Goal: Task Accomplishment & Management: Manage account settings

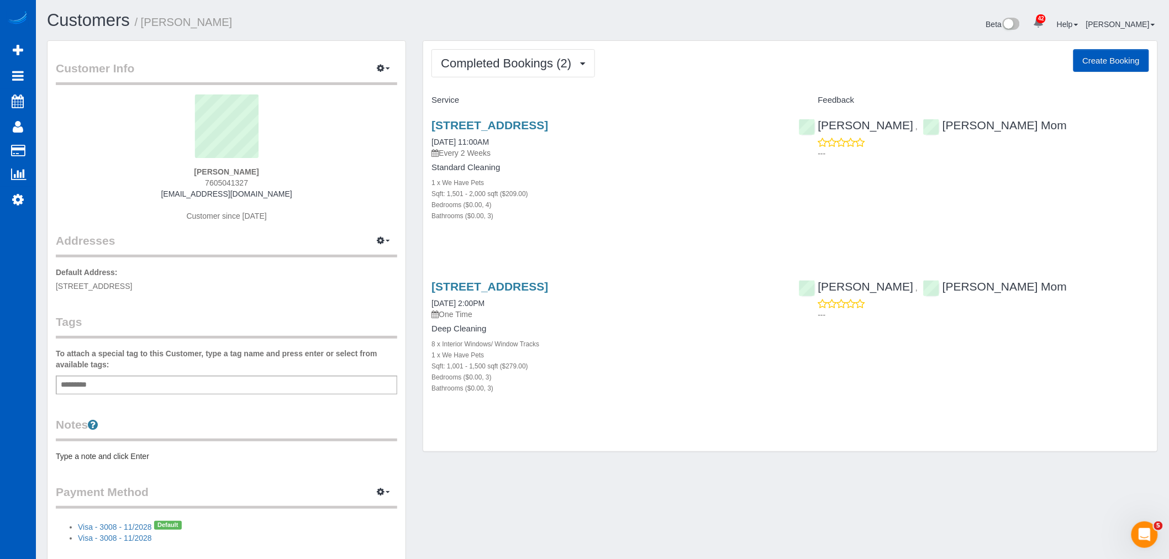
click at [500, 80] on div "Completed Bookings (2) Completed Bookings (2) Upcoming Bookings (11) Cancelled …" at bounding box center [790, 246] width 734 height 411
click at [523, 75] on button "Completed Bookings (2)" at bounding box center [512, 63] width 163 height 28
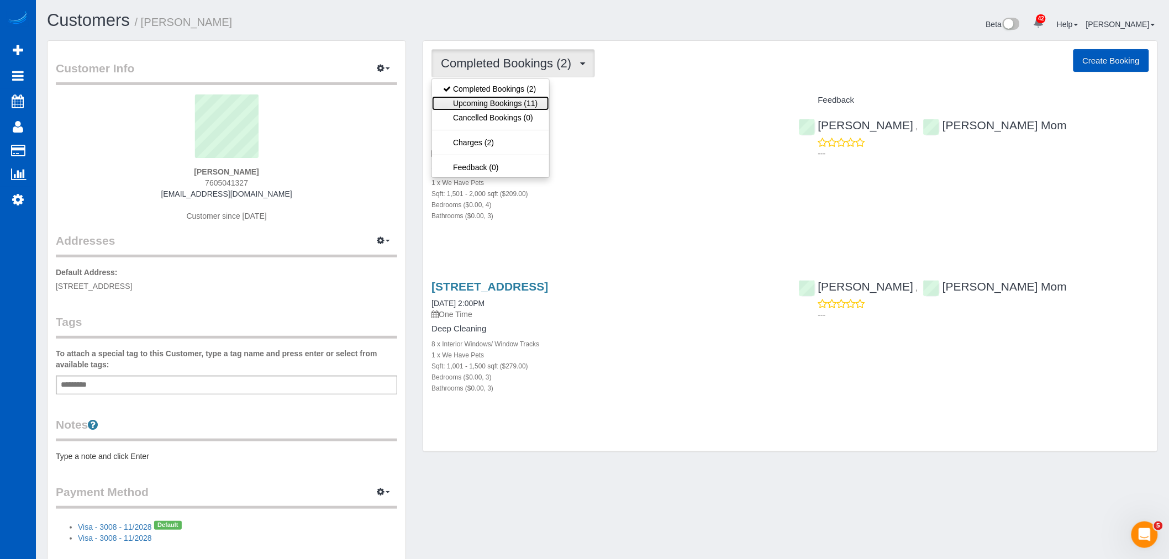
click at [518, 99] on link "Upcoming Bookings (11)" at bounding box center [490, 103] width 117 height 14
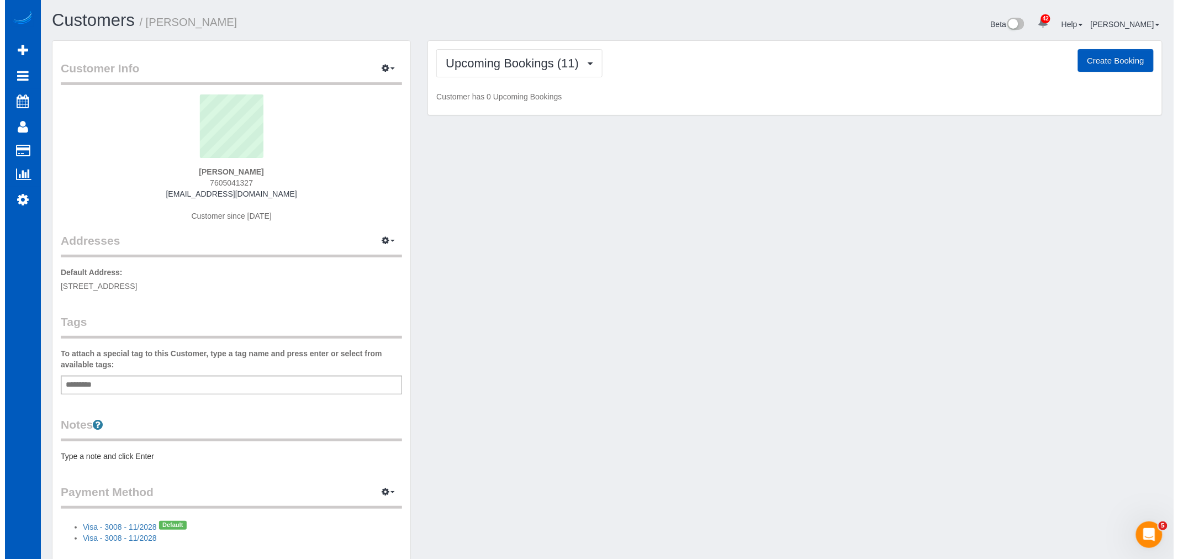
scroll to position [2053, 1169]
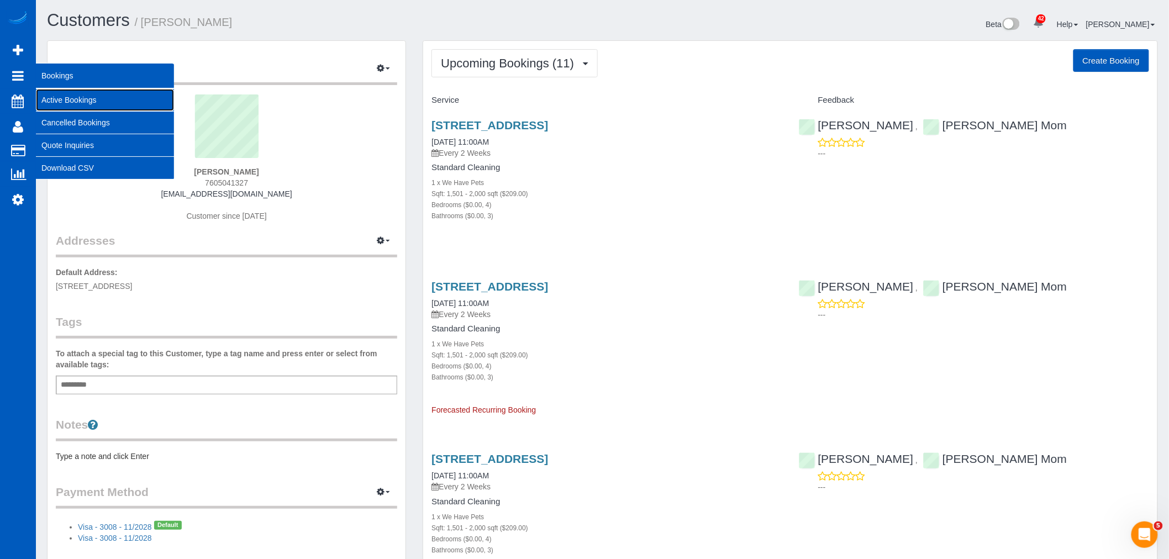
click at [48, 94] on link "Active Bookings" at bounding box center [105, 100] width 138 height 22
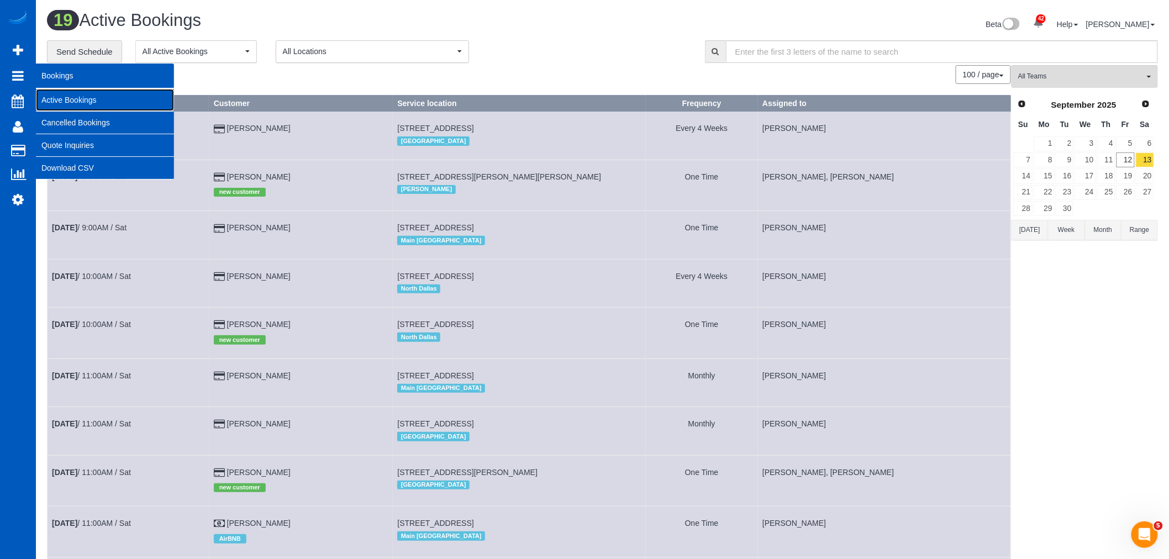
click at [125, 104] on link "Active Bookings" at bounding box center [105, 100] width 138 height 22
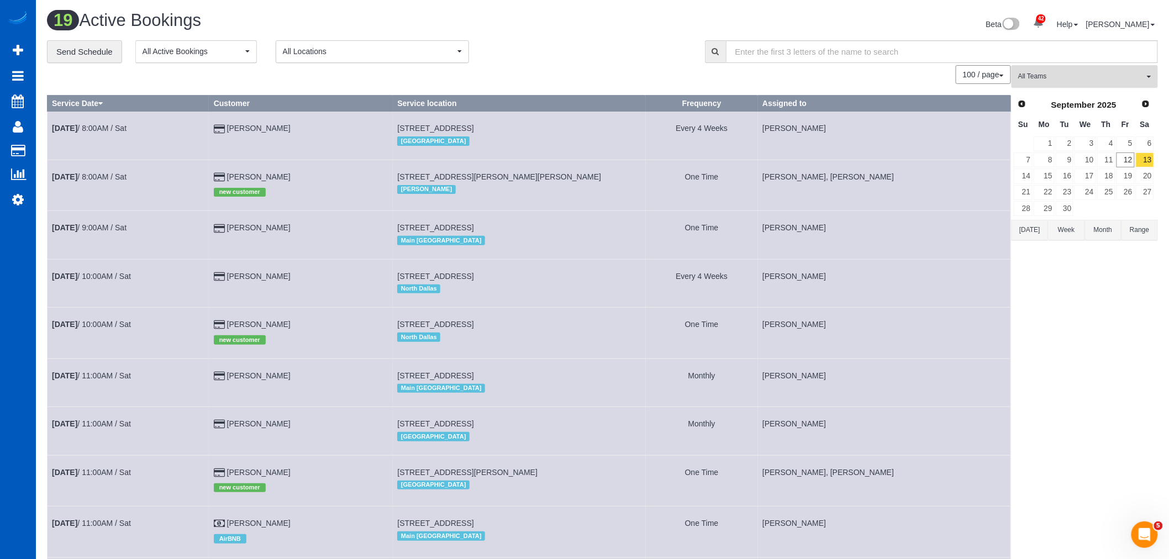
click at [1089, 73] on span "All Teams" at bounding box center [1081, 76] width 126 height 9
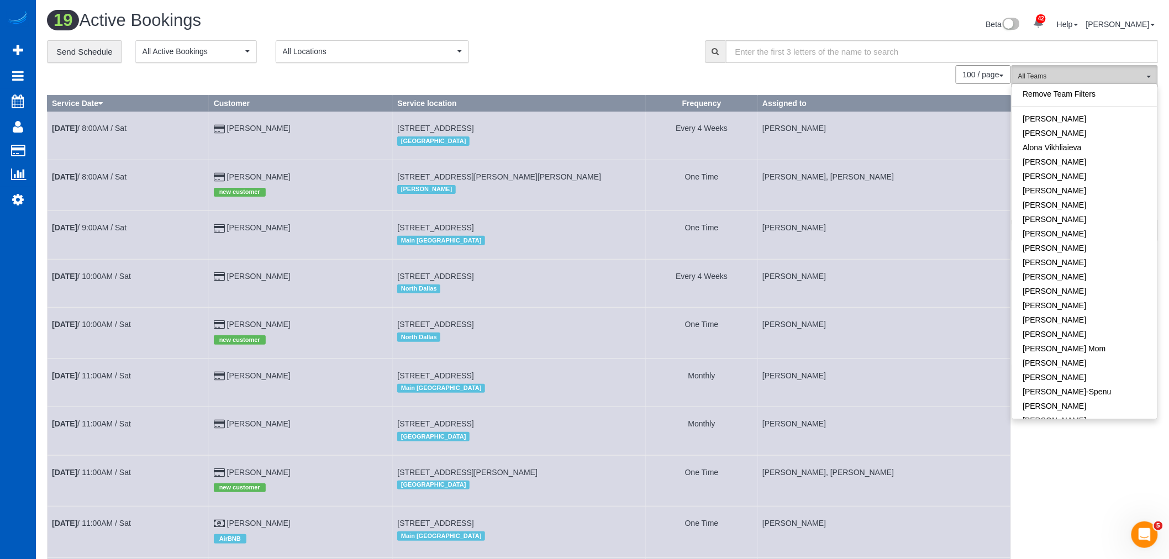
click at [1080, 68] on button "All Teams" at bounding box center [1084, 76] width 146 height 23
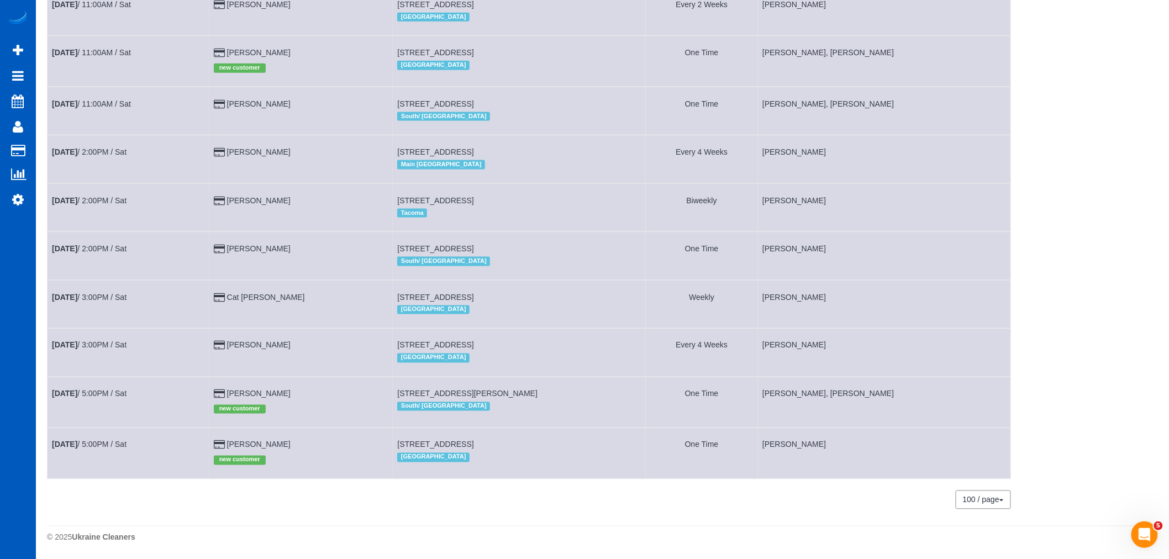
scroll to position [589, 0]
click at [91, 393] on link "[DATE] 5:00PM / Sat" at bounding box center [89, 393] width 75 height 9
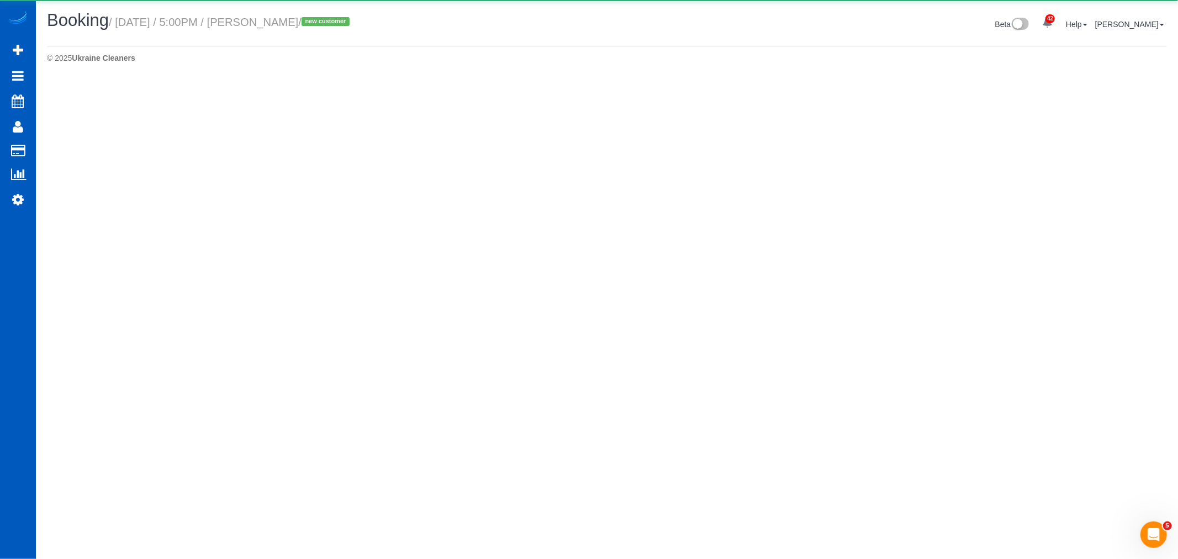
select select "WA"
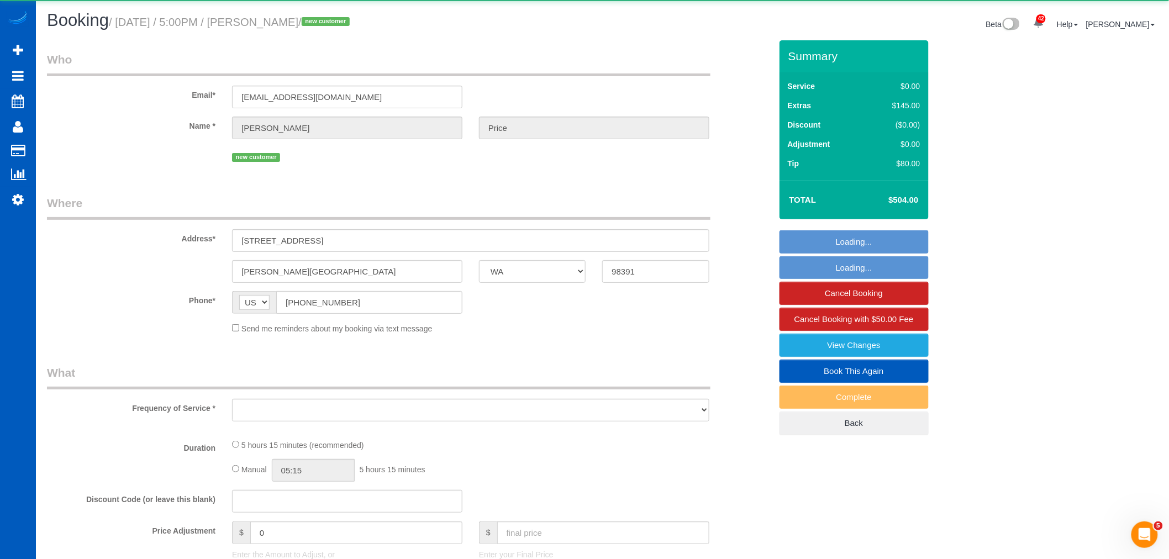
select select "object:15080"
select select "string:fspay-48b34d72-6a3c-40f0-a287-4eb9aab13f94"
select select "number:8"
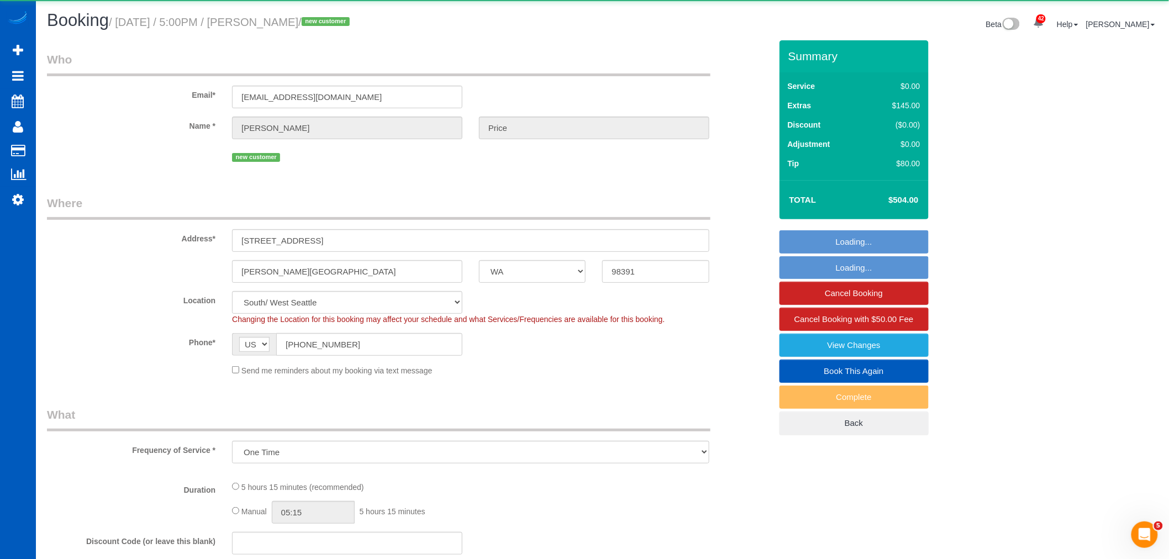
select select "object:15384"
select select "199"
select select "1001"
select select "3"
select select "2"
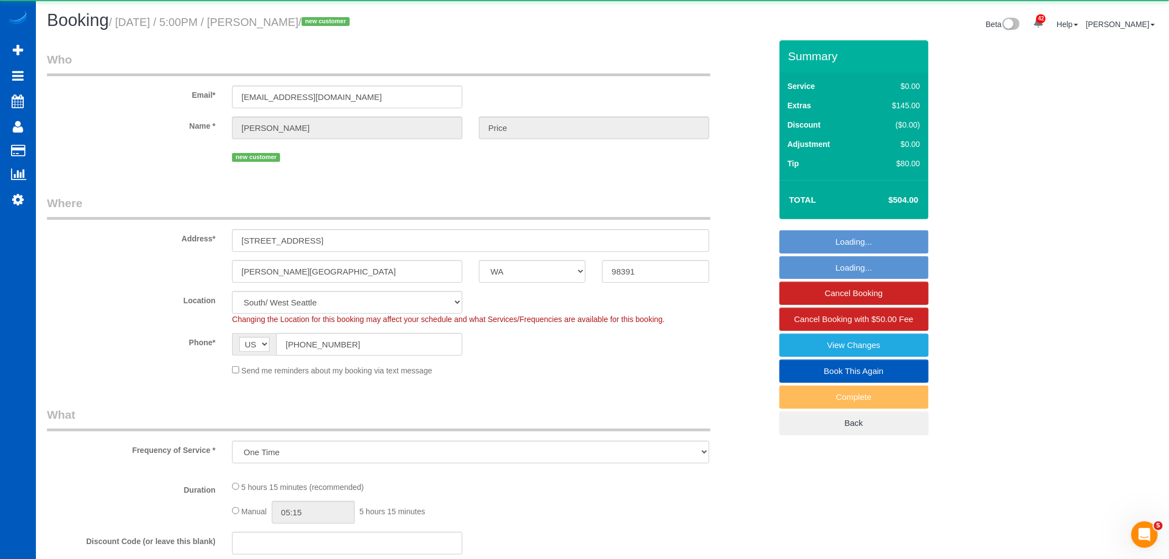
select select "spot51"
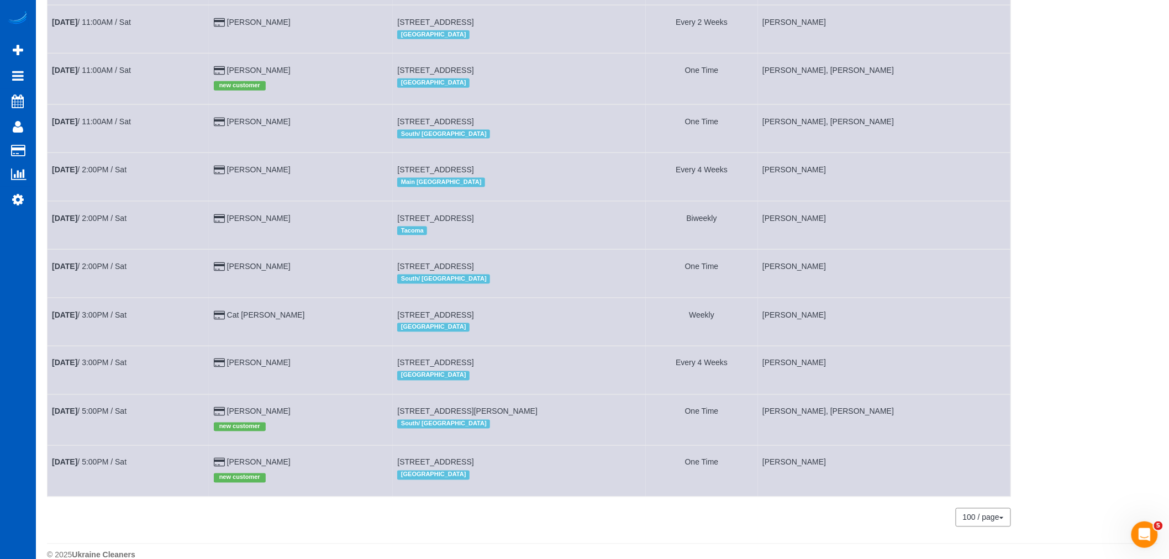
scroll to position [589, 0]
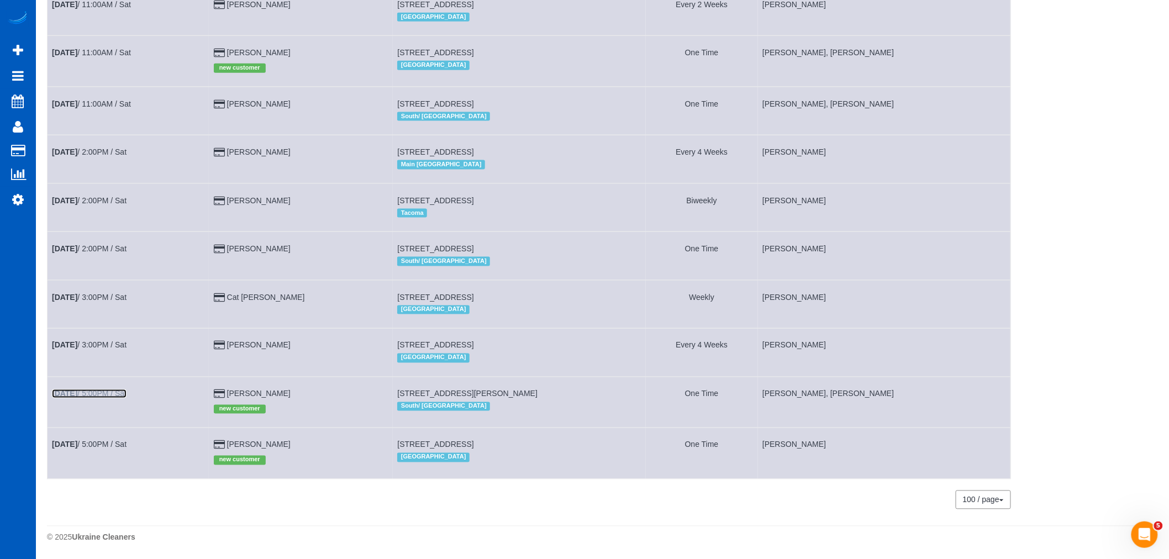
click at [98, 392] on link "[DATE] 5:00PM / Sat" at bounding box center [89, 393] width 75 height 9
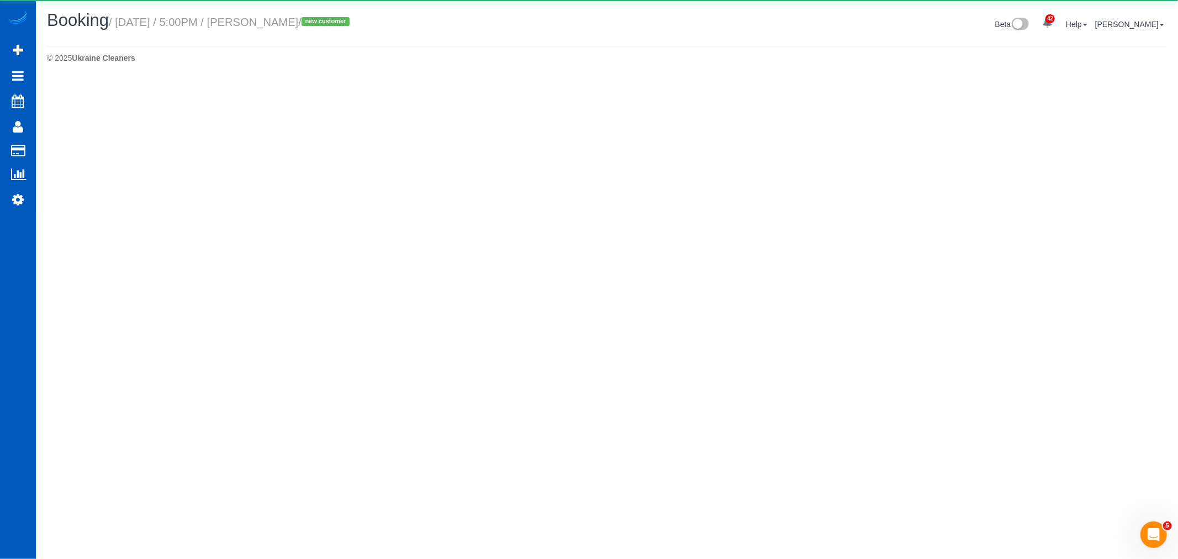
select select "WA"
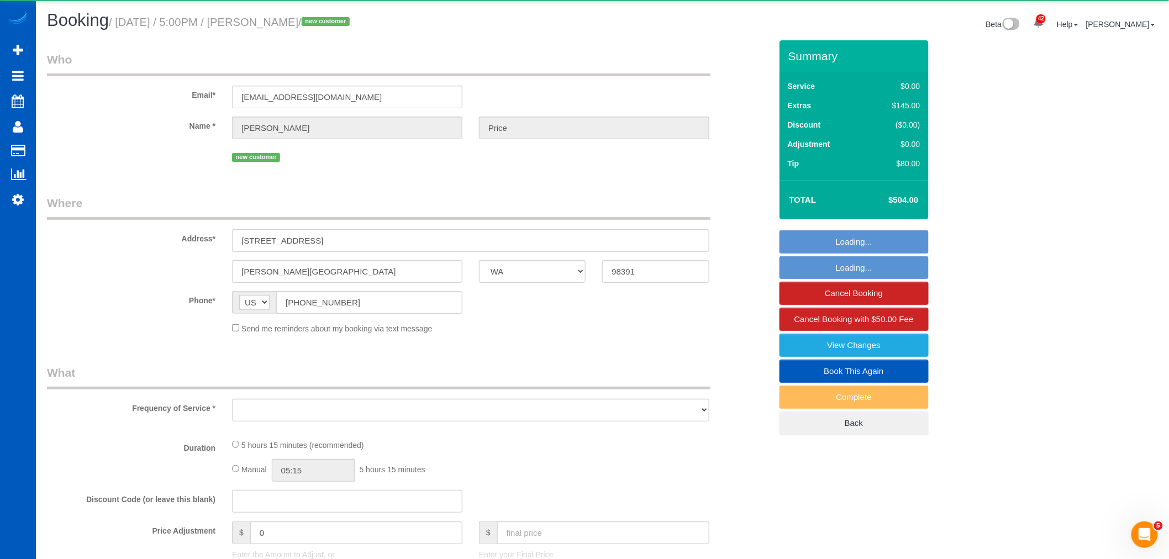
select select "object:16433"
select select "string:fspay-48b34d72-6a3c-40f0-a287-4eb9aab13f94"
select select "spot60"
select select "number:8"
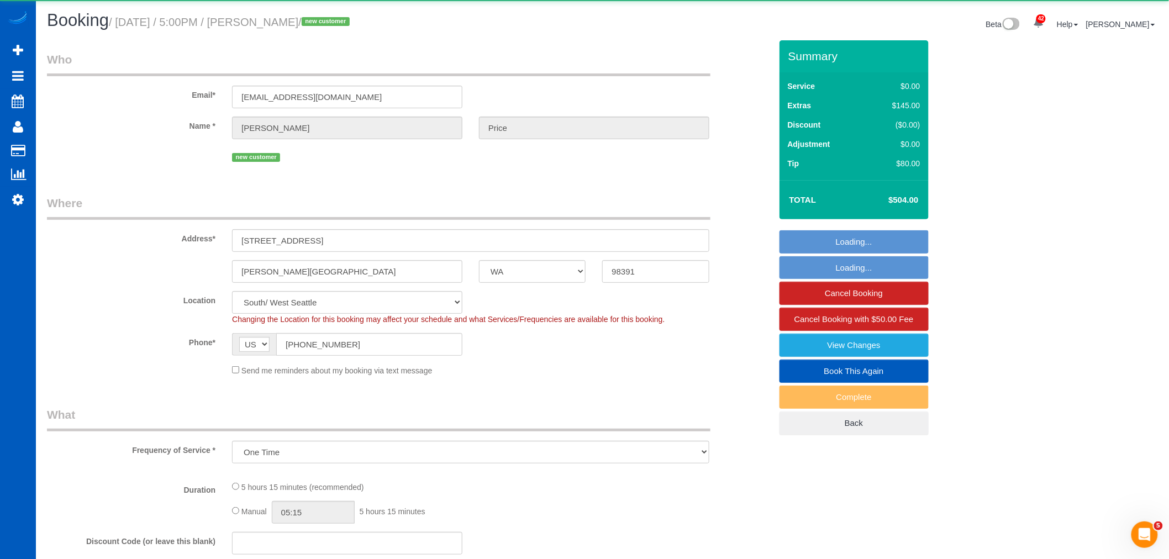
select select "object:16577"
select select "199"
select select "1001"
select select "3"
select select "2"
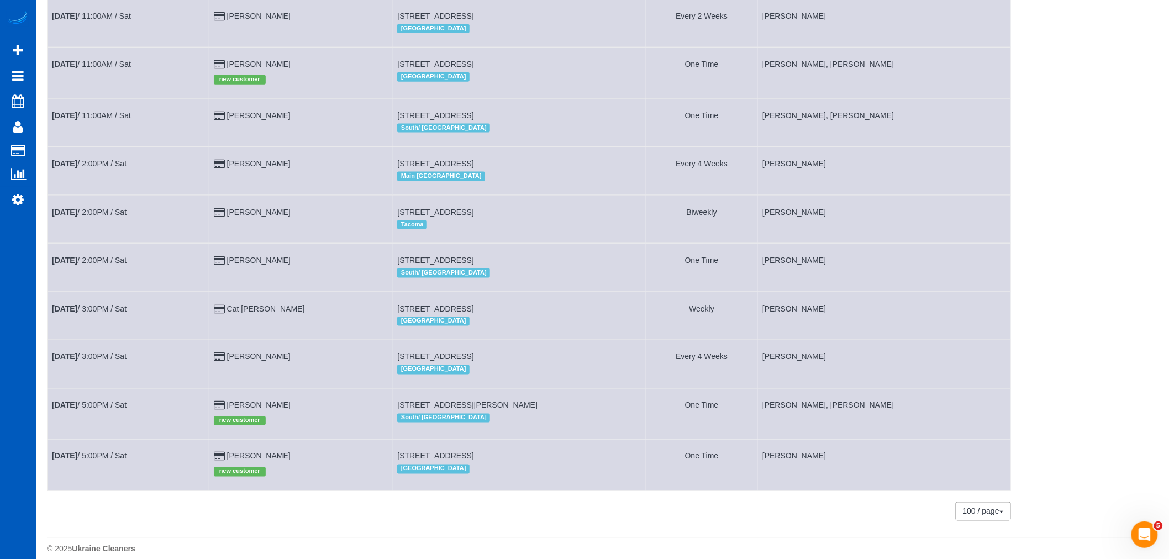
scroll to position [589, 0]
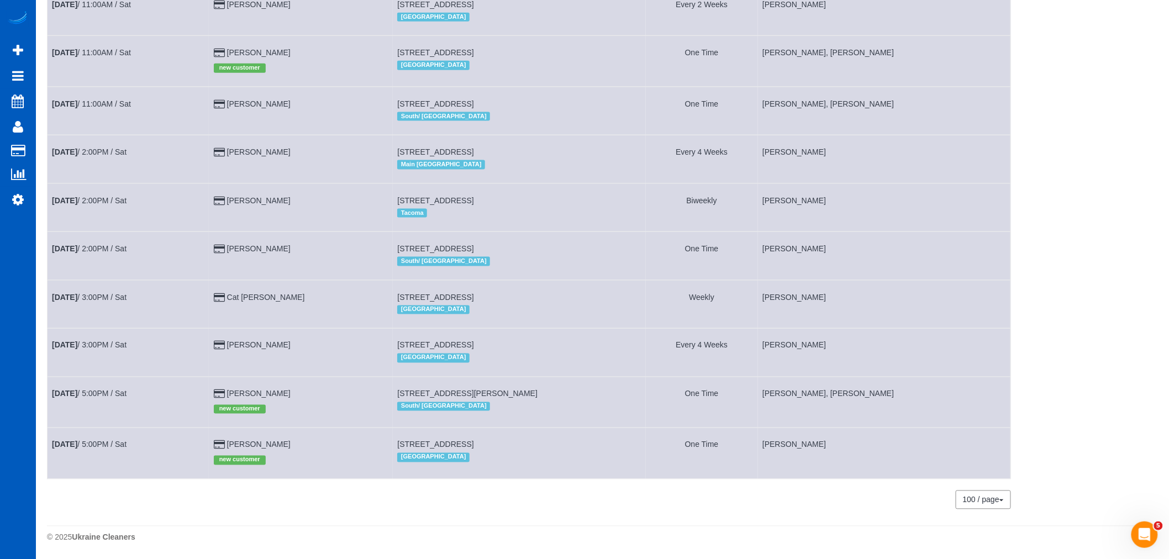
click at [89, 398] on td "[DATE] 5:00PM / Sat" at bounding box center [129, 402] width 162 height 51
click at [89, 389] on link "Sep 13th / 5:00PM / Sat" at bounding box center [89, 393] width 75 height 9
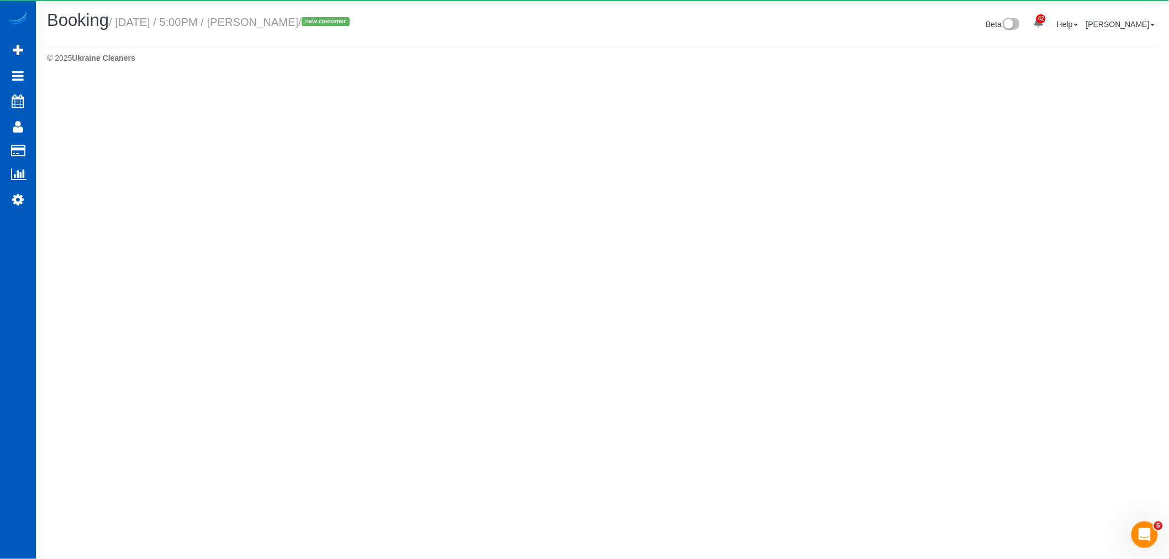
select select "WA"
select select "number:8"
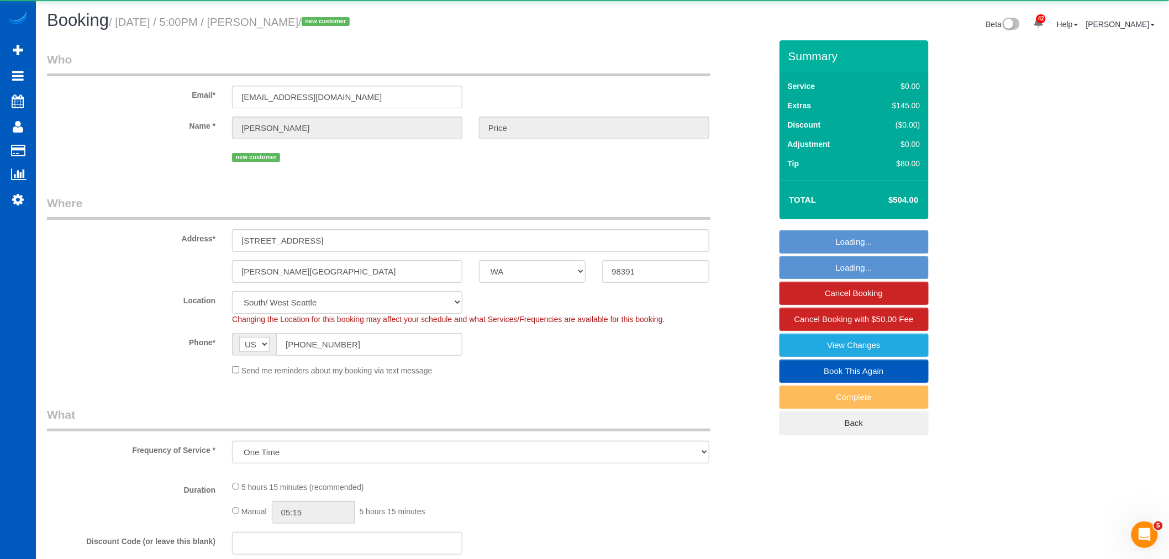
select select "object:17580"
select select "199"
select select "1001"
select select "3"
select select "2"
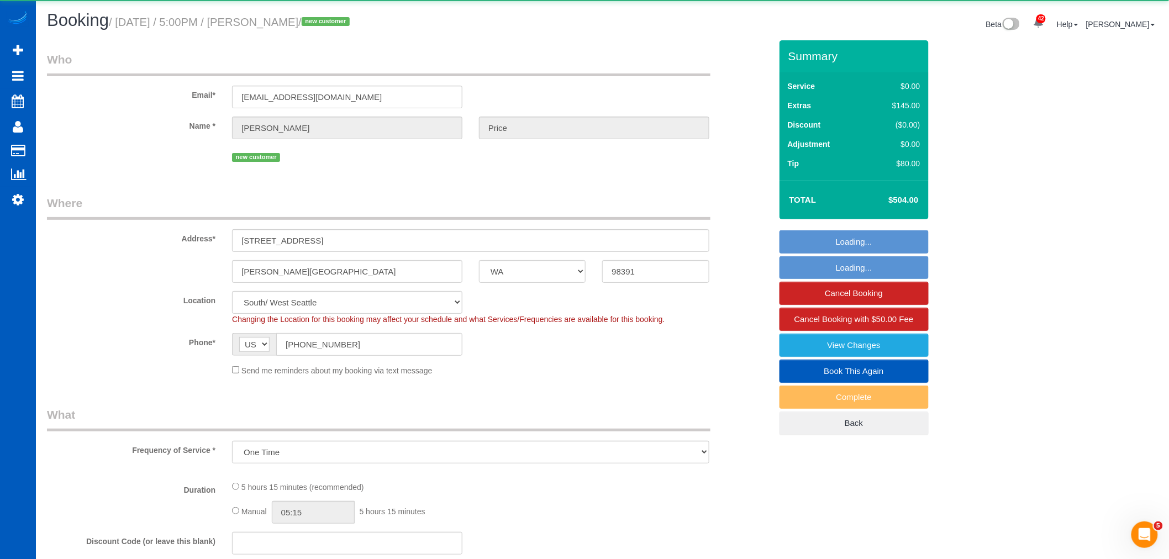
select select "spot69"
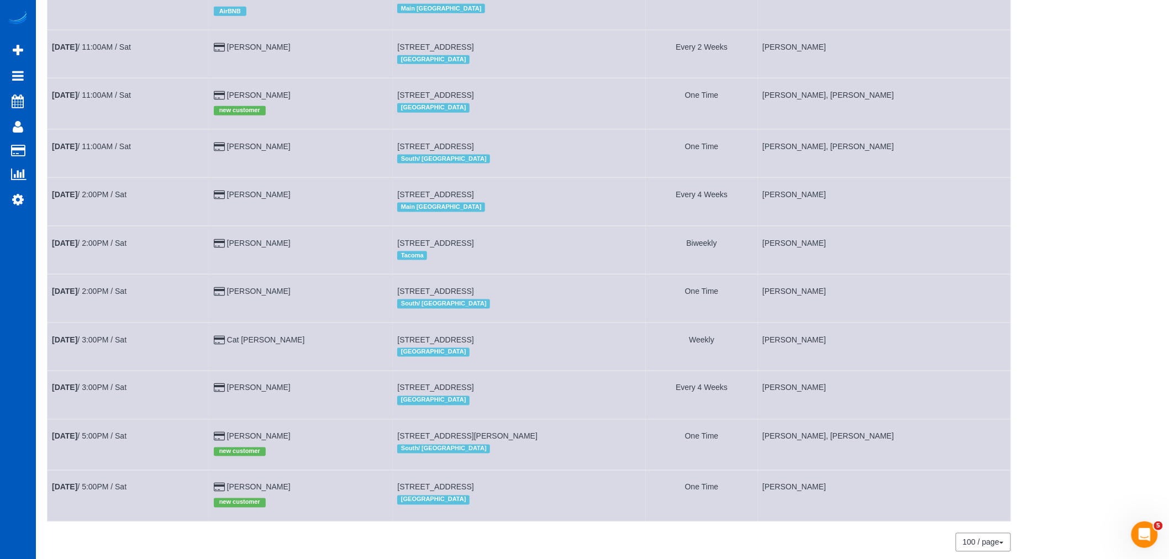
scroll to position [589, 0]
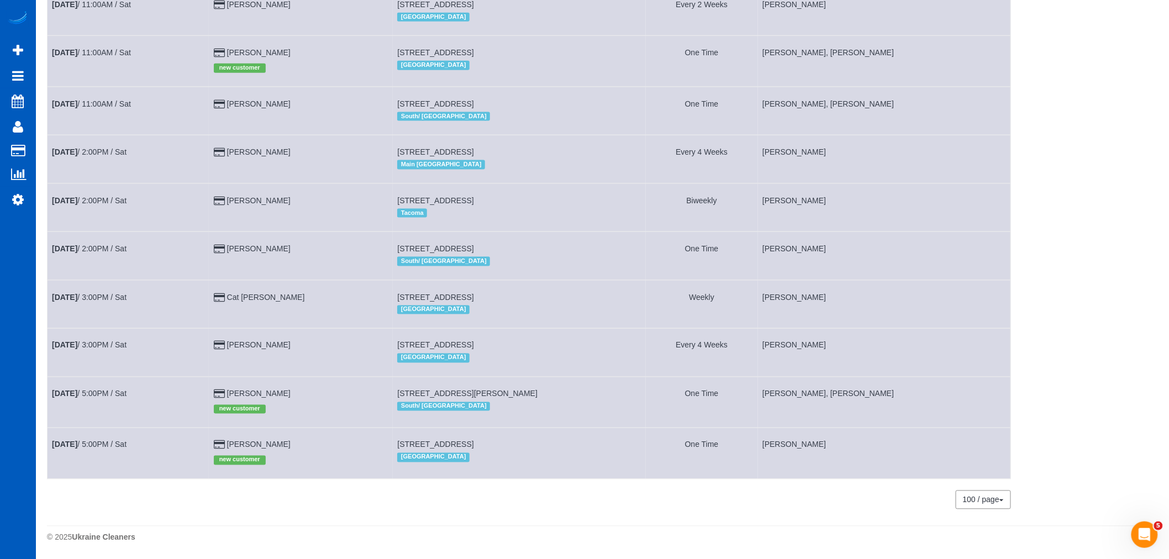
drag, startPoint x: 386, startPoint y: 385, endPoint x: 604, endPoint y: 392, distance: 218.3
click at [604, 392] on td "20753 152nd Street Court East, Bonney Lake, WA 98391 South/ West Seattle" at bounding box center [519, 402] width 253 height 51
drag, startPoint x: 588, startPoint y: 393, endPoint x: 360, endPoint y: 391, distance: 228.7
click at [360, 391] on tr "Sep 13th / 5:00PM / Sat Jackie Price new customer 20753 152nd Street Court East…" at bounding box center [529, 402] width 963 height 51
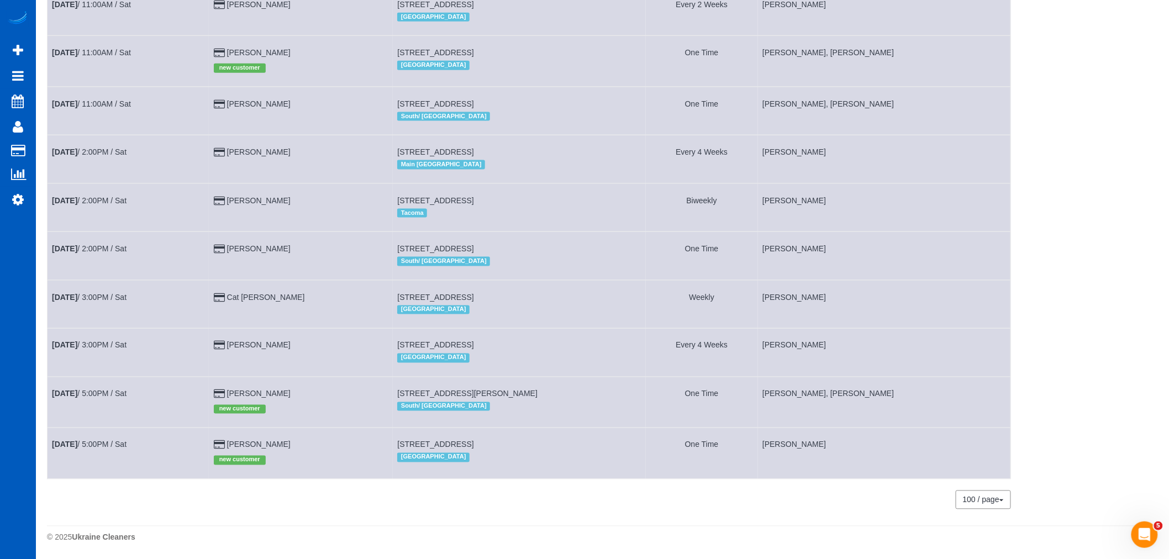
click at [431, 385] on td "20753 152nd Street Court East, Bonney Lake, WA 98391 South/ West Seattle" at bounding box center [519, 402] width 253 height 51
drag, startPoint x: 388, startPoint y: 391, endPoint x: 650, endPoint y: 384, distance: 261.9
click at [650, 384] on tr "Sep 13th / 5:00PM / Sat Jackie Price new customer 20753 152nd Street Court East…" at bounding box center [529, 402] width 963 height 51
click at [617, 395] on td "20753 152nd Street Court East, Bonney Lake, WA 98391 South/ West Seattle" at bounding box center [519, 402] width 253 height 51
drag, startPoint x: 471, startPoint y: 401, endPoint x: 366, endPoint y: 394, distance: 105.7
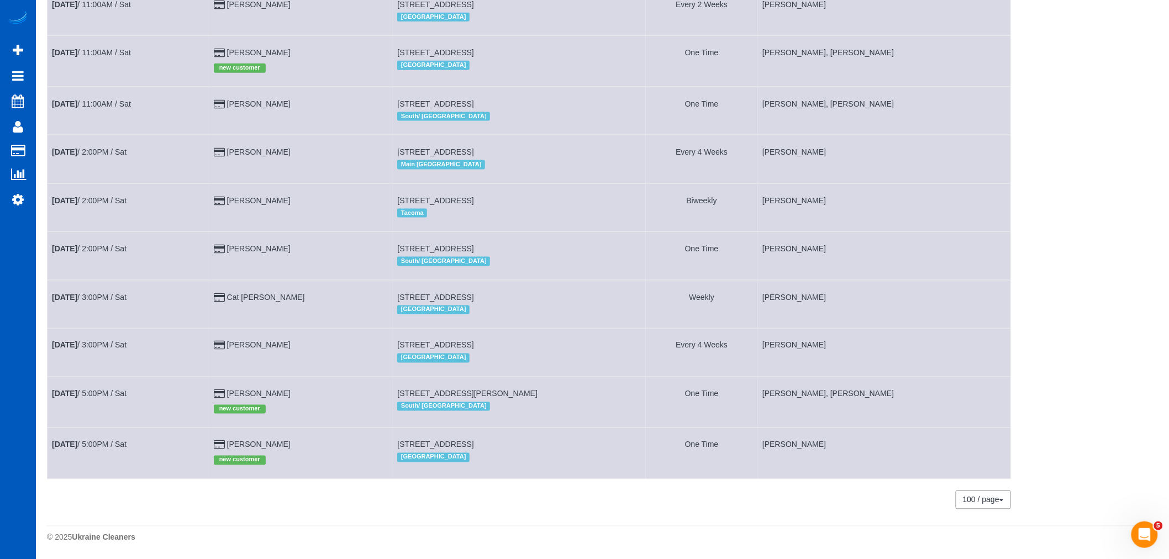
click at [366, 394] on tr "Sep 13th / 5:00PM / Sat Jackie Price new customer 20753 152nd Street Court East…" at bounding box center [529, 402] width 963 height 51
click at [529, 396] on td "20753 152nd Street Court East, Bonney Lake, WA 98391 South/ West Seattle" at bounding box center [519, 402] width 253 height 51
drag, startPoint x: 608, startPoint y: 391, endPoint x: 371, endPoint y: 385, distance: 236.5
click at [371, 385] on tr "Sep 13th / 5:00PM / Sat Jackie Price new customer 20753 152nd Street Court East…" at bounding box center [529, 402] width 963 height 51
click at [332, 393] on td "Jackie Price new customer" at bounding box center [301, 402] width 184 height 51
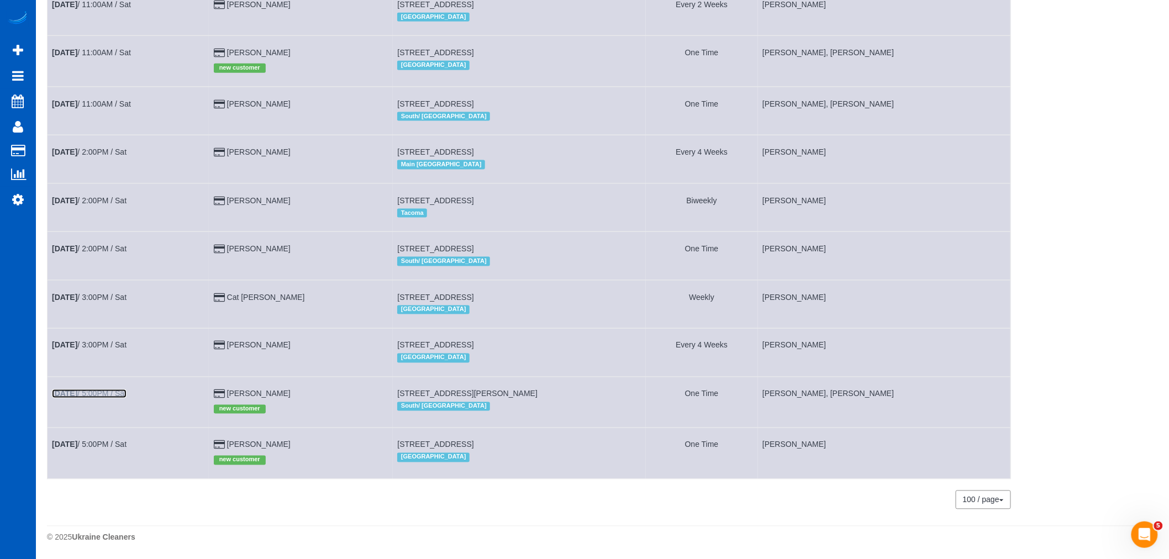
click at [87, 389] on link "Sep 13th / 5:00PM / Sat" at bounding box center [89, 393] width 75 height 9
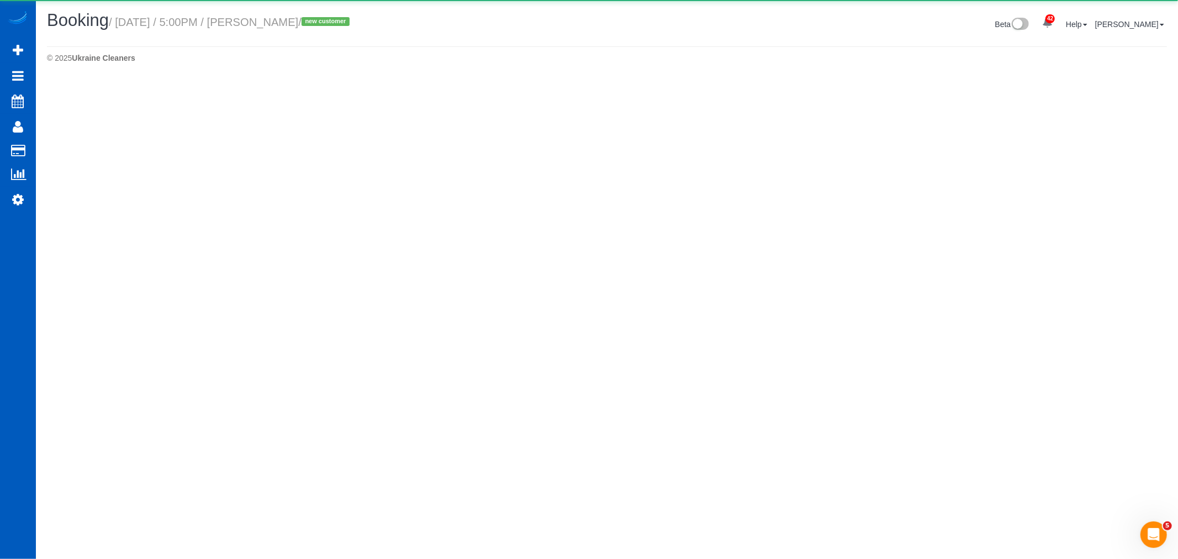
select select "WA"
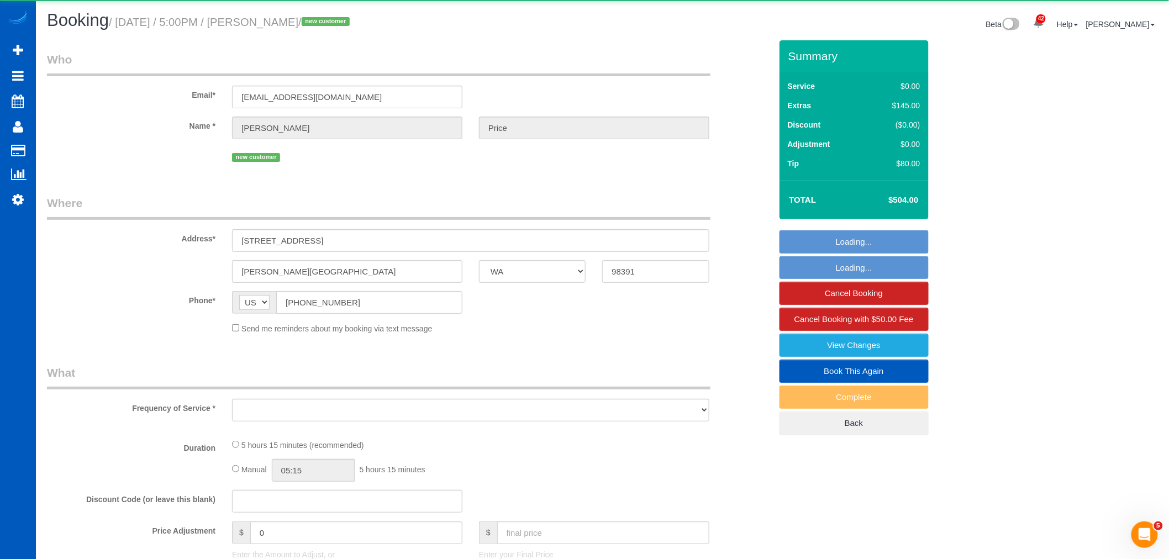
select select "object:18763"
select select "string:fspay-48b34d72-6a3c-40f0-a287-4eb9aab13f94"
select select "spot78"
select select "number:8"
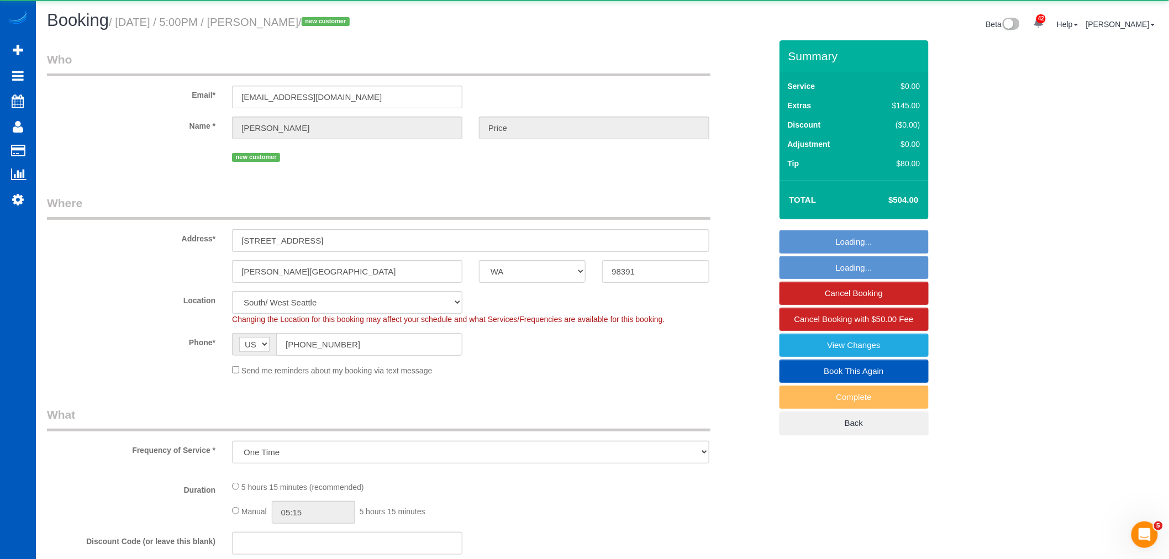
select select "object:18824"
select select "199"
select select "1001"
select select "3"
select select "2"
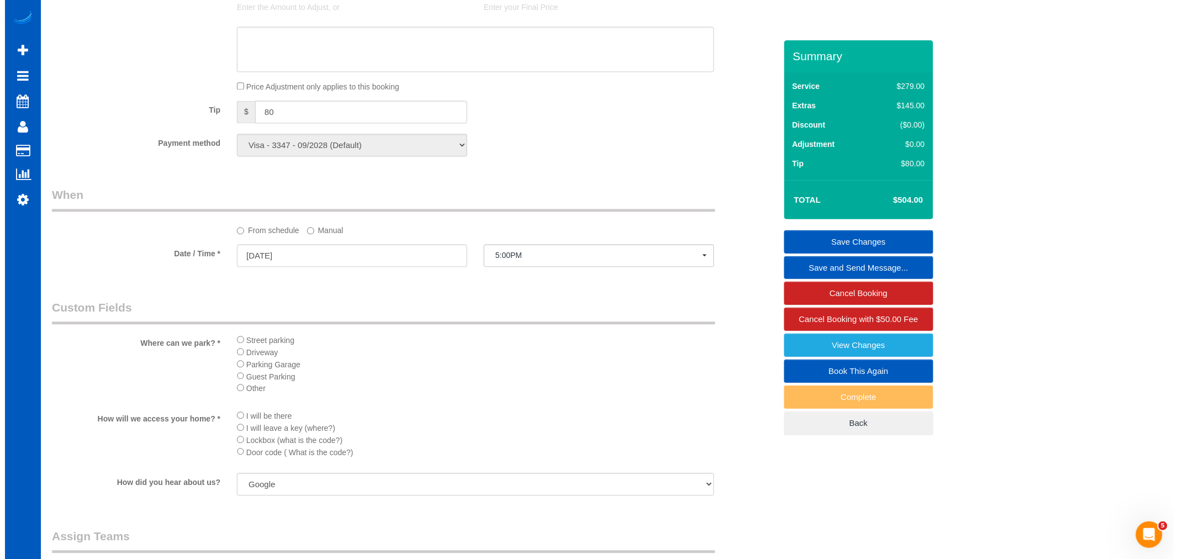
scroll to position [1227, 0]
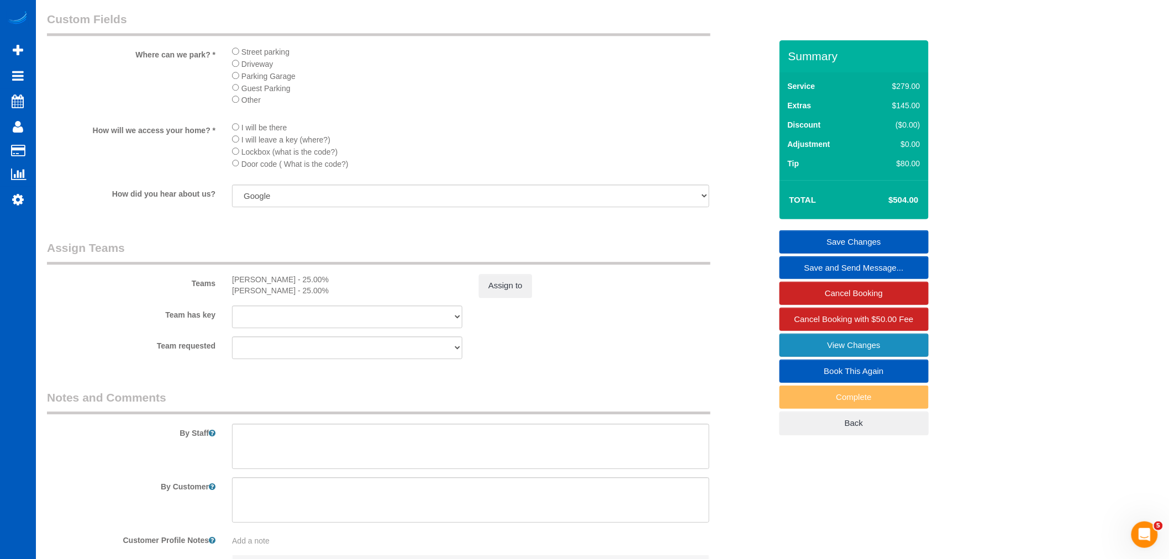
click at [824, 340] on link "View Changes" at bounding box center [853, 345] width 149 height 23
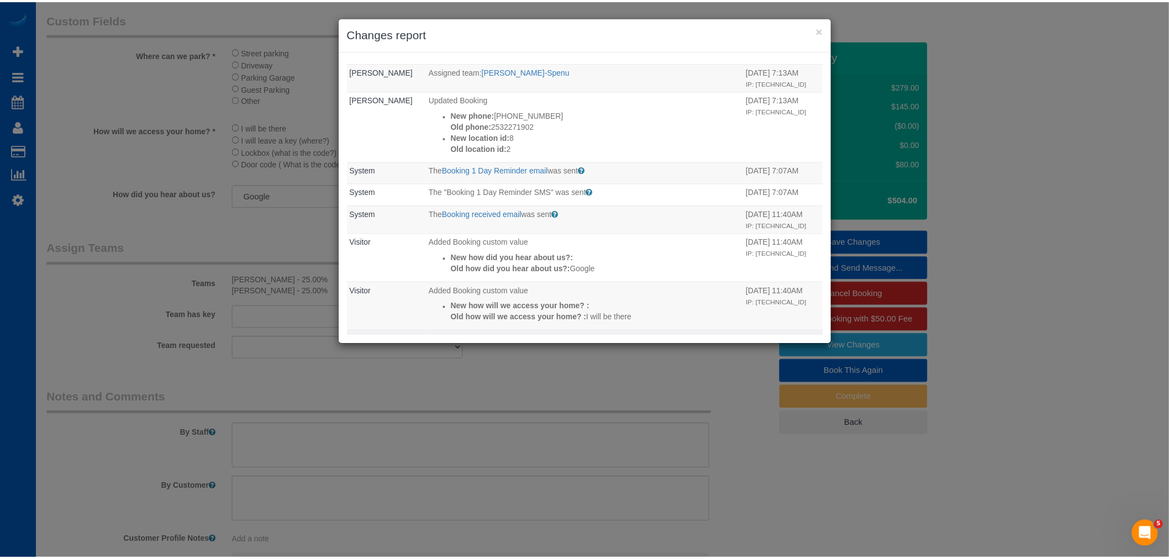
scroll to position [0, 0]
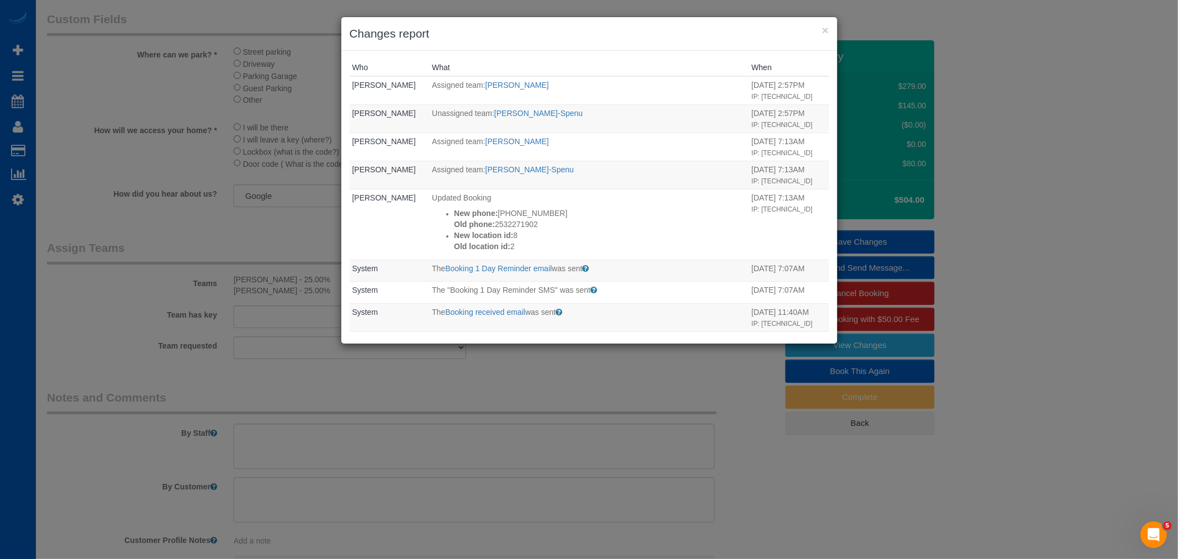
click at [818, 31] on h3 "Changes report" at bounding box center [589, 33] width 479 height 17
click at [825, 30] on button "×" at bounding box center [825, 30] width 7 height 12
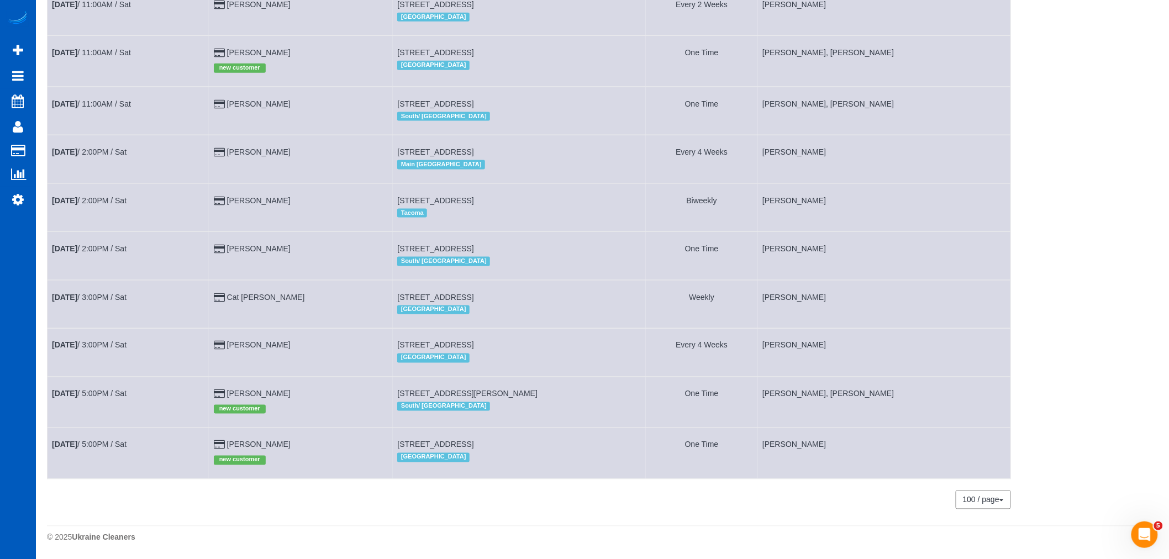
scroll to position [589, 0]
click at [101, 344] on link "Sep 13th / 3:00PM / Sat" at bounding box center [89, 345] width 75 height 9
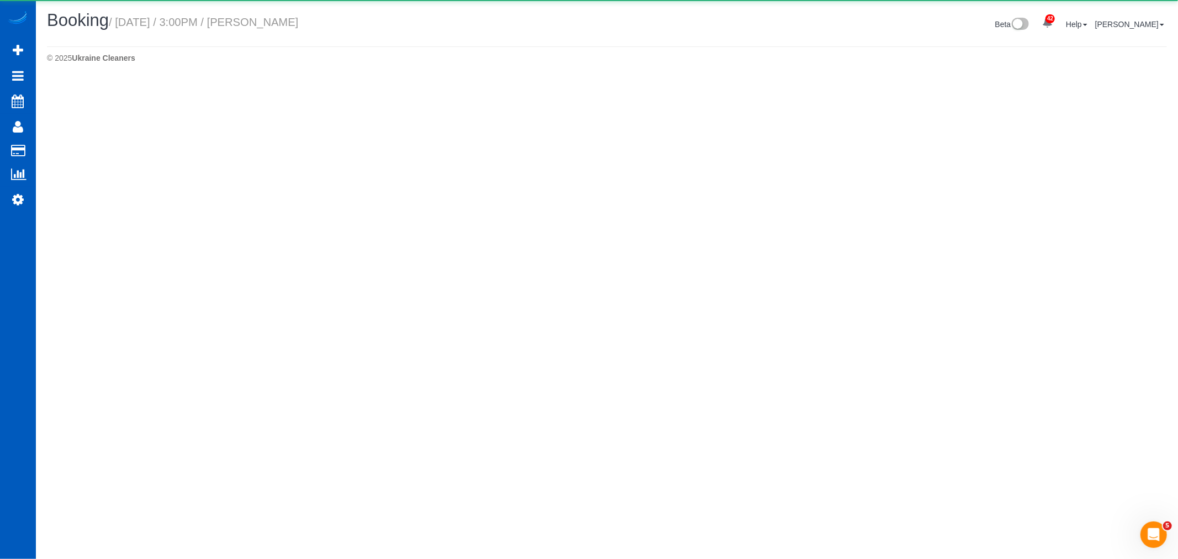
select select "WA"
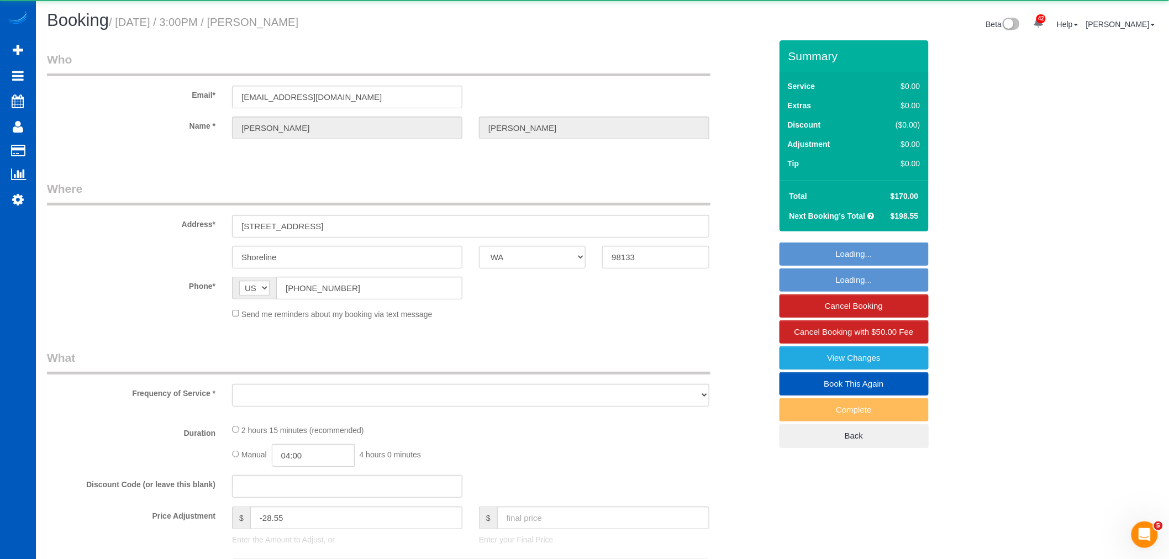
select select "string:fspay-aca2b87d-a8bf-4b17-a752-366ba055d158"
select select "object:20462"
select select "199"
select select "1501"
select select "3"
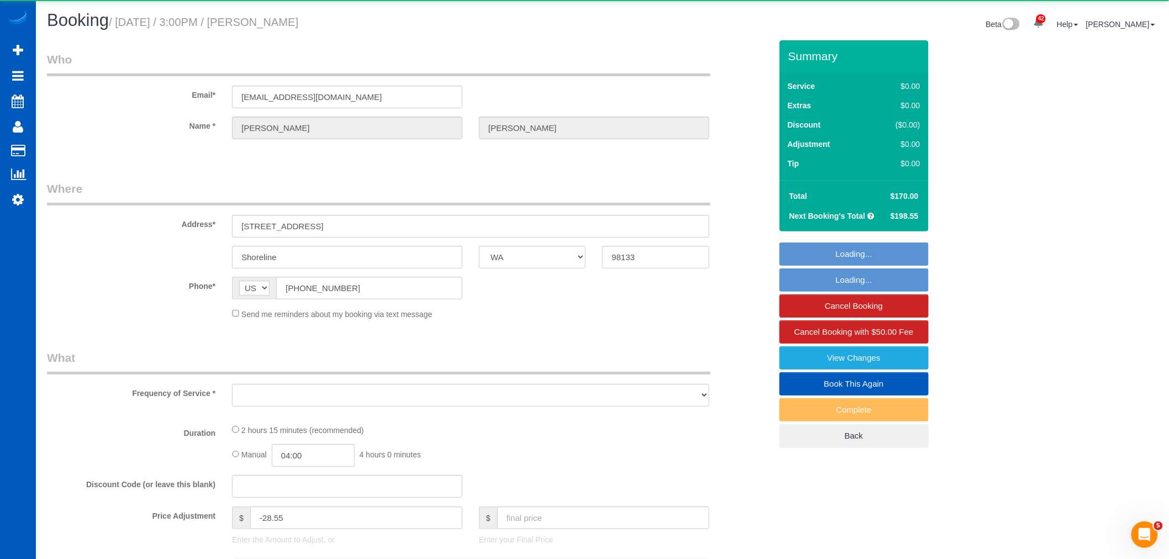
select select "3"
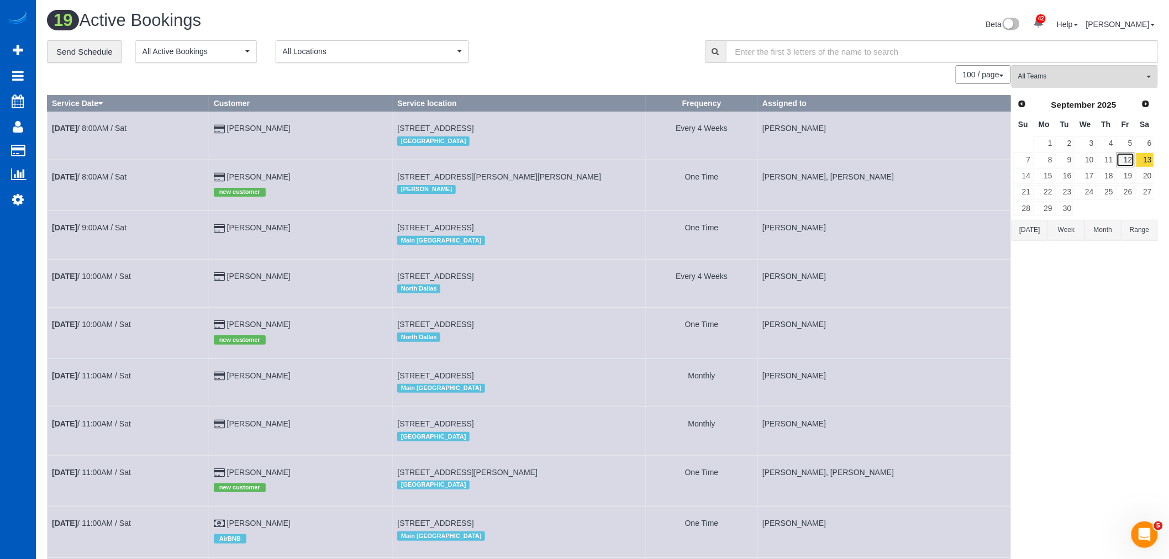
click at [1118, 161] on link "12" at bounding box center [1125, 159] width 18 height 15
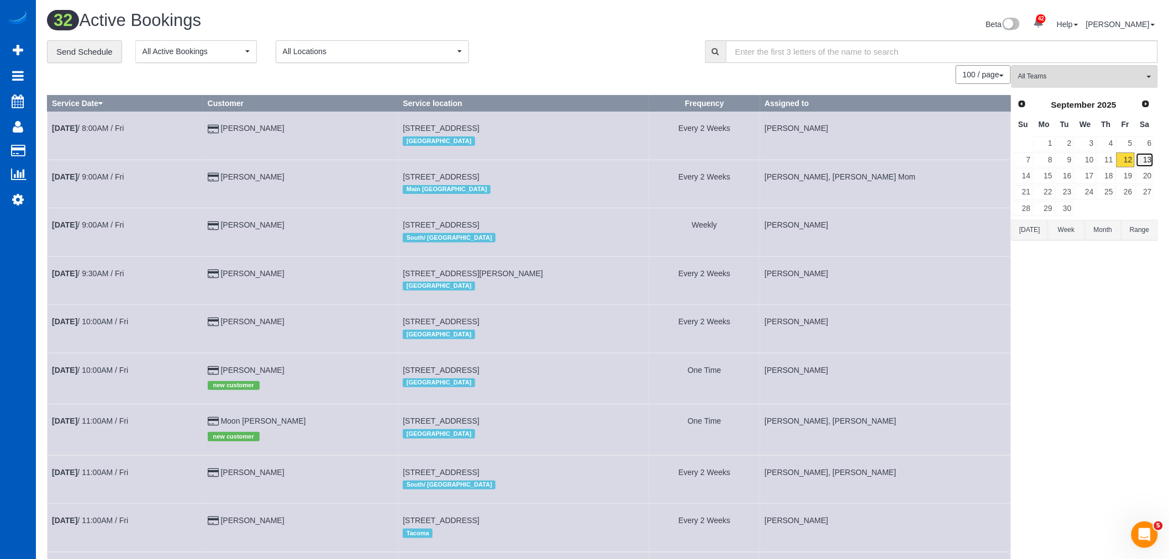
click at [1145, 164] on link "13" at bounding box center [1145, 159] width 18 height 15
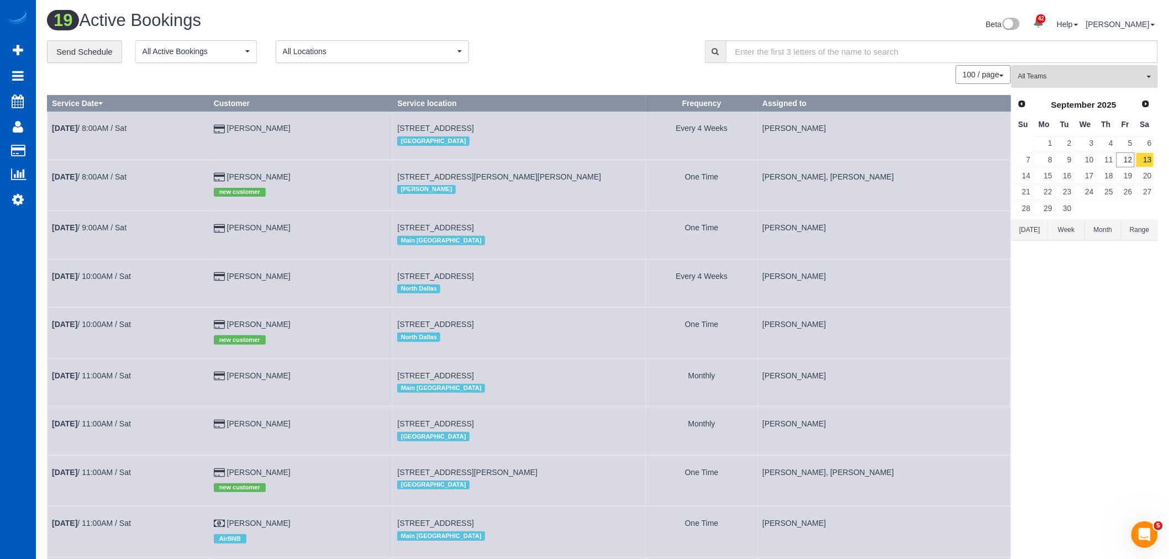
click at [1039, 81] on span "All Teams" at bounding box center [1081, 76] width 126 height 9
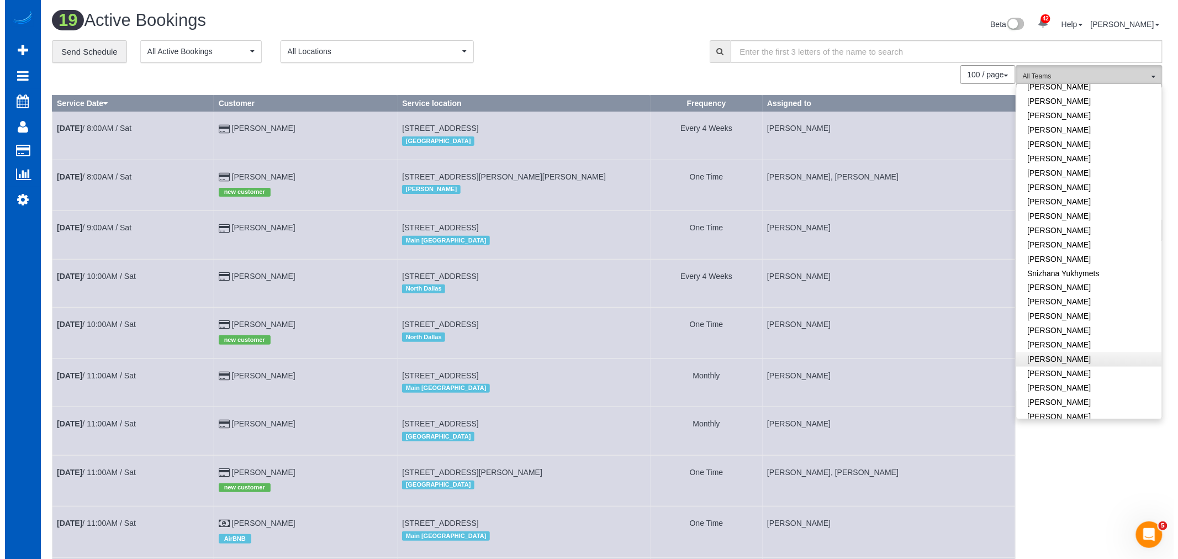
scroll to position [685, 0]
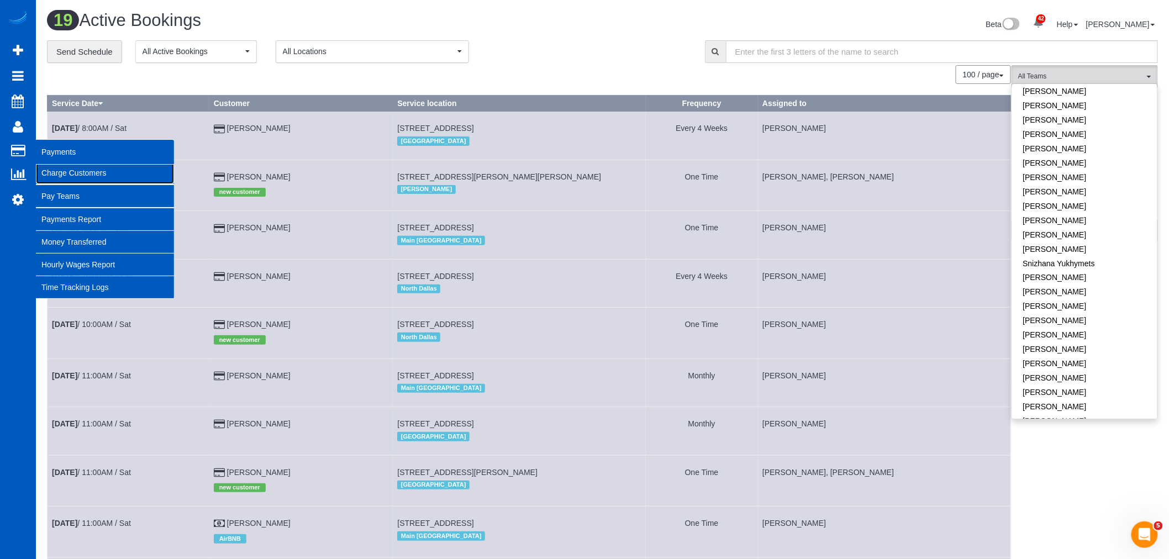
click at [83, 168] on link "Charge Customers" at bounding box center [105, 173] width 138 height 22
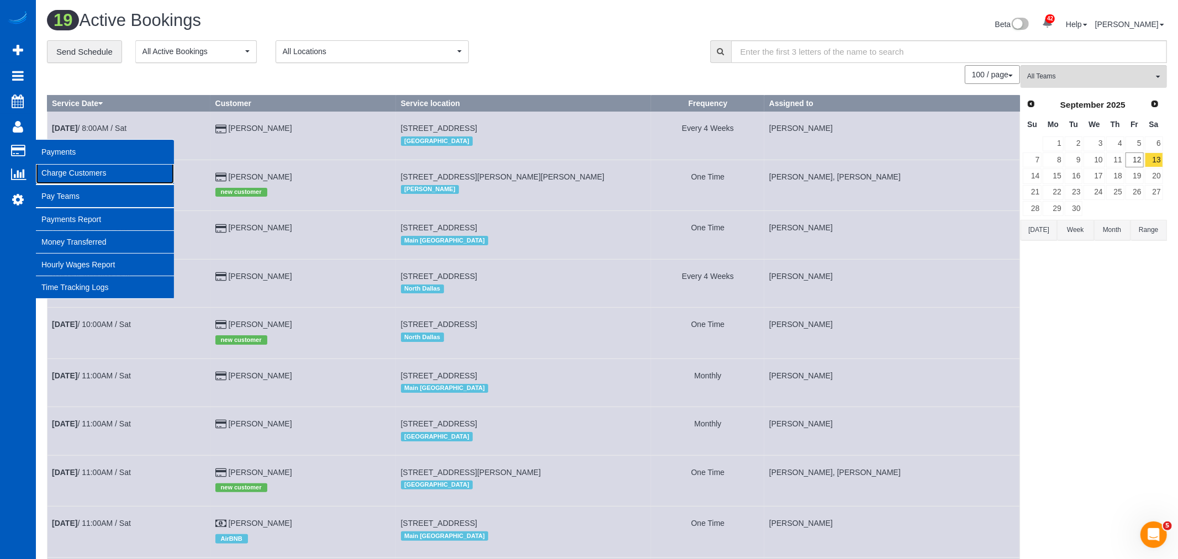
select select
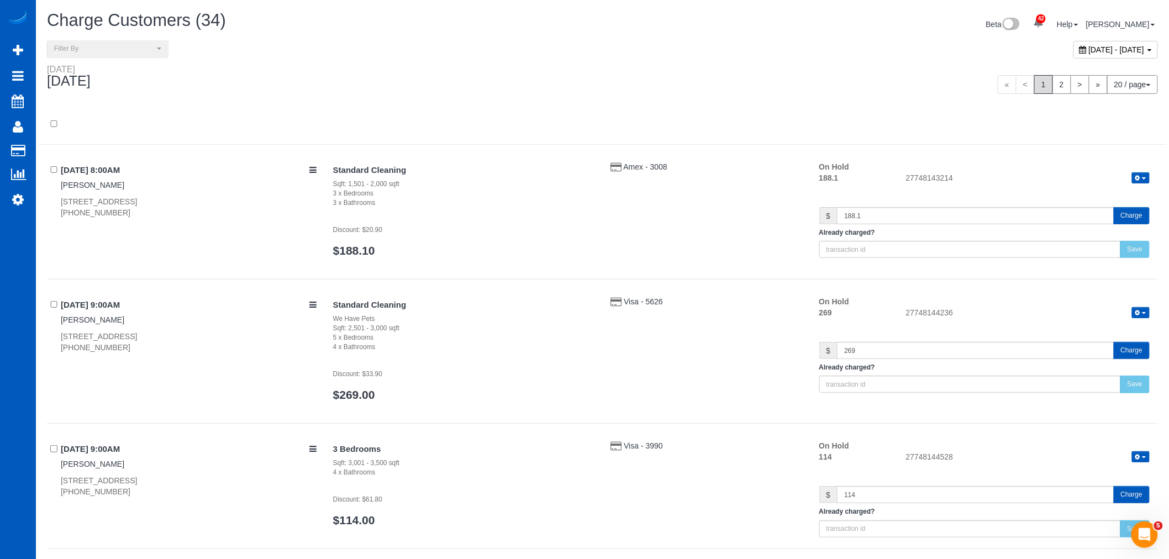
click at [1089, 54] on span "[DATE] - [DATE]" at bounding box center [1117, 49] width 56 height 9
type input "**********"
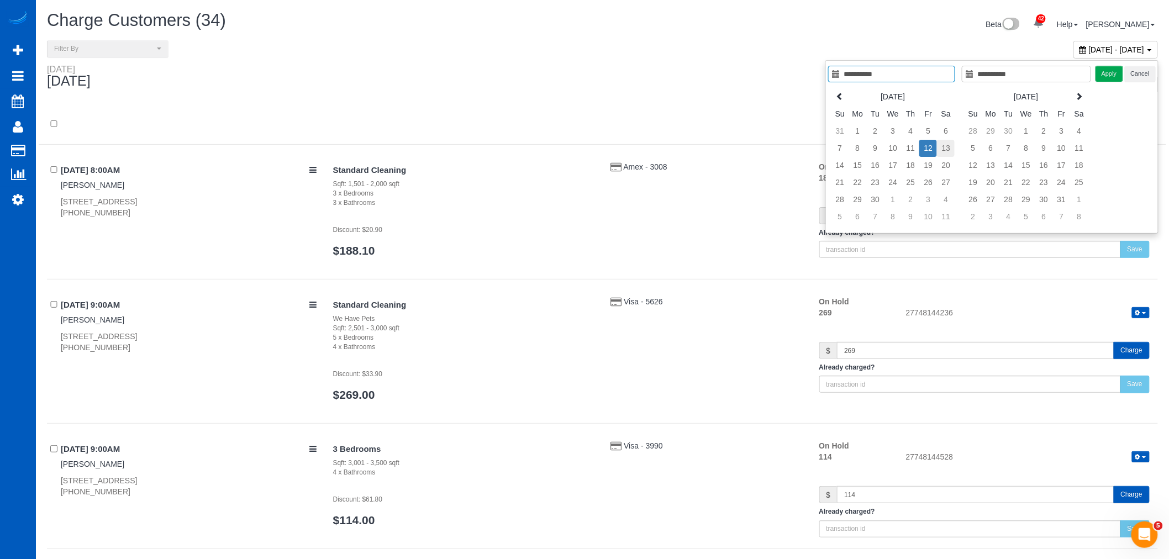
type input "**********"
click at [949, 146] on td "13" at bounding box center [946, 148] width 18 height 17
type input "**********"
click at [504, 96] on div "Friday September 12, 2025 « < 1 2 > » 20 / page 10 / page 20 / page 30 / page 4…" at bounding box center [602, 84] width 1127 height 41
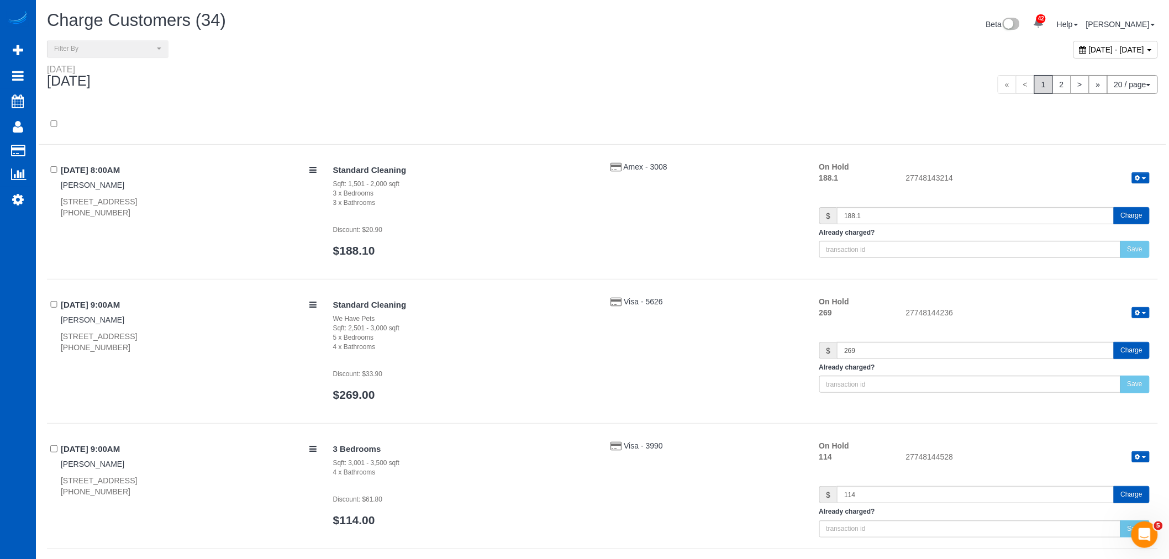
click at [1089, 50] on span "[DATE] - [DATE]" at bounding box center [1117, 49] width 56 height 9
type input "**********"
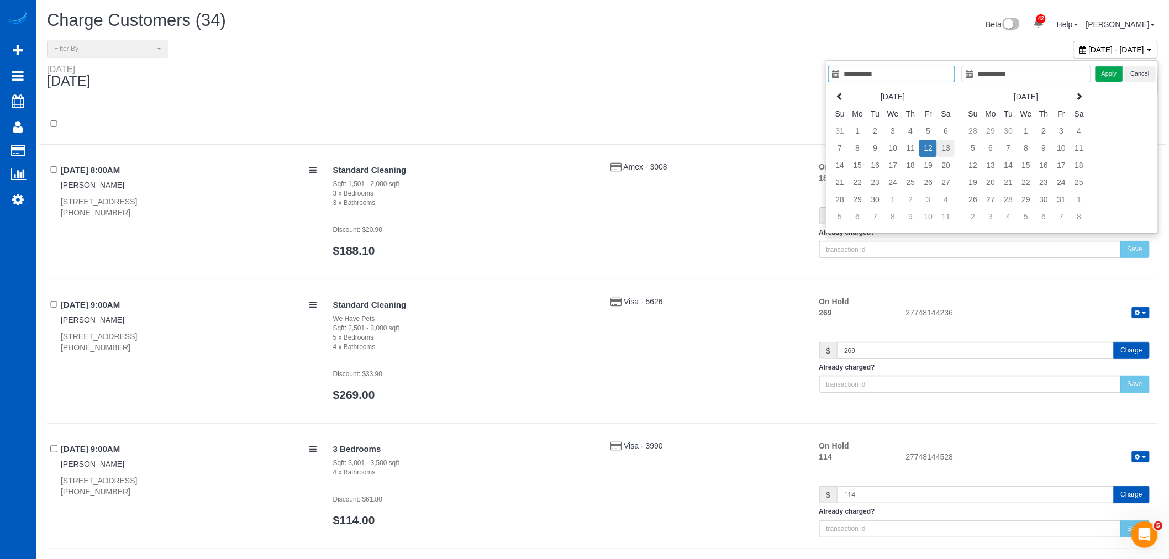
type input "**********"
click at [942, 146] on td "13" at bounding box center [946, 148] width 18 height 17
type input "**********"
click at [942, 146] on td "13" at bounding box center [946, 148] width 18 height 17
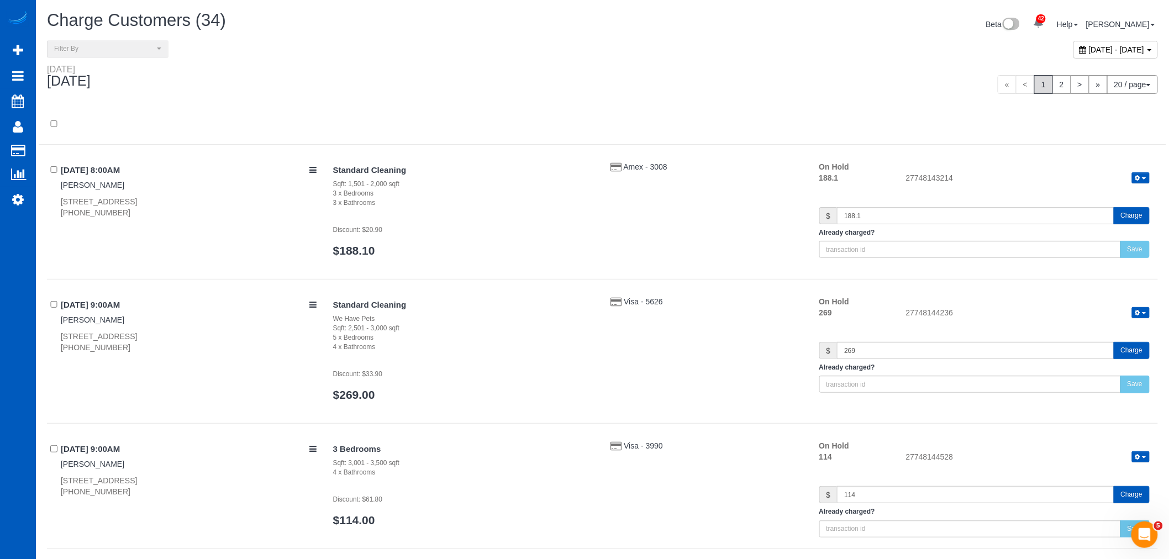
click at [578, 113] on div at bounding box center [602, 125] width 1127 height 40
click at [1089, 53] on span "September 13, 2025 - September 13, 2025" at bounding box center [1117, 49] width 56 height 9
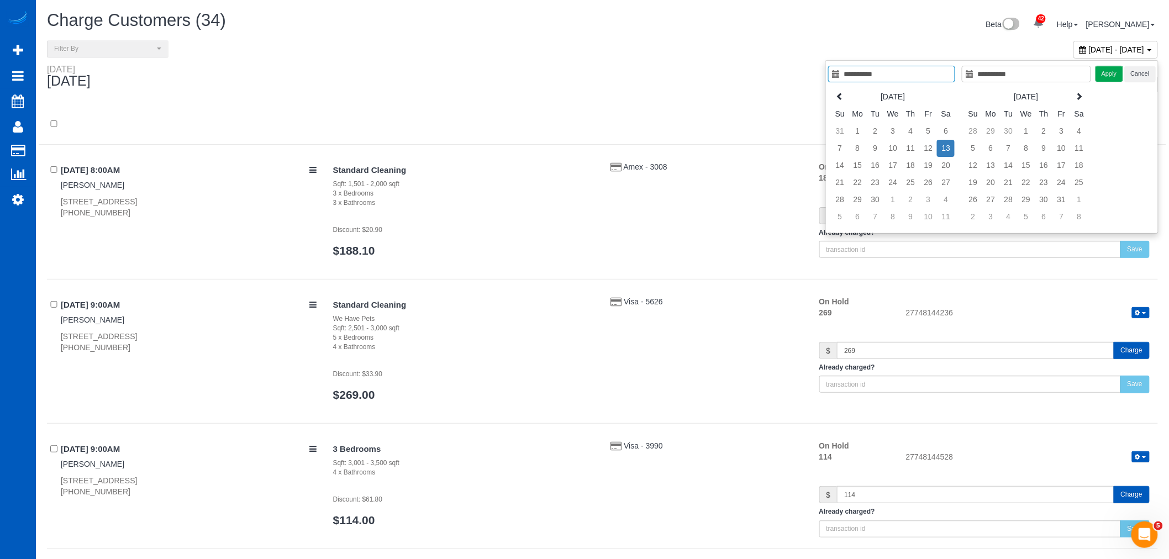
type input "**********"
click at [951, 148] on td "13" at bounding box center [946, 148] width 18 height 17
type input "**********"
drag, startPoint x: 944, startPoint y: 143, endPoint x: 956, endPoint y: 142, distance: 11.1
click at [945, 143] on td "13" at bounding box center [946, 148] width 18 height 17
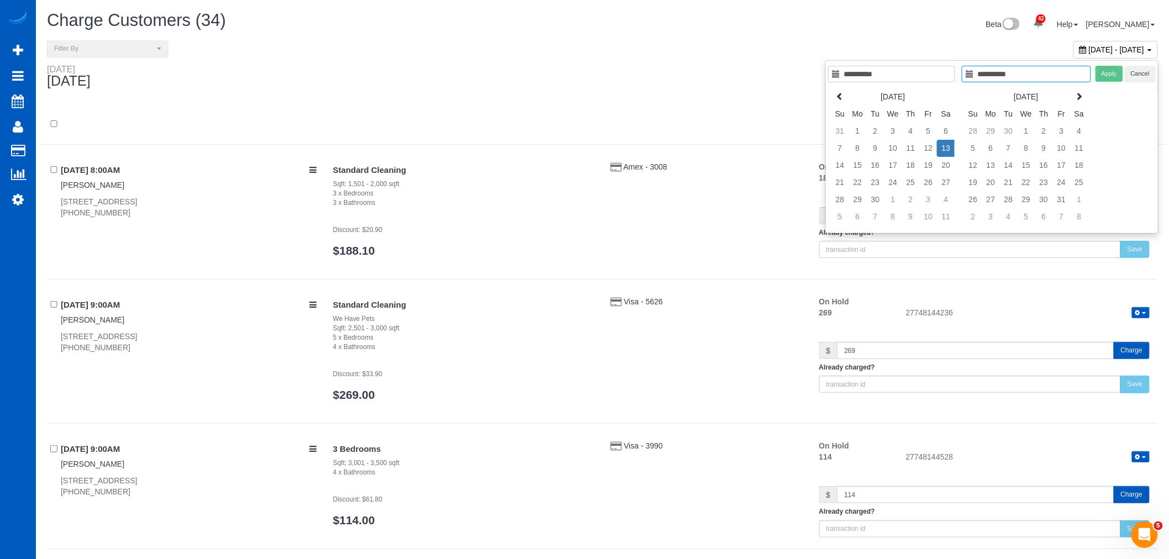
type input "**********"
click at [1105, 77] on button "Apply" at bounding box center [1109, 74] width 28 height 16
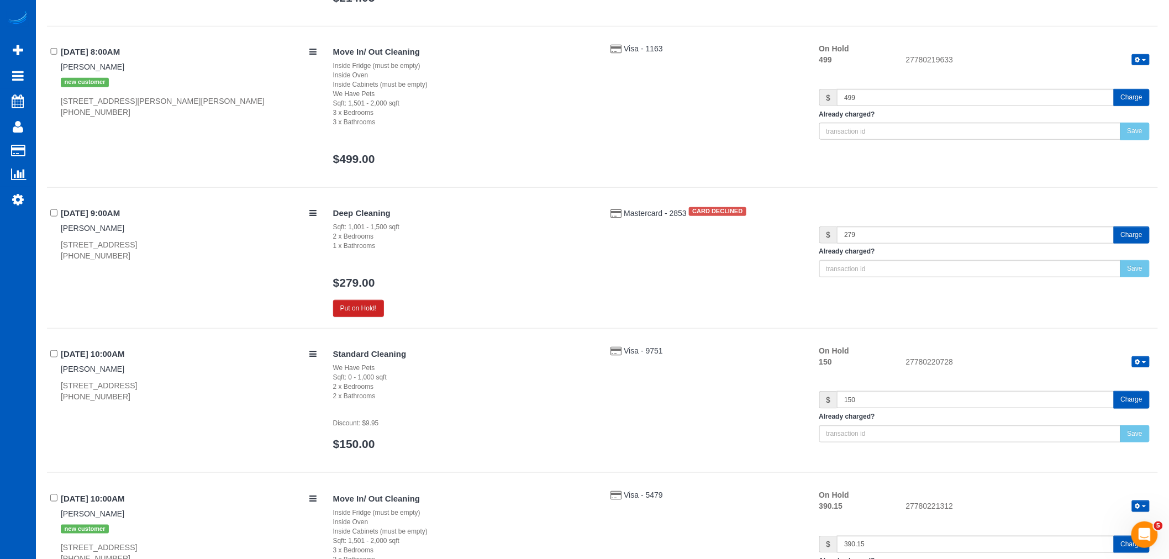
scroll to position [307, 0]
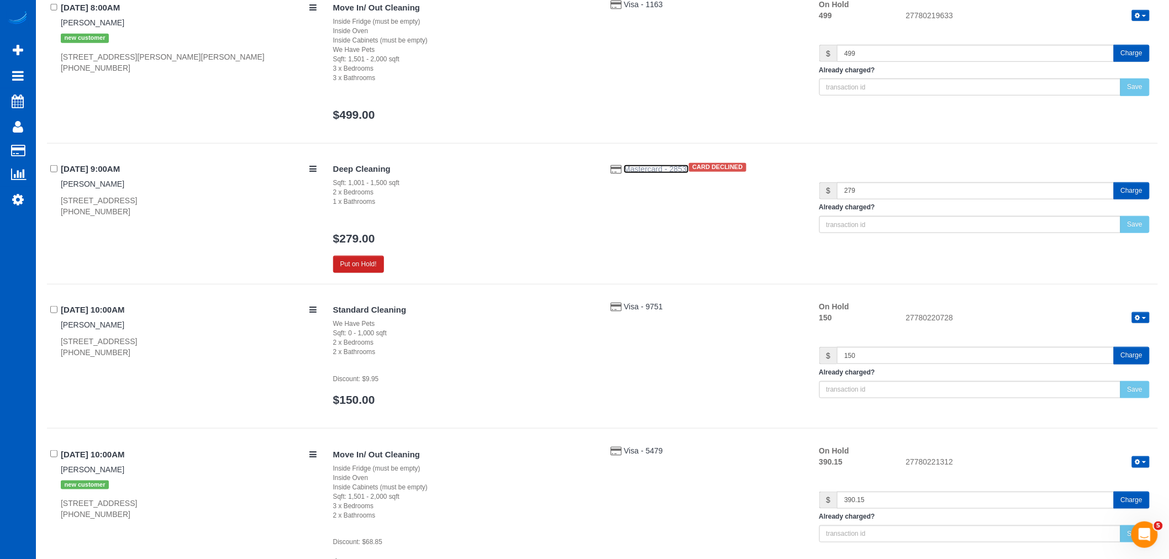
click at [657, 167] on span "Mastercard - 2853" at bounding box center [656, 169] width 65 height 9
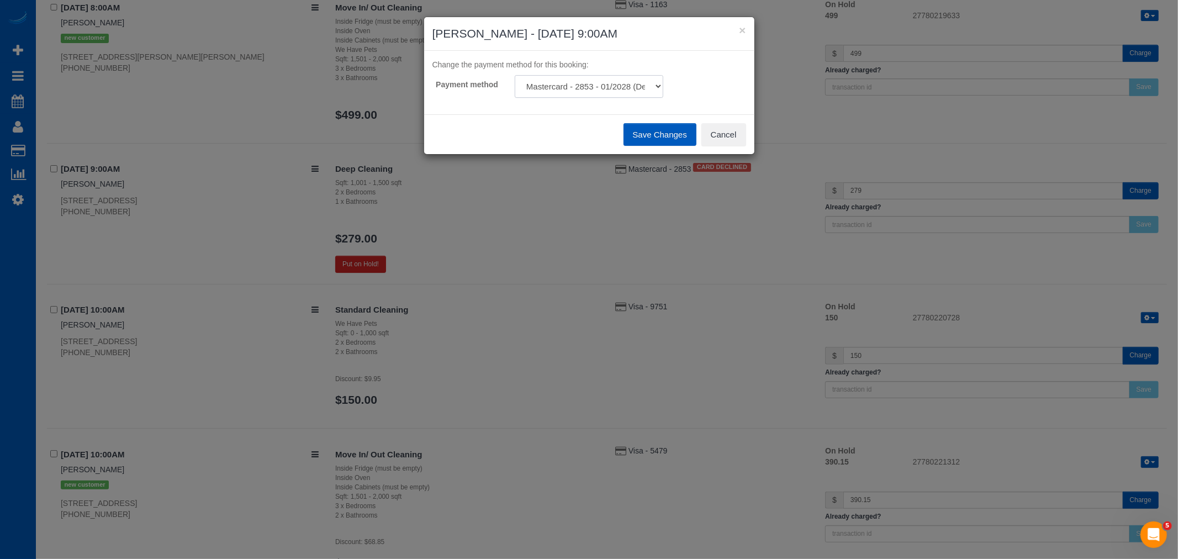
click at [572, 87] on select "Mastercard - 2853 - 01/2028 (Default) Mastercard - 9527 - 07/2025 Add Credit Ca…" at bounding box center [589, 86] width 149 height 23
select select "string:fspay"
click at [515, 75] on select "Mastercard - 2853 - 01/2028 (Default) Mastercard - 9527 - 07/2025 Add Credit Ca…" at bounding box center [589, 86] width 149 height 23
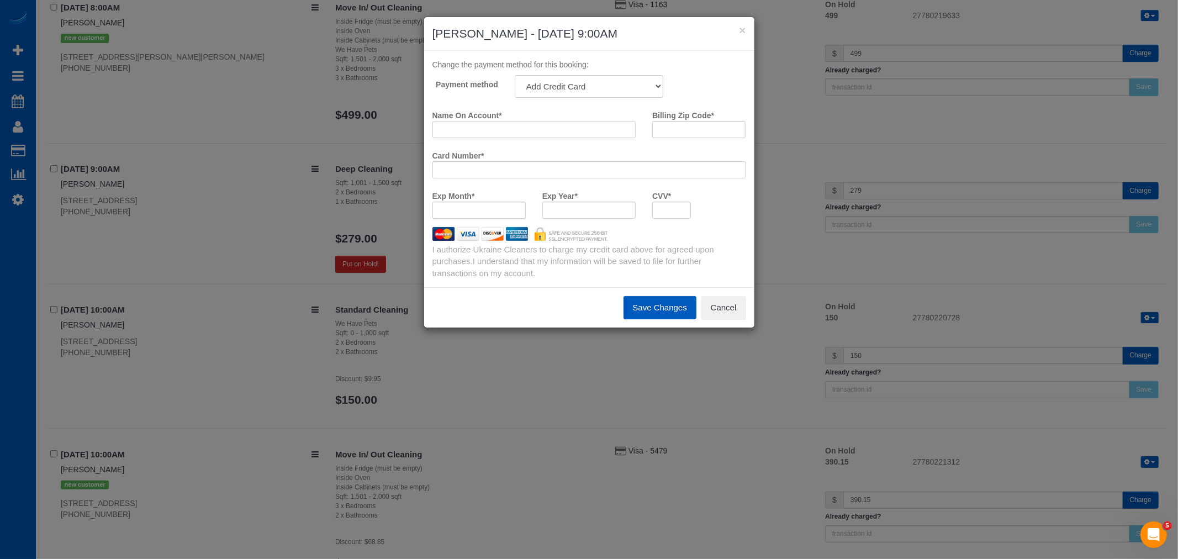
click at [478, 131] on input "Name On Account *" at bounding box center [534, 129] width 204 height 17
type input "Y"
click at [459, 134] on input "Yogenndra Tiwari" at bounding box center [534, 129] width 204 height 17
type input "Yogendra Tiwari"
click at [685, 130] on input "Billing Zip Code *" at bounding box center [698, 129] width 93 height 17
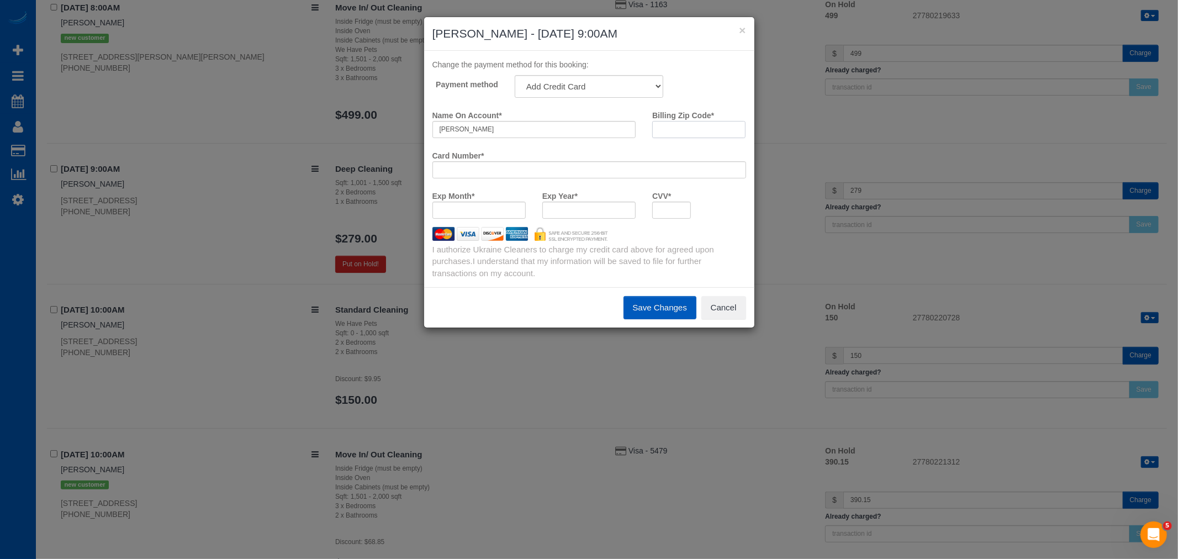
click at [685, 130] on input "Billing Zip Code *" at bounding box center [698, 129] width 93 height 17
type input "98199"
click at [590, 215] on div at bounding box center [588, 210] width 93 height 17
click at [685, 212] on div at bounding box center [671, 210] width 39 height 17
click at [666, 205] on iframe at bounding box center [671, 209] width 24 height 9
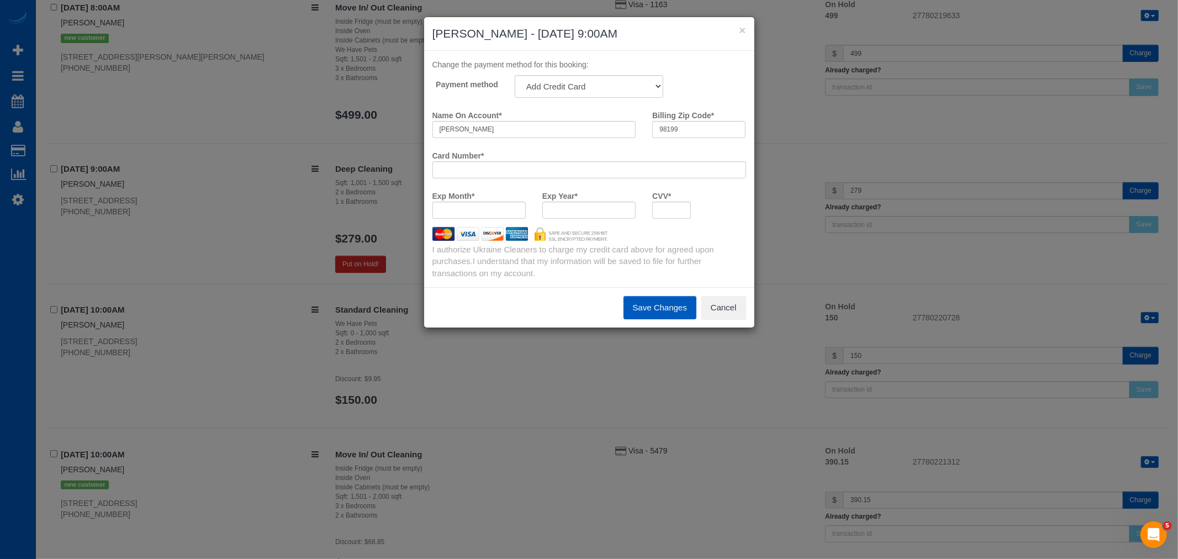
click at [722, 208] on div "Exp Month * Exp Year * CVV *" at bounding box center [589, 207] width 330 height 40
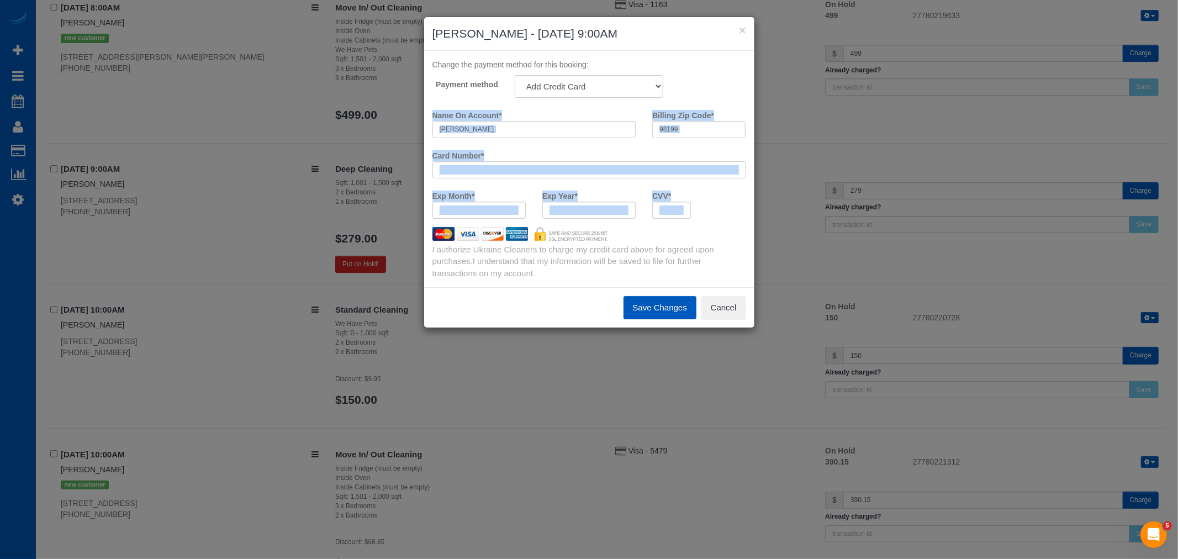
drag, startPoint x: 698, startPoint y: 213, endPoint x: 425, endPoint y: 98, distance: 296.3
click at [425, 98] on div "Change the payment method for this booking: Payment method Mastercard - 2853 - …" at bounding box center [589, 169] width 330 height 236
copy payment-method-fs-pay "Name On Account * Billing Zip Code * Card Number * Exp Month * Exp Year * CVV *"
click at [724, 191] on div "Exp Month * Exp Year * CVV *" at bounding box center [589, 207] width 330 height 40
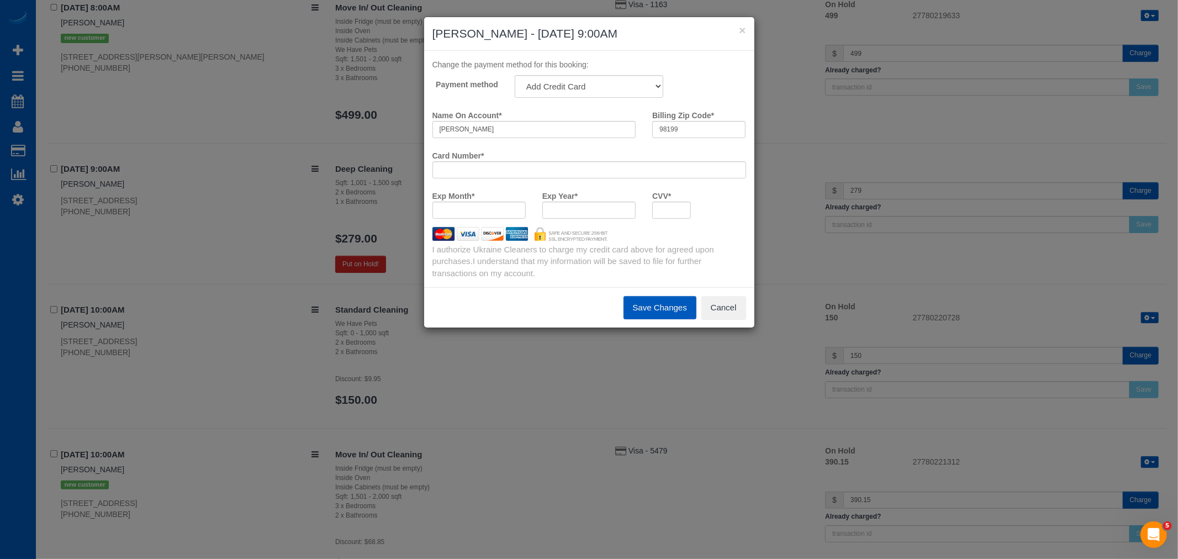
click at [645, 309] on button "Save Changes" at bounding box center [660, 307] width 73 height 23
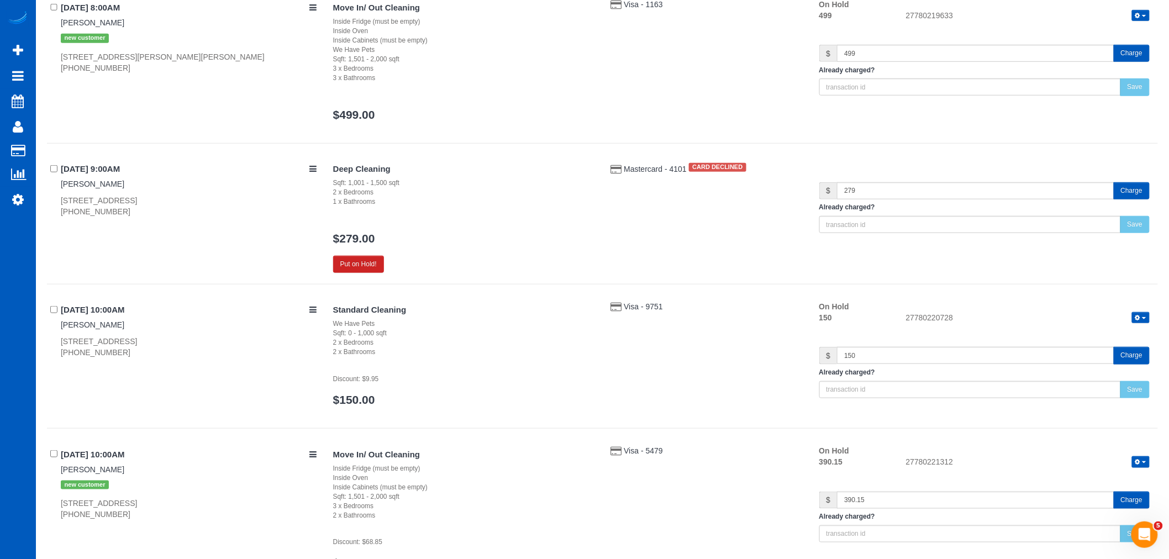
click at [78, 178] on div "09/13/2025 9:00AM Yogi Tiwari 3535 27th Pl W #414, Seattle, WA 98199 (847) 932-…" at bounding box center [186, 188] width 278 height 57
click at [83, 180] on link "[PERSON_NAME]" at bounding box center [93, 184] width 64 height 9
click at [657, 184] on div "Deep Cleaning Sqft: 1,001 - 1,500 sqft 2 x Bedrooms 1 x Bathrooms $279.00 Put o…" at bounding box center [741, 216] width 833 height 113
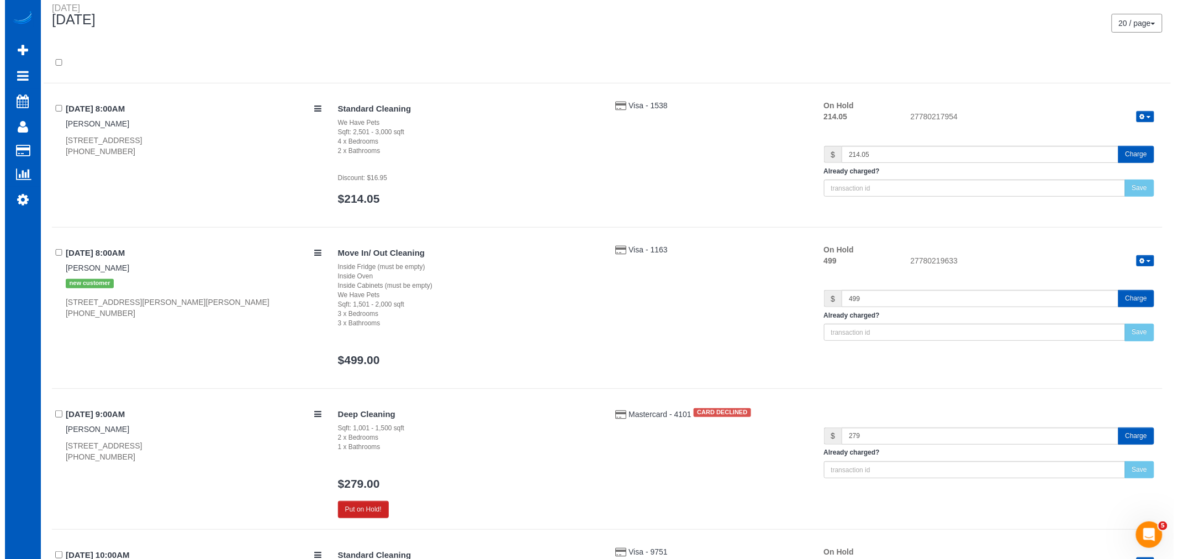
scroll to position [0, 0]
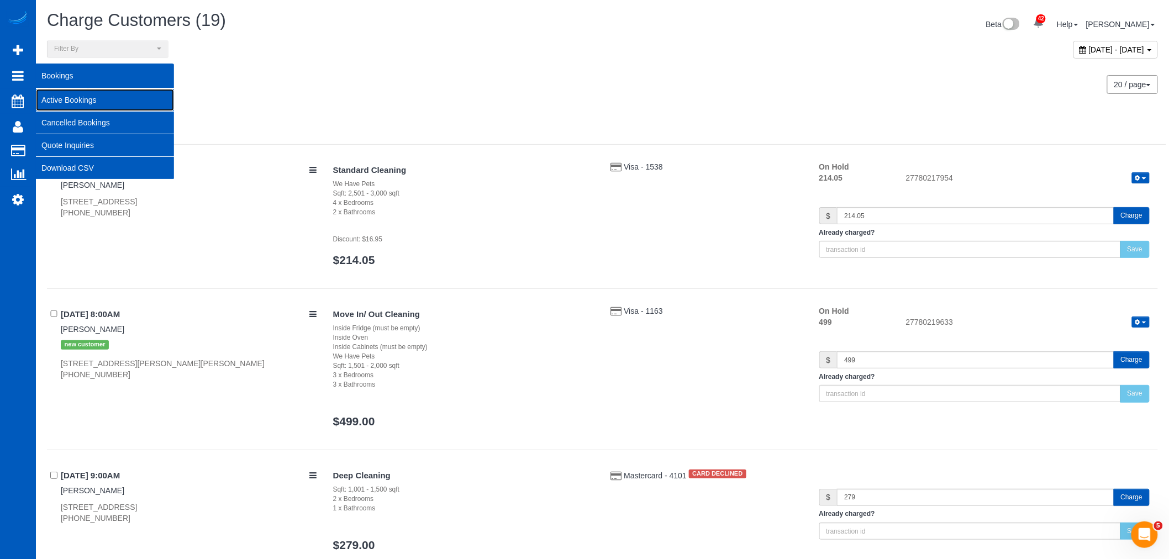
click at [86, 94] on link "Active Bookings" at bounding box center [105, 100] width 138 height 22
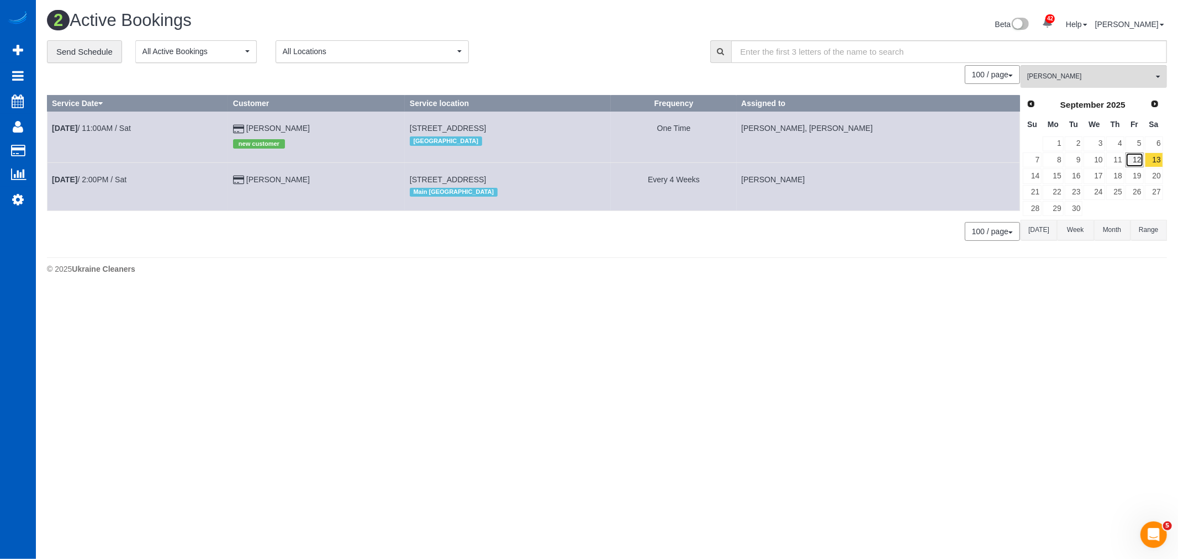
click at [1132, 166] on link "12" at bounding box center [1135, 159] width 18 height 15
click at [1070, 74] on span "[PERSON_NAME]" at bounding box center [1090, 76] width 126 height 9
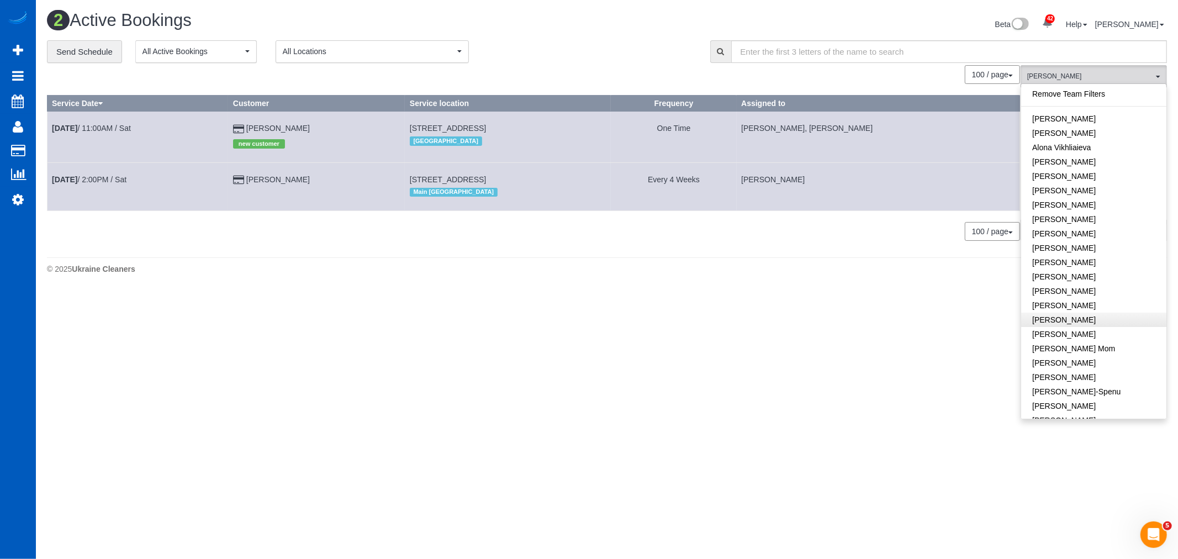
scroll to position [225, 0]
click at [1084, 100] on link "Galina Afonina" at bounding box center [1093, 94] width 145 height 14
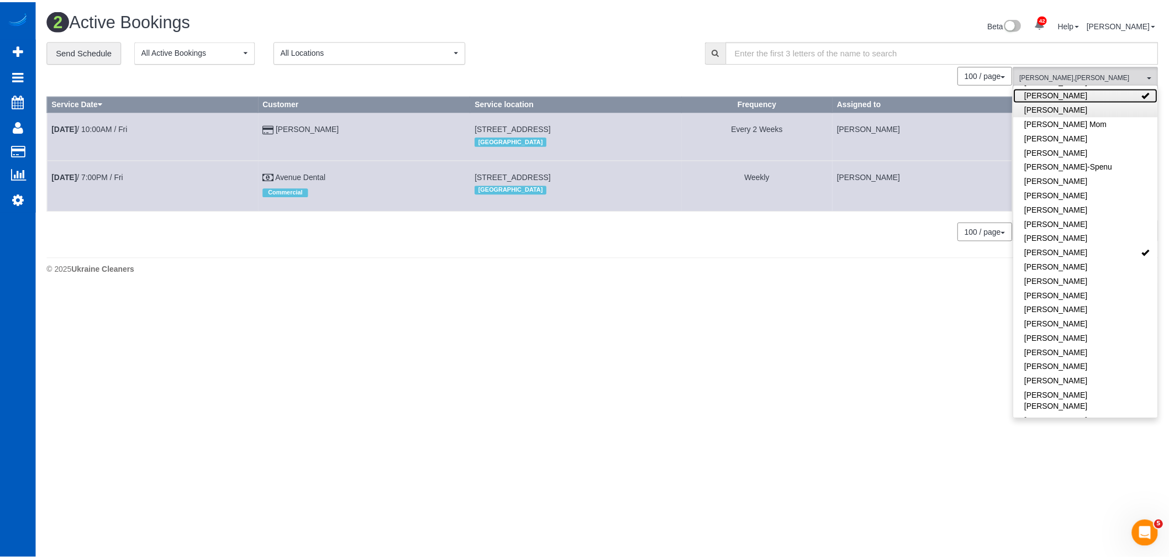
scroll to position [0, 0]
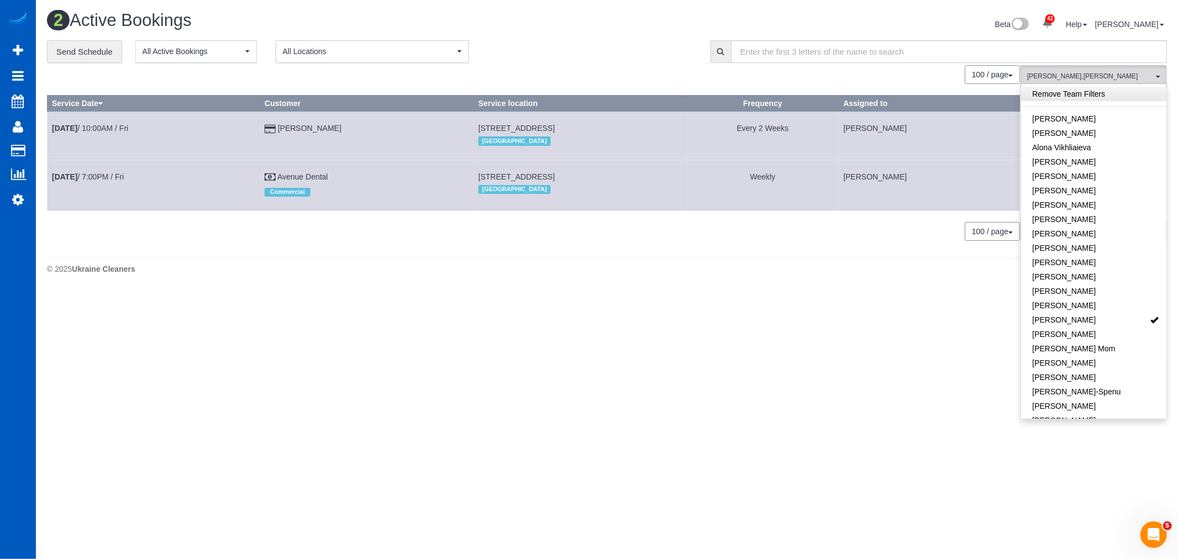
click at [1073, 94] on link "Remove Team Filters" at bounding box center [1093, 94] width 145 height 14
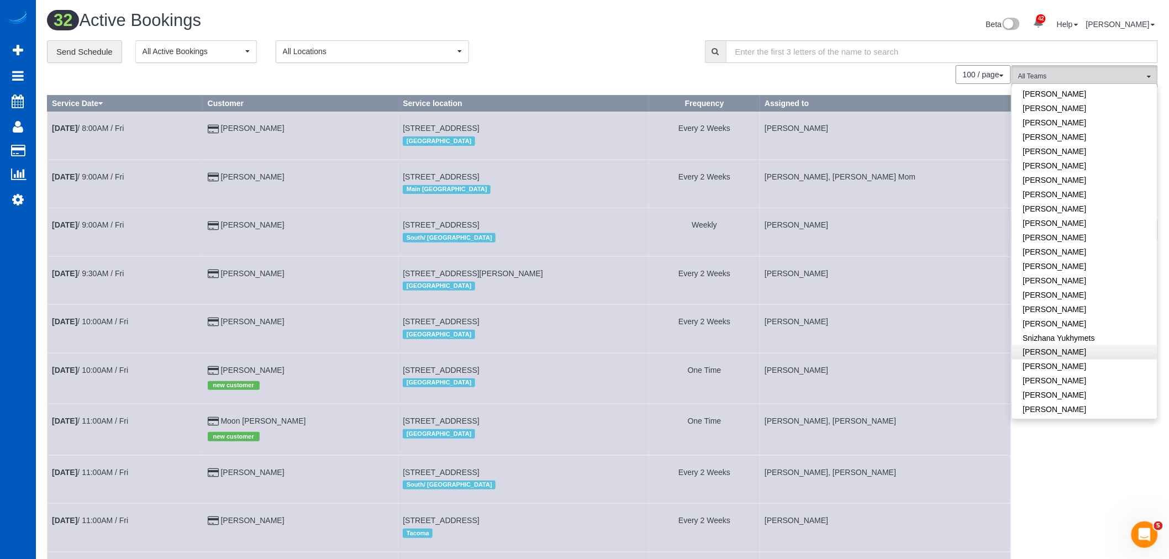
scroll to position [614, 0]
click at [1085, 78] on span "All Teams" at bounding box center [1081, 76] width 126 height 9
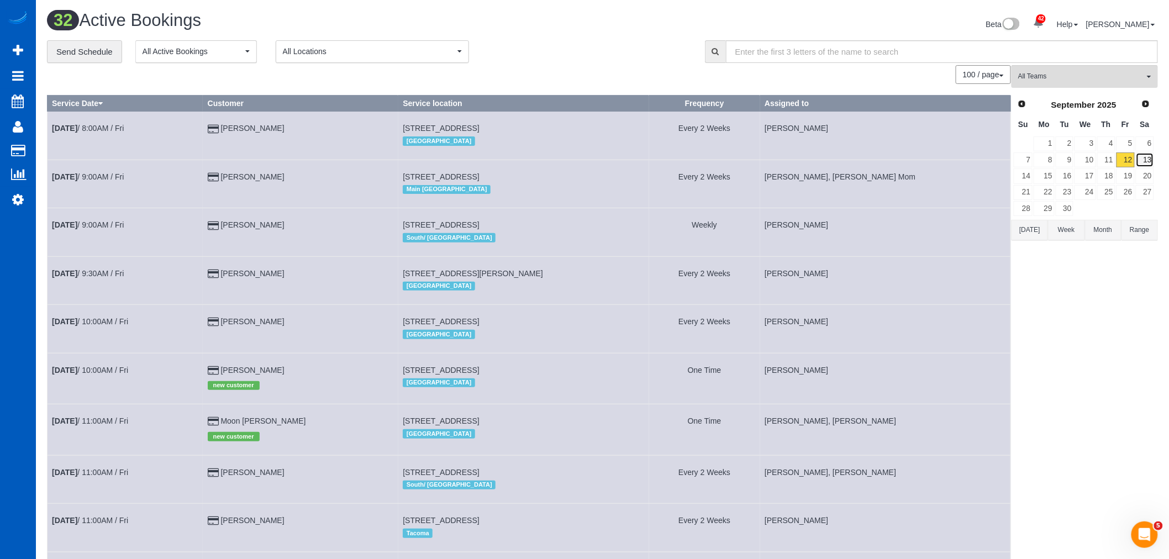
click at [1144, 160] on link "13" at bounding box center [1145, 159] width 18 height 15
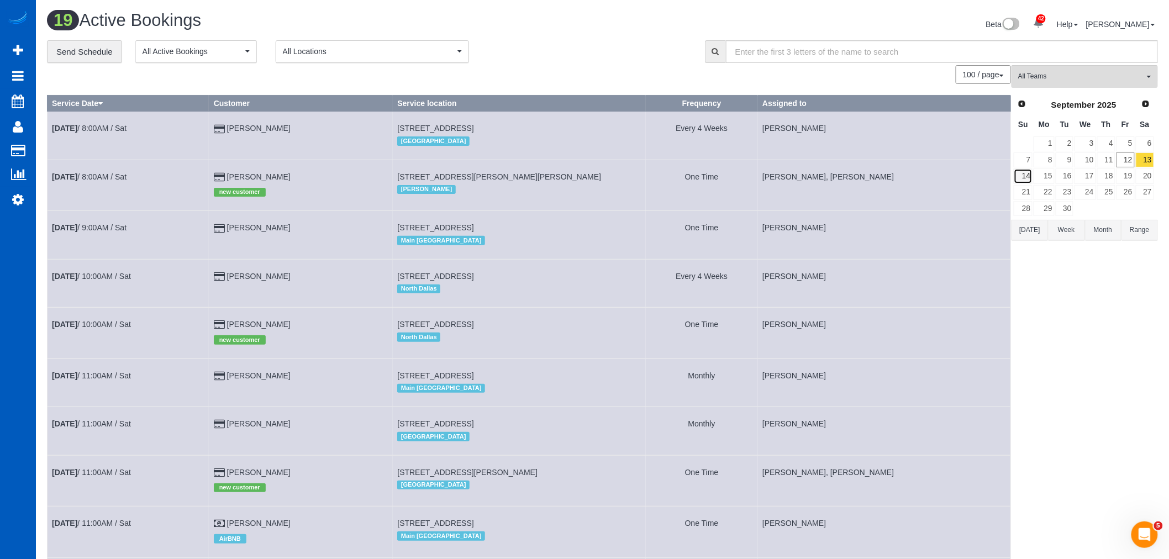
click at [1020, 181] on link "14" at bounding box center [1023, 175] width 19 height 15
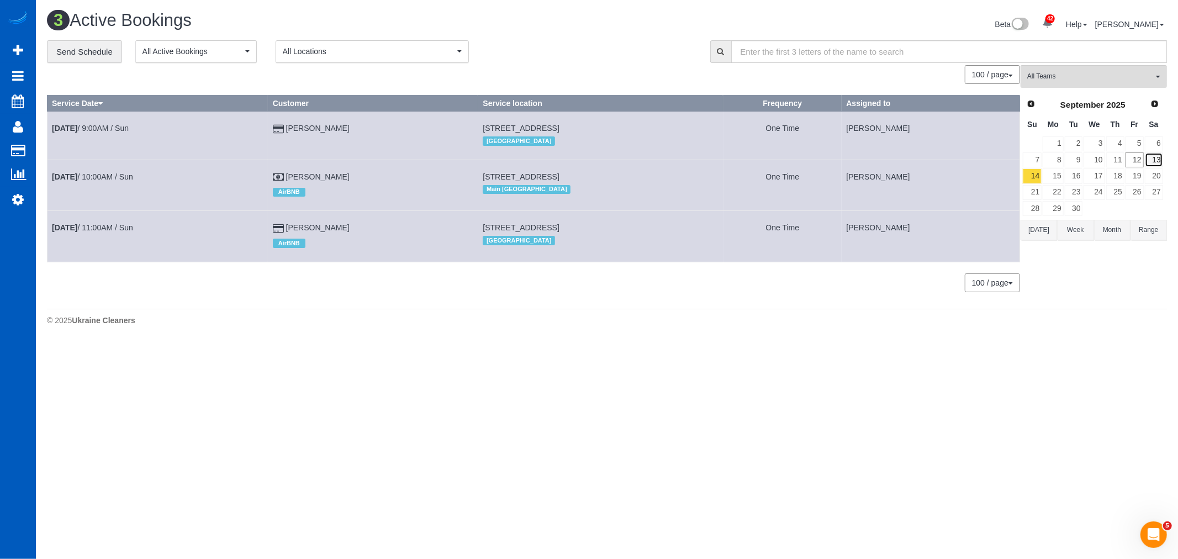
click at [1152, 163] on link "13" at bounding box center [1154, 159] width 18 height 15
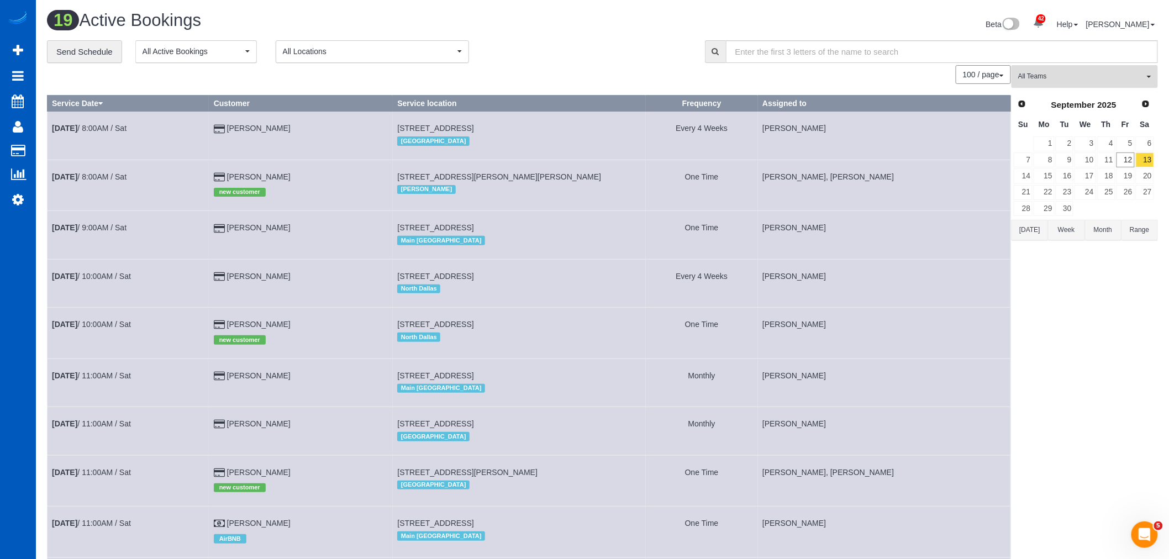
click at [1046, 71] on button "All Teams" at bounding box center [1084, 76] width 146 height 23
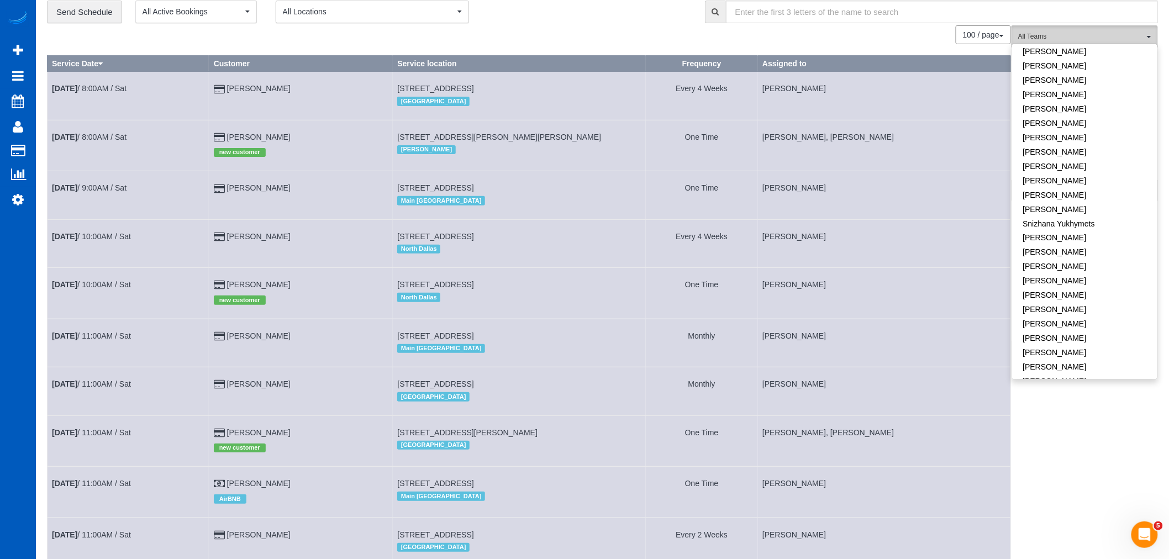
scroll to position [61, 0]
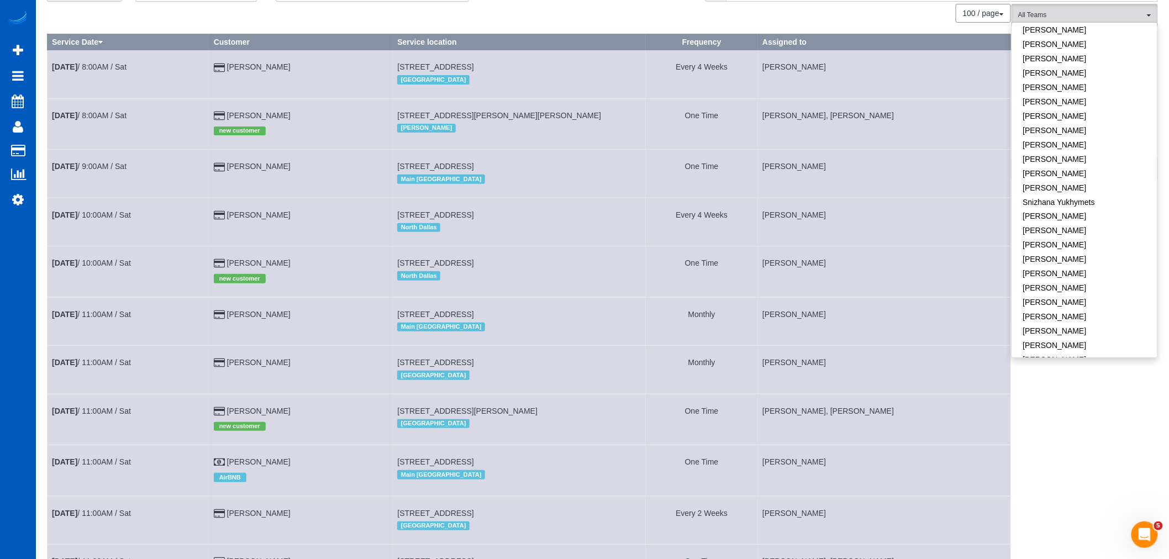
click at [1052, 412] on div "All Teams Remove Team Filters Alina Kruchok Alona Tarasiuk Alona Vikhliaieva An…" at bounding box center [1084, 516] width 146 height 1025
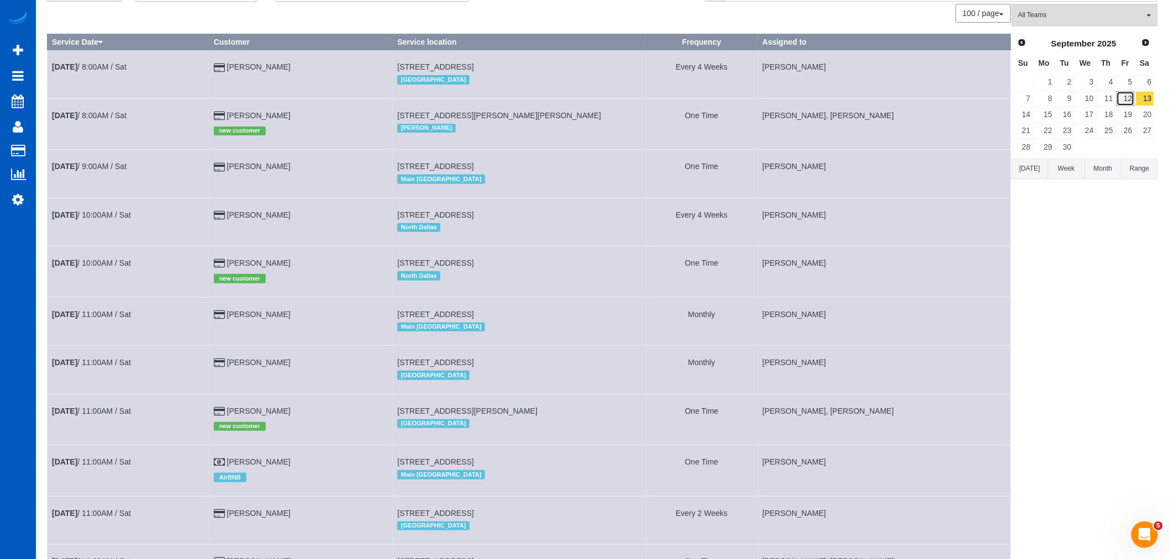
click at [1132, 100] on link "12" at bounding box center [1125, 98] width 18 height 15
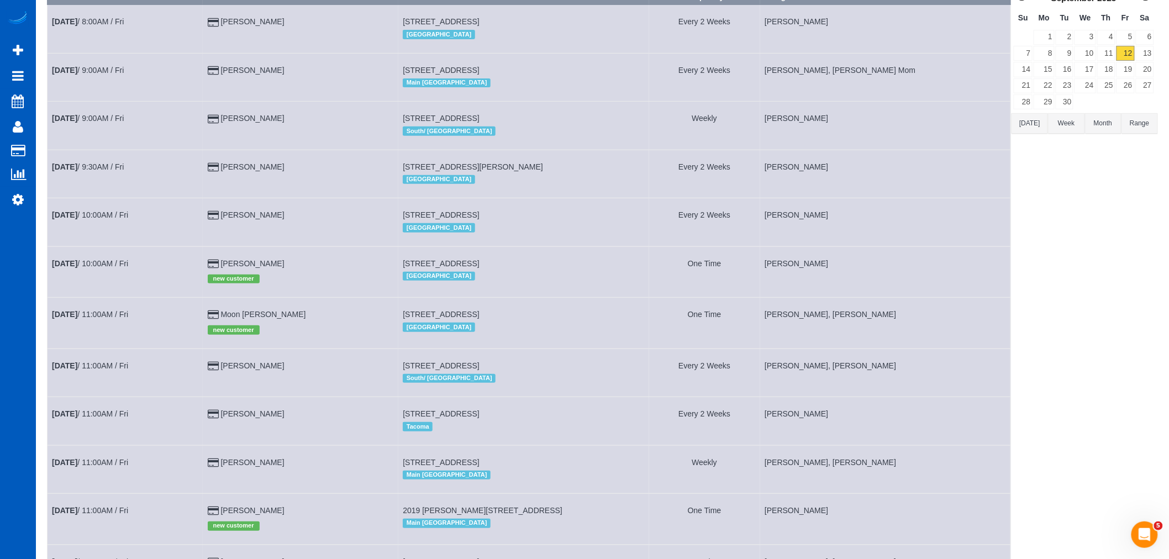
scroll to position [19, 0]
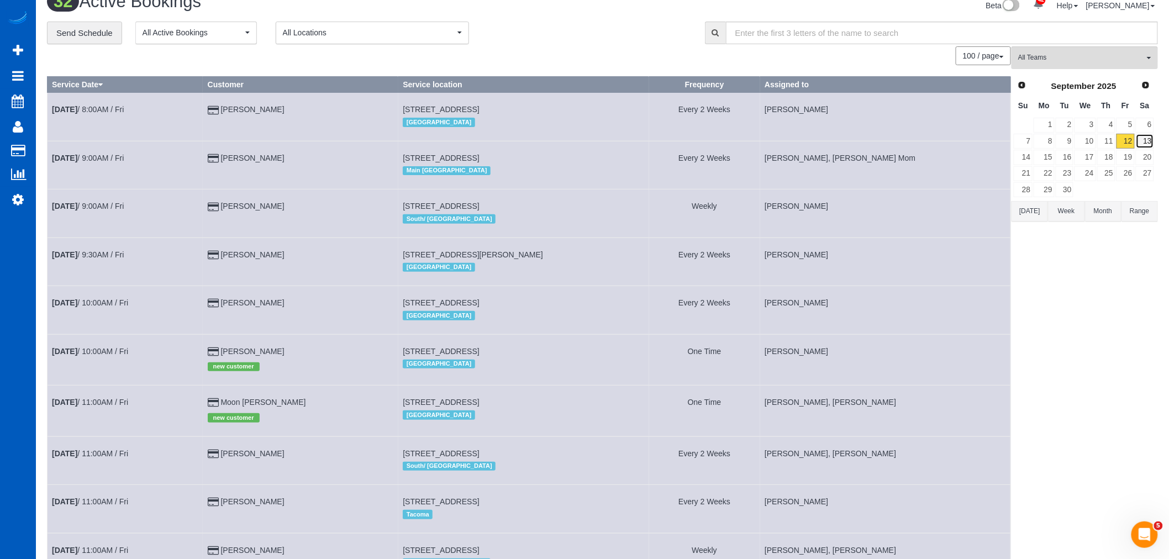
click at [1147, 141] on link "13" at bounding box center [1145, 141] width 18 height 15
click at [1070, 67] on button "All Teams" at bounding box center [1084, 57] width 146 height 23
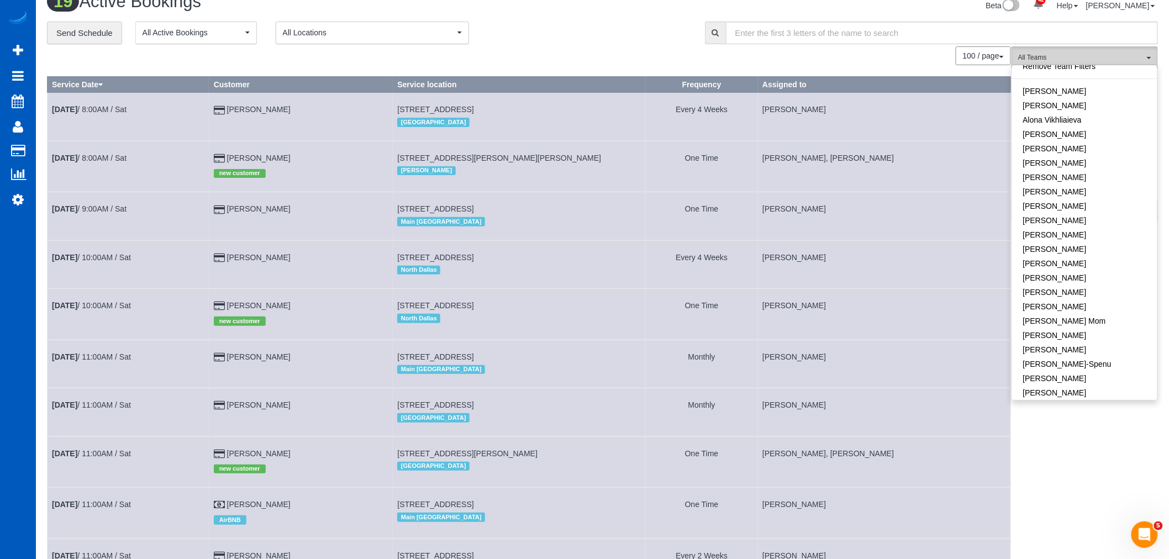
scroll to position [0, 0]
click at [1067, 110] on link "[PERSON_NAME]" at bounding box center [1084, 114] width 145 height 14
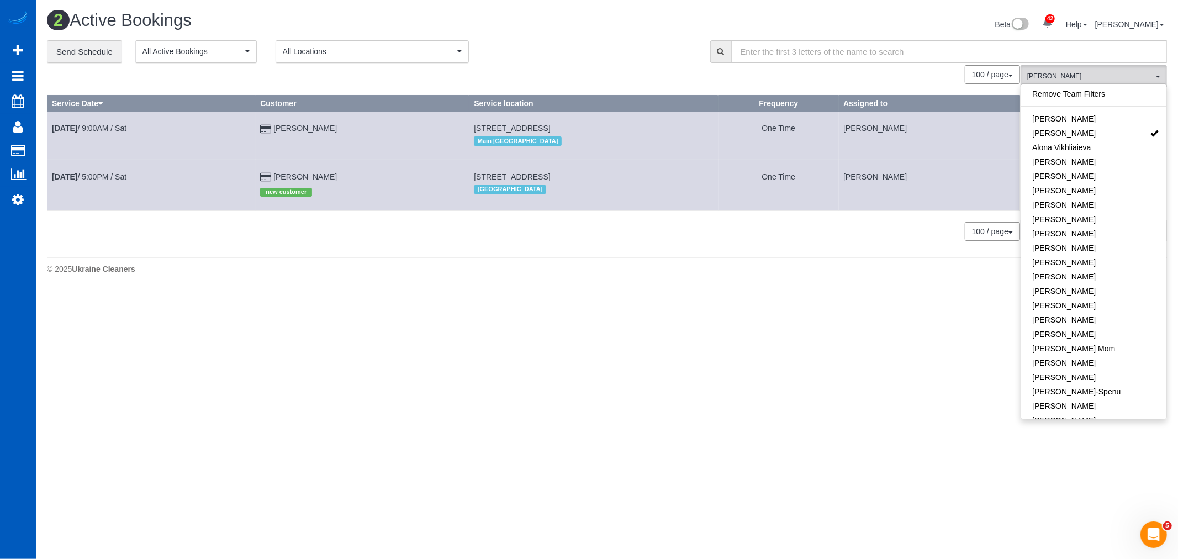
click at [91, 188] on td "Sep 13th / 5:00PM / Sat" at bounding box center [152, 185] width 208 height 51
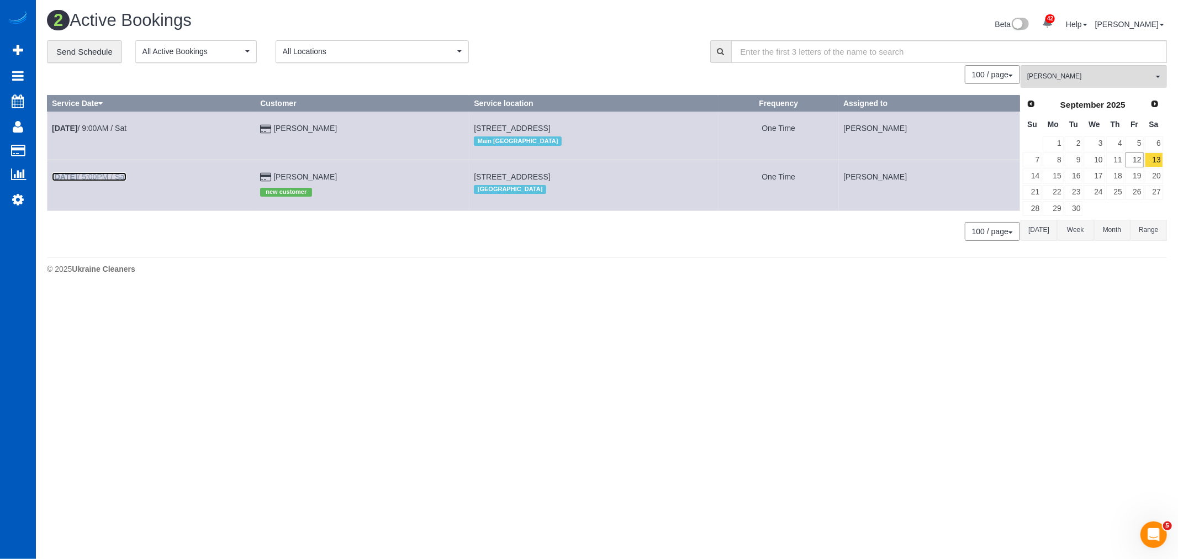
click at [87, 177] on link "Sep 13th / 5:00PM / Sat" at bounding box center [89, 176] width 75 height 9
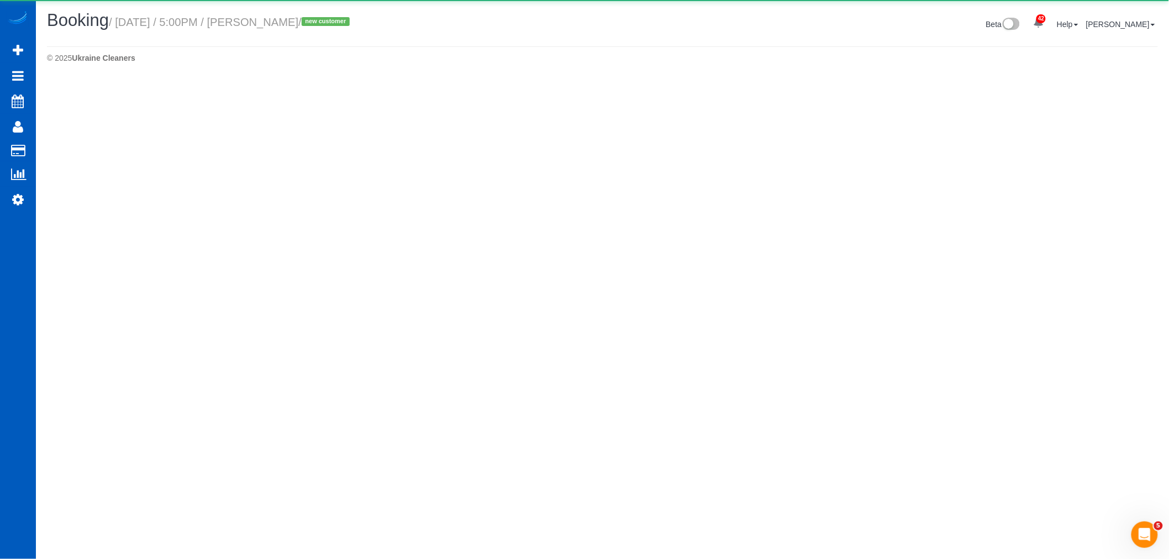
select select "WA"
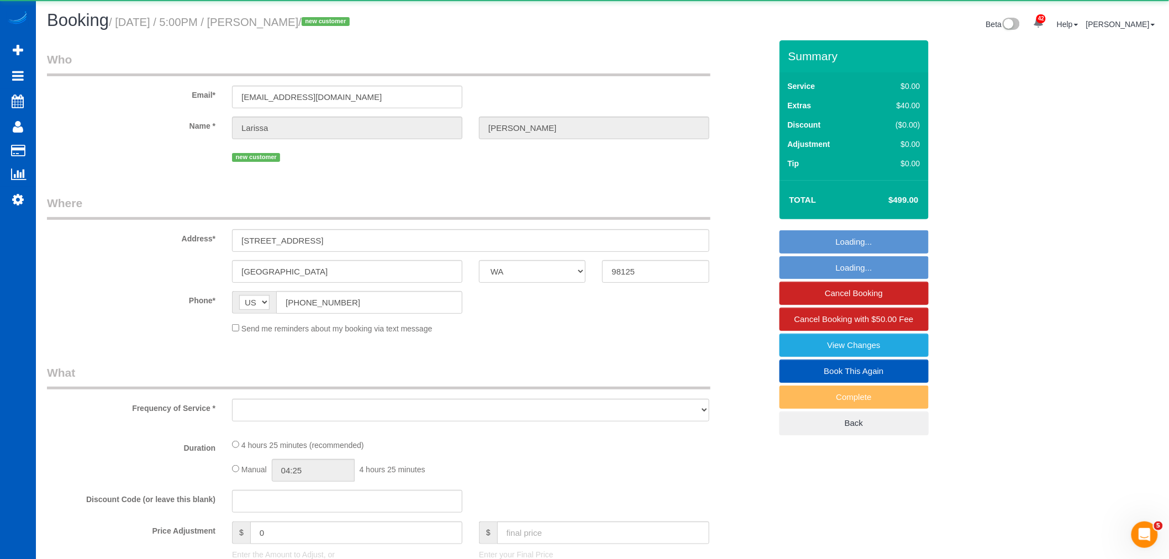
select select "object:26622"
select select "199"
select select "1501"
select select "3"
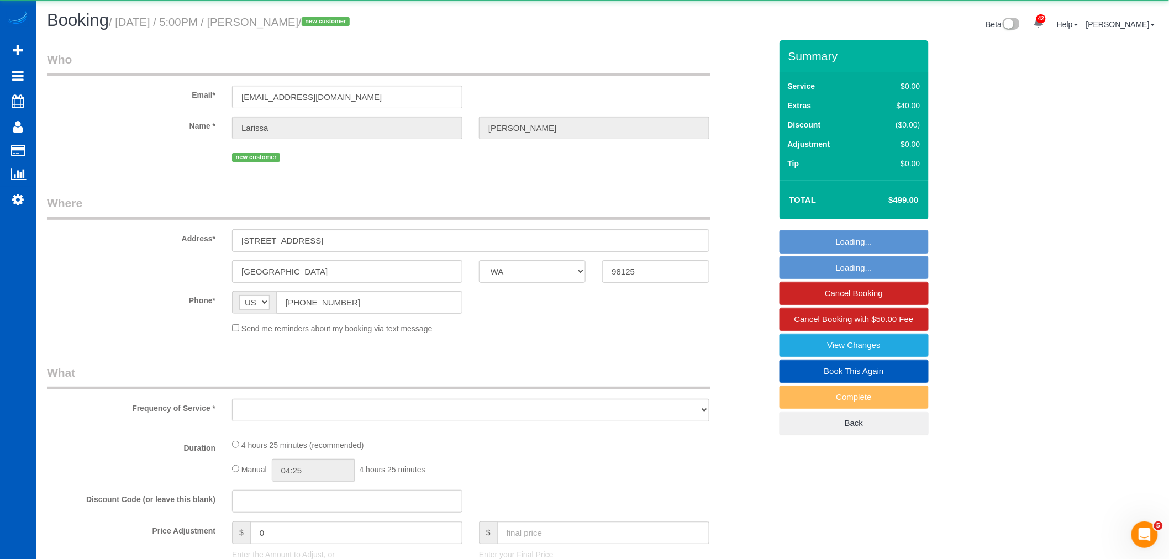
select select "spot101"
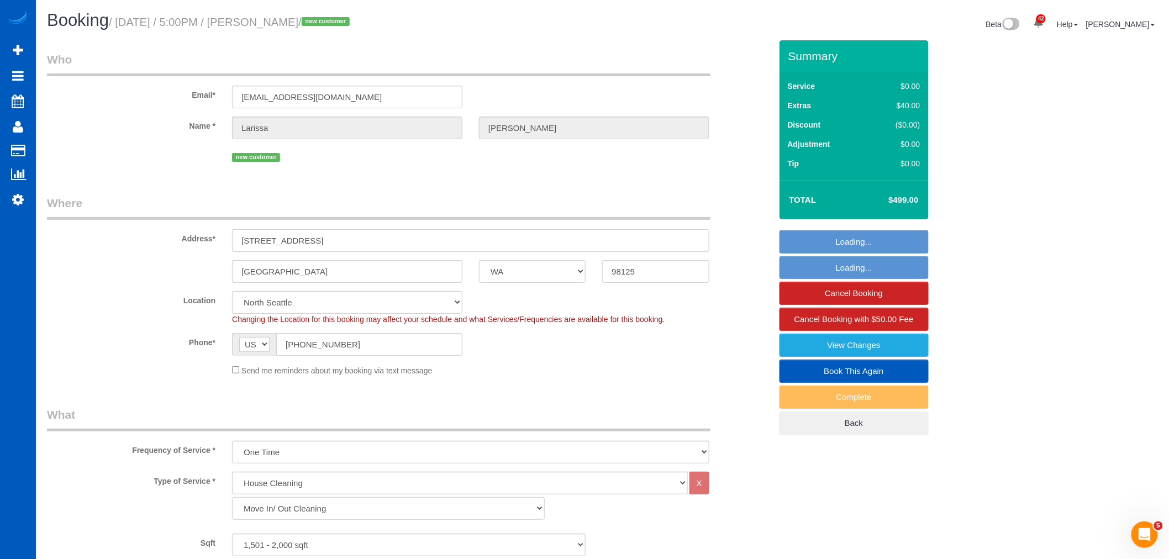
drag, startPoint x: 323, startPoint y: 246, endPoint x: 219, endPoint y: 230, distance: 104.4
click at [219, 230] on div "Address* 14352 20th Ave NE" at bounding box center [409, 223] width 741 height 57
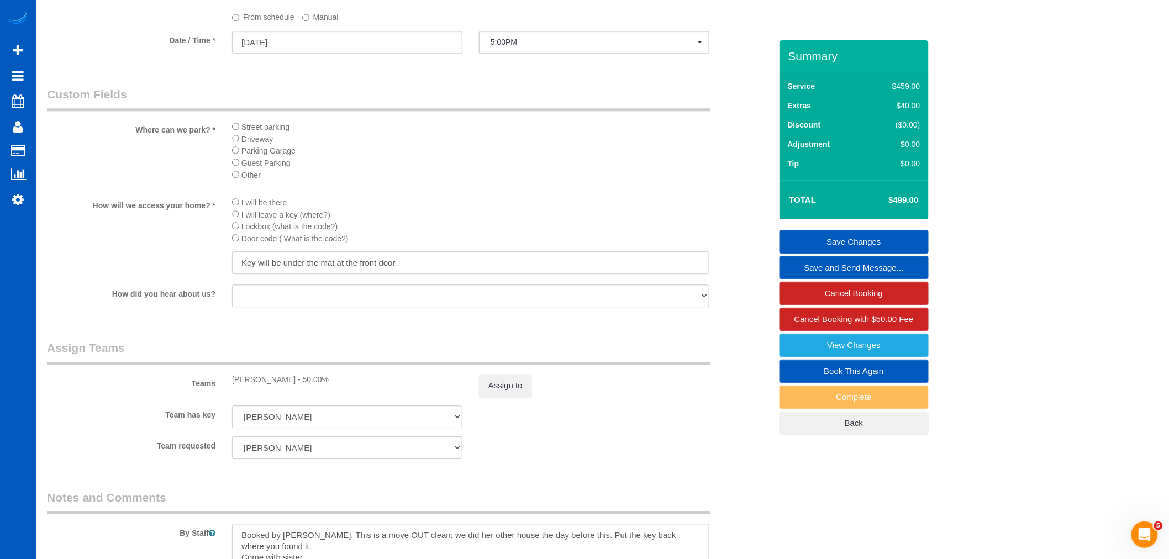
scroll to position [1227, 0]
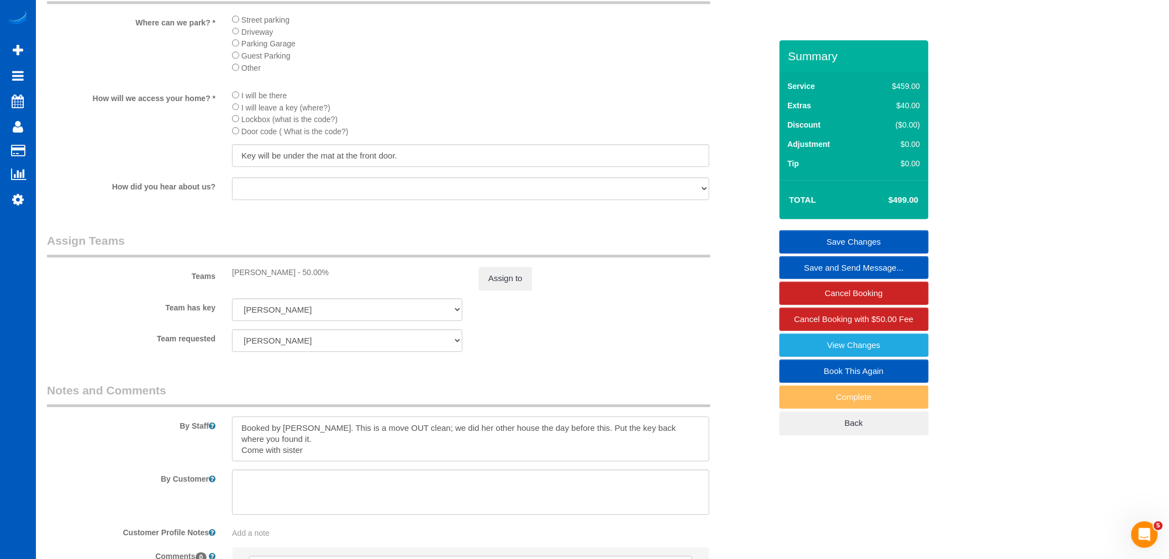
click at [527, 462] on textarea at bounding box center [470, 438] width 477 height 45
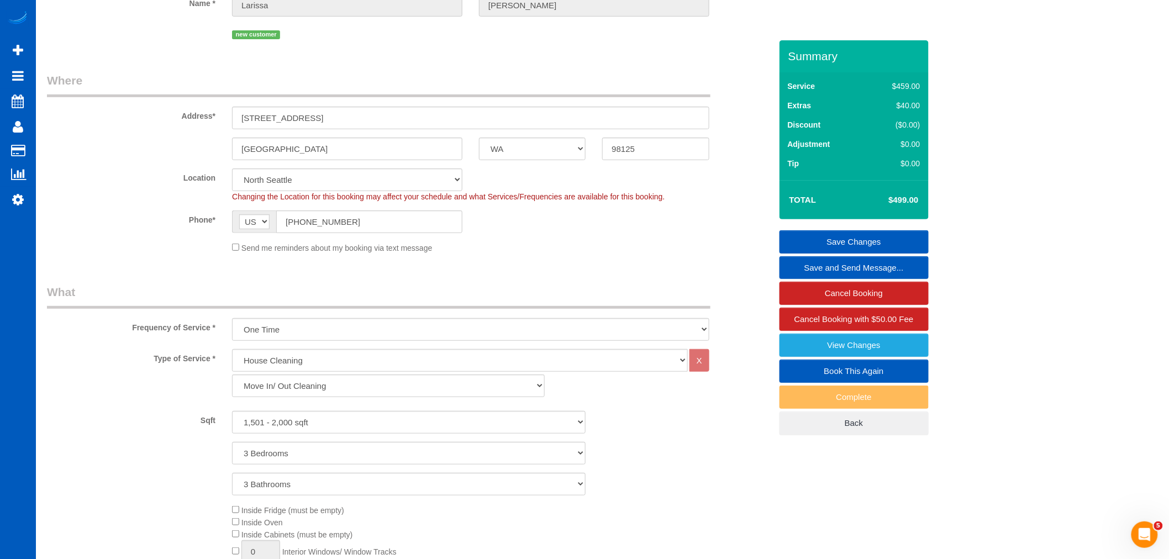
scroll to position [0, 0]
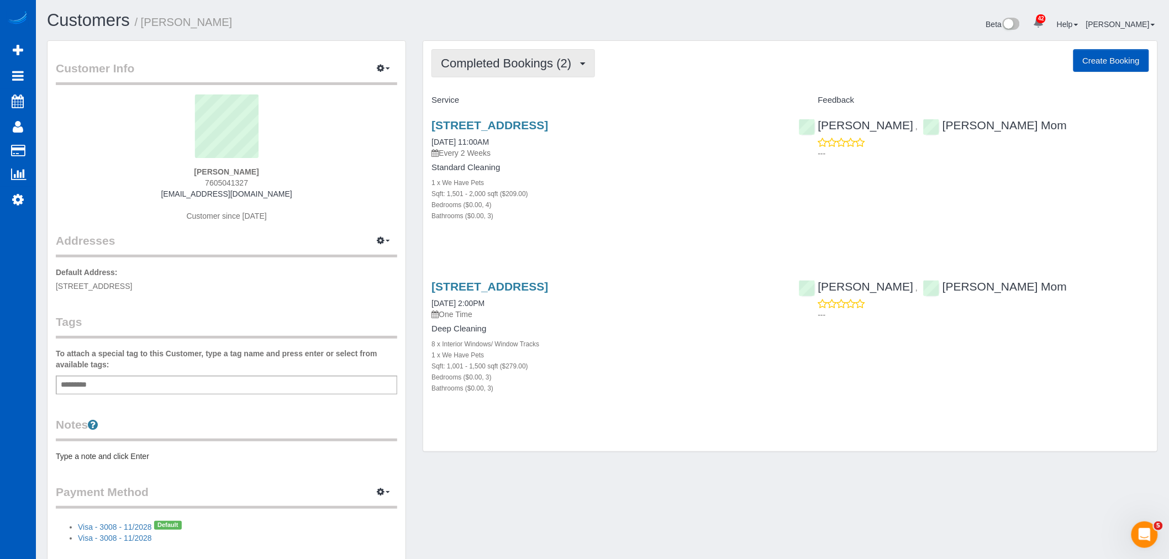
click at [502, 65] on span "Completed Bookings (2)" at bounding box center [509, 63] width 136 height 14
click at [498, 102] on link "Upcoming Bookings (11)" at bounding box center [490, 103] width 117 height 14
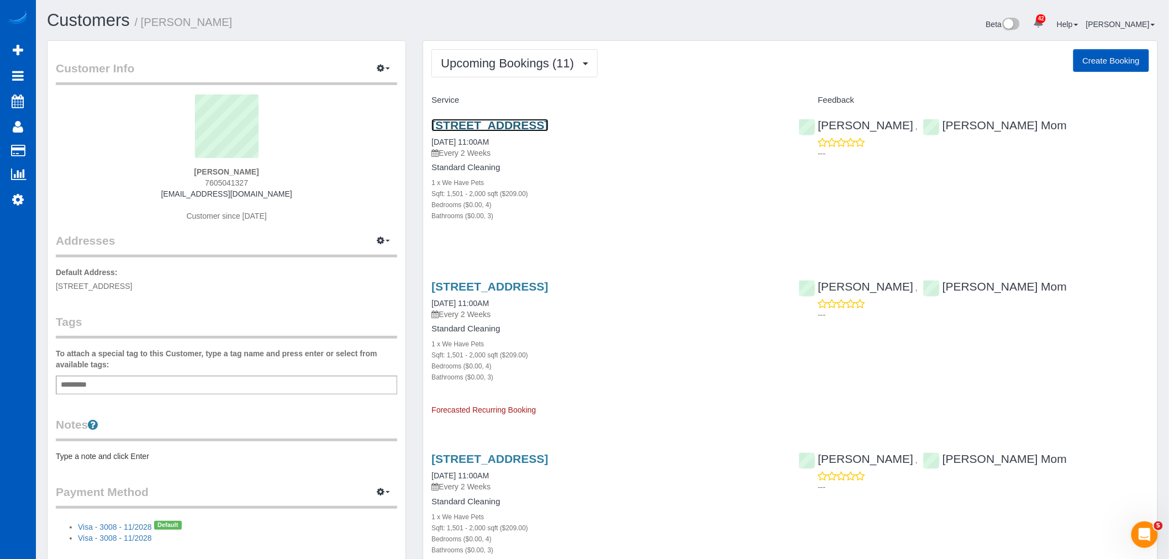
click at [483, 122] on link "[STREET_ADDRESS]" at bounding box center [489, 125] width 117 height 13
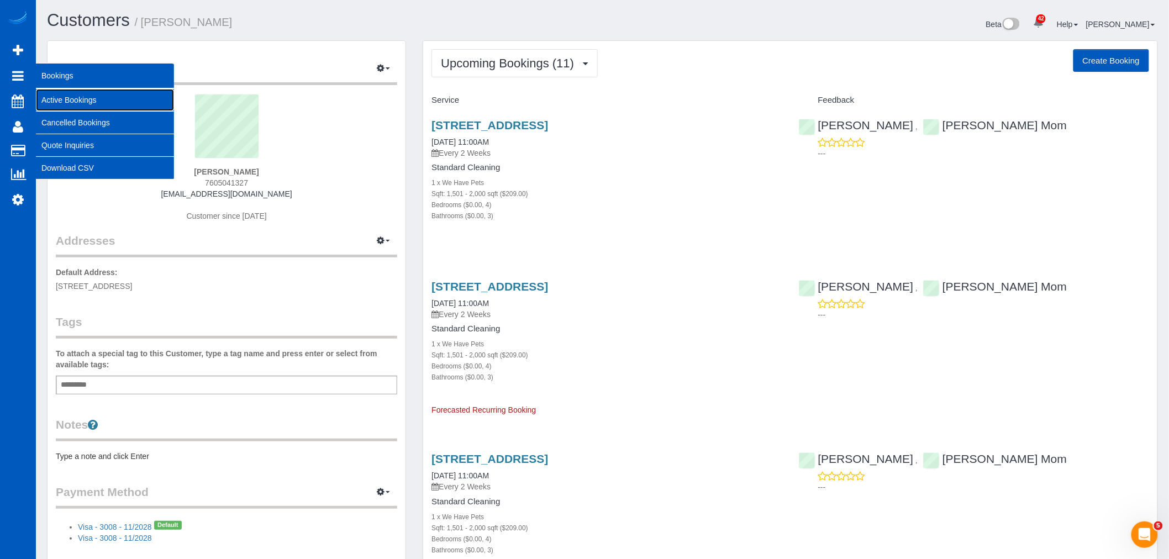
click at [78, 95] on link "Active Bookings" at bounding box center [105, 100] width 138 height 22
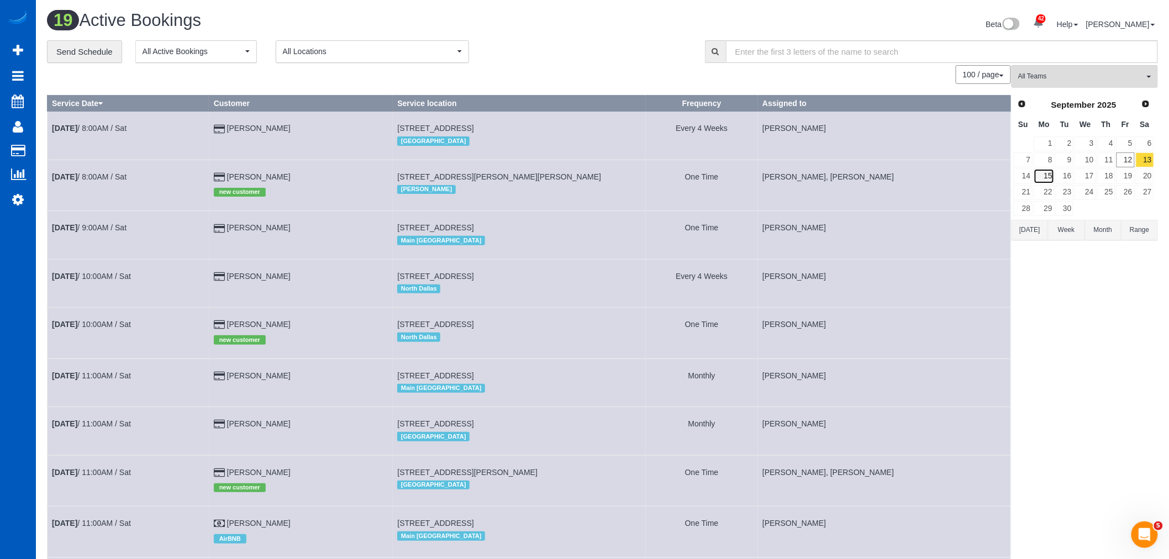
click at [1044, 178] on link "15" at bounding box center [1043, 175] width 20 height 15
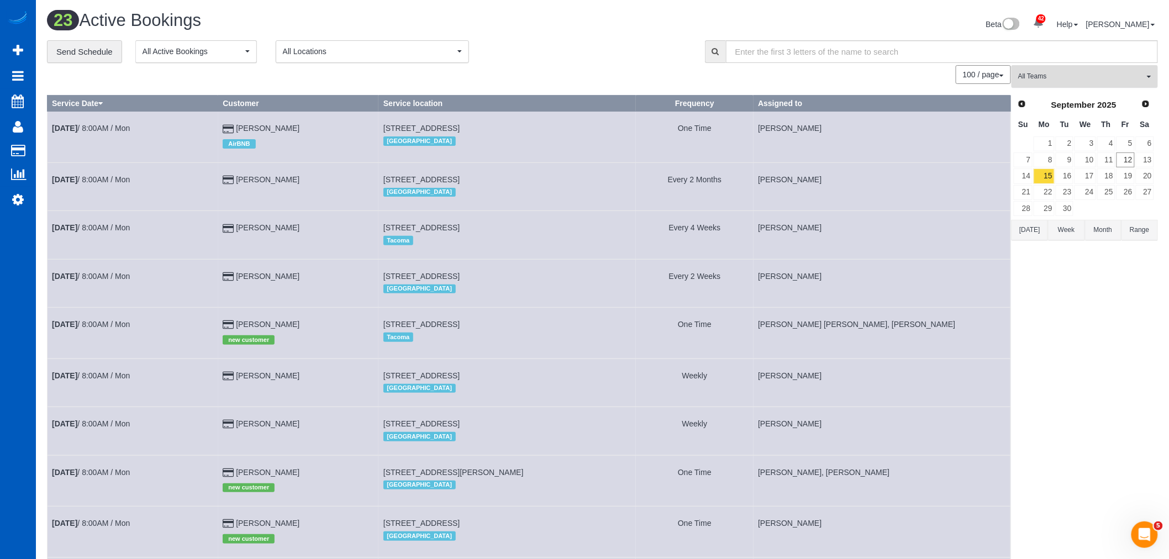
click at [1057, 81] on span "All Teams" at bounding box center [1081, 76] width 126 height 9
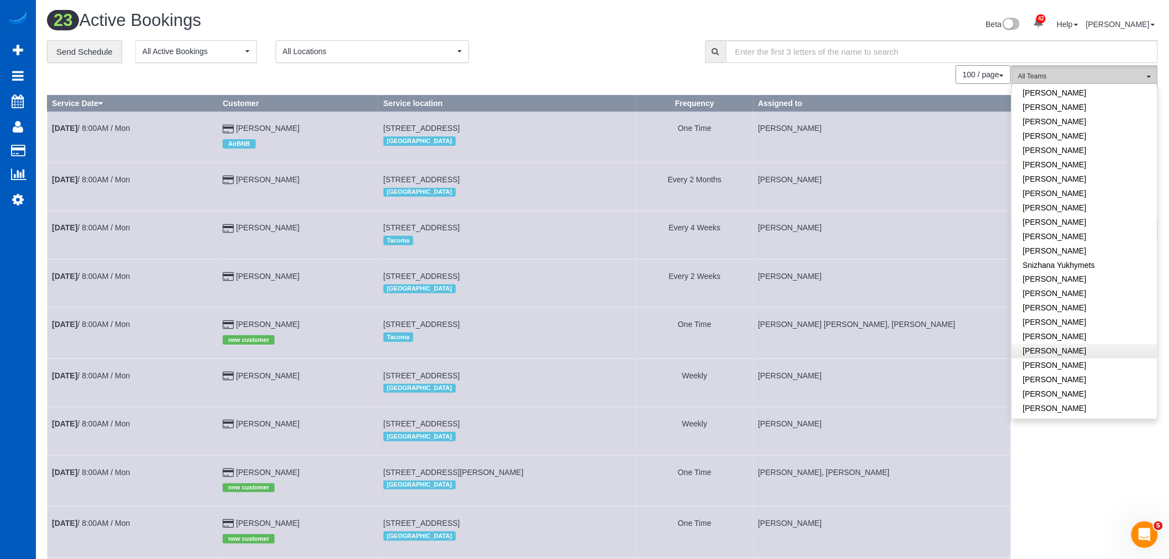
scroll to position [685, 0]
click at [1073, 328] on link "[PERSON_NAME]" at bounding box center [1084, 335] width 145 height 14
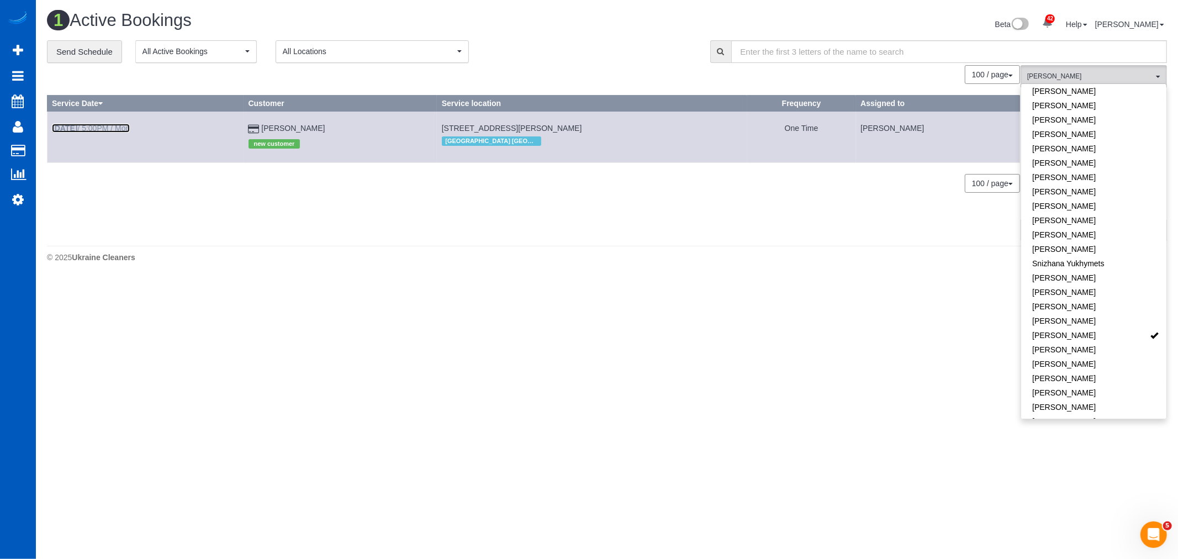
click at [77, 125] on b "Sep 15th" at bounding box center [64, 128] width 25 height 9
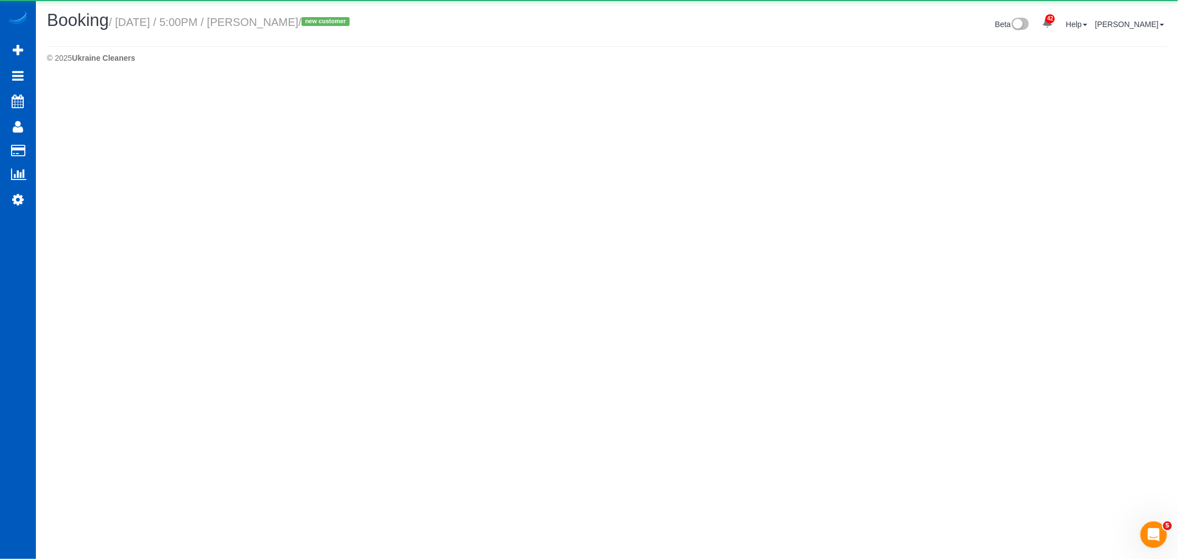
select select "GA"
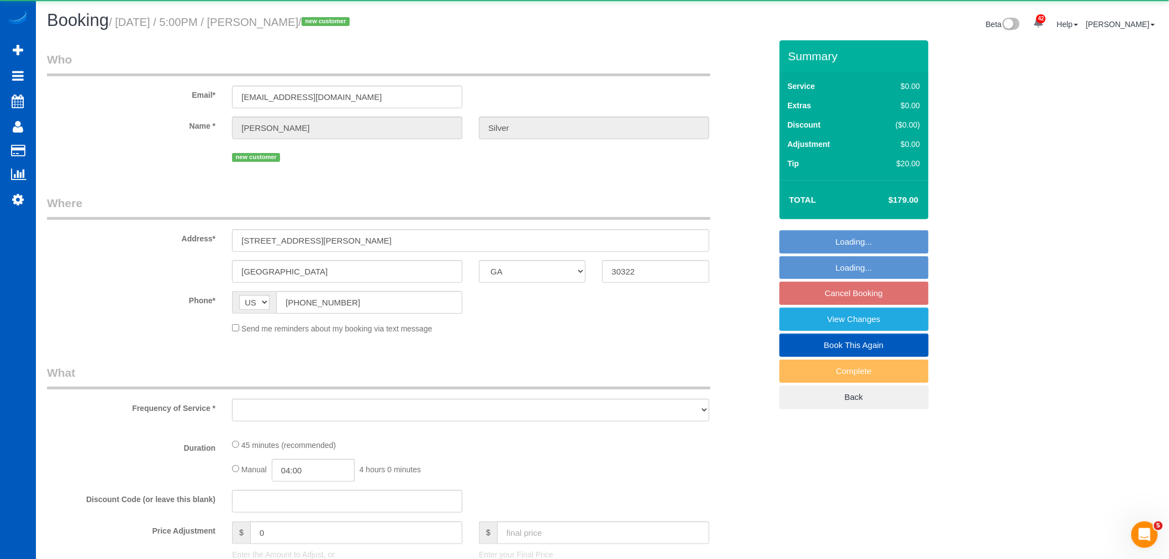
select select "string:fspay-7cce532a-2194-436b-9a8b-f5bb2f3ccfb6"
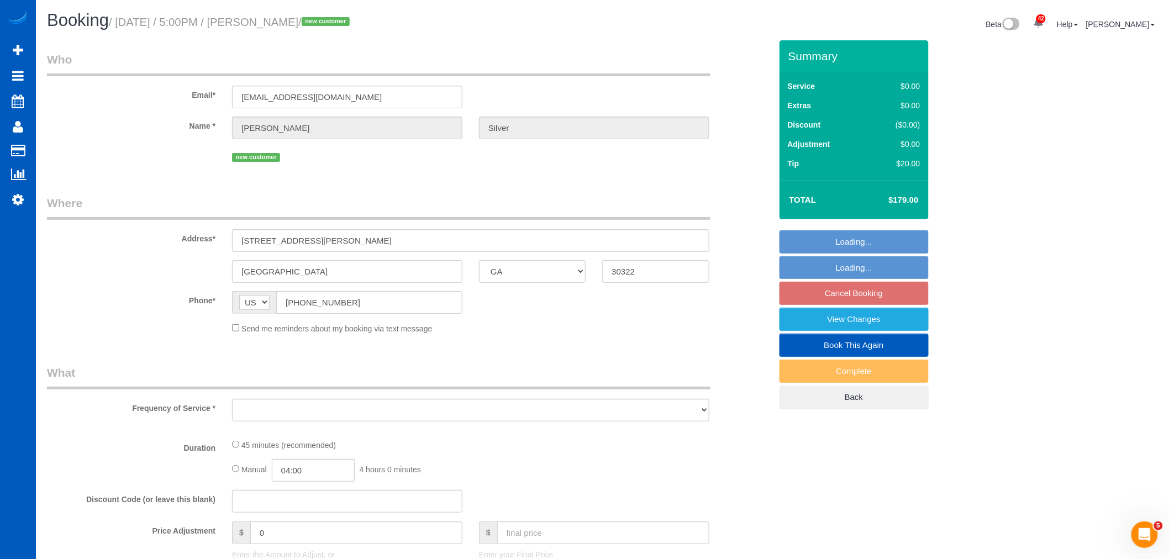
select select "object:31030"
select select "199"
select select "spot67"
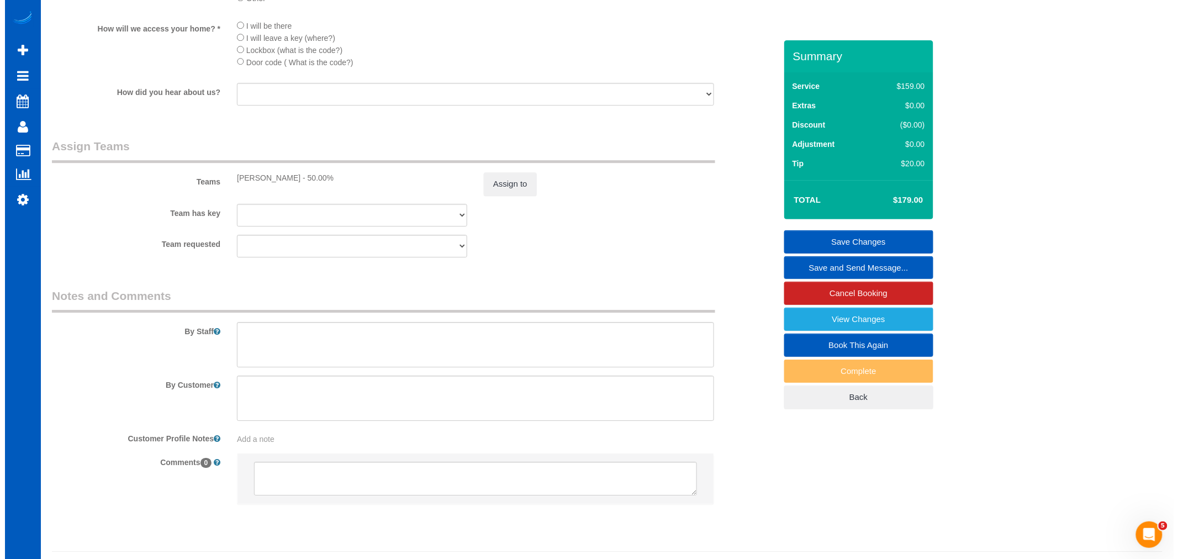
scroll to position [1350, 0]
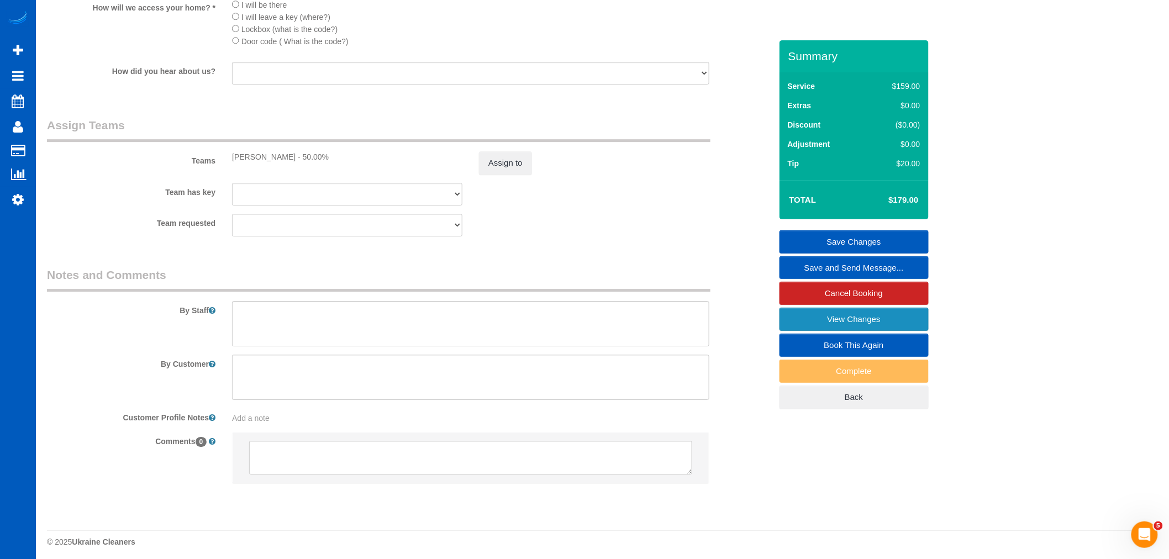
click at [813, 324] on link "View Changes" at bounding box center [853, 319] width 149 height 23
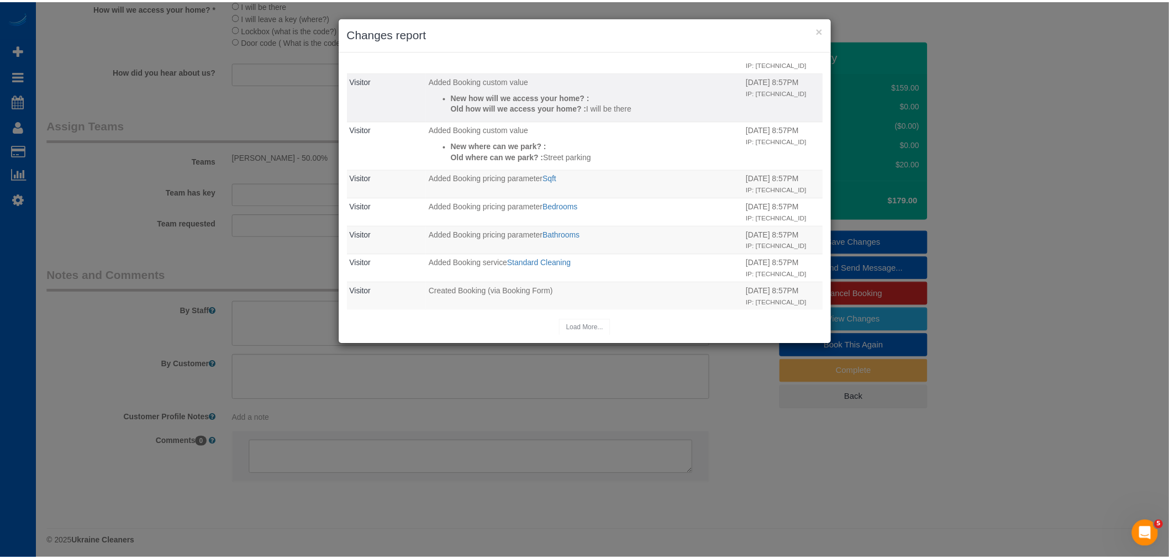
scroll to position [279, 0]
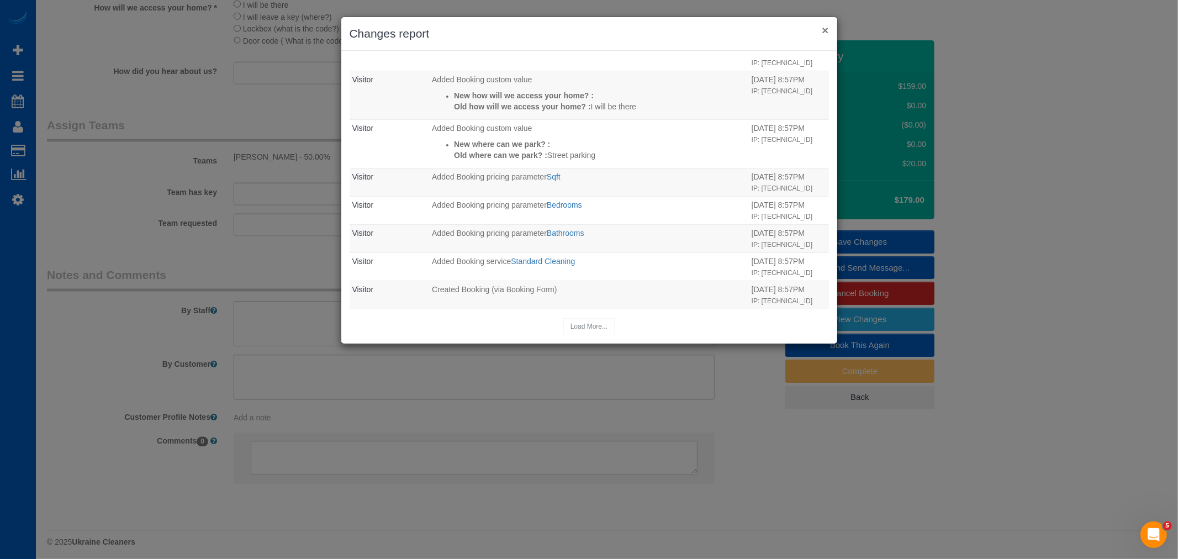
click at [824, 35] on button "×" at bounding box center [825, 30] width 7 height 12
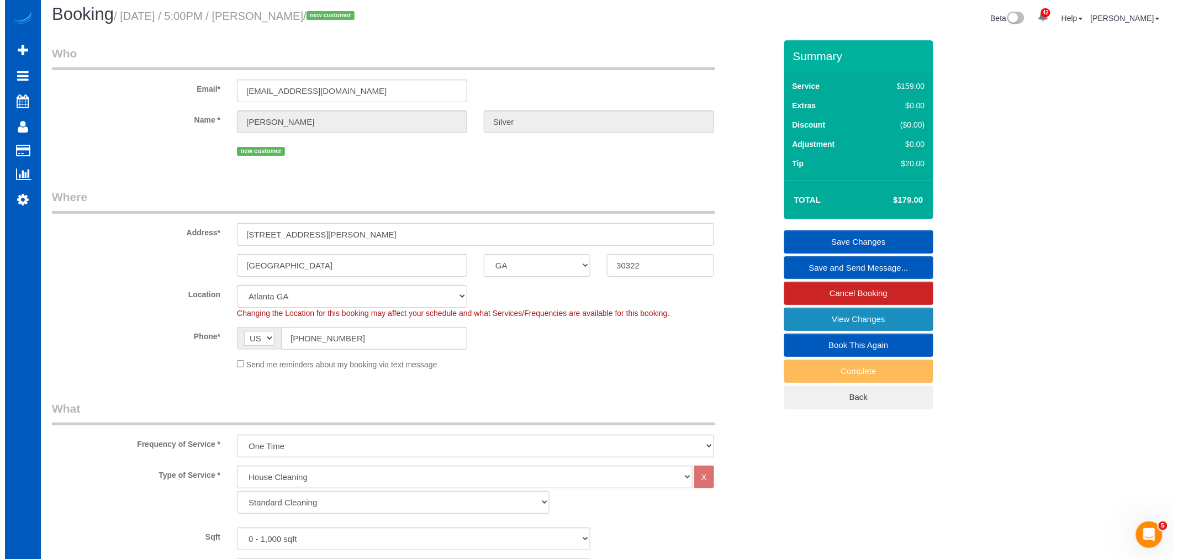
scroll to position [0, 0]
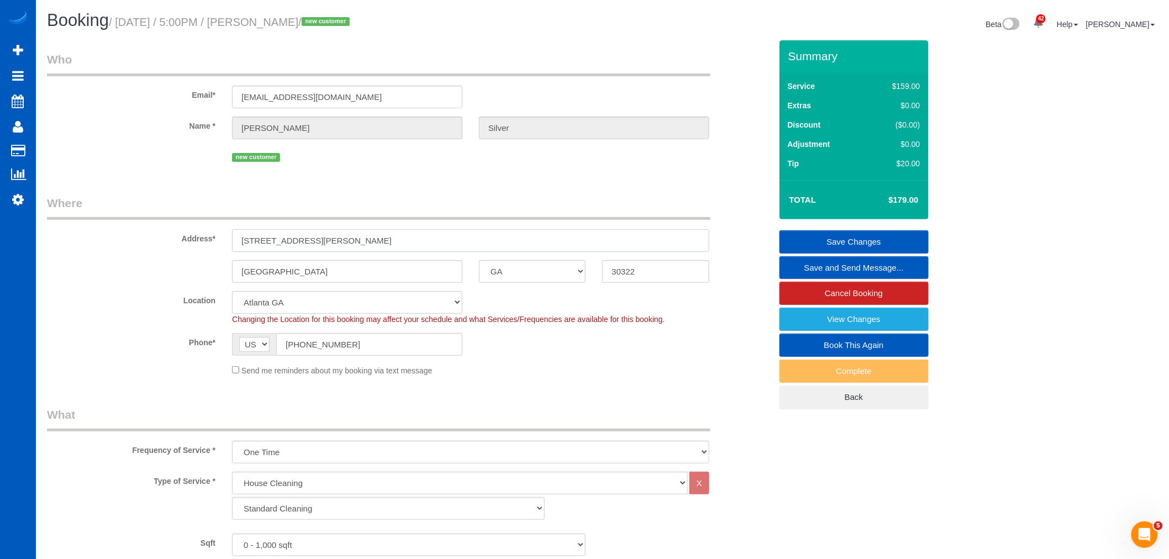
drag, startPoint x: 366, startPoint y: 244, endPoint x: 228, endPoint y: 242, distance: 138.6
click at [228, 242] on div "2026 breckenridge dr ne" at bounding box center [471, 240] width 494 height 23
click at [820, 321] on link "View Changes" at bounding box center [853, 319] width 149 height 23
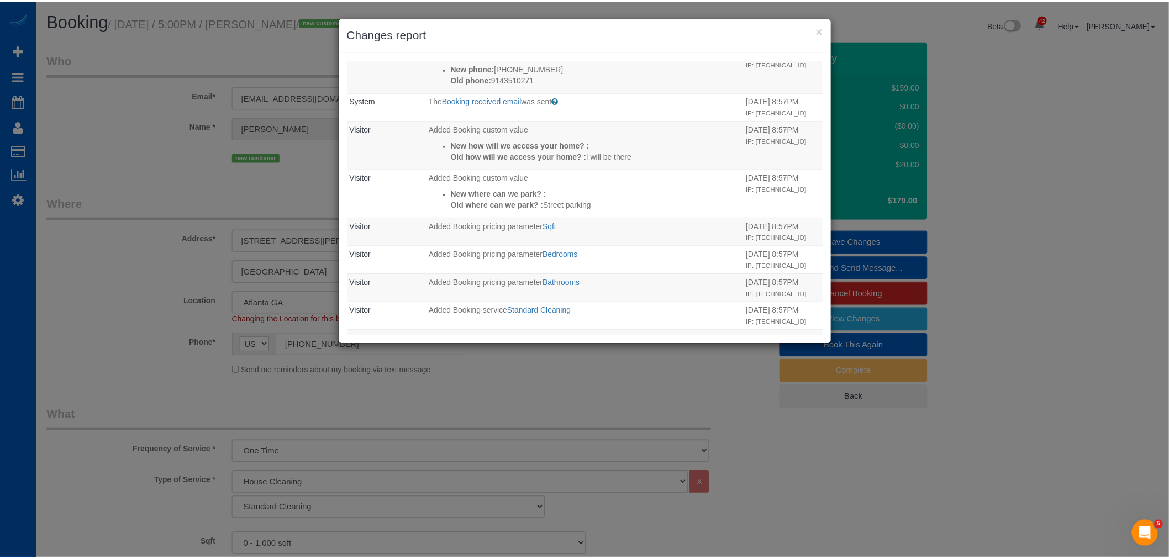
scroll to position [279, 0]
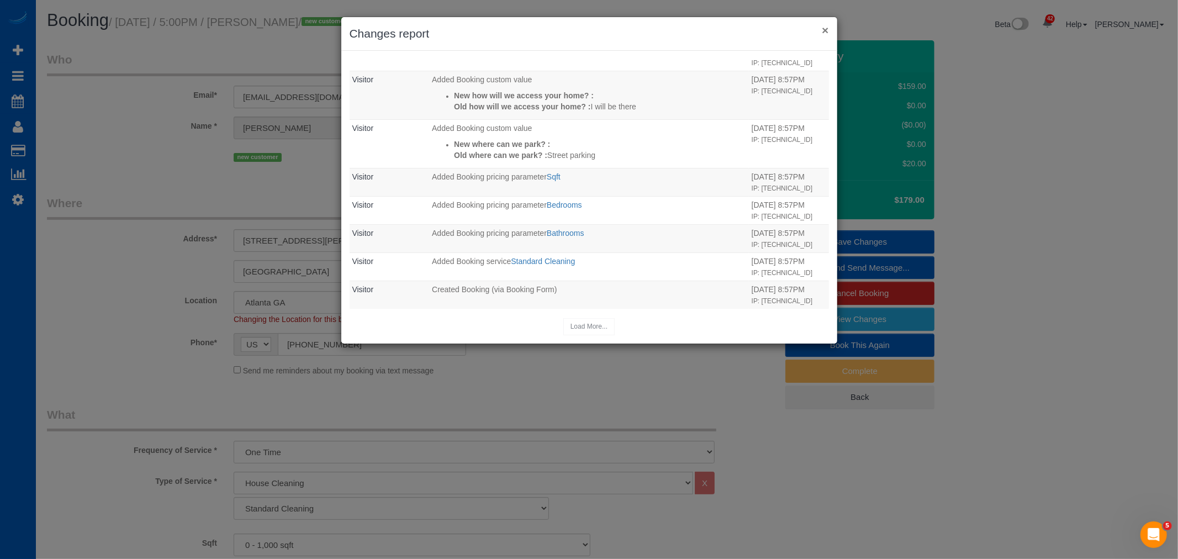
click at [824, 30] on button "×" at bounding box center [825, 30] width 7 height 12
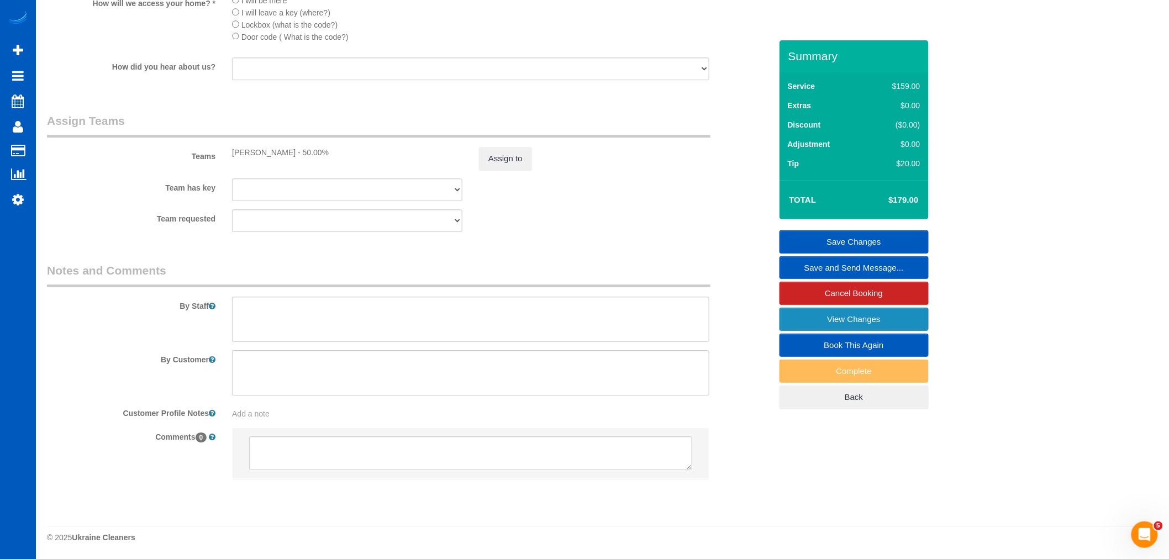
scroll to position [1371, 0]
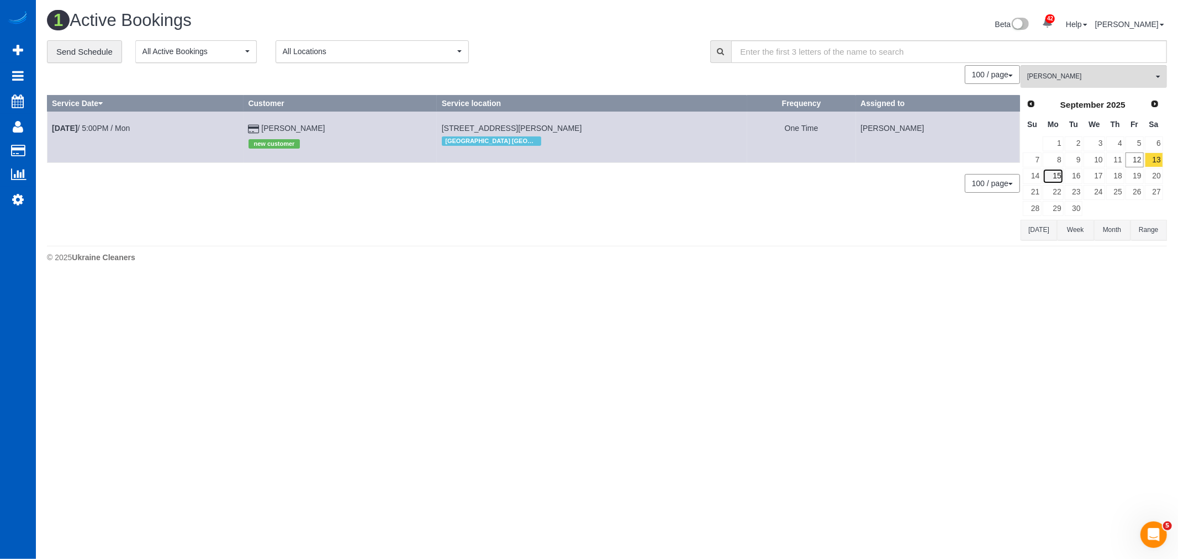
click at [1048, 174] on link "15" at bounding box center [1053, 175] width 20 height 15
click at [19, 203] on icon at bounding box center [18, 199] width 12 height 13
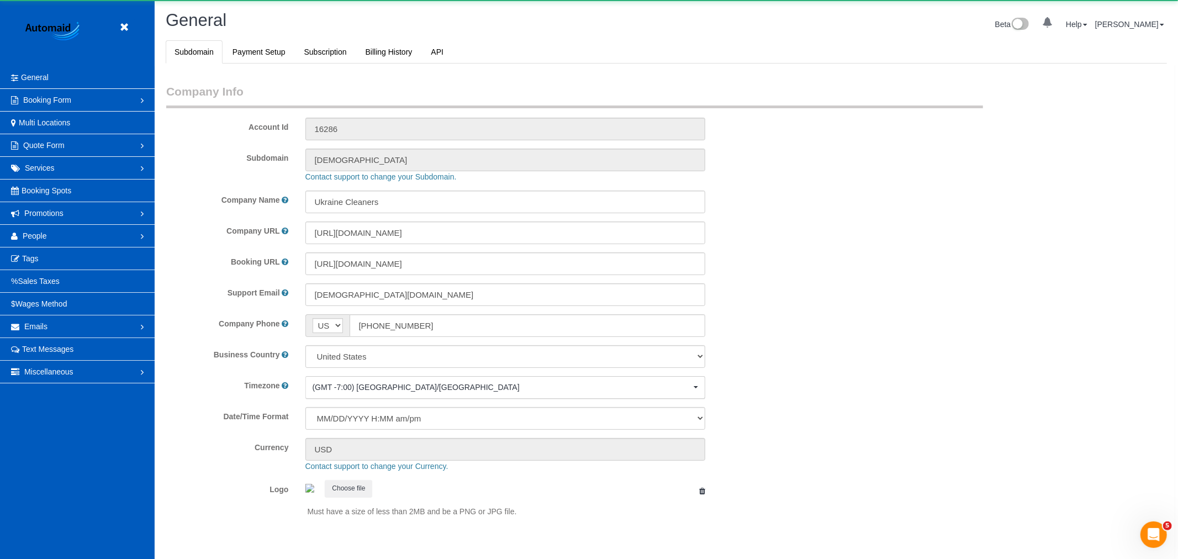
select select "1"
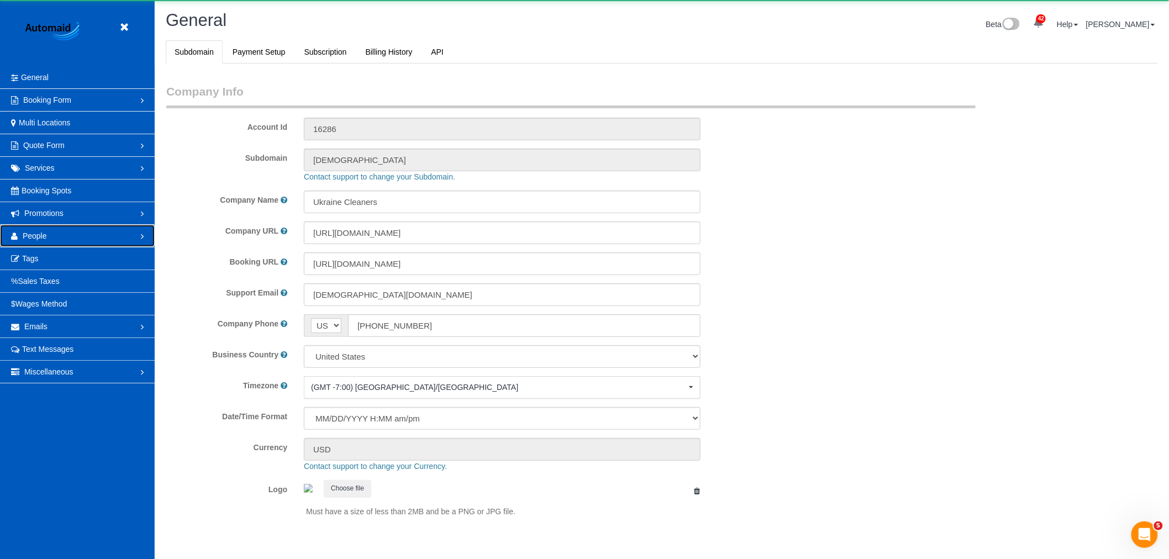
click at [25, 234] on span "People" at bounding box center [35, 235] width 24 height 9
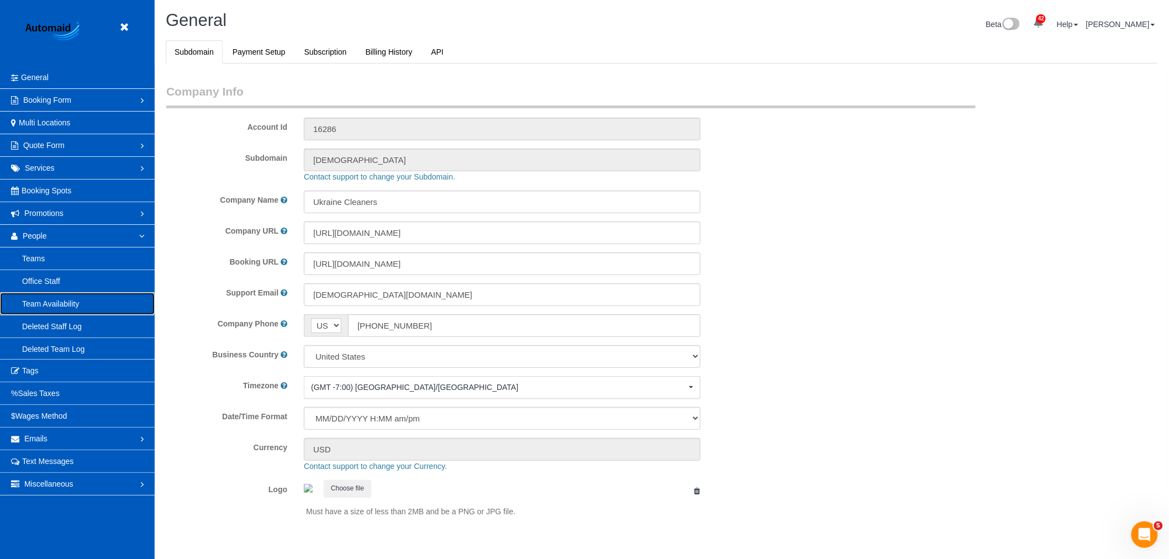
click at [64, 305] on link "Team Availability" at bounding box center [77, 304] width 155 height 22
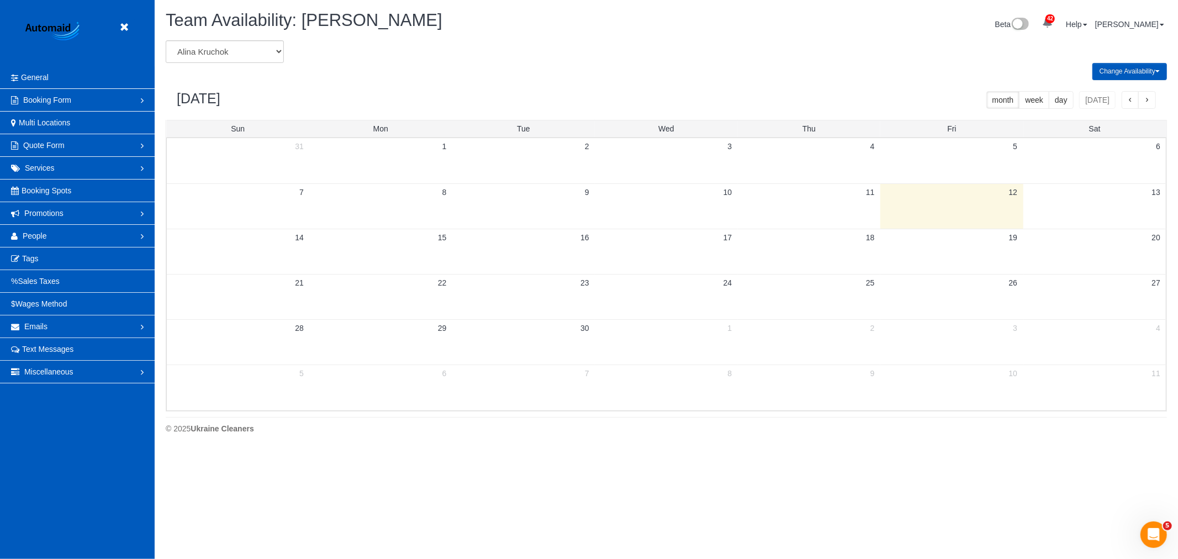
scroll to position [451, 1178]
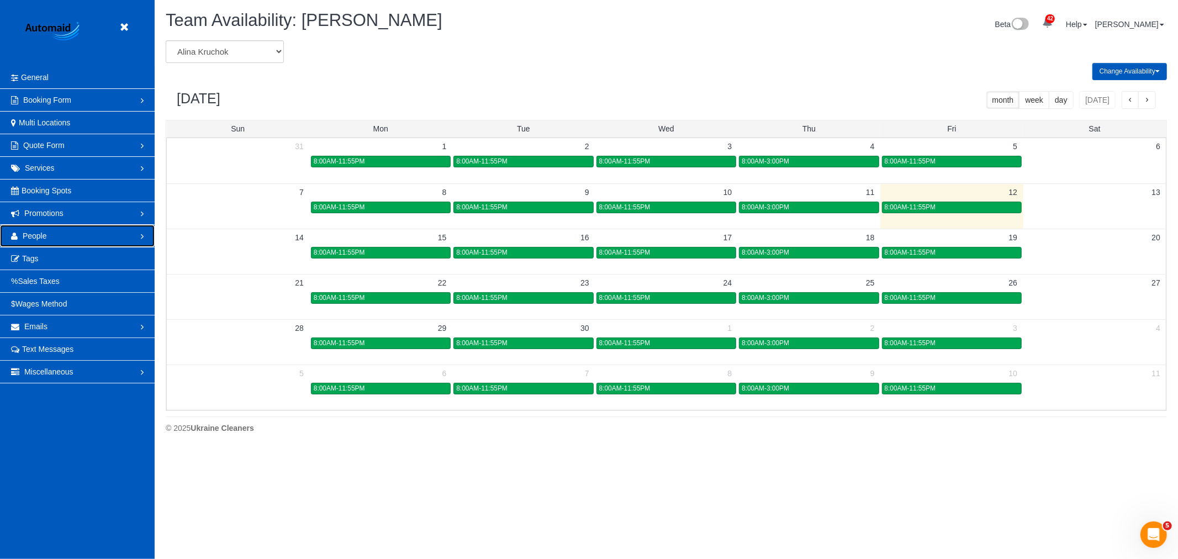
click at [82, 229] on link "People" at bounding box center [77, 236] width 155 height 22
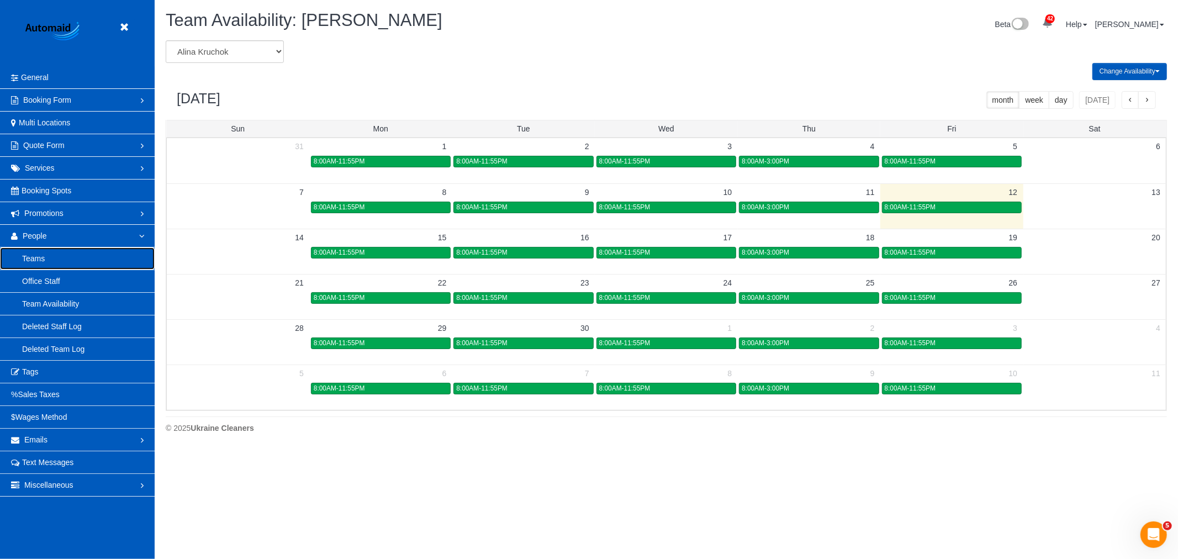
click at [63, 260] on link "Teams" at bounding box center [77, 258] width 155 height 22
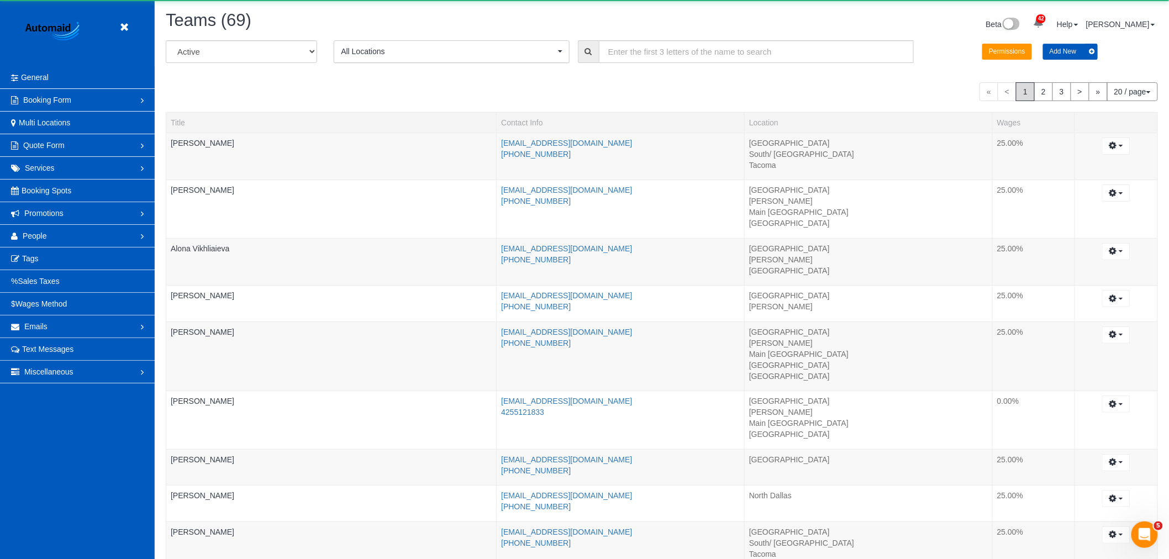
scroll to position [1105, 1169]
click at [256, 59] on select "All Active Archived" at bounding box center [241, 51] width 151 height 23
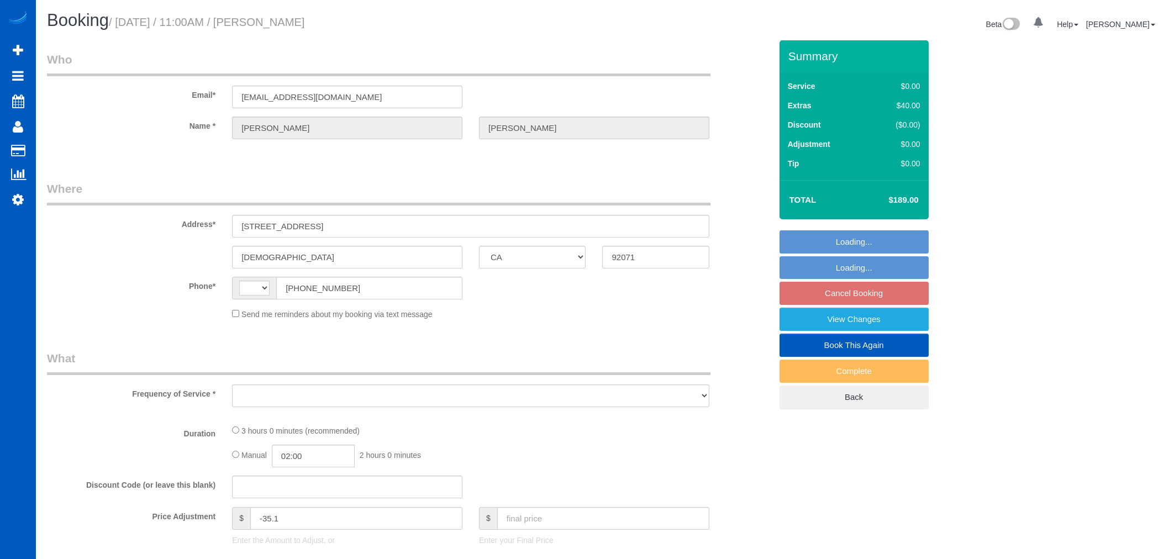
select select "CA"
select select "string:US"
select select "object:913"
select select "string:fspay-6d5cd324-0c37-43e3-8f62-1142f0ea739b"
select select "199"
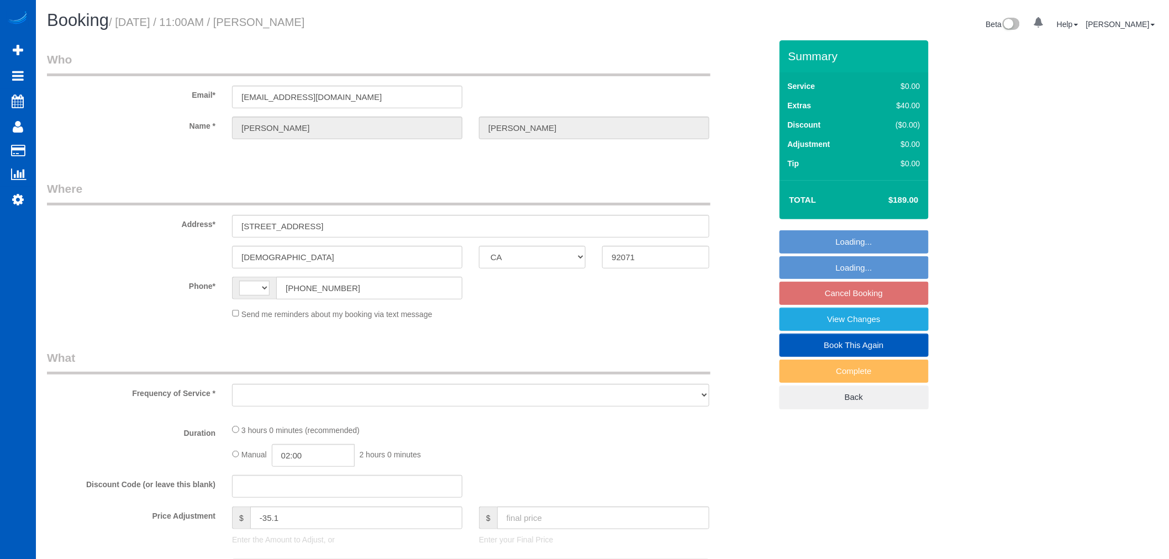
select select "1501"
select select "4"
select select "3"
select select "spot1"
select select "number:10"
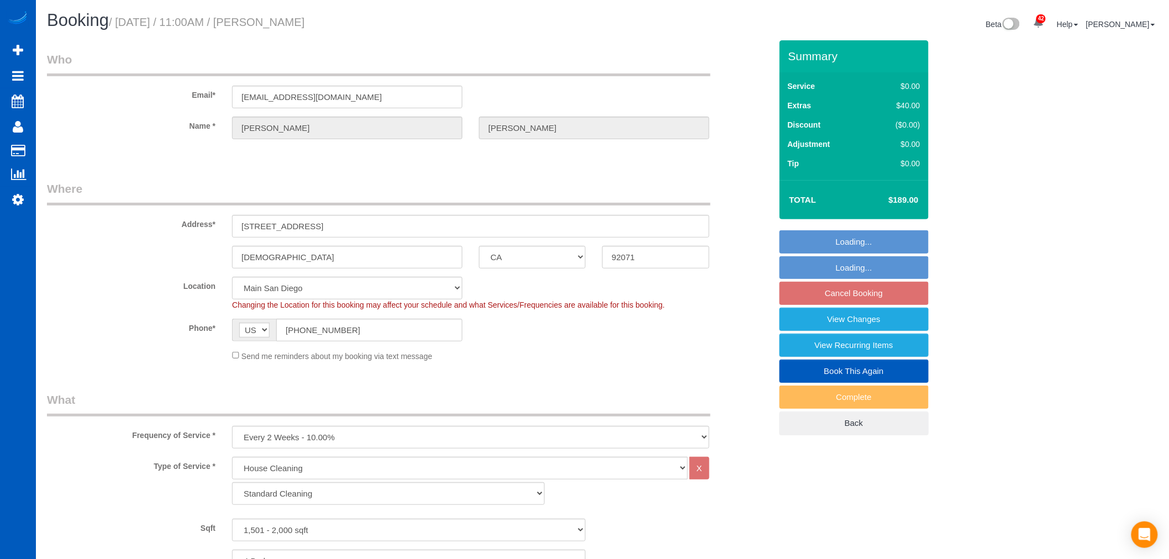
select select "object:1169"
select select "1501"
select select "4"
select select "3"
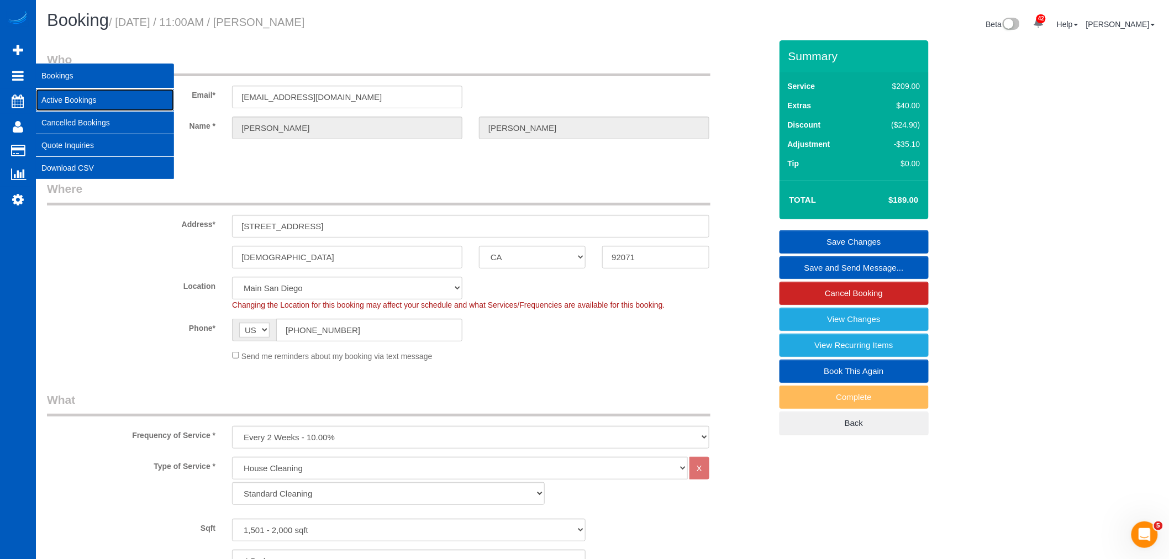
click at [92, 103] on link "Active Bookings" at bounding box center [105, 100] width 138 height 22
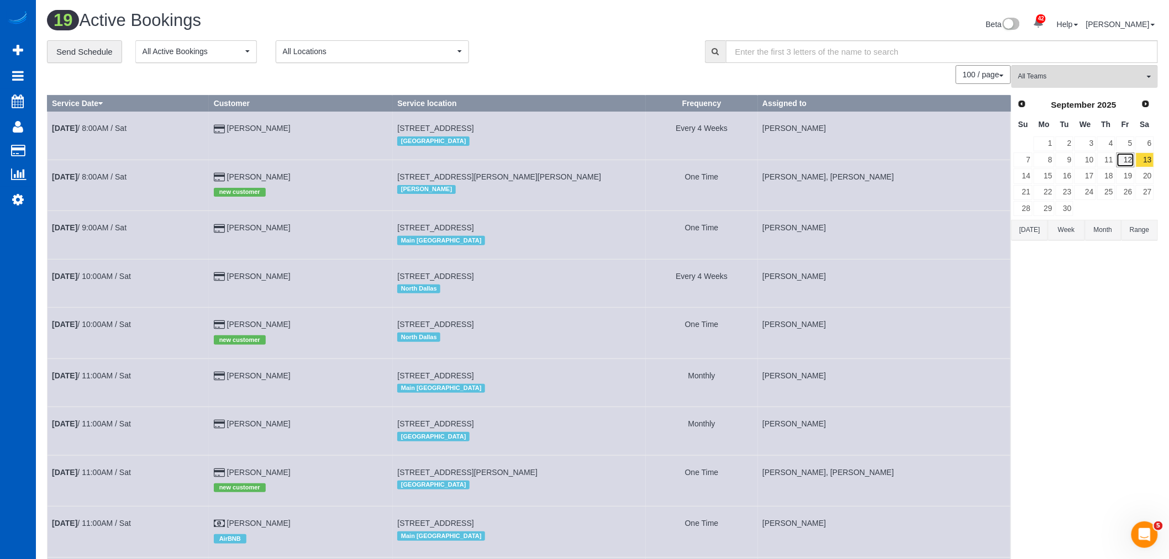
click at [1125, 164] on link "12" at bounding box center [1125, 159] width 18 height 15
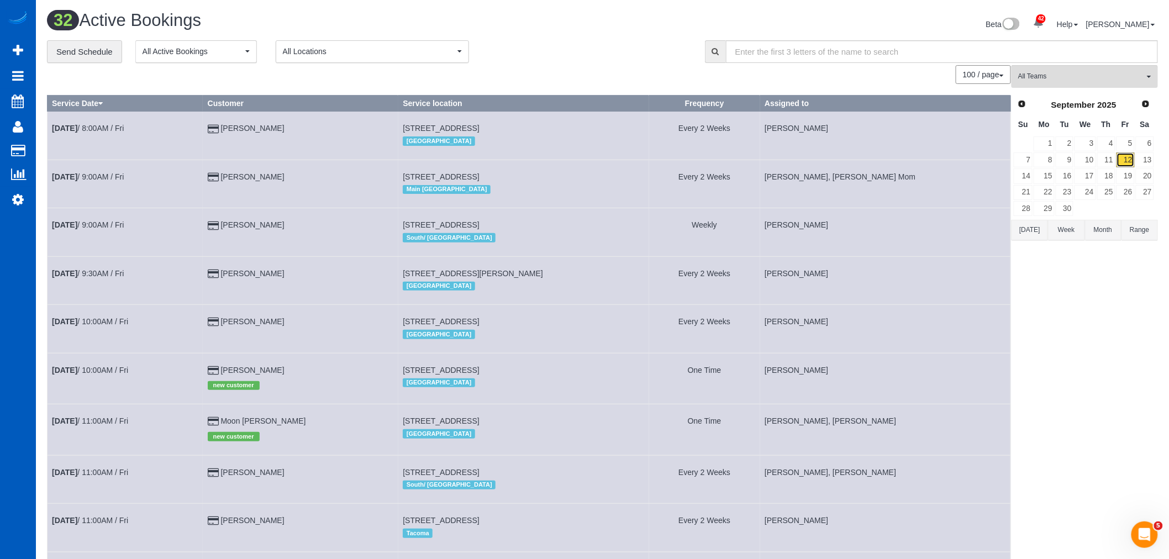
click at [1134, 161] on link "12" at bounding box center [1125, 159] width 18 height 15
click at [1142, 162] on link "13" at bounding box center [1145, 159] width 18 height 15
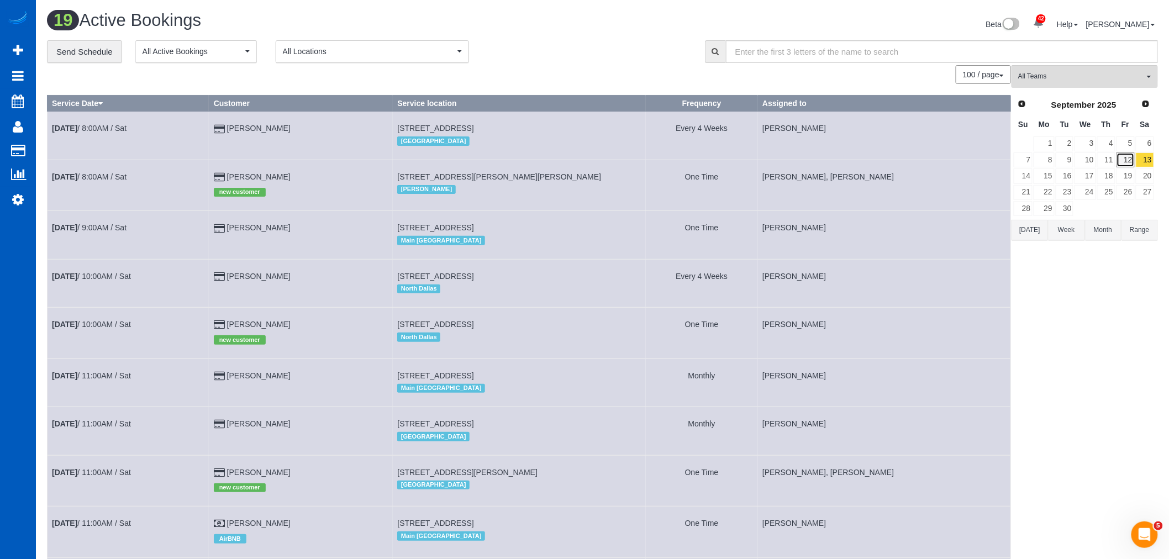
click at [1131, 162] on link "12" at bounding box center [1125, 159] width 18 height 15
click at [1145, 162] on link "13" at bounding box center [1145, 159] width 18 height 15
click at [98, 173] on td "Sep 13th / 8:00AM / Sat" at bounding box center [129, 185] width 162 height 51
click at [77, 178] on b "[DATE]" at bounding box center [64, 176] width 25 height 9
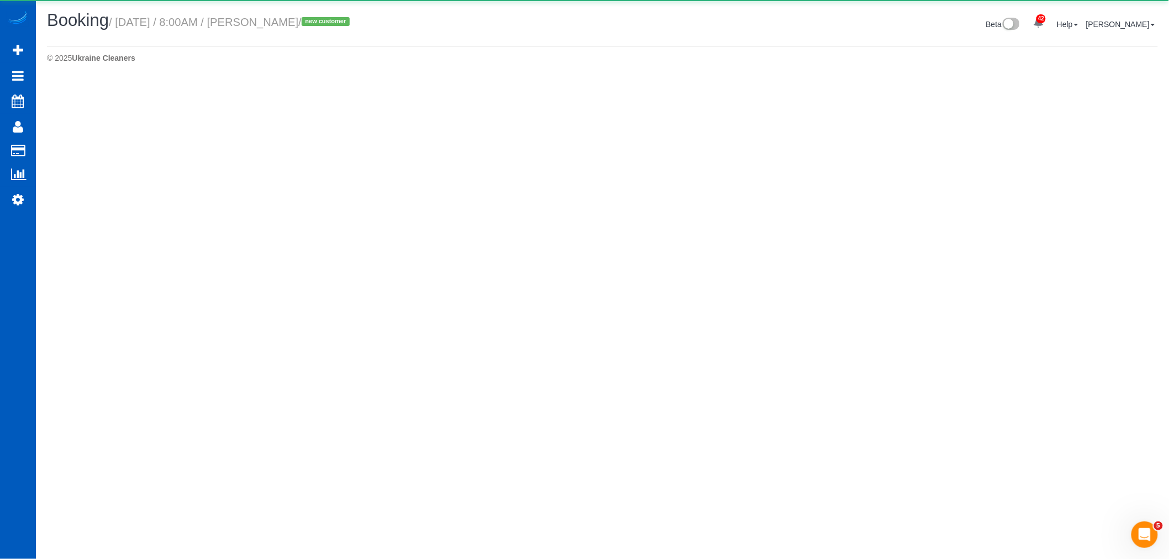
select select "WA"
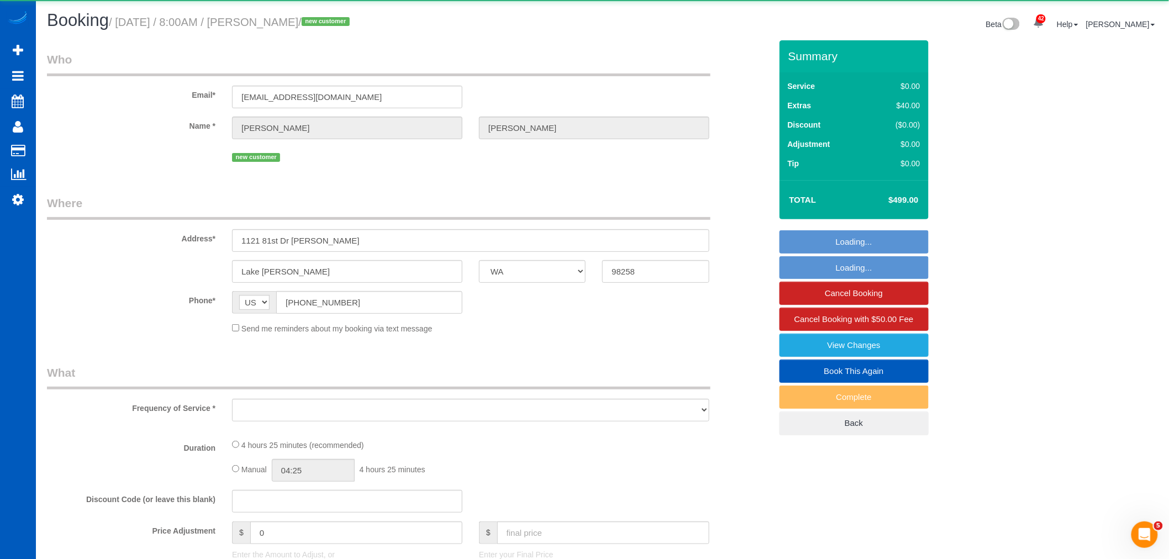
select select "object:4481"
select select "199"
select select "1501"
select select "3"
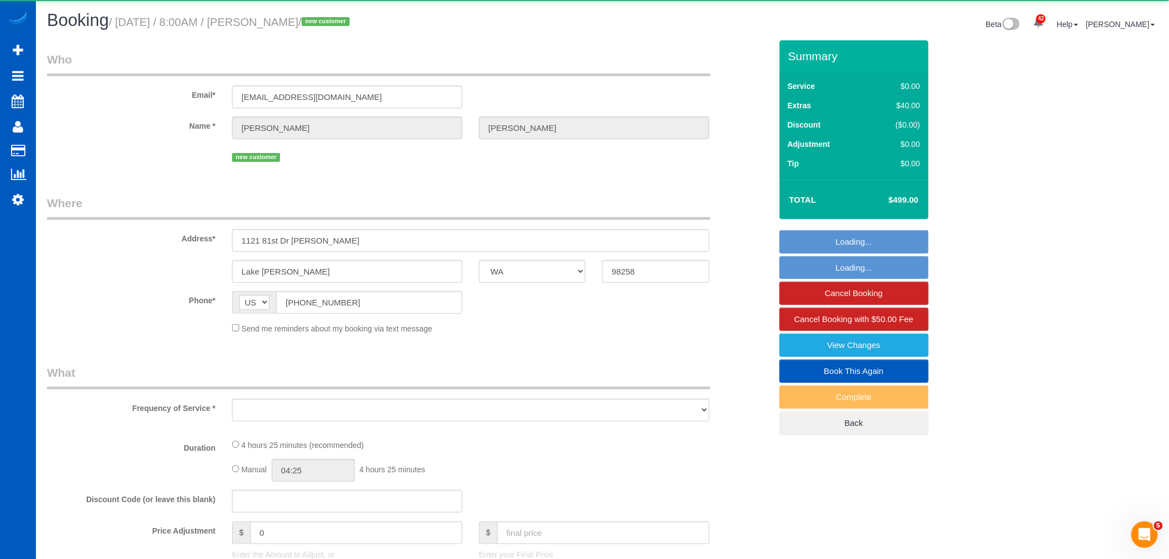
select select "spot9"
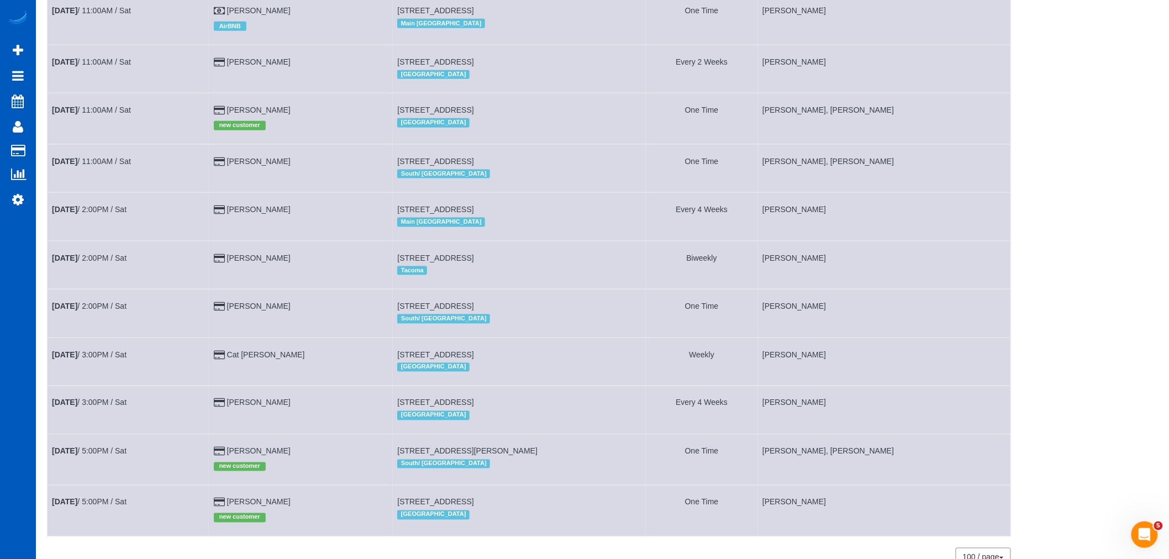
scroll to position [589, 0]
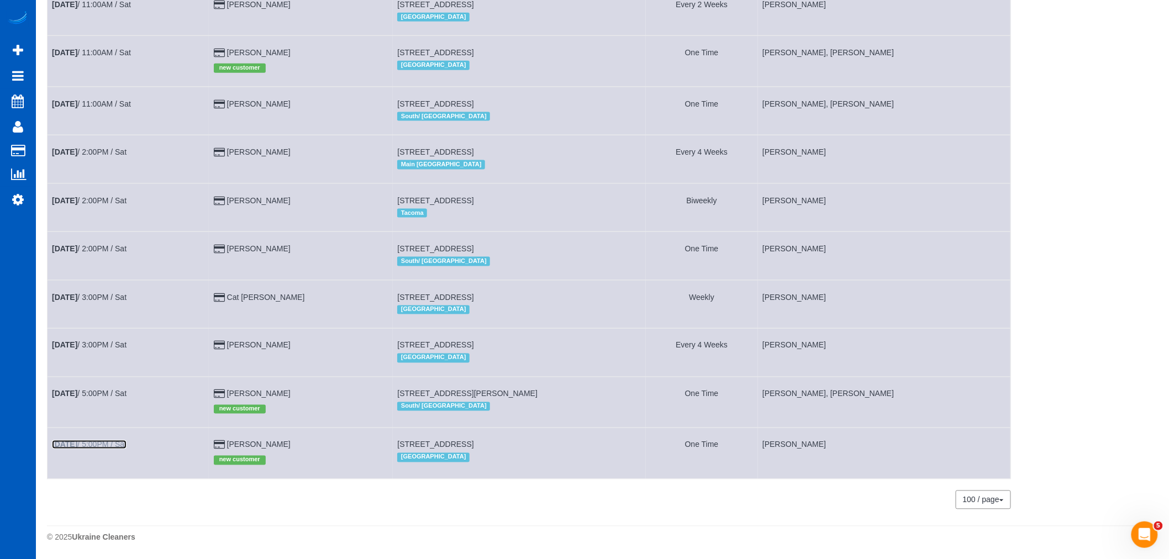
click at [126, 446] on link "[DATE] 5:00PM / Sat" at bounding box center [89, 444] width 75 height 9
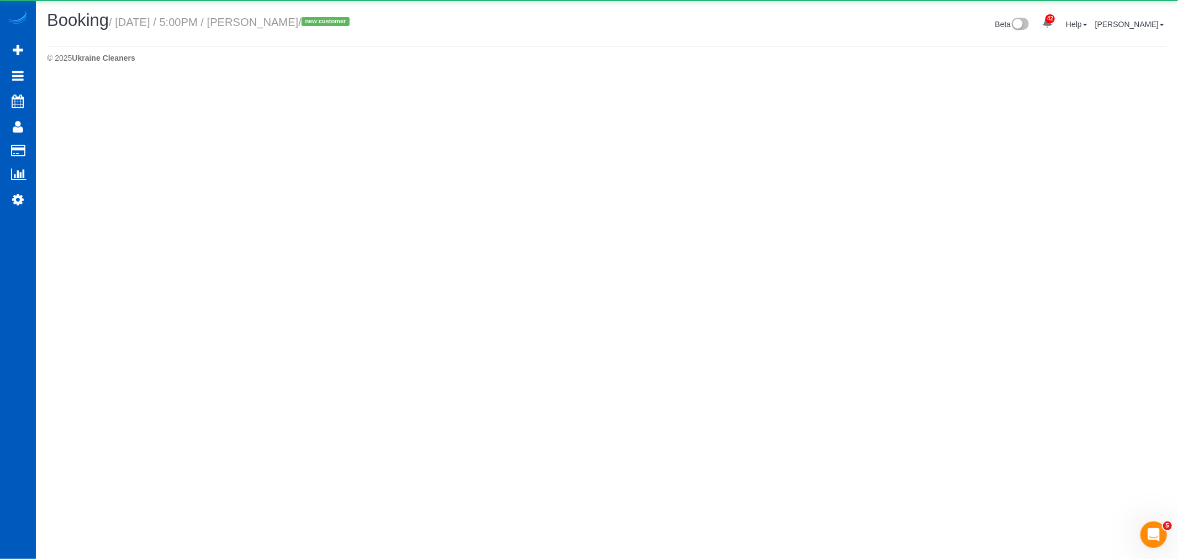
select select "WA"
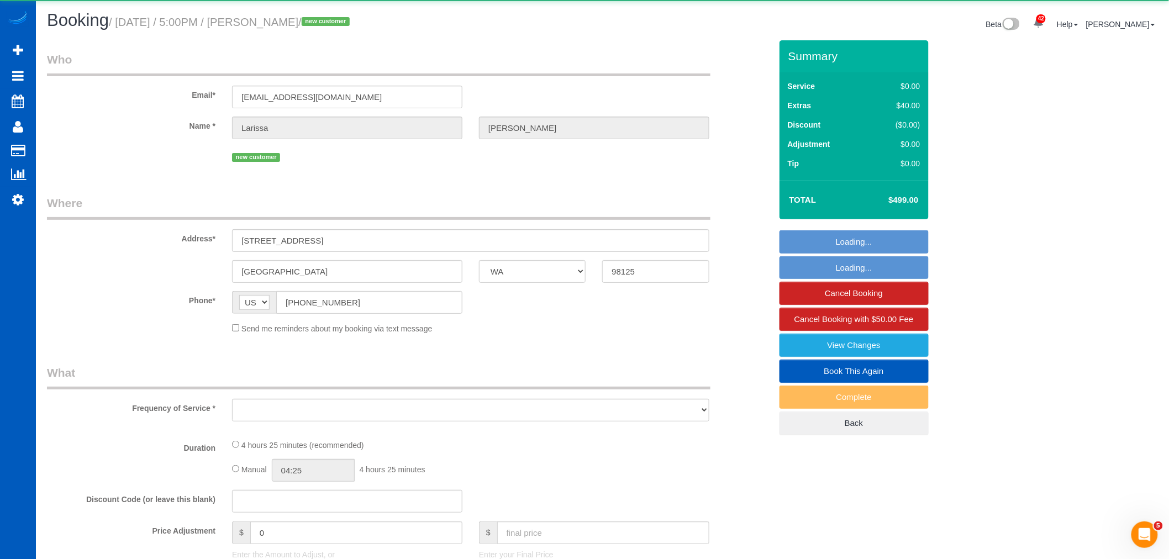
select select "object:5562"
select select "string:fspay-f0d2985c-cd93-4ac8-93d8-6236122a81e7"
select select "199"
select select "1501"
select select "3"
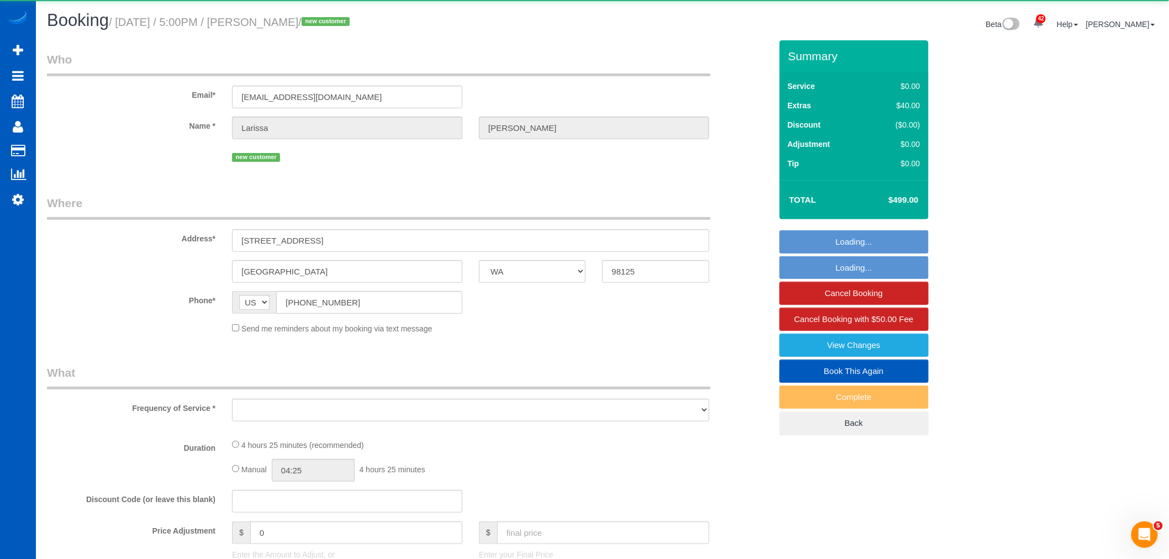
select select "3"
select select "spot23"
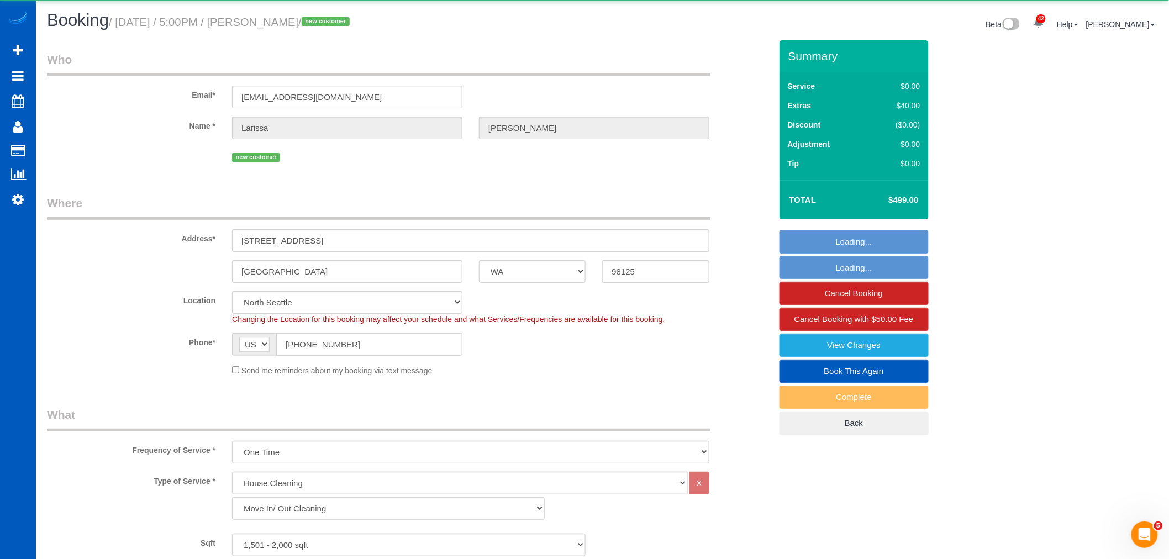
select select "1501"
select select "3"
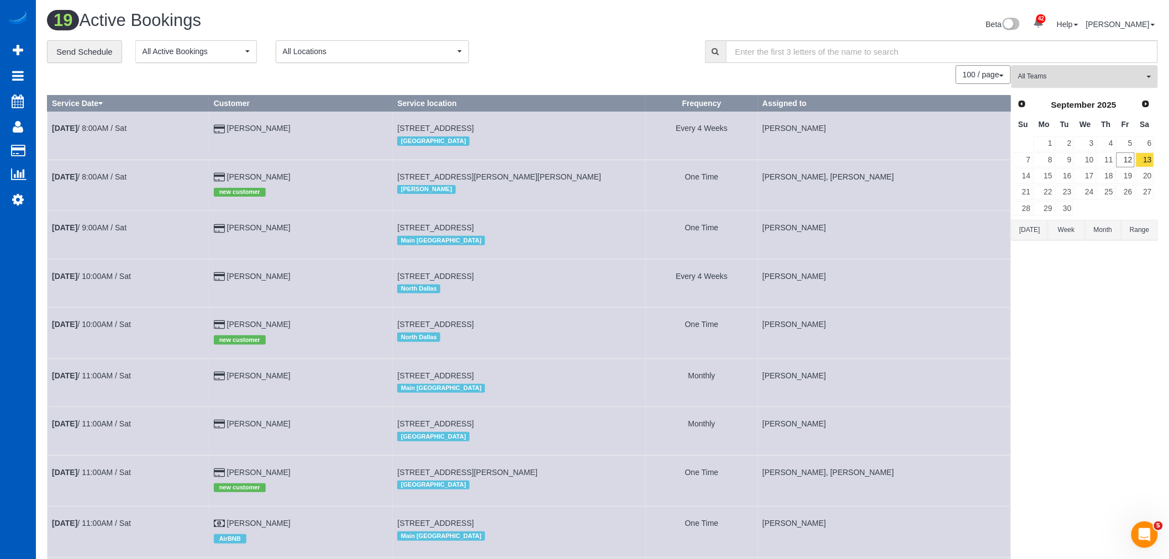
click at [1051, 79] on span "All Teams" at bounding box center [1081, 76] width 126 height 9
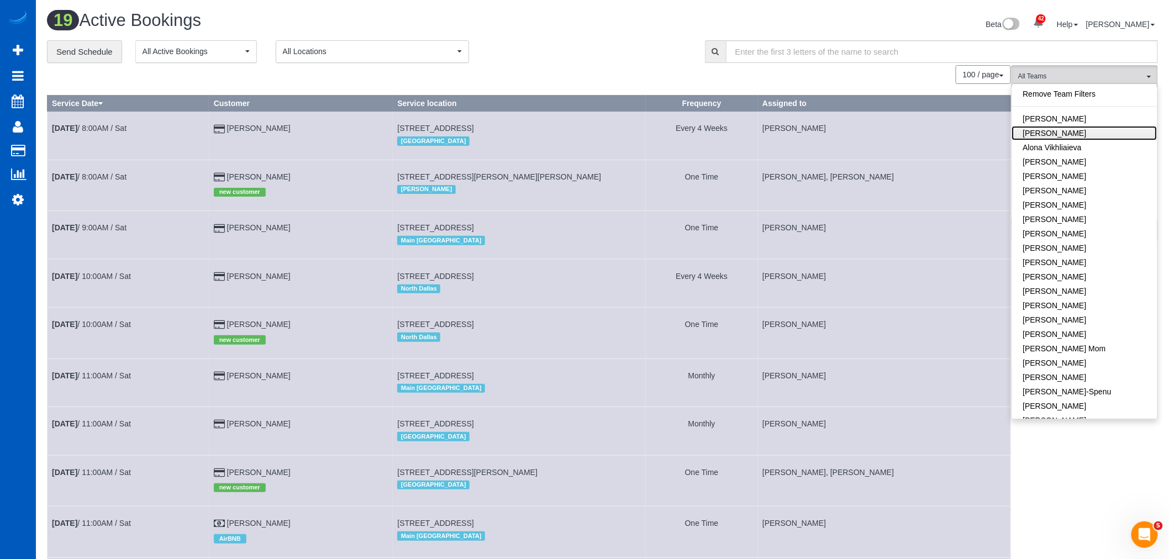
click at [1058, 134] on link "[PERSON_NAME]" at bounding box center [1084, 133] width 145 height 14
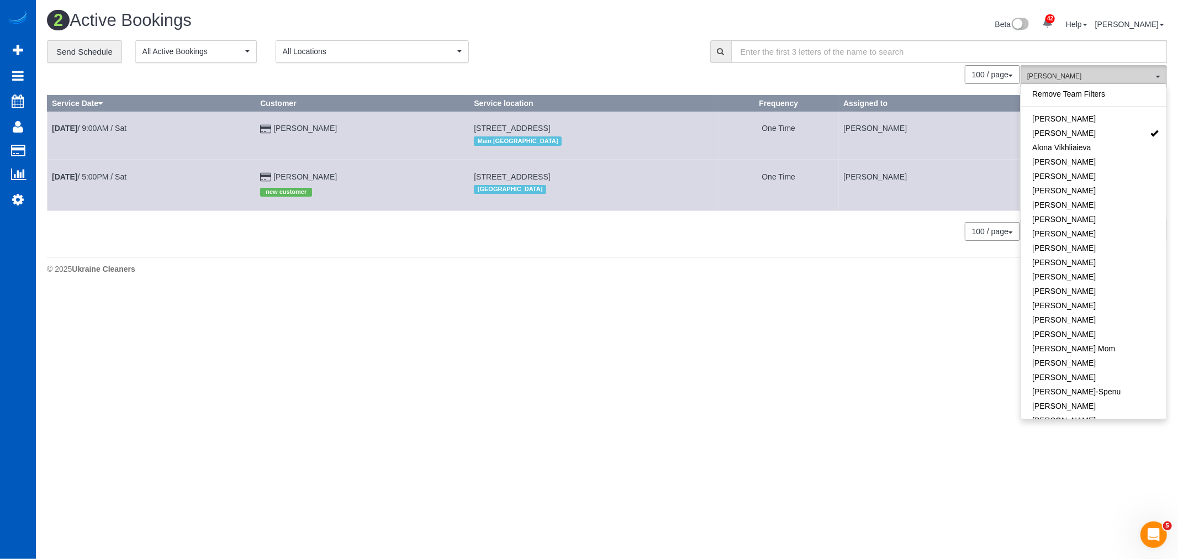
click at [1073, 76] on span "[PERSON_NAME]" at bounding box center [1090, 76] width 126 height 9
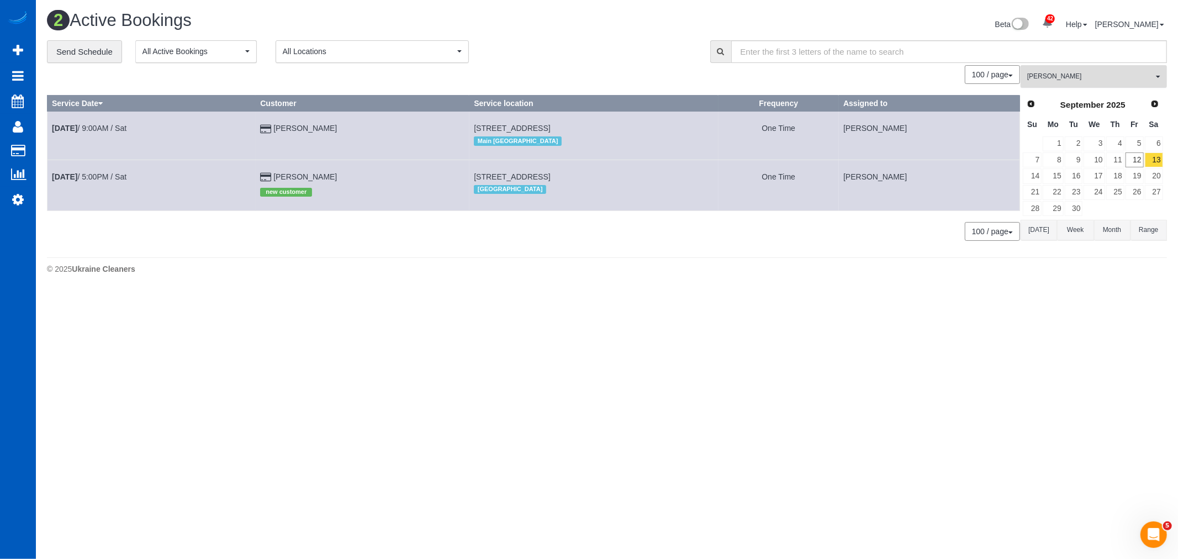
click at [1073, 76] on span "[PERSON_NAME]" at bounding box center [1090, 76] width 126 height 9
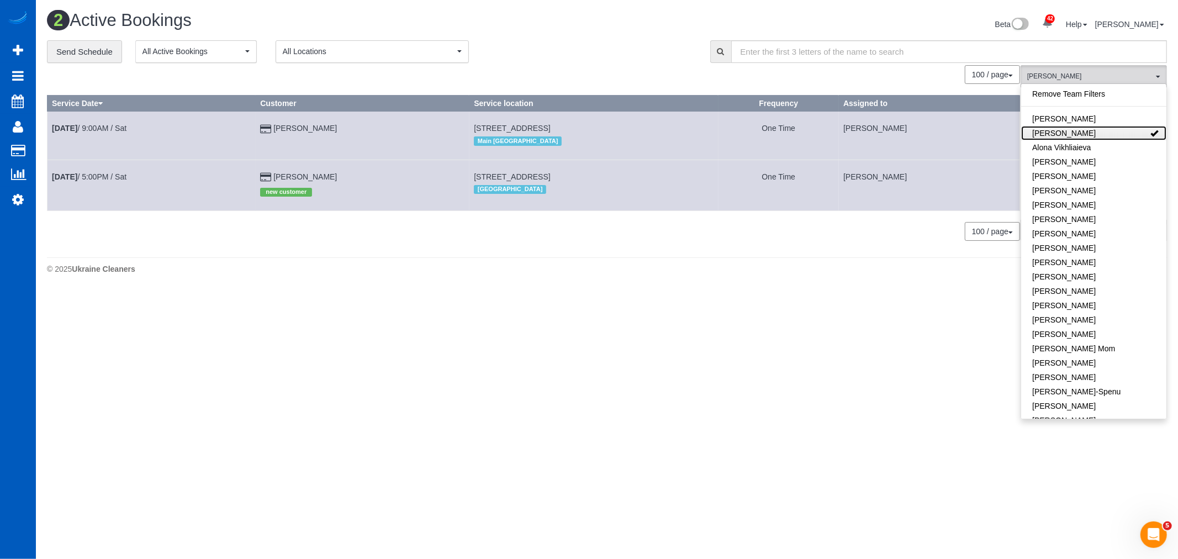
click at [1107, 130] on link "[PERSON_NAME]" at bounding box center [1093, 133] width 145 height 14
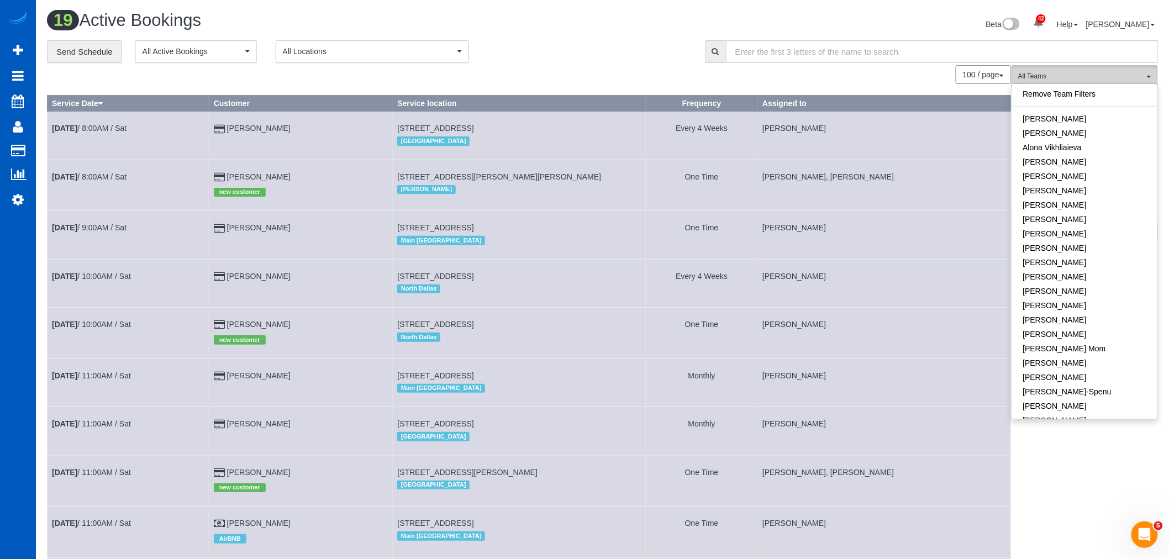
click at [1100, 81] on span "All Teams" at bounding box center [1081, 76] width 126 height 9
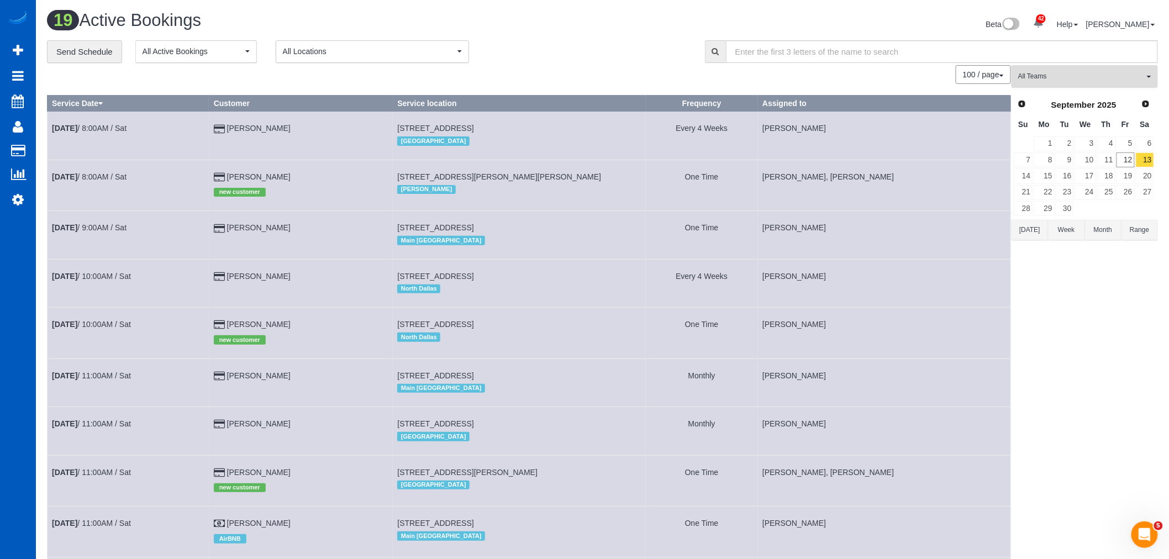
click at [1083, 85] on button "All Teams" at bounding box center [1084, 76] width 146 height 23
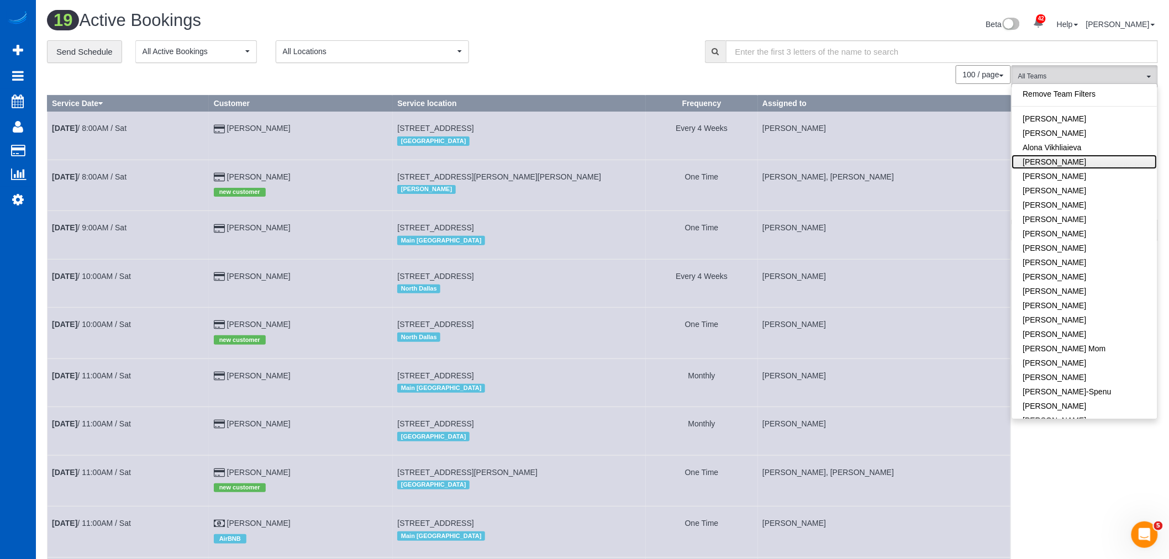
click at [1080, 160] on link "[PERSON_NAME]" at bounding box center [1084, 162] width 145 height 14
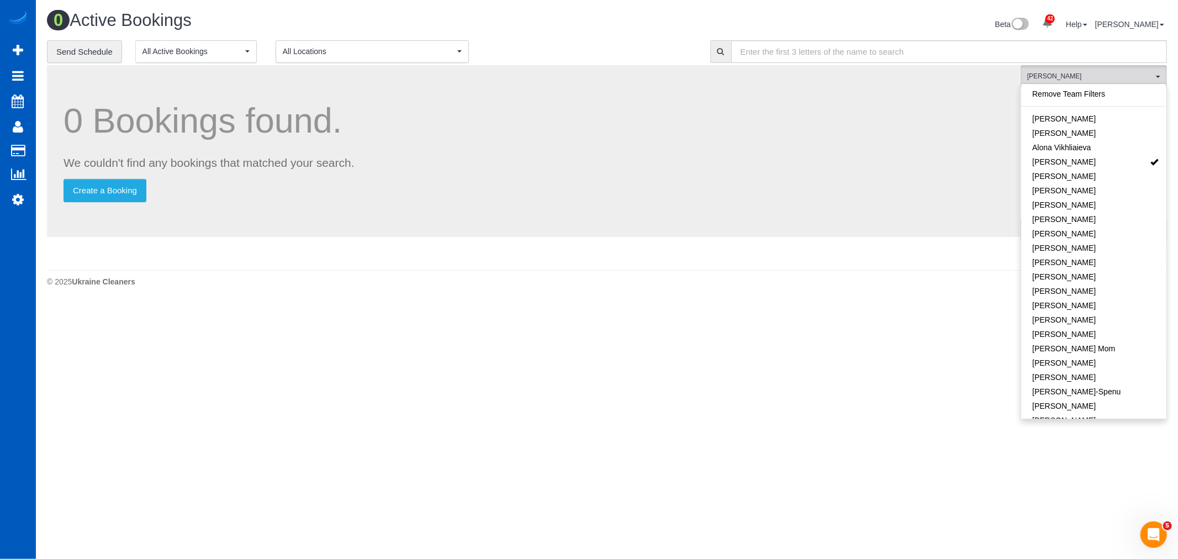
click at [668, 328] on body "42 Beta Your Notifications You have 0 alerts × You have 1 to charge for 09/12/2…" at bounding box center [589, 279] width 1178 height 559
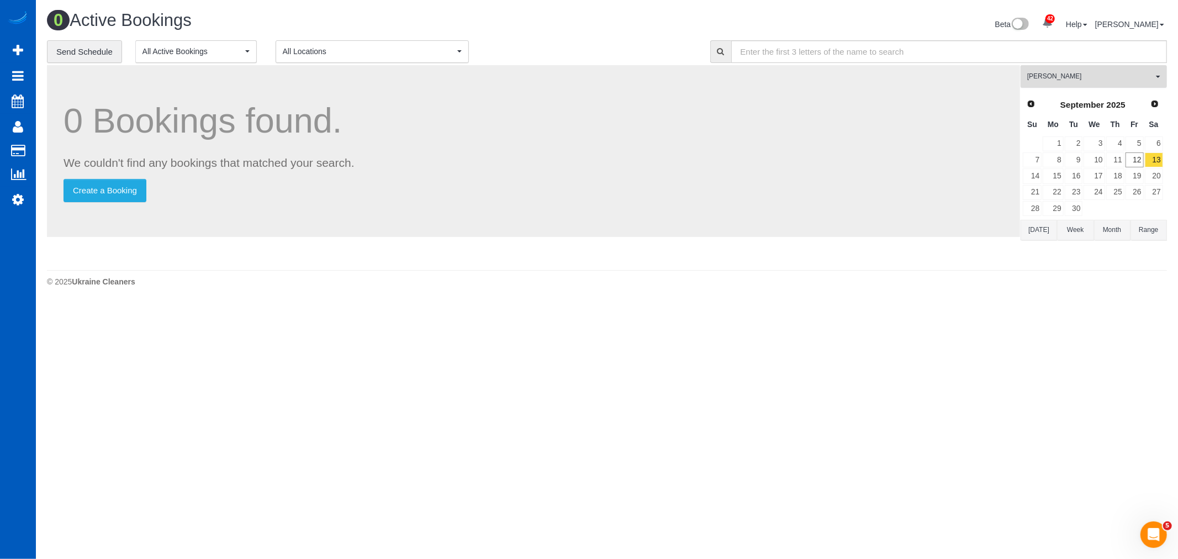
click at [1103, 72] on button "Anastasiia Demchenko All Teams" at bounding box center [1094, 76] width 146 height 23
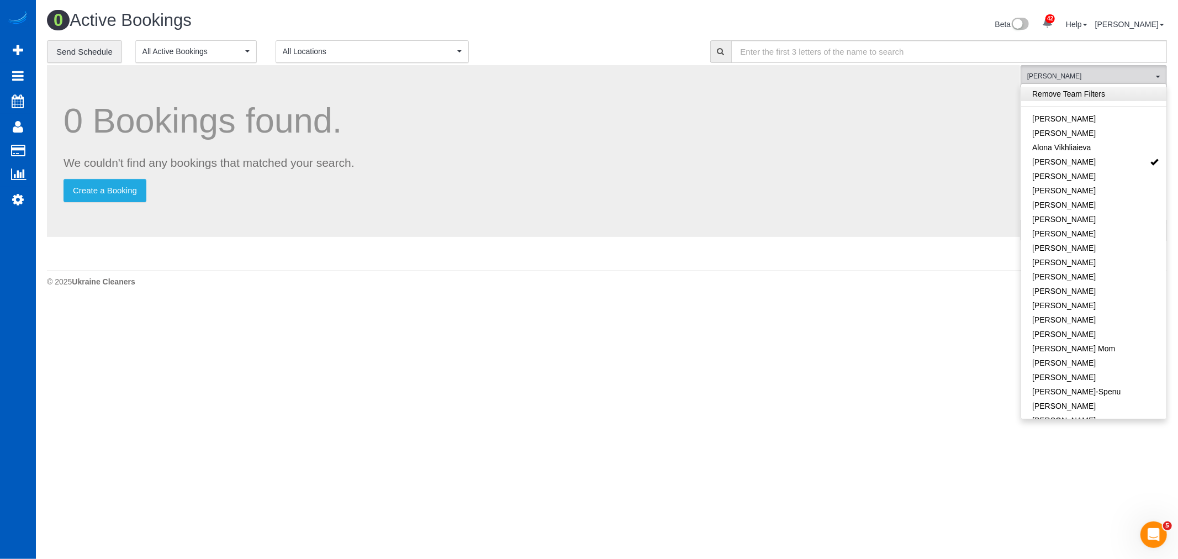
click at [1101, 89] on link "Remove Team Filters" at bounding box center [1093, 94] width 145 height 14
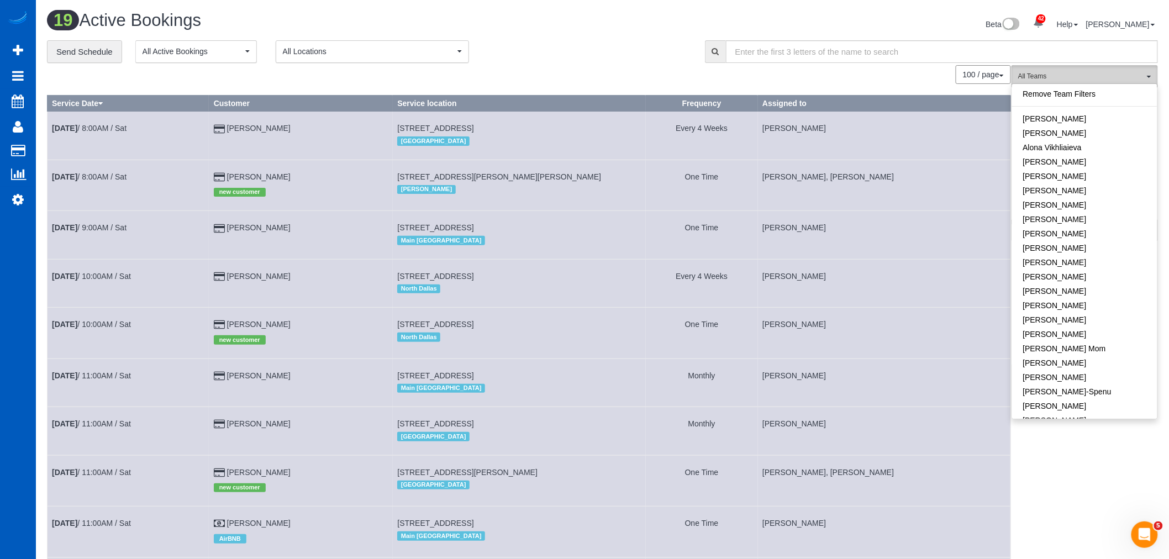
click at [1089, 73] on span "All Teams" at bounding box center [1081, 76] width 126 height 9
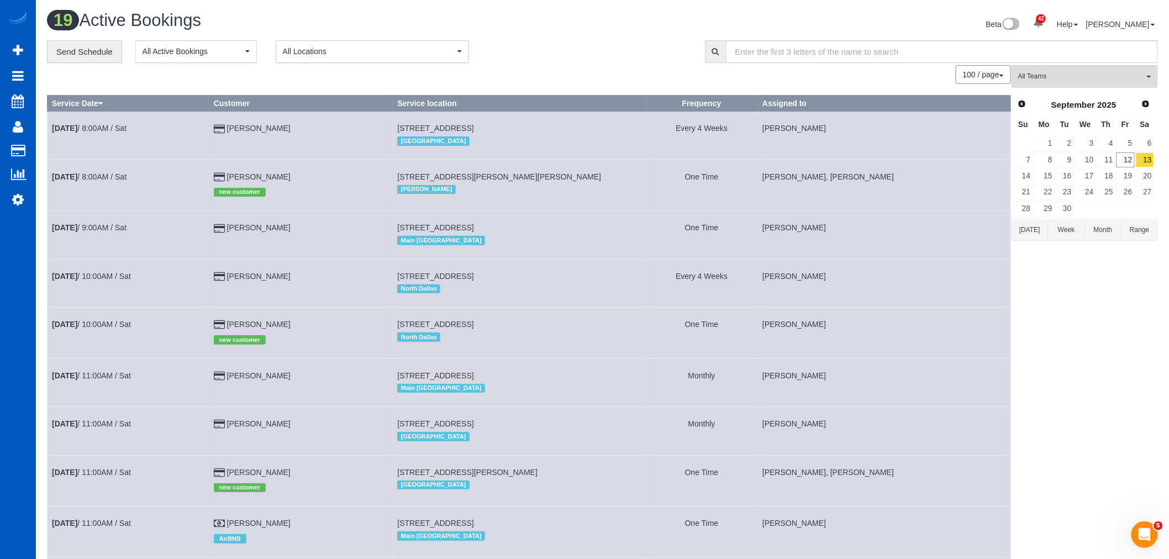
click at [1133, 168] on td "19" at bounding box center [1125, 176] width 19 height 16
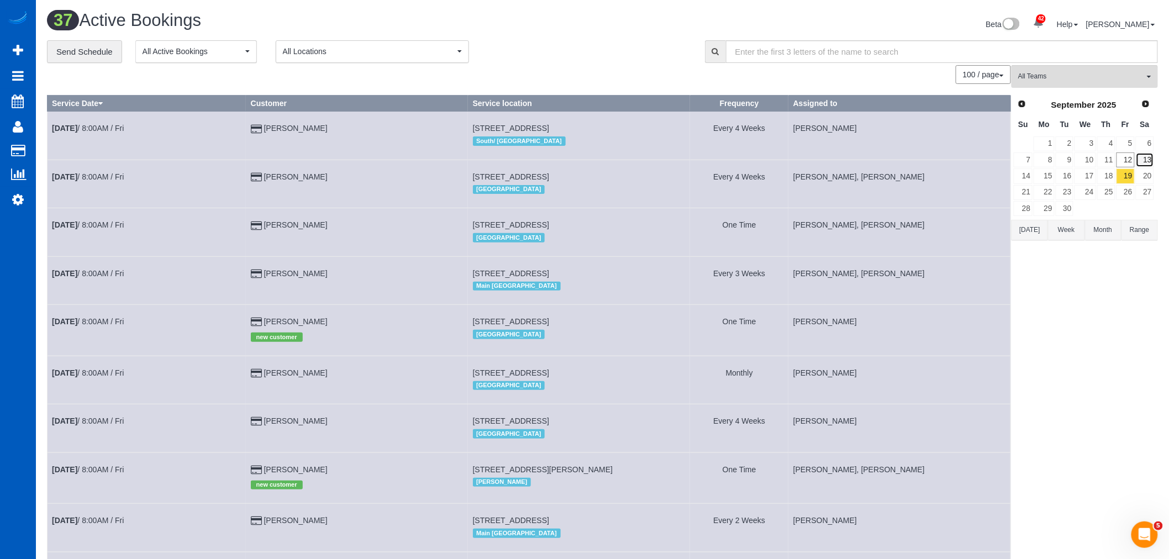
click at [1142, 162] on link "13" at bounding box center [1145, 159] width 18 height 15
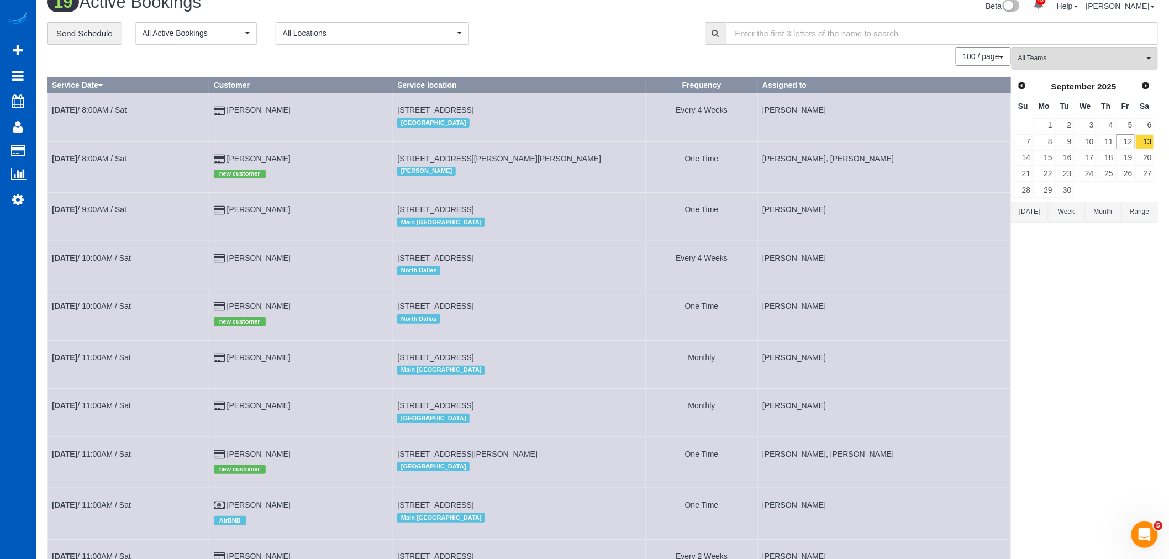
drag, startPoint x: 1014, startPoint y: 302, endPoint x: 1009, endPoint y: 297, distance: 7.1
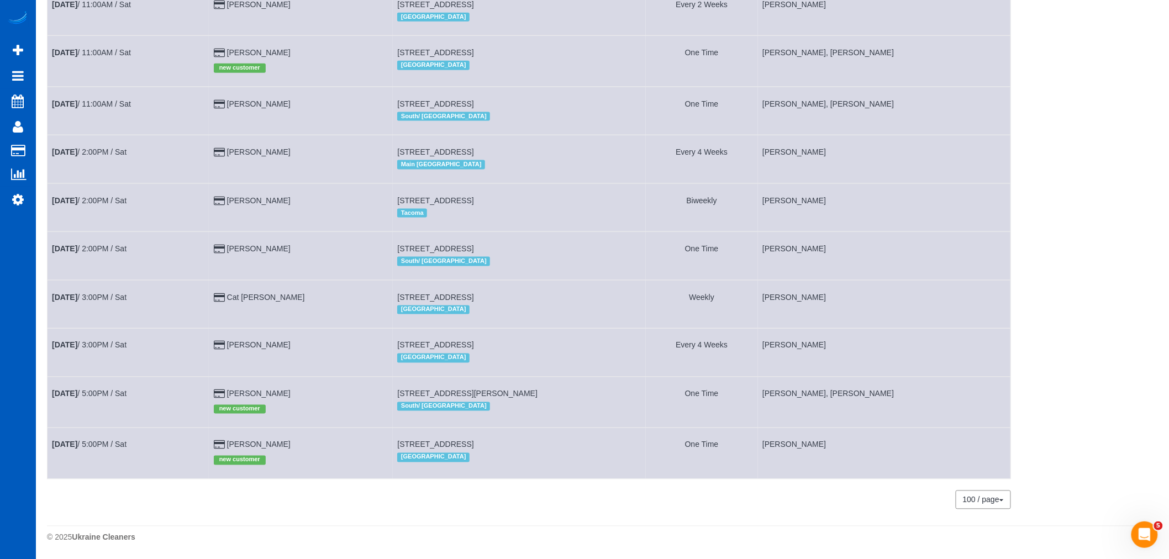
scroll to position [589, 0]
click at [125, 443] on link "Sep 13th / 5:00PM / Sat" at bounding box center [89, 444] width 75 height 9
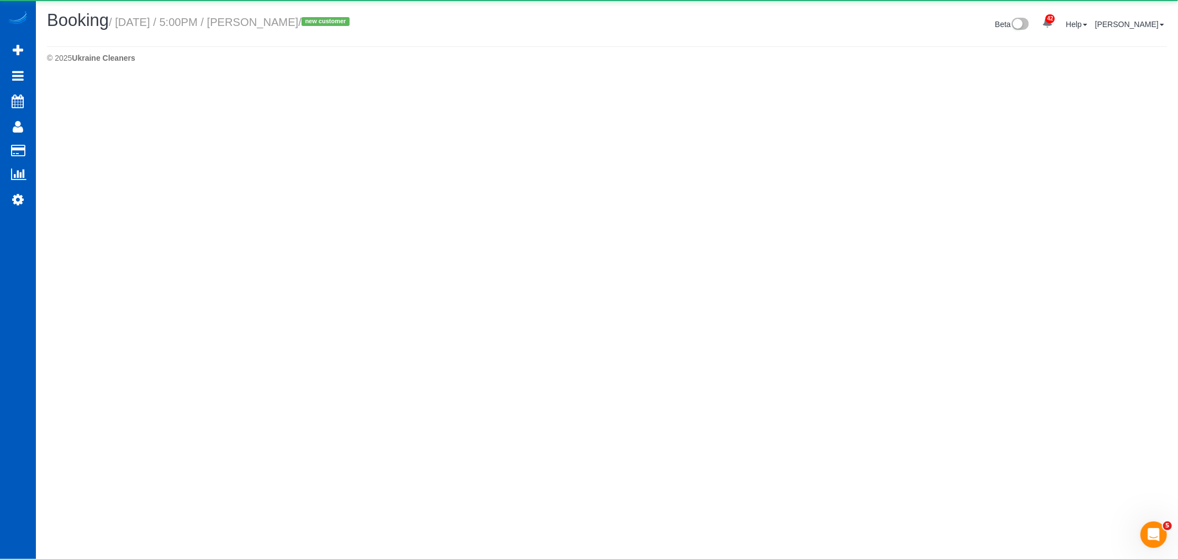
select select "WA"
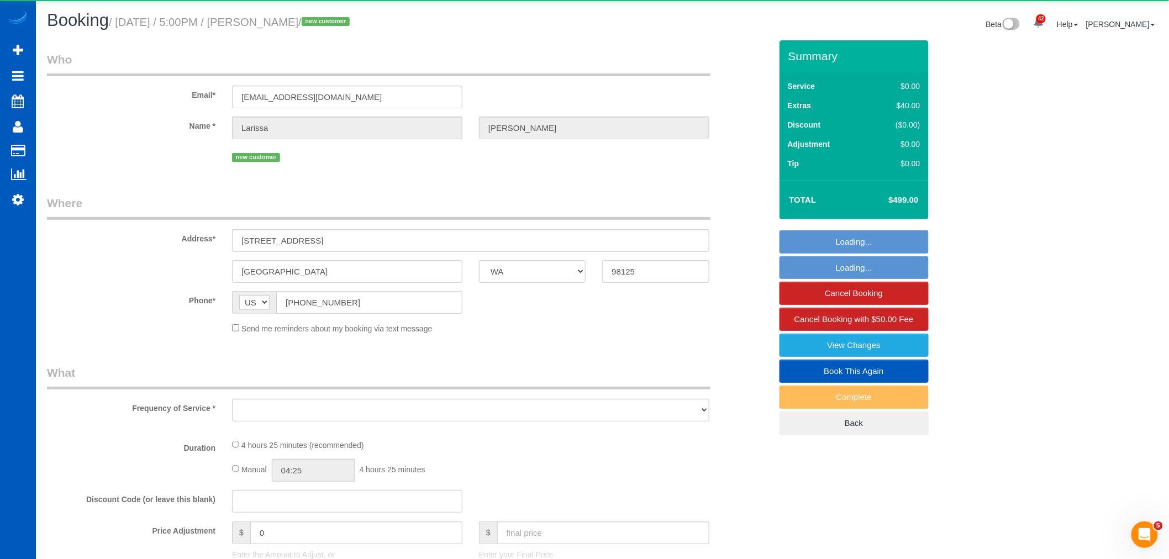
select select "object:8080"
select select "string:fspay-f0d2985c-cd93-4ac8-93d8-6236122a81e7"
select select "199"
select select "spot37"
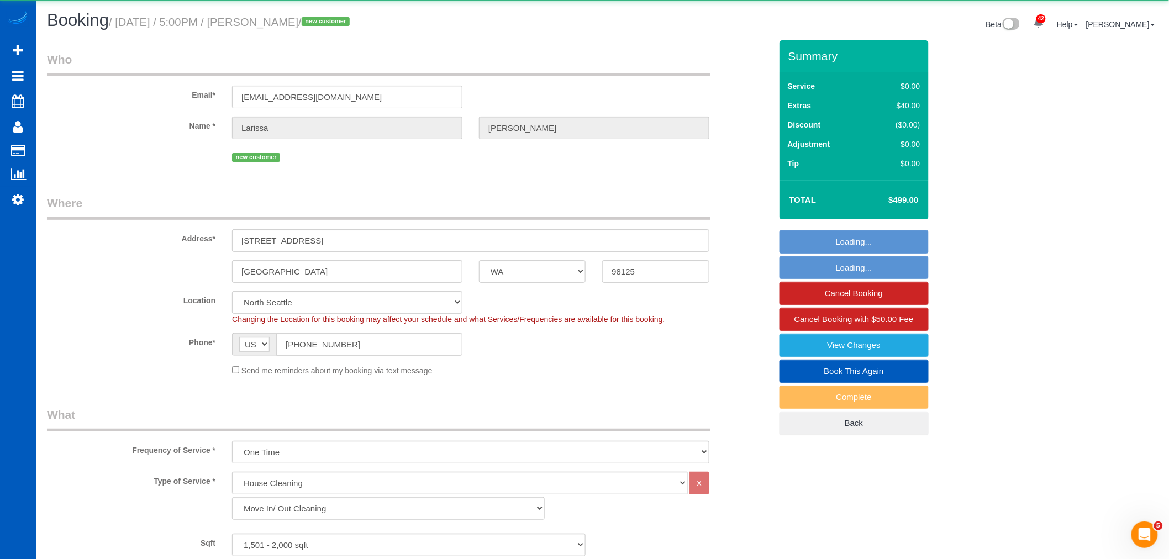
select select "object:8425"
select select "1501"
select select "3"
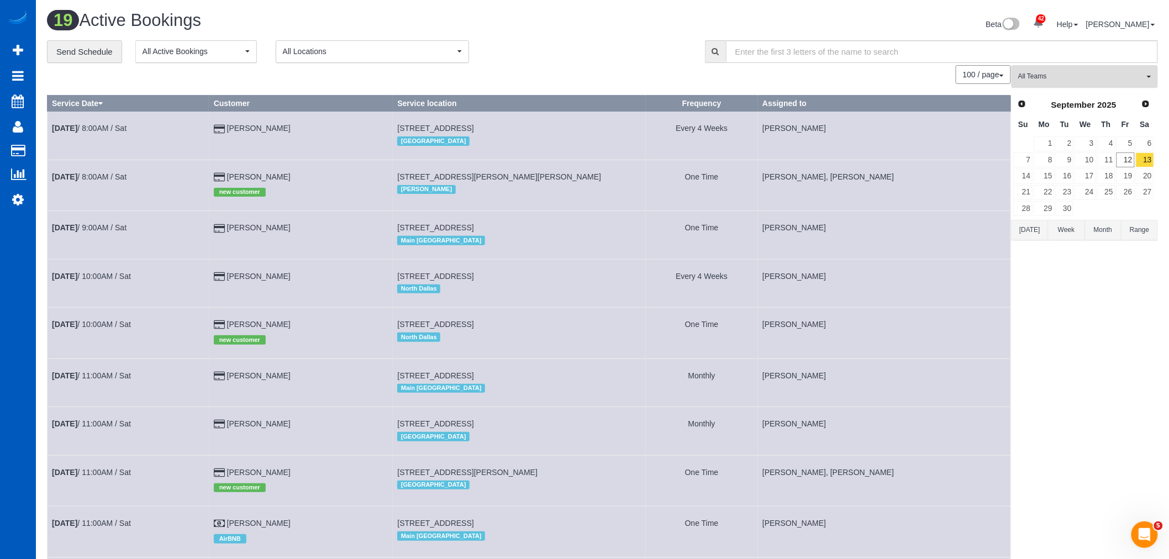
click at [1066, 70] on button "All Teams" at bounding box center [1084, 76] width 146 height 23
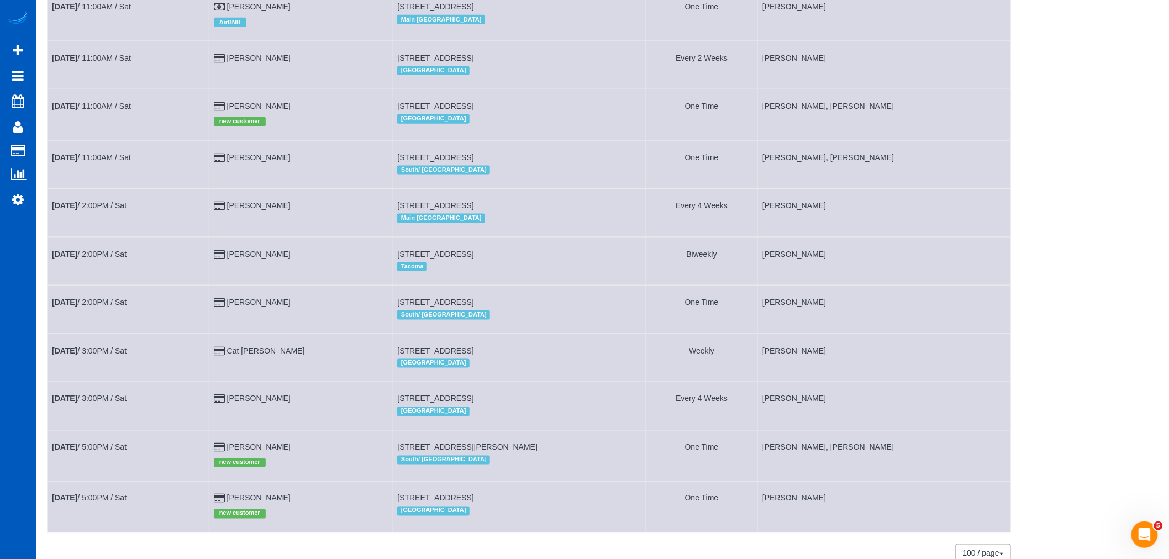
scroll to position [589, 0]
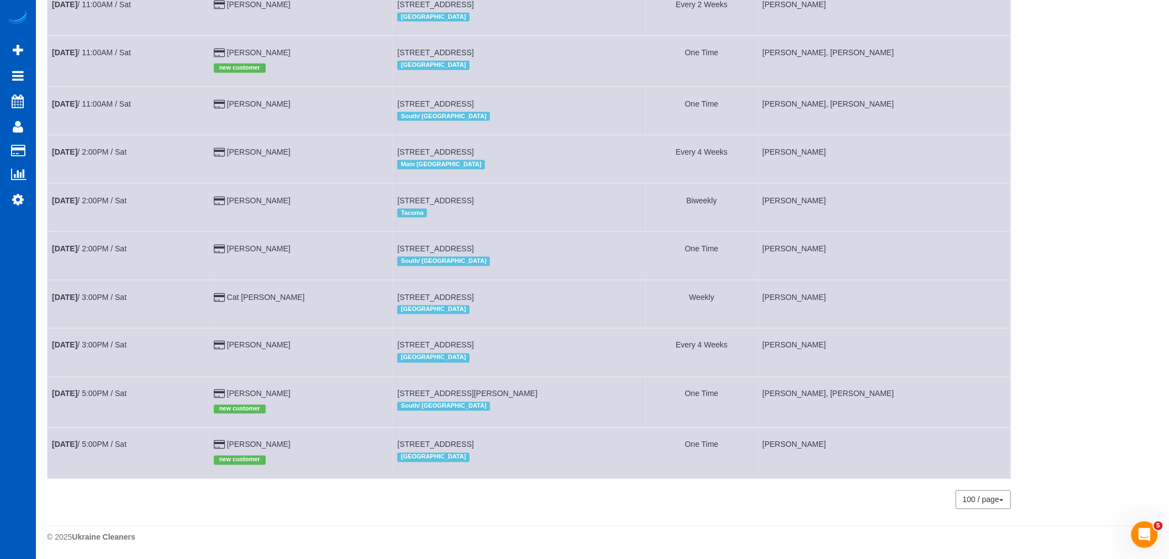
click at [89, 449] on td "Sep 13th / 5:00PM / Sat" at bounding box center [129, 453] width 162 height 51
click at [95, 441] on link "Sep 13th / 5:00PM / Sat" at bounding box center [89, 444] width 75 height 9
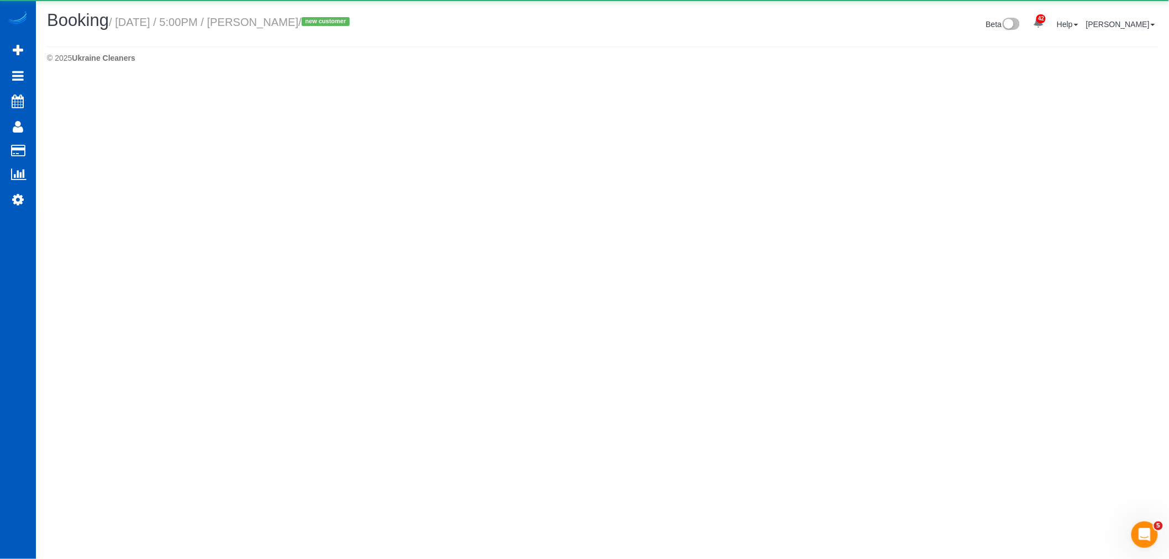
select select "WA"
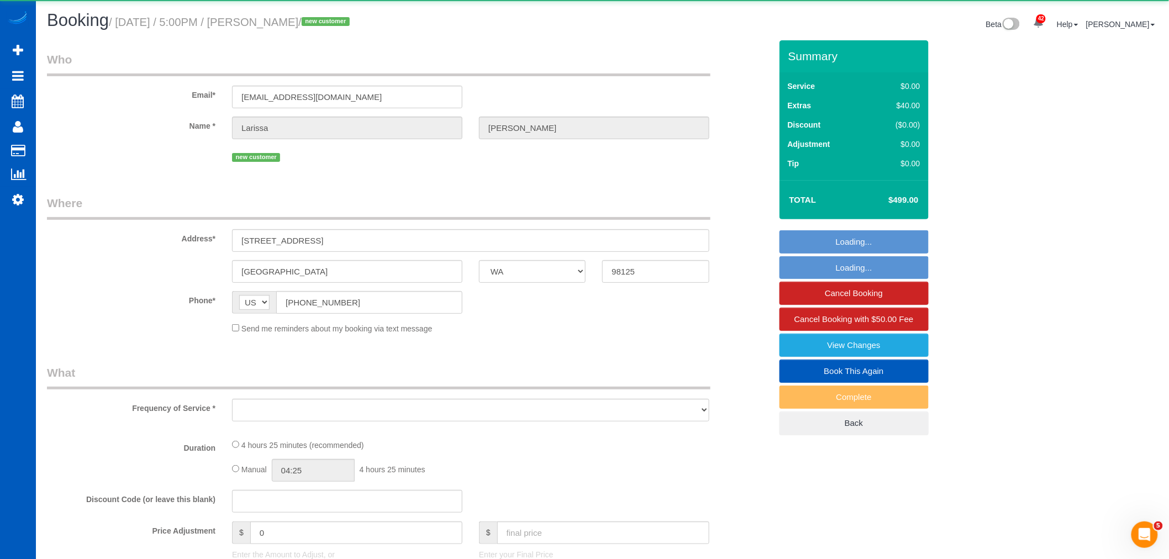
select select "object:9656"
select select "199"
select select "spot51"
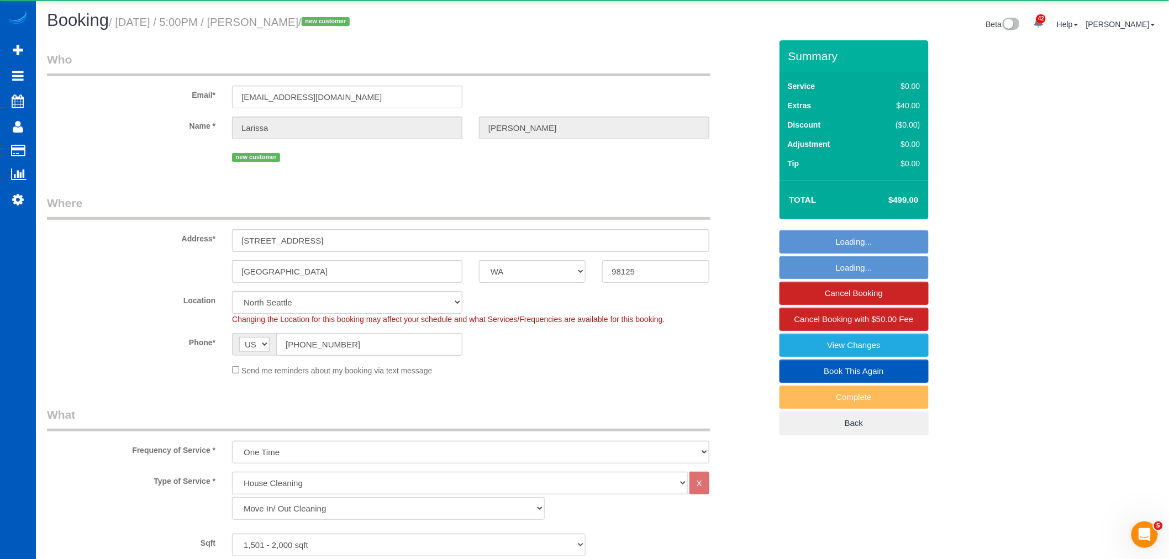
select select "1501"
select select "3"
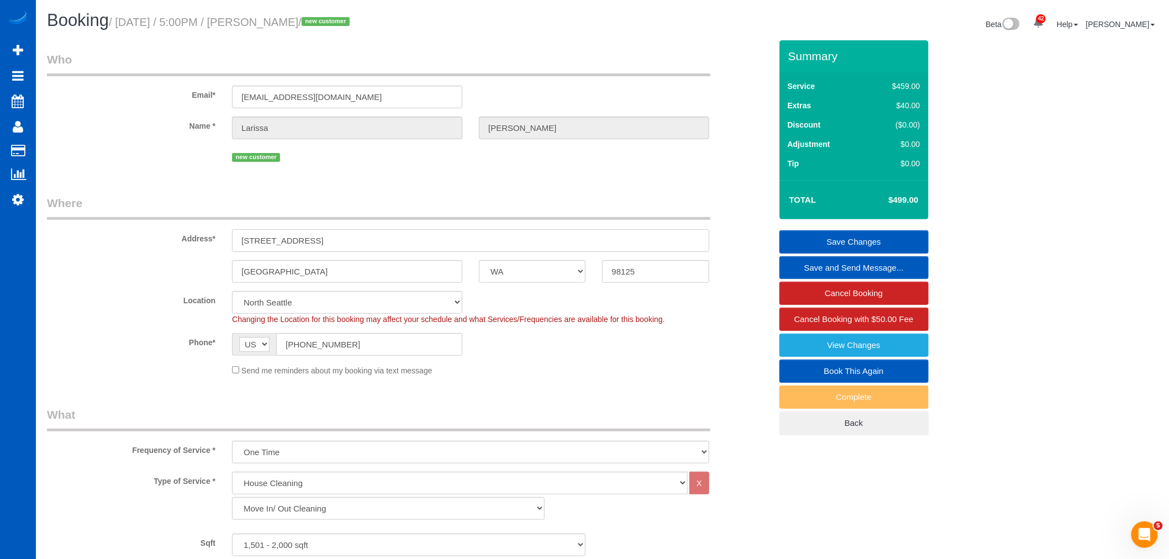
drag, startPoint x: 346, startPoint y: 241, endPoint x: 178, endPoint y: 247, distance: 168.6
click at [178, 247] on div "Address* 14352 20th Ave NE" at bounding box center [409, 223] width 741 height 57
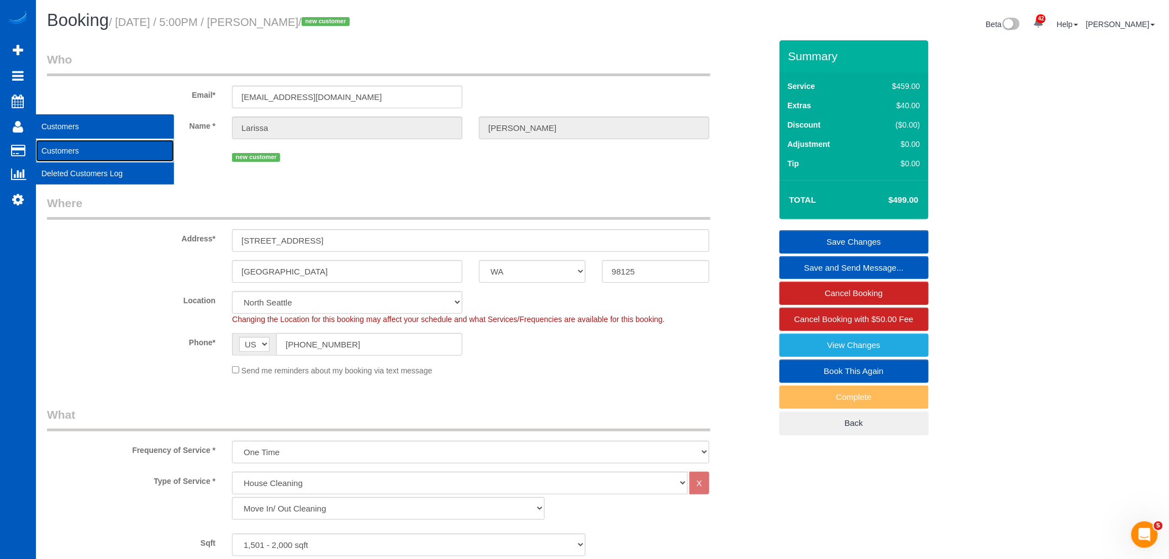
click at [57, 147] on link "Customers" at bounding box center [105, 151] width 138 height 22
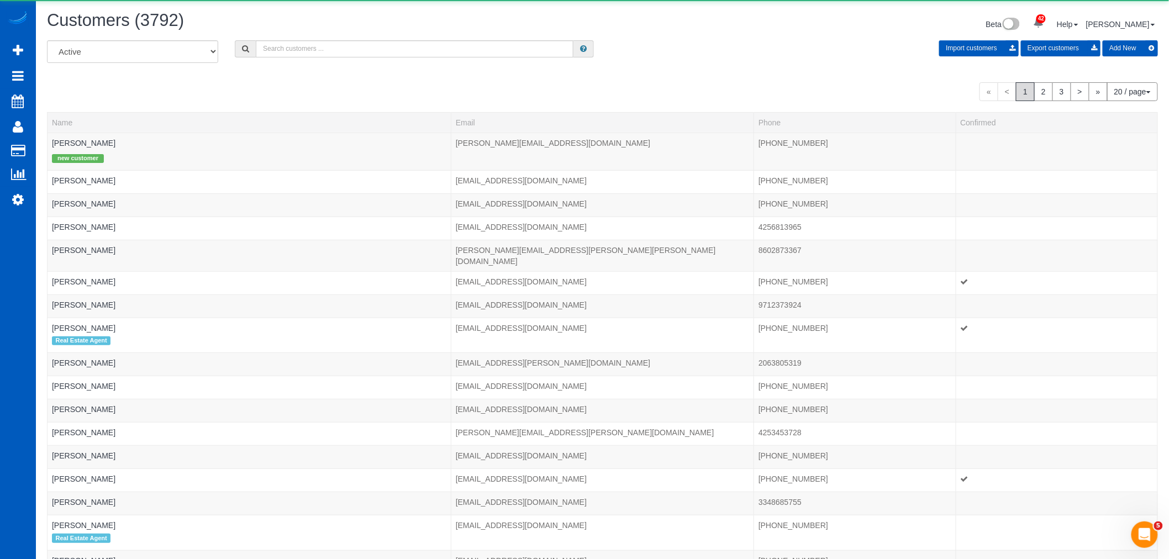
click at [294, 38] on div "Customers (3792) Beta 42 Your Notifications You have 0 alerts × You have 1 to c…" at bounding box center [602, 25] width 1127 height 29
click at [288, 48] on input "text" at bounding box center [415, 48] width 318 height 17
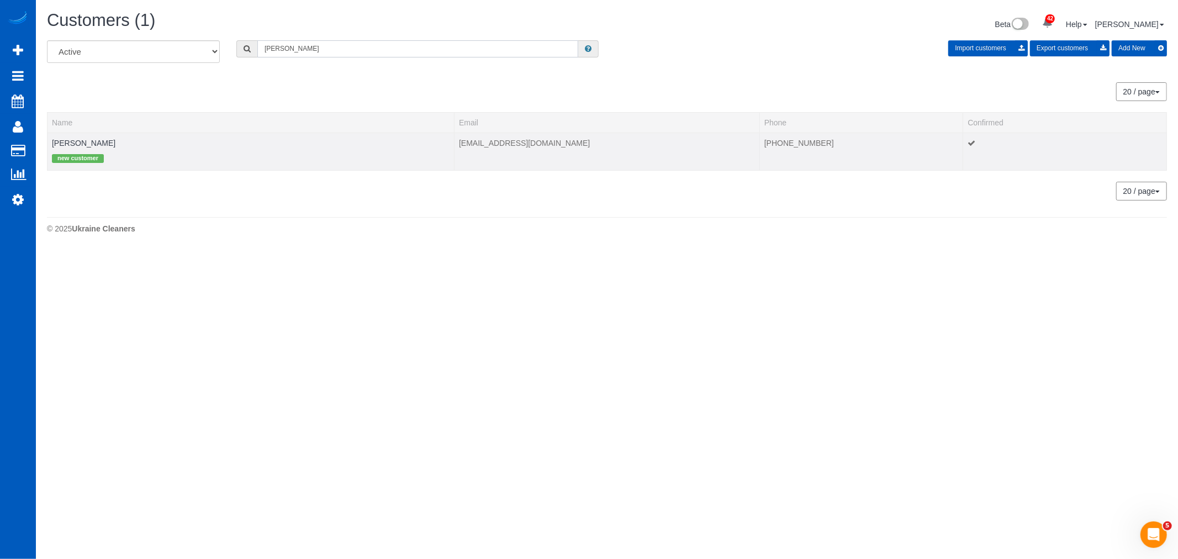
type input "jill yoman"
click at [68, 134] on td "Jill Yoman new customer" at bounding box center [251, 152] width 407 height 38
click at [65, 140] on link "Jill Yoman" at bounding box center [84, 143] width 64 height 9
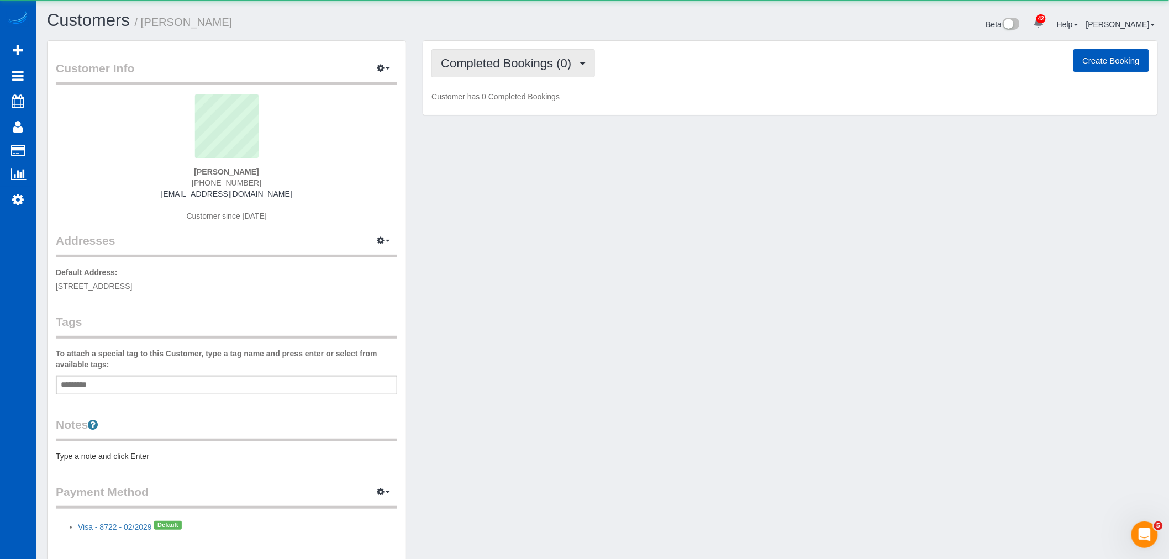
click at [516, 56] on button "Completed Bookings (0)" at bounding box center [512, 63] width 163 height 28
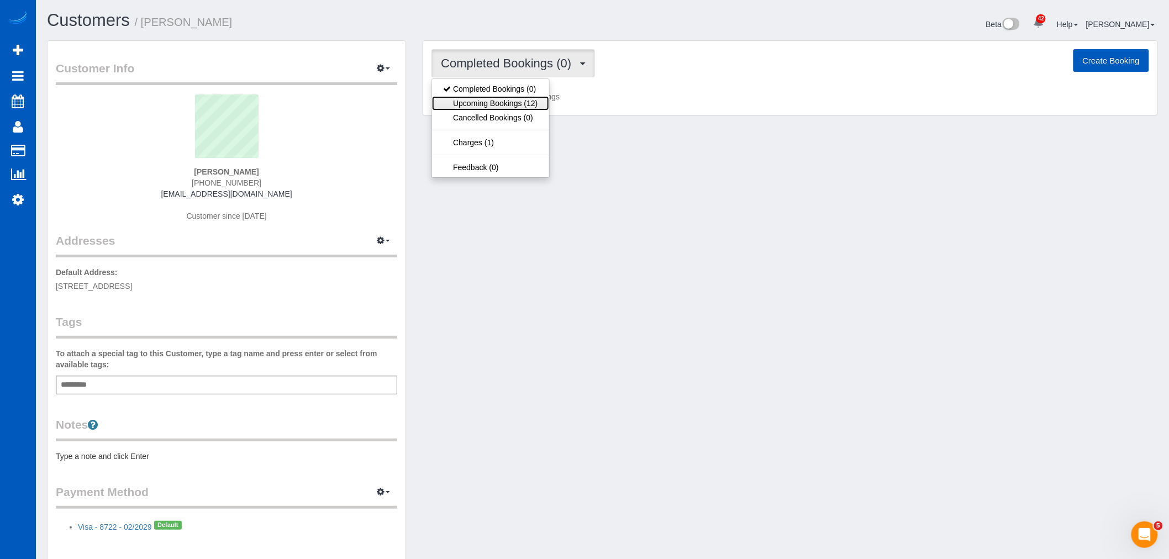
click at [500, 108] on link "Upcoming Bookings (12)" at bounding box center [490, 103] width 117 height 14
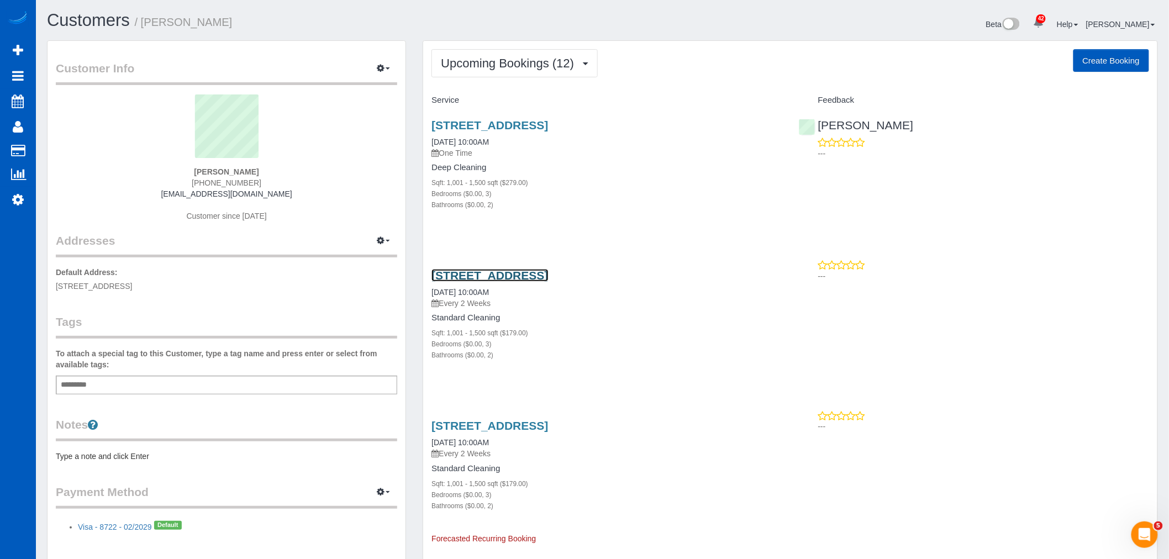
click at [490, 271] on link "158 Sw Salix Terrace, Beaverton, OR 97006" at bounding box center [489, 275] width 117 height 13
click at [495, 124] on link "158 Sw Salix Terrace, Beaverton, OR 97006" at bounding box center [489, 125] width 117 height 13
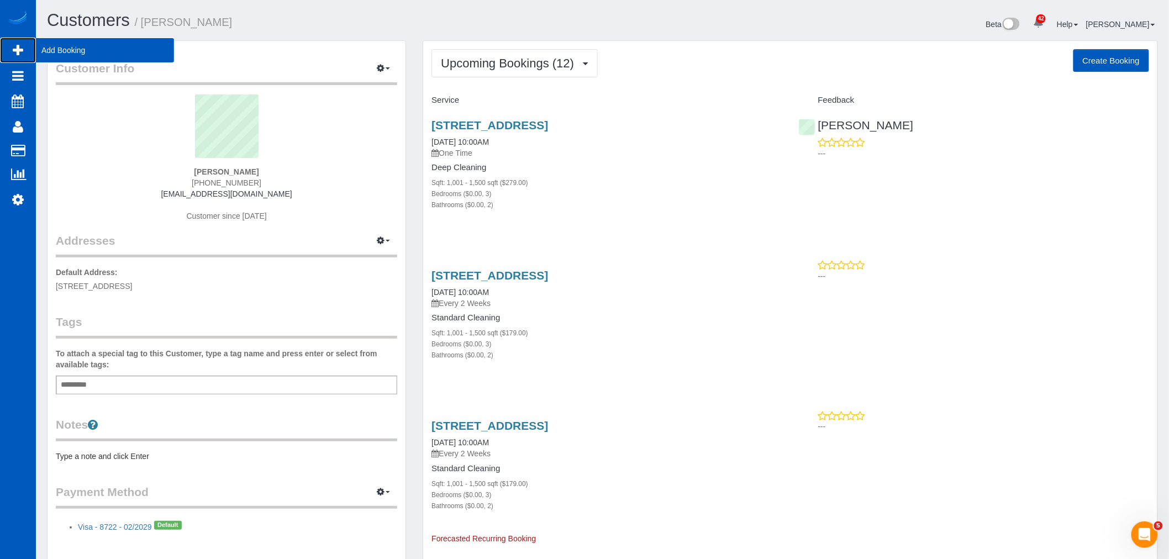
click at [57, 52] on span "Add Booking" at bounding box center [105, 50] width 138 height 25
select select "199"
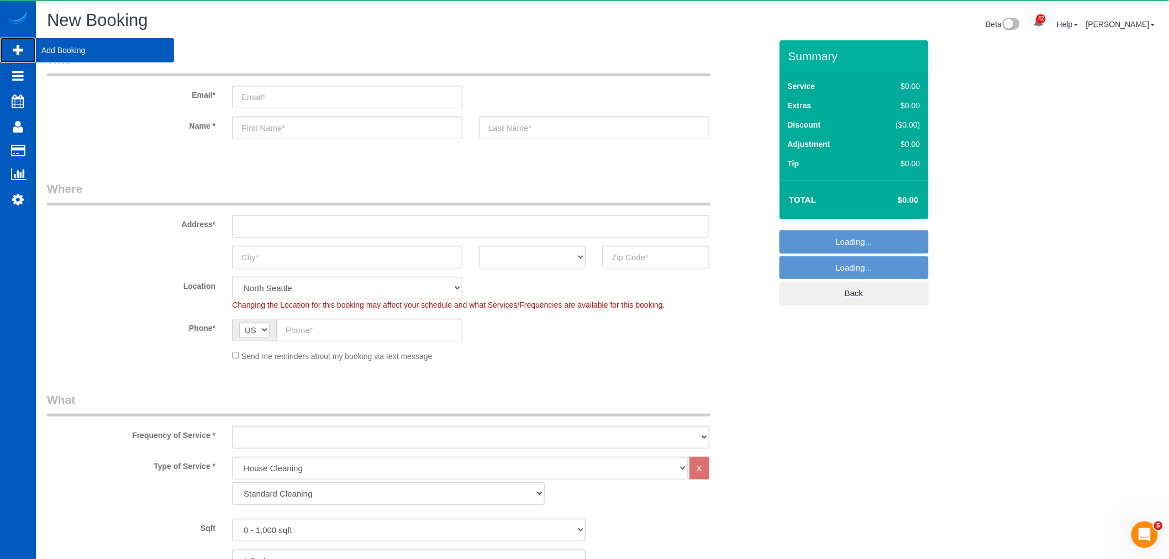
select select "object:11305"
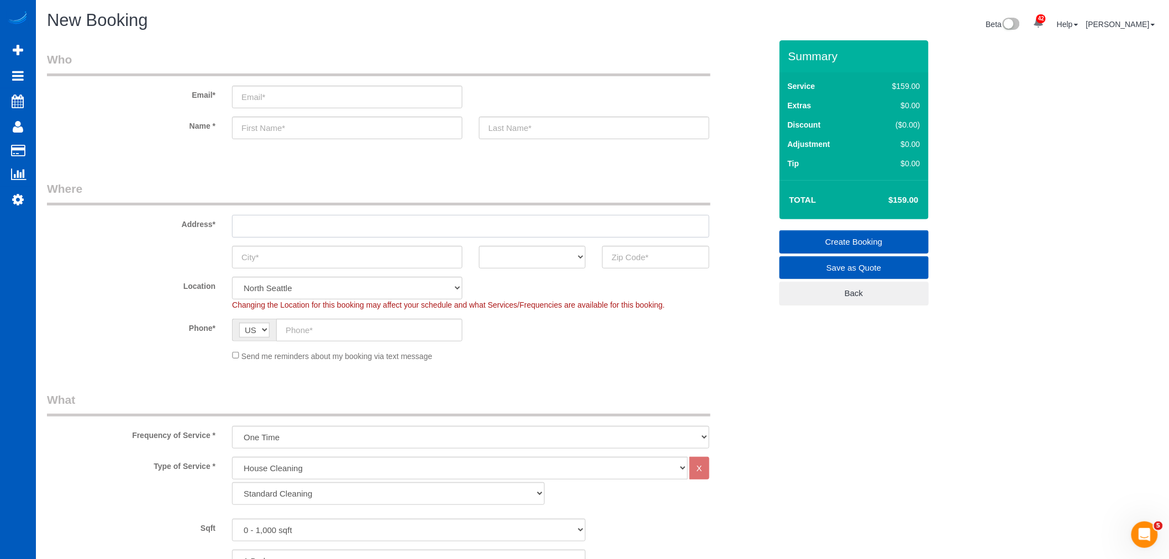
click at [306, 229] on input "text" at bounding box center [470, 226] width 477 height 23
click at [277, 130] on input "text" at bounding box center [347, 128] width 230 height 23
type input "Caitlin"
click at [505, 130] on input "text" at bounding box center [594, 128] width 230 height 23
click at [529, 131] on input "text" at bounding box center [594, 128] width 230 height 23
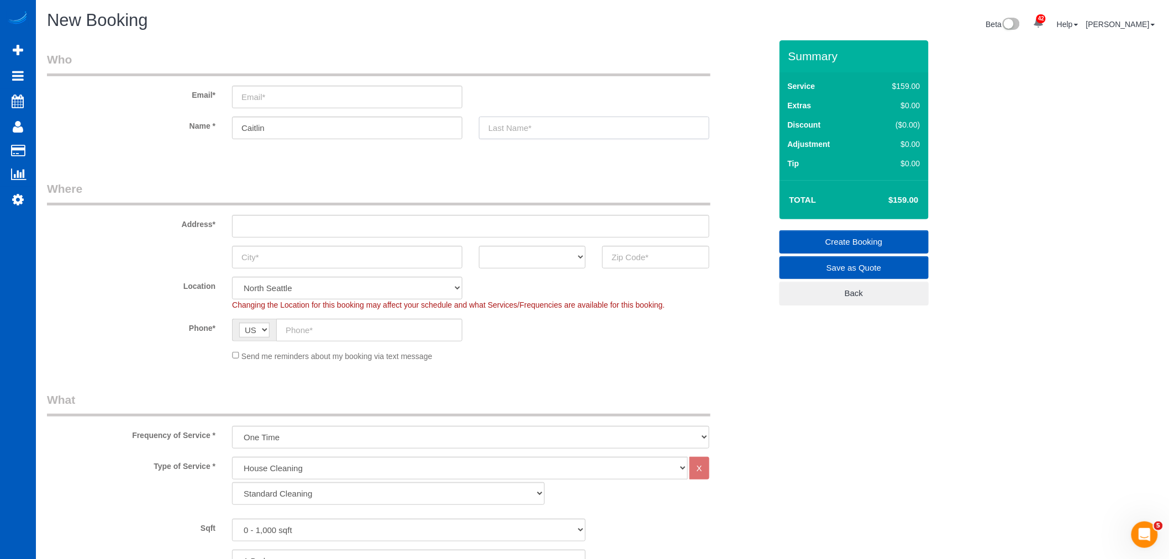
drag, startPoint x: 534, startPoint y: 124, endPoint x: 542, endPoint y: 129, distance: 10.4
click at [542, 129] on input "text" at bounding box center [594, 128] width 230 height 23
type input "Monaghan"
click at [302, 101] on input "email" at bounding box center [347, 97] width 230 height 23
type input "Cmonagh@gmail.com"
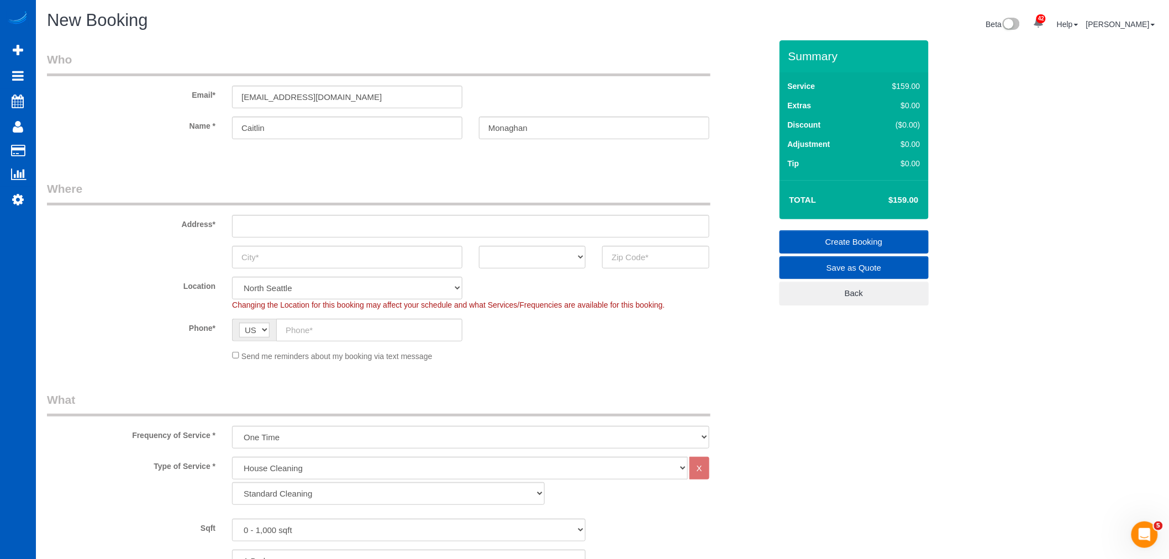
click at [311, 238] on sui-booking-address "Address* AK AL AR AZ CA CO CT DC DE FL GA HI IA ID IL IN KS KY LA MA MD ME MI M…" at bounding box center [409, 225] width 724 height 88
click at [271, 226] on input "text" at bounding box center [470, 226] width 477 height 23
paste input "3544 NE 113th StSeattle, WA 98125"
drag, startPoint x: 383, startPoint y: 231, endPoint x: 351, endPoint y: 233, distance: 32.1
click at [351, 233] on input "3544 NE 113th StSeattle, WA 98125" at bounding box center [470, 226] width 477 height 23
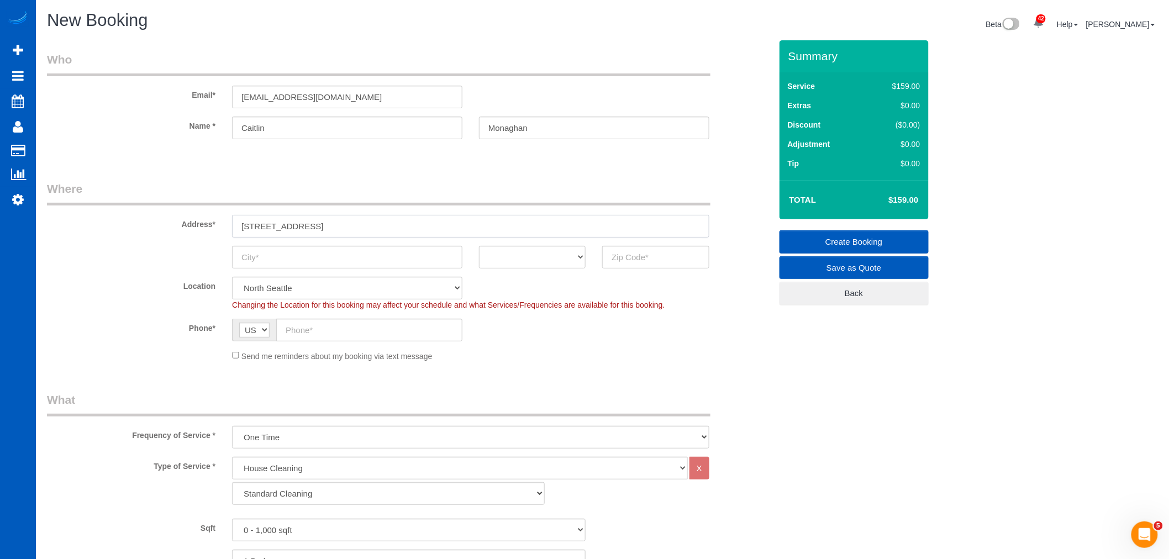
type input "3544 NE 113th StSeattle, WA 98125"
click at [670, 252] on input "text" at bounding box center [655, 257] width 107 height 23
paste input "98125"
type input "98125"
drag, startPoint x: 330, startPoint y: 223, endPoint x: 307, endPoint y: 225, distance: 22.8
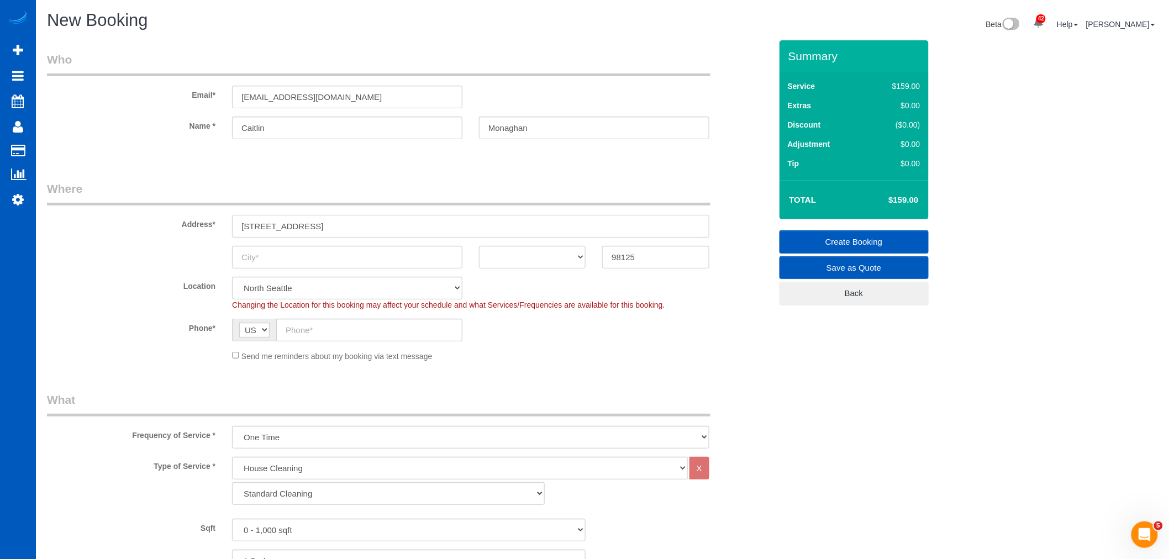
click at [307, 225] on input "3544 NE 113th StSeattle, WA 98125" at bounding box center [470, 226] width 477 height 23
click at [284, 263] on input "text" at bounding box center [347, 257] width 230 height 23
paste input "Seattle"
type input "Seattle"
click at [501, 251] on select "AK AL AR AZ CA CO CT DC DE FL GA HI IA ID IL IN KS KY LA MA MD ME MI MN MO MS M…" at bounding box center [532, 257] width 107 height 23
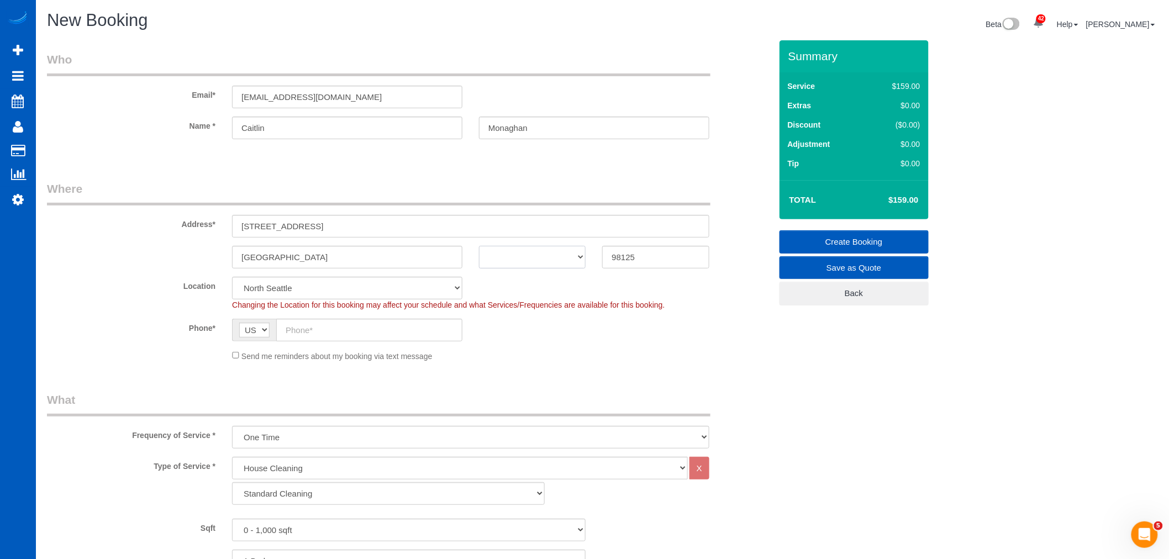
select select "WA"
click at [479, 246] on select "AK AL AR AZ CA CO CT DC DE FL GA HI IA ID IL IN KS KY LA MA MD ME MI MN MO MS M…" at bounding box center [532, 257] width 107 height 23
drag, startPoint x: 397, startPoint y: 227, endPoint x: 305, endPoint y: 234, distance: 91.4
click at [305, 234] on input "3544 NE 113th StSeattle, WA 98125" at bounding box center [470, 226] width 477 height 23
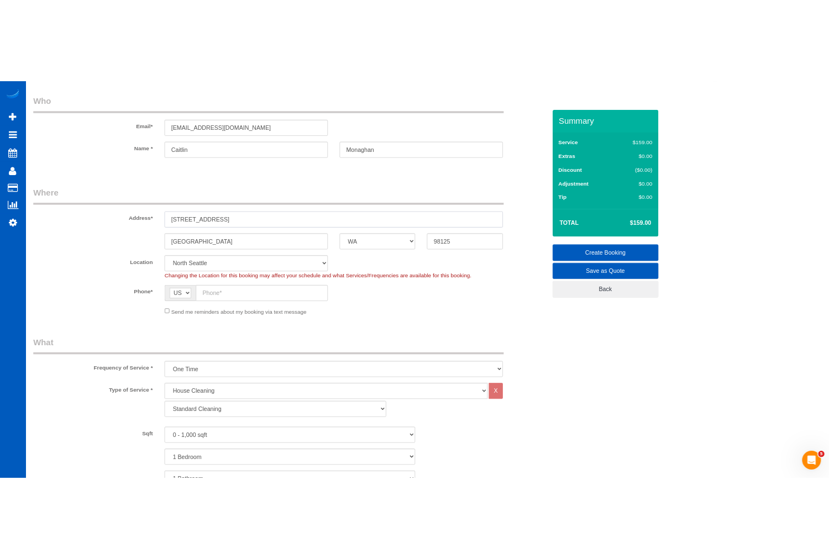
scroll to position [61, 0]
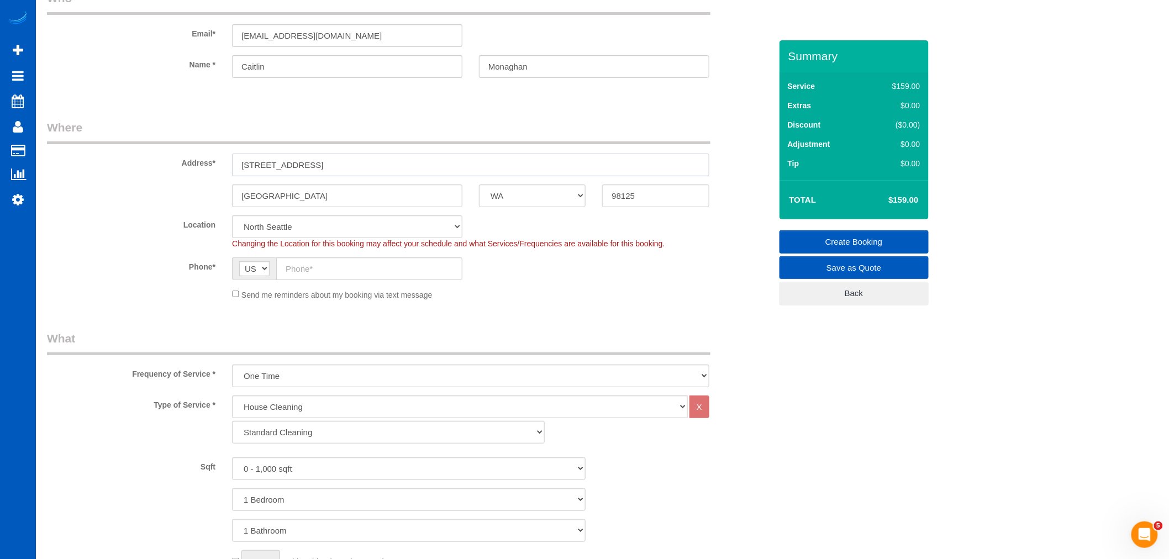
type input "3544 NE 113th St"
click at [244, 296] on span "Send me reminders about my booking via text message" at bounding box center [336, 294] width 191 height 9
drag, startPoint x: 229, startPoint y: 296, endPoint x: 240, endPoint y: 296, distance: 11.1
click at [229, 296] on div "Send me reminders about my booking via text message" at bounding box center [471, 294] width 494 height 12
click at [240, 296] on div "Send me reminders about my booking via text message" at bounding box center [471, 294] width 494 height 12
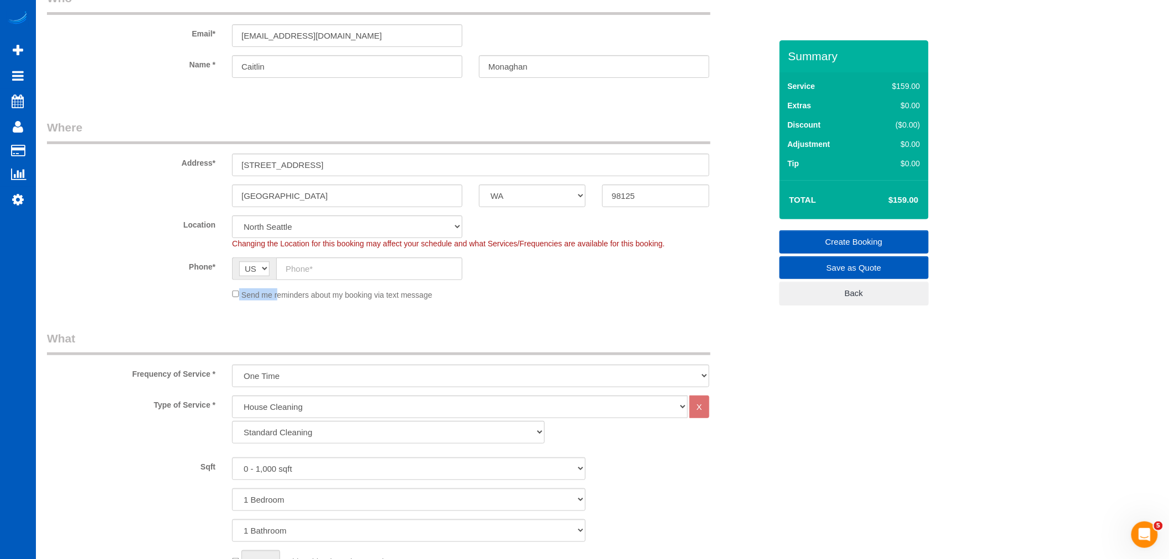
click at [240, 296] on div "Send me reminders about my booking via text message" at bounding box center [471, 294] width 494 height 12
click at [291, 261] on input "text" at bounding box center [369, 268] width 186 height 23
click at [339, 277] on input "text" at bounding box center [369, 268] width 186 height 23
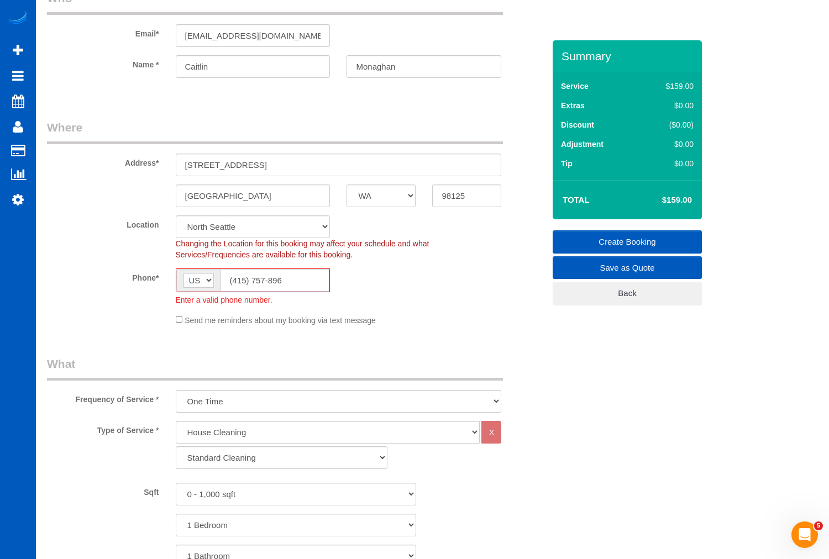
click at [299, 289] on input "(415) 757-896" at bounding box center [274, 280] width 109 height 23
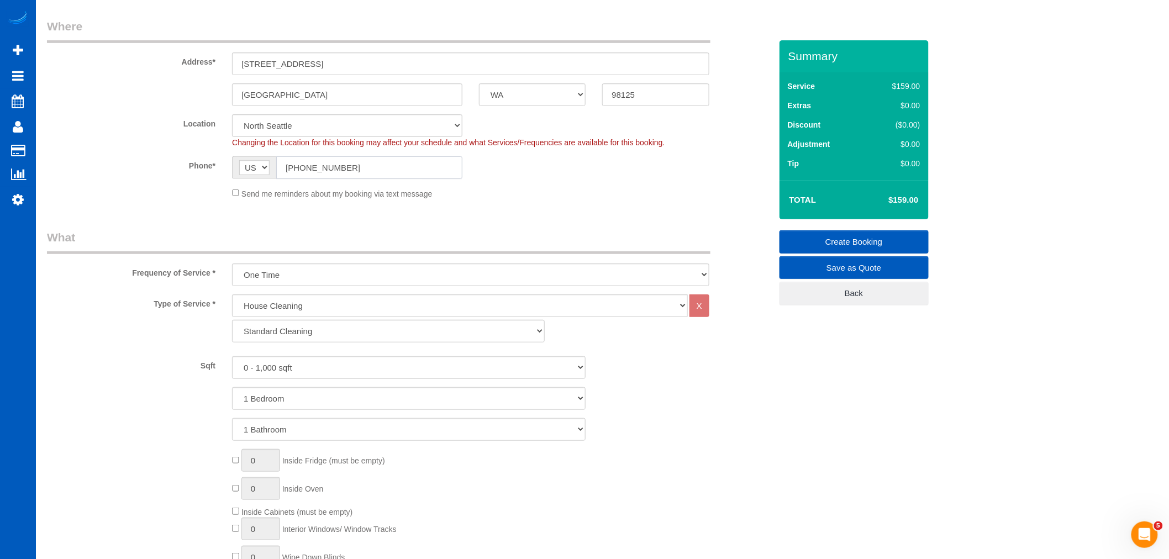
scroll to position [233, 0]
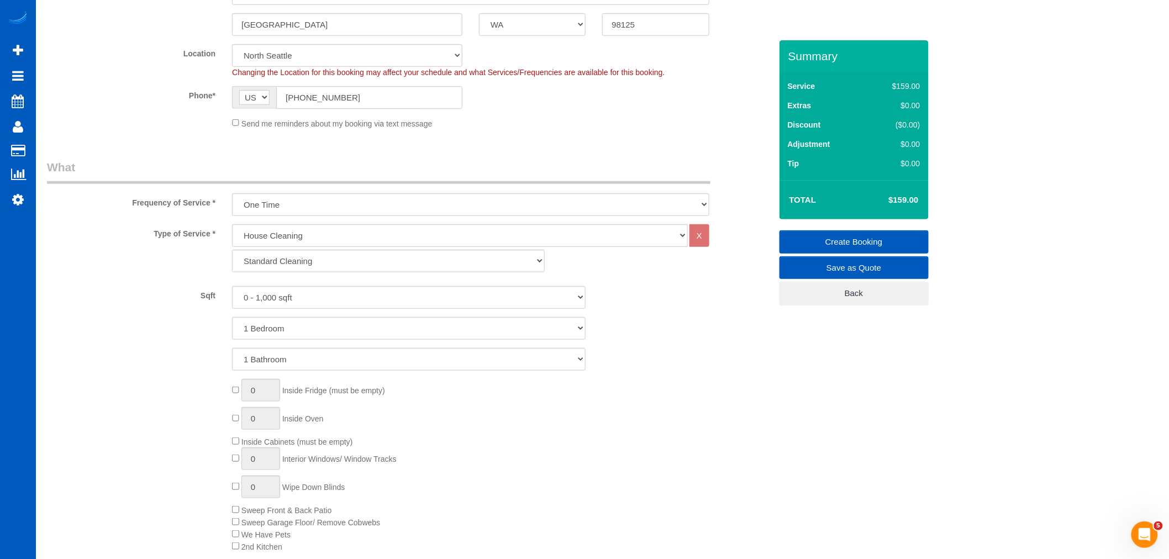
type input "(415) 757-8613"
click at [307, 282] on div "Type of Service * House Cleaning X Standard Cleaning Deep Cleaning Move In/ Out…" at bounding box center [409, 399] width 724 height 350
drag, startPoint x: 301, startPoint y: 293, endPoint x: 304, endPoint y: 308, distance: 15.2
click at [301, 293] on select "0 - 1,000 sqft 1,001 - 1,500 sqft 1,501 - 2,000 sqft 2,001 - 2,500 sqft 2,501 -…" at bounding box center [408, 297] width 353 height 23
select select "1001"
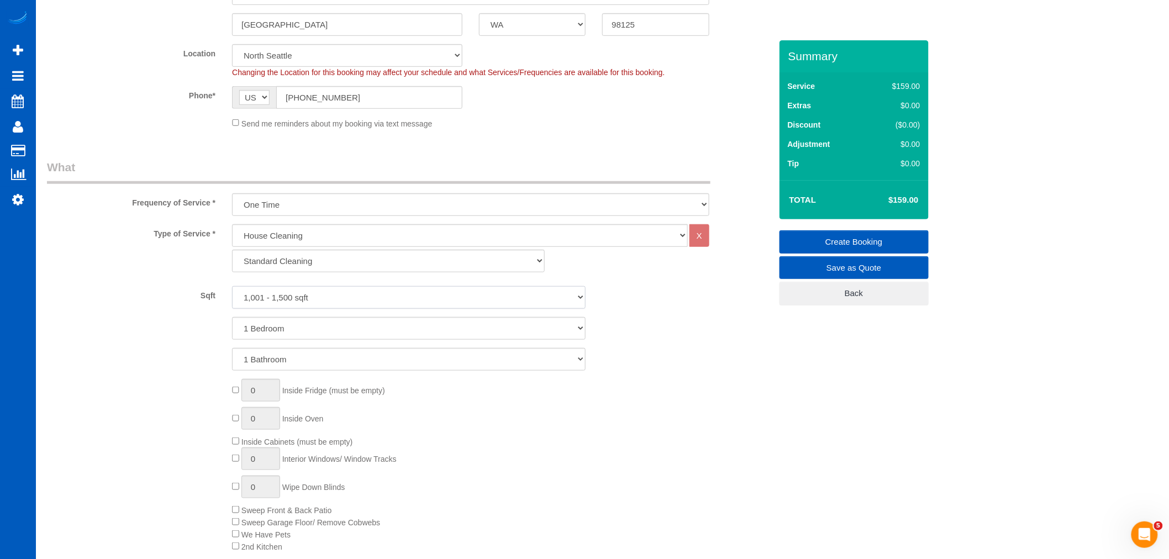
click at [232, 287] on select "0 - 1,000 sqft 1,001 - 1,500 sqft 1,501 - 2,000 sqft 2,001 - 2,500 sqft 2,501 -…" at bounding box center [408, 297] width 353 height 23
click at [296, 333] on select "1 Bedroom 2 Bedrooms 3 Bedrooms 4 Bedrooms 5 Bedrooms 6 Bedrooms 7 Bedrooms" at bounding box center [408, 328] width 353 height 23
select select "3"
click at [232, 318] on select "1 Bedroom 2 Bedrooms 3 Bedrooms 4 Bedrooms 5 Bedrooms 6 Bedrooms 7 Bedrooms" at bounding box center [408, 328] width 353 height 23
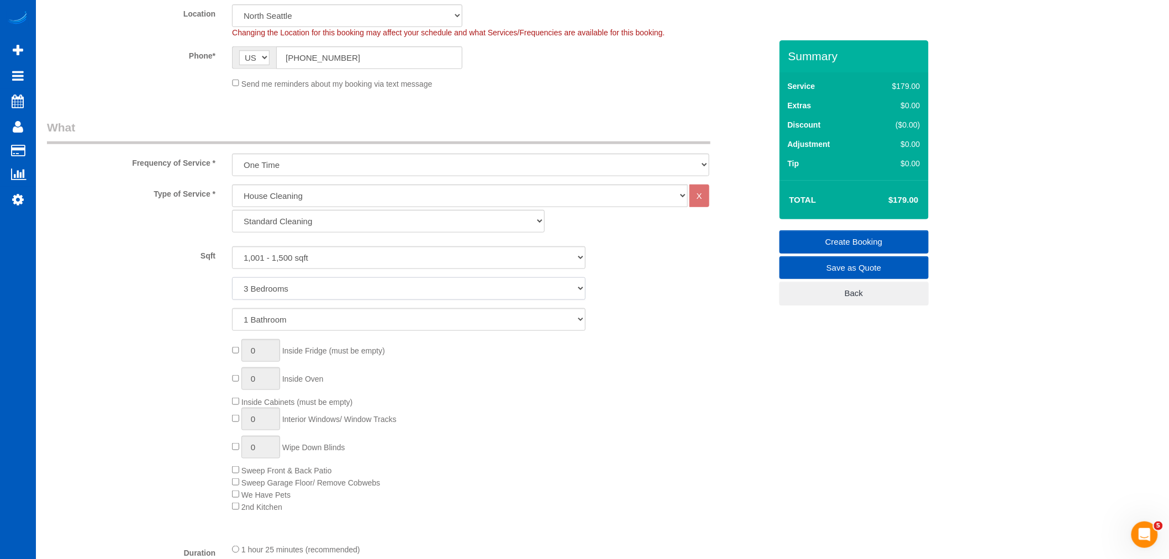
scroll to position [294, 0]
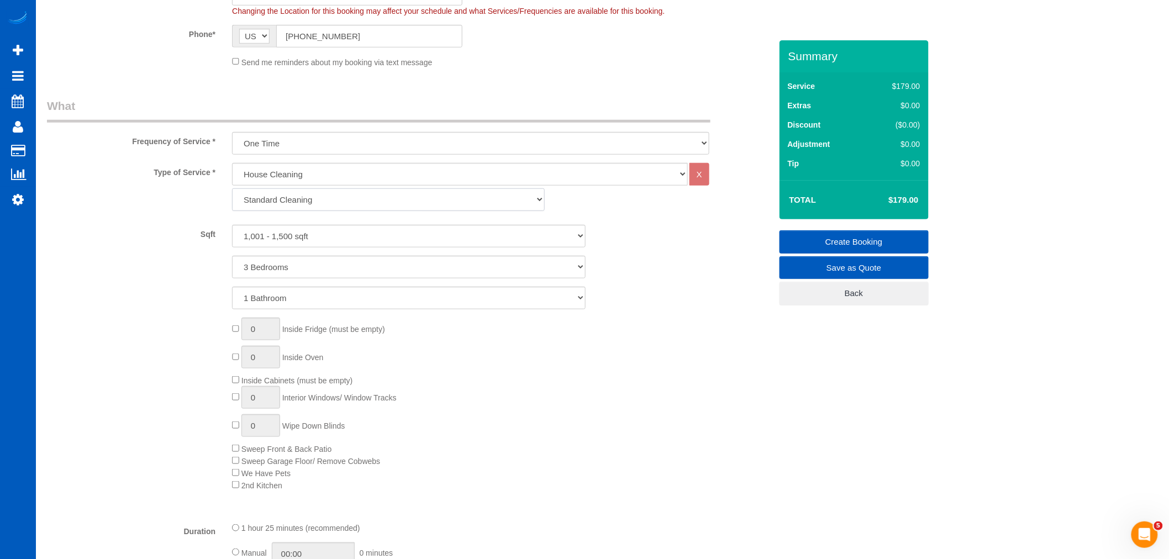
click at [311, 205] on select "Standard Cleaning Deep Cleaning Move In/ Out Cleaning" at bounding box center [388, 199] width 313 height 23
select select "368"
click at [232, 189] on select "Standard Cleaning Deep Cleaning Move In/ Out Cleaning" at bounding box center [388, 199] width 313 height 23
select select "3"
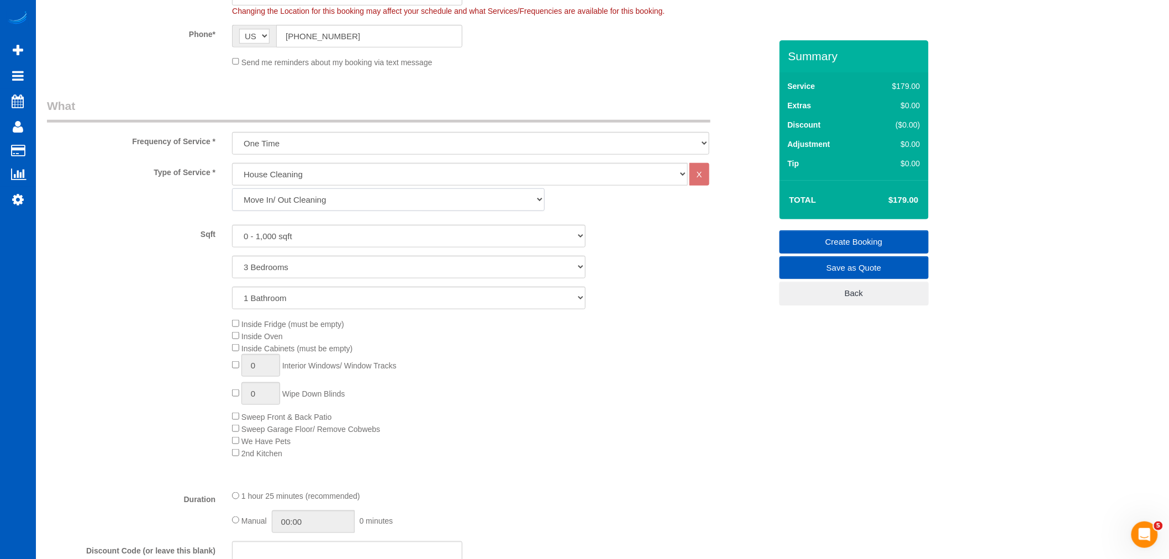
click at [326, 207] on select "Standard Cleaning Deep Cleaning Move In/ Out Cleaning" at bounding box center [388, 199] width 313 height 23
click at [324, 197] on select "Standard Cleaning Deep Cleaning Move In/ Out Cleaning" at bounding box center [388, 199] width 313 height 23
drag, startPoint x: 307, startPoint y: 233, endPoint x: 308, endPoint y: 245, distance: 11.6
click at [307, 233] on select "0 - 1,000 sqft 1,001 - 1,500 sqft 1,501 - 2,000 sqft 2,001 - 2,500 sqft 2,501 -…" at bounding box center [408, 236] width 353 height 23
select select "1001"
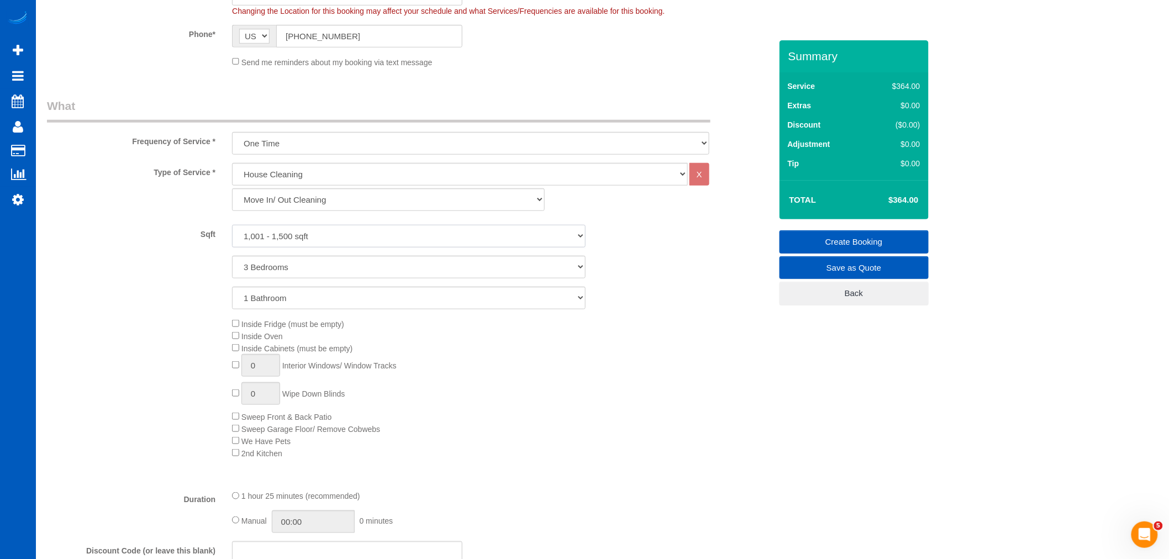
click at [232, 226] on select "0 - 1,000 sqft 1,001 - 1,500 sqft 1,501 - 2,000 sqft 2,001 - 2,500 sqft 2,501 -…" at bounding box center [408, 236] width 353 height 23
click at [287, 257] on select "1 Bedroom 2 Bedrooms 3 Bedrooms 4 Bedrooms 5 Bedrooms 6 Bedrooms 7 Bedrooms" at bounding box center [408, 267] width 353 height 23
click at [304, 263] on select "1 Bedroom 2 Bedrooms 3 Bedrooms 4 Bedrooms 5 Bedrooms 6 Bedrooms 7 Bedrooms" at bounding box center [408, 267] width 353 height 23
click at [278, 305] on select "1 Bathroom 2 Bathrooms 3 Bathrooms 4 Bathrooms 5 Bathrooms 6 Bathrooms 7 Bathro…" at bounding box center [408, 298] width 353 height 23
select select "2"
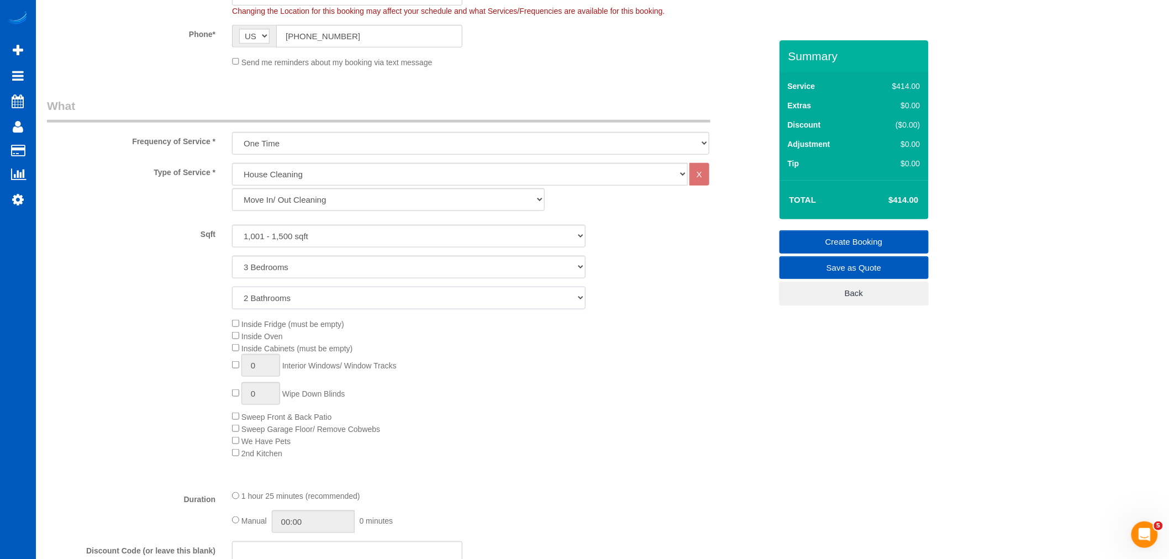
click at [232, 288] on select "1 Bathroom 2 Bathrooms 3 Bathrooms 4 Bathrooms 5 Bathrooms 6 Bathrooms 7 Bathro…" at bounding box center [408, 298] width 353 height 23
drag, startPoint x: 271, startPoint y: 362, endPoint x: 196, endPoint y: 366, distance: 75.2
click at [196, 366] on div "Inside Fridge (must be empty) Inside Oven Inside Cabinets (must be empty) 1 Int…" at bounding box center [409, 388] width 741 height 141
type input "7"
click at [529, 392] on div "Inside Fridge (must be empty) Inside Oven Inside Cabinets (must be empty) 7 Int…" at bounding box center [501, 388] width 555 height 141
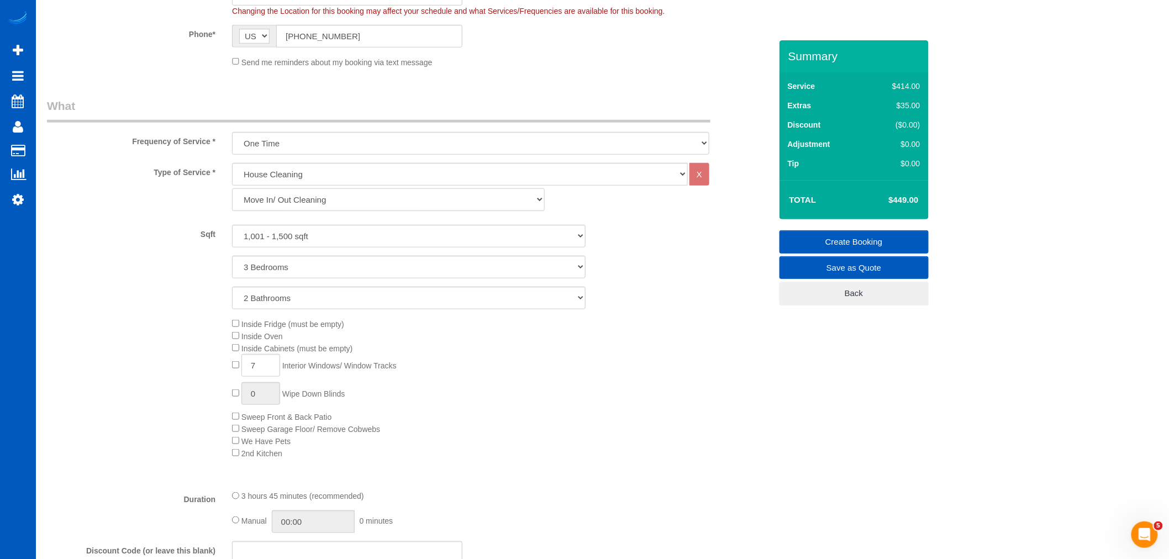
click at [340, 206] on select "Standard Cleaning Deep Cleaning Move In/ Out Cleaning" at bounding box center [388, 199] width 313 height 23
select select "367"
click at [232, 189] on select "Standard Cleaning Deep Cleaning Move In/ Out Cleaning" at bounding box center [388, 199] width 313 height 23
select select "3"
select select "2"
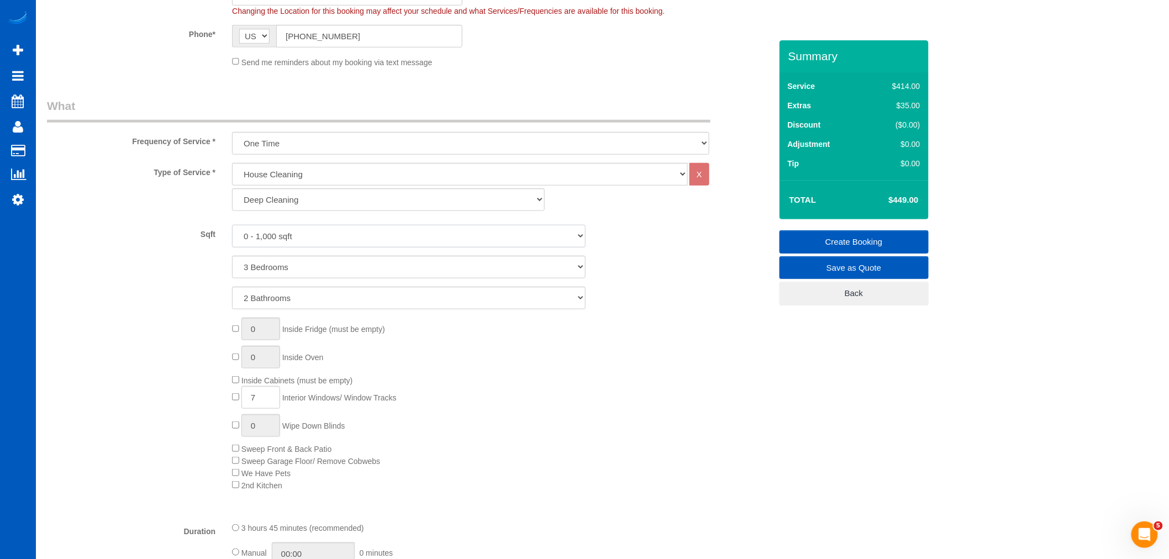
click at [271, 238] on select "0 - 1,000 sqft 1,001 - 1,500 sqft 1,501 - 2,000 sqft 2,001 - 2,500 sqft 2,501 -…" at bounding box center [408, 236] width 353 height 23
select select "1001"
click at [232, 226] on select "0 - 1,000 sqft 1,001 - 1,500 sqft 1,501 - 2,000 sqft 2,001 - 2,500 sqft 2,501 -…" at bounding box center [408, 236] width 353 height 23
type input "1"
click at [466, 395] on div "0 Inside Fridge (must be empty) 1 Inside Oven Inside Cabinets (must be empty) 7…" at bounding box center [501, 404] width 555 height 173
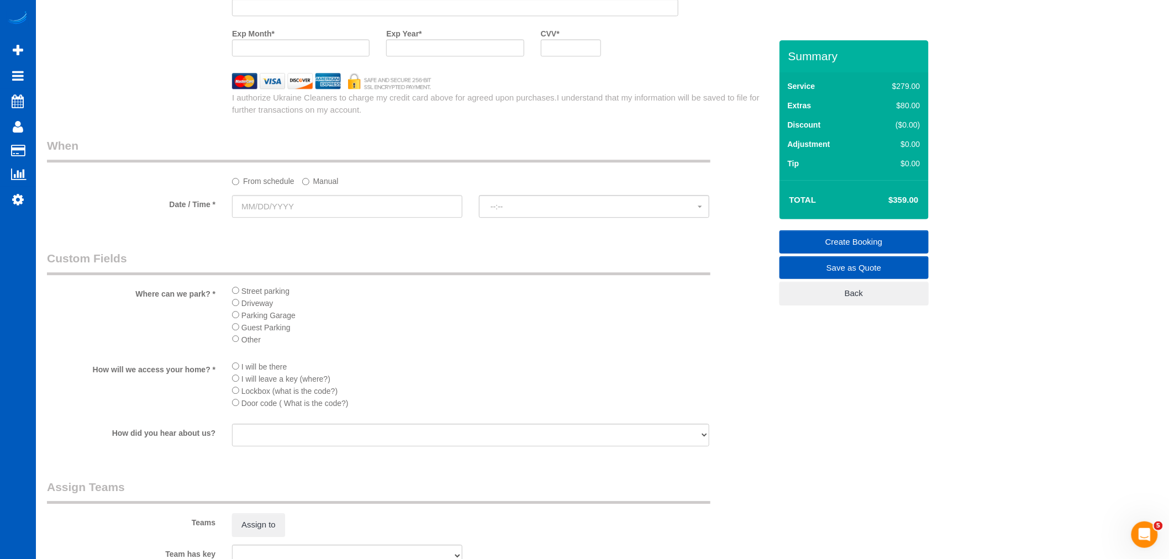
scroll to position [1214, 0]
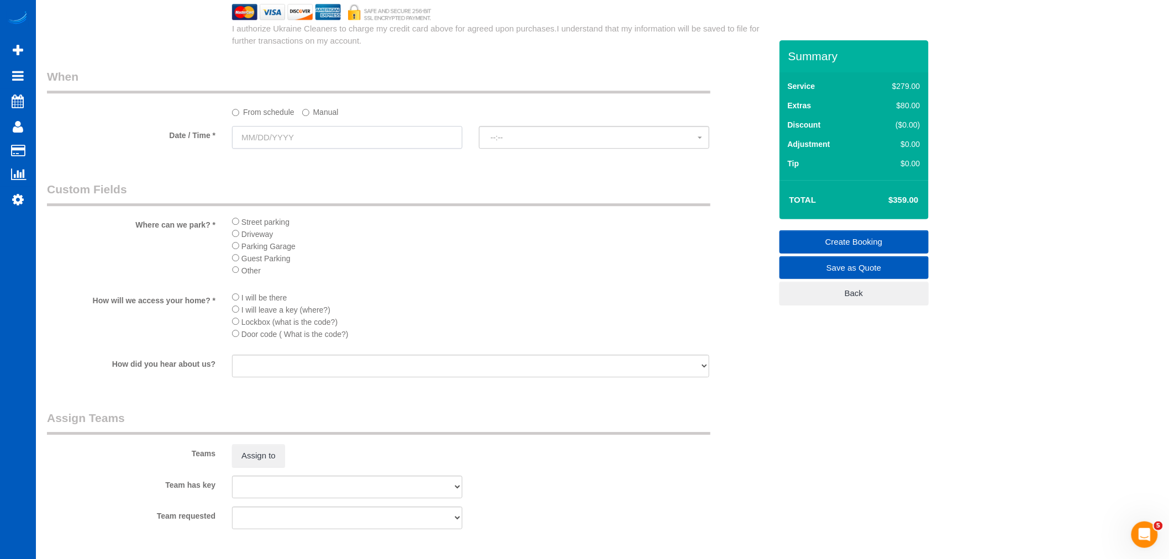
click at [269, 136] on input "text" at bounding box center [347, 137] width 230 height 23
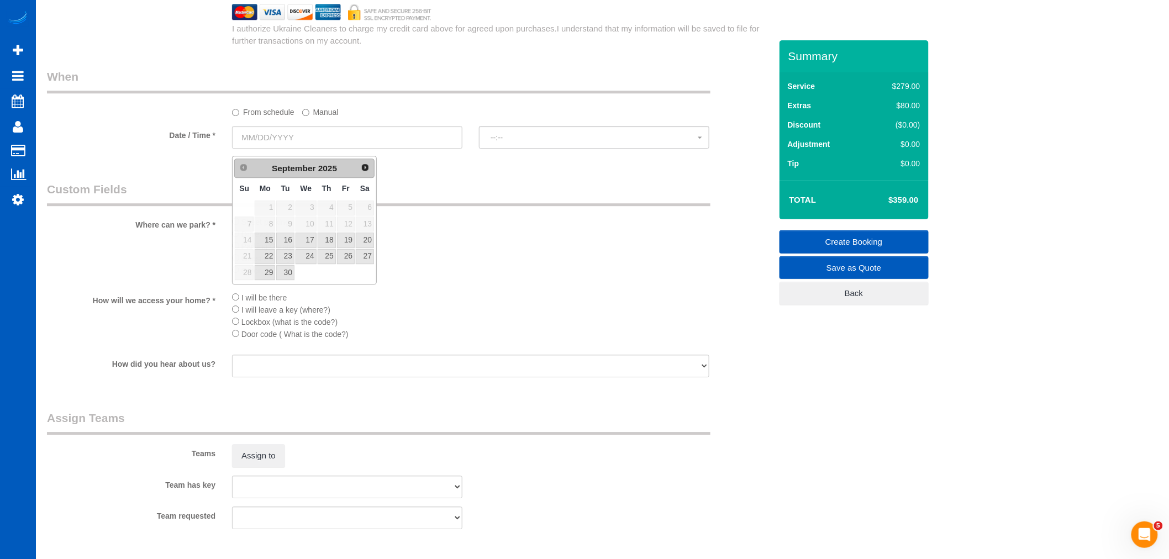
click at [312, 118] on label "Manual" at bounding box center [320, 110] width 36 height 15
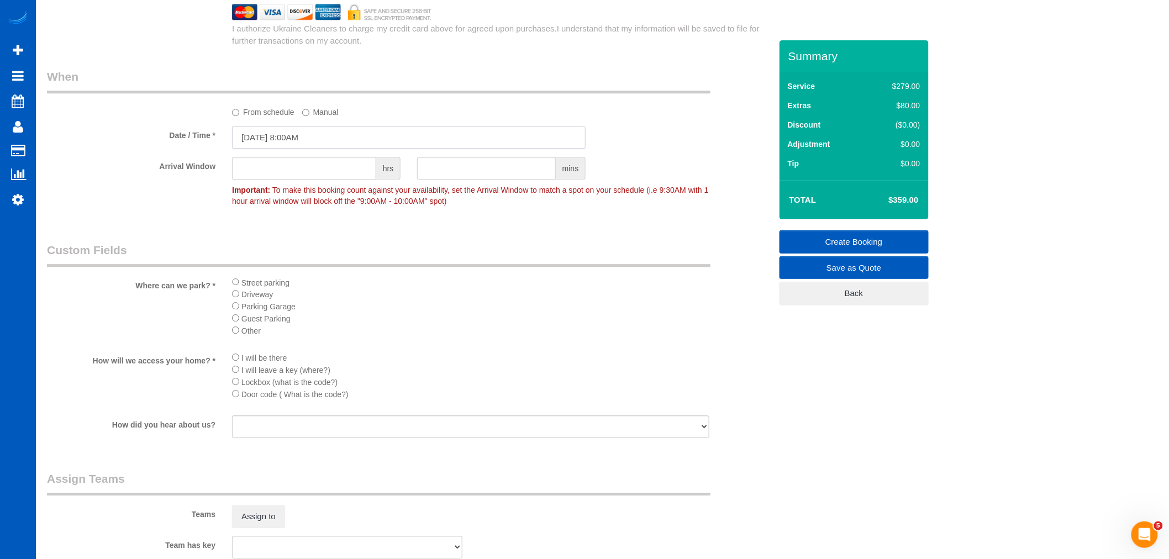
click at [288, 144] on input "09/12/2025 8:00AM" at bounding box center [408, 137] width 353 height 23
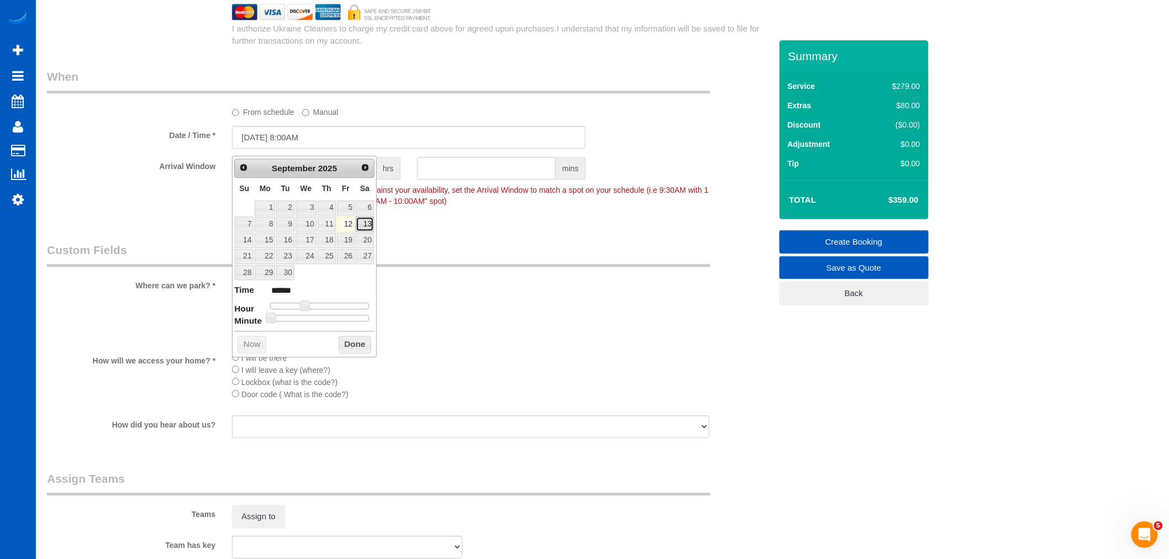
click at [360, 224] on link "13" at bounding box center [365, 224] width 18 height 15
type input "[DATE] 9:00AM"
type input "******"
type input "09/13/2025 10:00AM"
type input "*******"
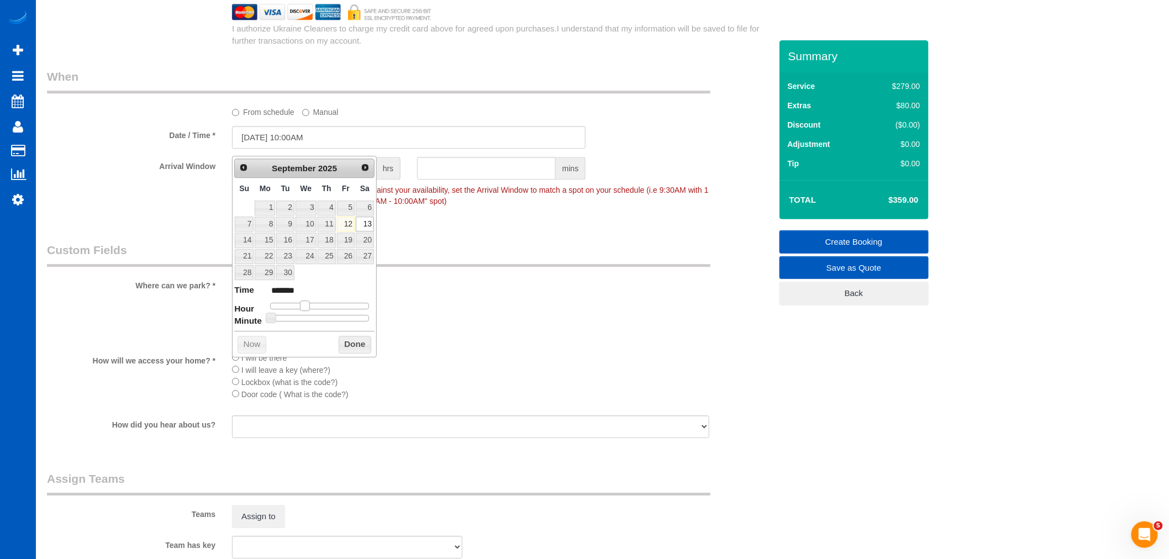
type input "09/13/2025 11:00AM"
type input "*******"
type input "09/13/2025 12:00PM"
type input "*******"
drag, startPoint x: 306, startPoint y: 305, endPoint x: 324, endPoint y: 305, distance: 17.7
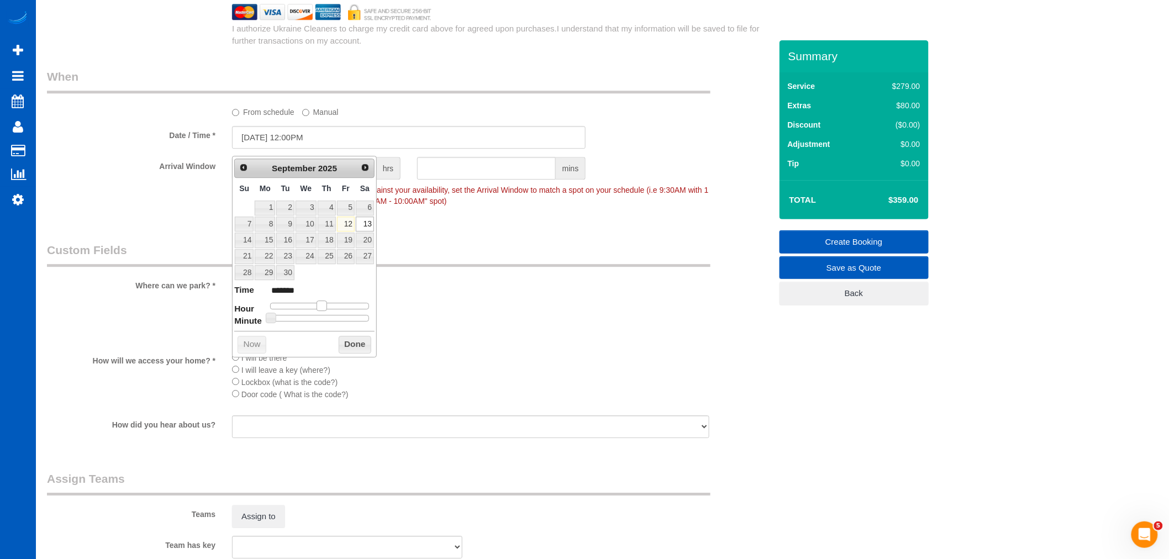
click at [324, 305] on span at bounding box center [321, 305] width 10 height 10
click at [344, 345] on button "Done" at bounding box center [355, 345] width 33 height 18
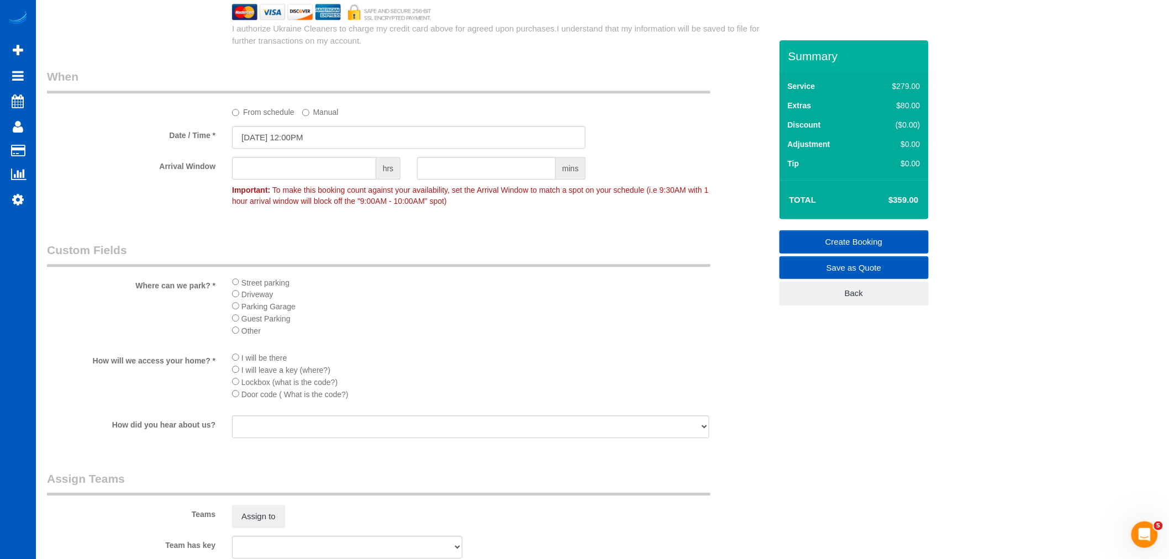
click at [236, 295] on li "Driveway" at bounding box center [470, 294] width 477 height 12
click at [236, 363] on li "I will be there" at bounding box center [470, 357] width 477 height 12
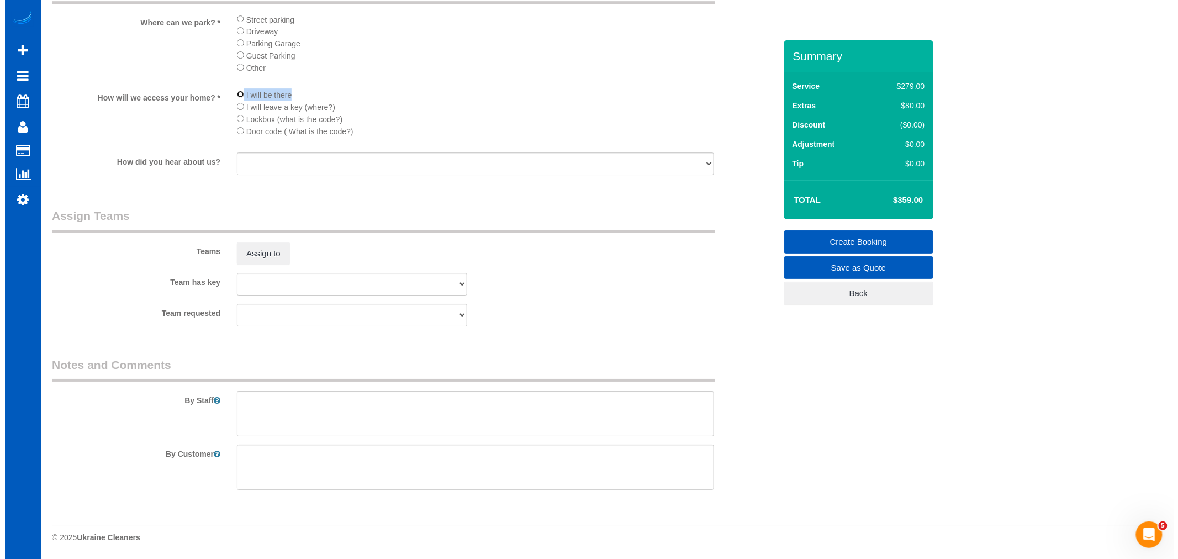
scroll to position [1492, 0]
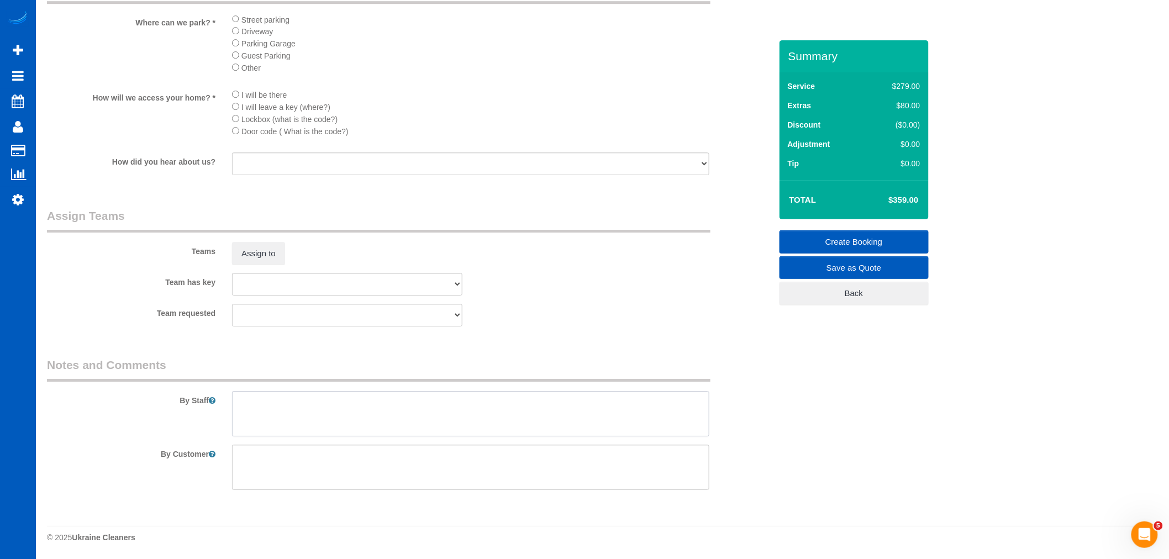
click at [305, 416] on textarea at bounding box center [470, 413] width 477 height 45
click at [256, 268] on sui-booking-teams "Teams Assign to Team has key Alona Tarasiuk Alona Vikhliaieva Anastasiia Demche…" at bounding box center [409, 267] width 724 height 119
click at [252, 250] on button "Assign to" at bounding box center [258, 253] width 53 height 23
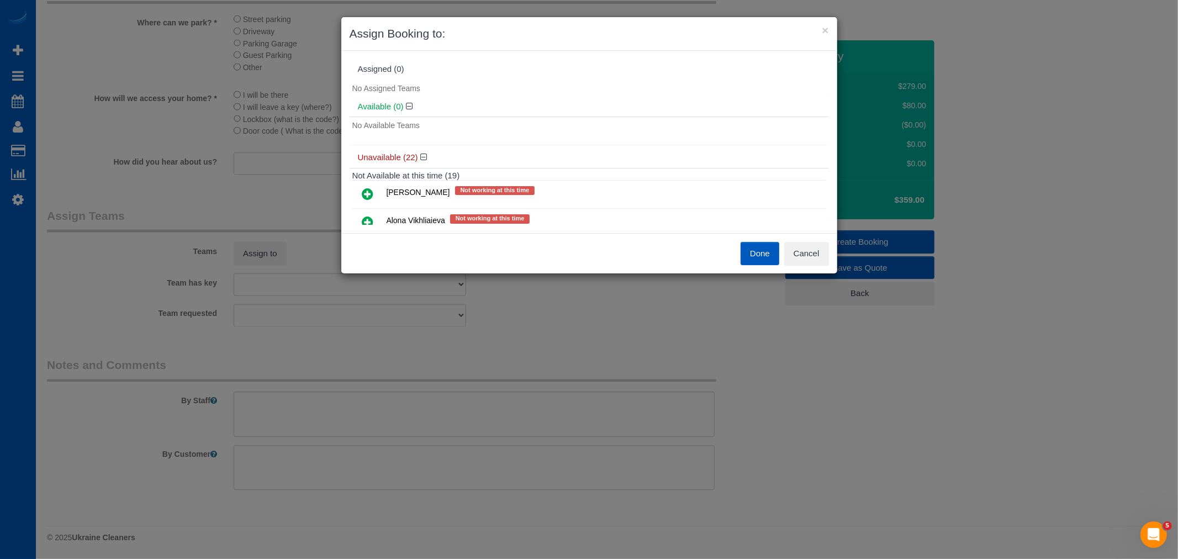
click at [378, 194] on link at bounding box center [368, 194] width 26 height 22
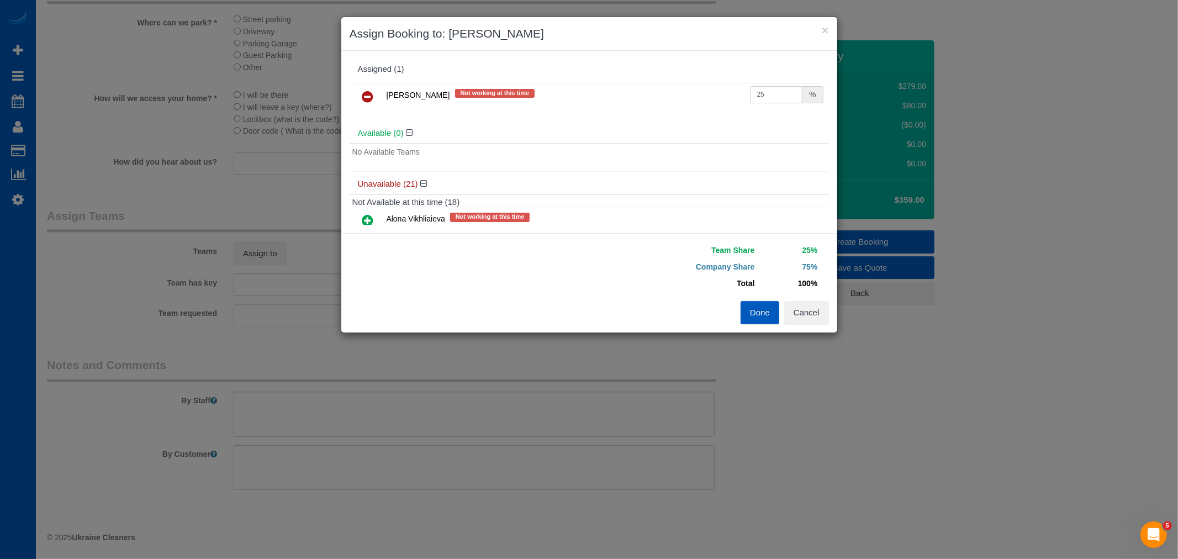
drag, startPoint x: 757, startPoint y: 92, endPoint x: 603, endPoint y: 94, distance: 154.7
click at [603, 94] on tr "Alona Tarasiuk Not working at this time 25 %" at bounding box center [589, 97] width 474 height 28
type input "55"
click at [757, 318] on button "Done" at bounding box center [760, 312] width 39 height 23
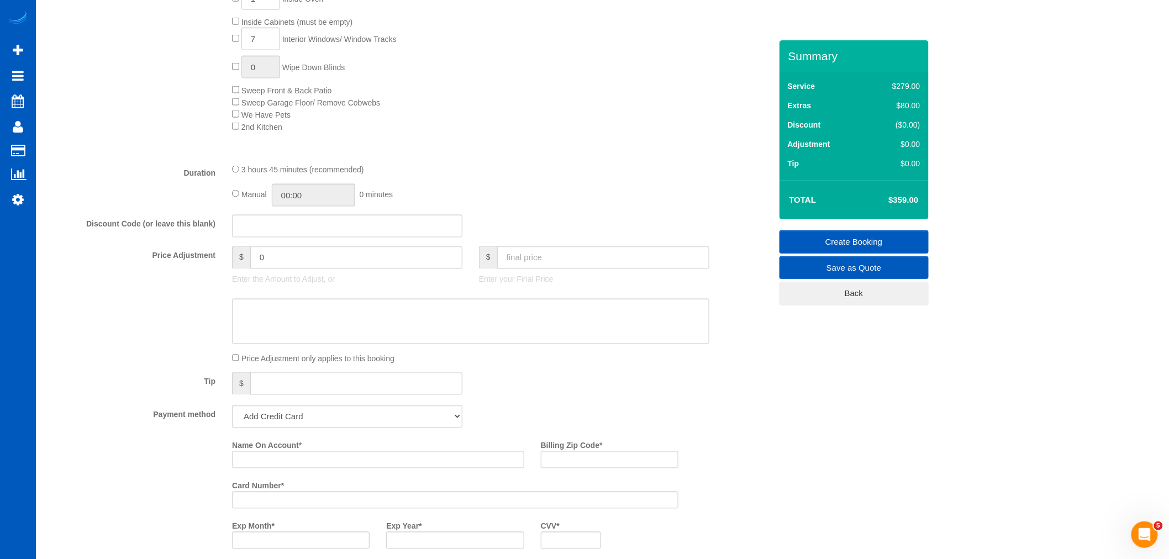
scroll to position [817, 0]
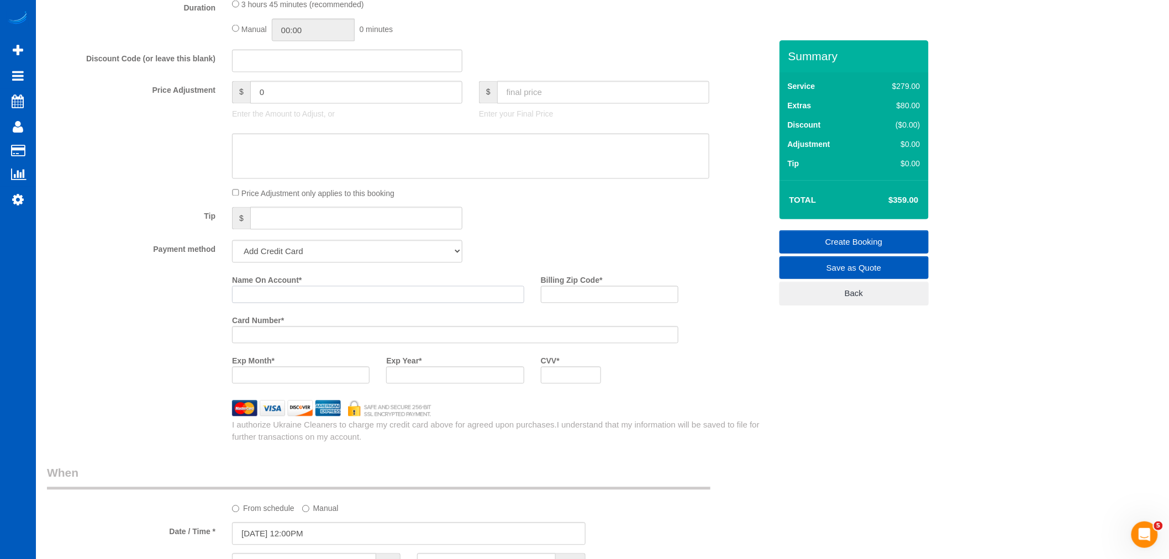
click at [274, 302] on input "Name On Account *" at bounding box center [378, 294] width 292 height 17
type input "Caitlin Monhan"
click at [556, 319] on payment-method-fs-pay "Name On Account * Caitlin Monhan Billing Zip Code * Card Number * Exp Month * E…" at bounding box center [455, 331] width 446 height 121
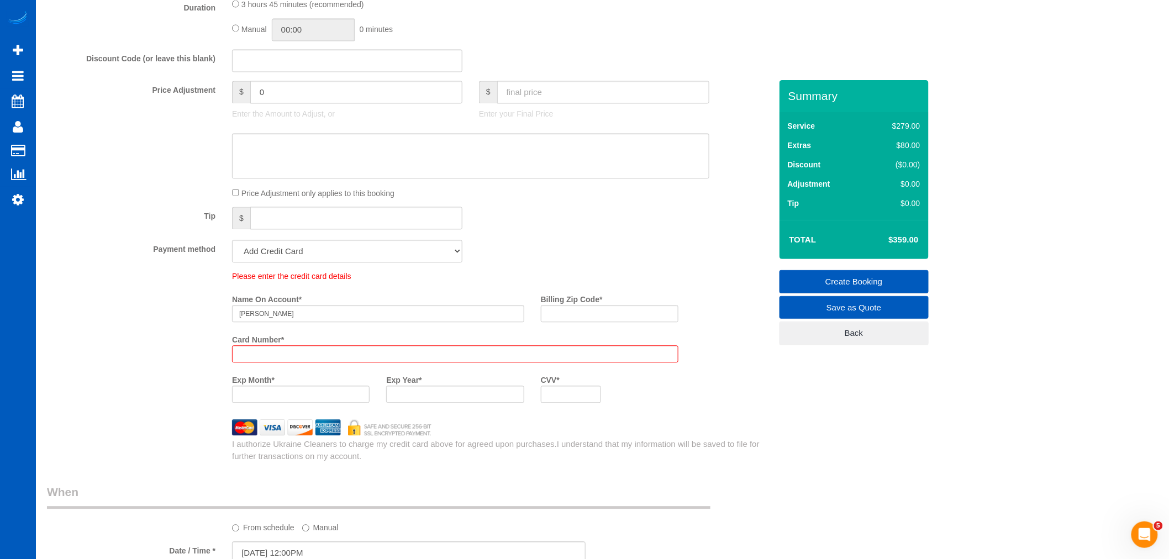
click at [568, 302] on label "Billing Zip Code *" at bounding box center [572, 298] width 62 height 15
click at [568, 305] on input "Billing Zip Code *" at bounding box center [610, 313] width 138 height 17
click at [570, 323] on input "Billing Zip Code *" at bounding box center [610, 313] width 138 height 17
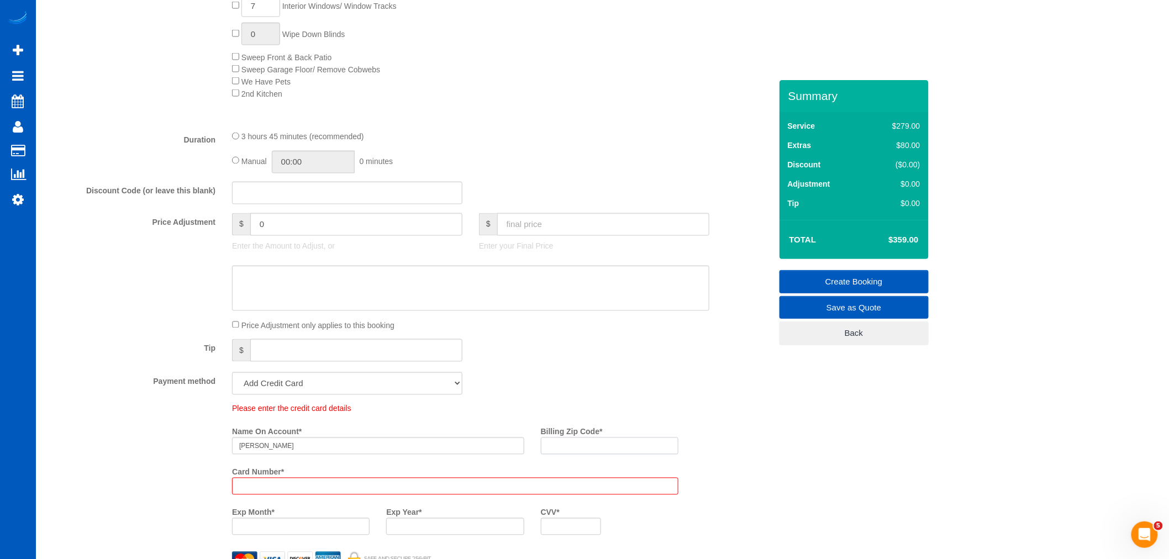
scroll to position [796, 0]
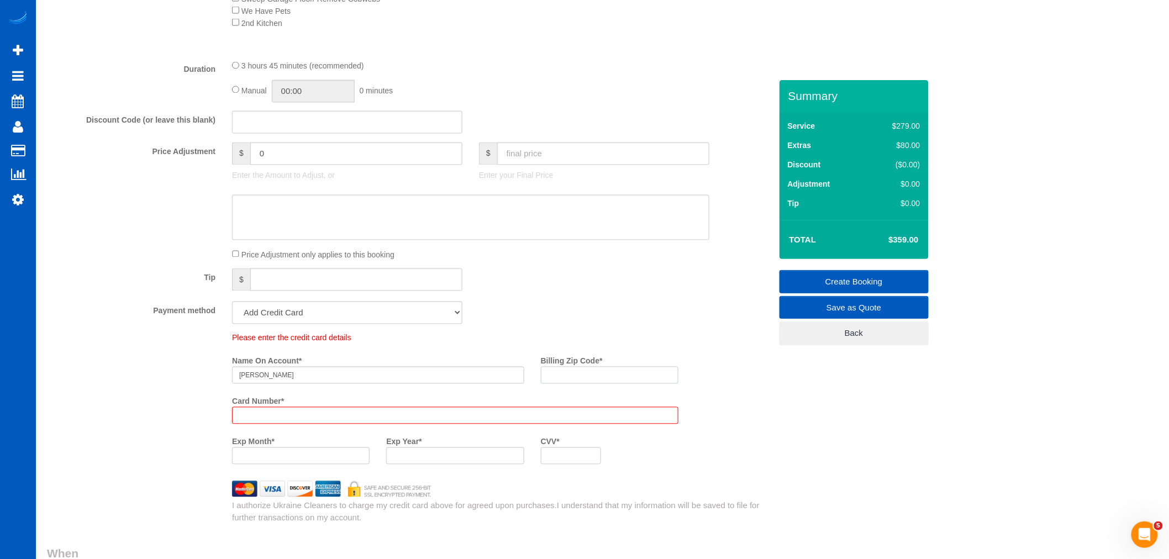
click at [576, 376] on input "Billing Zip Code *" at bounding box center [610, 375] width 138 height 17
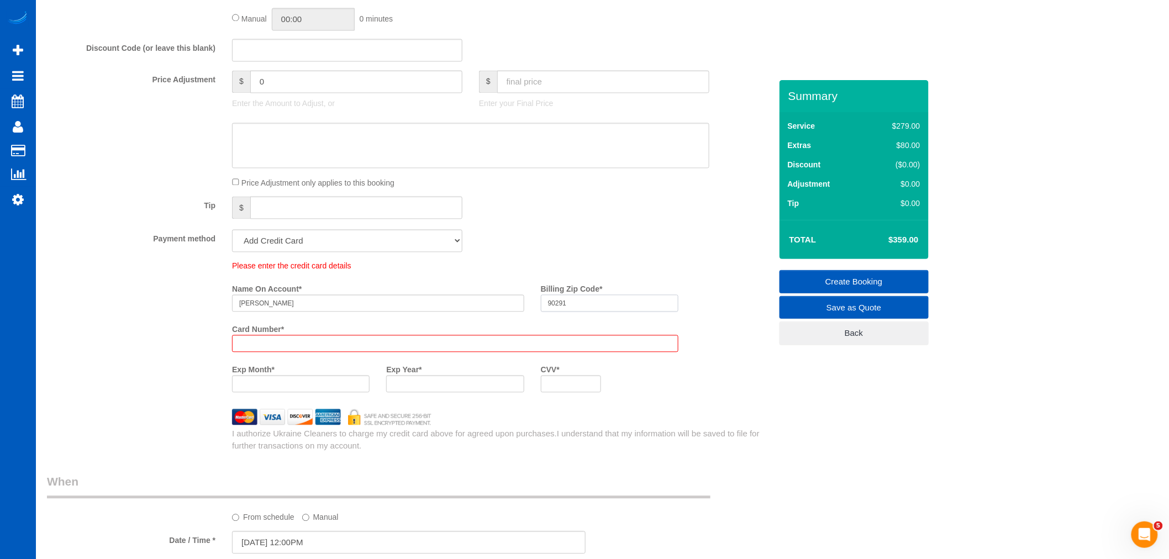
scroll to position [980, 0]
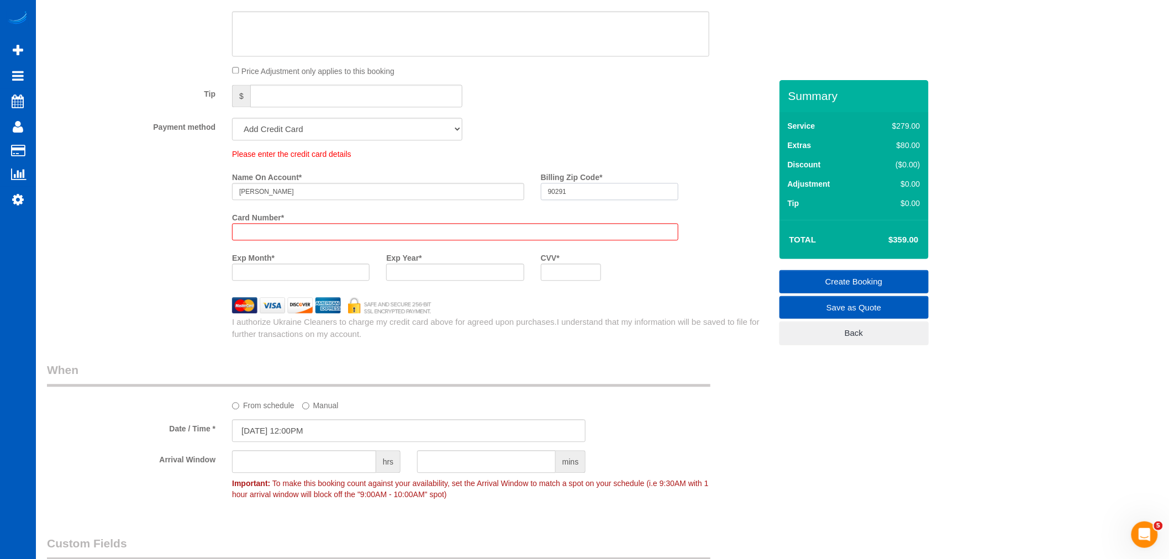
type input "90291"
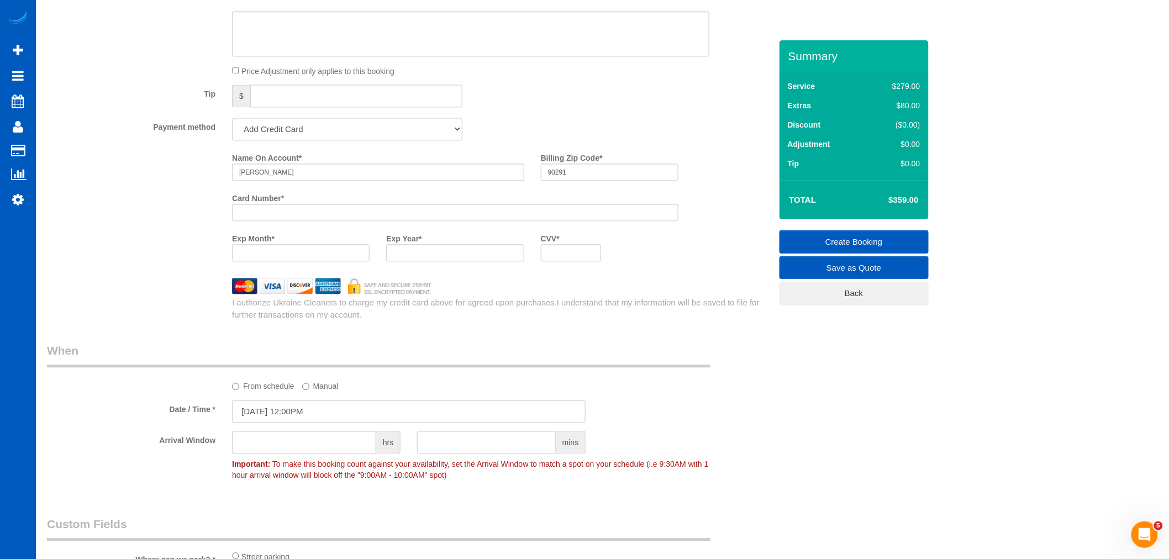
click at [245, 252] on div at bounding box center [301, 252] width 138 height 17
click at [278, 261] on div at bounding box center [301, 252] width 138 height 17
click at [411, 244] on label "Exp Year *" at bounding box center [403, 236] width 35 height 15
click at [575, 342] on div "Who Email* Cmonagh@gmail.com Name * Caitlin Monaghan Where Address* 3544 NE 113…" at bounding box center [409, 78] width 741 height 1957
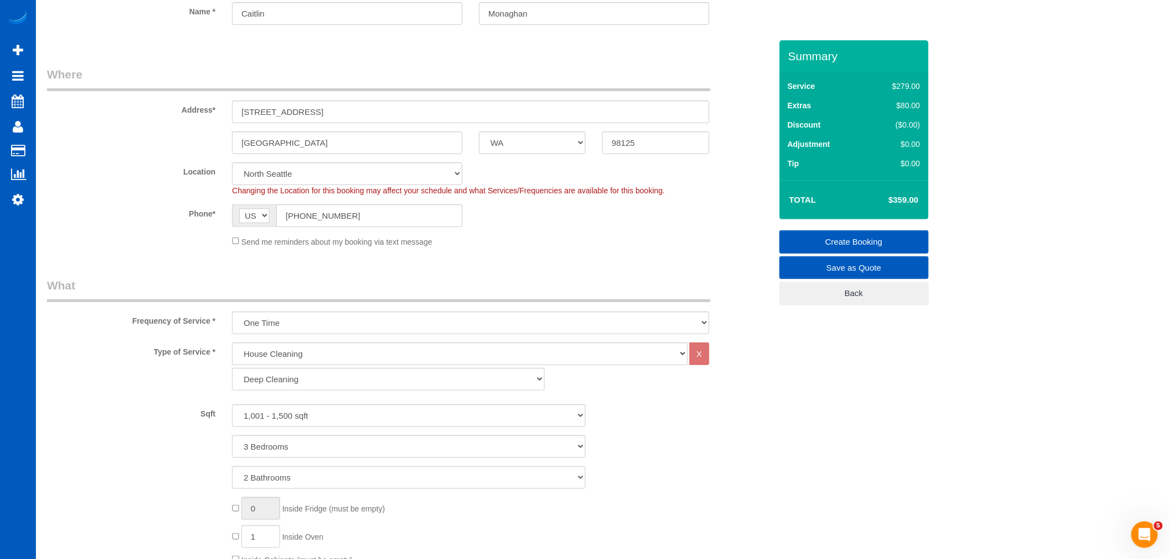
scroll to position [0, 0]
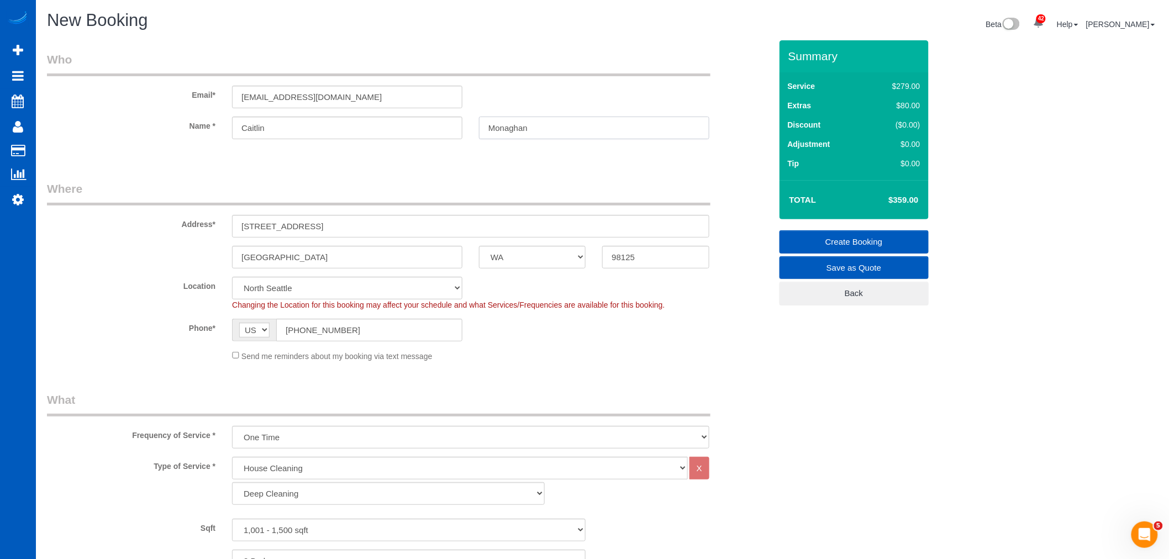
drag, startPoint x: 540, startPoint y: 130, endPoint x: 423, endPoint y: 117, distance: 117.4
click at [423, 117] on div "Name * Caitlin Monaghan" at bounding box center [409, 128] width 741 height 23
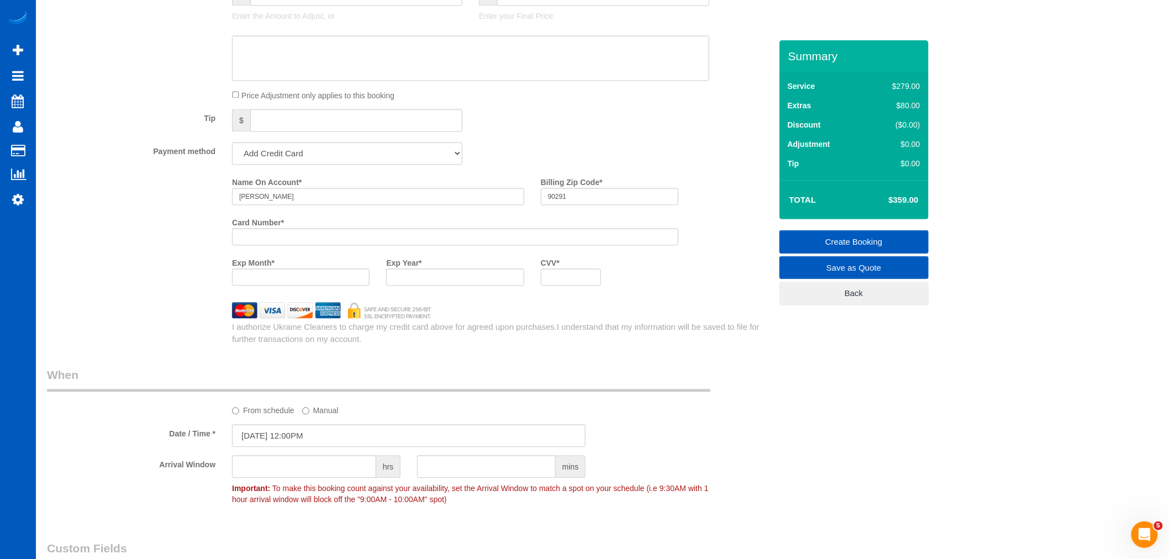
scroll to position [920, 0]
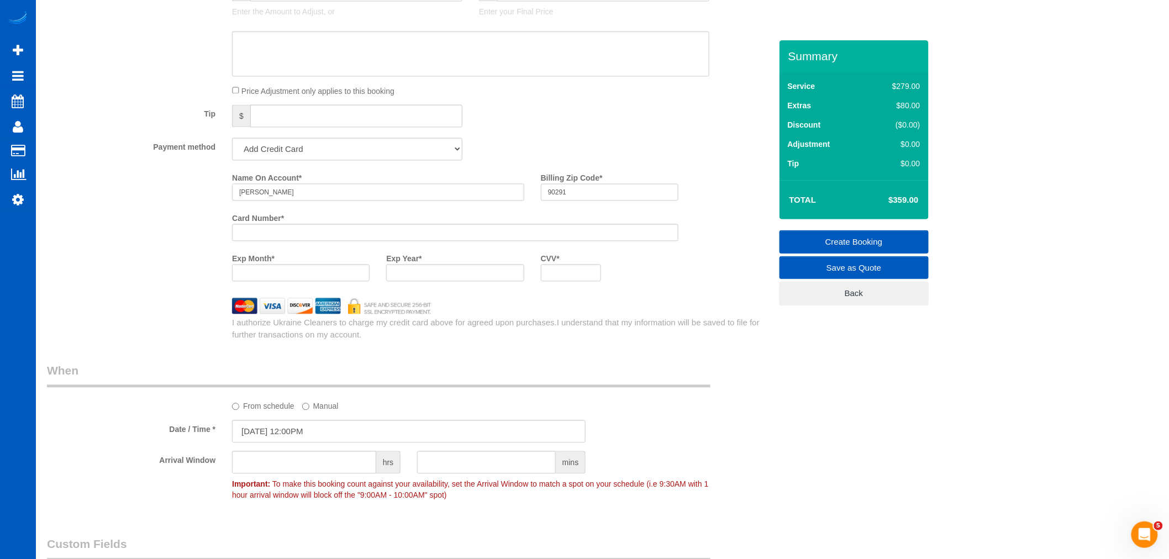
drag, startPoint x: 293, startPoint y: 195, endPoint x: 261, endPoint y: 204, distance: 33.4
click at [261, 200] on input "Caitlin Monhan" at bounding box center [378, 191] width 292 height 17
paste input "ag"
type input "Caitlin Monaghan"
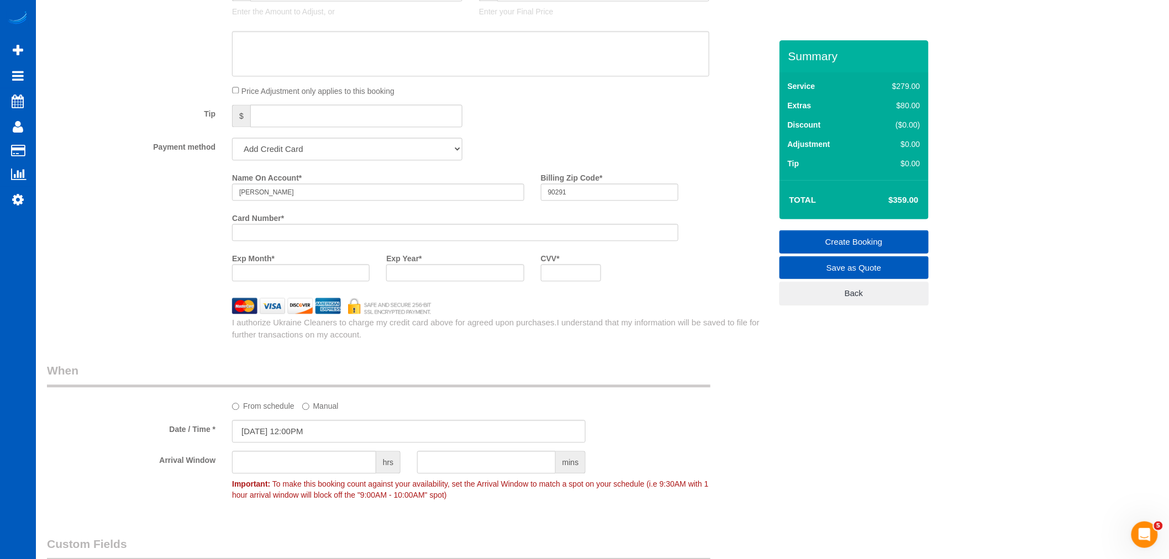
click at [848, 246] on link "Create Booking" at bounding box center [853, 241] width 149 height 23
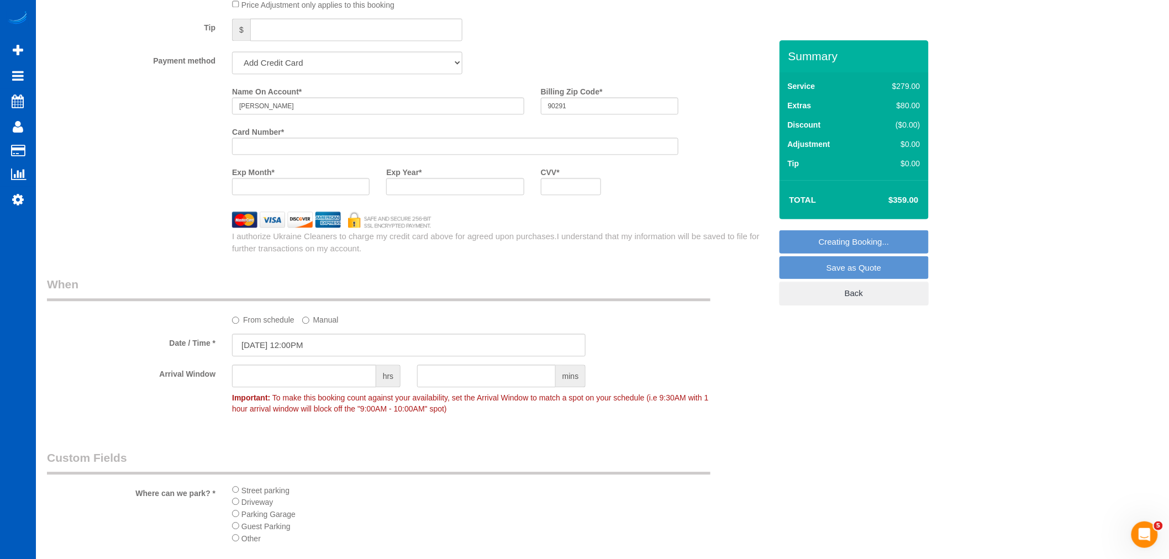
scroll to position [817, 0]
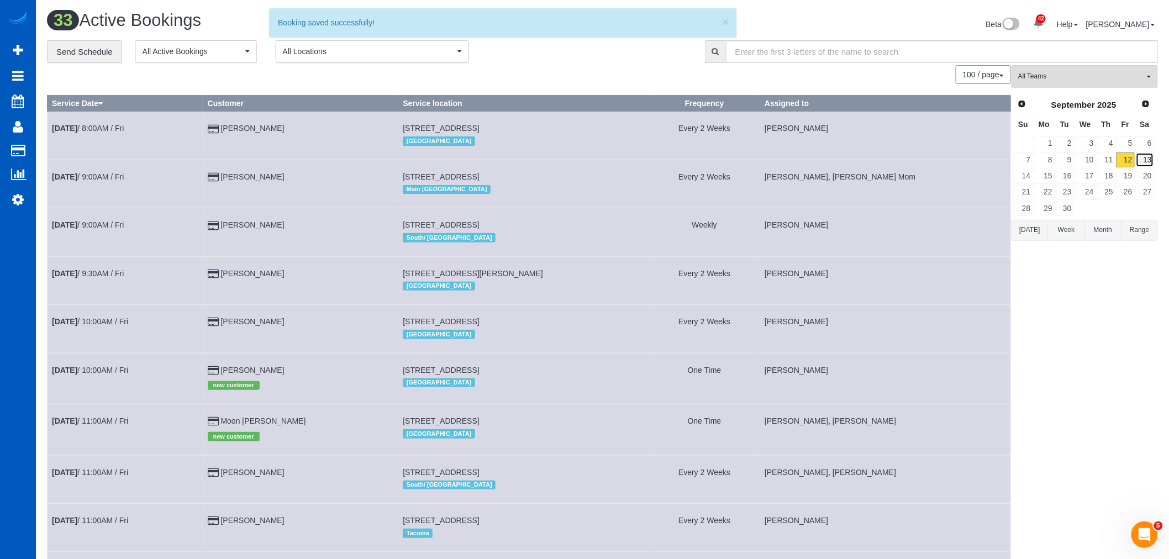
click at [1149, 156] on link "13" at bounding box center [1145, 159] width 18 height 15
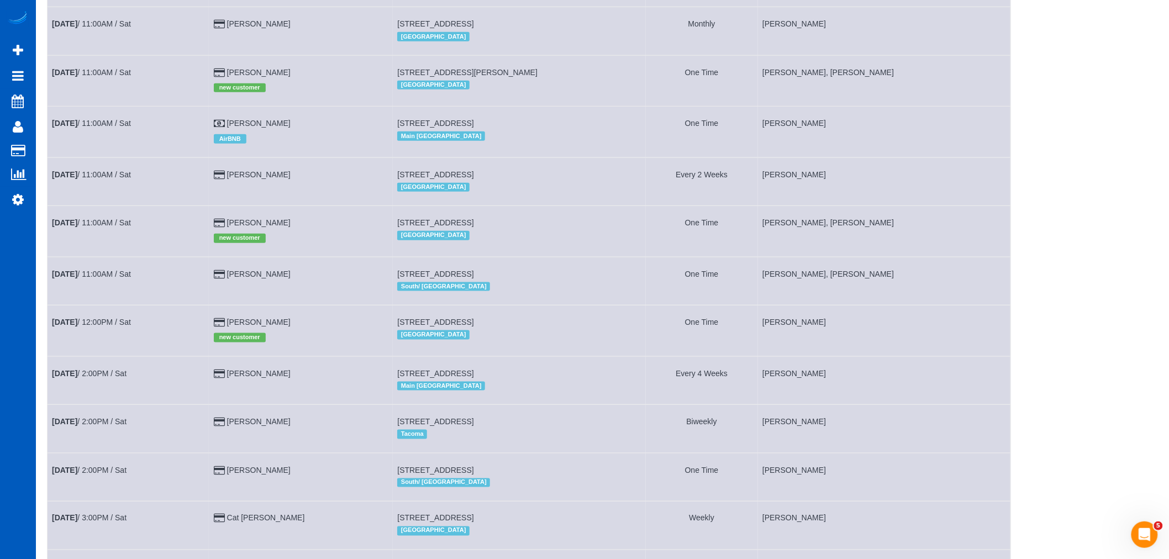
scroll to position [395, 0]
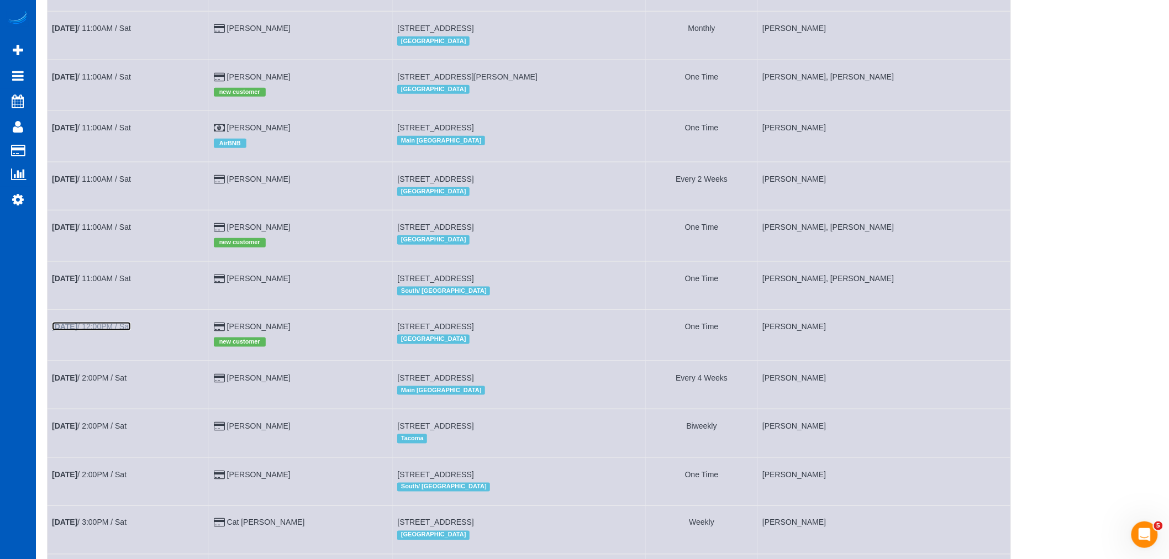
click at [94, 331] on link "Sep 13th / 12:00PM / Sat" at bounding box center [91, 326] width 79 height 9
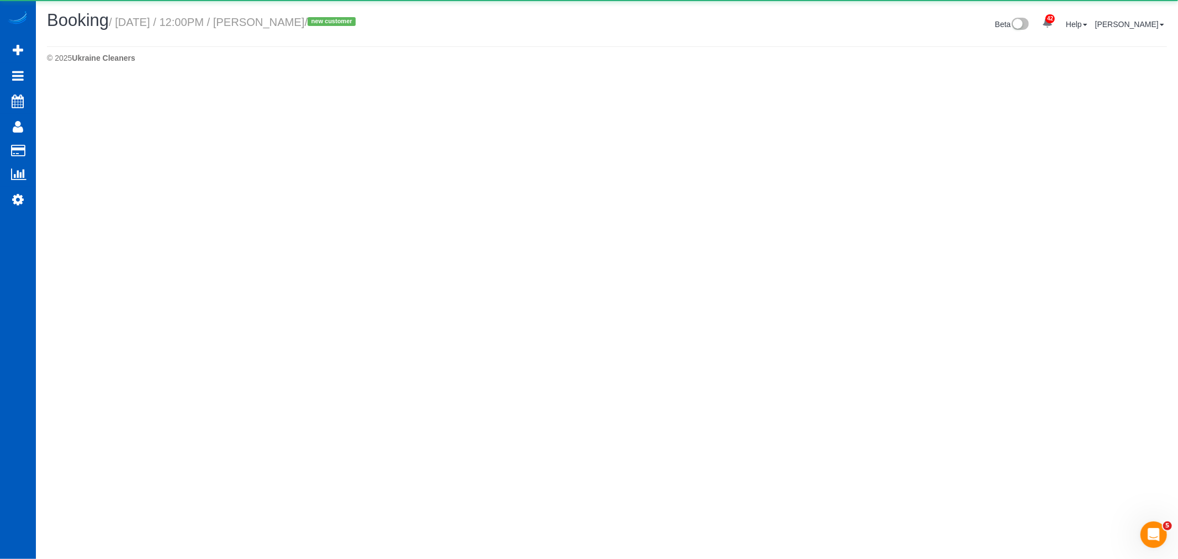
select select "WA"
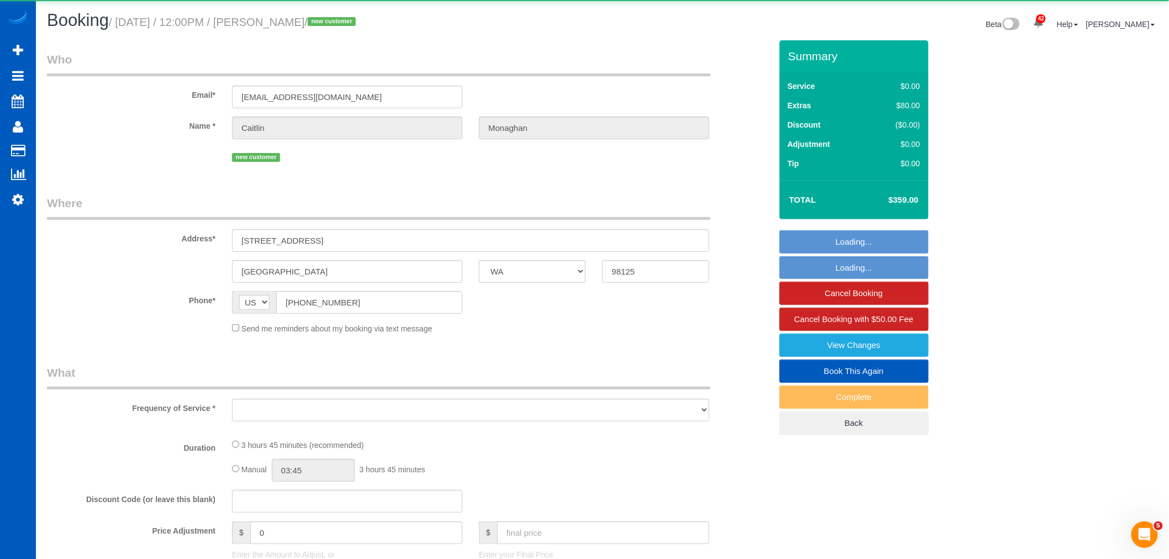
select select "object:13529"
select select "string:fspay-549cdbdc-5b31-4968-92ba-064df1e7aea8"
select select "199"
select select "1001"
select select "3"
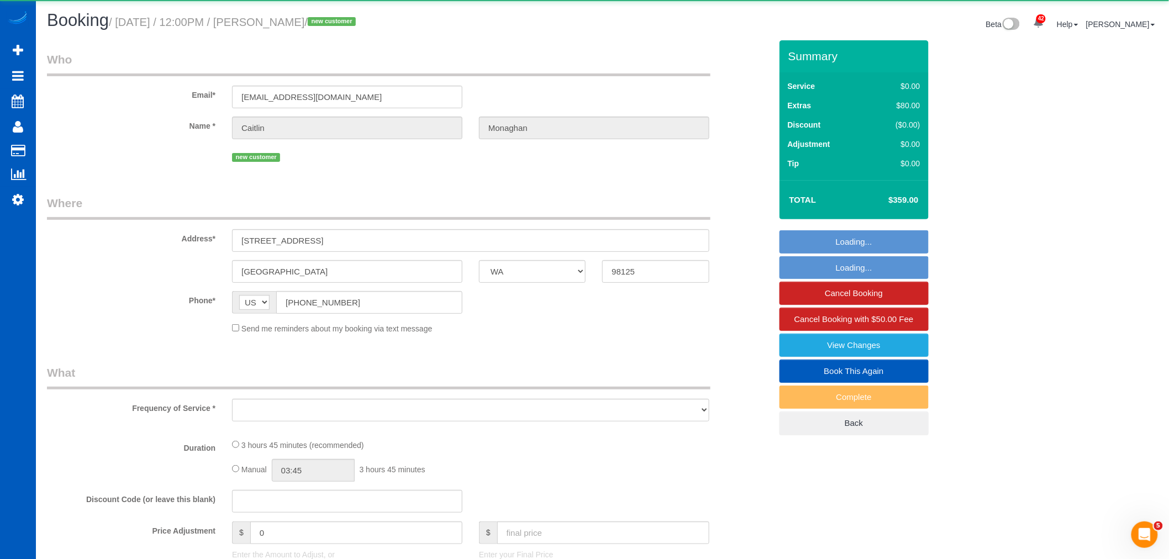
select select "2"
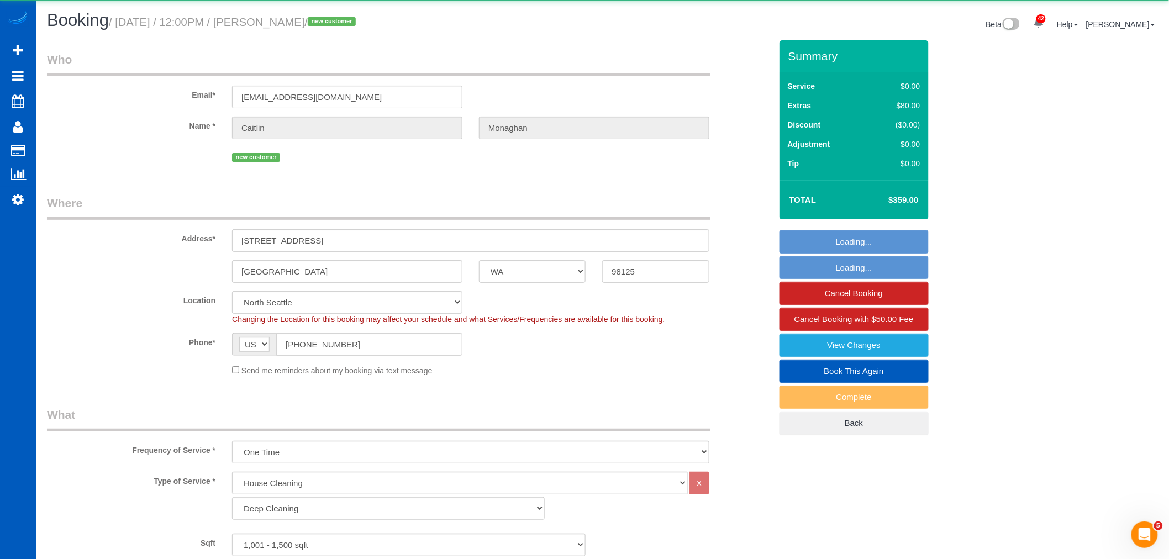
select select "object:13805"
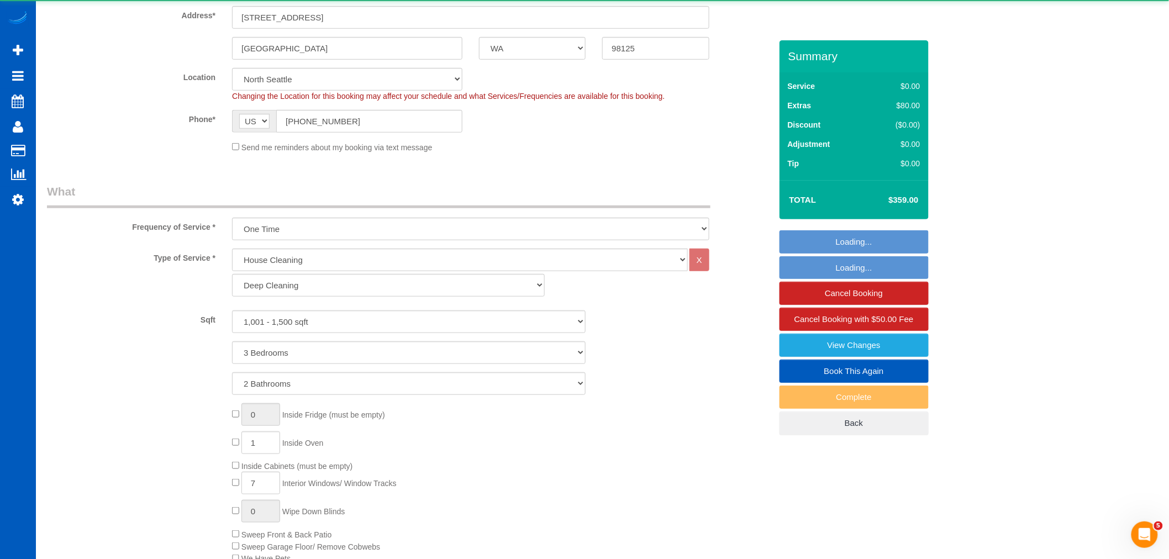
select select "1001"
select select "3"
select select "2"
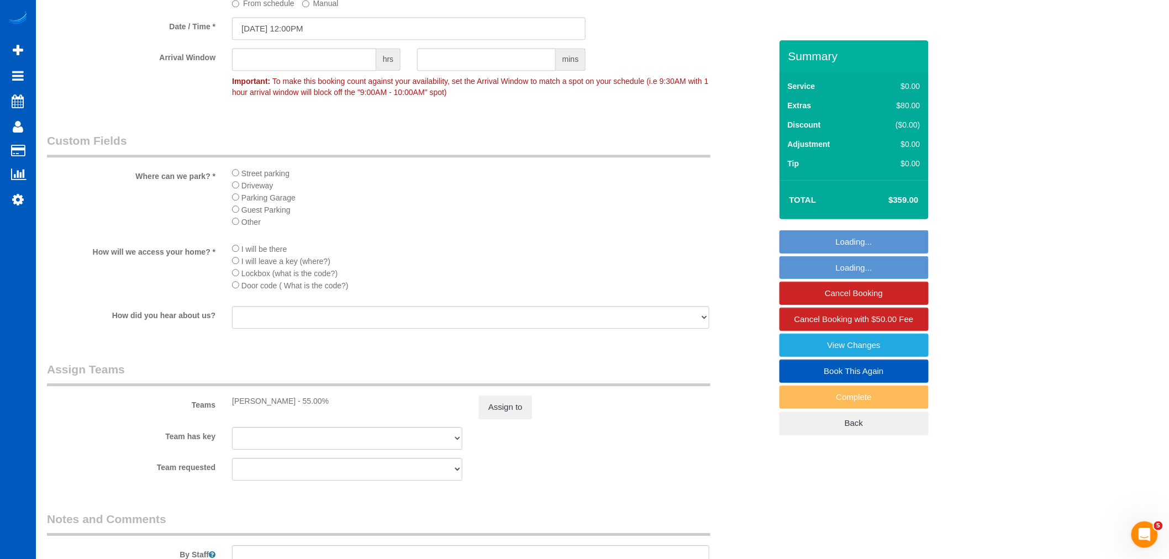
scroll to position [1432, 0]
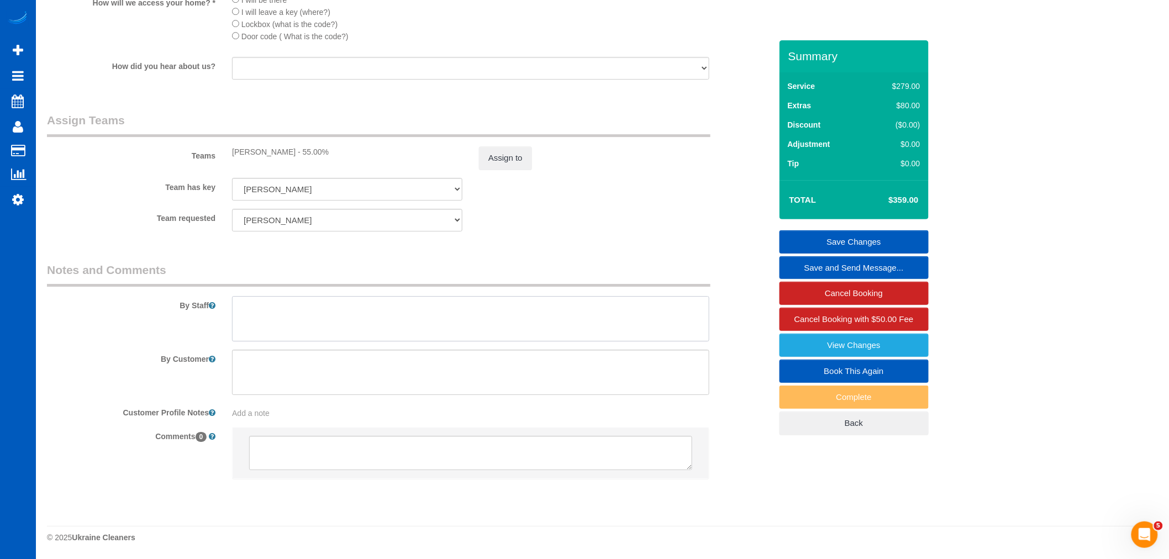
click at [268, 312] on textarea at bounding box center [470, 318] width 477 height 45
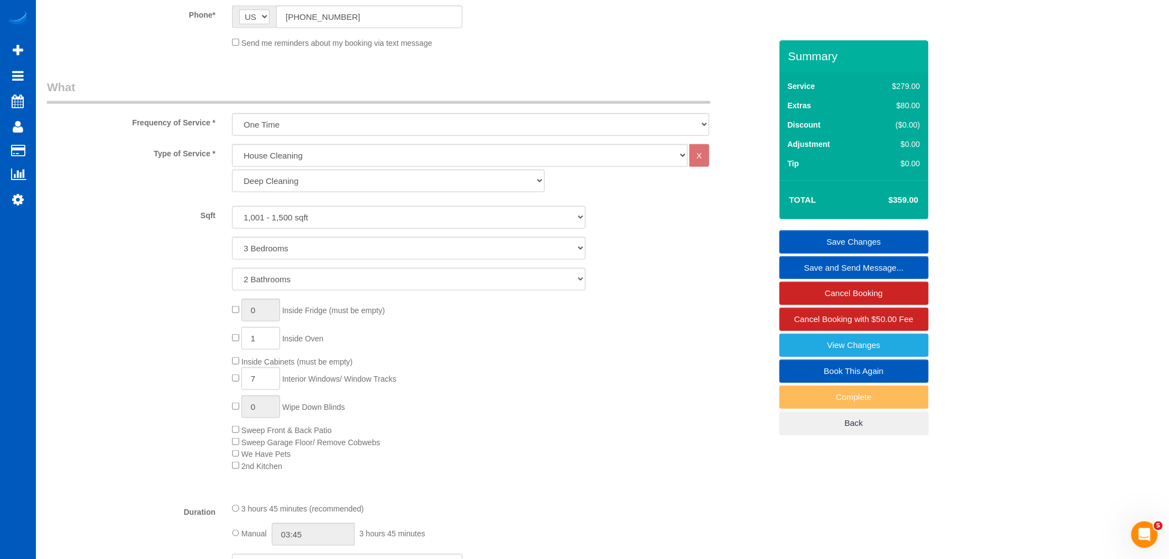
scroll to position [327, 0]
type textarea "You need to finish before 5 p.m"
click at [308, 276] on select "1 Bathroom 2 Bathrooms 3 Bathrooms 4 Bathrooms 5 Bathrooms 6 Bathrooms 7 Bathro…" at bounding box center [408, 279] width 353 height 23
select select "1"
click at [232, 270] on select "1 Bathroom 2 Bathrooms 3 Bathrooms 4 Bathrooms 5 Bathrooms 6 Bathrooms 7 Bathro…" at bounding box center [408, 279] width 353 height 23
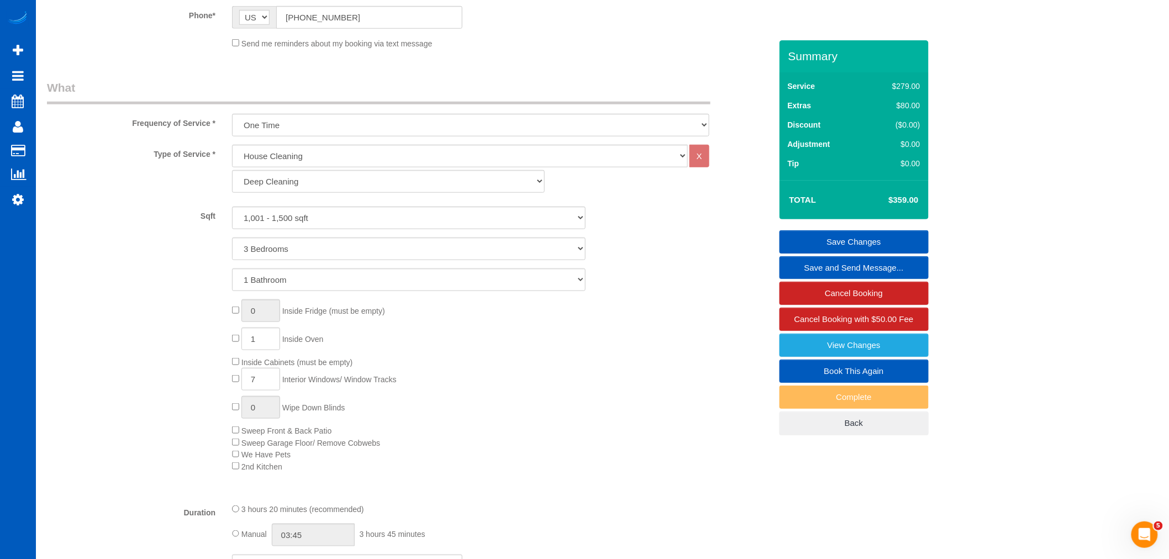
click at [674, 407] on div "0 Inside Fridge (must be empty) 1 Inside Oven Inside Cabinets (must be empty) 7…" at bounding box center [501, 385] width 555 height 173
click at [855, 241] on link "Save Changes" at bounding box center [853, 241] width 149 height 23
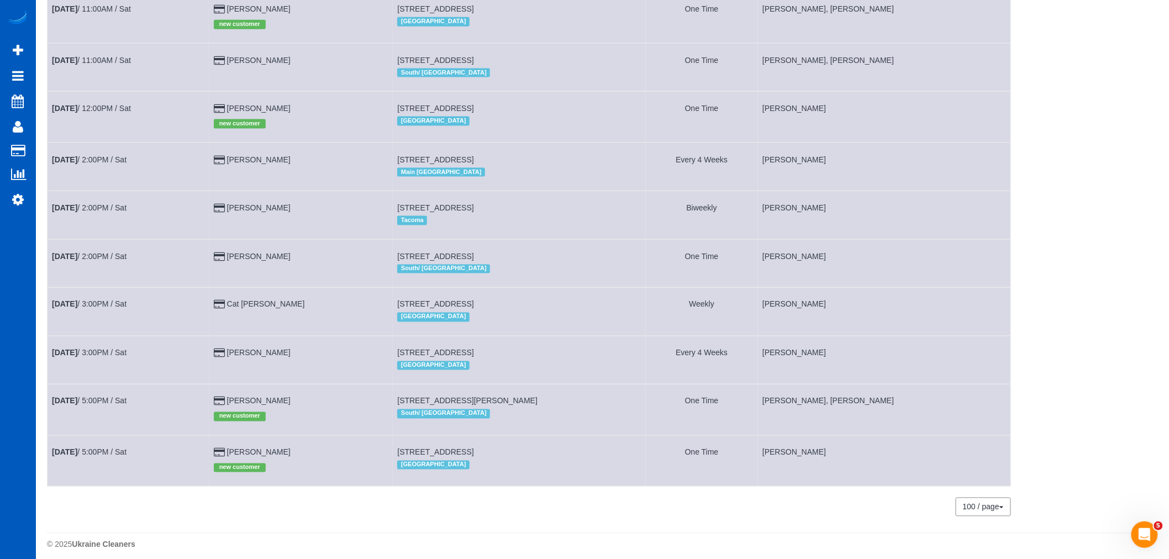
scroll to position [641, 0]
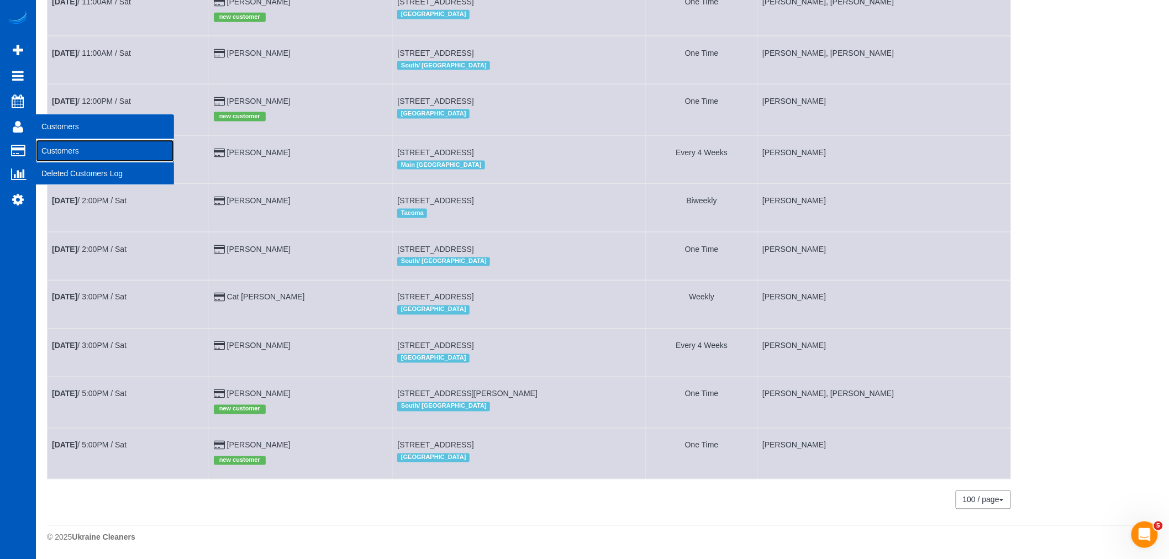
click at [66, 150] on link "Customers" at bounding box center [105, 151] width 138 height 22
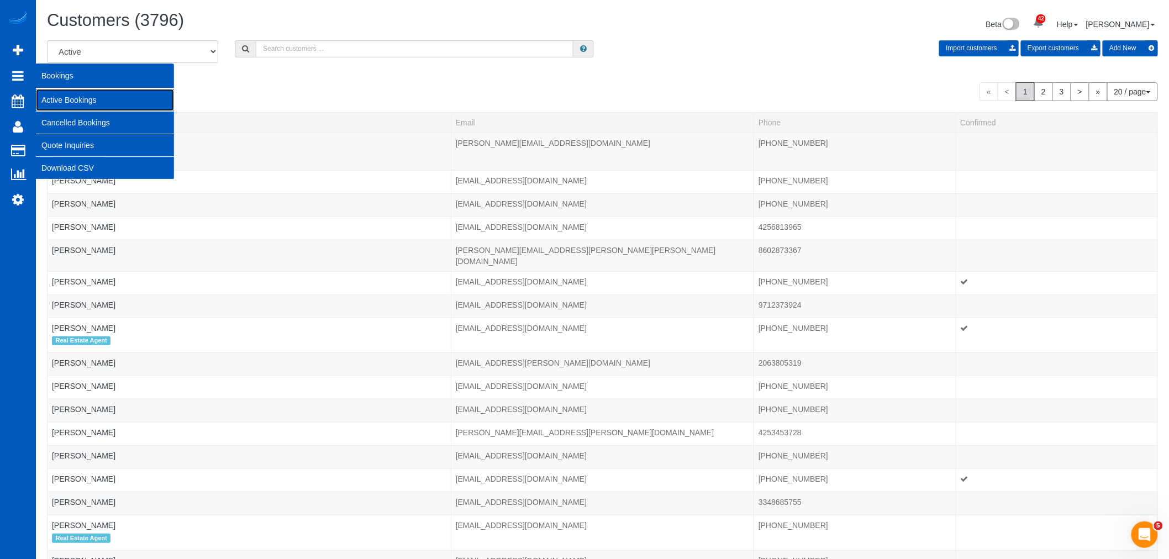
click at [77, 103] on link "Active Bookings" at bounding box center [105, 100] width 138 height 22
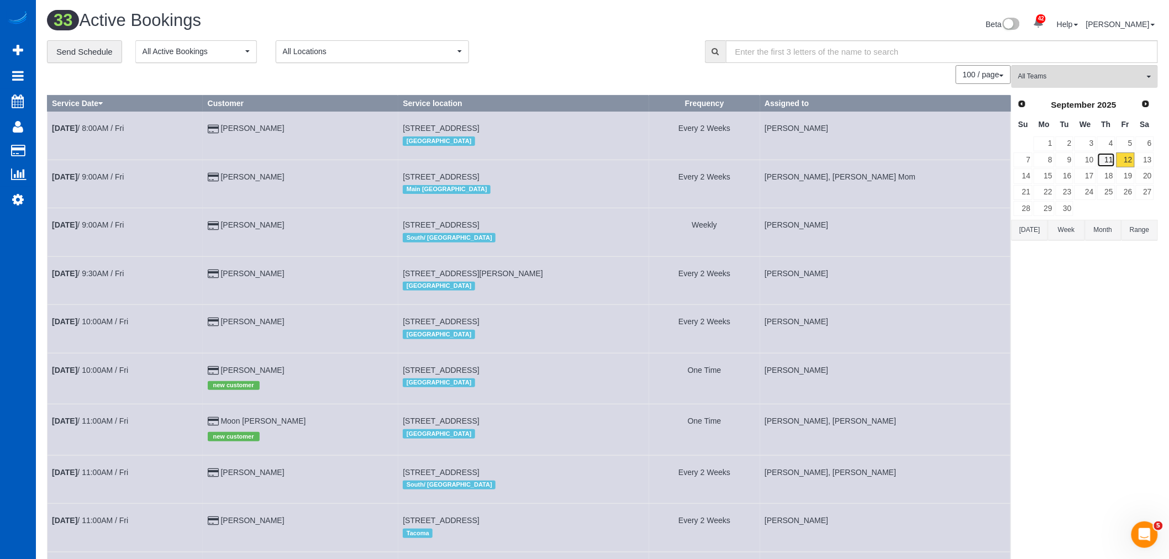
click at [1114, 159] on link "11" at bounding box center [1106, 159] width 18 height 15
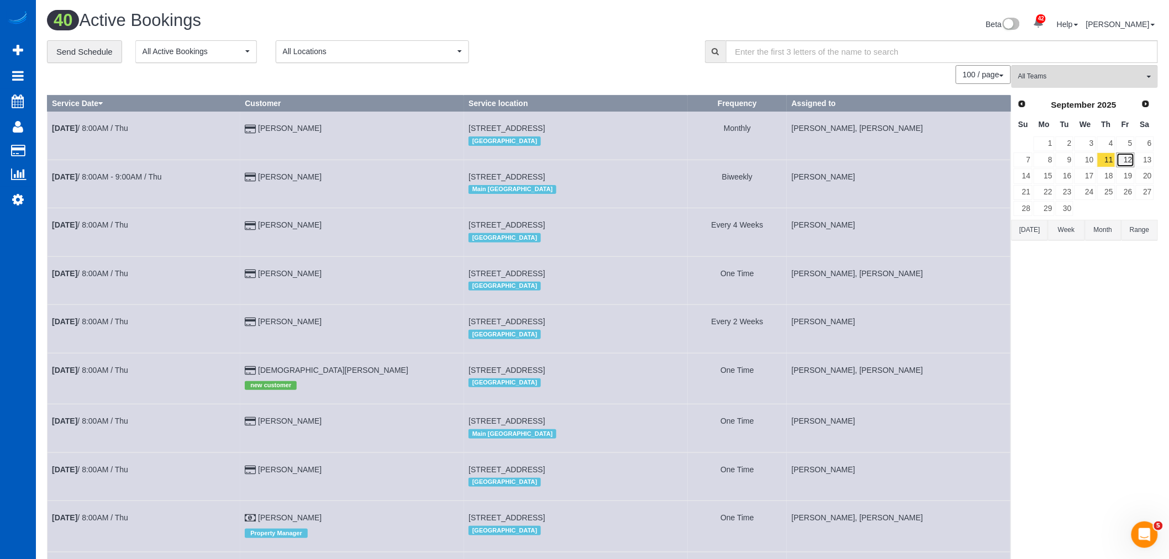
click at [1120, 162] on link "12" at bounding box center [1125, 159] width 18 height 15
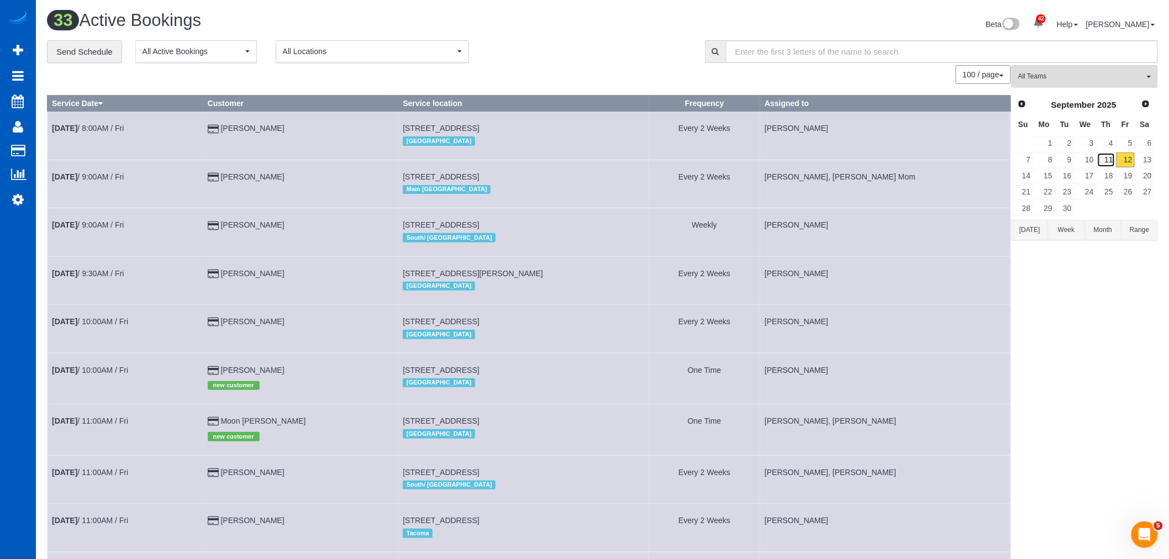
click at [1112, 160] on link "11" at bounding box center [1106, 159] width 18 height 15
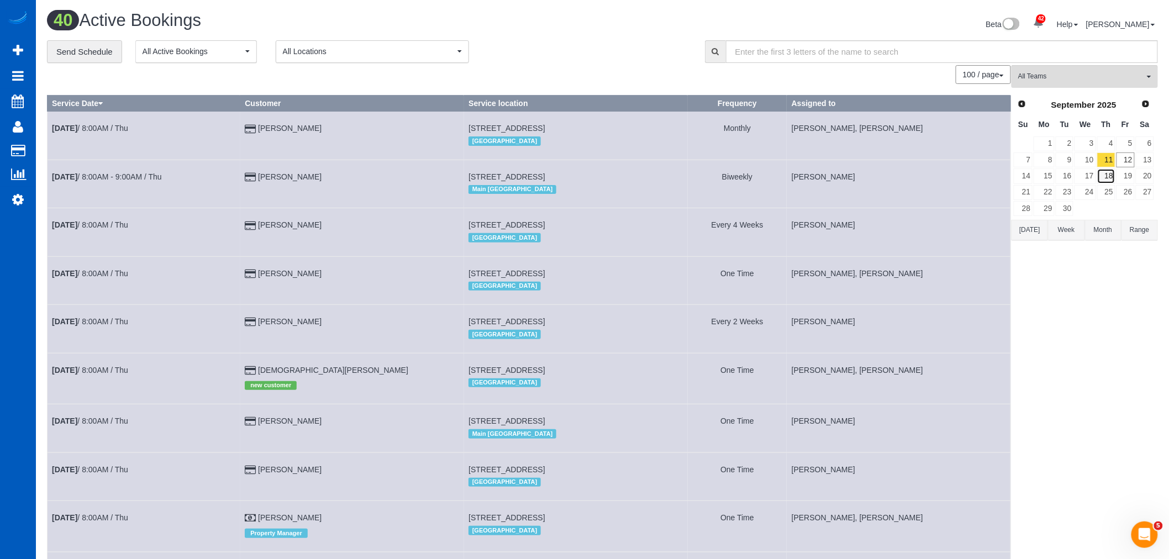
click at [1105, 170] on link "18" at bounding box center [1106, 175] width 18 height 15
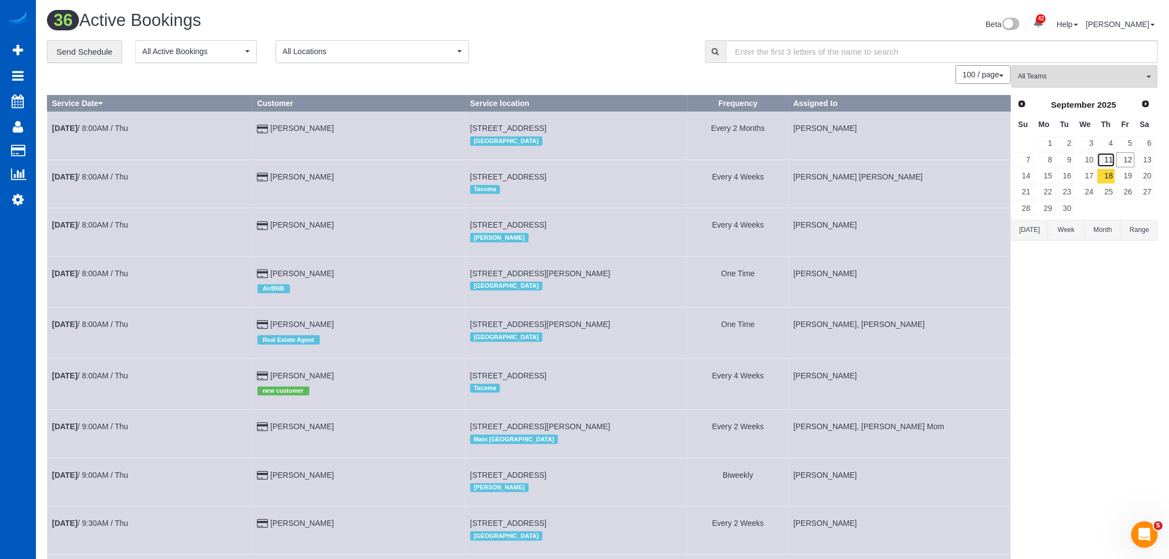
click at [1105, 159] on link "11" at bounding box center [1106, 159] width 18 height 15
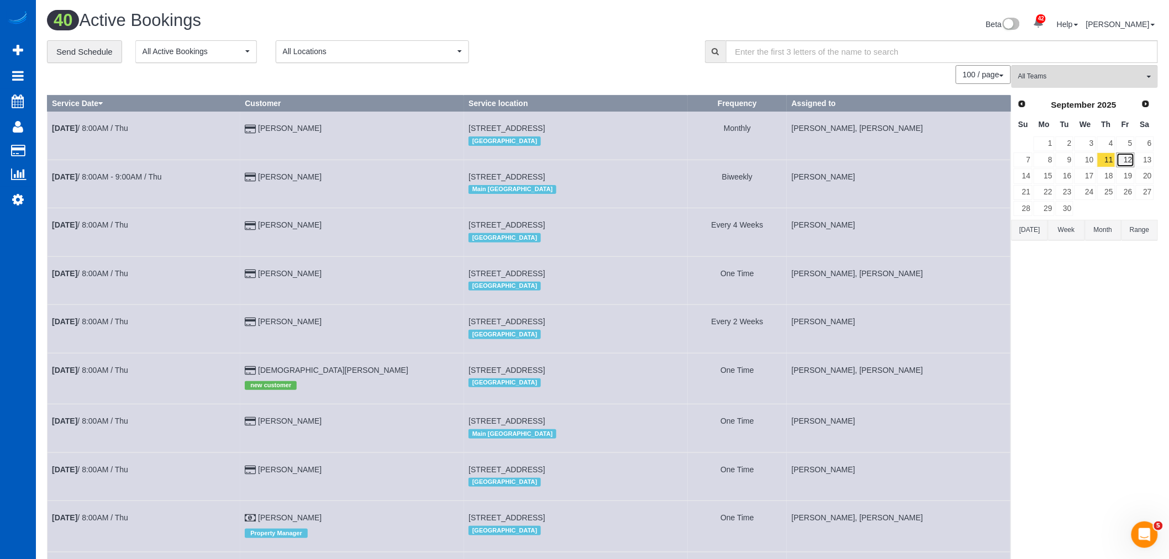
click at [1123, 163] on link "12" at bounding box center [1125, 159] width 18 height 15
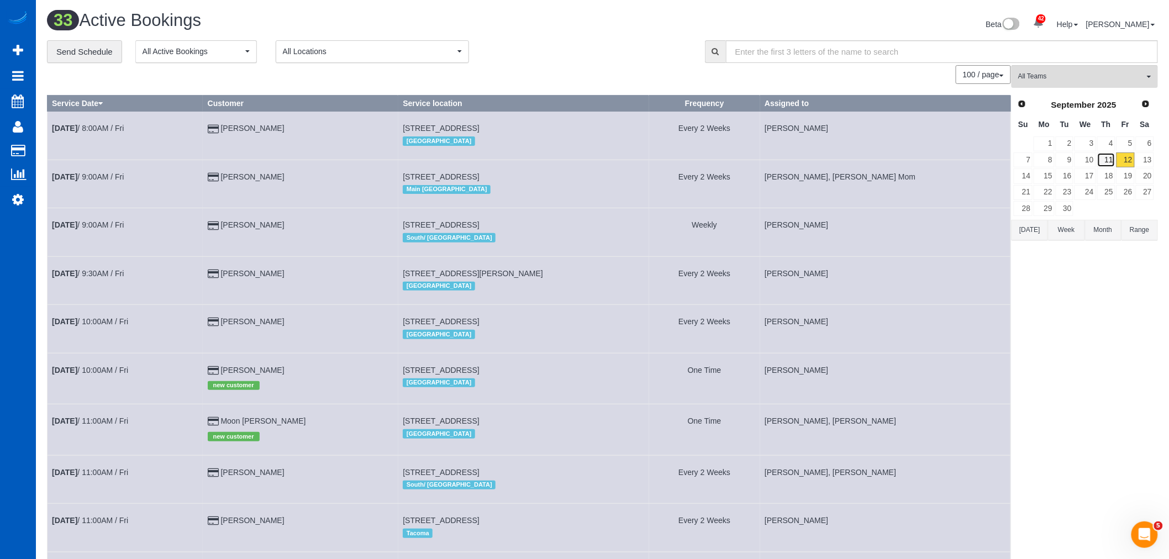
click at [1106, 163] on link "11" at bounding box center [1106, 159] width 18 height 15
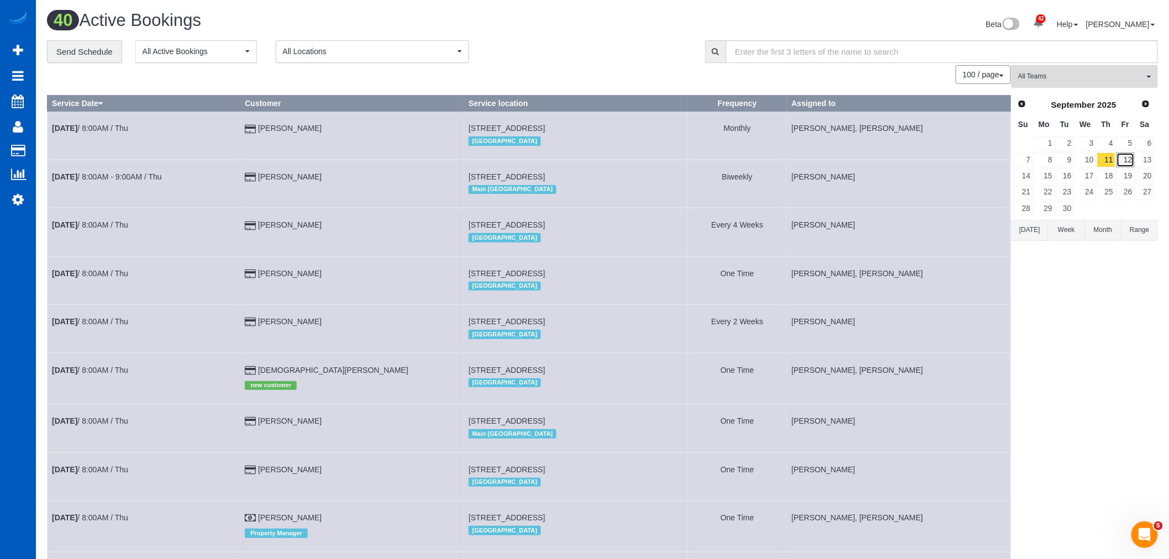
click at [1130, 161] on link "12" at bounding box center [1125, 159] width 18 height 15
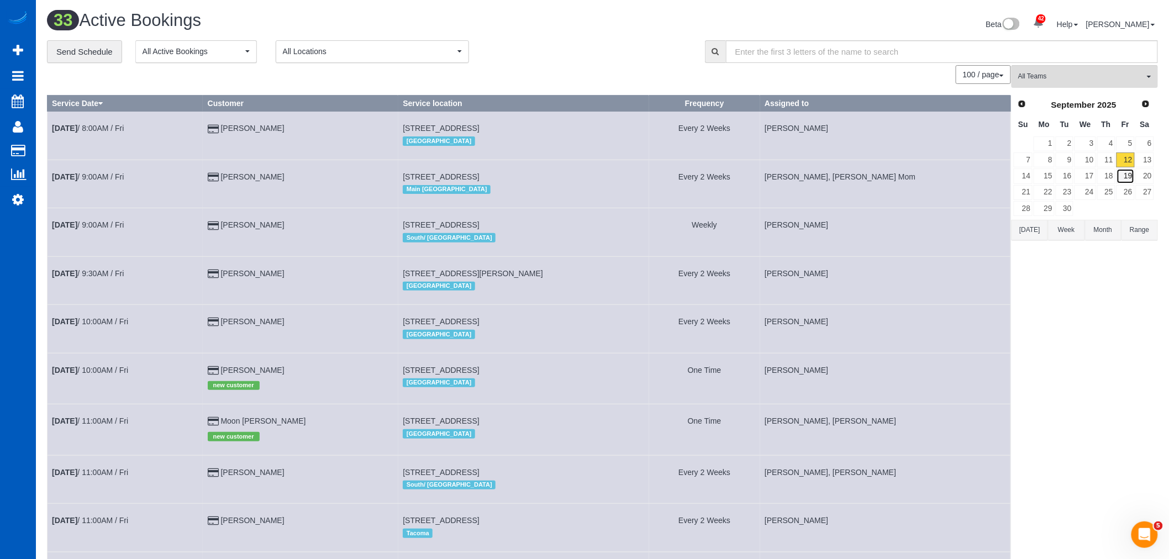
click at [1130, 179] on link "19" at bounding box center [1125, 175] width 18 height 15
click at [1114, 174] on link "18" at bounding box center [1106, 175] width 18 height 15
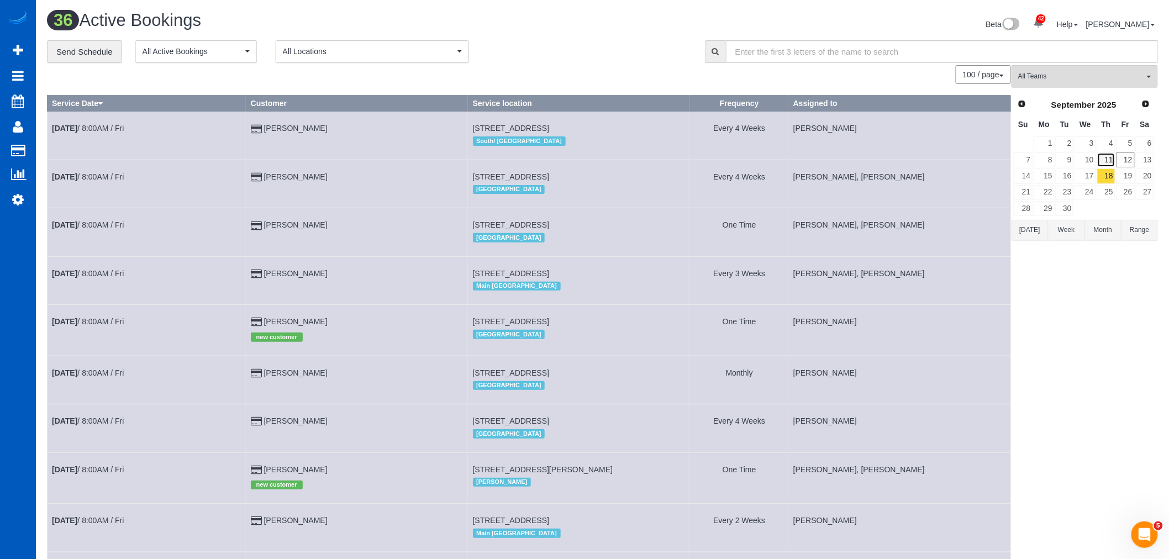
click at [1110, 160] on link "11" at bounding box center [1106, 159] width 18 height 15
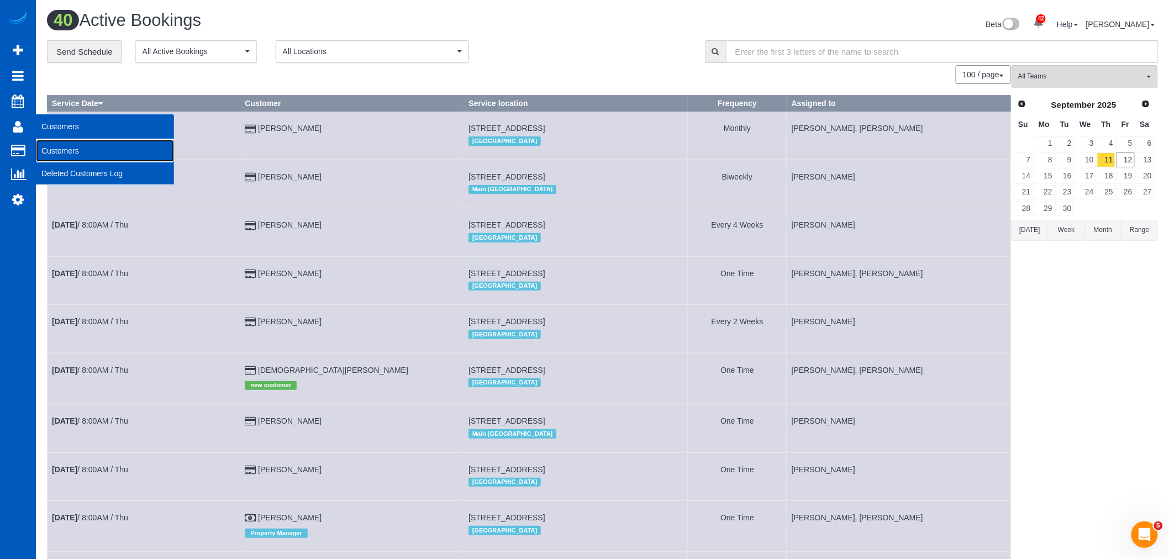
click at [80, 151] on link "Customers" at bounding box center [105, 151] width 138 height 22
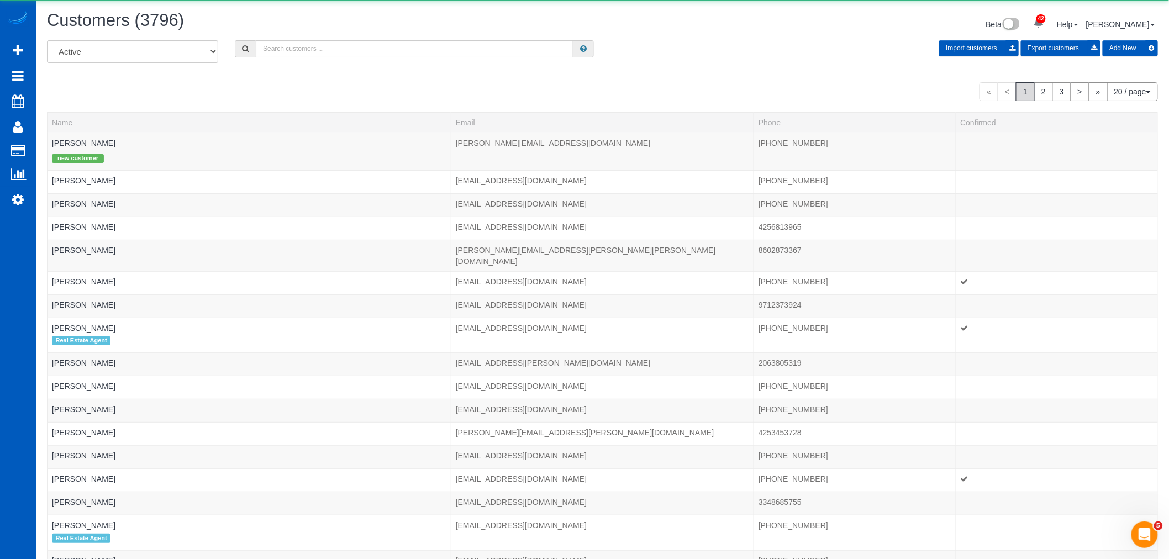
click at [342, 59] on div "All Active Archived Import customers Export customers Add New" at bounding box center [602, 55] width 1127 height 31
click at [342, 48] on input "text" at bounding box center [415, 48] width 318 height 17
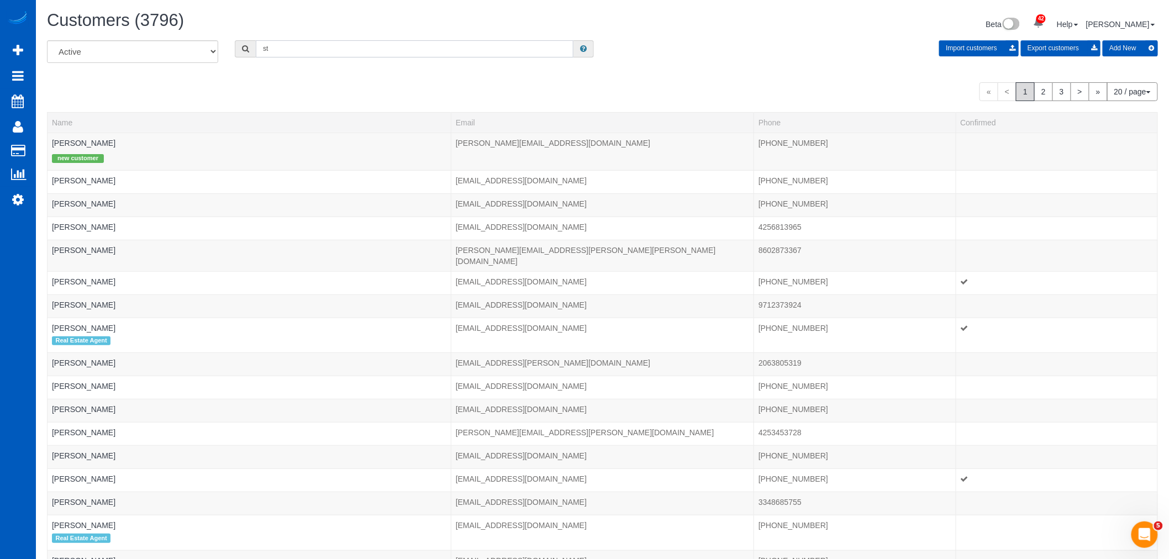
type input "s"
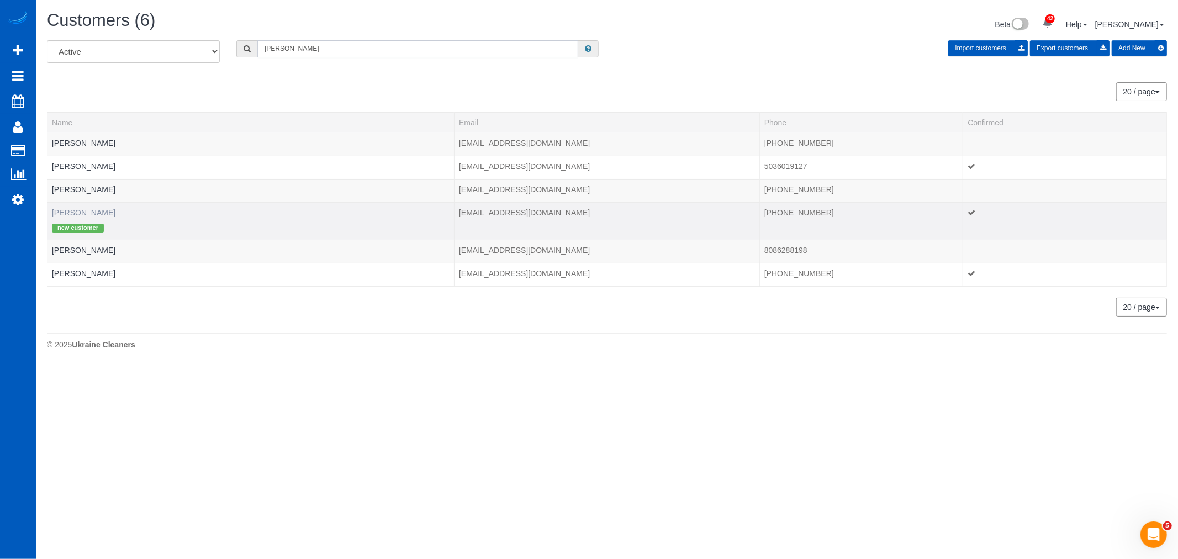
type input "jill"
click at [68, 214] on link "Jill Yoman" at bounding box center [84, 212] width 64 height 9
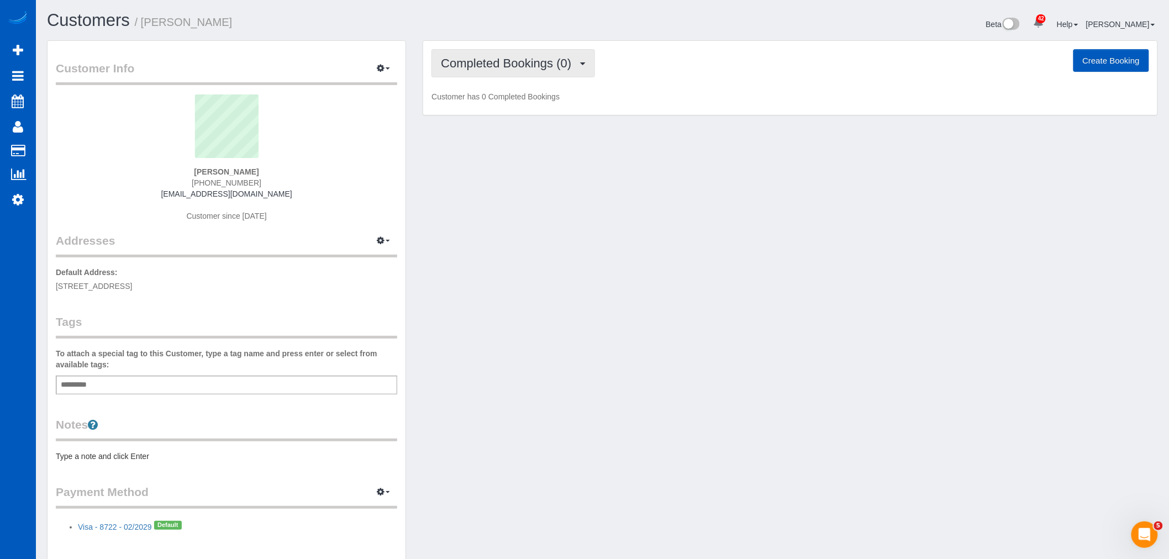
click at [509, 69] on span "Completed Bookings (0)" at bounding box center [509, 63] width 136 height 14
click at [500, 102] on link "Upcoming Bookings (12)" at bounding box center [490, 103] width 117 height 14
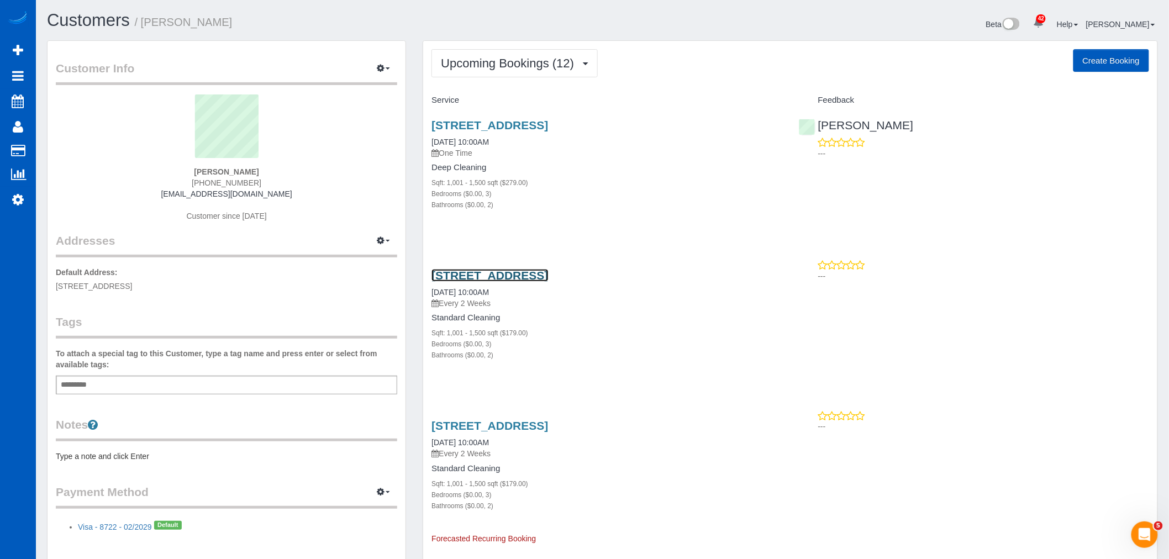
click at [498, 277] on link "158 Sw Salix Terrace, Beaverton, OR 97006" at bounding box center [489, 275] width 117 height 13
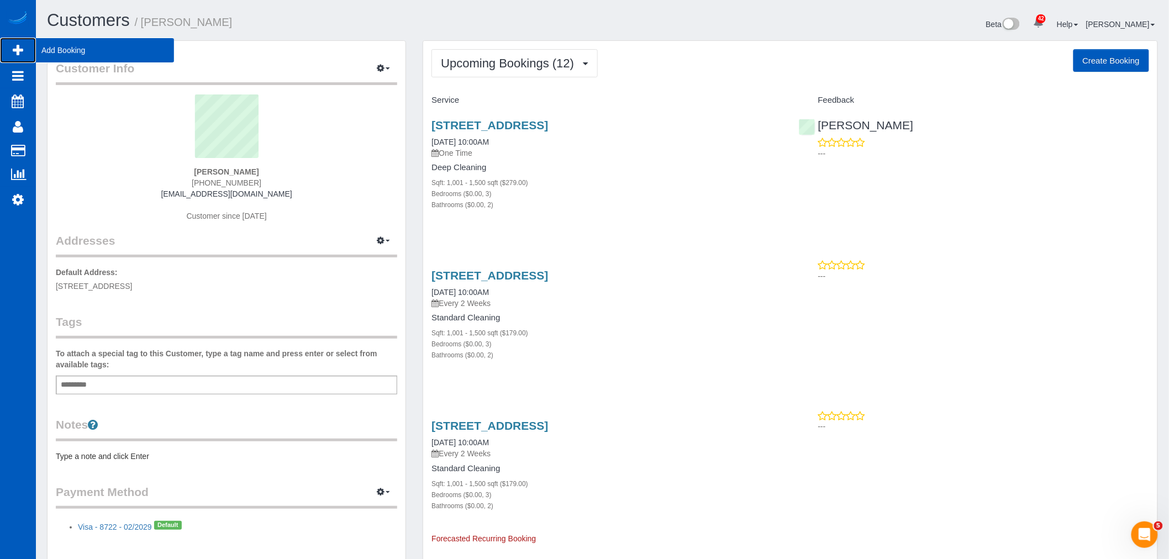
drag, startPoint x: 23, startPoint y: 48, endPoint x: 34, endPoint y: 48, distance: 11.6
click at [23, 48] on icon at bounding box center [18, 50] width 10 height 13
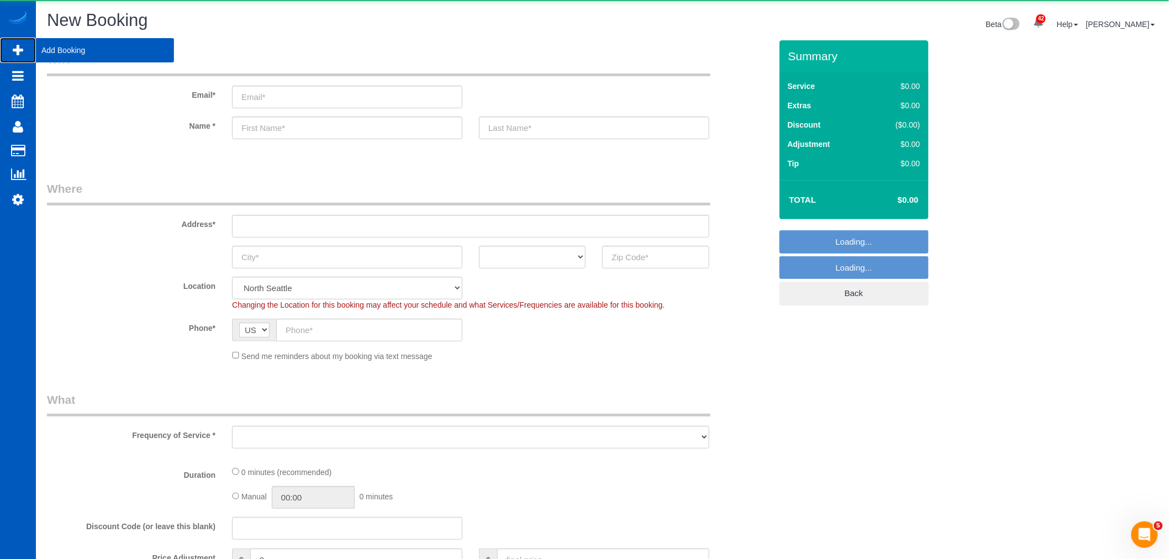
click at [52, 48] on span "Add Booking" at bounding box center [105, 50] width 138 height 25
select select "object:22396"
select select "199"
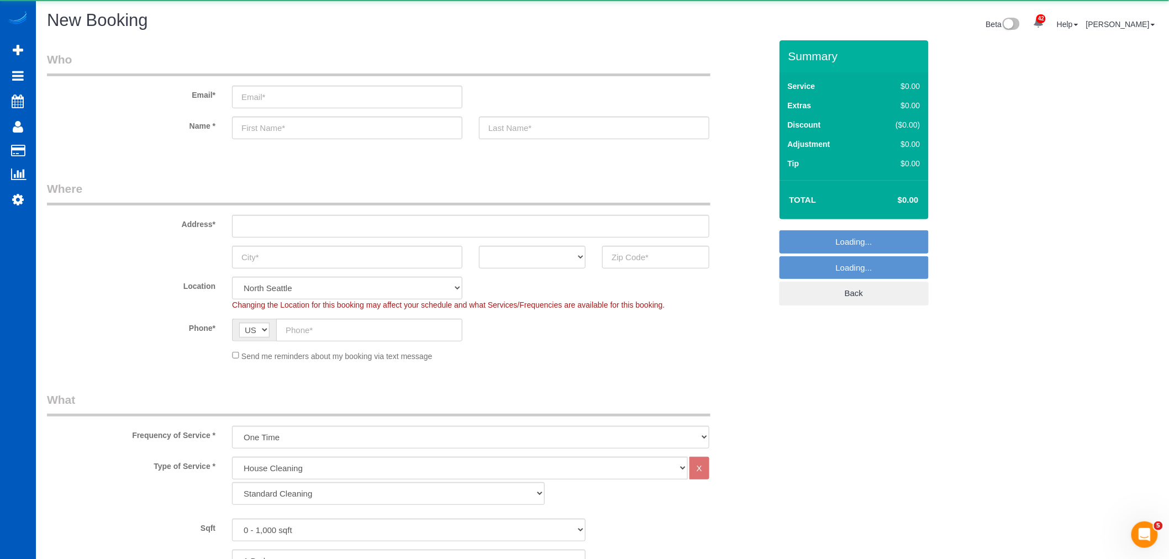
click at [275, 241] on sui-booking-address "Address* AK AL AR AZ CA CO CT DC DE FL GA HI IA ID IL IN KS KY LA MA MD ME MI M…" at bounding box center [409, 225] width 724 height 88
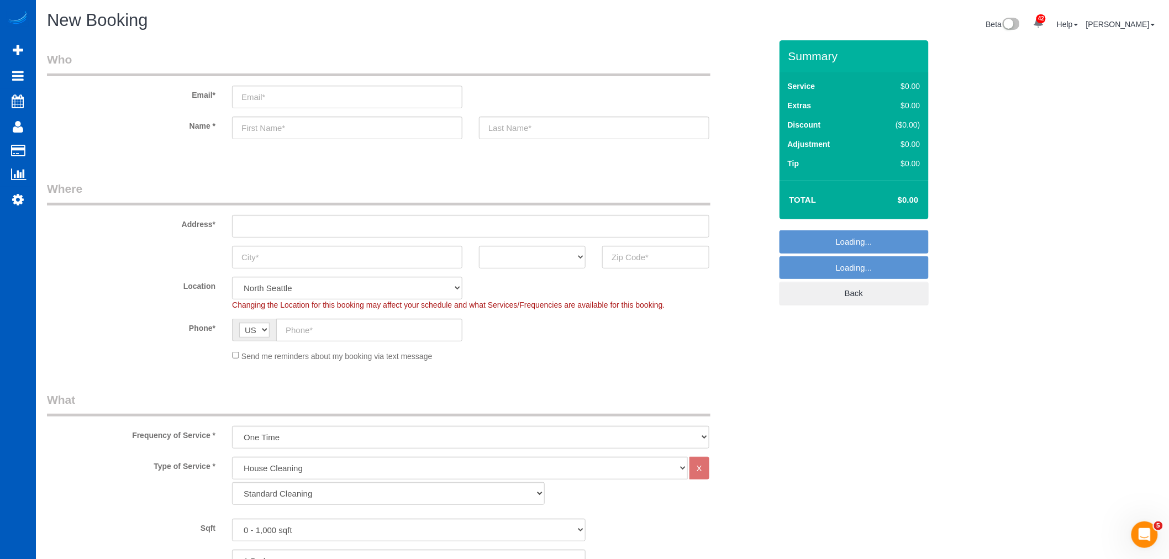
click at [277, 238] on sui-booking-address "Address* AK AL AR AZ CA CO CT DC DE FL GA HI IA ID IL IN KS KY LA MA MD ME MI M…" at bounding box center [409, 225] width 724 height 88
click at [277, 227] on input "text" at bounding box center [470, 226] width 477 height 23
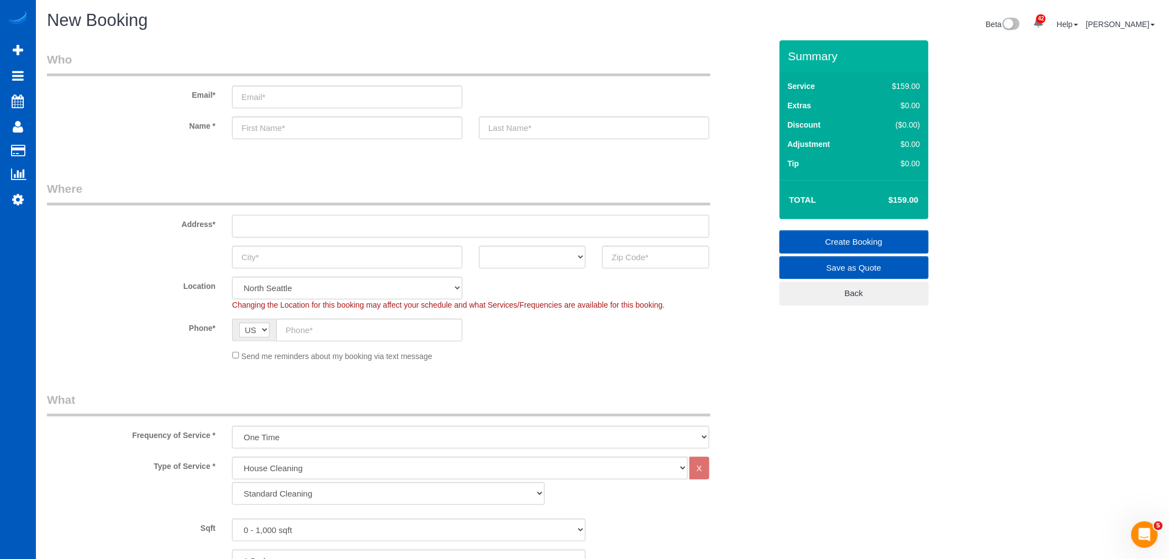
paste input "8138 Skye Sweep St, Las Vegas, NV 89166"
drag, startPoint x: 416, startPoint y: 227, endPoint x: 382, endPoint y: 229, distance: 34.3
click at [382, 229] on input "8138 Skye Sweep St, Las Vegas, NV 89166" at bounding box center [470, 226] width 477 height 23
type input "8138 Skye Sweep St, Las Vegas, NV 89166"
click at [634, 263] on input "text" at bounding box center [655, 257] width 107 height 23
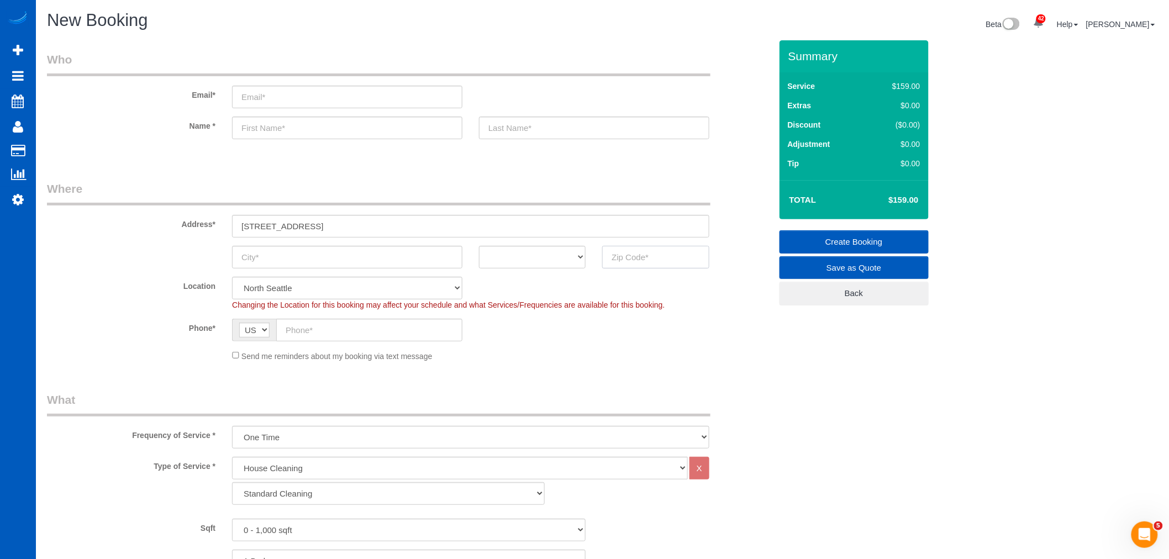
paste input "89166"
type input "89166"
select select "199"
select select "object:22624"
drag, startPoint x: 360, startPoint y: 230, endPoint x: 324, endPoint y: 231, distance: 35.9
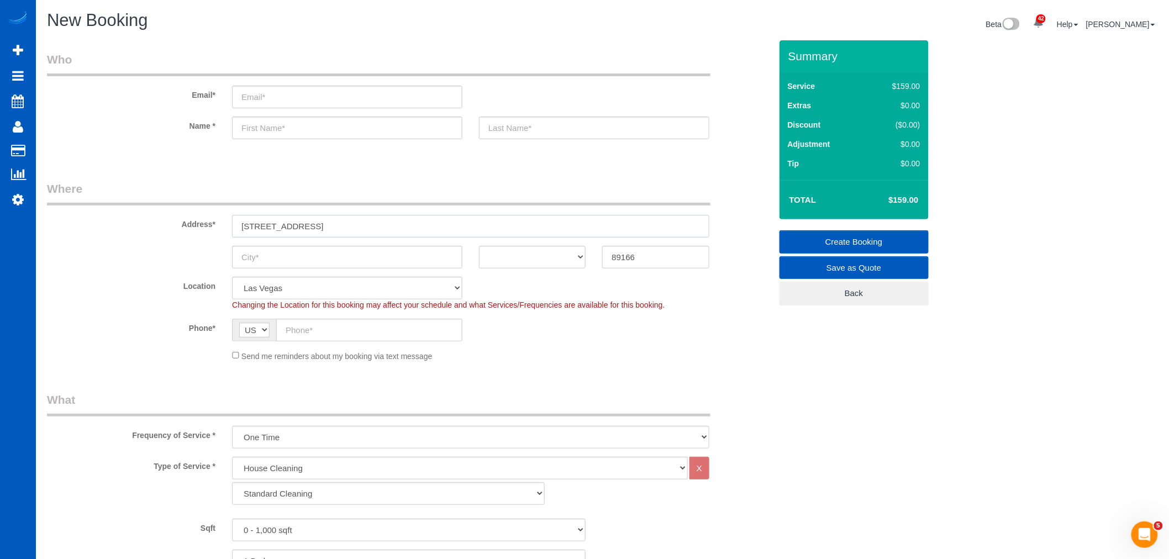
click at [324, 231] on input "8138 Skye Sweep St, Las Vegas, NV 89166" at bounding box center [470, 226] width 477 height 23
click at [297, 263] on input "text" at bounding box center [347, 257] width 230 height 23
paste input "[GEOGRAPHIC_DATA]"
type input "[GEOGRAPHIC_DATA]"
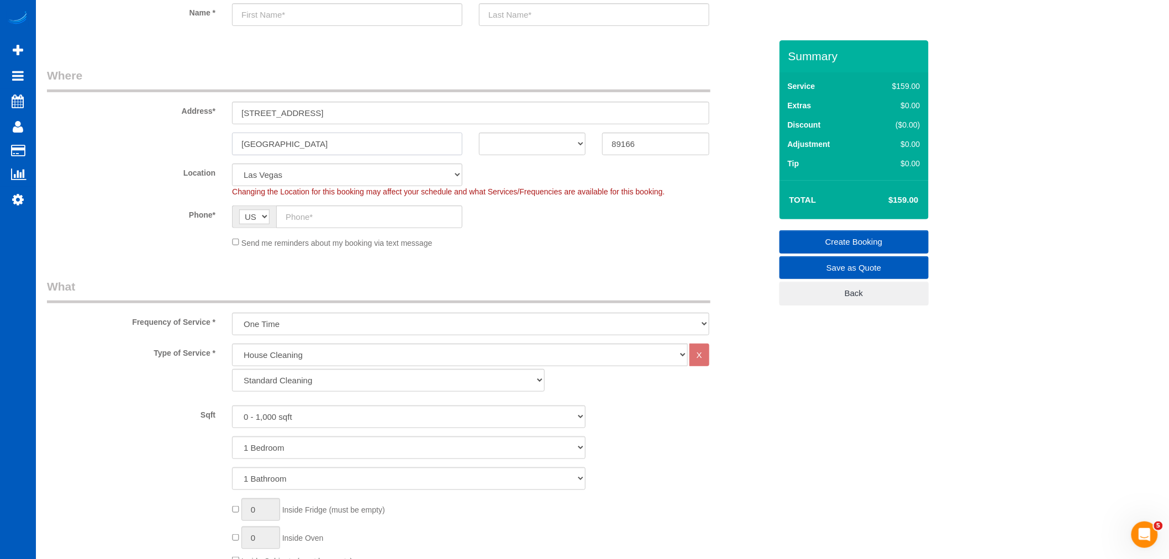
scroll to position [184, 0]
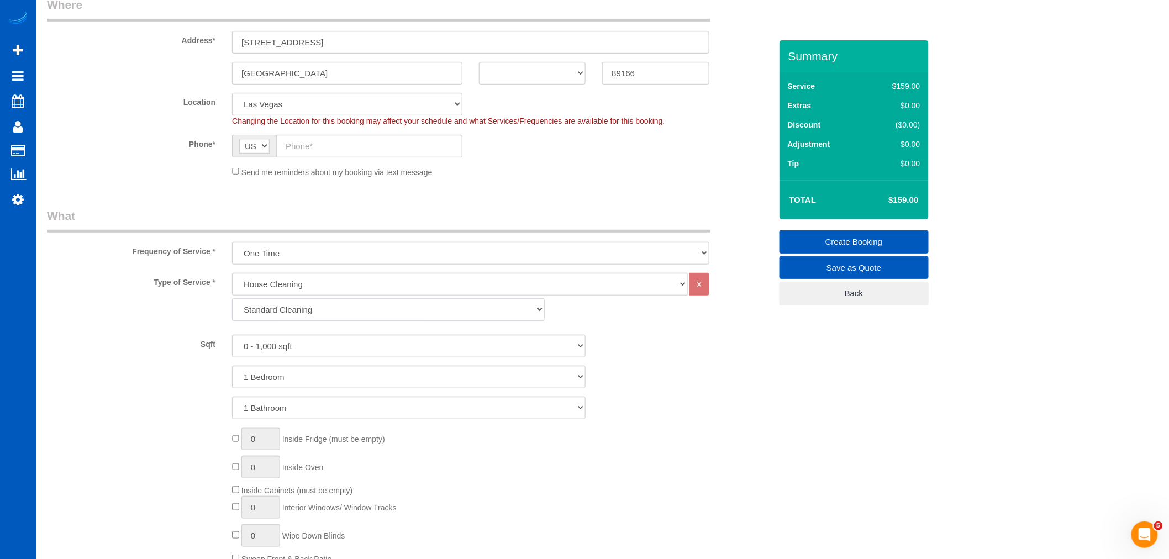
click at [329, 315] on select "Standard Cleaning Deep Cleaning Move In/ Out Cleaning" at bounding box center [388, 309] width 313 height 23
select select "367"
click at [232, 299] on select "Standard Cleaning Deep Cleaning Move In/ Out Cleaning" at bounding box center [388, 309] width 313 height 23
drag, startPoint x: 304, startPoint y: 360, endPoint x: 306, endPoint y: 345, distance: 15.1
click at [305, 360] on div "Sqft 0 - 1,000 sqft 1,001 - 1,500 sqft 1,501 - 2,000 sqft 2,001 - 2,500 sqft 2,…" at bounding box center [409, 377] width 724 height 85
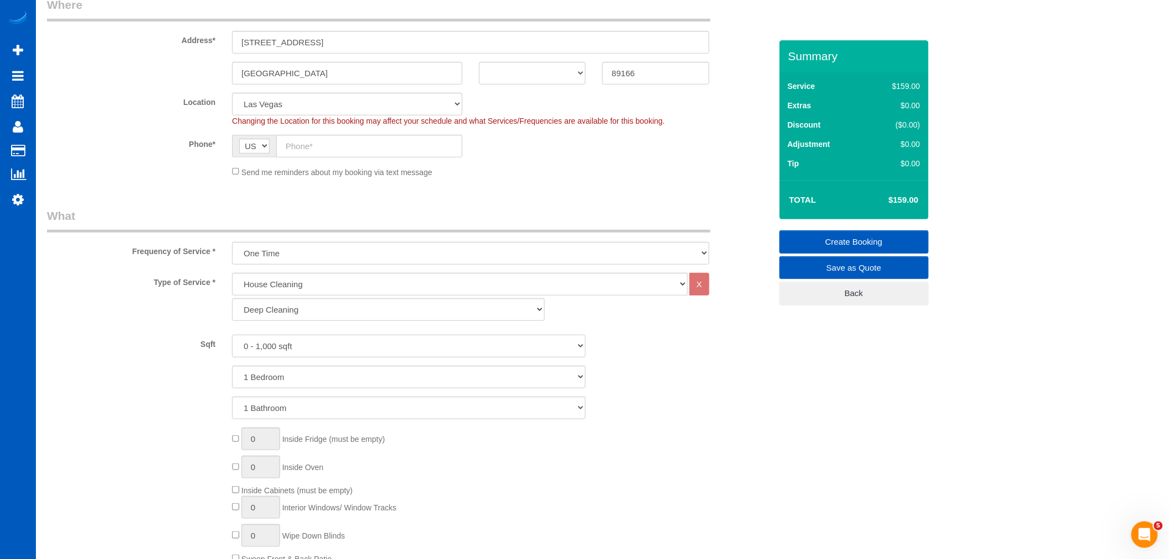
drag, startPoint x: 306, startPoint y: 346, endPoint x: 306, endPoint y: 357, distance: 11.0
click at [306, 346] on select "0 - 1,000 sqft 1,001 - 1,500 sqft 1,501 - 2,000 sqft 2,001 - 2,500 sqft 2,501 -…" at bounding box center [408, 346] width 353 height 23
select select "2001"
click at [232, 335] on select "0 - 1,000 sqft 1,001 - 1,500 sqft 1,501 - 2,000 sqft 2,001 - 2,500 sqft 2,501 -…" at bounding box center [408, 346] width 353 height 23
click at [296, 388] on select "1 Bedroom 2 Bedrooms 3 Bedrooms 4 Bedrooms 5 Bedrooms 6 Bedrooms 7 Bedrooms" at bounding box center [408, 377] width 353 height 23
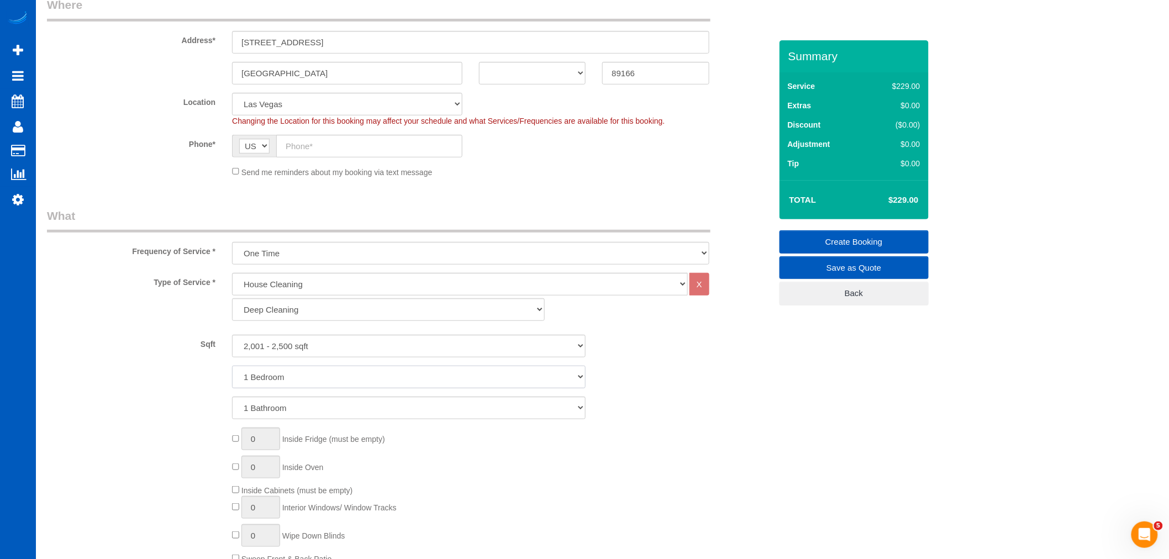
select select "4"
click at [232, 366] on select "1 Bedroom 2 Bedrooms 3 Bedrooms 4 Bedrooms 5 Bedrooms 6 Bedrooms 7 Bedrooms" at bounding box center [408, 377] width 353 height 23
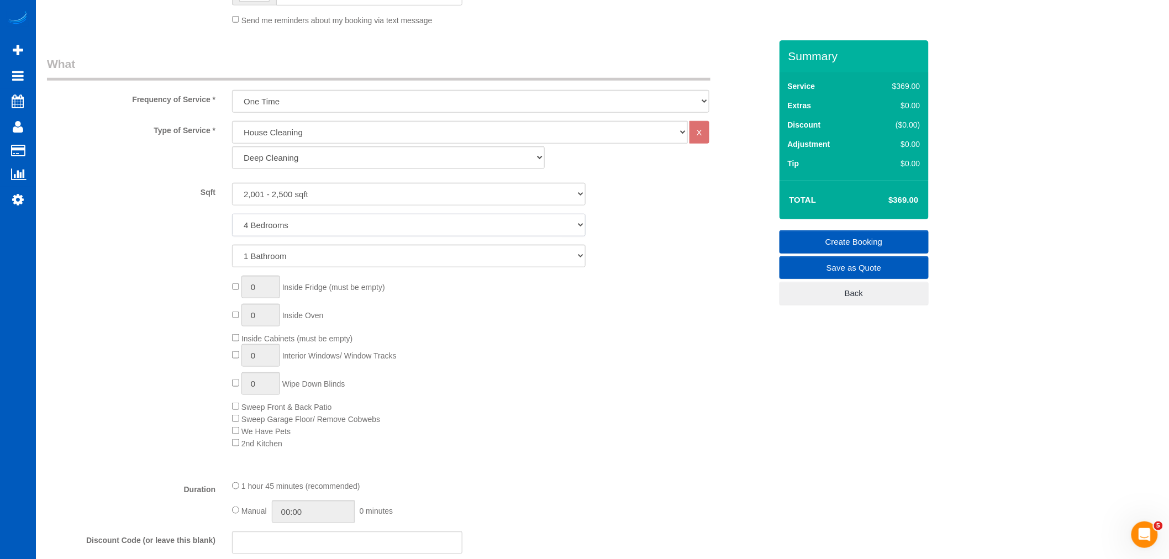
scroll to position [368, 0]
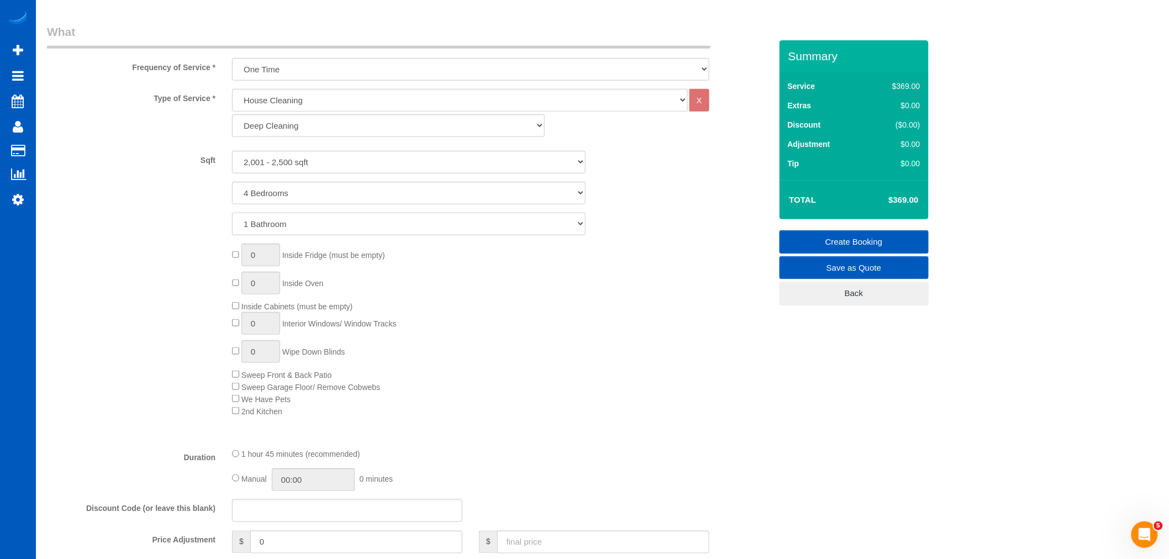
click at [276, 229] on select "1 Bathroom 2 Bathrooms 3 Bathrooms 4 Bathrooms 5 Bathrooms 6 Bathrooms 7 Bathro…" at bounding box center [408, 224] width 353 height 23
click at [262, 232] on select "1 Bathroom 2 Bathrooms 3 Bathrooms 4 Bathrooms 5 Bathrooms 6 Bathrooms 7 Bathro…" at bounding box center [408, 224] width 353 height 23
select select "4"
click at [232, 213] on select "1 Bathroom 2 Bathrooms 3 Bathrooms 4 Bathrooms 5 Bathrooms 6 Bathrooms 7 Bathro…" at bounding box center [408, 224] width 353 height 23
drag, startPoint x: 252, startPoint y: 357, endPoint x: 275, endPoint y: 366, distance: 24.8
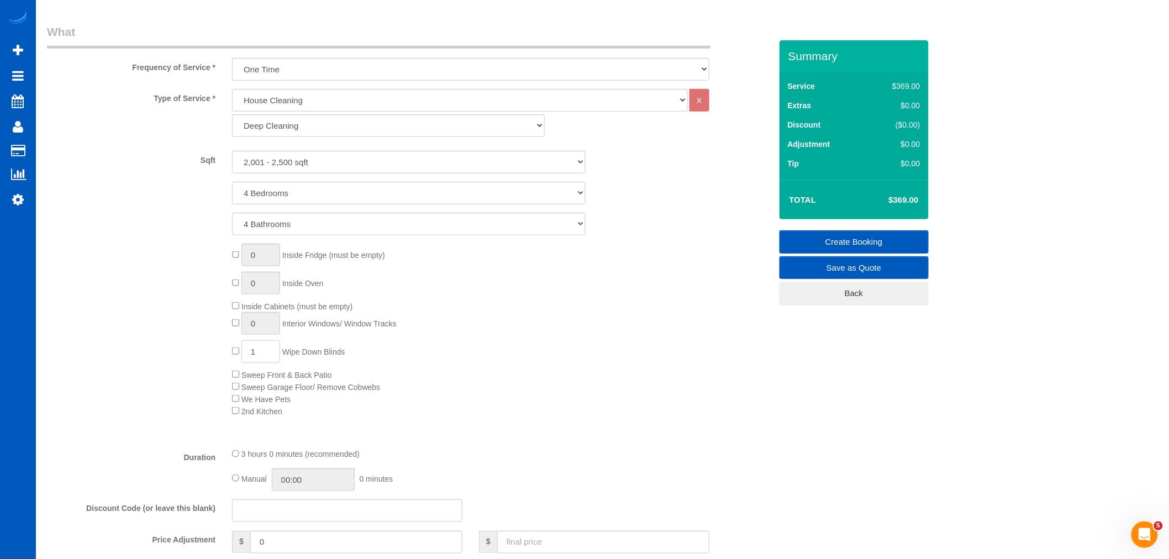
click at [275, 366] on div "0 Inside Fridge (must be empty) 0 Inside Oven Inside Cabinets (must be empty) 0…" at bounding box center [501, 330] width 555 height 173
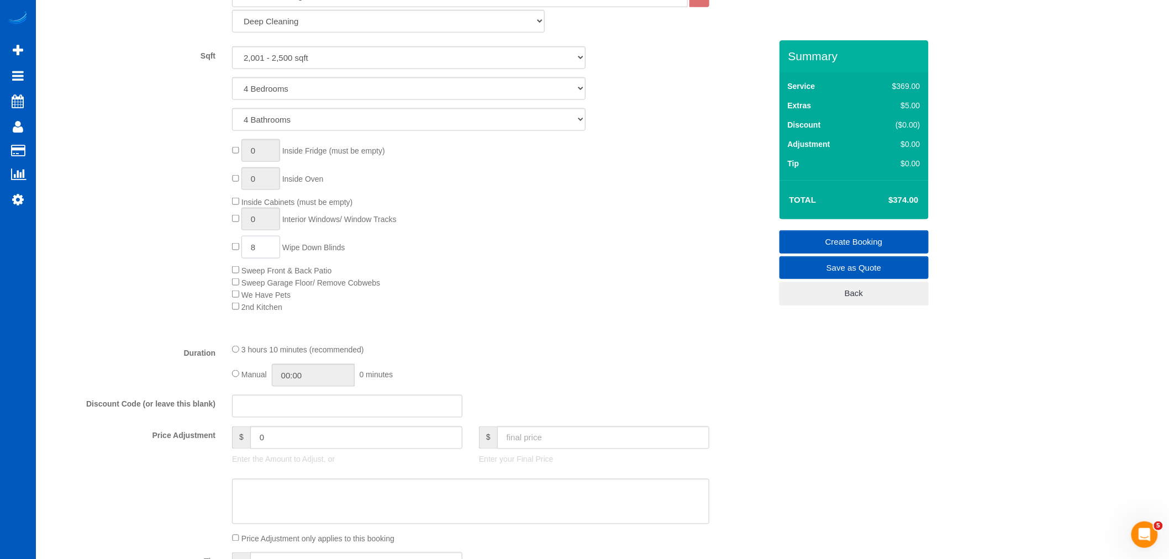
scroll to position [490, 0]
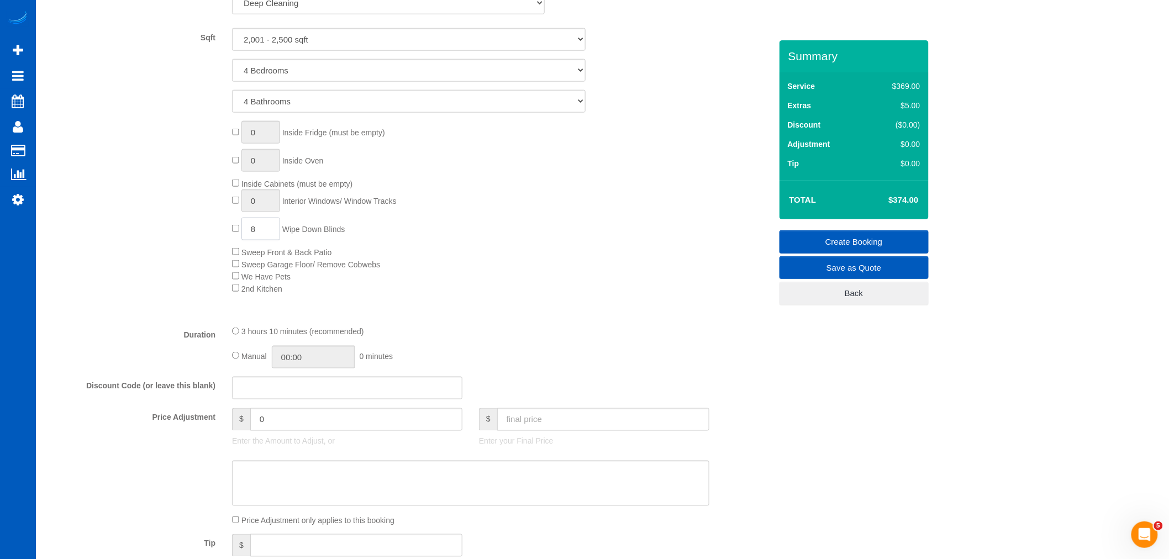
type input "8"
click at [498, 262] on div "0 Inside Fridge (must be empty) 0 Inside Oven Inside Cabinets (must be empty) 0…" at bounding box center [501, 207] width 555 height 173
click at [489, 294] on div "0 Inside Fridge (must be empty) 0 Inside Oven Inside Cabinets (must be empty) 0…" at bounding box center [501, 207] width 555 height 173
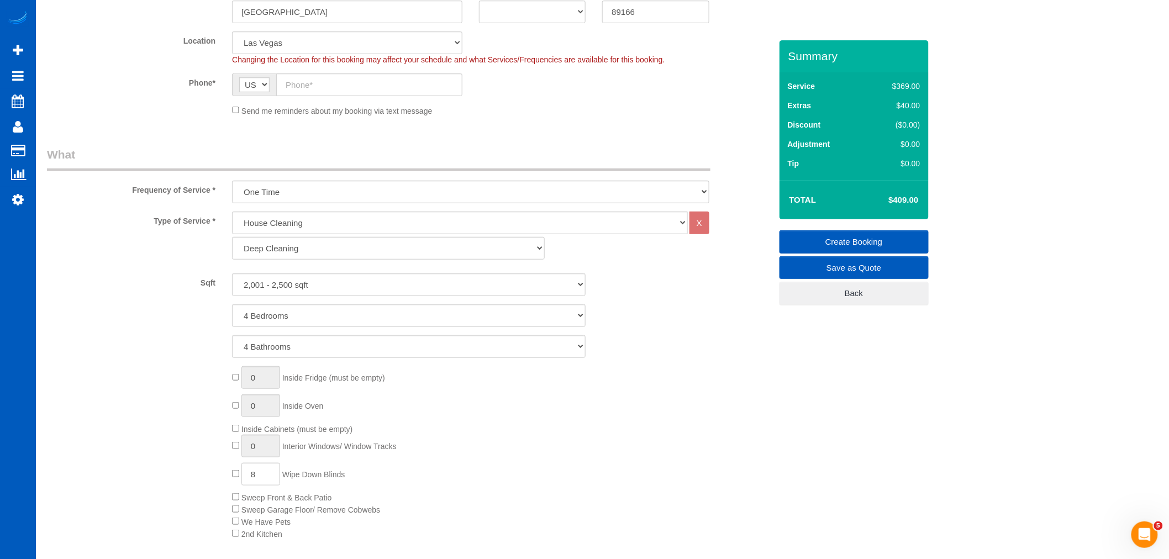
click at [485, 391] on div "0 Inside Fridge (must be empty) 0 Inside Oven Inside Cabinets (must be empty) 0…" at bounding box center [501, 452] width 555 height 173
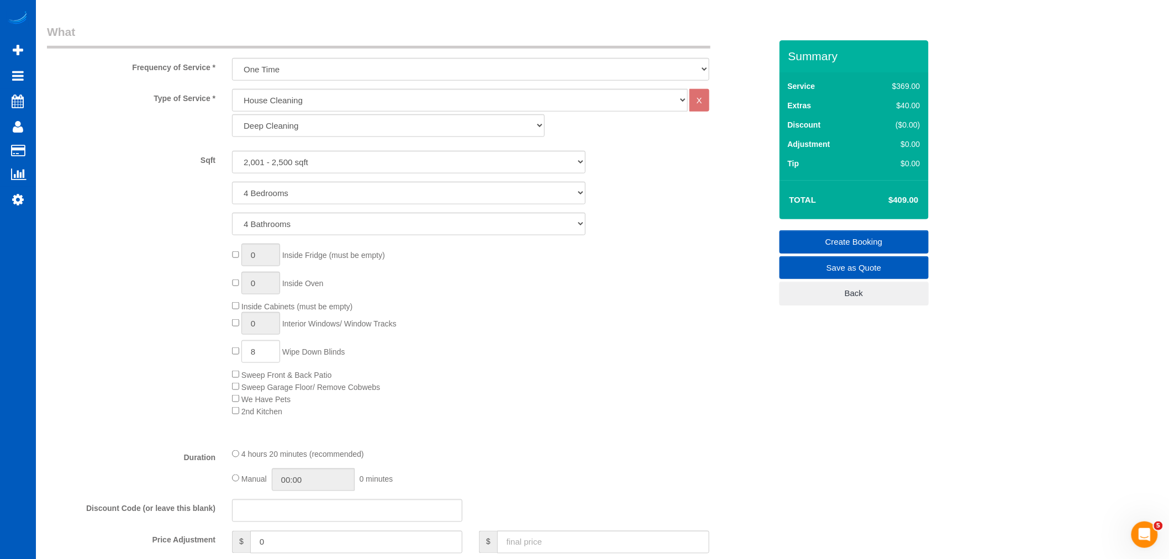
scroll to position [429, 0]
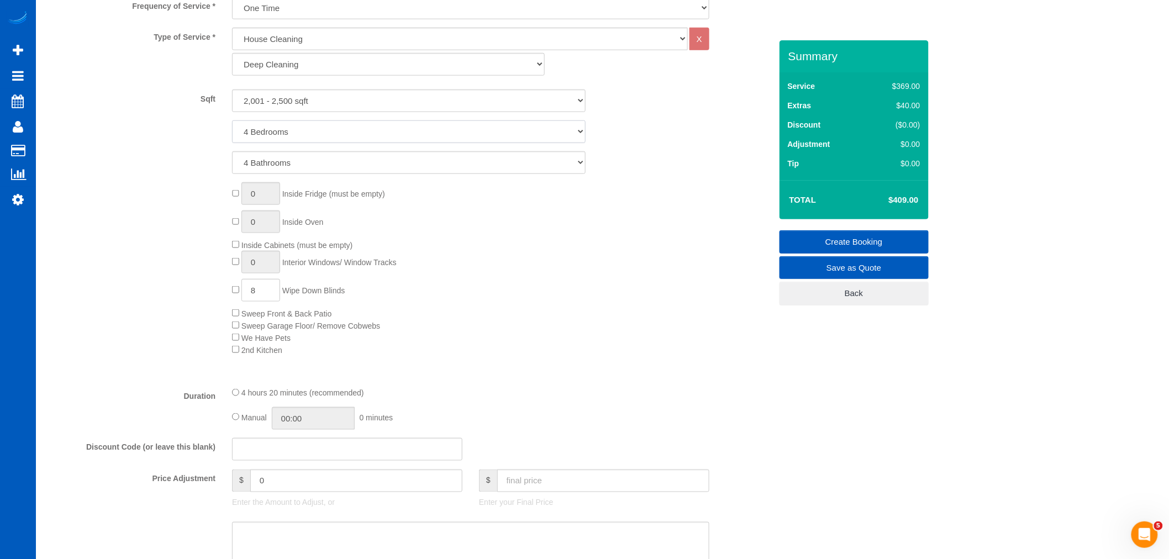
click at [291, 131] on select "1 Bedroom 2 Bedrooms 3 Bedrooms 4 Bedrooms 5 Bedrooms 6 Bedrooms 7 Bedrooms" at bounding box center [408, 131] width 353 height 23
select select "3"
click at [232, 121] on select "1 Bedroom 2 Bedrooms 3 Bedrooms 4 Bedrooms 5 Bedrooms 6 Bedrooms 7 Bedrooms" at bounding box center [408, 131] width 353 height 23
drag, startPoint x: 286, startPoint y: 162, endPoint x: 286, endPoint y: 172, distance: 9.9
click at [286, 162] on select "1 Bathroom 2 Bathrooms 3 Bathrooms 4 Bathrooms 5 Bathrooms 6 Bathrooms 7 Bathro…" at bounding box center [408, 162] width 353 height 23
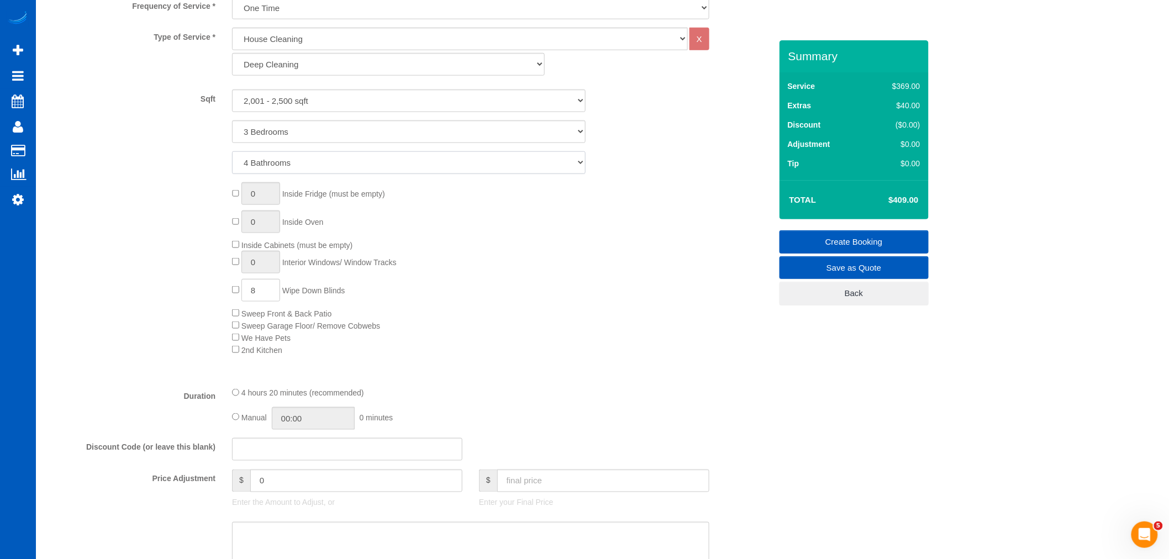
select select "3"
click at [232, 152] on select "1 Bathroom 2 Bathrooms 3 Bathrooms 4 Bathrooms 5 Bathrooms 6 Bathrooms 7 Bathro…" at bounding box center [408, 162] width 353 height 23
click at [517, 361] on div "Type of Service * House Cleaning X Standard Cleaning Deep Cleaning Move In/ Out…" at bounding box center [409, 203] width 724 height 350
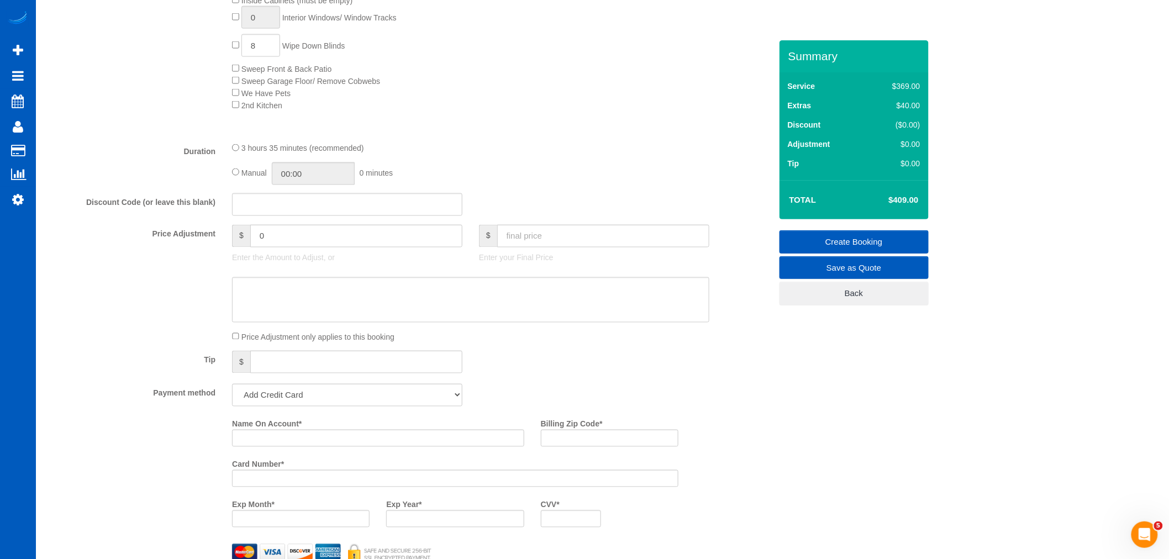
scroll to position [675, 0]
click at [285, 208] on input "text" at bounding box center [347, 203] width 230 height 23
drag, startPoint x: 260, startPoint y: 207, endPoint x: 162, endPoint y: 202, distance: 97.3
click at [162, 202] on div "Discount Code (or leave this blank) Las vegas" at bounding box center [409, 203] width 741 height 23
type input "vegas"
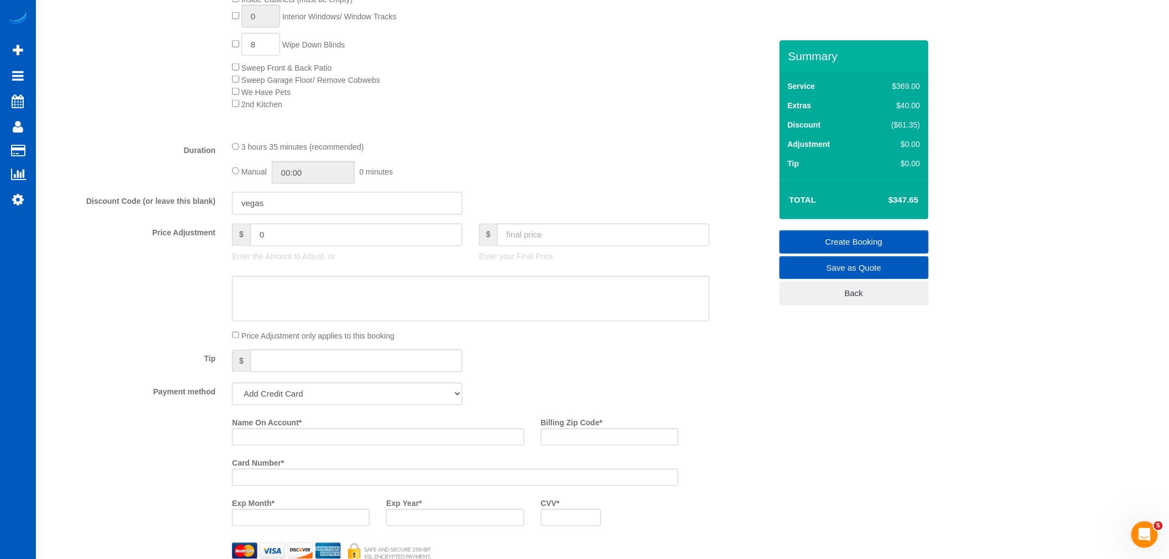
click at [399, 210] on input "vegas" at bounding box center [347, 203] width 230 height 23
drag, startPoint x: 308, startPoint y: 212, endPoint x: 202, endPoint y: 223, distance: 106.7
click at [202, 223] on fieldset "What Frequency of Service * One Time Weekly - 15.00% Every 2 Weeks - 10.00% Eve…" at bounding box center [409, 151] width 724 height 869
click at [96, 146] on label "Duration" at bounding box center [131, 148] width 185 height 15
click at [310, 215] on input "text" at bounding box center [347, 203] width 230 height 23
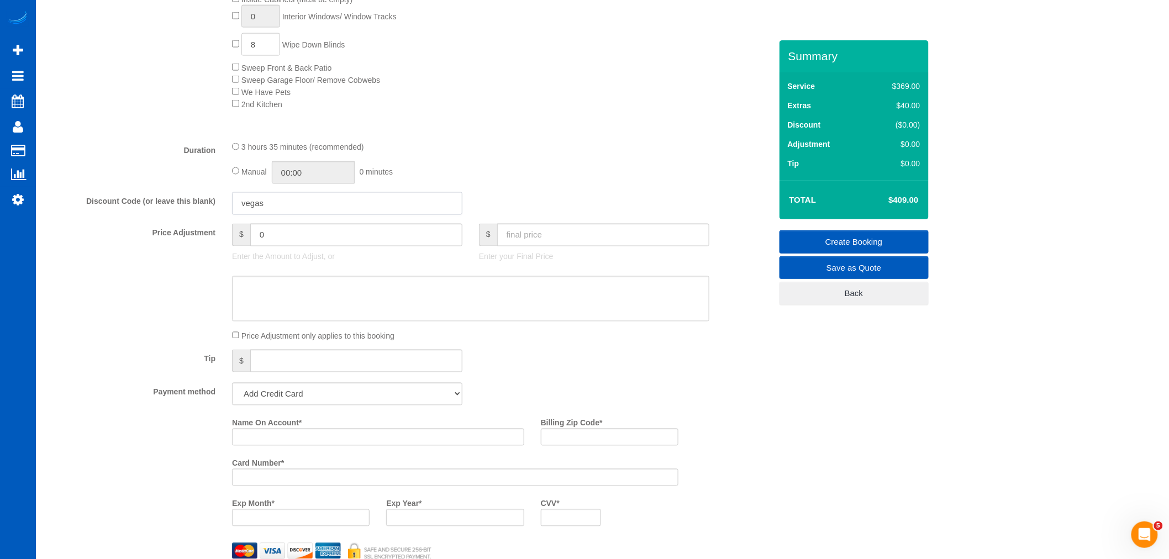
type input "vegas"
click at [498, 194] on fieldset "What Frequency of Service * One Time Weekly - 15.00% Every 2 Weeks - 10.00% Eve…" at bounding box center [409, 151] width 724 height 869
drag, startPoint x: 294, startPoint y: 213, endPoint x: 158, endPoint y: 230, distance: 137.4
click at [158, 230] on fieldset "What Frequency of Service * One Time Weekly - 15.00% Every 2 Weeks - 10.00% Eve…" at bounding box center [409, 151] width 724 height 869
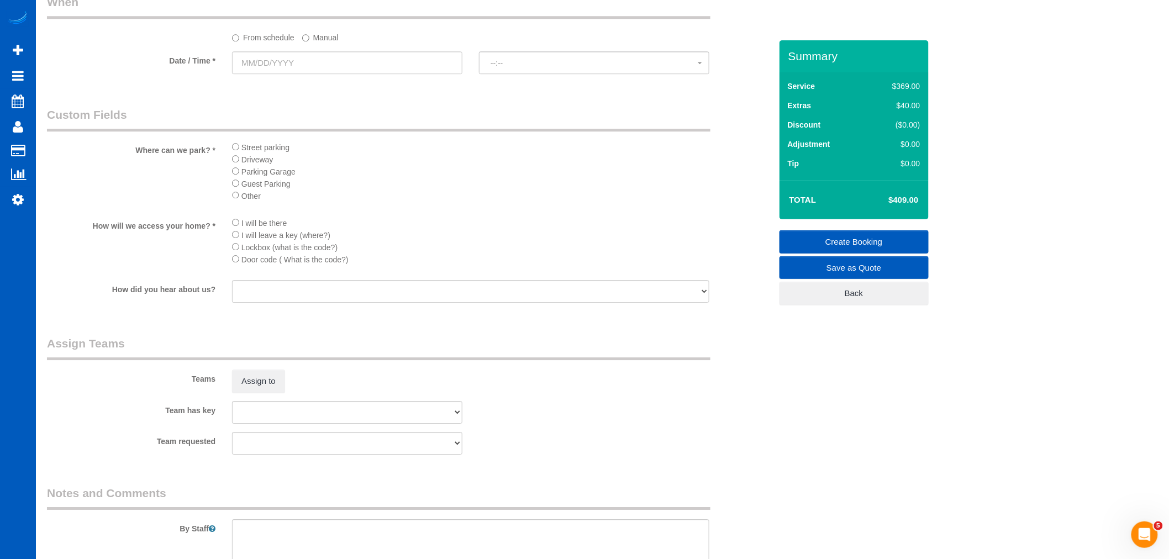
scroll to position [1105, 0]
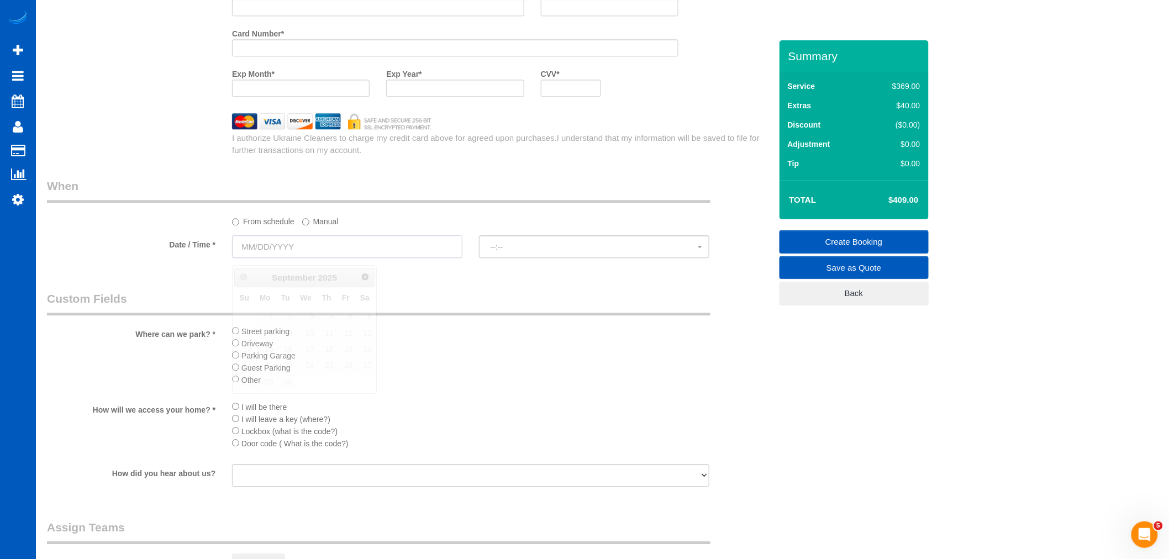
click at [257, 247] on input "text" at bounding box center [347, 246] width 230 height 23
click at [313, 227] on label "Manual" at bounding box center [320, 219] width 36 height 15
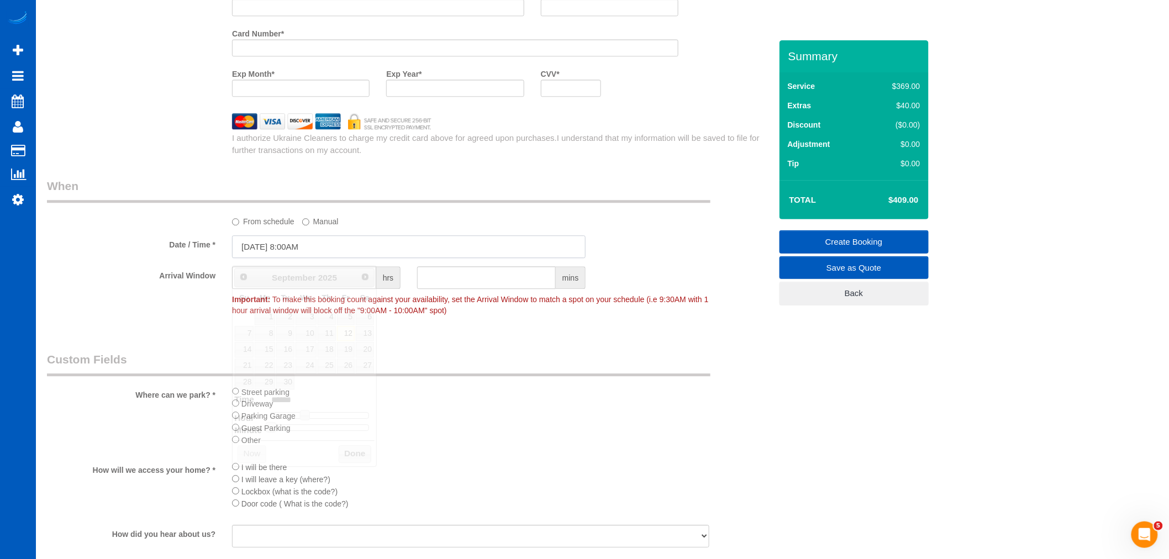
click at [284, 254] on input "09/12/2025 8:00AM" at bounding box center [408, 246] width 353 height 23
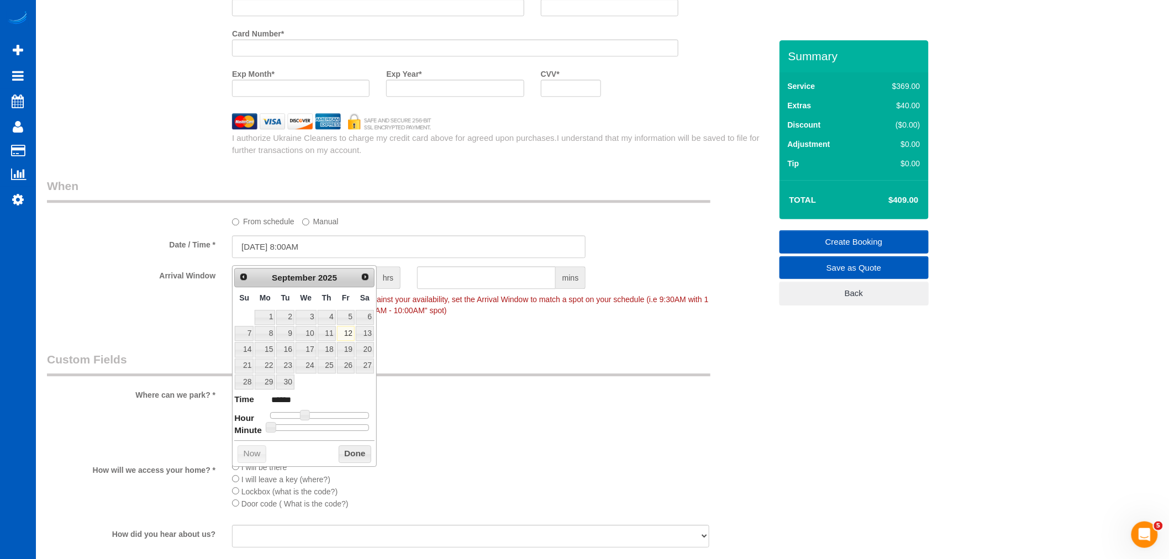
click at [363, 275] on span "Next" at bounding box center [365, 276] width 9 height 9
click at [309, 322] on link "1" at bounding box center [306, 317] width 21 height 15
type input "10/01/2025 9:00AM"
type input "******"
type input "10/01/2025 10:00AM"
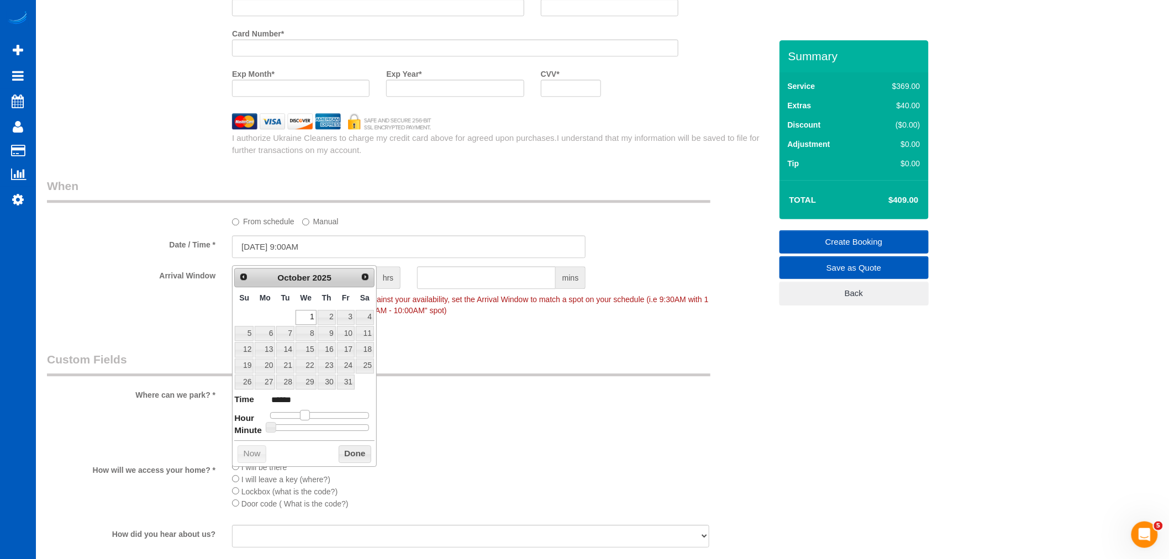
type input "*******"
type input "10/01/2025 11:00AM"
type input "*******"
type input "10/01/2025 10:00AM"
type input "*******"
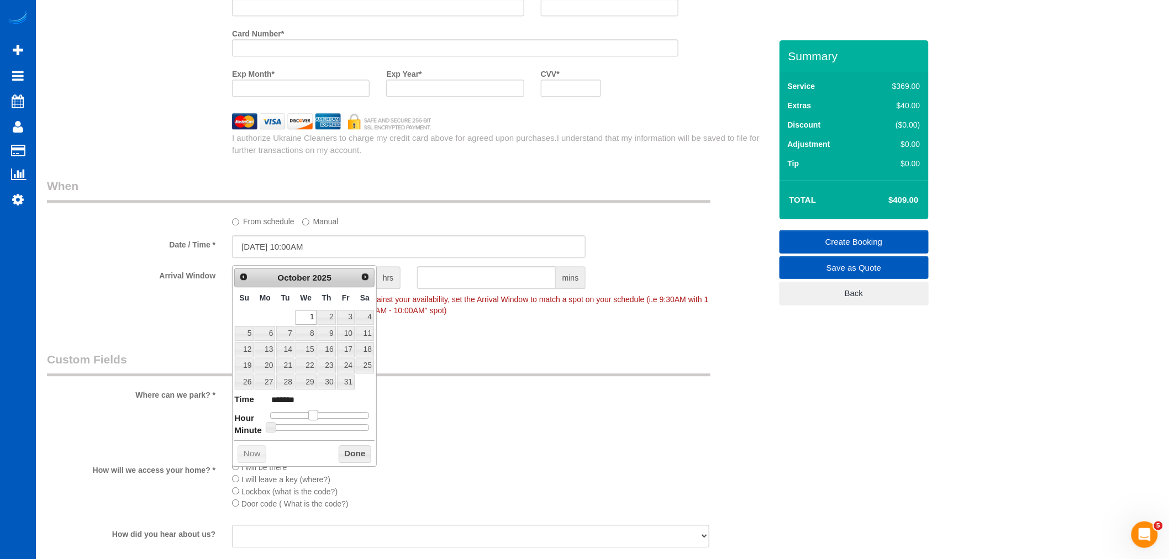
drag, startPoint x: 308, startPoint y: 418, endPoint x: 317, endPoint y: 417, distance: 8.9
click at [317, 417] on span at bounding box center [313, 415] width 10 height 10
click at [350, 460] on button "Done" at bounding box center [355, 454] width 33 height 18
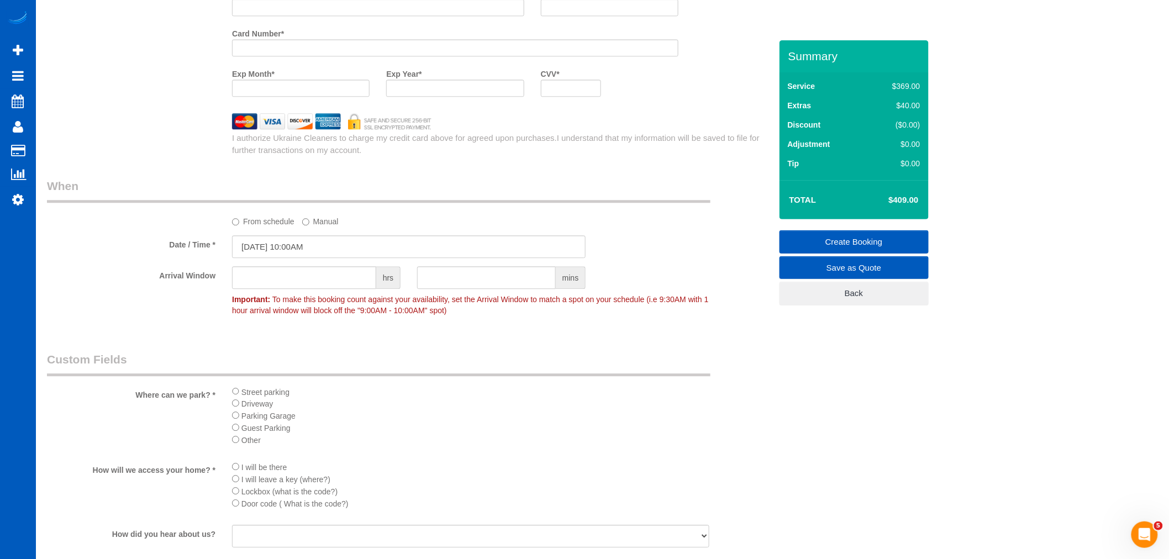
scroll to position [1166, 0]
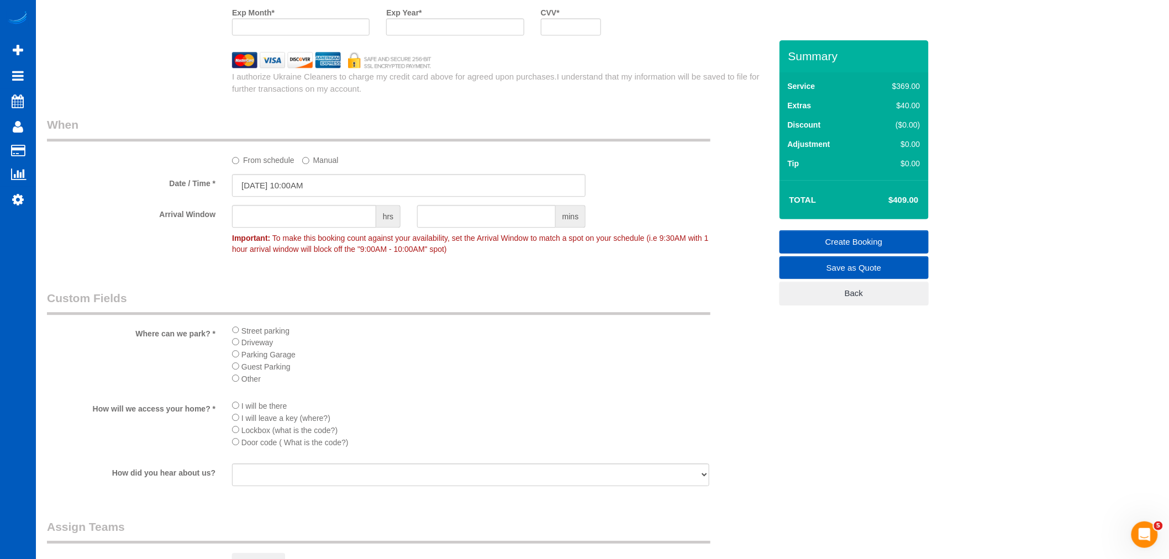
click at [231, 337] on div "Street parking Driveway Parking Garage Guest Parking Other" at bounding box center [471, 357] width 494 height 67
click at [233, 411] on li "I will be there" at bounding box center [470, 405] width 477 height 12
click at [382, 403] on sui-booking-custom-fields "Where can we park? * Street parking Driveway Parking Garage Guest Parking Other…" at bounding box center [409, 389] width 724 height 198
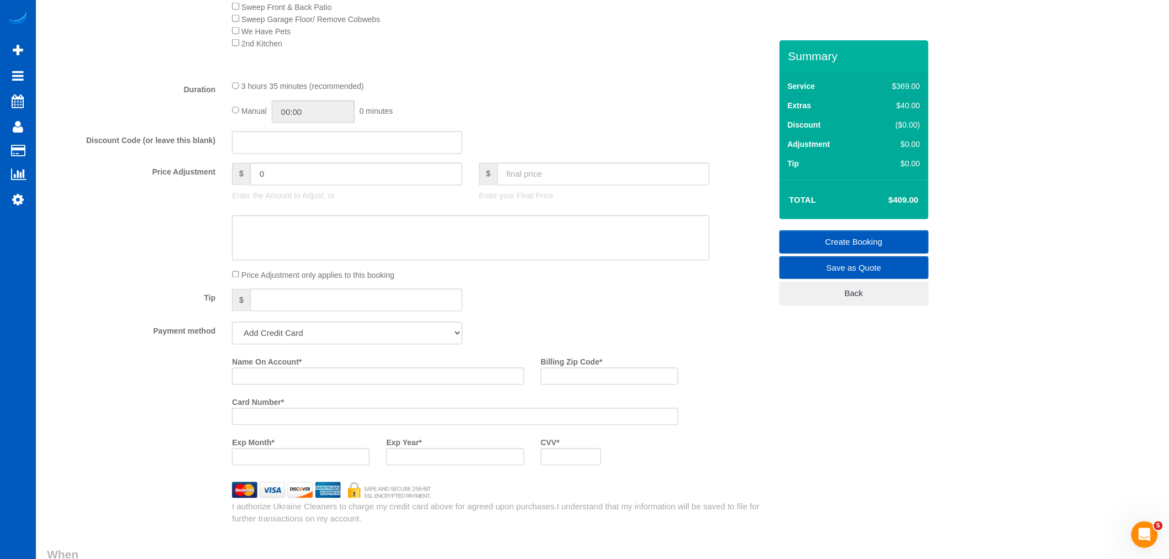
scroll to position [736, 0]
click at [356, 339] on select "Add Credit Card Cash Check Paypal" at bounding box center [347, 332] width 230 height 23
click at [308, 341] on select "Add Credit Card Cash Check Paypal" at bounding box center [347, 332] width 230 height 23
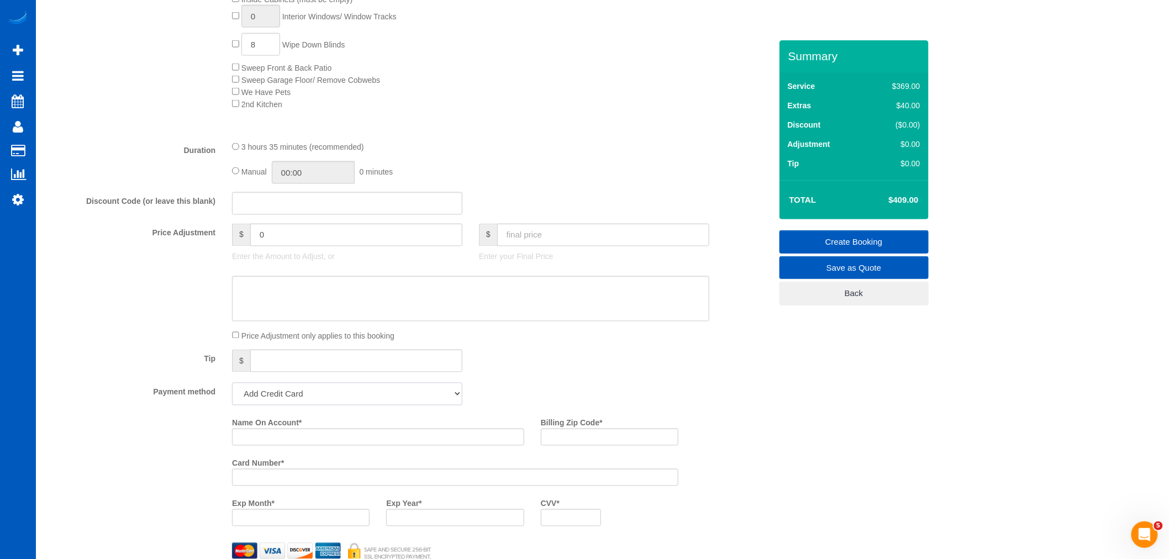
click at [438, 404] on select "Add Credit Card Cash Check Paypal" at bounding box center [347, 394] width 230 height 23
click at [341, 402] on select "Add Credit Card Cash Check Paypal" at bounding box center [347, 394] width 230 height 23
click at [232, 391] on select "Add Credit Card Cash Check Paypal" at bounding box center [347, 394] width 230 height 23
click at [321, 401] on select "Add Credit Card Cash Check Paypal" at bounding box center [347, 394] width 230 height 23
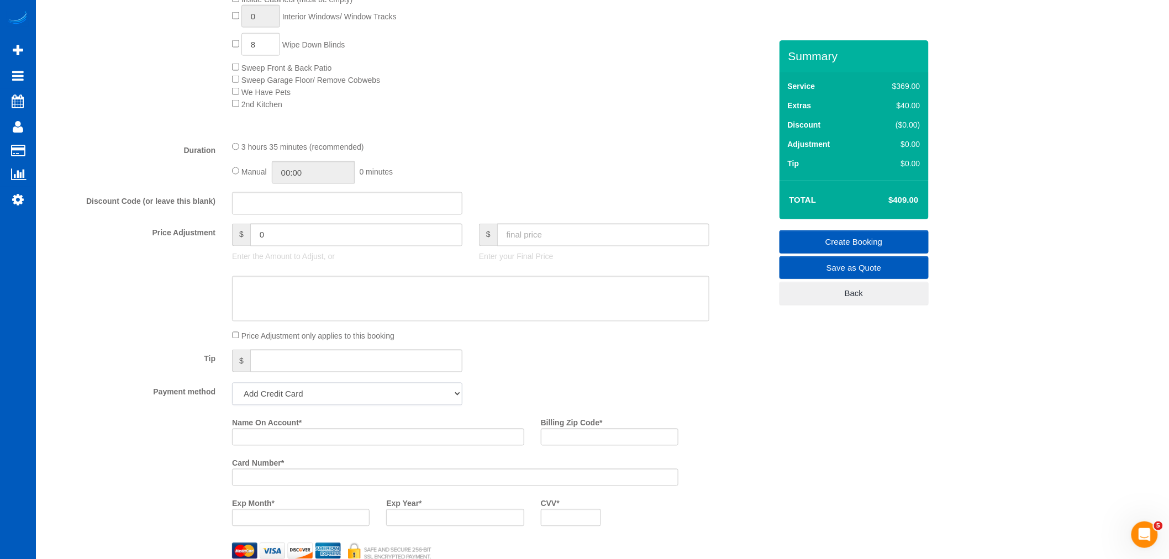
click at [232, 391] on select "Add Credit Card Cash Check Paypal" at bounding box center [347, 394] width 230 height 23
click at [310, 404] on select "Add Credit Card Cash Check Paypal" at bounding box center [347, 394] width 230 height 23
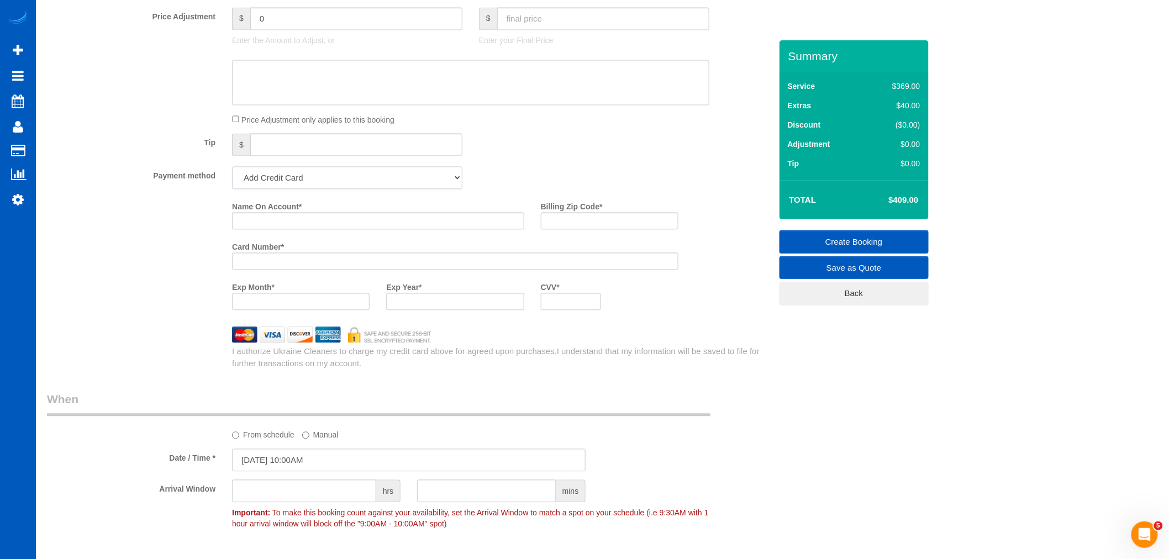
scroll to position [920, 0]
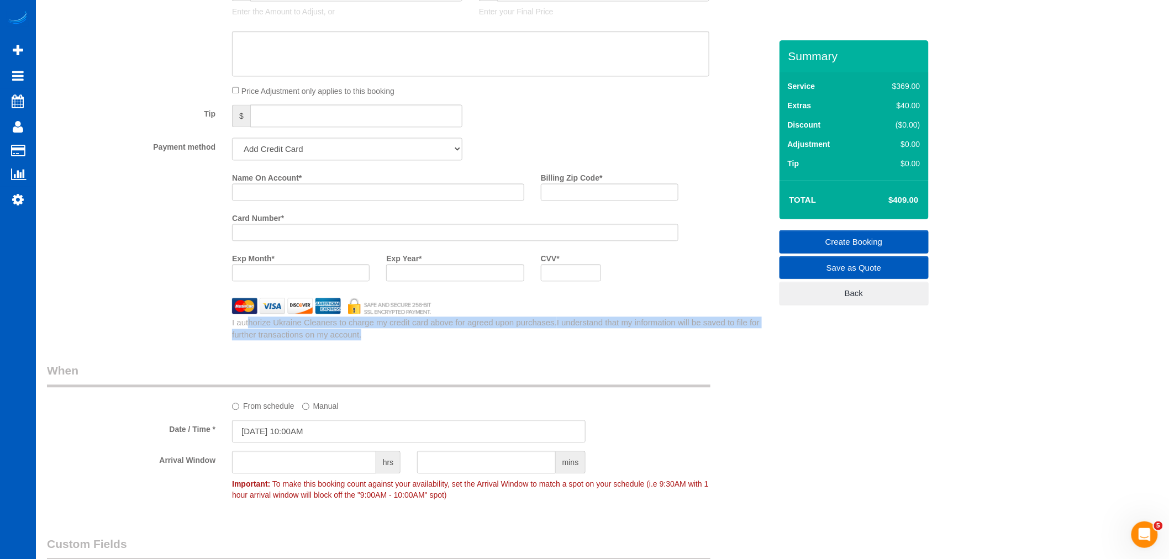
drag, startPoint x: 368, startPoint y: 337, endPoint x: 217, endPoint y: 333, distance: 152.0
click at [217, 333] on div "I authorize Ukraine Cleaners to charge my credit card above for agreed upon pur…" at bounding box center [409, 327] width 741 height 27
click at [395, 350] on div "Who Email* Name * Where Address* 8138 Skye Sweep St, Las Vegas, NV 89166 Las Ve…" at bounding box center [409, 98] width 741 height 1957
drag, startPoint x: 376, startPoint y: 349, endPoint x: 339, endPoint y: 350, distance: 36.5
click at [209, 329] on div "Who Email* Name * Where Address* 8138 Skye Sweep St, Las Vegas, NV 89166 Las Ve…" at bounding box center [409, 98] width 741 height 1957
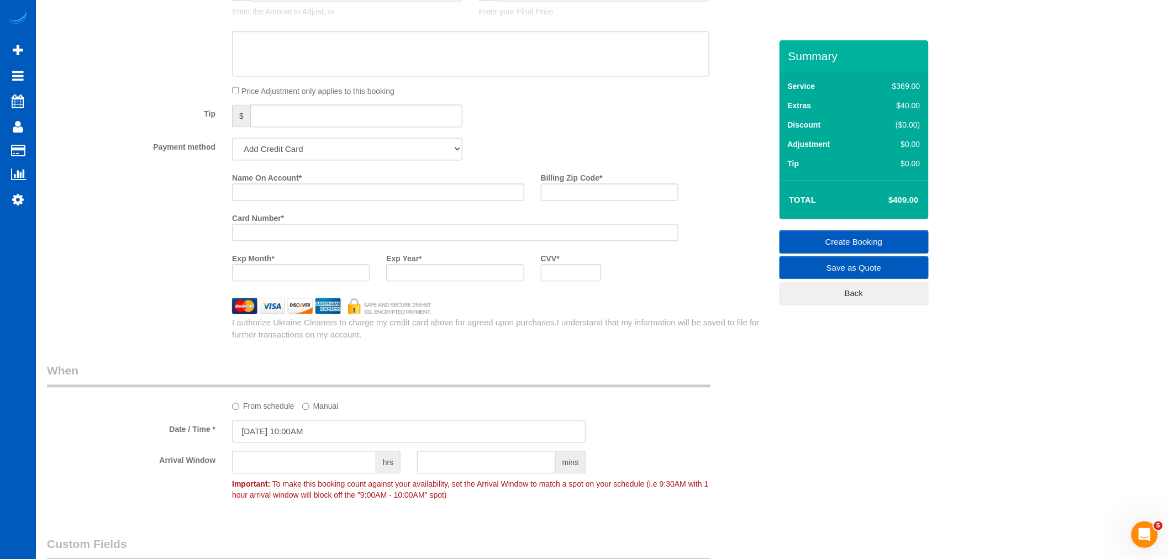
click at [347, 349] on div "Who Email* Name * Where Address* 8138 Skye Sweep St, Las Vegas, NV 89166 Las Ve…" at bounding box center [409, 98] width 741 height 1957
drag, startPoint x: 389, startPoint y: 335, endPoint x: 218, endPoint y: 329, distance: 171.9
click at [218, 329] on div "I authorize Ukraine Cleaners to charge my credit card above for agreed upon pur…" at bounding box center [409, 327] width 741 height 27
drag, startPoint x: 369, startPoint y: 348, endPoint x: 233, endPoint y: 330, distance: 137.6
click at [233, 330] on div "Who Email* Name * Where Address* 8138 Skye Sweep St, Las Vegas, NV 89166 Las Ve…" at bounding box center [409, 98] width 741 height 1957
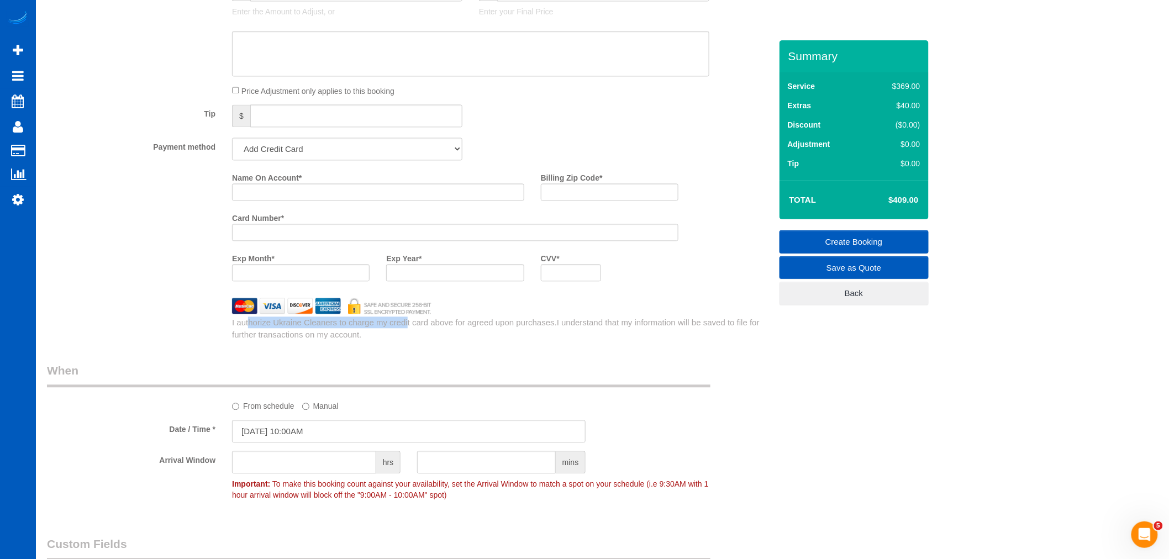
click at [233, 330] on div "I authorize Ukraine Cleaners to charge my credit card above for agreed upon pur…" at bounding box center [501, 328] width 555 height 24
drag, startPoint x: 233, startPoint y: 330, endPoint x: 371, endPoint y: 341, distance: 138.5
click at [371, 340] on div "I authorize Ukraine Cleaners to charge my credit card above for agreed upon pur…" at bounding box center [501, 328] width 555 height 24
click at [302, 146] on select "Add Credit Card Cash Check Paypal" at bounding box center [347, 149] width 230 height 23
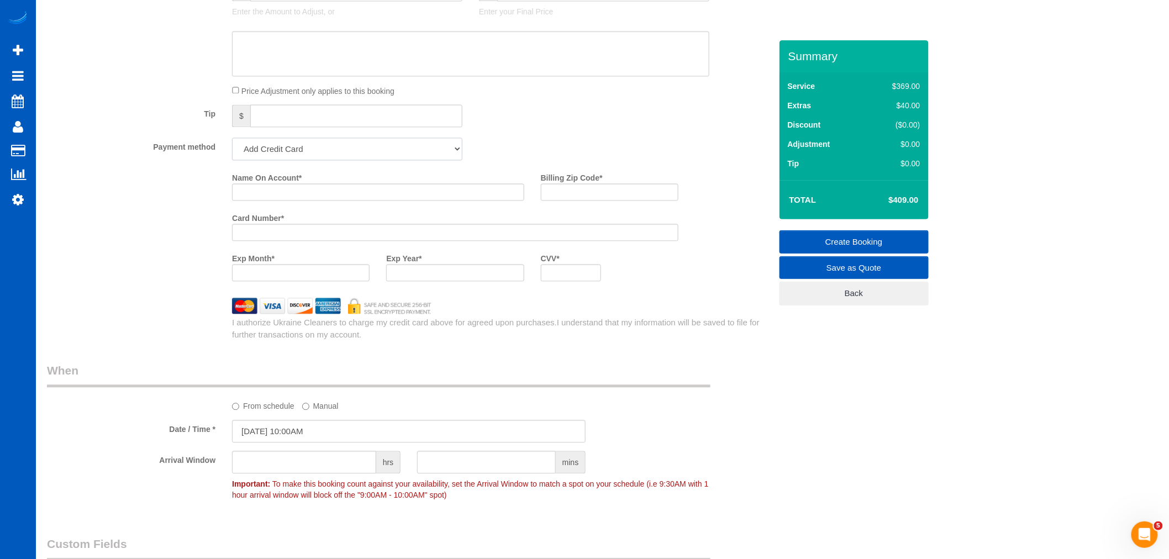
click at [324, 159] on select "Add Credit Card Cash Check Paypal" at bounding box center [347, 149] width 230 height 23
click at [336, 152] on select "Add Credit Card Cash Check Paypal" at bounding box center [347, 149] width 230 height 23
click at [340, 156] on select "Add Credit Card Cash Check Paypal" at bounding box center [347, 149] width 230 height 23
click at [382, 156] on select "Add Credit Card Cash Check Paypal" at bounding box center [347, 149] width 230 height 23
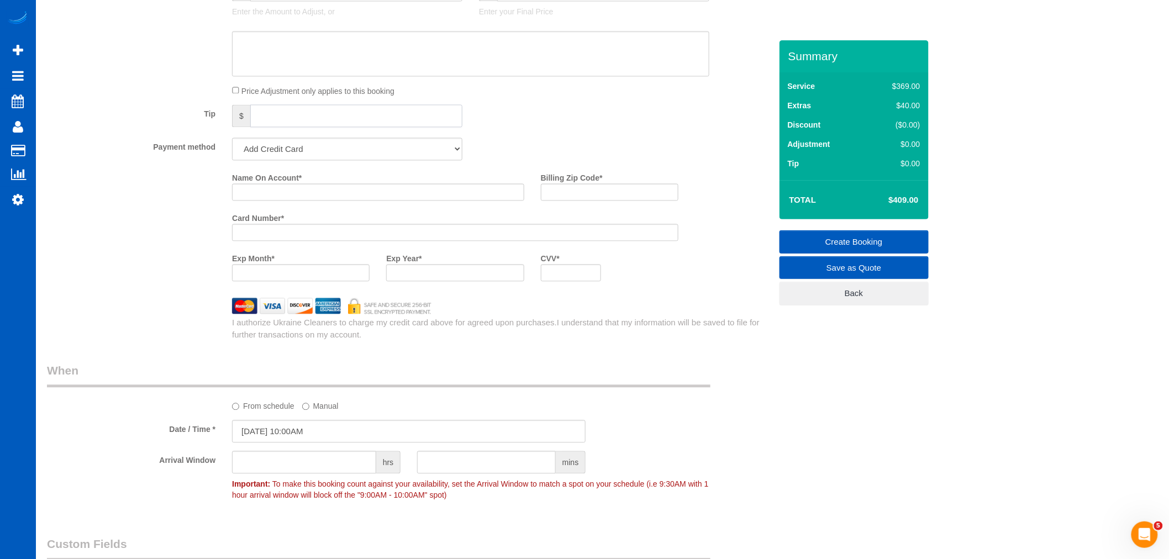
click at [308, 127] on input "text" at bounding box center [356, 115] width 212 height 23
click at [308, 150] on select "Add Credit Card Cash Check Paypal" at bounding box center [347, 149] width 230 height 23
click at [232, 145] on select "Add Credit Card Cash Check Paypal" at bounding box center [347, 149] width 230 height 23
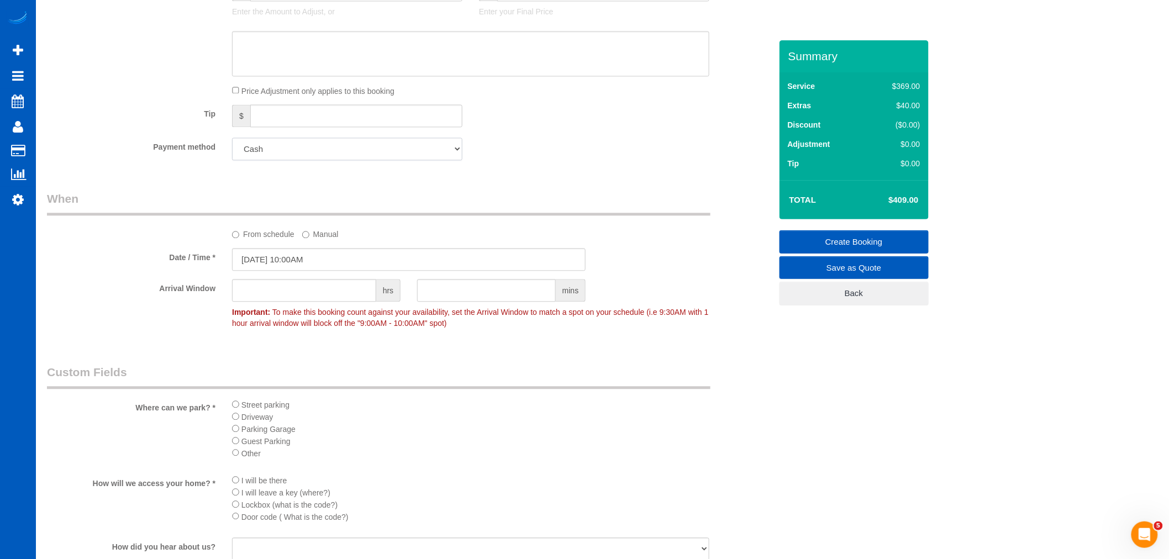
click at [402, 157] on select "Add Credit Card Cash Check Paypal" at bounding box center [347, 149] width 230 height 23
select select "string:fspay"
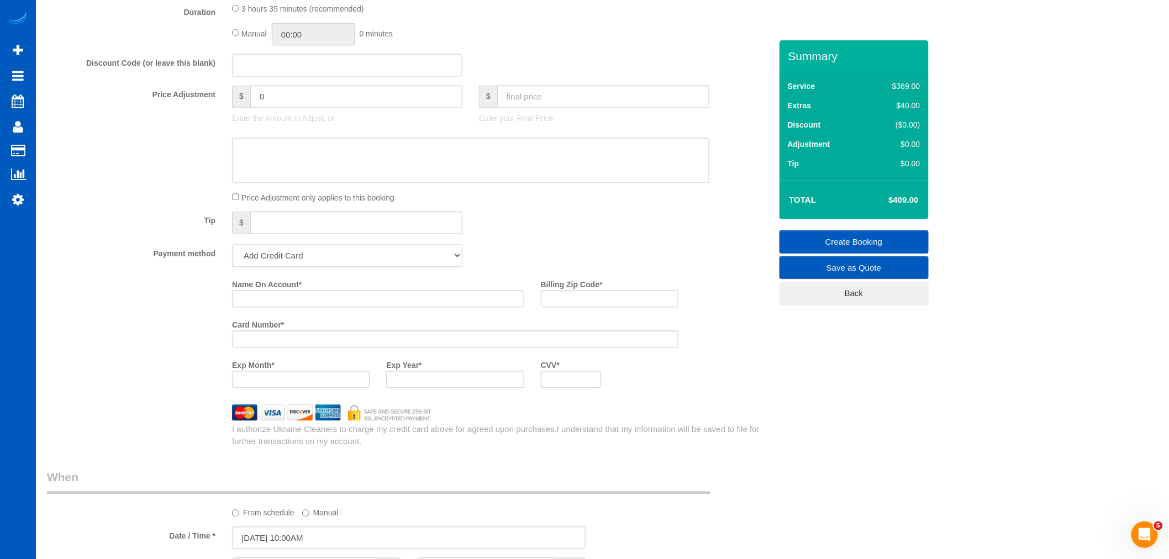
scroll to position [846, 0]
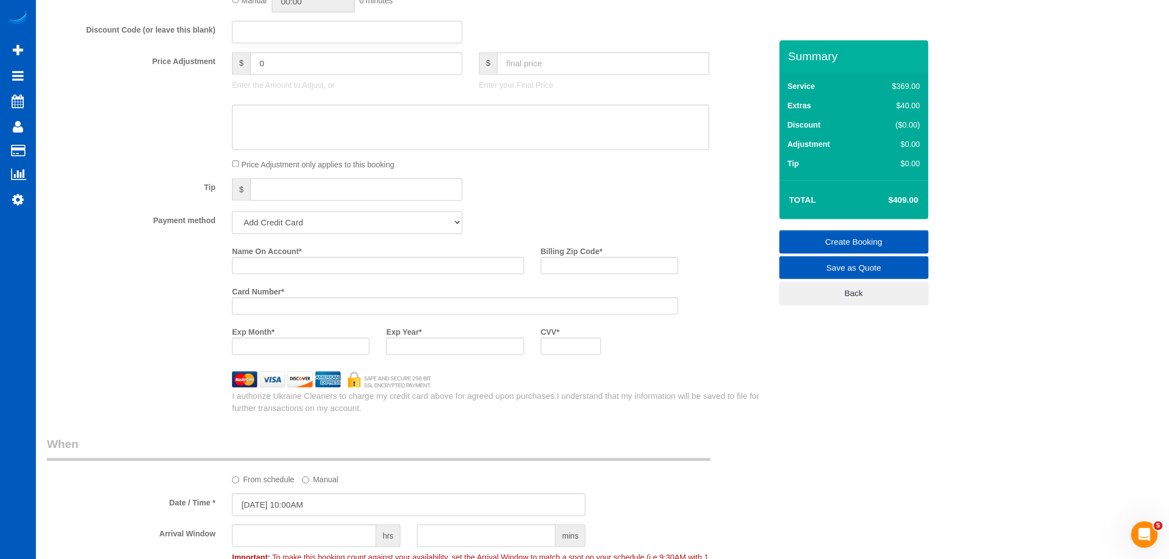
click at [382, 229] on select "Add Credit Card Cash Check Paypal" at bounding box center [347, 223] width 230 height 23
click at [232, 219] on select "Add Credit Card Cash Check Paypal" at bounding box center [347, 223] width 230 height 23
click at [310, 231] on select "Add Credit Card Cash Check Paypal" at bounding box center [347, 223] width 230 height 23
click at [319, 234] on select "Add Credit Card Cash Check Paypal" at bounding box center [347, 223] width 230 height 23
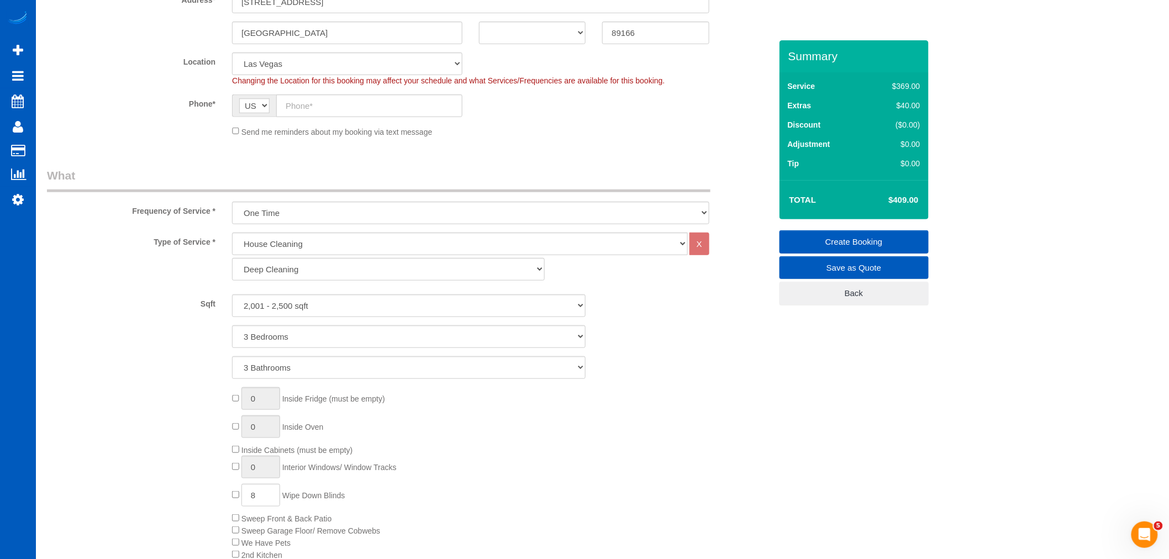
scroll to position [48, 0]
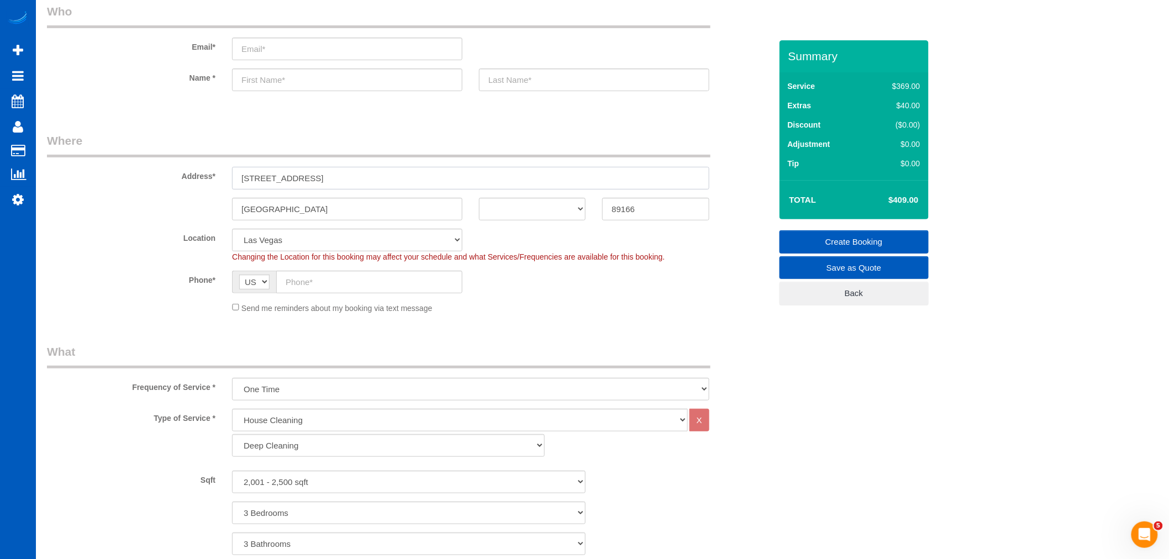
drag, startPoint x: 362, startPoint y: 179, endPoint x: 318, endPoint y: 181, distance: 44.2
click at [318, 181] on input "8138 Skye Sweep St, Las Vegas, NV 89166" at bounding box center [470, 178] width 477 height 23
drag, startPoint x: 318, startPoint y: 178, endPoint x: 366, endPoint y: 182, distance: 47.7
click at [366, 182] on input "8138 Skye Sweep St, Las Vegas, NV 89166" at bounding box center [470, 178] width 477 height 23
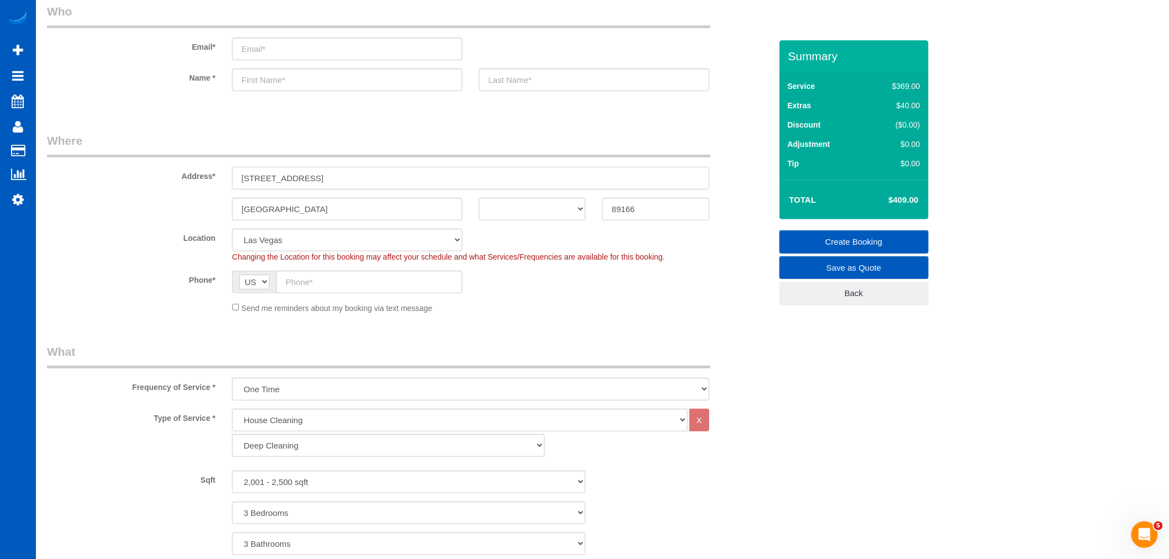
click at [423, 176] on input "8138 Skye Sweep St, Las Vegas, NV 89166" at bounding box center [470, 178] width 477 height 23
drag, startPoint x: 363, startPoint y: 173, endPoint x: 318, endPoint y: 172, distance: 45.9
click at [318, 172] on input "8138 Skye Sweep St, Las Vegas, NV 89166" at bounding box center [470, 178] width 477 height 23
click at [492, 162] on div "Address* 8138 Skye Sweep St, Las Vegas, NV 89166" at bounding box center [409, 161] width 741 height 57
drag, startPoint x: 362, startPoint y: 178, endPoint x: 318, endPoint y: 178, distance: 44.2
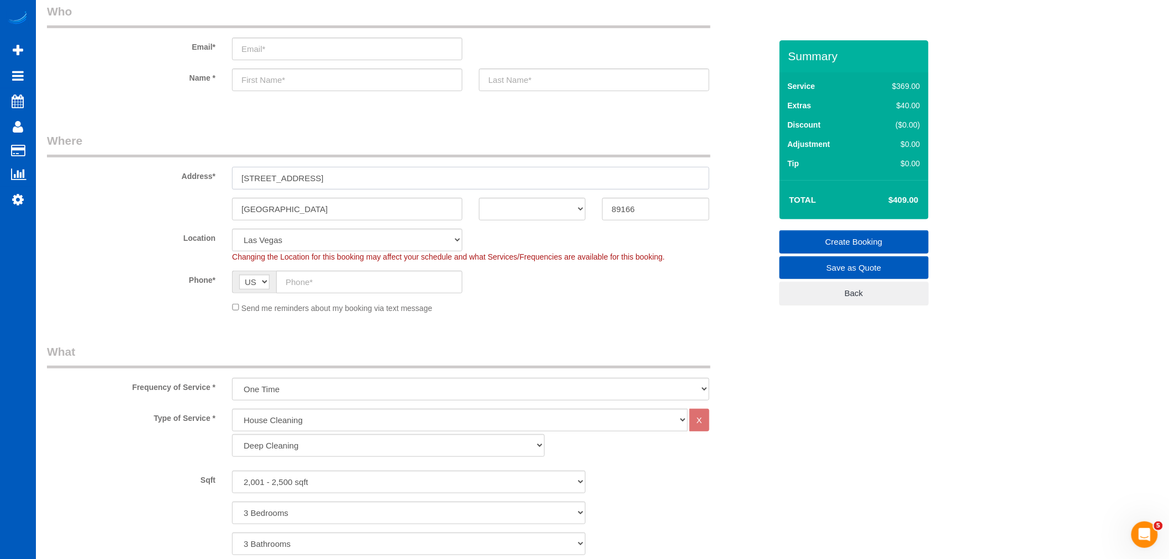
click at [318, 178] on input "8138 Skye Sweep St, Las Vegas, NV 89166" at bounding box center [470, 178] width 477 height 23
click at [369, 180] on input "8138 Skye Sweep St, Las Vegas, NV 89166" at bounding box center [470, 178] width 477 height 23
click at [360, 180] on input "8138 Skye Sweep St, Las Vegas, NV 89166" at bounding box center [470, 178] width 477 height 23
drag, startPoint x: 360, startPoint y: 178, endPoint x: 346, endPoint y: 177, distance: 13.3
click at [346, 177] on input "8138 Skye Sweep St, Las Vegas, NV 89166" at bounding box center [470, 178] width 477 height 23
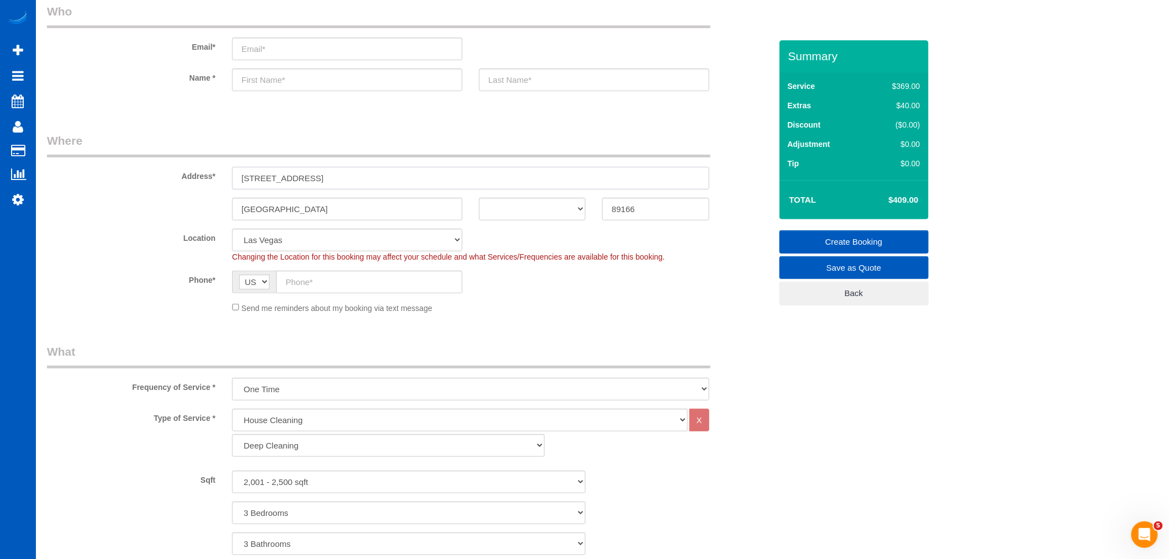
drag, startPoint x: 363, startPoint y: 177, endPoint x: 323, endPoint y: 175, distance: 39.8
click at [323, 175] on input "8138 Skye Sweep St, Las Vegas, NV 89166" at bounding box center [470, 178] width 477 height 23
click at [337, 175] on input "8138 Skye Sweep St NV 89166" at bounding box center [470, 178] width 477 height 23
drag, startPoint x: 335, startPoint y: 176, endPoint x: 362, endPoint y: 177, distance: 27.1
click at [362, 177] on input "8138 Skye Sweep St NV 89166" at bounding box center [470, 178] width 477 height 23
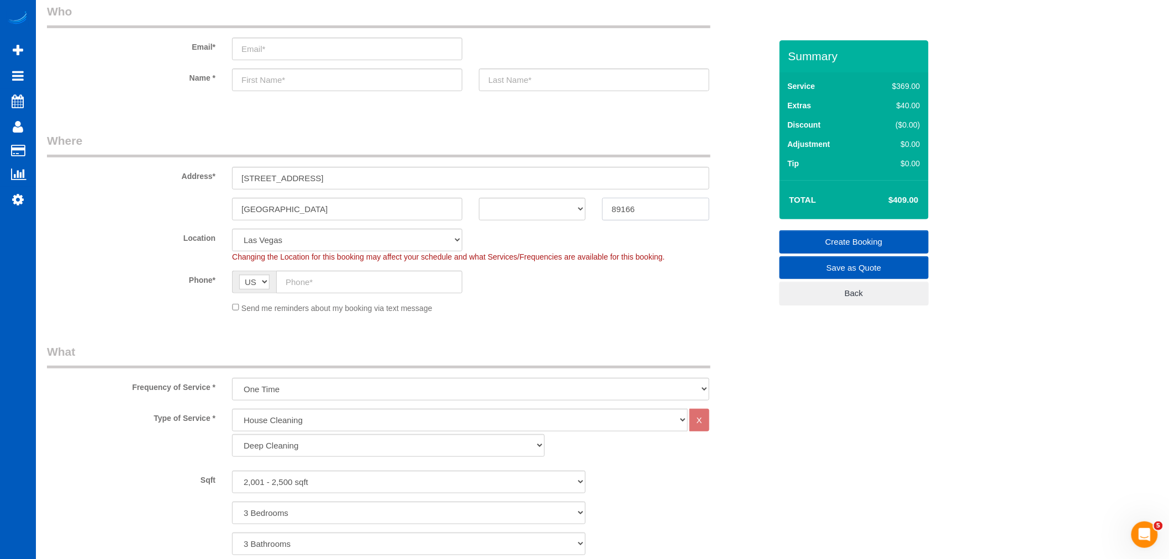
click at [654, 212] on input "89166" at bounding box center [655, 209] width 107 height 23
drag, startPoint x: 654, startPoint y: 212, endPoint x: 484, endPoint y: 186, distance: 172.0
click at [484, 186] on sui-booking-address "Address* 8138 Skye Sweep St NV 89166 Las Vegas AK AL AR AZ CA CO CT DC DE FL GA…" at bounding box center [409, 177] width 724 height 88
drag, startPoint x: 402, startPoint y: 178, endPoint x: 319, endPoint y: 188, distance: 84.0
click at [319, 188] on input "8138 Skye Sweep St NV 89166" at bounding box center [470, 178] width 477 height 23
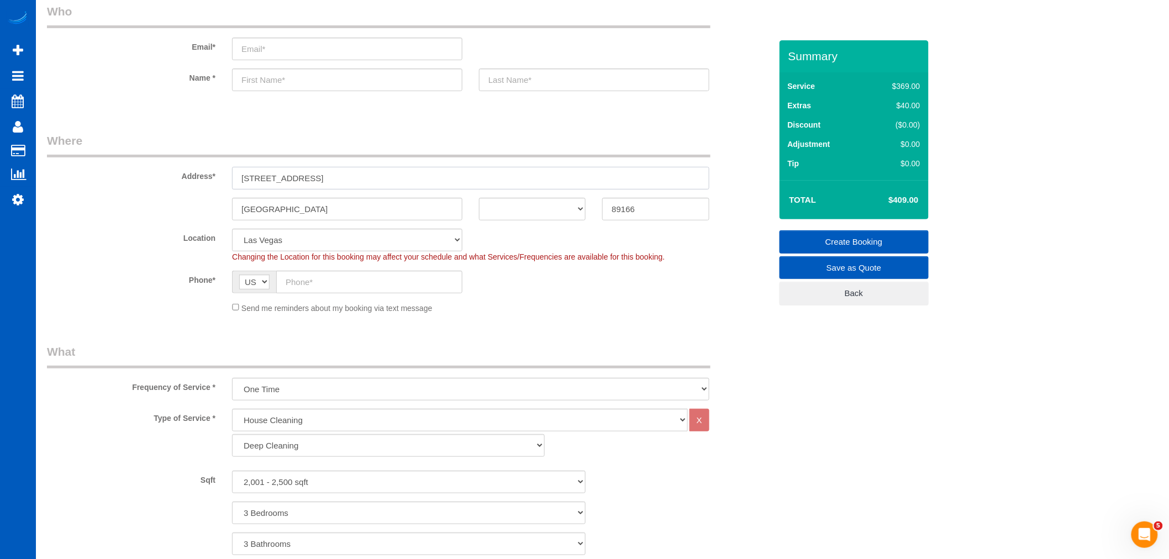
type input "8138 Skye Sweep St"
click at [541, 202] on select "AK AL AR AZ CA CO CT DC DE FL GA HI IA ID IL IN KS KY LA MA MD ME MI MN MO MS M…" at bounding box center [532, 209] width 107 height 23
select select "NV"
click at [479, 198] on select "AK AL AR AZ CA CO CT DC DE FL GA HI IA ID IL IN KS KY LA MA MD ME MI MN MO MS M…" at bounding box center [532, 209] width 107 height 23
click at [581, 210] on select "AK AL AR AZ CA CO CT DC DE FL GA HI IA ID IL IN KS KY LA MA MD ME MI MN MO MS M…" at bounding box center [532, 209] width 107 height 23
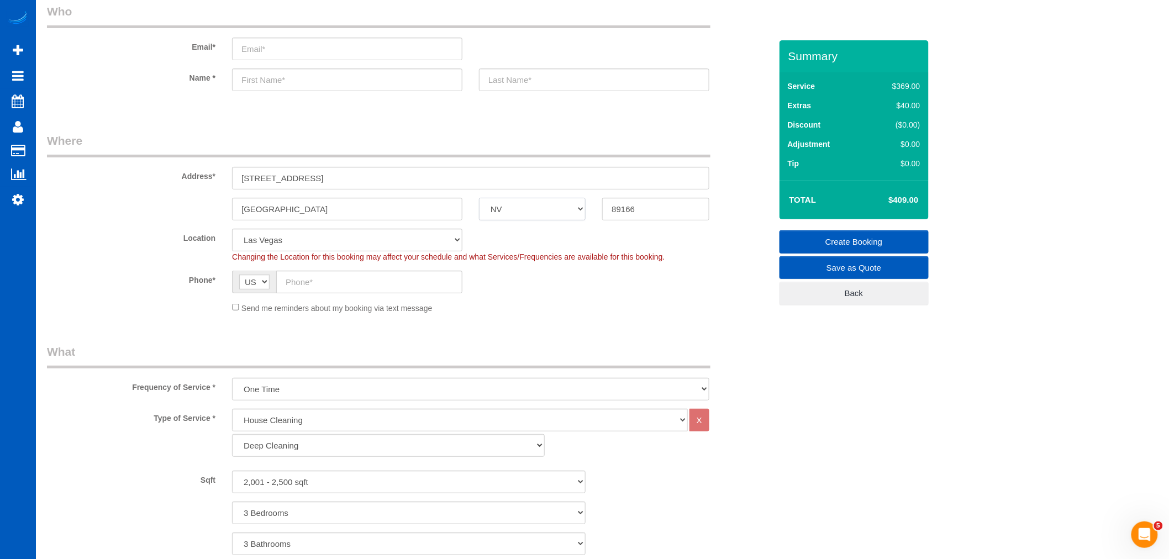
click at [581, 210] on select "AK AL AR AZ CA CO CT DC DE FL GA HI IA ID IL IN KS KY LA MA MD ME MI MN MO MS M…" at bounding box center [532, 209] width 107 height 23
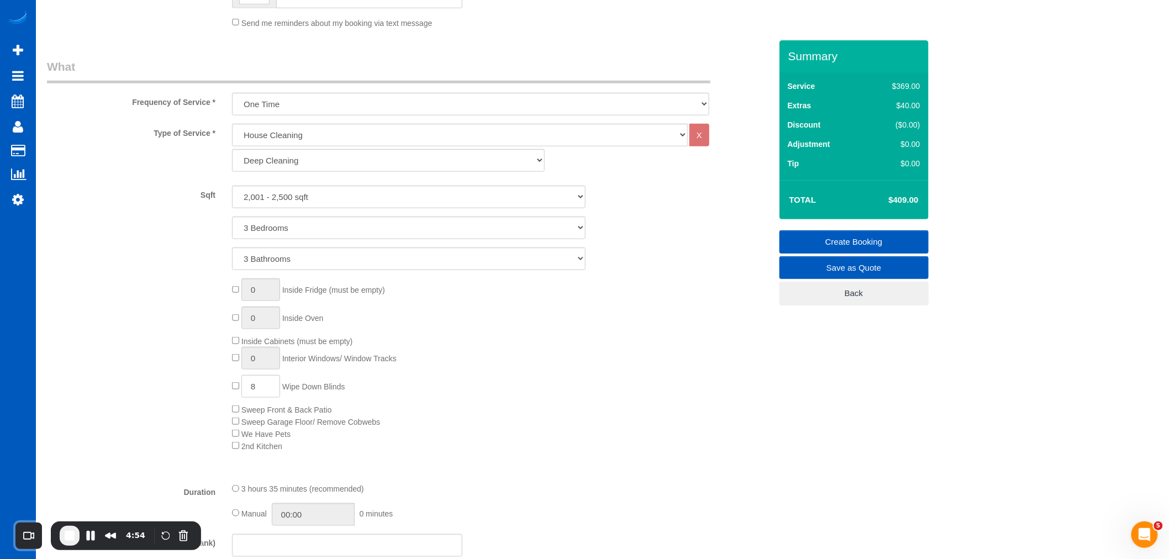
scroll to position [355, 0]
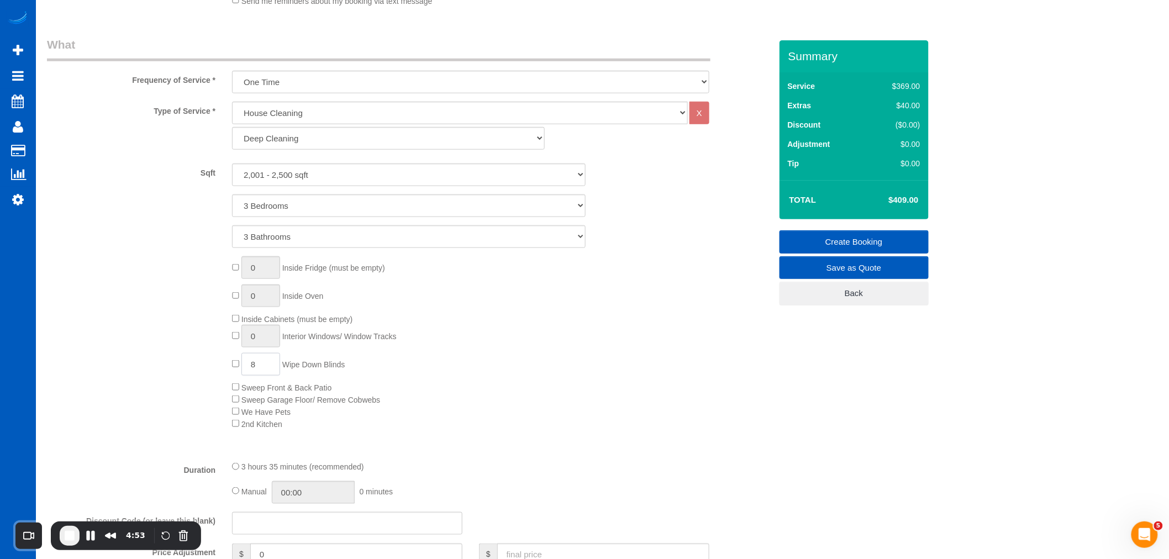
click at [263, 365] on input "8" at bounding box center [260, 364] width 39 height 23
drag, startPoint x: 282, startPoint y: 368, endPoint x: 230, endPoint y: 362, distance: 51.7
click at [230, 362] on div "0 Inside Fridge (must be empty) 0 Inside Oven Inside Cabinets (must be empty) 0…" at bounding box center [501, 342] width 555 height 173
click at [267, 367] on input "8" at bounding box center [260, 364] width 39 height 23
drag, startPoint x: 267, startPoint y: 367, endPoint x: 110, endPoint y: 324, distance: 162.7
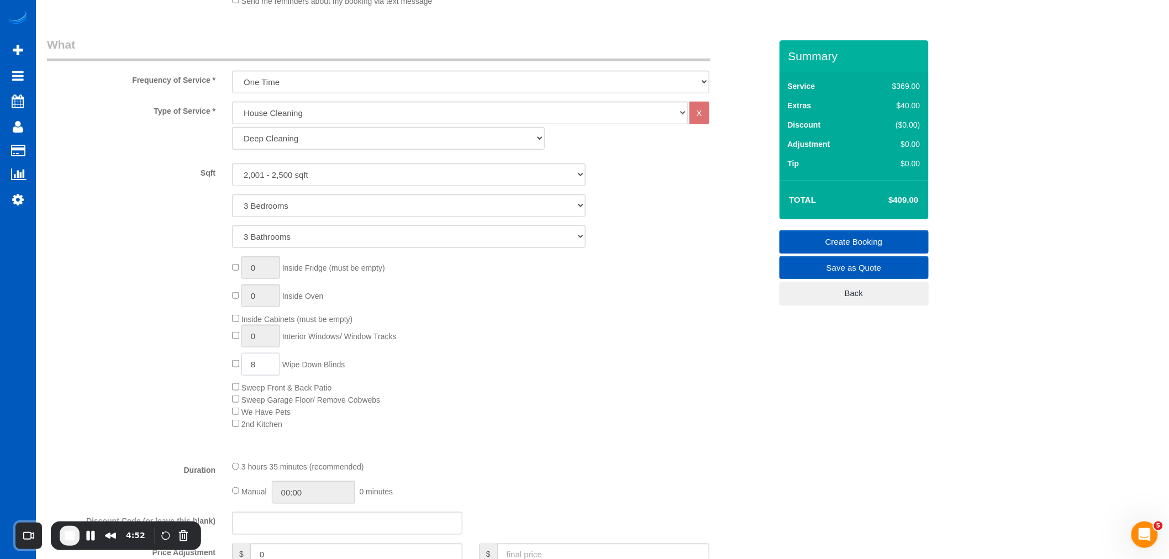
click at [110, 324] on div "0 Inside Fridge (must be empty) 0 Inside Oven Inside Cabinets (must be empty) 0…" at bounding box center [409, 342] width 741 height 173
type input "0"
click at [440, 368] on div "0 Inside Fridge (must be empty) 0 Inside Oven Inside Cabinets (must be empty) 0…" at bounding box center [501, 342] width 555 height 173
click at [316, 145] on select "Standard Cleaning Deep Cleaning Move In/ Out Cleaning" at bounding box center [388, 138] width 313 height 23
select select "366"
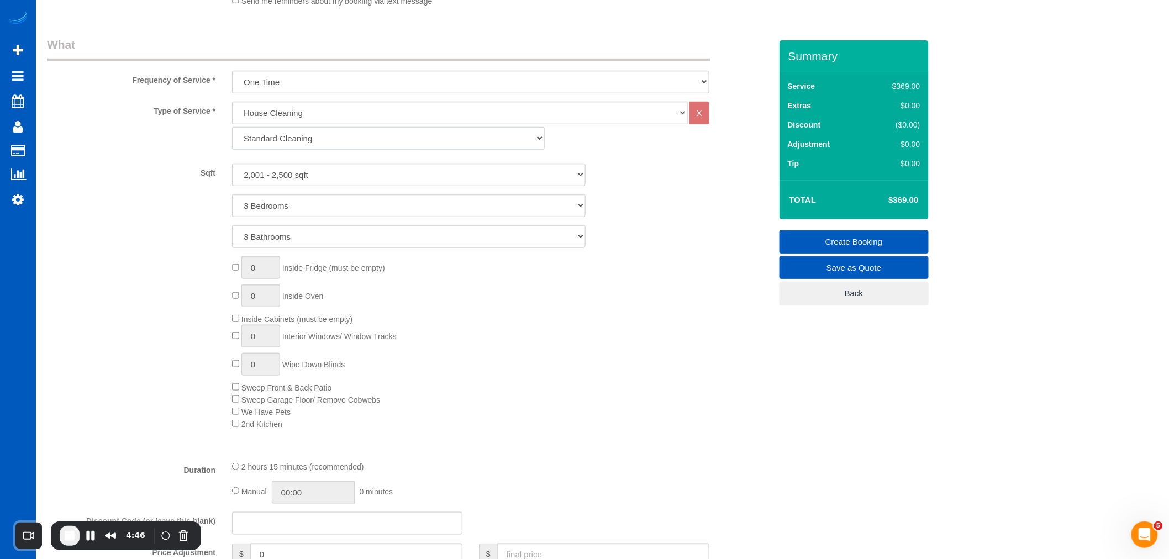
click at [232, 128] on select "Standard Cleaning Deep Cleaning Move In/ Out Cleaning" at bounding box center [388, 138] width 313 height 23
select select "3"
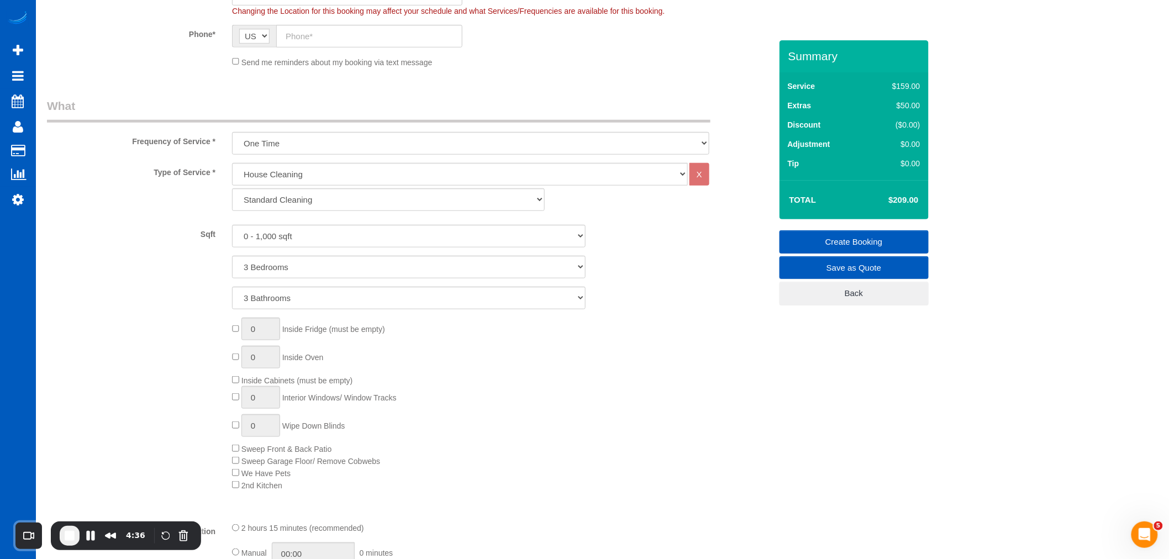
click at [327, 249] on div "Sqft 0 - 1,000 sqft 1,001 - 1,500 sqft 1,501 - 2,000 sqft 2,001 - 2,500 sqft 2,…" at bounding box center [409, 267] width 724 height 85
click at [334, 240] on select "0 - 1,000 sqft 1,001 - 1,500 sqft 1,501 - 2,000 sqft 2,001 - 2,500 sqft 2,501 -…" at bounding box center [408, 236] width 353 height 23
select select "3501"
click at [232, 226] on select "0 - 1,000 sqft 1,001 - 1,500 sqft 1,501 - 2,000 sqft 2,001 - 2,500 sqft 2,501 -…" at bounding box center [408, 236] width 353 height 23
click at [310, 203] on select "Standard Cleaning Deep Cleaning Move In/ Out Cleaning" at bounding box center [388, 199] width 313 height 23
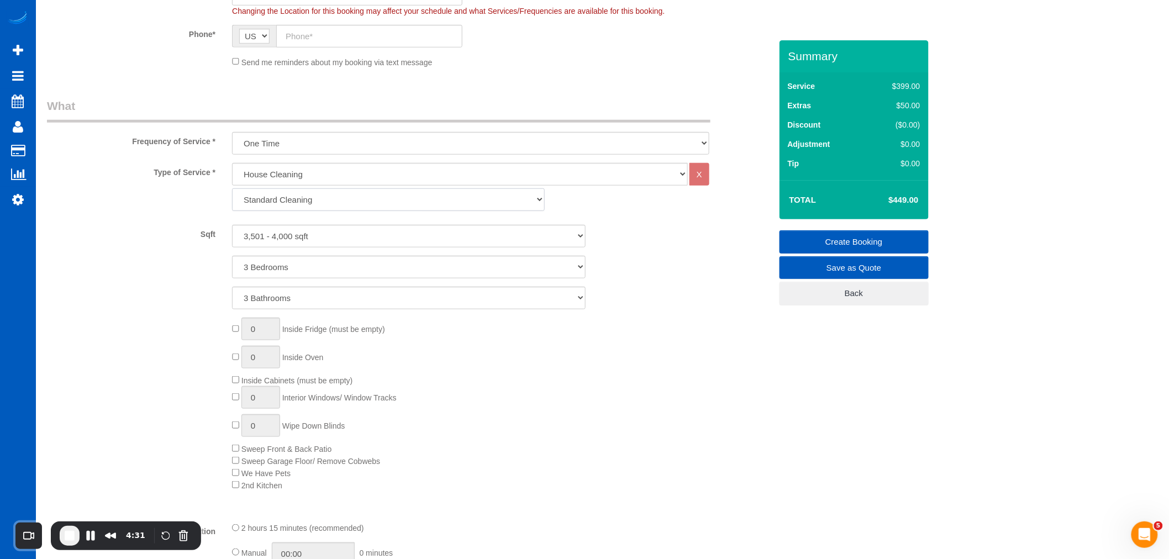
click at [308, 199] on select "Standard Cleaning Deep Cleaning Move In/ Out Cleaning" at bounding box center [388, 199] width 313 height 23
click at [304, 170] on select "House Cleaning" at bounding box center [460, 174] width 456 height 23
click at [232, 163] on select "House Cleaning" at bounding box center [460, 174] width 456 height 23
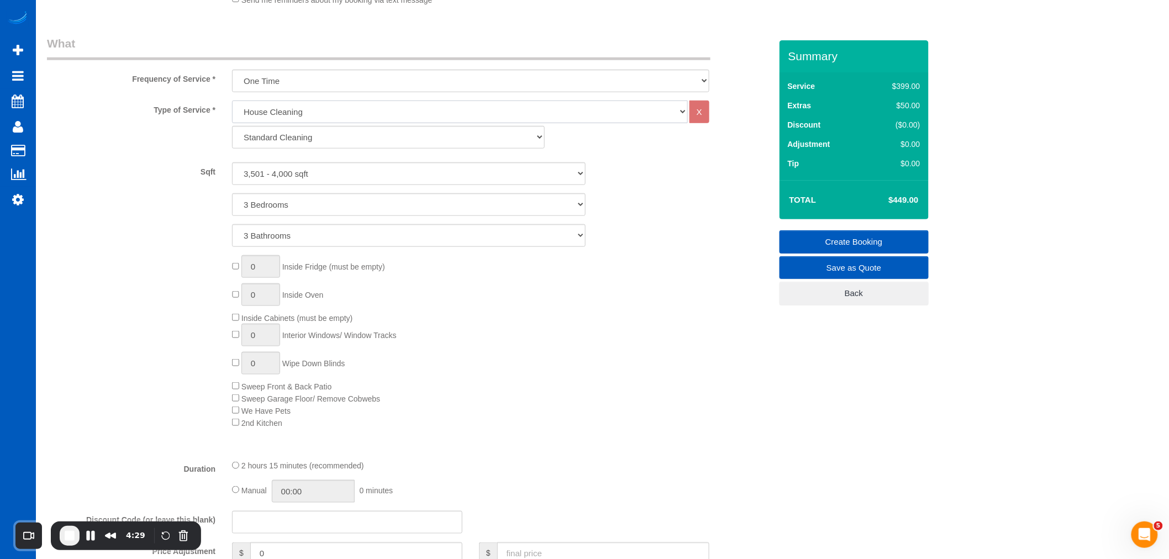
scroll to position [416, 0]
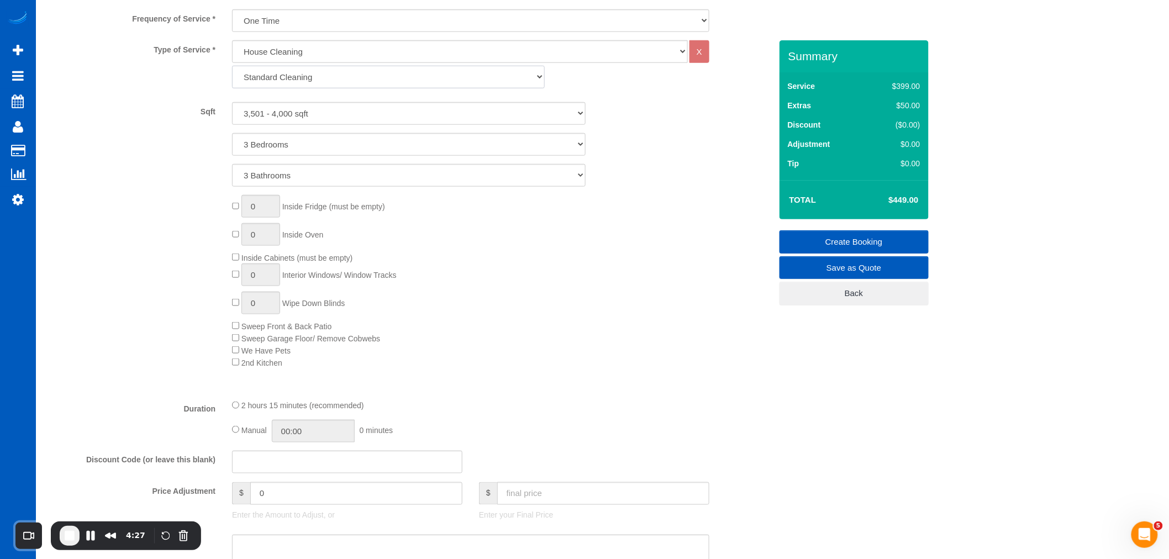
click at [275, 72] on select "Standard Cleaning Deep Cleaning Move In/ Out Cleaning" at bounding box center [388, 77] width 313 height 23
select select "367"
click at [232, 66] on select "Standard Cleaning Deep Cleaning Move In/ Out Cleaning" at bounding box center [388, 77] width 313 height 23
select select "3"
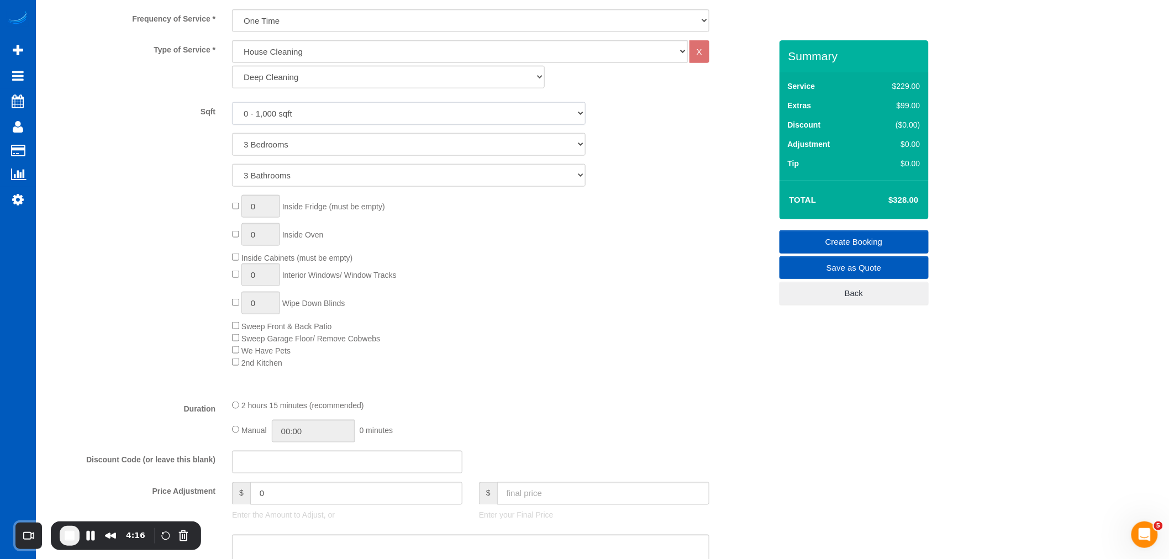
click at [282, 109] on select "0 - 1,000 sqft 1,001 - 1,500 sqft 1,501 - 2,000 sqft 2,001 - 2,500 sqft 2,501 -…" at bounding box center [408, 113] width 353 height 23
select select "2501"
click at [232, 103] on select "0 - 1,000 sqft 1,001 - 1,500 sqft 1,501 - 2,000 sqft 2,001 - 2,500 sqft 2,501 -…" at bounding box center [408, 113] width 353 height 23
click at [286, 70] on select "Standard Cleaning Deep Cleaning Move In/ Out Cleaning" at bounding box center [388, 77] width 313 height 23
click at [268, 135] on select "1 Bedroom 2 Bedrooms 3 Bedrooms 4 Bedrooms 5 Bedrooms 6 Bedrooms 7 Bedrooms" at bounding box center [408, 144] width 353 height 23
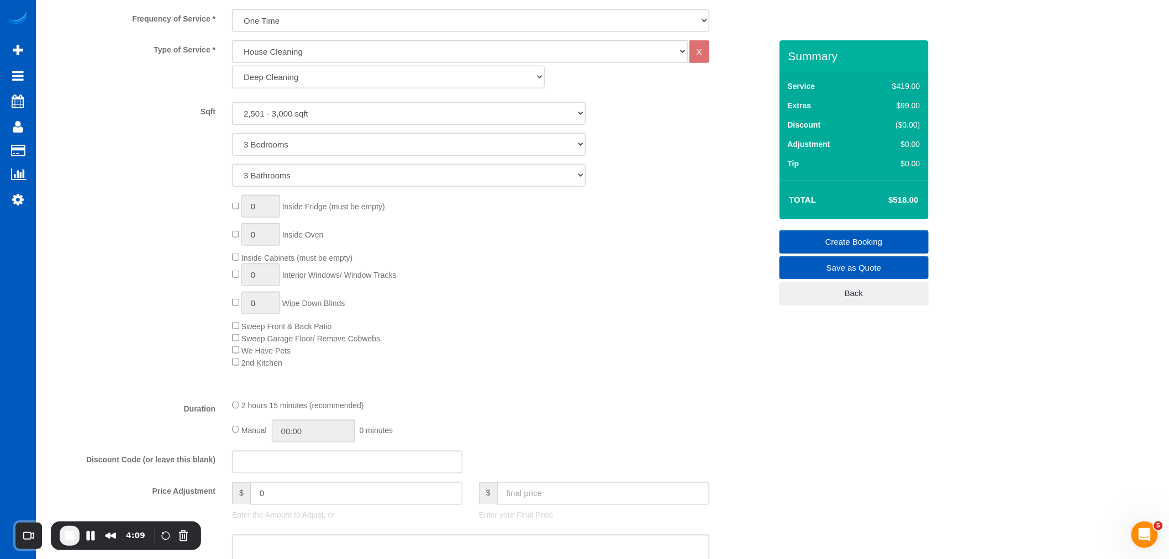
click at [286, 75] on select "Standard Cleaning Deep Cleaning Move In/ Out Cleaning" at bounding box center [388, 77] width 313 height 23
select select "368"
click at [232, 66] on select "Standard Cleaning Deep Cleaning Move In/ Out Cleaning" at bounding box center [388, 77] width 313 height 23
select select "3"
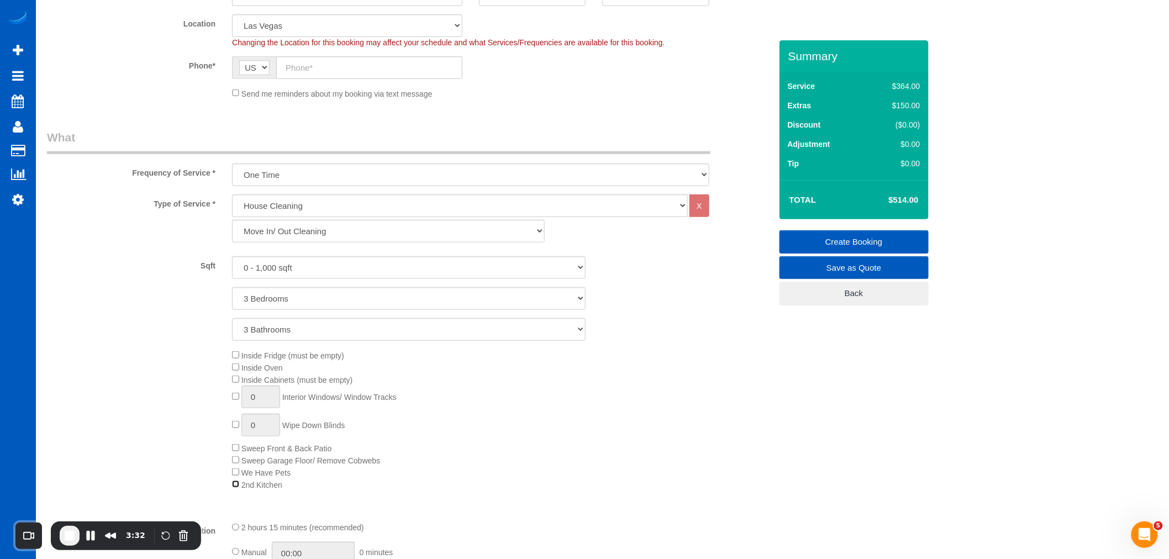
scroll to position [233, 0]
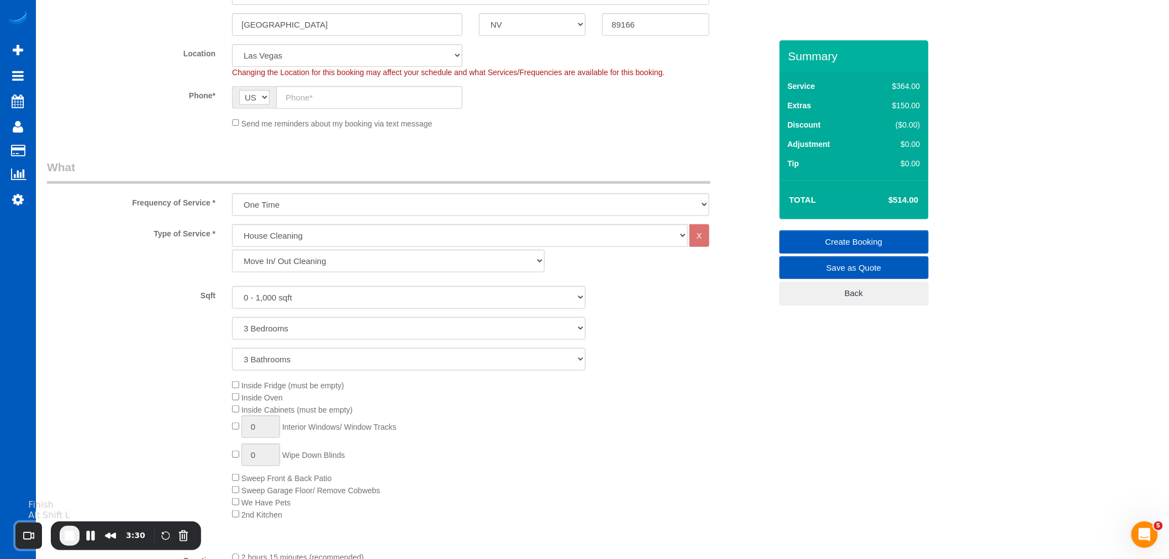
click at [64, 541] on span "End Recording" at bounding box center [69, 535] width 13 height 13
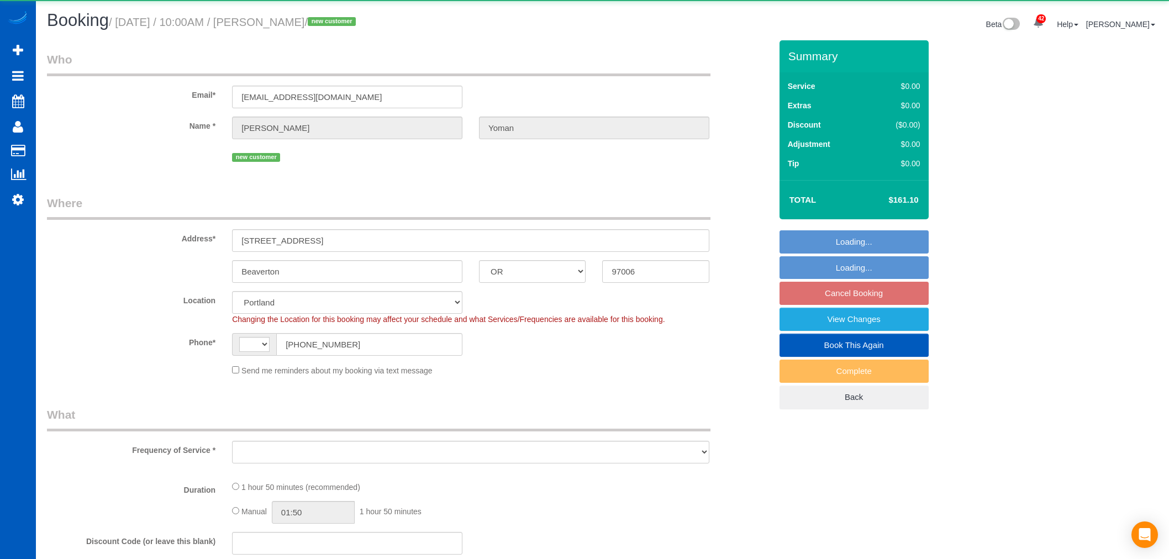
select select "OR"
select select "string:US"
select select "object:1131"
select select "199"
select select "1001"
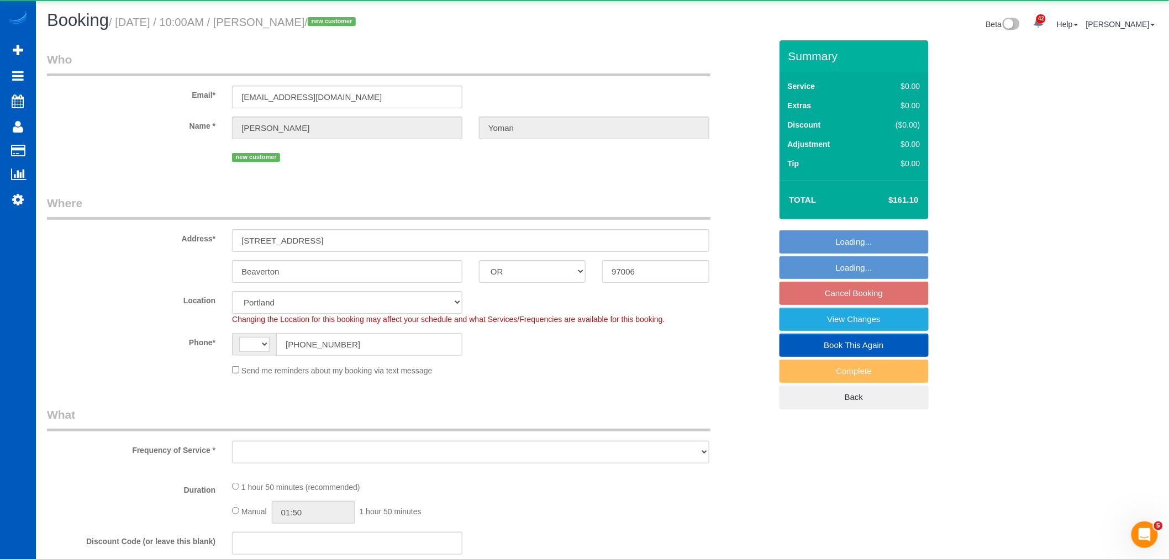
select select "3"
select select "2"
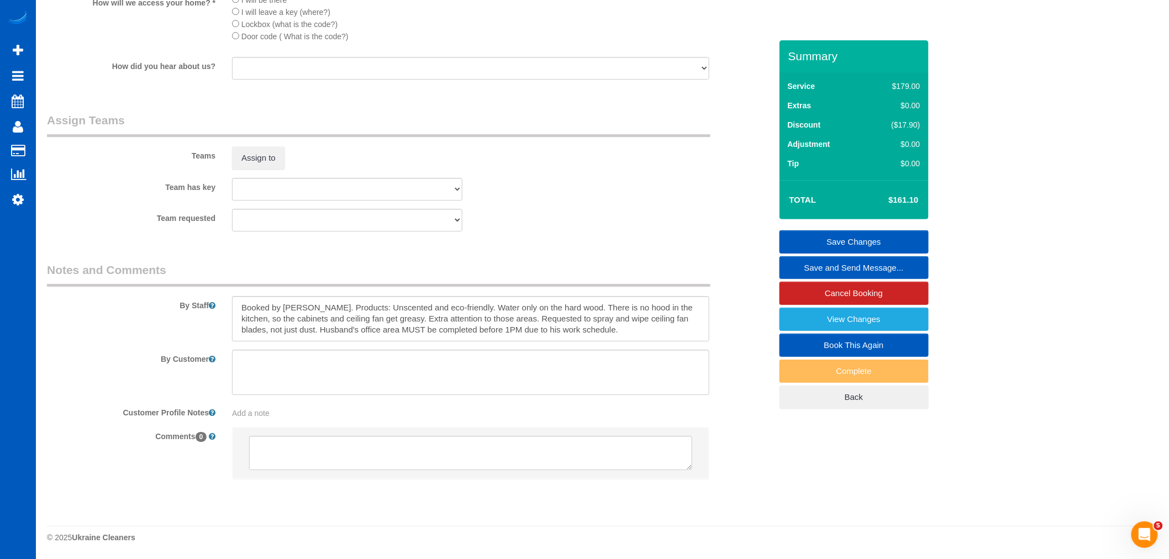
scroll to position [1432, 0]
click at [577, 333] on textarea at bounding box center [470, 318] width 477 height 45
click at [577, 339] on textarea at bounding box center [470, 318] width 477 height 45
click at [553, 374] on textarea at bounding box center [470, 372] width 477 height 45
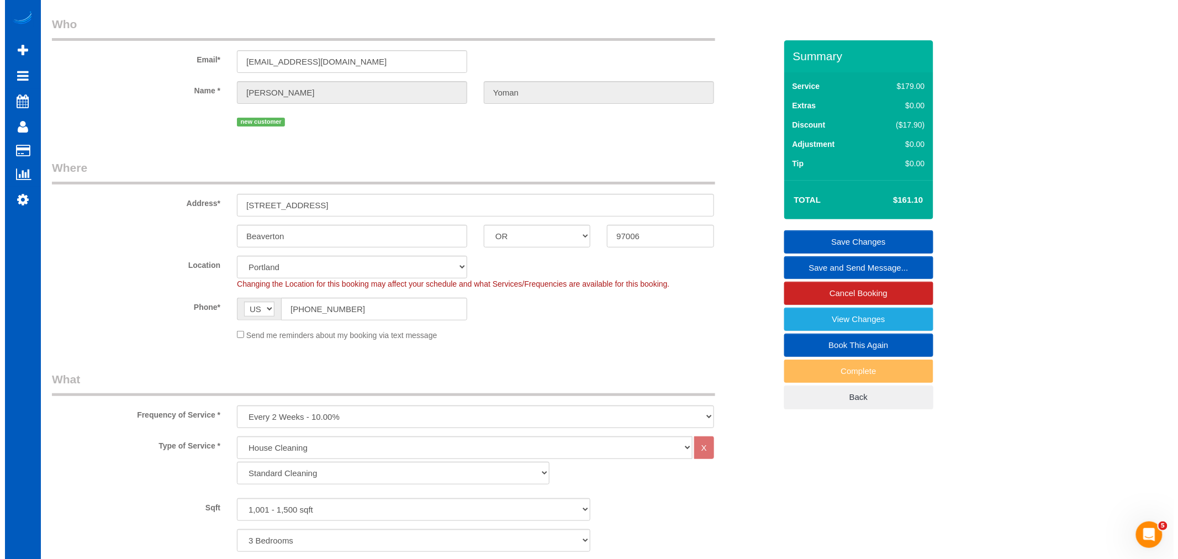
scroll to position [0, 0]
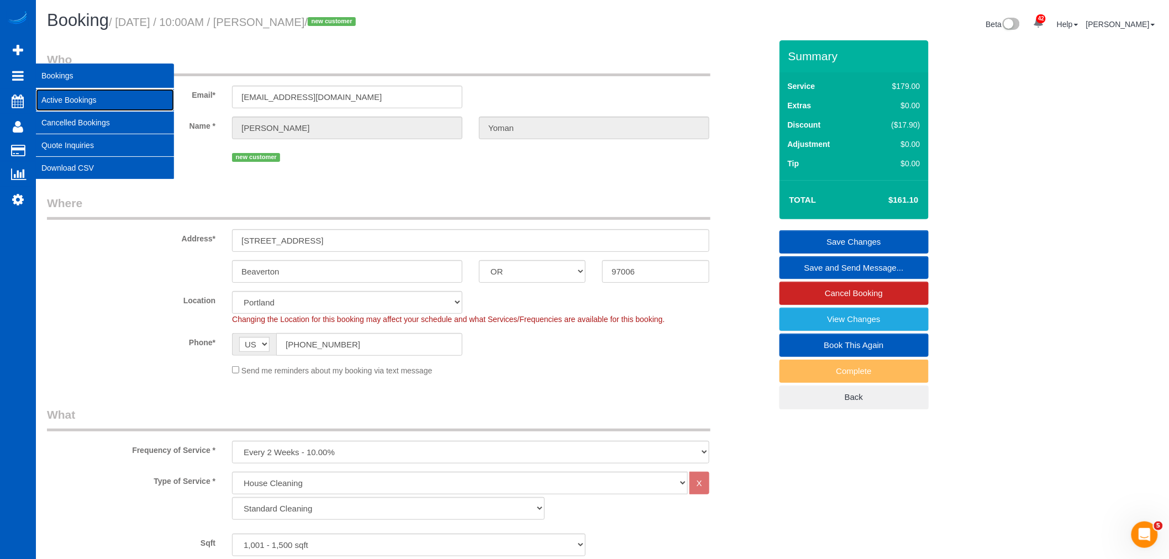
click at [78, 97] on link "Active Bookings" at bounding box center [105, 100] width 138 height 22
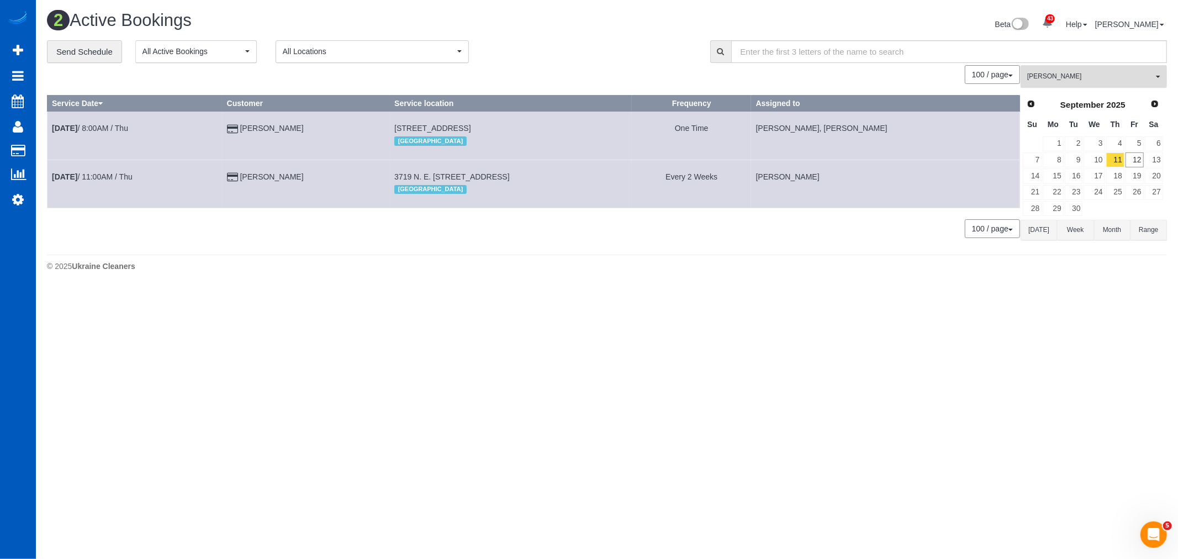
click at [1064, 79] on span "[PERSON_NAME]" at bounding box center [1090, 76] width 126 height 9
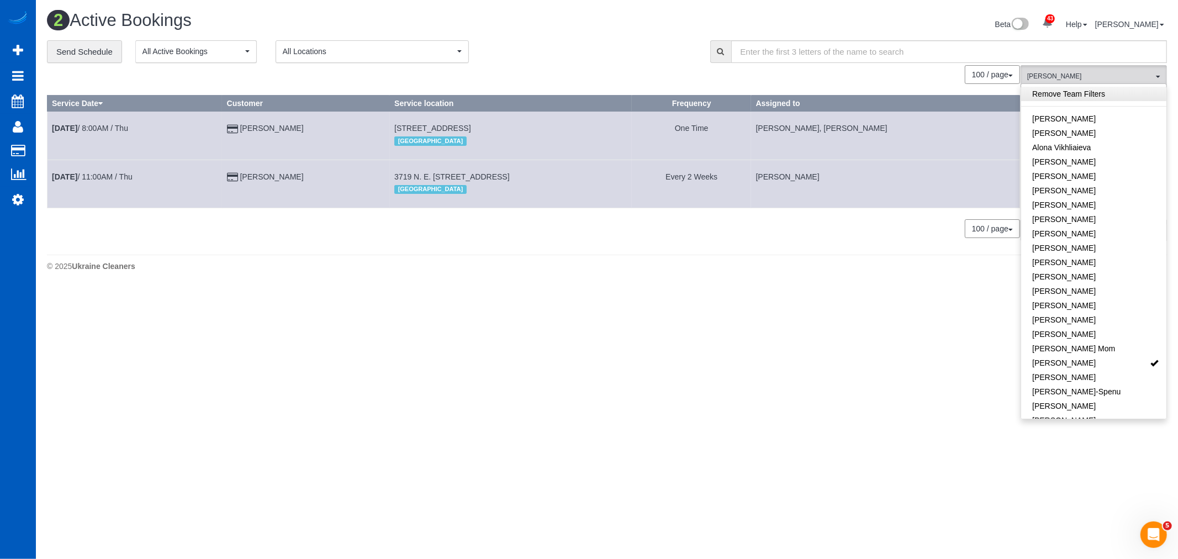
click at [1070, 97] on link "Remove Team Filters" at bounding box center [1093, 94] width 145 height 14
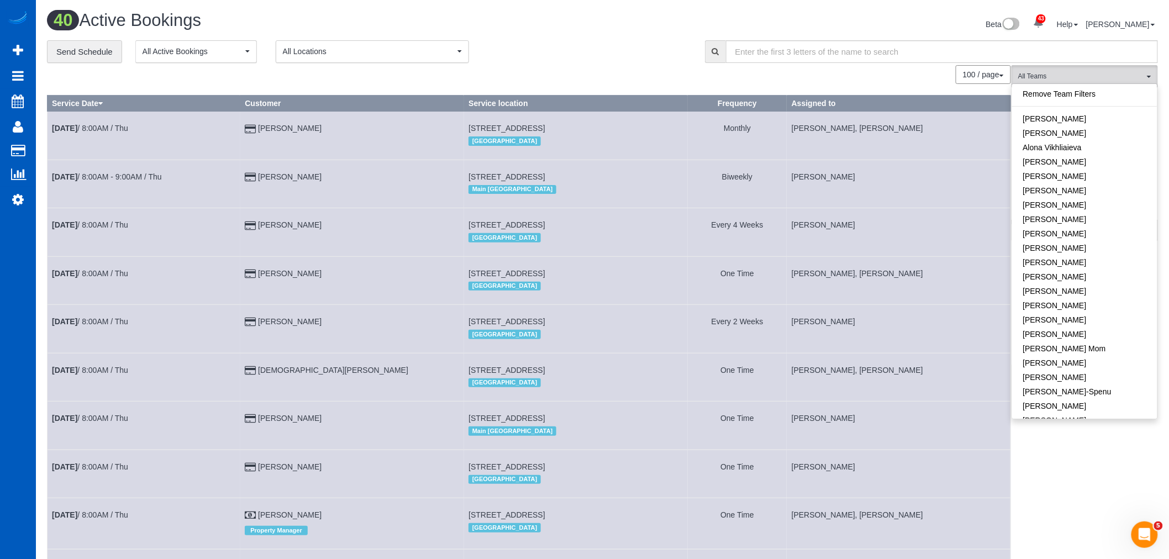
click at [516, 54] on div "**********" at bounding box center [367, 51] width 641 height 23
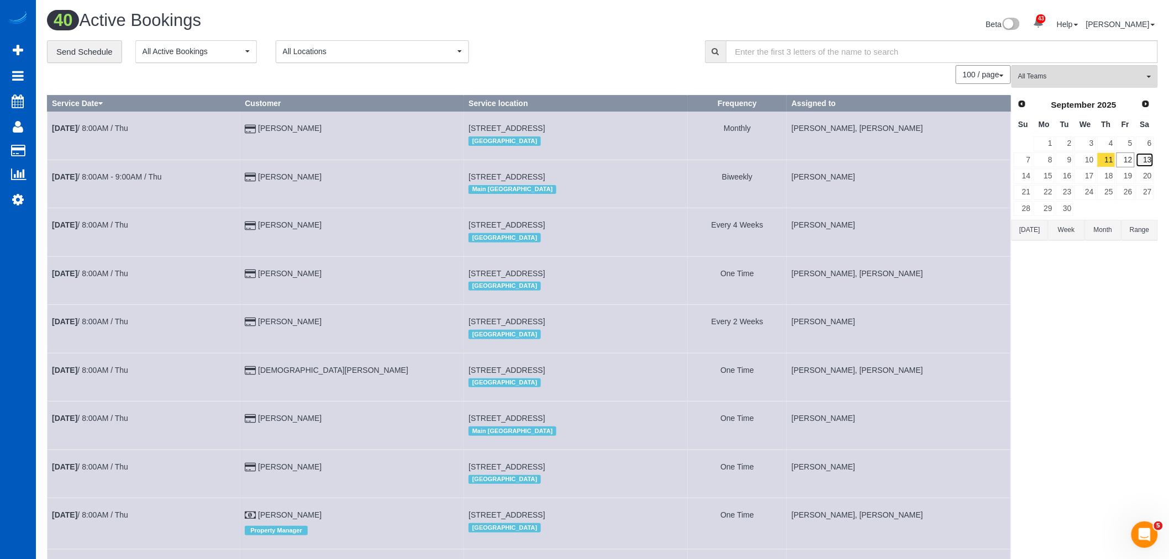
click at [1139, 163] on link "13" at bounding box center [1145, 159] width 18 height 15
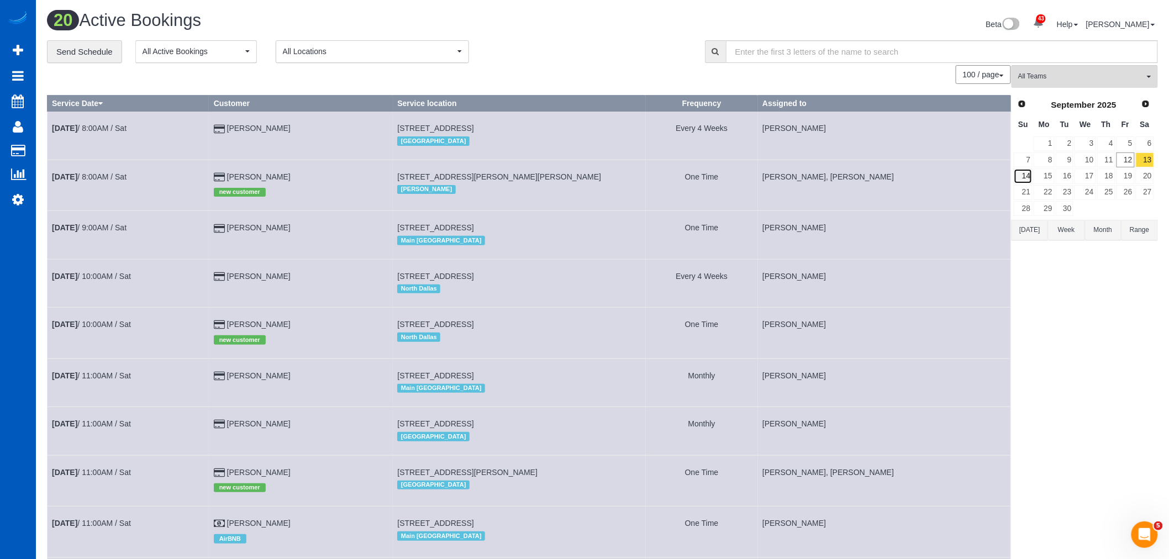
click at [1022, 175] on link "14" at bounding box center [1023, 175] width 19 height 15
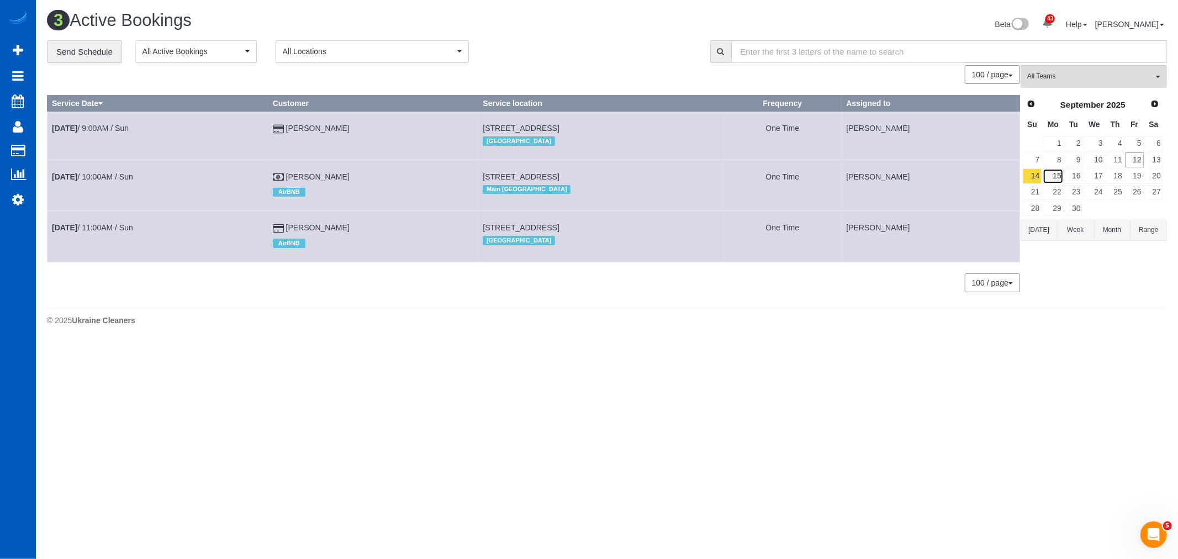
click at [1047, 177] on link "15" at bounding box center [1053, 175] width 20 height 15
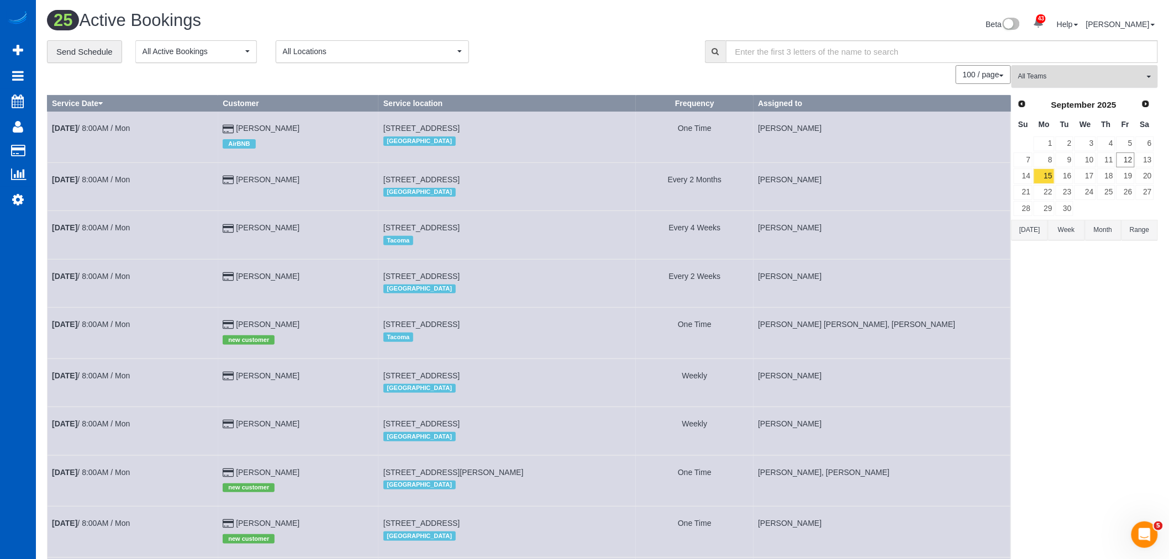
click at [1094, 73] on span "All Teams" at bounding box center [1081, 76] width 126 height 9
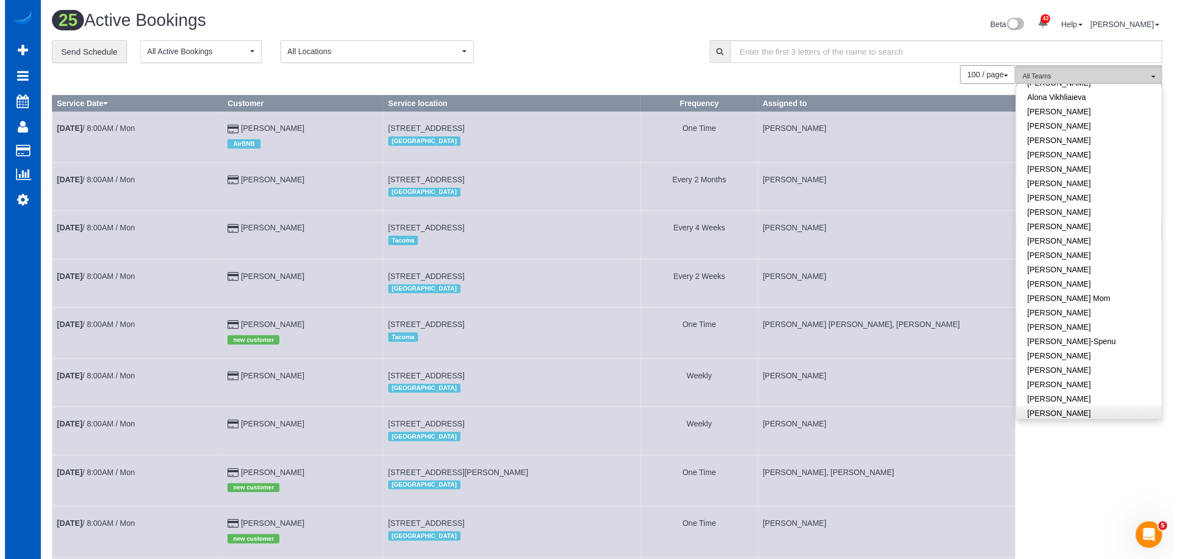
scroll to position [123, 0]
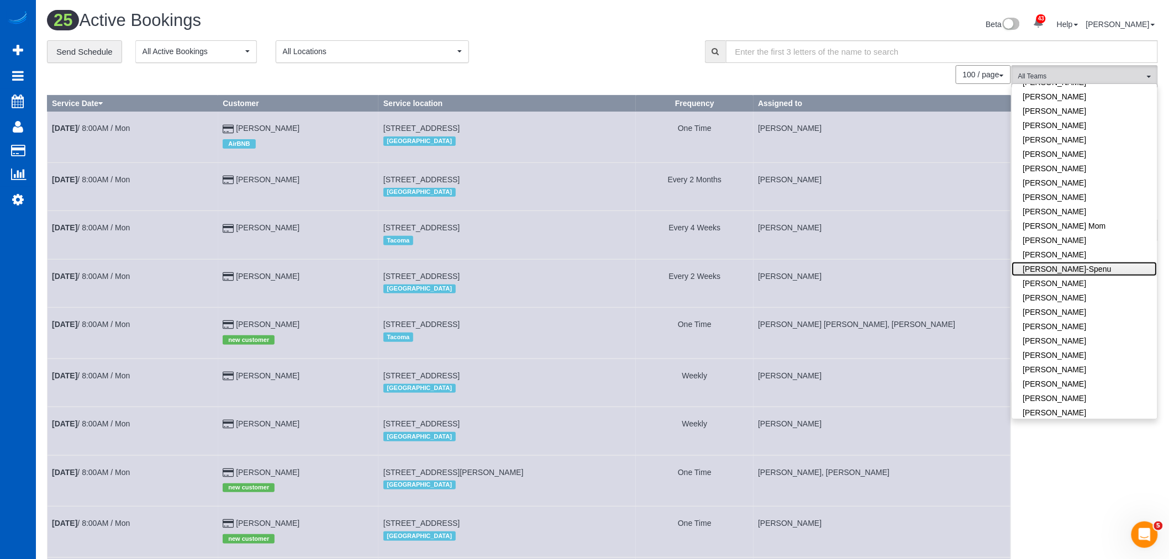
click at [1069, 267] on link "[PERSON_NAME]-Spenu" at bounding box center [1084, 269] width 145 height 14
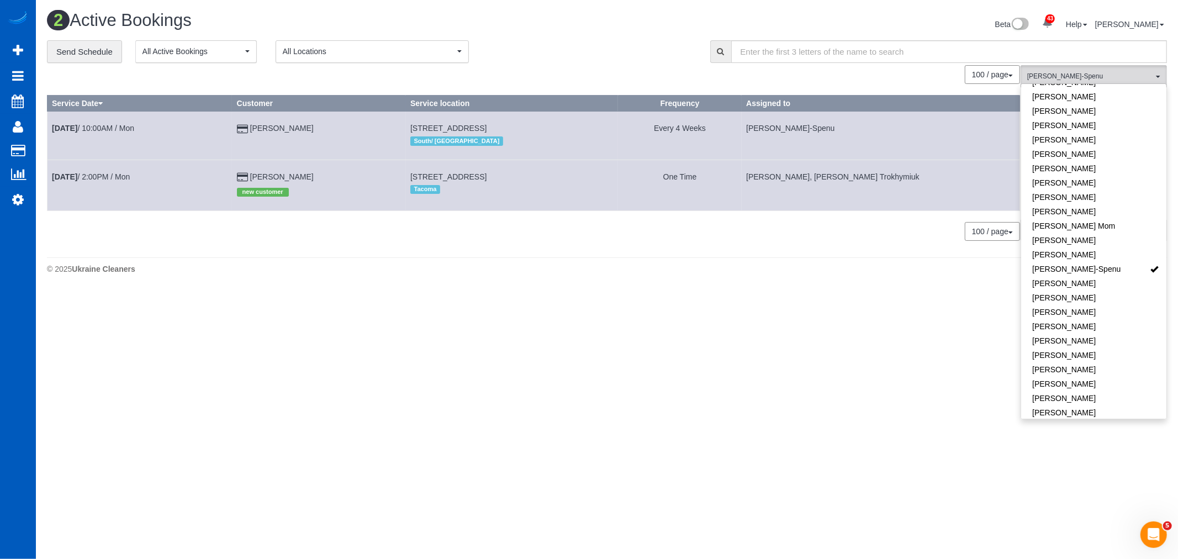
click at [516, 330] on body "43 Beta Your Notifications You have 0 alerts × You have 1 to charge for 09/12/2…" at bounding box center [589, 279] width 1178 height 559
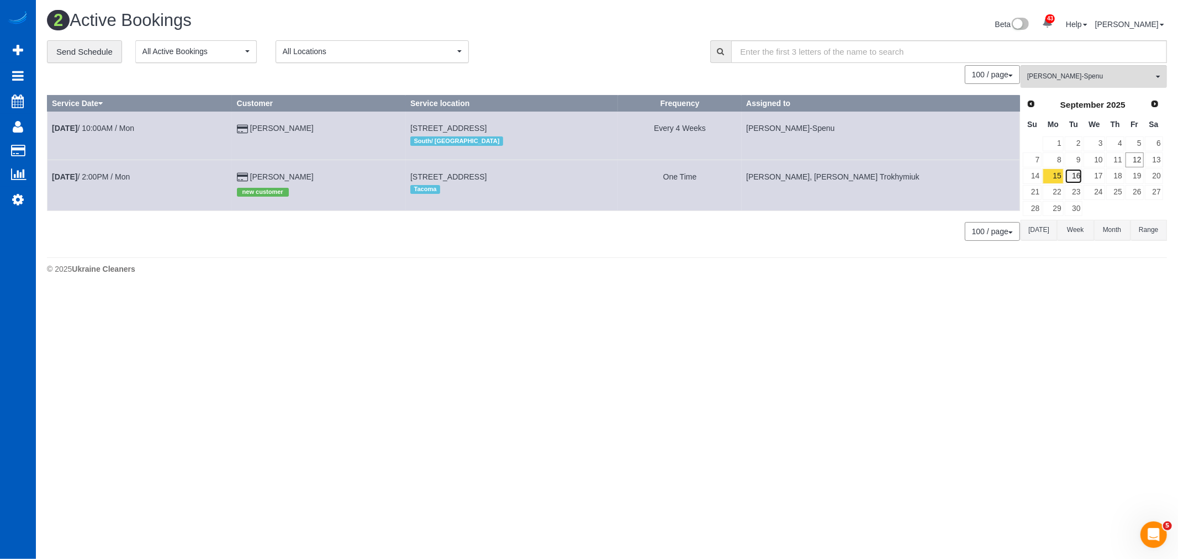
click at [1066, 172] on link "16" at bounding box center [1074, 175] width 18 height 15
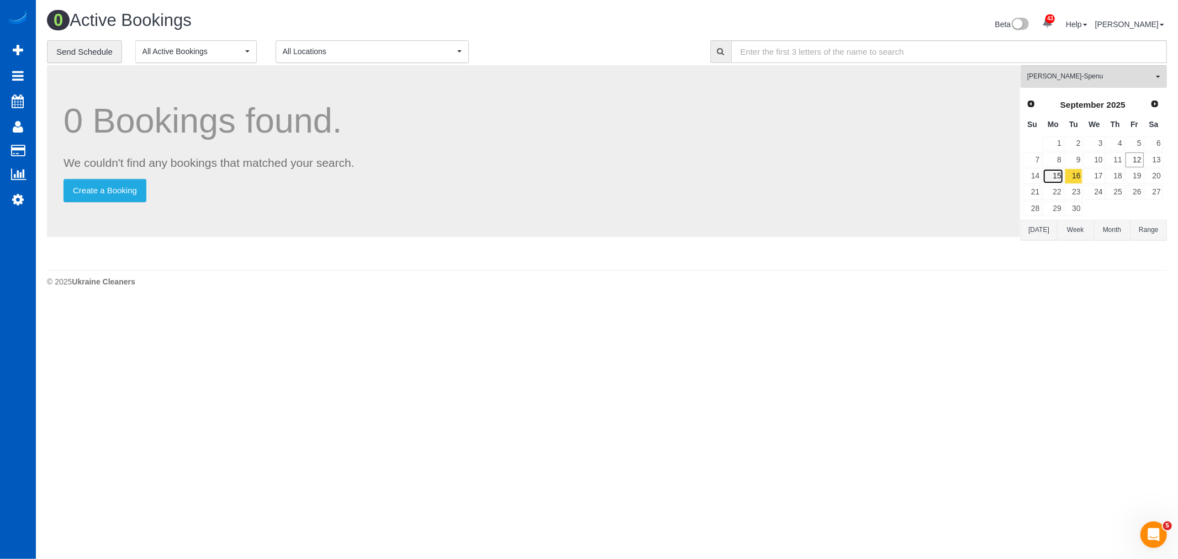
click at [1061, 175] on link "15" at bounding box center [1053, 175] width 20 height 15
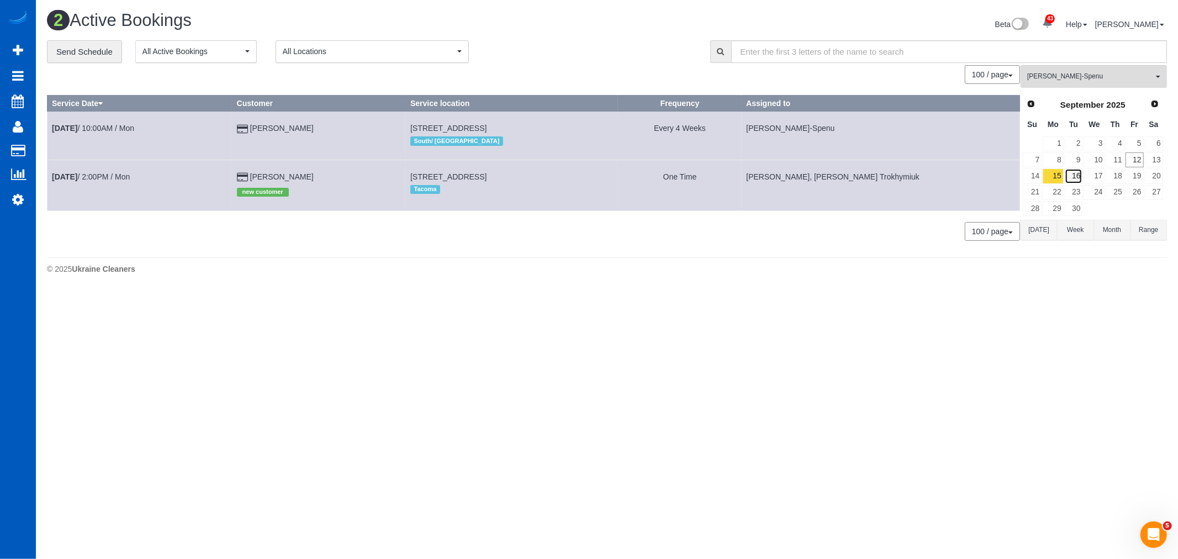
click at [1079, 183] on link "16" at bounding box center [1074, 175] width 18 height 15
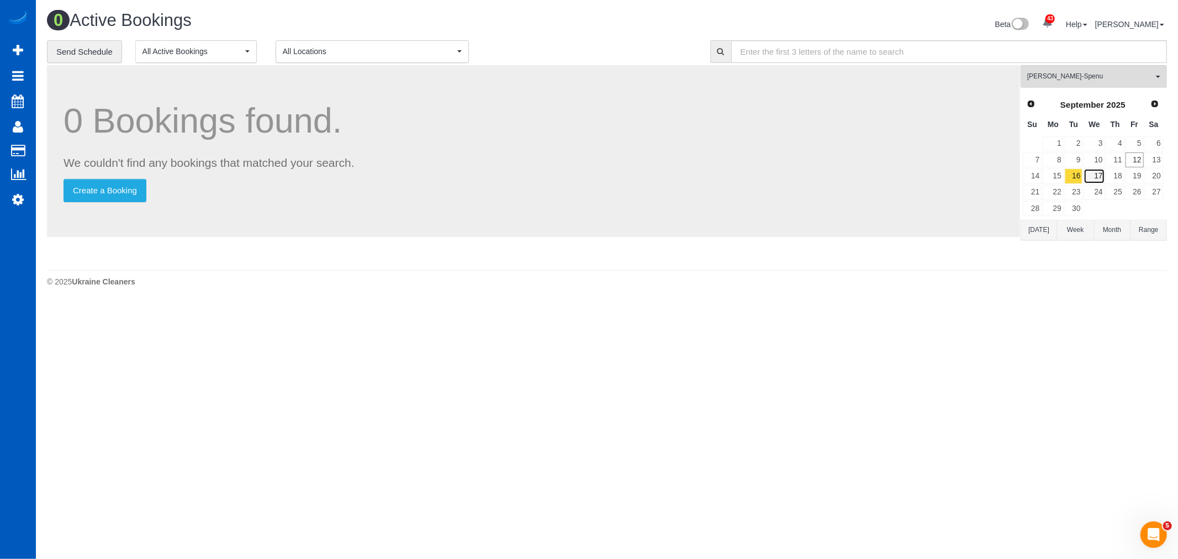
click at [1104, 179] on link "17" at bounding box center [1094, 175] width 21 height 15
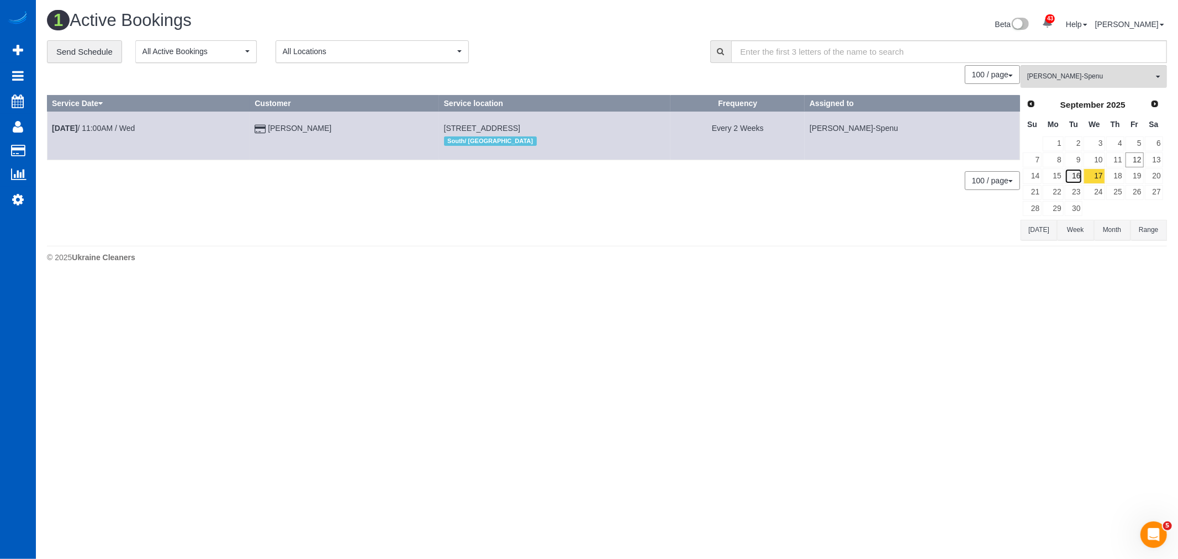
click at [1066, 179] on link "16" at bounding box center [1074, 175] width 18 height 15
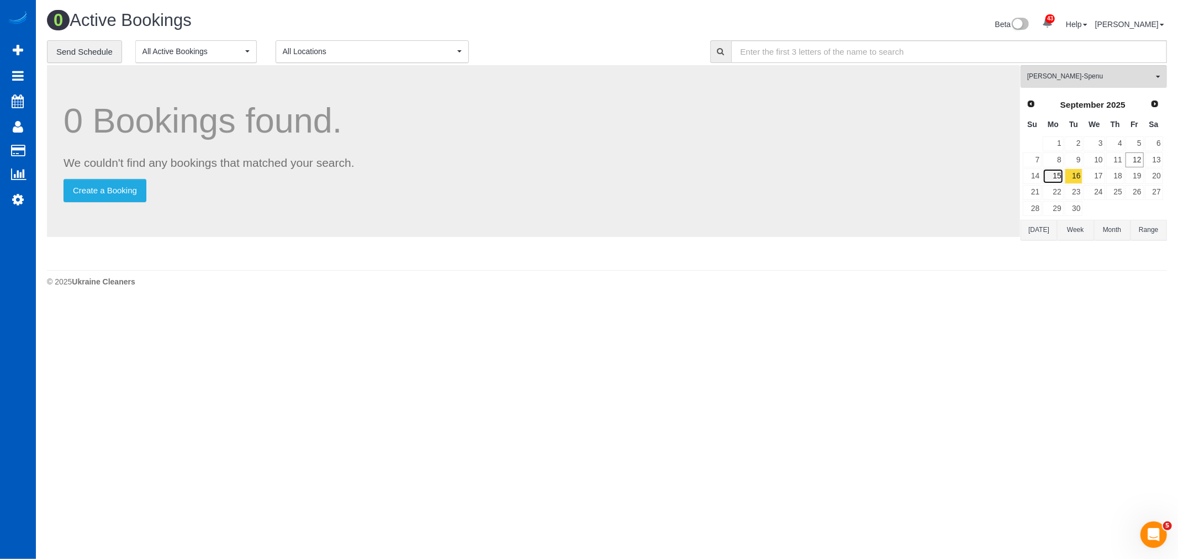
click at [1055, 178] on link "15" at bounding box center [1053, 175] width 20 height 15
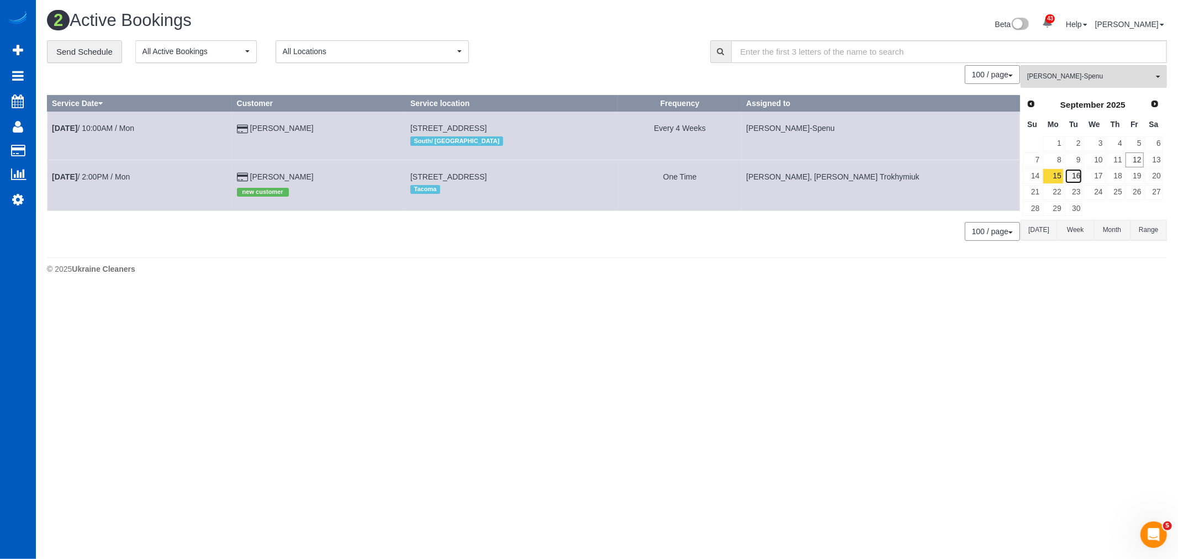
click at [1080, 177] on link "16" at bounding box center [1074, 175] width 18 height 15
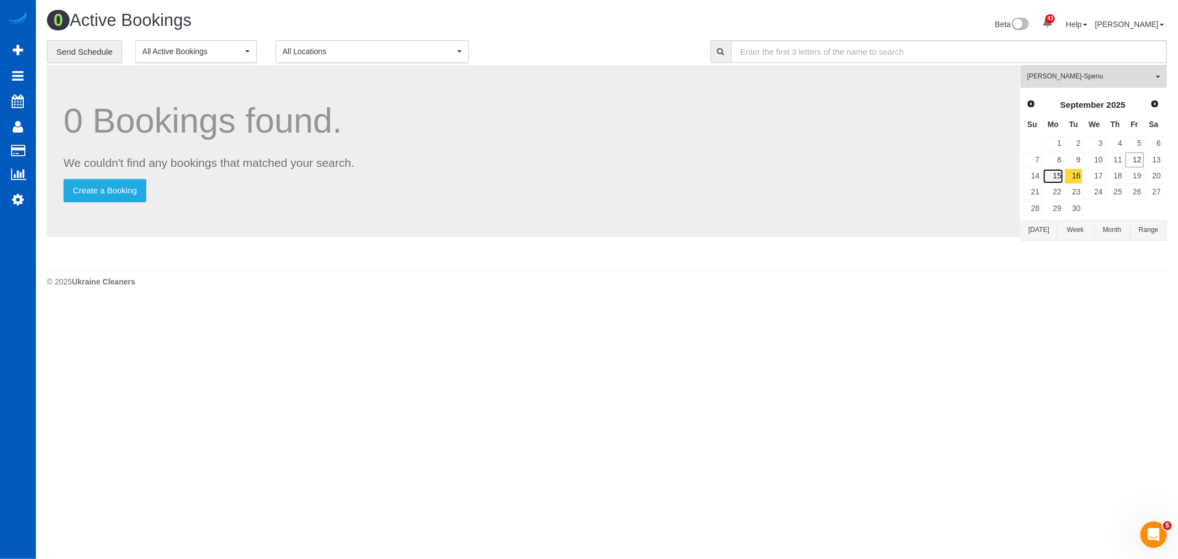
click at [1052, 177] on link "15" at bounding box center [1053, 175] width 20 height 15
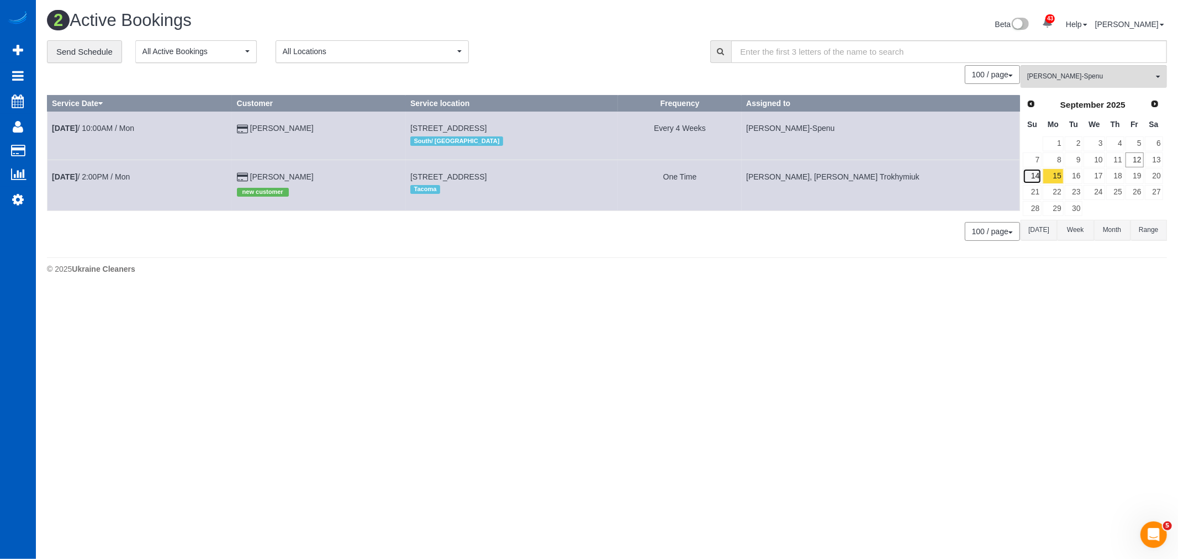
click at [1030, 178] on link "14" at bounding box center [1032, 175] width 19 height 15
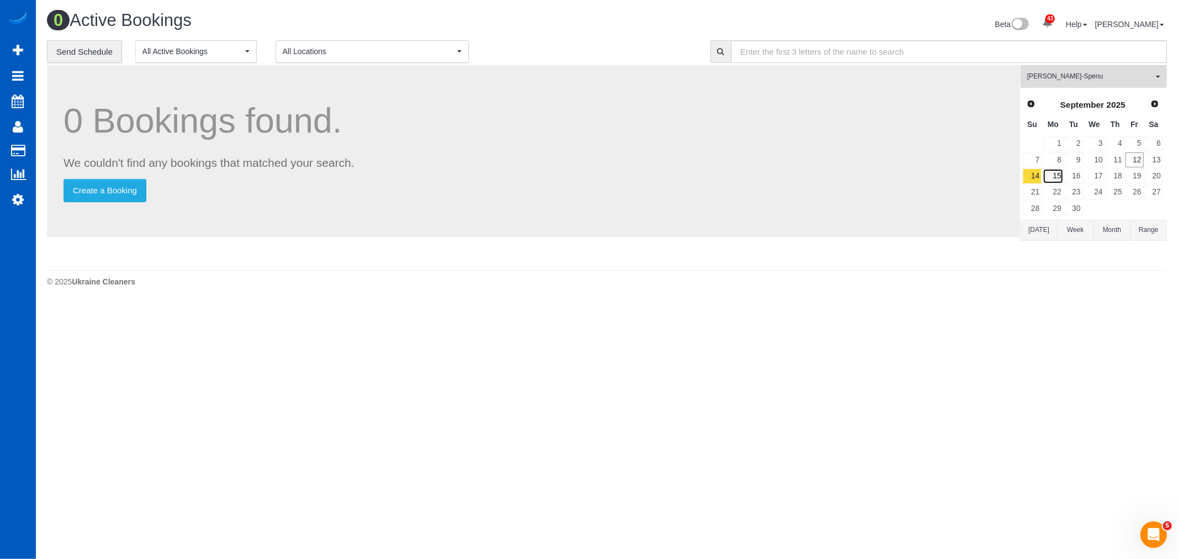
click at [1048, 178] on link "15" at bounding box center [1053, 175] width 20 height 15
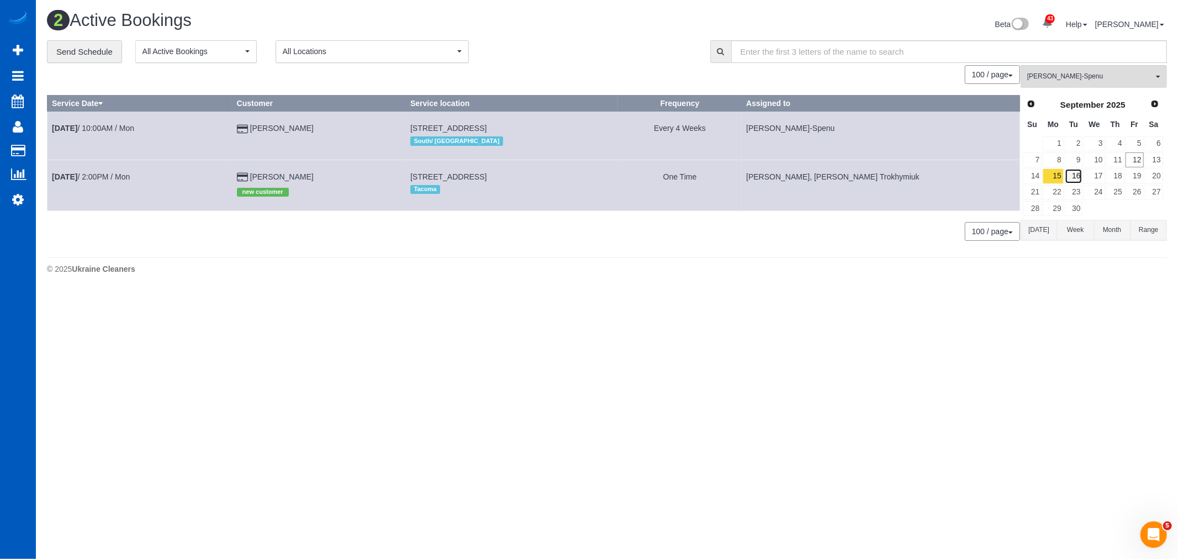
click at [1076, 178] on link "16" at bounding box center [1074, 175] width 18 height 15
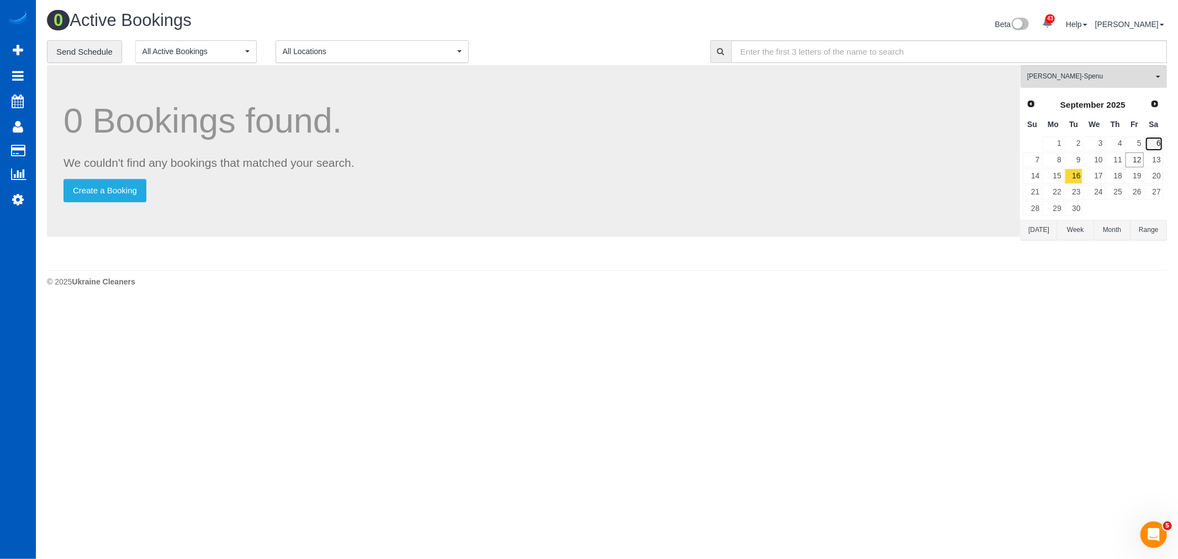
click at [1160, 145] on link "6" at bounding box center [1154, 143] width 18 height 15
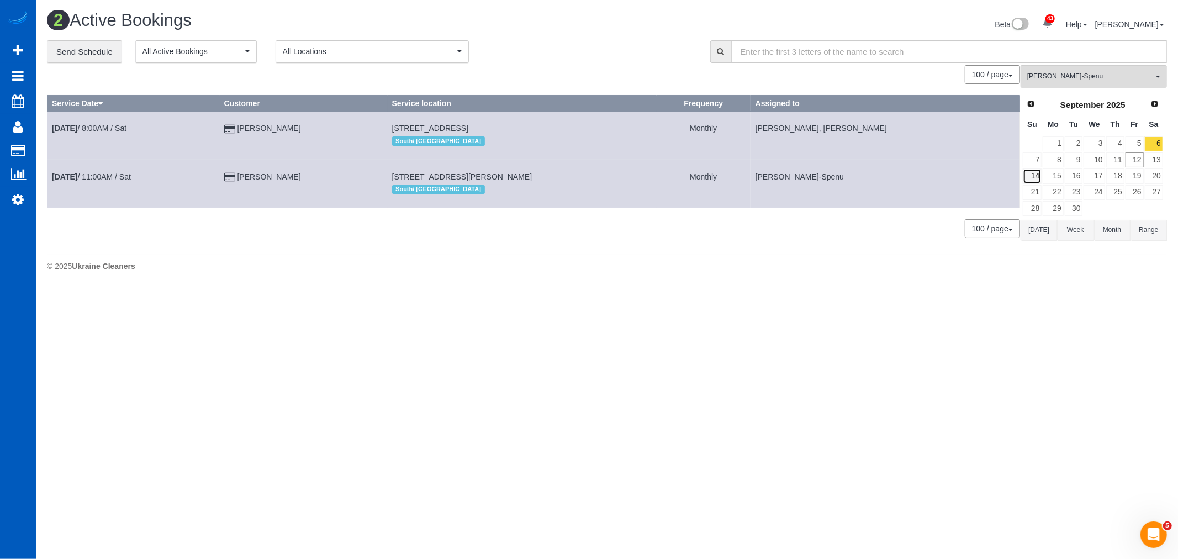
click at [1039, 180] on link "14" at bounding box center [1032, 175] width 19 height 15
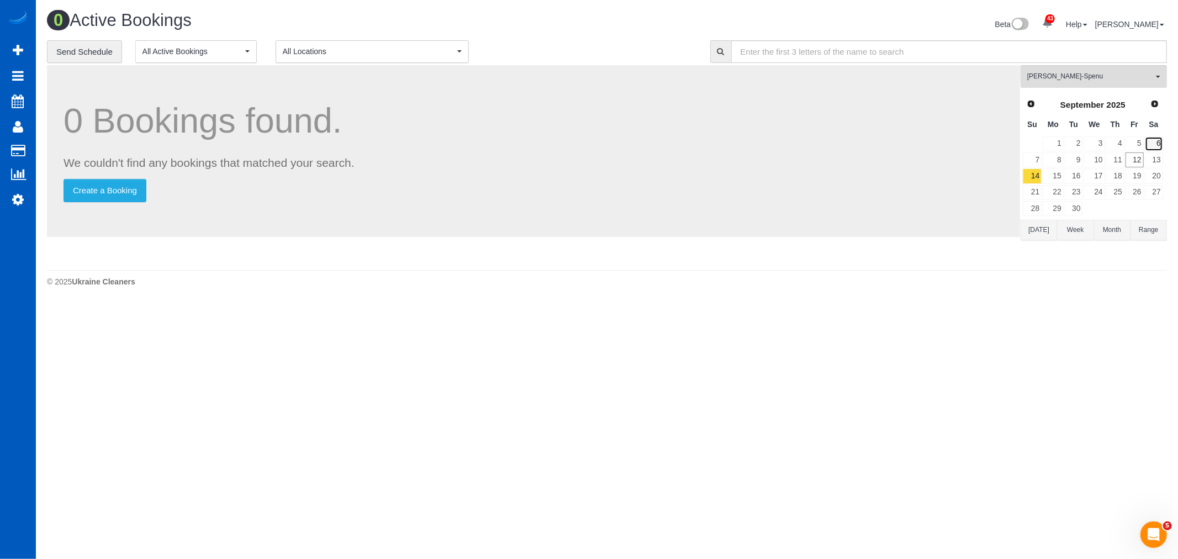
click at [1155, 150] on link "6" at bounding box center [1154, 143] width 18 height 15
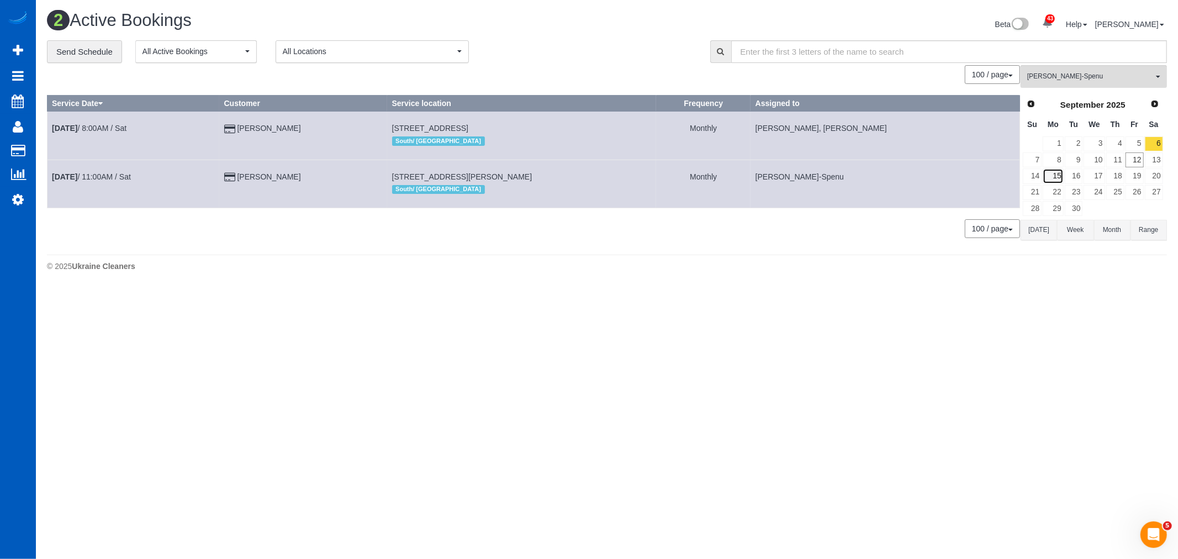
click at [1052, 173] on link "15" at bounding box center [1053, 175] width 20 height 15
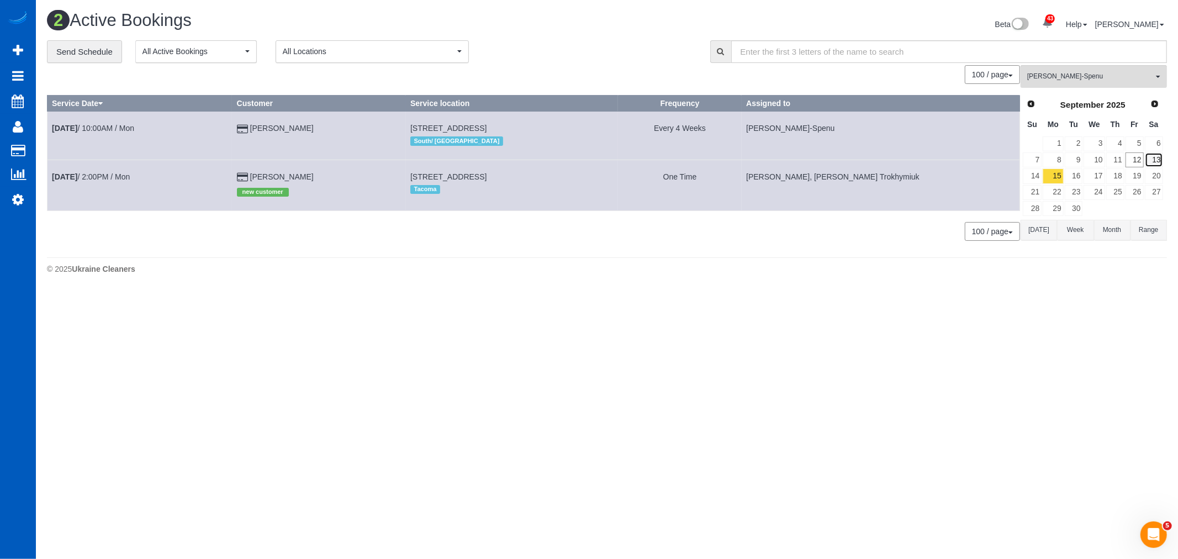
click at [1152, 161] on link "13" at bounding box center [1154, 159] width 18 height 15
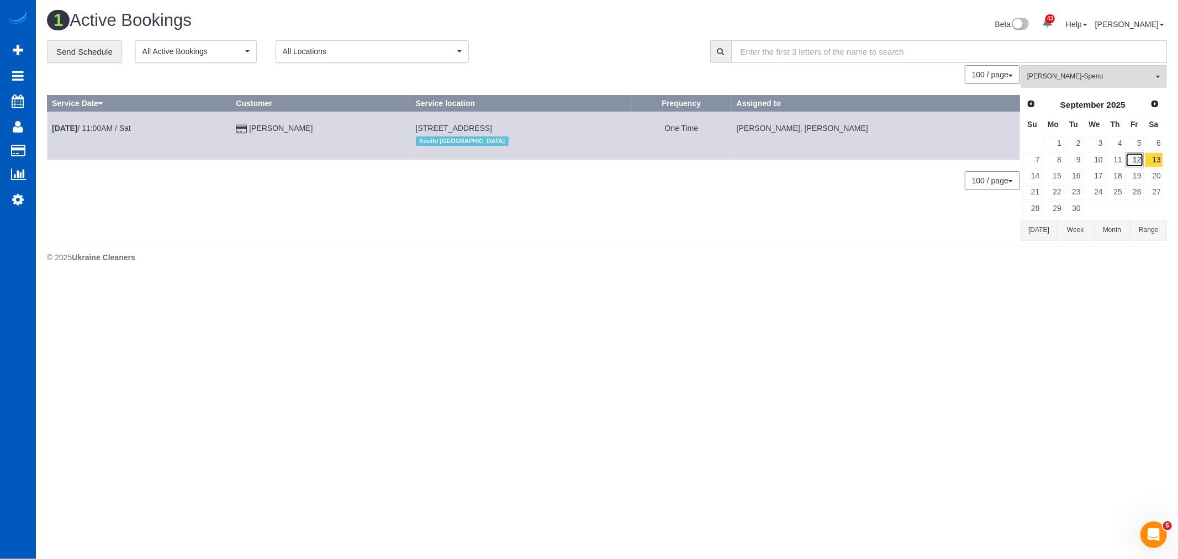
click at [1135, 162] on link "12" at bounding box center [1135, 159] width 18 height 15
click at [1152, 160] on link "13" at bounding box center [1154, 159] width 18 height 15
click at [1149, 162] on link "13" at bounding box center [1154, 159] width 18 height 15
click at [1139, 162] on link "12" at bounding box center [1135, 159] width 18 height 15
click at [1159, 162] on link "13" at bounding box center [1154, 159] width 18 height 15
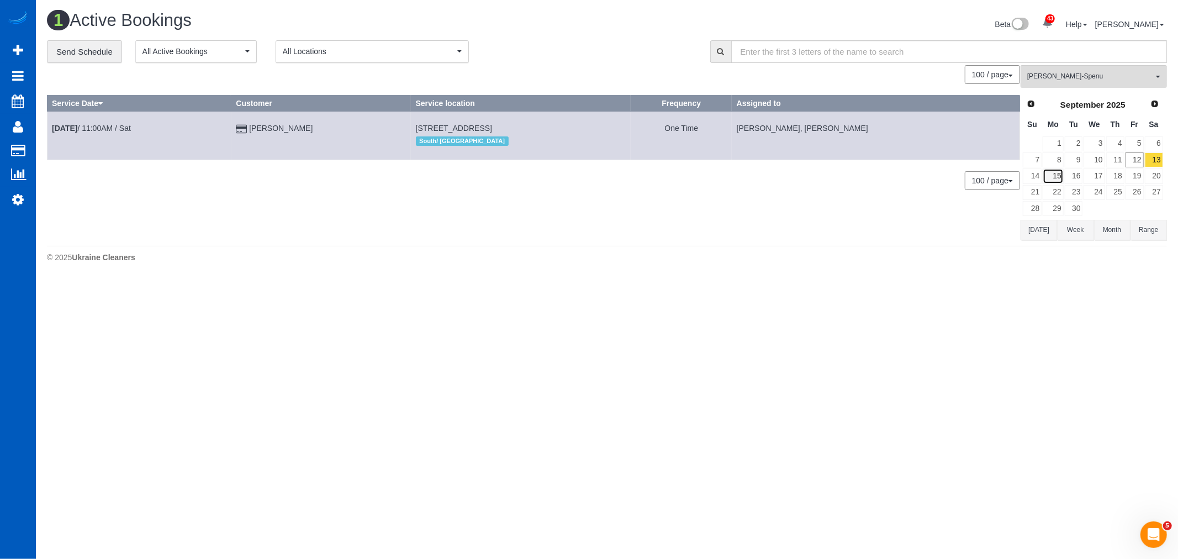
click at [1057, 178] on link "15" at bounding box center [1053, 175] width 20 height 15
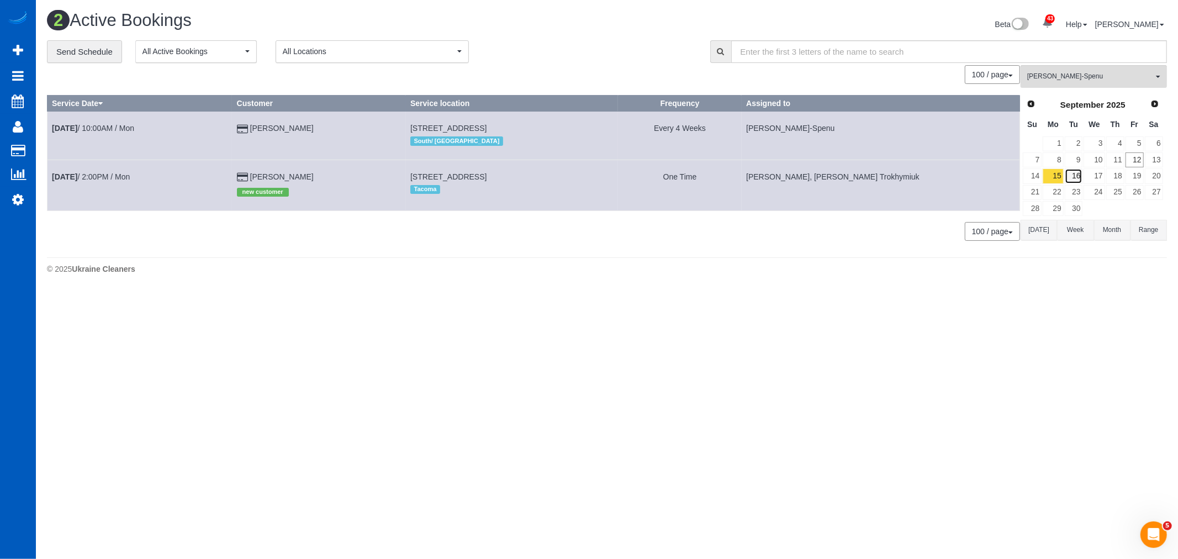
click at [1080, 178] on link "16" at bounding box center [1074, 175] width 18 height 15
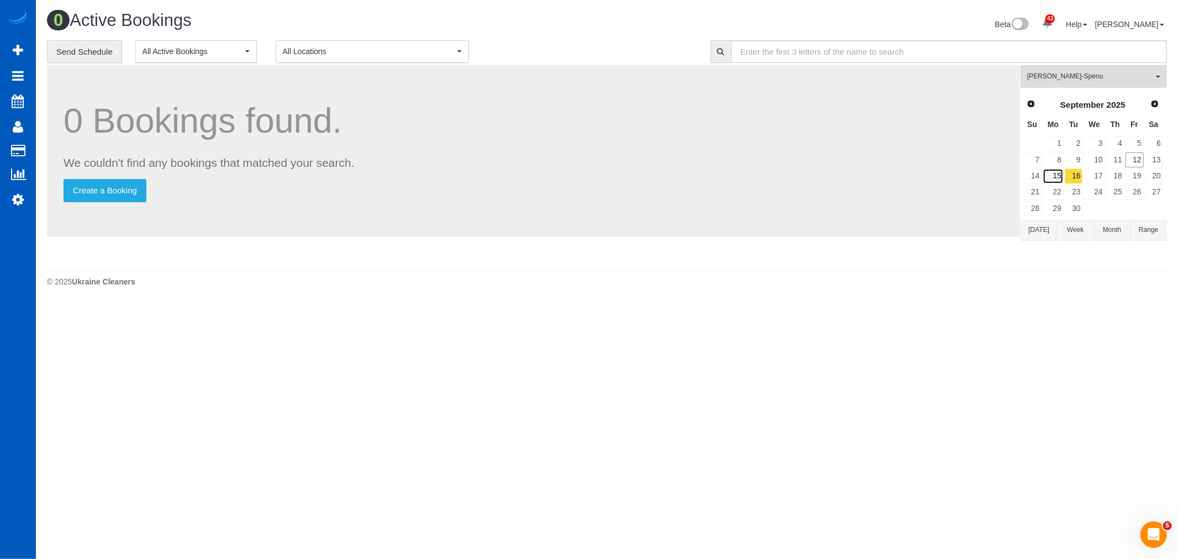
click at [1061, 176] on link "15" at bounding box center [1053, 175] width 20 height 15
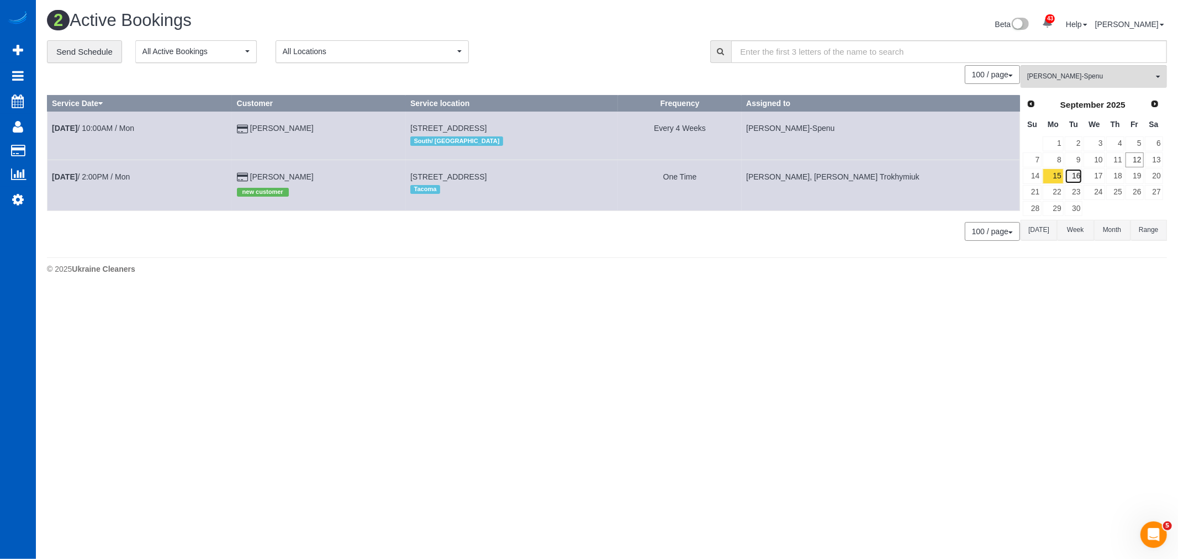
click at [1080, 176] on link "16" at bounding box center [1074, 175] width 18 height 15
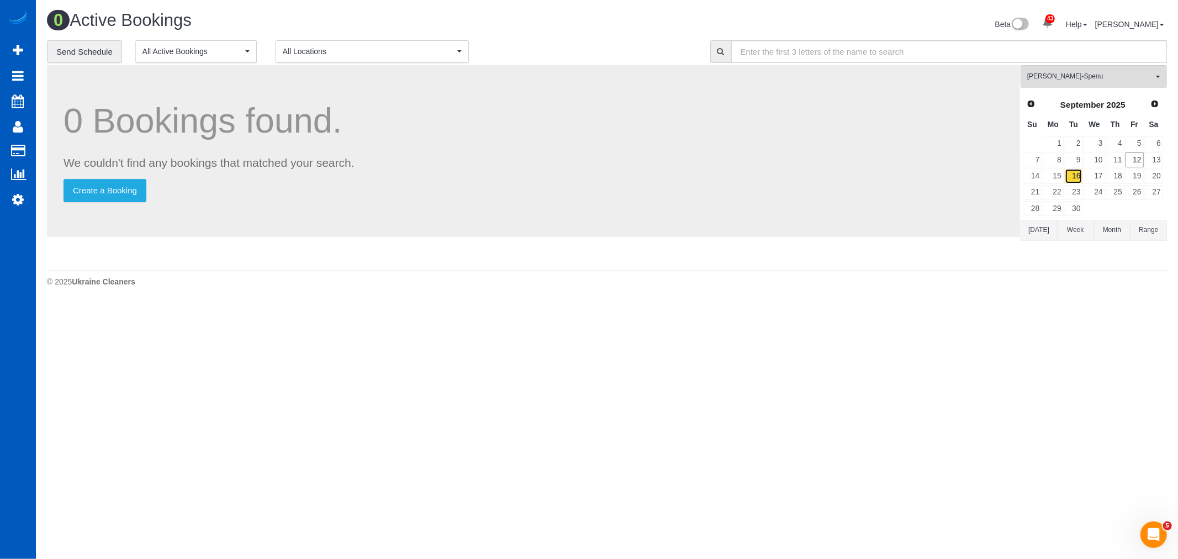
click at [1075, 173] on link "16" at bounding box center [1074, 175] width 18 height 15
click at [1074, 165] on link "9" at bounding box center [1074, 159] width 18 height 15
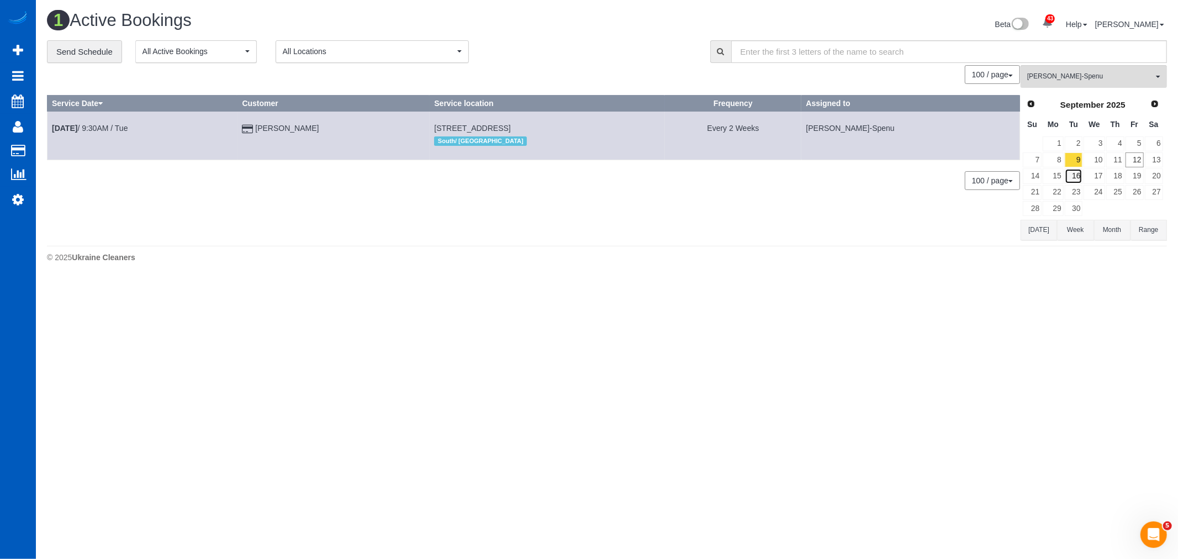
click at [1078, 180] on link "16" at bounding box center [1074, 175] width 18 height 15
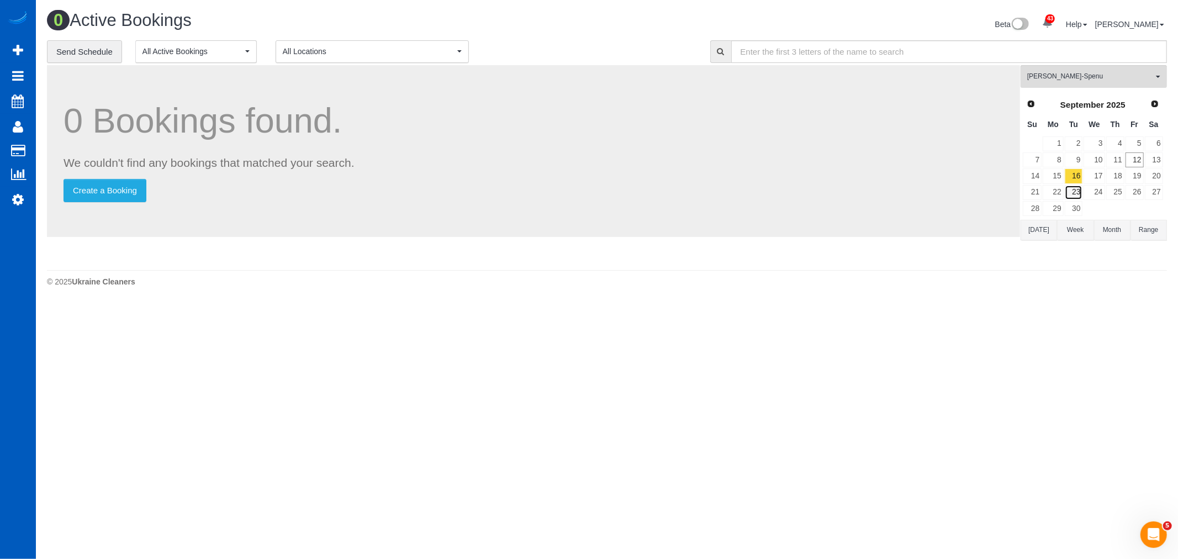
click at [1080, 194] on link "23" at bounding box center [1074, 192] width 18 height 15
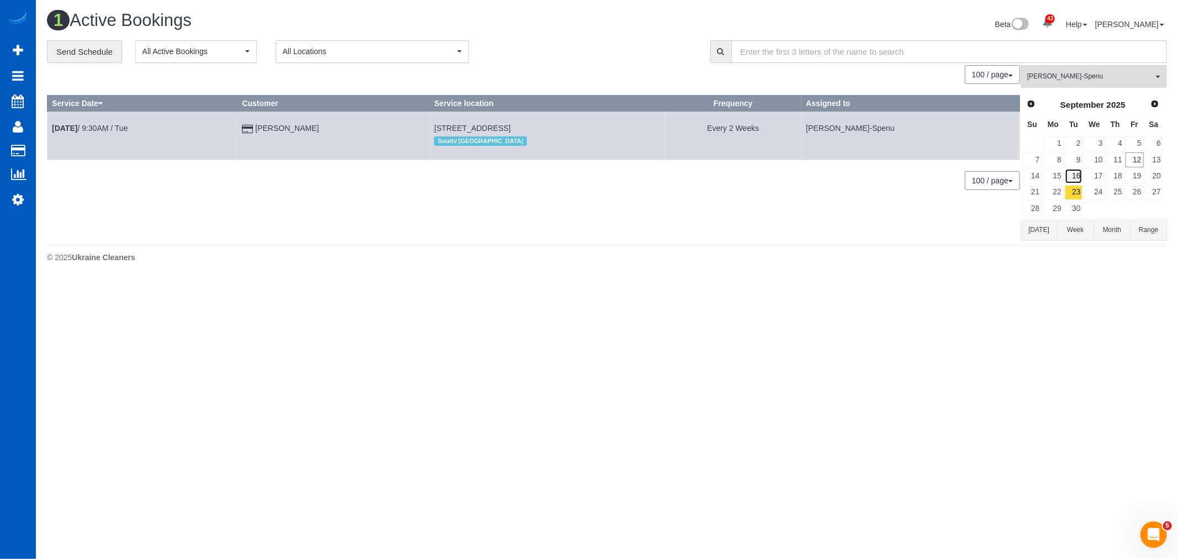
click at [1077, 181] on link "16" at bounding box center [1074, 175] width 18 height 15
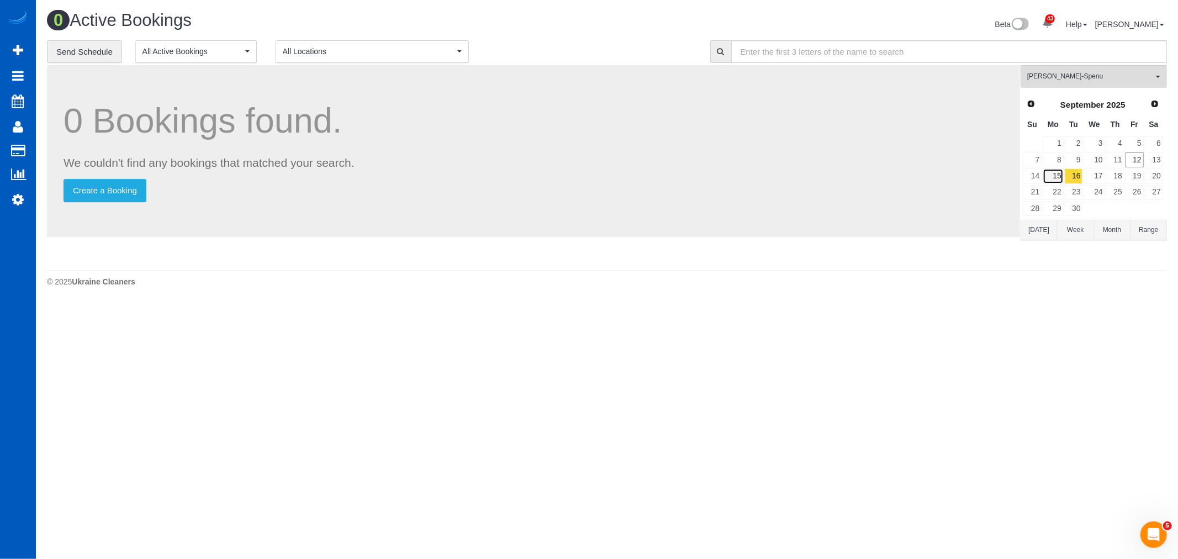
click at [1057, 182] on link "15" at bounding box center [1053, 175] width 20 height 15
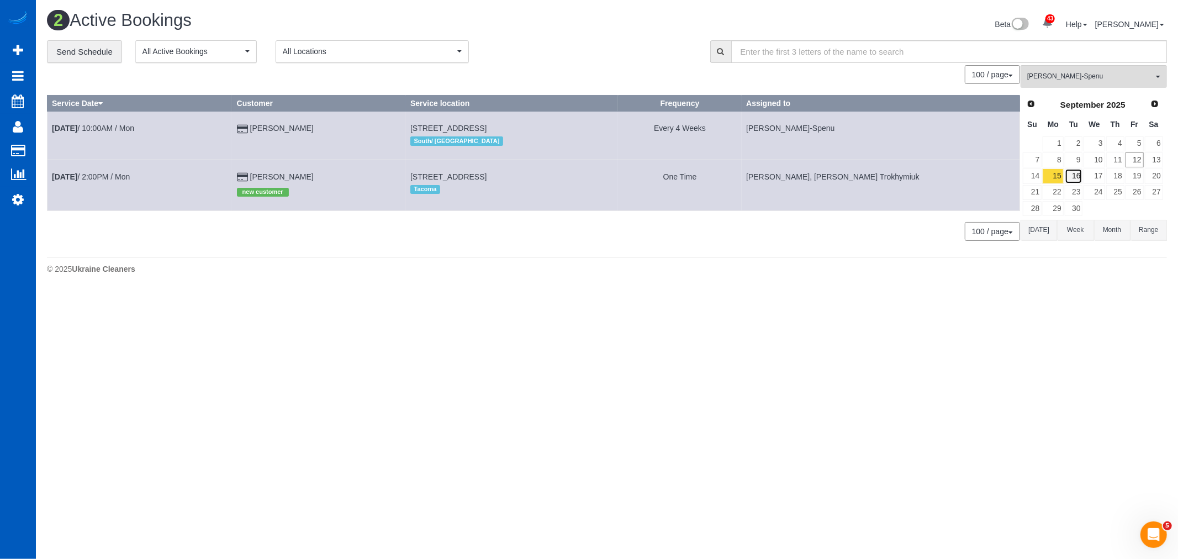
click at [1073, 181] on link "16" at bounding box center [1074, 175] width 18 height 15
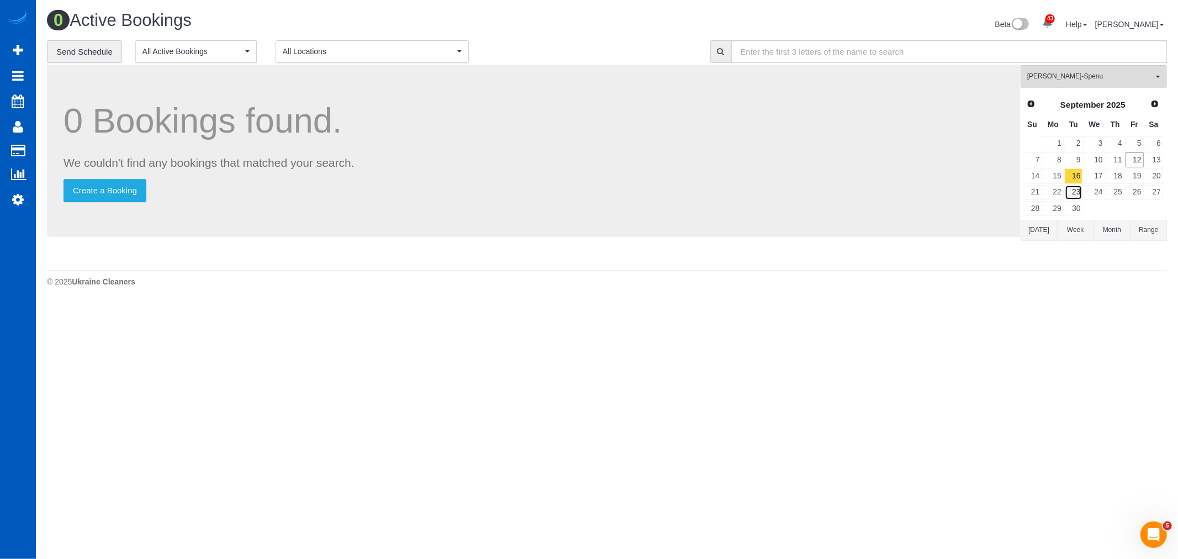
click at [1072, 191] on link "23" at bounding box center [1074, 192] width 18 height 15
click at [1073, 175] on link "16" at bounding box center [1074, 175] width 18 height 15
click at [1059, 177] on link "15" at bounding box center [1053, 175] width 20 height 15
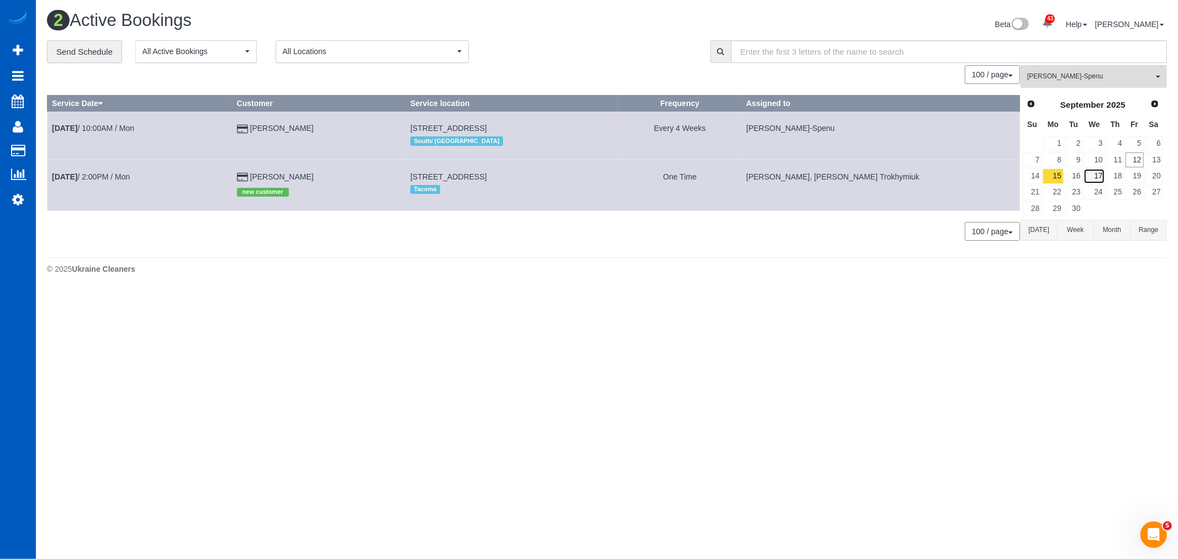
click at [1084, 177] on link "17" at bounding box center [1094, 175] width 21 height 15
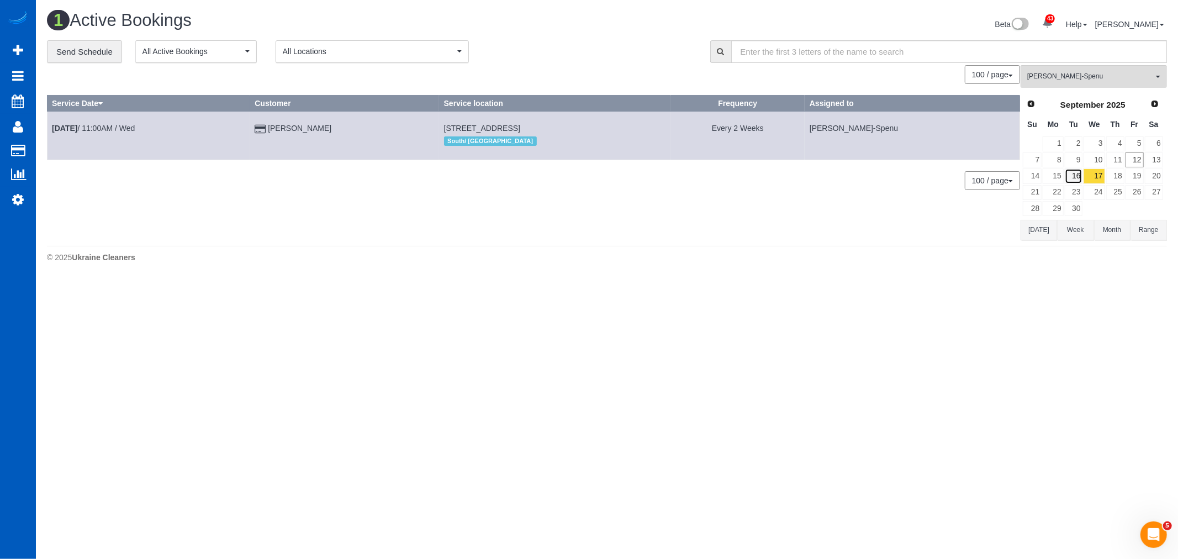
click at [1078, 177] on link "16" at bounding box center [1074, 175] width 18 height 15
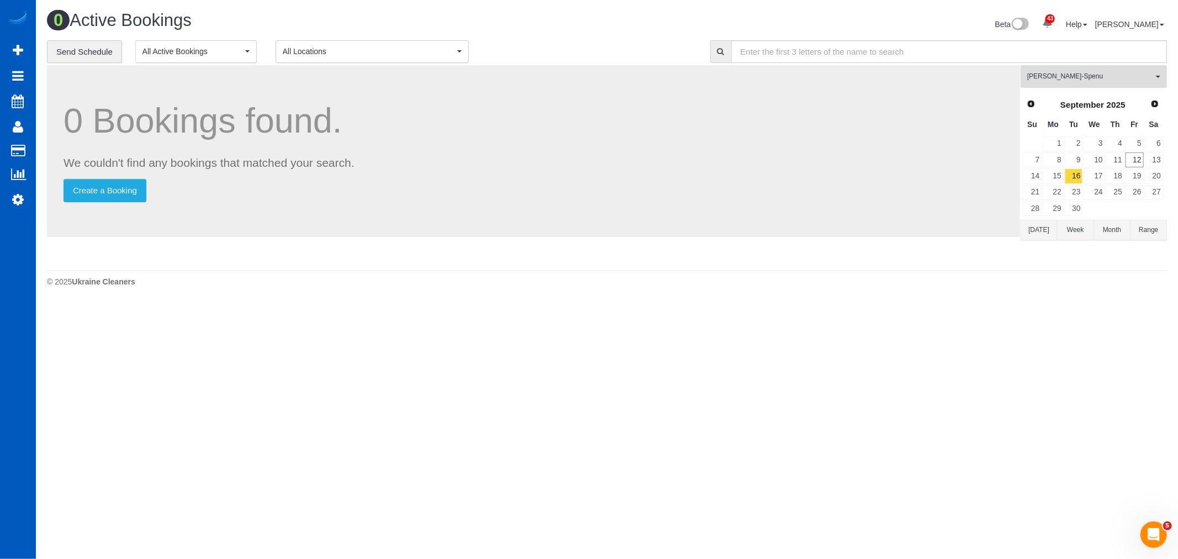
click at [1054, 67] on button "Iryna Kuzmenko-Spenu All Teams" at bounding box center [1094, 76] width 146 height 23
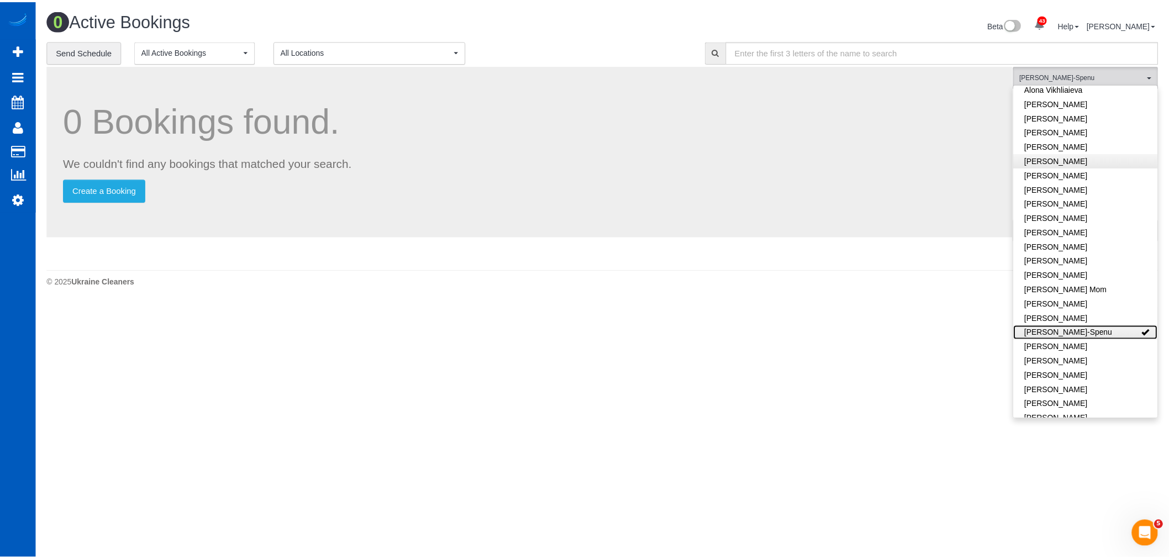
scroll to position [0, 0]
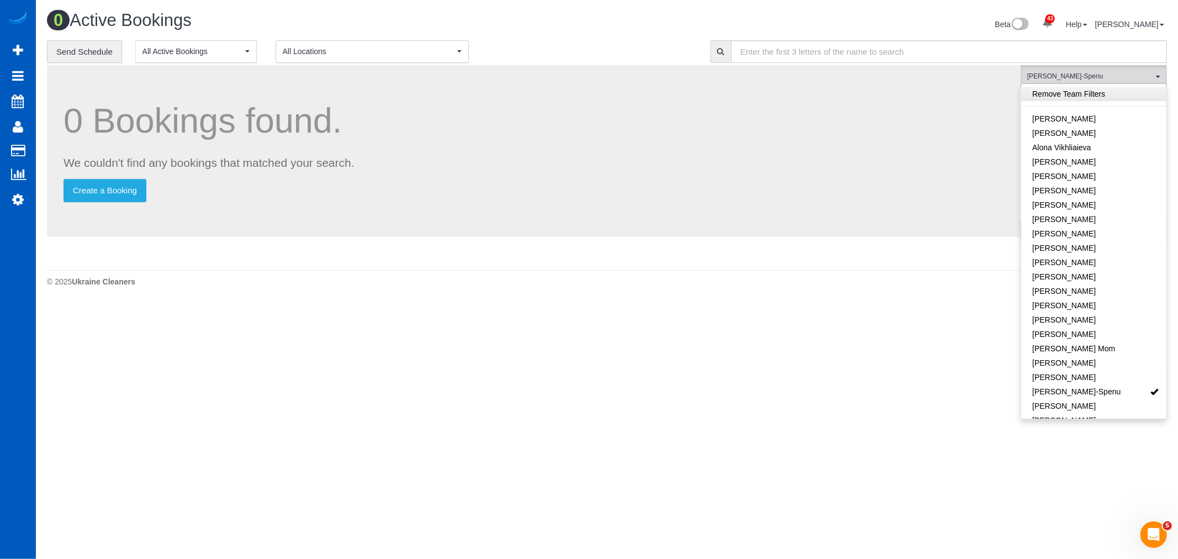
click at [1062, 101] on link "Remove Team Filters" at bounding box center [1093, 94] width 145 height 14
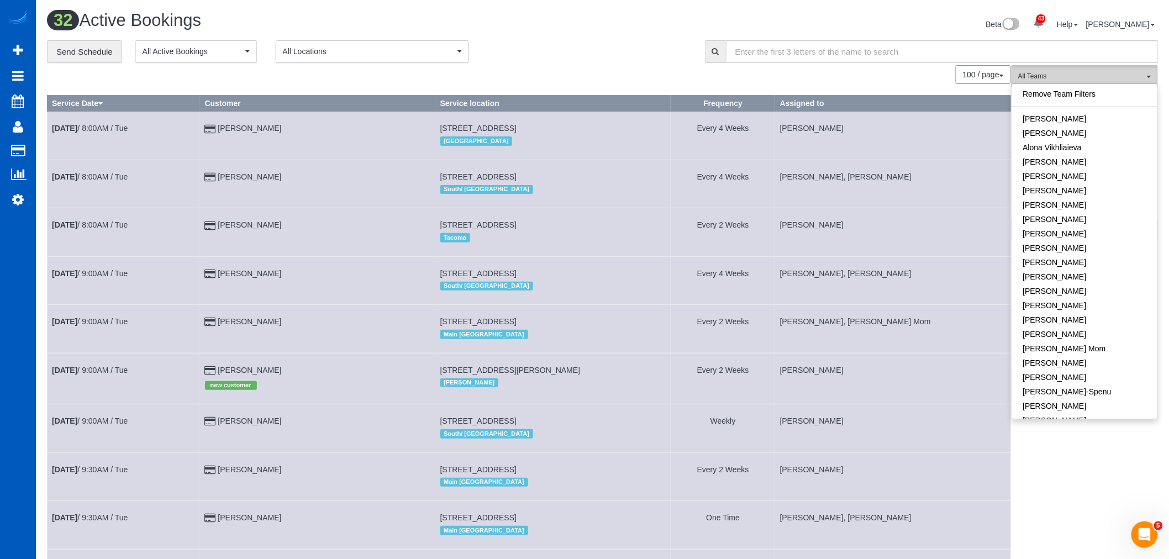
click at [1089, 76] on span "All Teams" at bounding box center [1081, 76] width 126 height 9
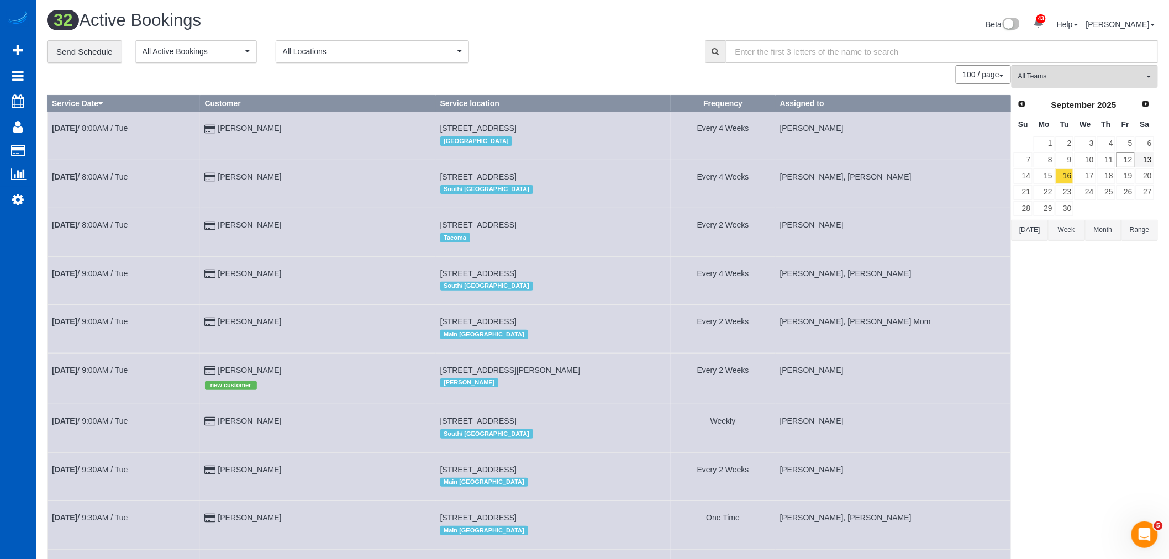
click at [1157, 163] on div "Prev Next September 2025 Su Mo Tu We Th Fr Sa 1 2 3 4 5 6 7 8 9 10 11 12 13 14 …" at bounding box center [1084, 156] width 146 height 126
click at [1141, 157] on link "13" at bounding box center [1145, 159] width 18 height 15
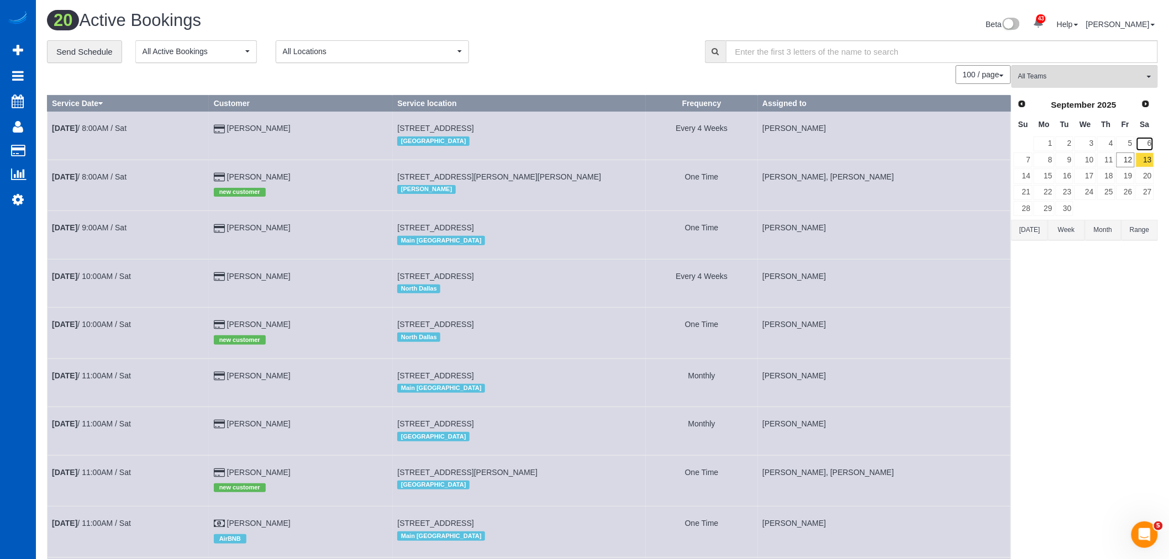
click at [1147, 139] on link "6" at bounding box center [1145, 143] width 18 height 15
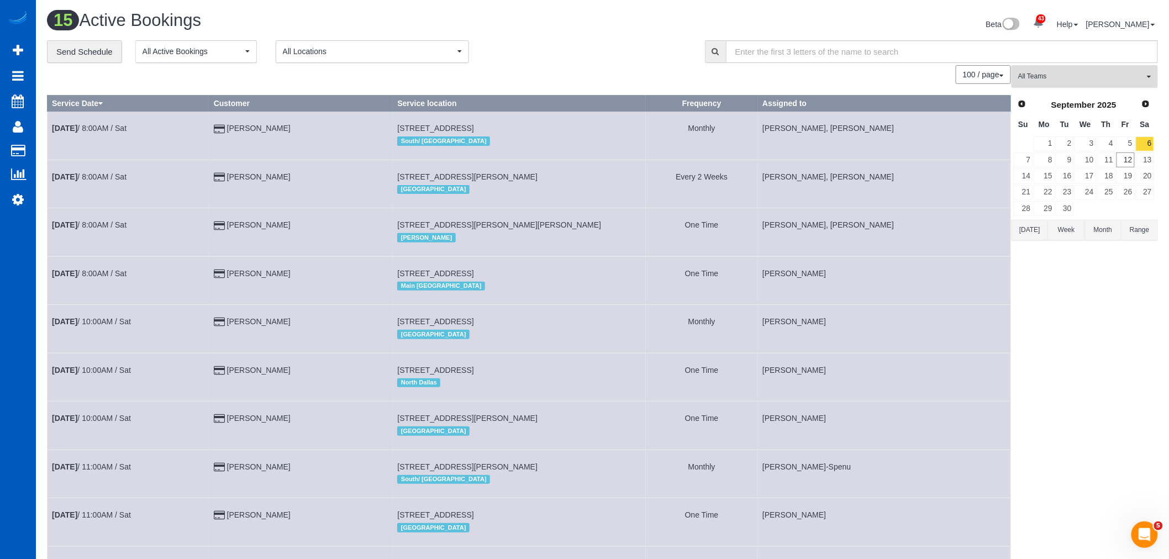
click at [1055, 76] on span "All Teams" at bounding box center [1081, 76] width 126 height 9
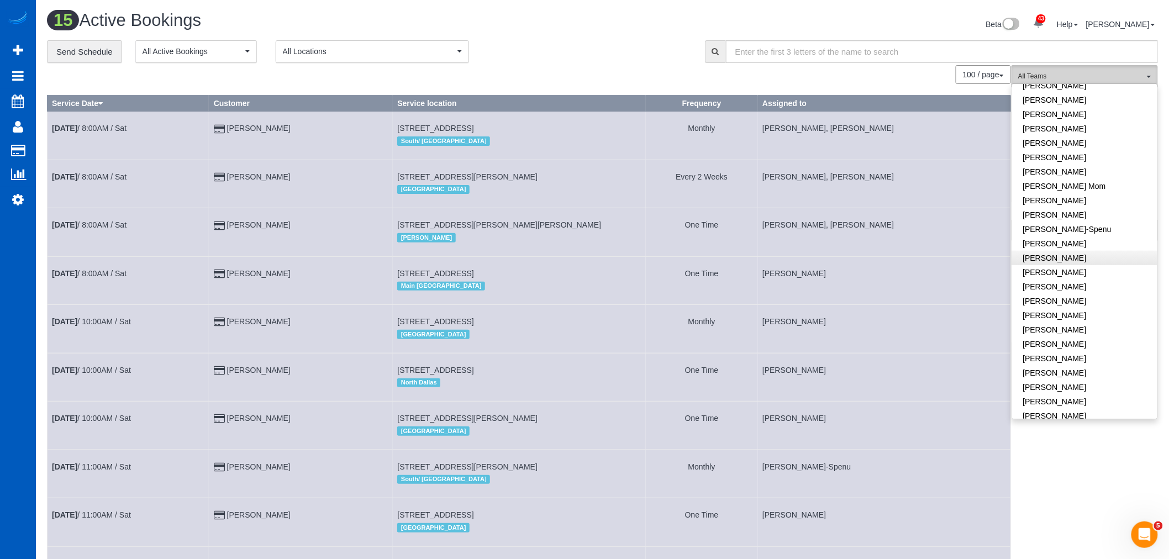
scroll to position [184, 0]
click at [1084, 204] on link "[PERSON_NAME]-Spenu" at bounding box center [1084, 207] width 145 height 14
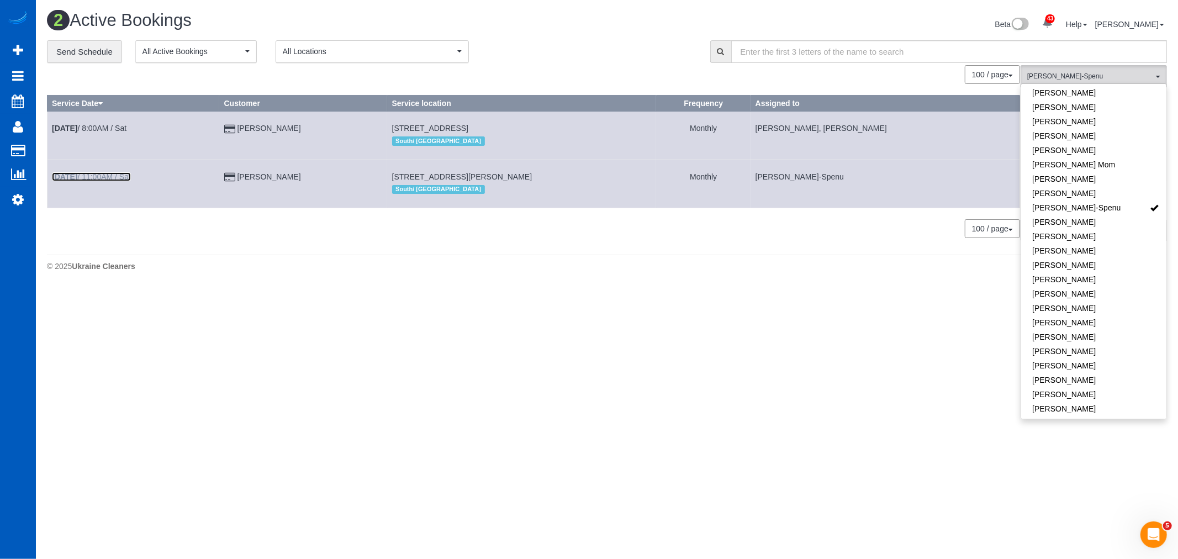
click at [88, 181] on link "Sep 6th / 11:00AM / Sat" at bounding box center [91, 176] width 79 height 9
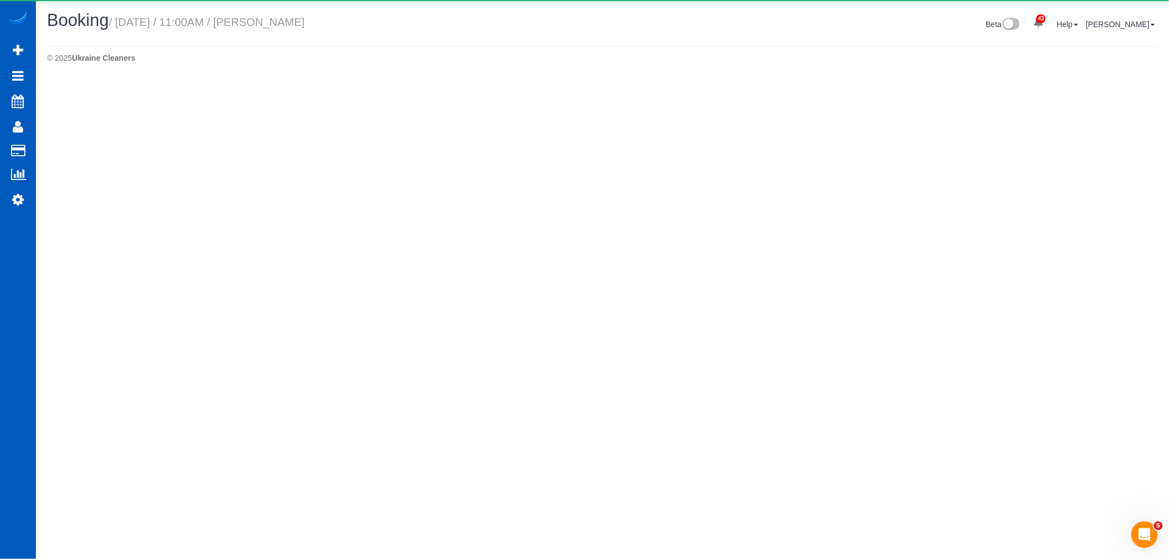
select select "WA"
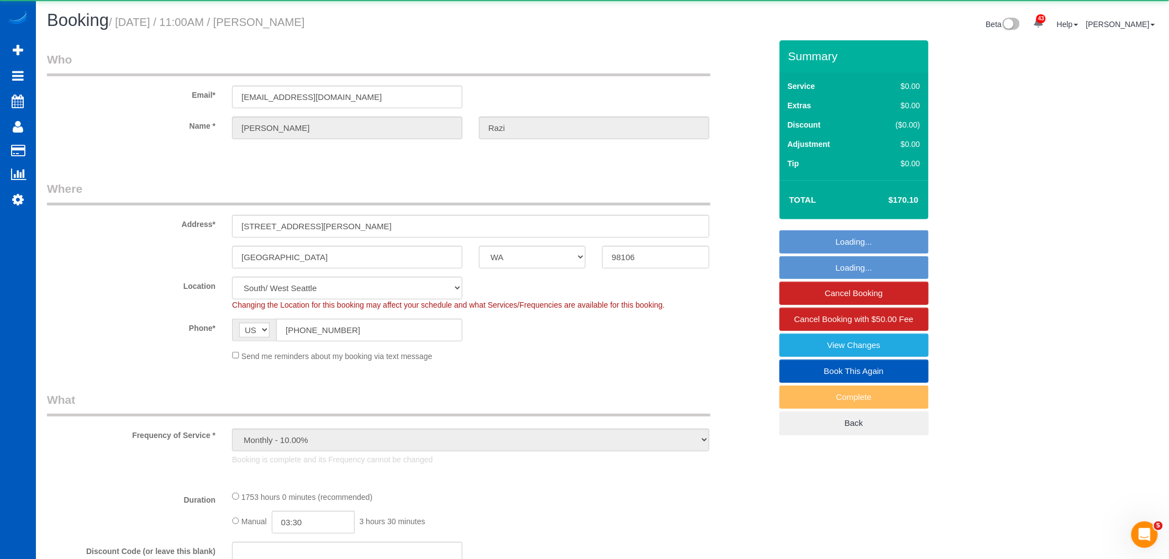
select select "object:5276"
select select "1001"
select select "3"
select select "spot18"
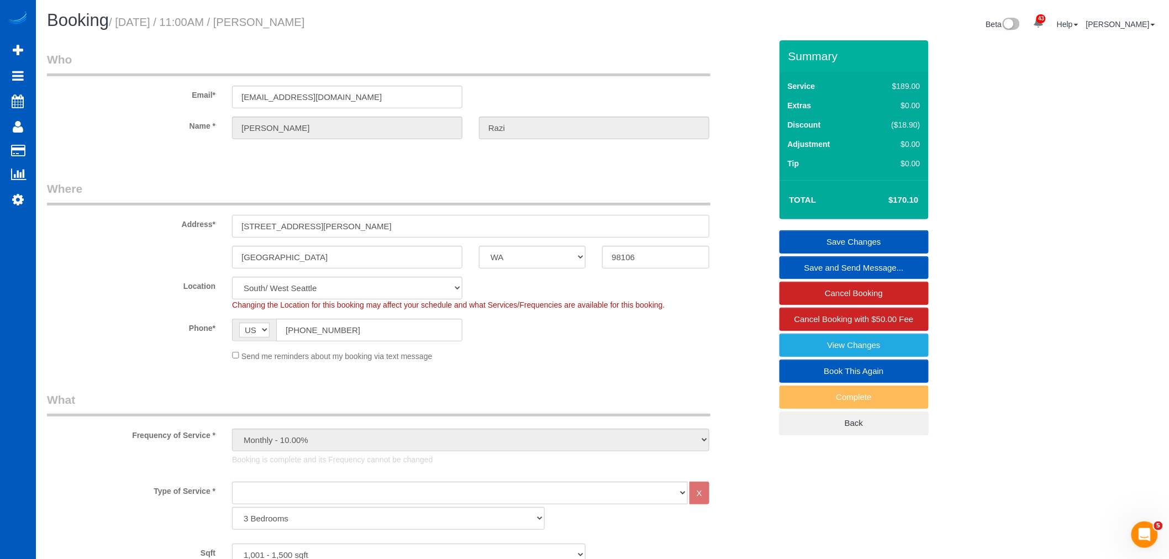
drag, startPoint x: 338, startPoint y: 219, endPoint x: 231, endPoint y: 232, distance: 107.9
click at [231, 232] on div "2320 SW Hudson St" at bounding box center [471, 226] width 494 height 23
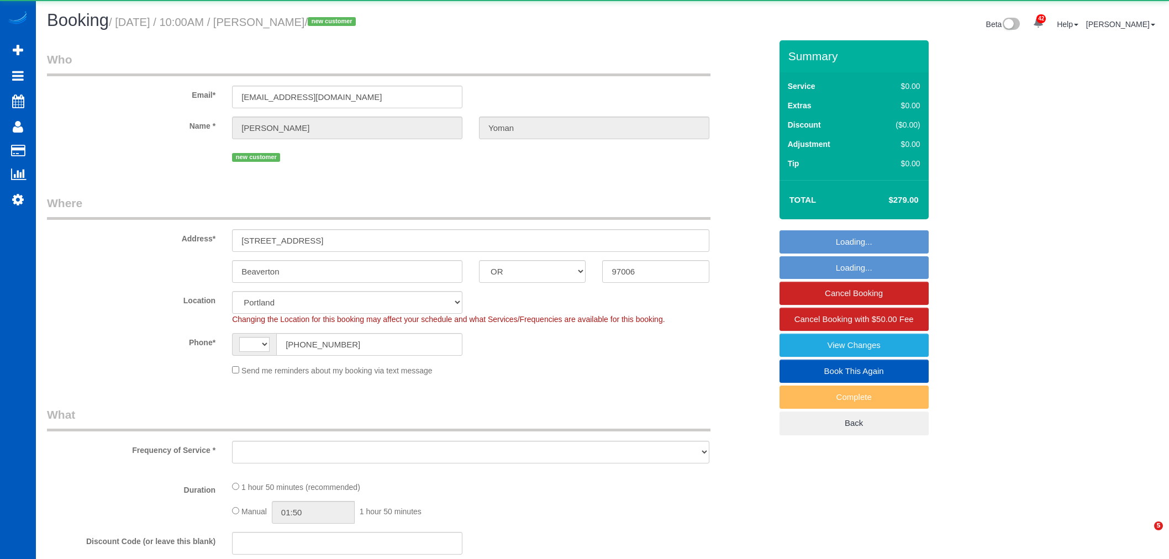
select select "OR"
select select "string:[GEOGRAPHIC_DATA]"
select select "object:1127"
select select "string:fspay-e0c91036-3e6f-418d-a812-6764dc9a8032"
select select "199"
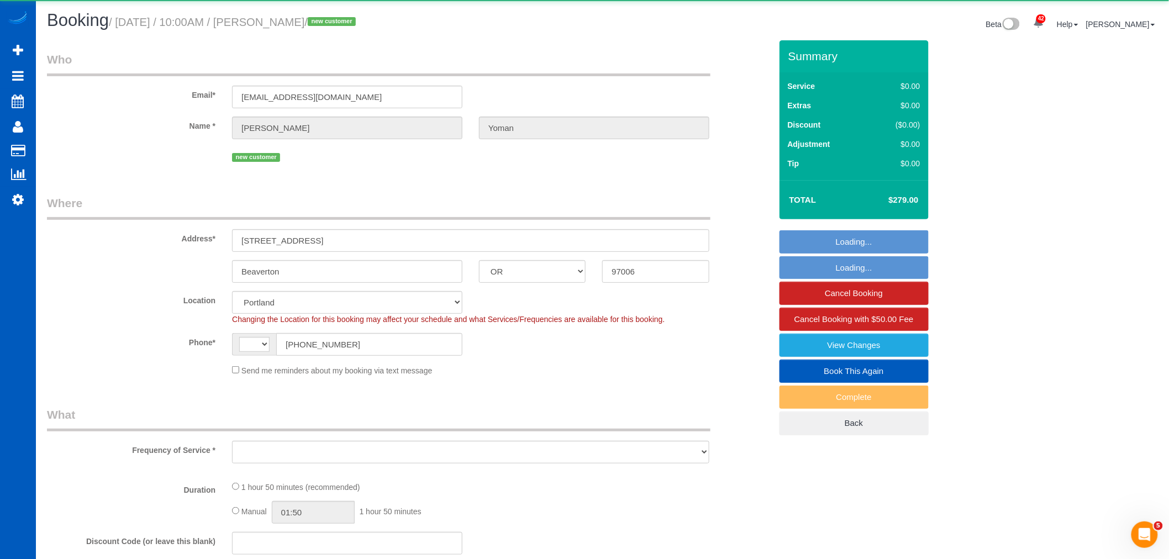
select select "1001"
select select "3"
select select "2"
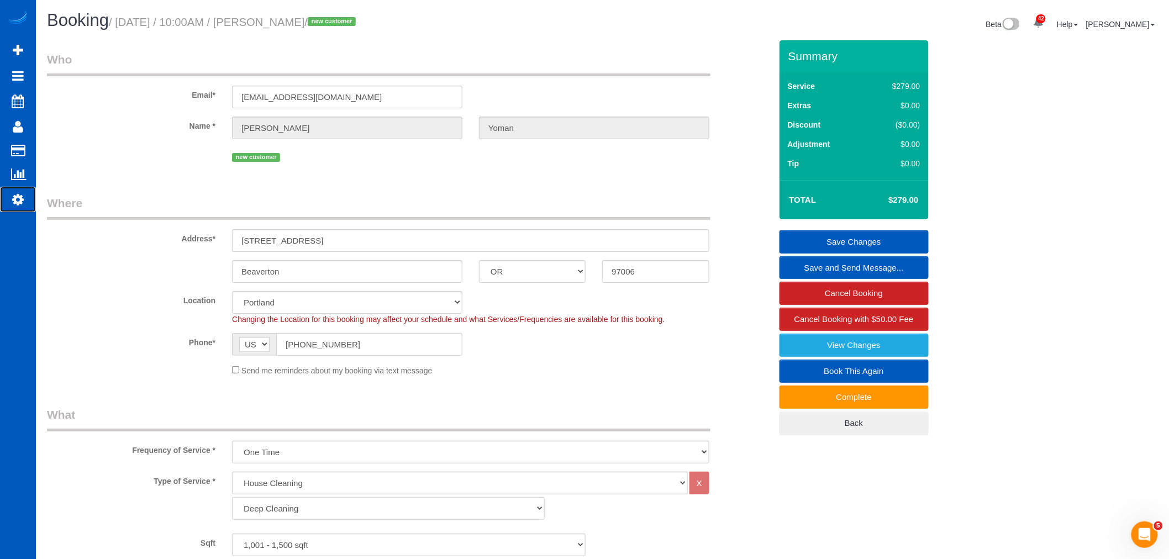
click at [8, 210] on link "Settings" at bounding box center [18, 199] width 36 height 25
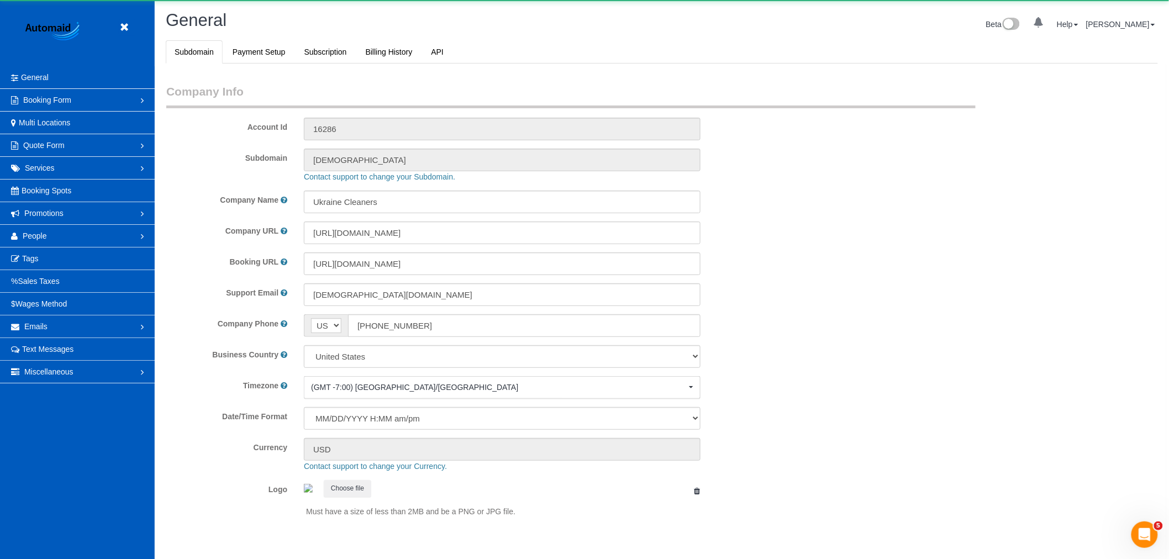
select select "1"
click at [63, 234] on link "People" at bounding box center [77, 236] width 155 height 22
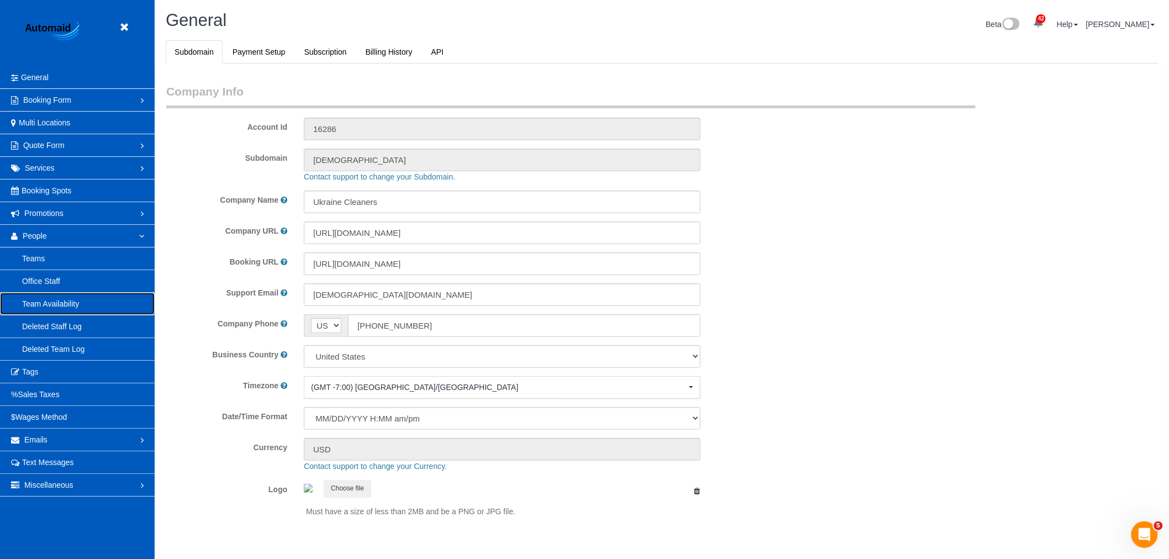
click at [76, 308] on link "Team Availability" at bounding box center [77, 304] width 155 height 22
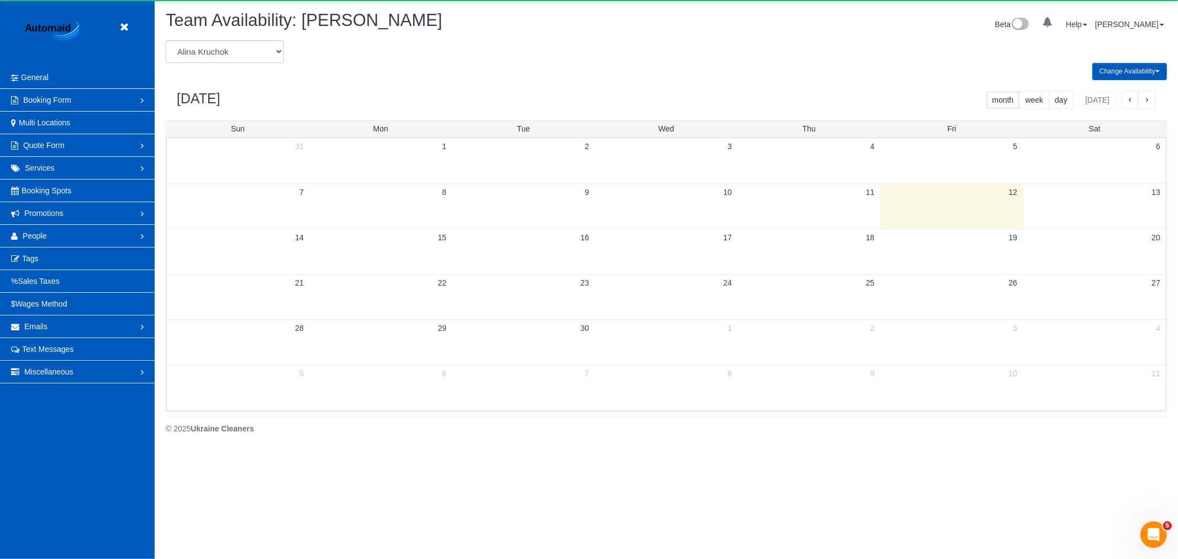
scroll to position [451, 1178]
click at [211, 54] on select "[PERSON_NAME] [PERSON_NAME] [PERSON_NAME] [PERSON_NAME] [PERSON_NAME] [PERSON_N…" at bounding box center [225, 51] width 118 height 23
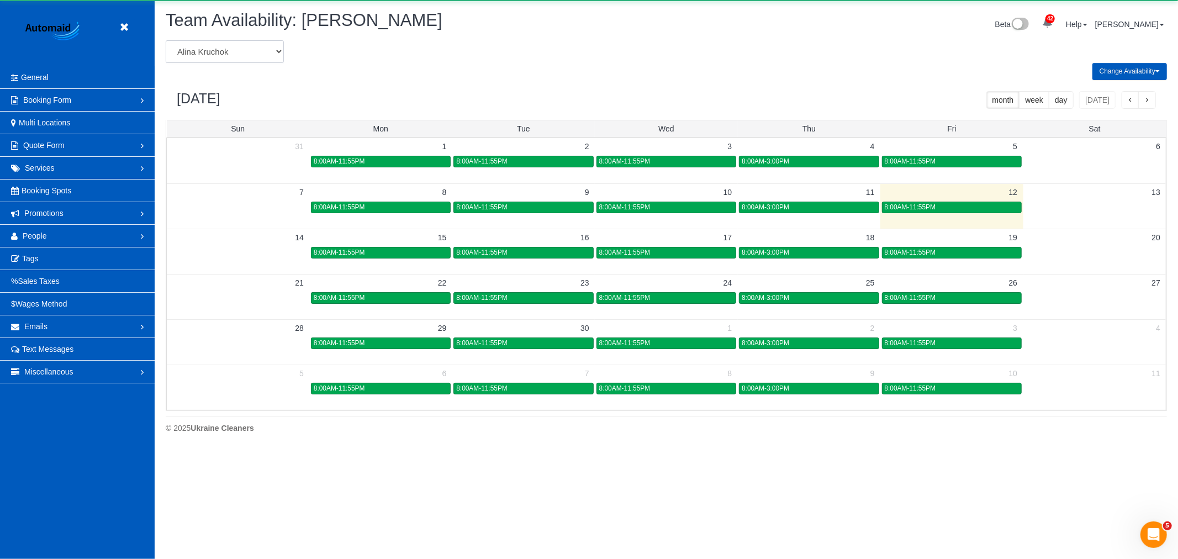
scroll to position [0, 0]
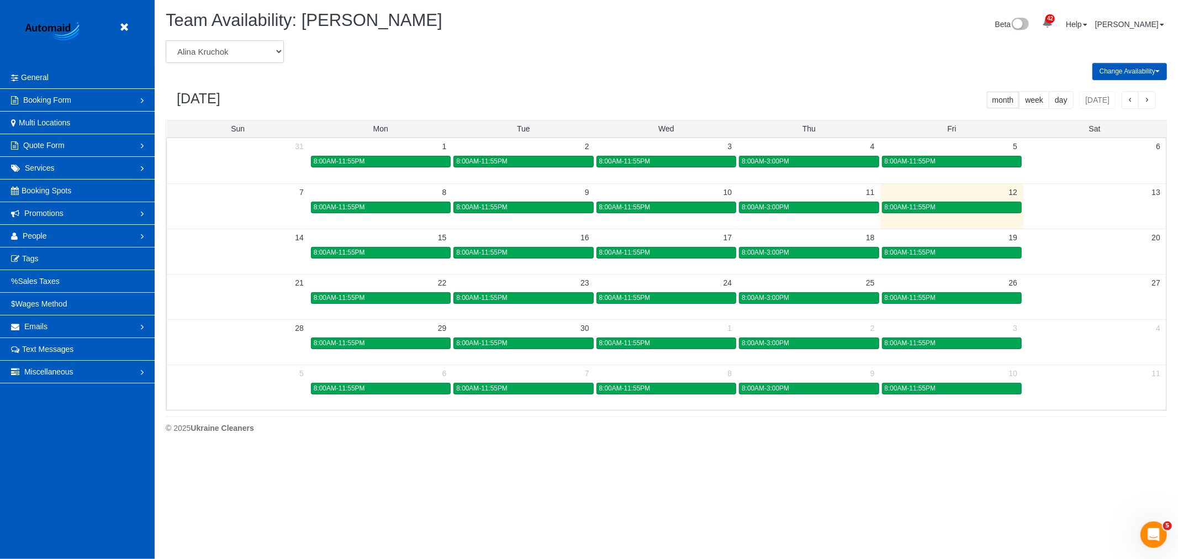
select select "number:34357"
click at [166, 41] on select "[PERSON_NAME] [PERSON_NAME] [PERSON_NAME] [PERSON_NAME] [PERSON_NAME] [PERSON_N…" at bounding box center [225, 51] width 118 height 23
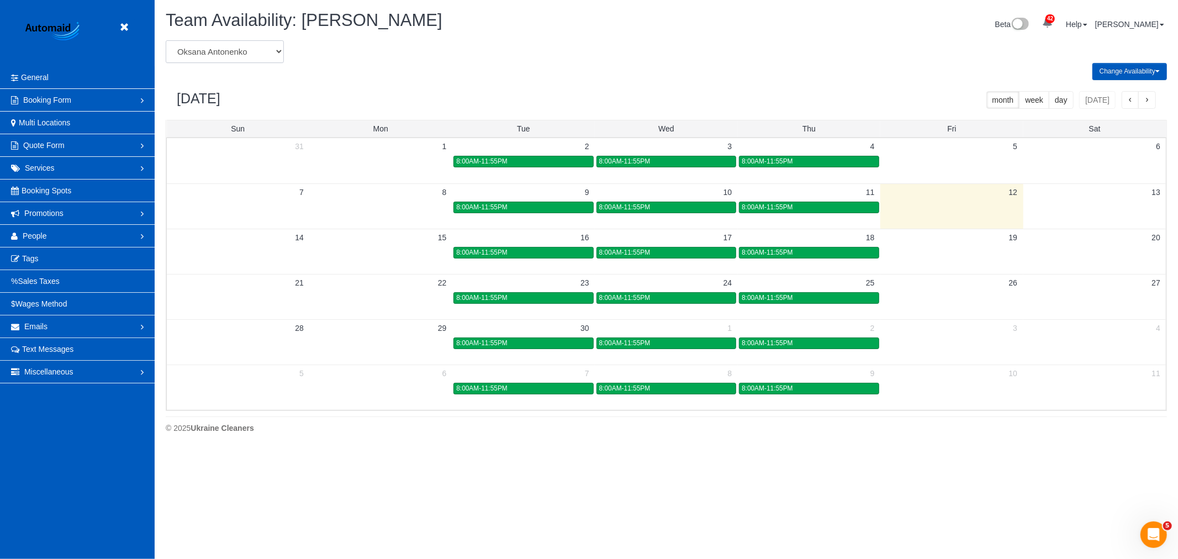
click at [219, 52] on select "[PERSON_NAME] [PERSON_NAME] [PERSON_NAME] [PERSON_NAME] [PERSON_NAME] [PERSON_N…" at bounding box center [225, 51] width 118 height 23
select select "number:31615"
click at [166, 41] on select "[PERSON_NAME] [PERSON_NAME] [PERSON_NAME] [PERSON_NAME] [PERSON_NAME] [PERSON_N…" at bounding box center [225, 51] width 118 height 23
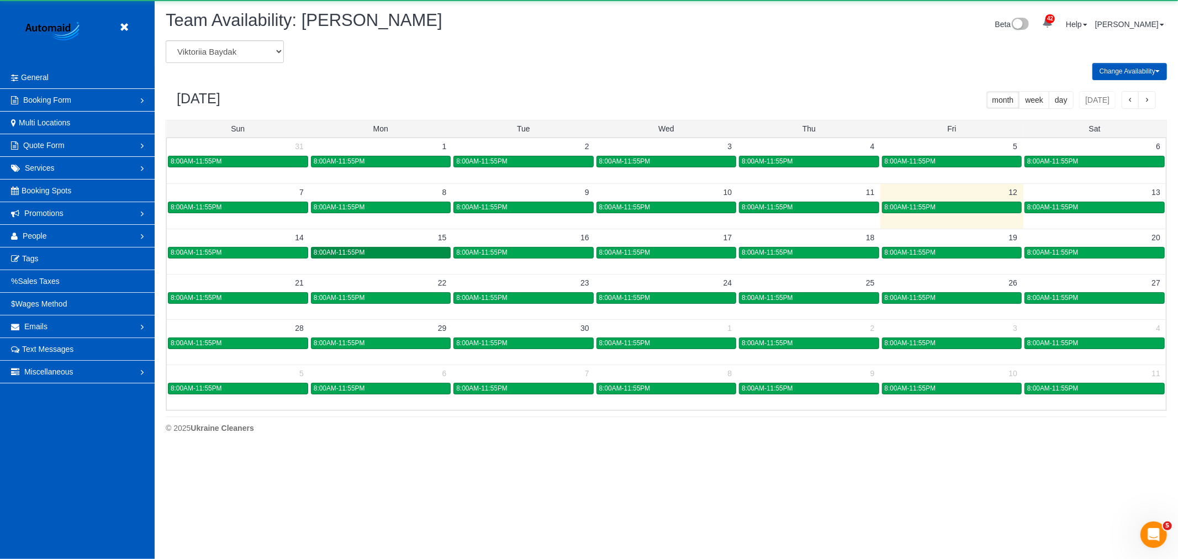
scroll to position [54783, 54055]
click at [421, 255] on div "8:00AM-11:55PM" at bounding box center [381, 253] width 134 height 8
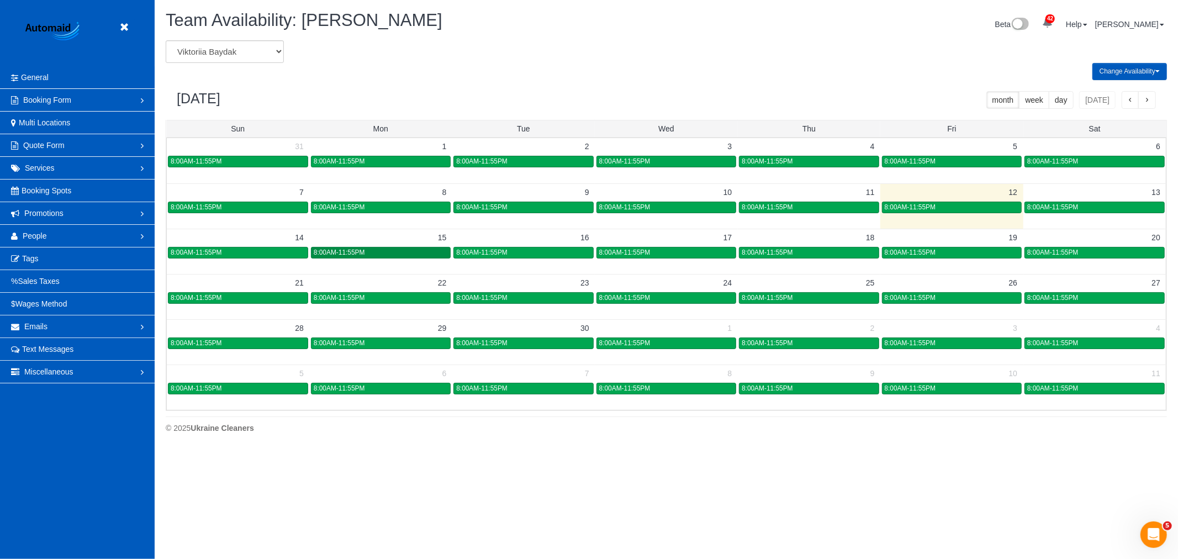
scroll to position [0, 0]
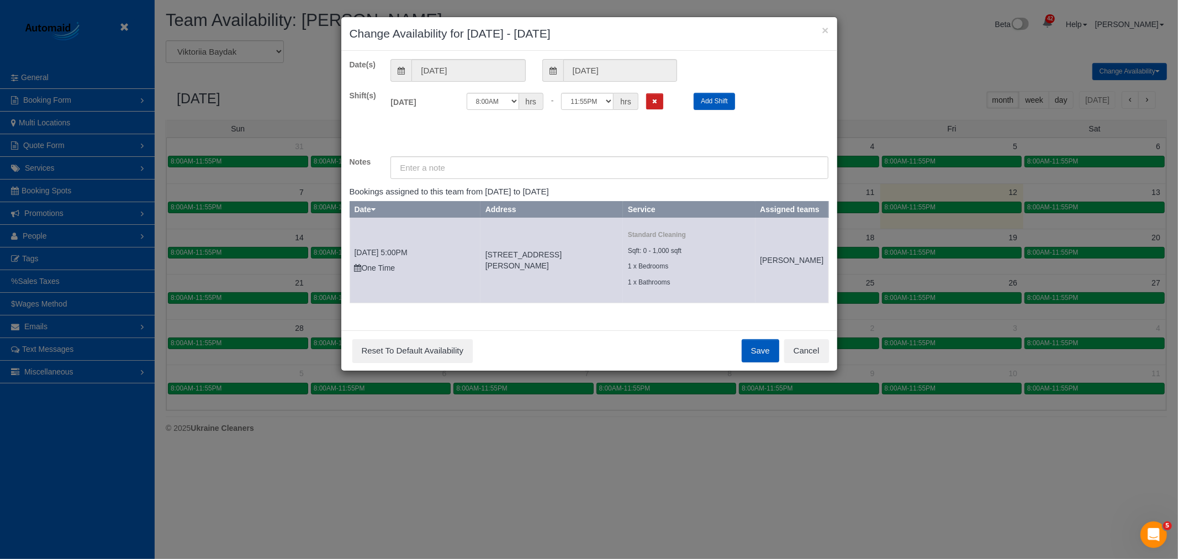
click at [805, 371] on div "Save Reset To Default Availability Cancel" at bounding box center [589, 350] width 496 height 40
click at [808, 358] on button "Cancel" at bounding box center [806, 350] width 45 height 23
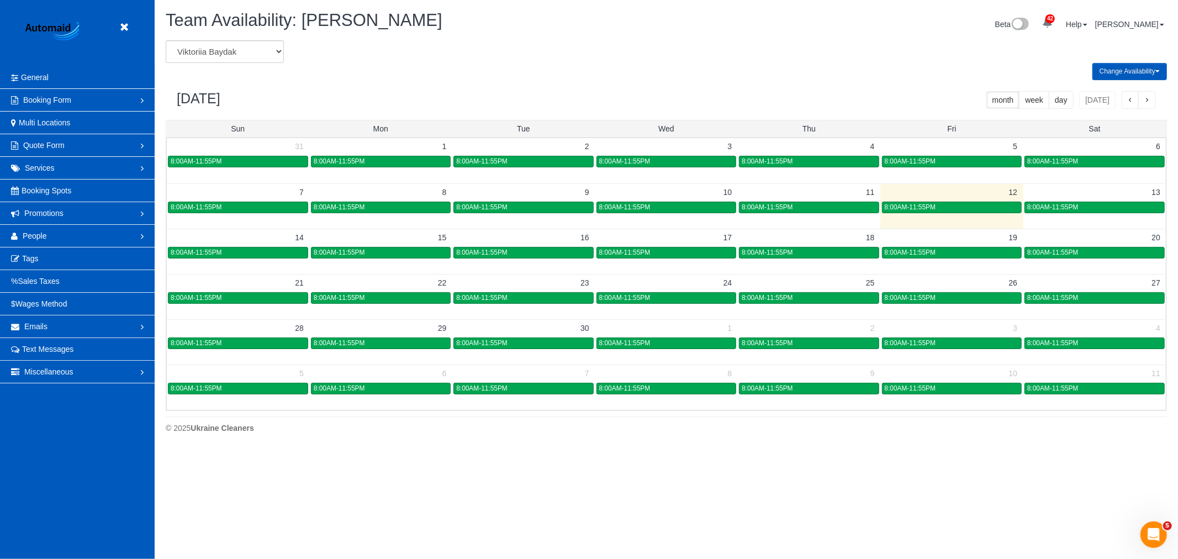
click at [234, 31] on div "Team Availability: [PERSON_NAME]" at bounding box center [411, 23] width 509 height 24
click at [228, 43] on select "[PERSON_NAME] [PERSON_NAME] [PERSON_NAME] [PERSON_NAME] [PERSON_NAME] [PERSON_N…" at bounding box center [225, 51] width 118 height 23
select select "number:16304"
click at [166, 41] on select "[PERSON_NAME] [PERSON_NAME] [PERSON_NAME] [PERSON_NAME] [PERSON_NAME] [PERSON_N…" at bounding box center [225, 51] width 118 height 23
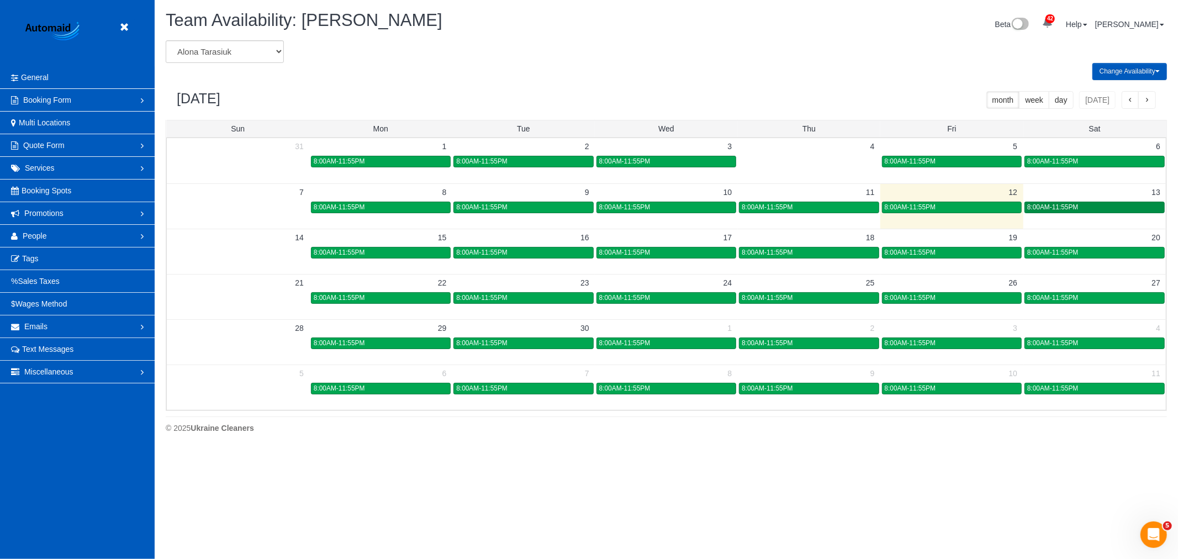
click at [1070, 207] on span "8:00AM-11:55PM" at bounding box center [1052, 207] width 51 height 8
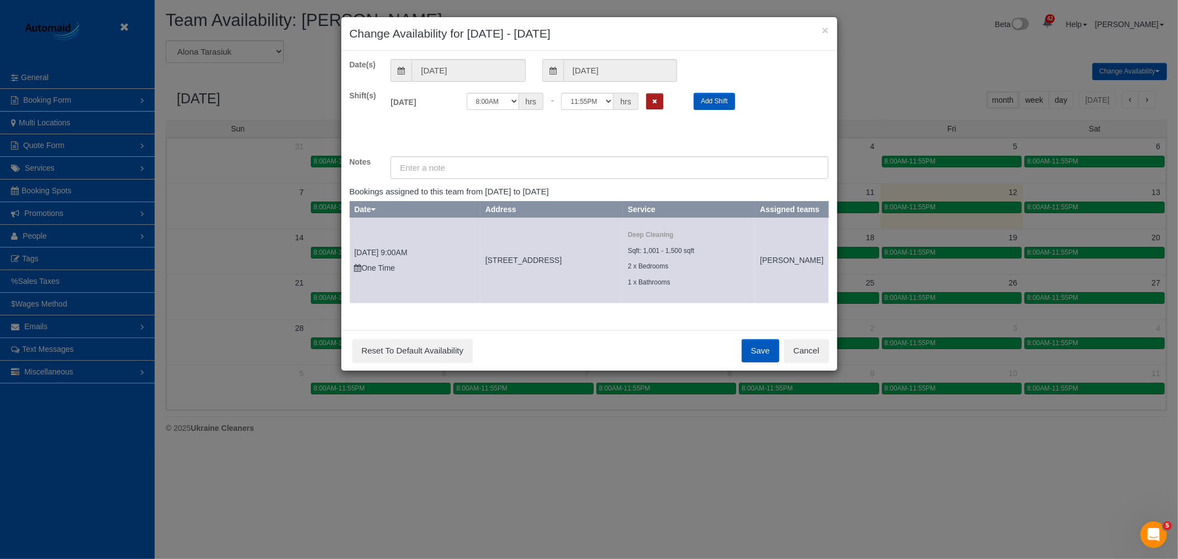
click at [658, 104] on button "Remove Shift" at bounding box center [654, 101] width 17 height 16
click at [764, 362] on button "Save" at bounding box center [761, 350] width 38 height 23
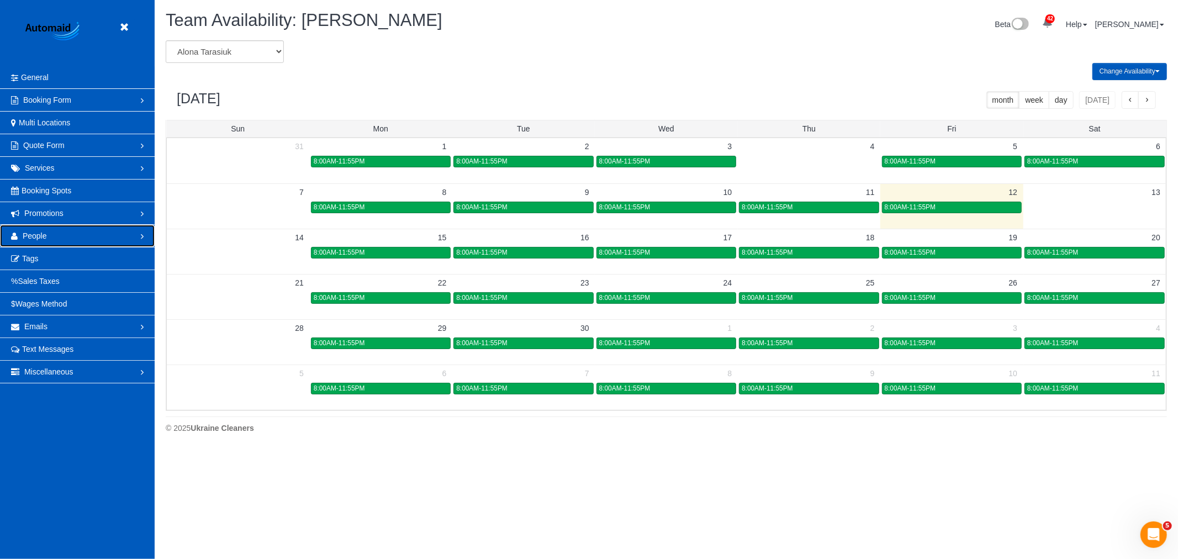
click at [141, 230] on link "People" at bounding box center [77, 236] width 155 height 22
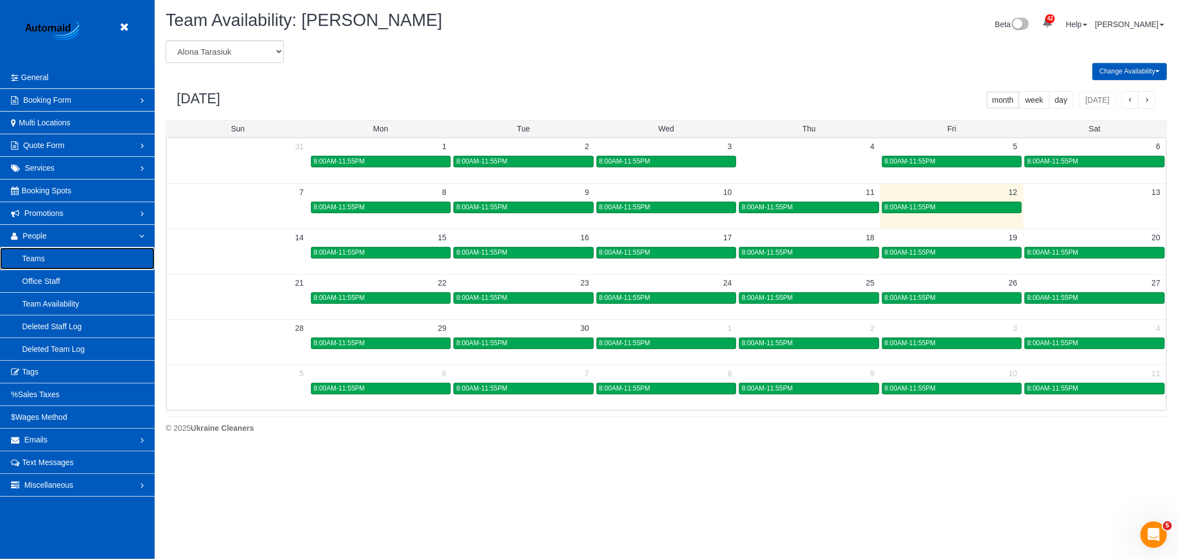
click at [44, 256] on link "Teams" at bounding box center [77, 258] width 155 height 22
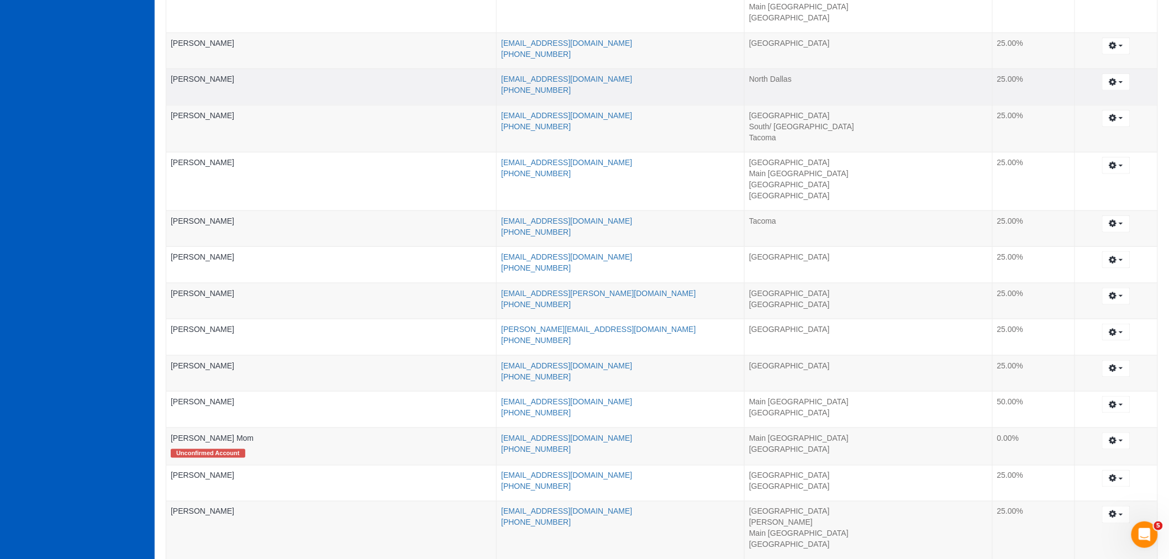
scroll to position [547, 0]
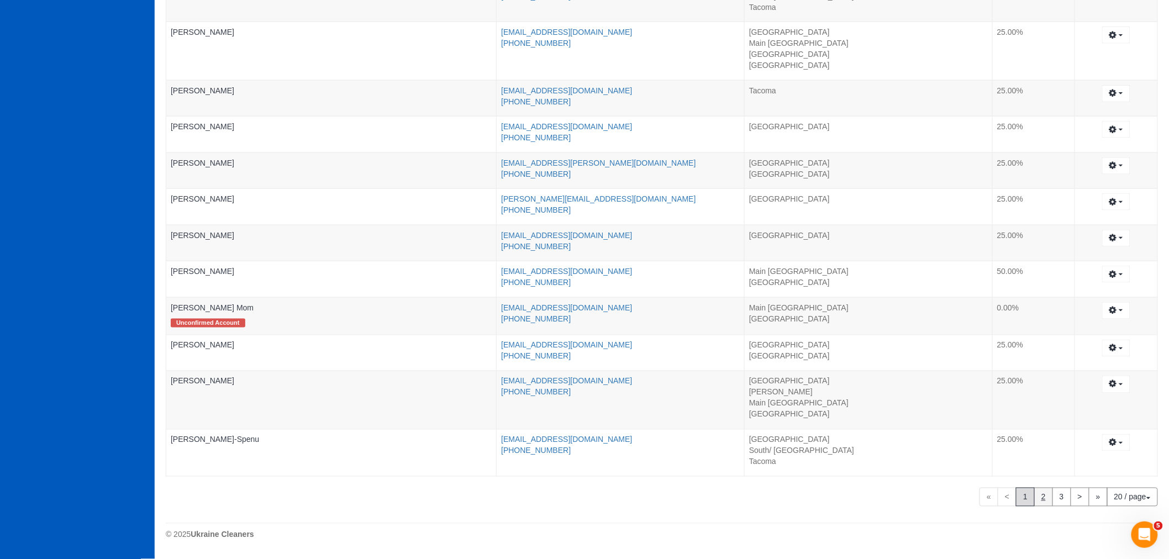
click at [1042, 502] on link "2" at bounding box center [1043, 497] width 19 height 19
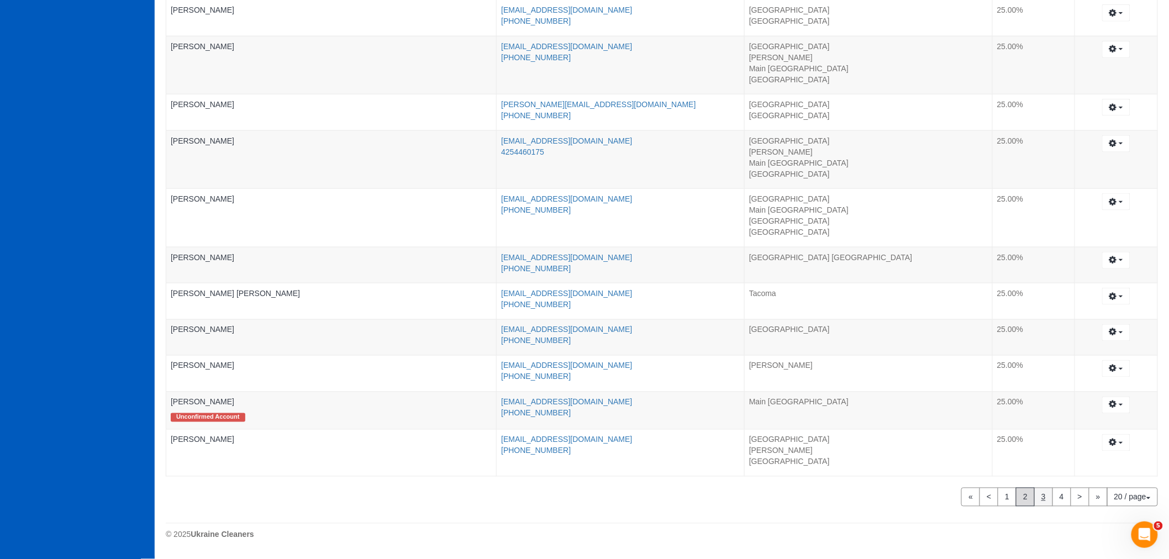
click at [1048, 502] on link "3" at bounding box center [1043, 497] width 19 height 19
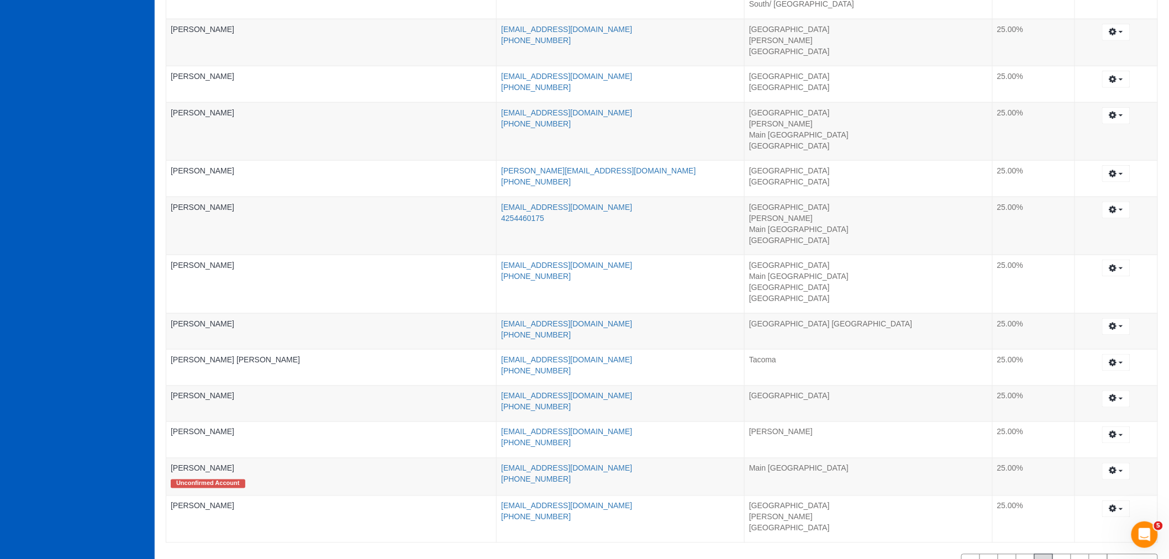
scroll to position [54194, 54064]
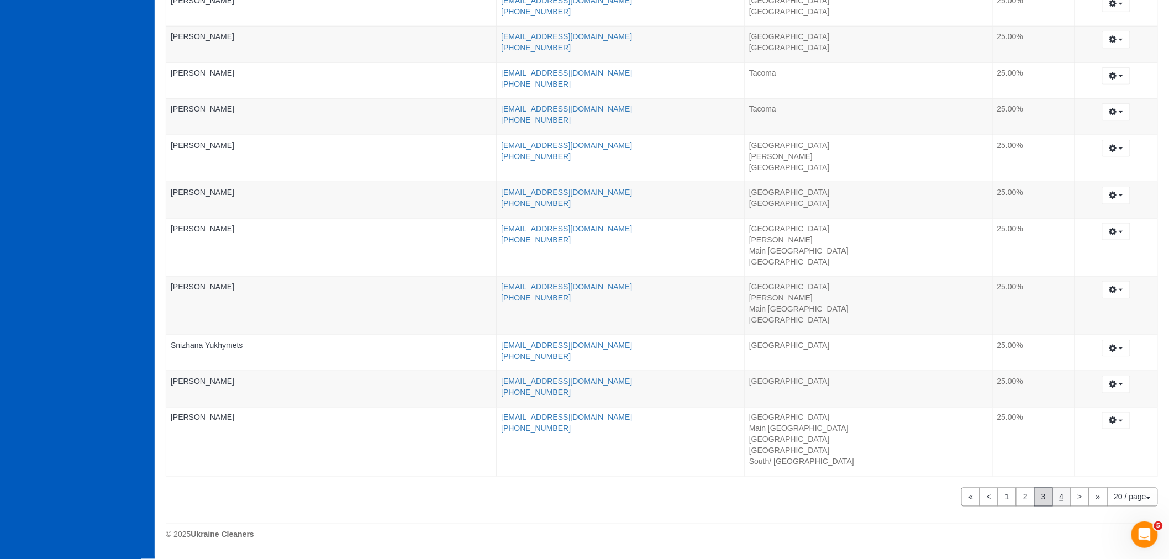
click at [1053, 504] on link "4" at bounding box center [1061, 497] width 19 height 19
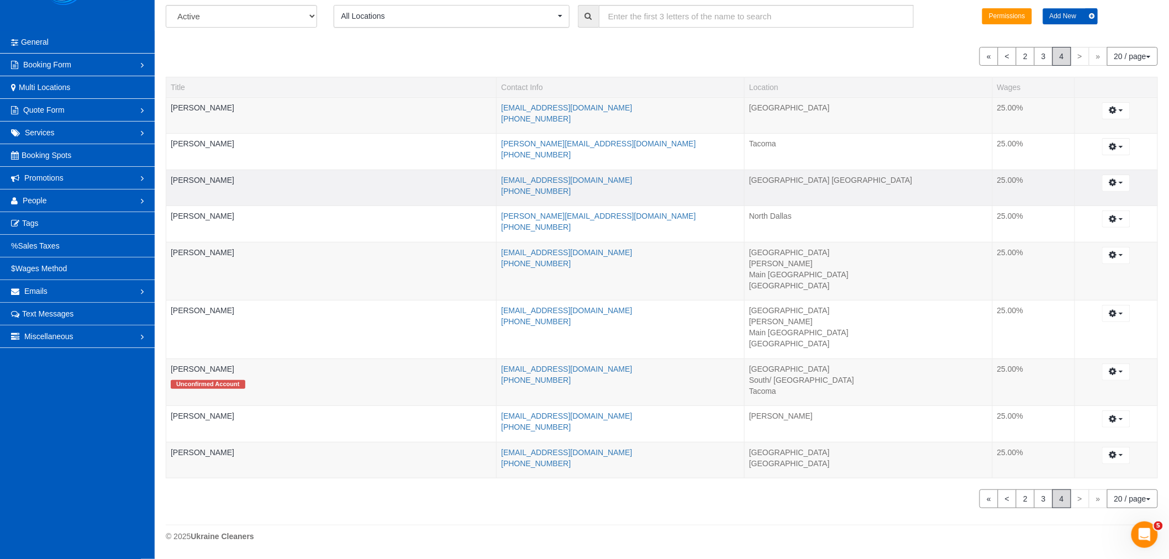
click at [184, 172] on td "[PERSON_NAME]" at bounding box center [331, 188] width 330 height 36
click at [172, 176] on link "[PERSON_NAME]" at bounding box center [203, 180] width 64 height 9
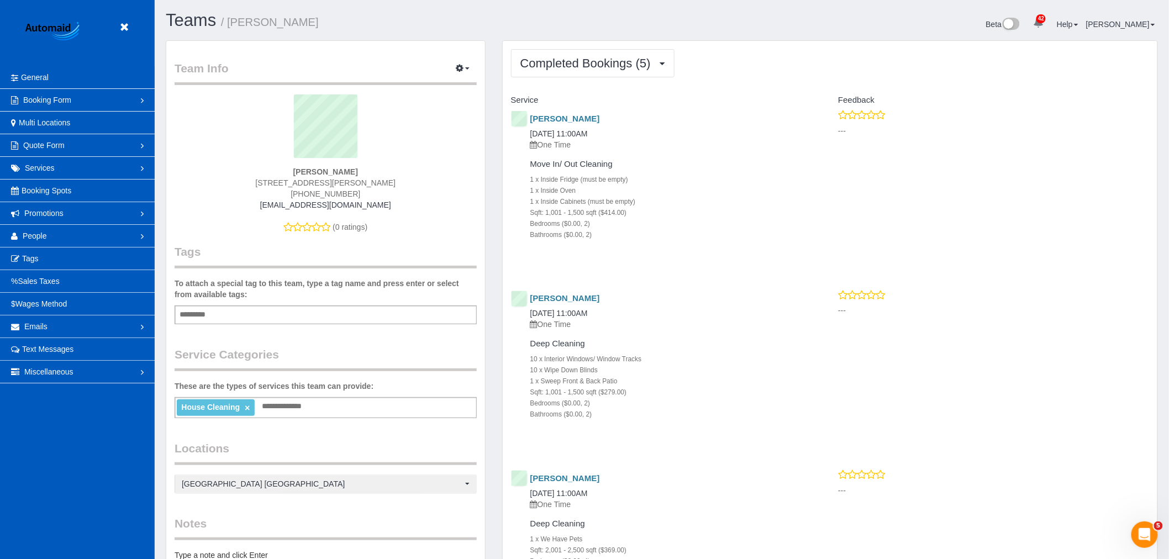
drag, startPoint x: 262, startPoint y: 184, endPoint x: 357, endPoint y: 194, distance: 95.5
click at [357, 194] on div "[PERSON_NAME] [STREET_ADDRESS][PERSON_NAME] [PHONE_NUMBER] [EMAIL_ADDRESS][DOMA…" at bounding box center [326, 168] width 302 height 149
click at [129, 29] on icon at bounding box center [124, 27] width 14 height 14
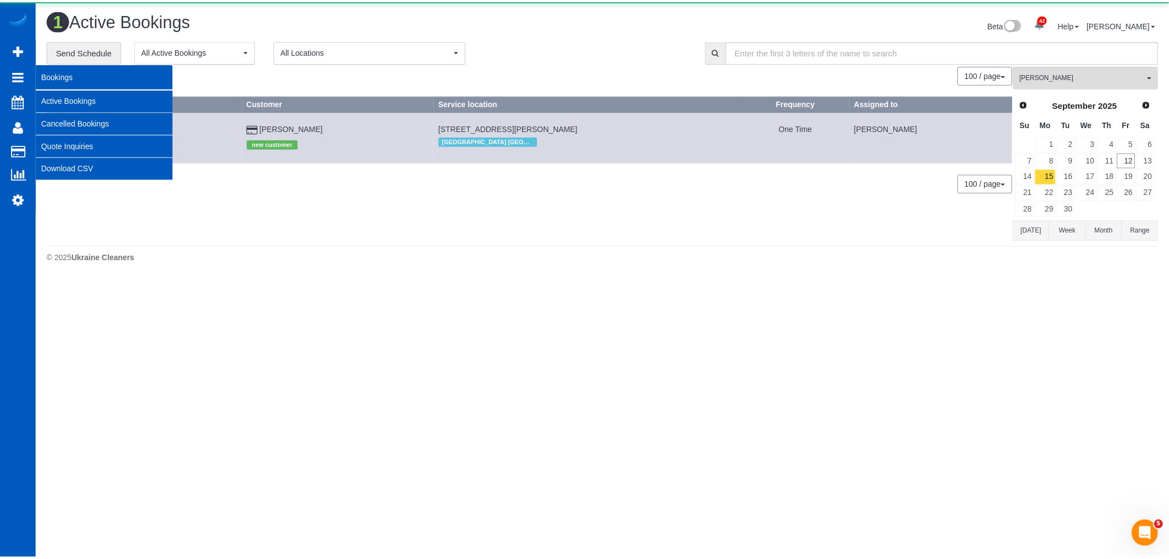
scroll to position [279, 1178]
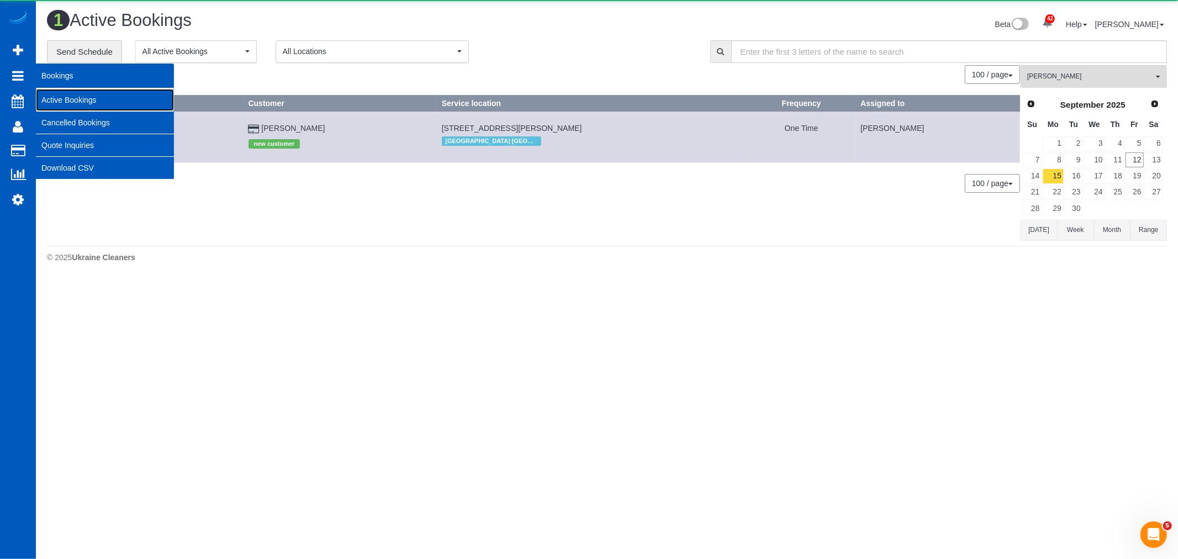
click at [109, 102] on link "Active Bookings" at bounding box center [105, 100] width 138 height 22
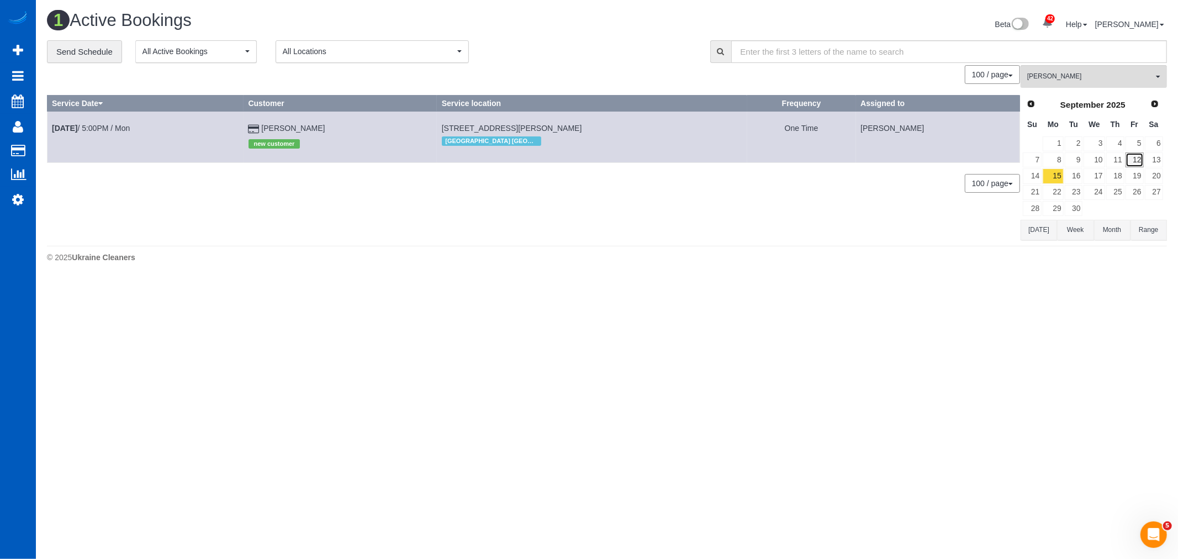
click at [1135, 166] on link "12" at bounding box center [1135, 159] width 18 height 15
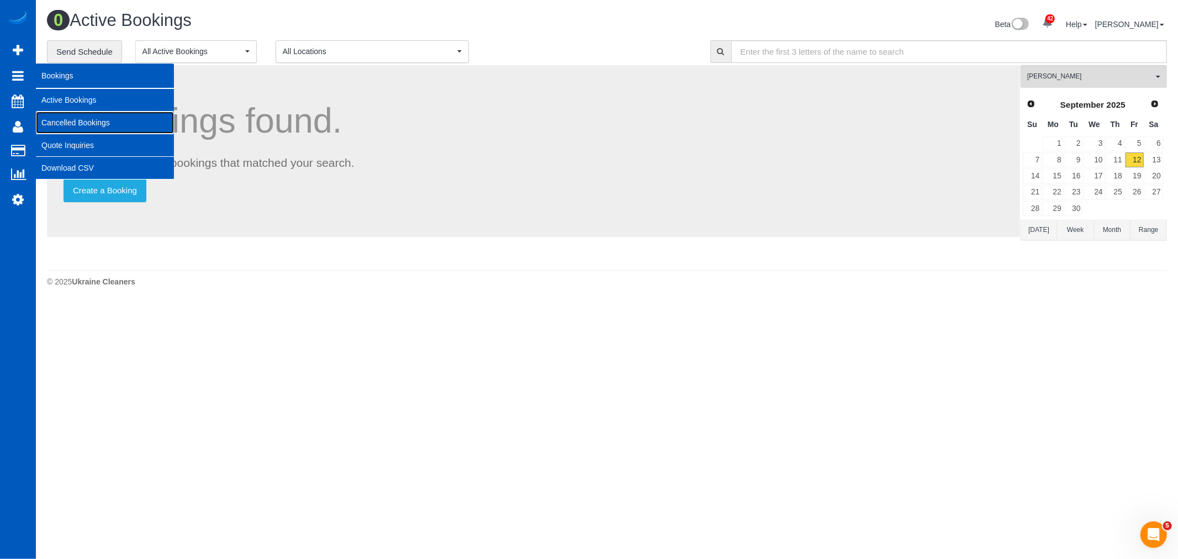
click at [74, 115] on link "Cancelled Bookings" at bounding box center [105, 123] width 138 height 22
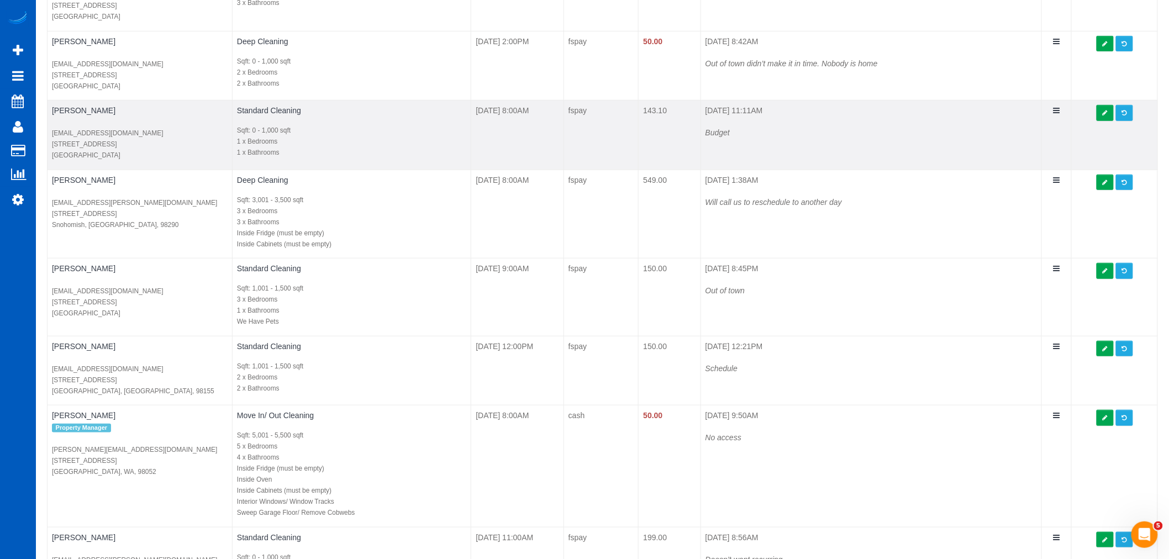
scroll to position [245, 0]
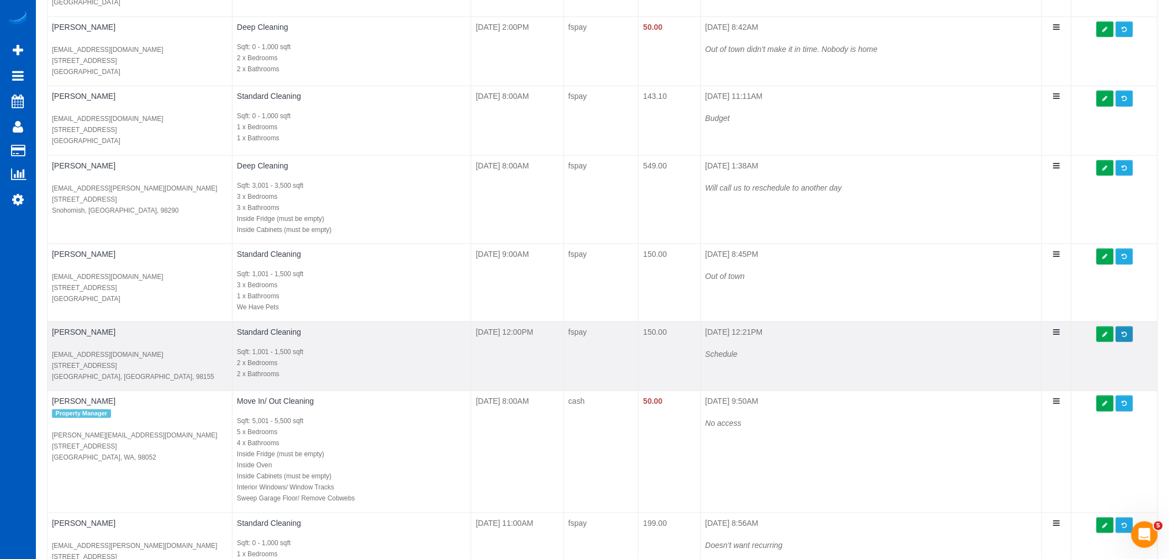
click at [1125, 336] on span at bounding box center [1124, 334] width 5 height 6
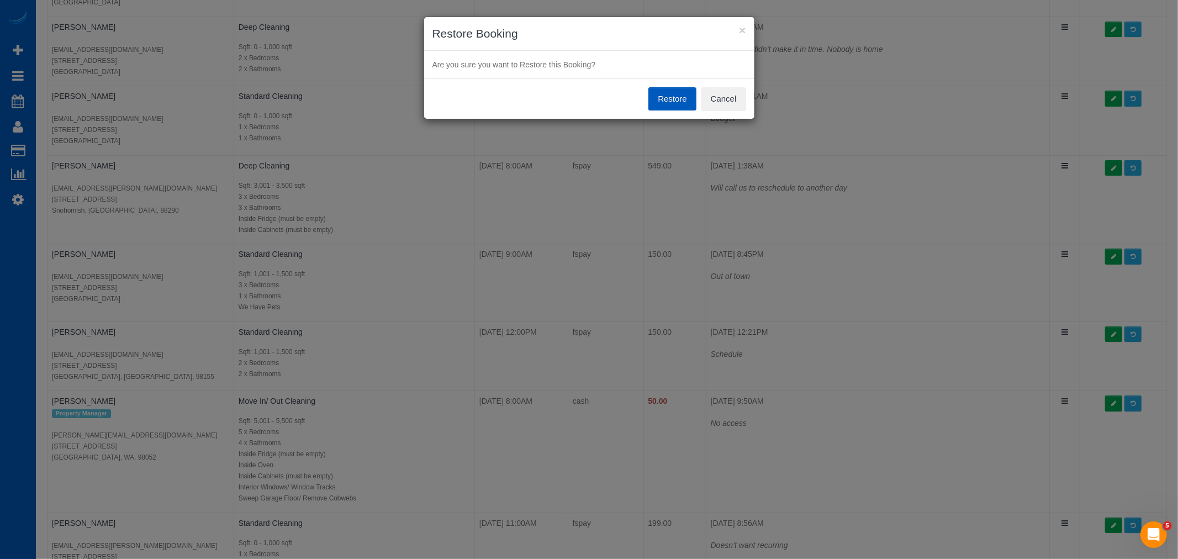
click at [675, 96] on button "Restore" at bounding box center [672, 98] width 48 height 23
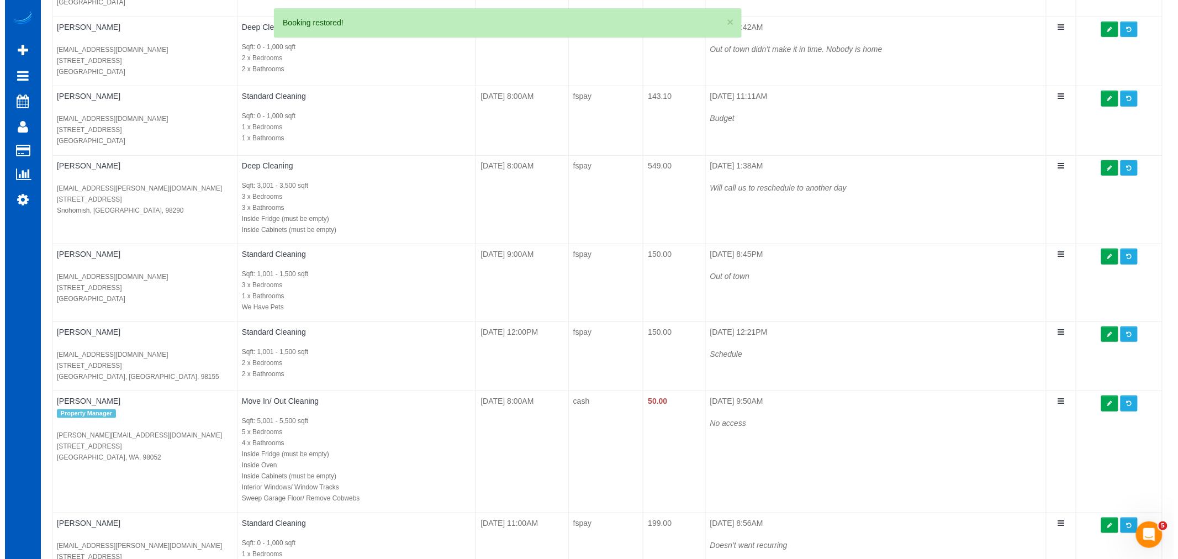
scroll to position [0, 0]
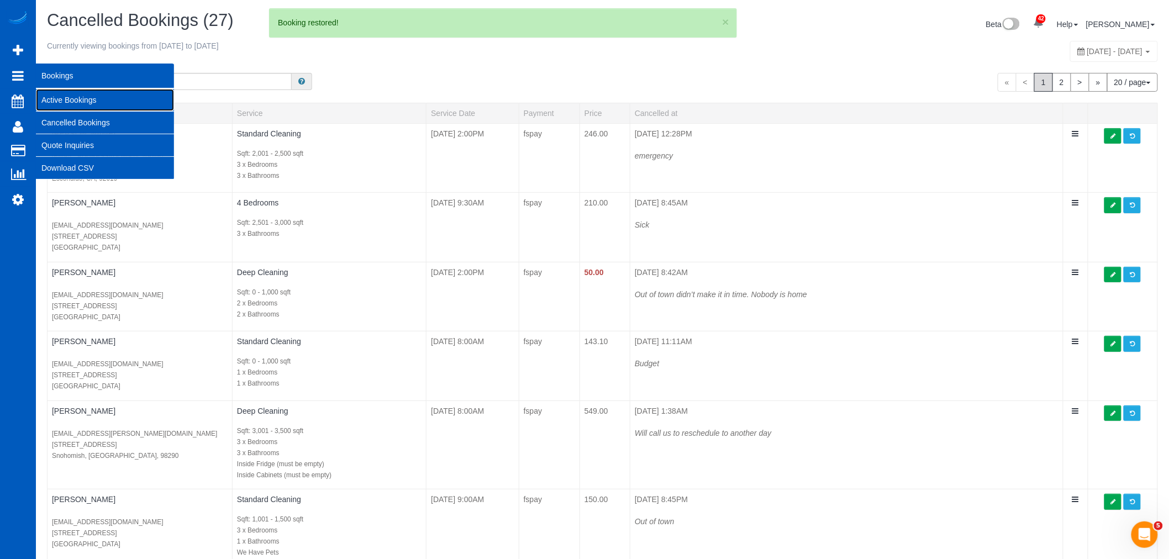
click at [89, 102] on link "Active Bookings" at bounding box center [105, 100] width 138 height 22
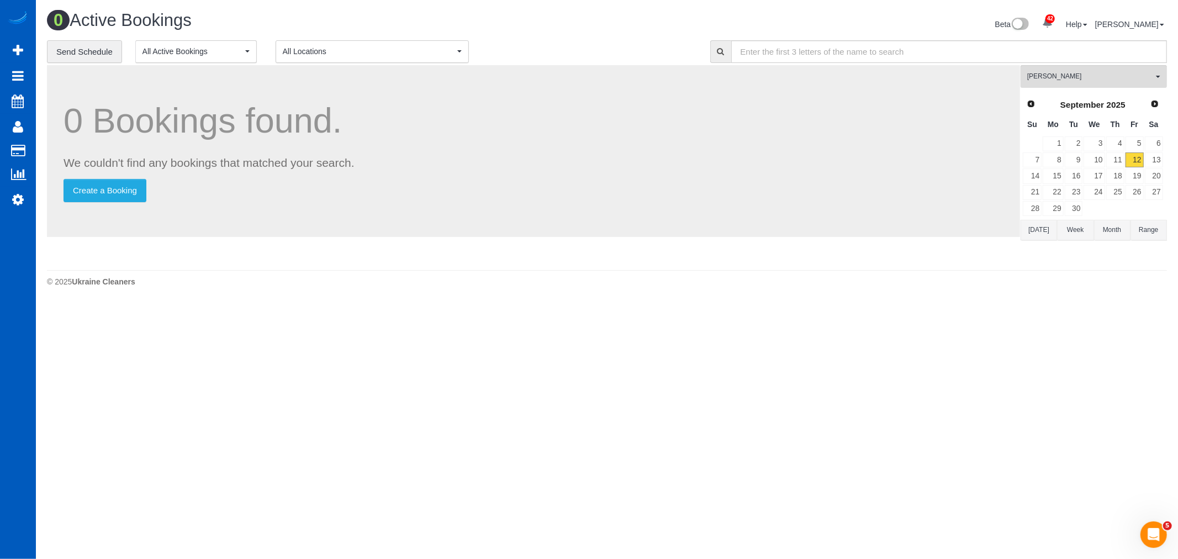
click at [1078, 91] on div "Viktoriia Baydak All Teams Remove Team Filters Alina Kruchok Alona Tarasiuk Alo…" at bounding box center [1094, 164] width 146 height 199
click at [1067, 76] on span "Viktoriia Baydak" at bounding box center [1090, 76] width 126 height 9
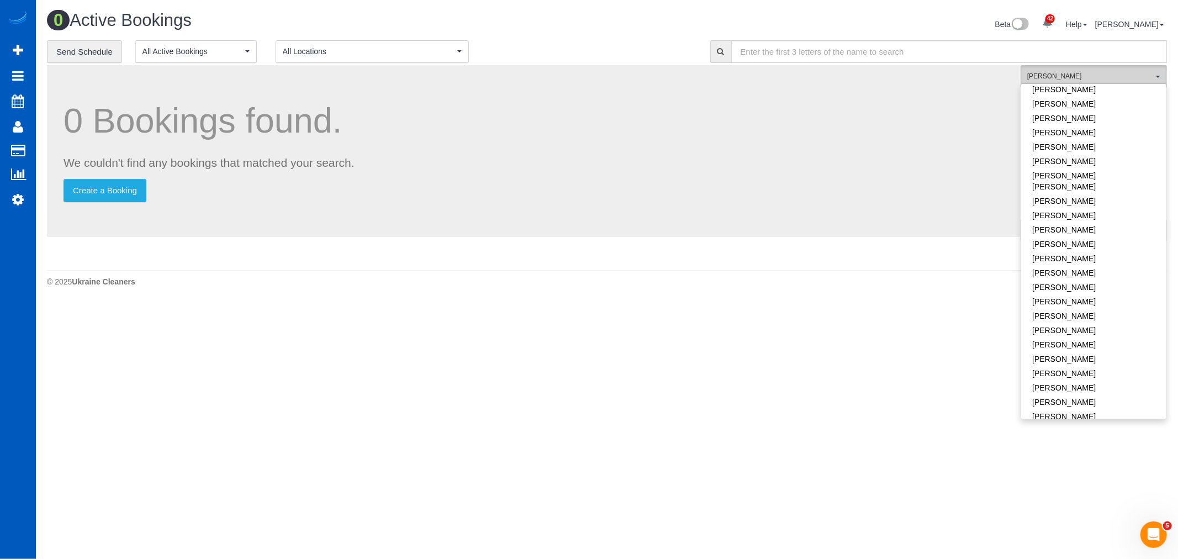
scroll to position [440, 0]
click at [1062, 76] on span "Viktoriia Baydak" at bounding box center [1090, 76] width 126 height 9
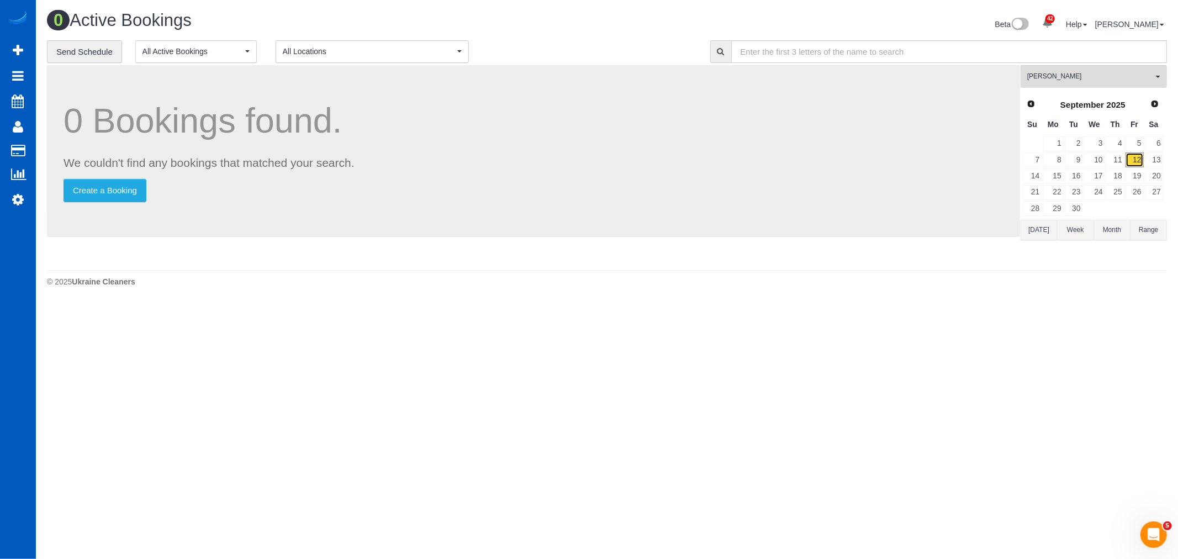
click at [1126, 158] on link "12" at bounding box center [1135, 159] width 18 height 15
click at [1116, 162] on link "11" at bounding box center [1115, 159] width 18 height 15
click at [1136, 159] on link "12" at bounding box center [1135, 159] width 18 height 15
click at [1067, 77] on span "Viktoriia Baydak" at bounding box center [1090, 76] width 126 height 9
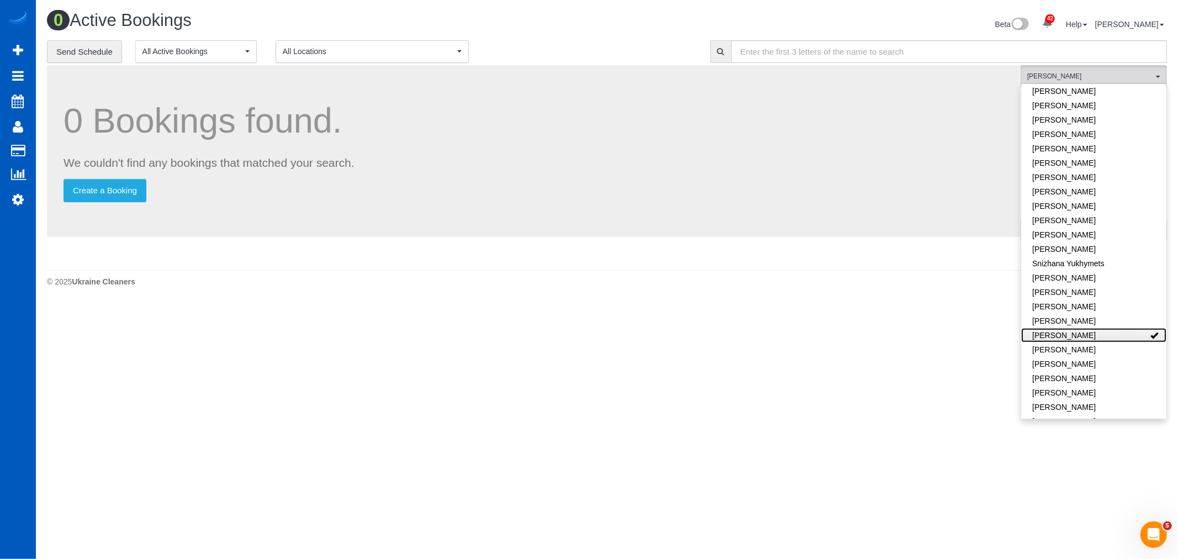
click at [1101, 328] on link "Viktoriia Baydak" at bounding box center [1093, 335] width 145 height 14
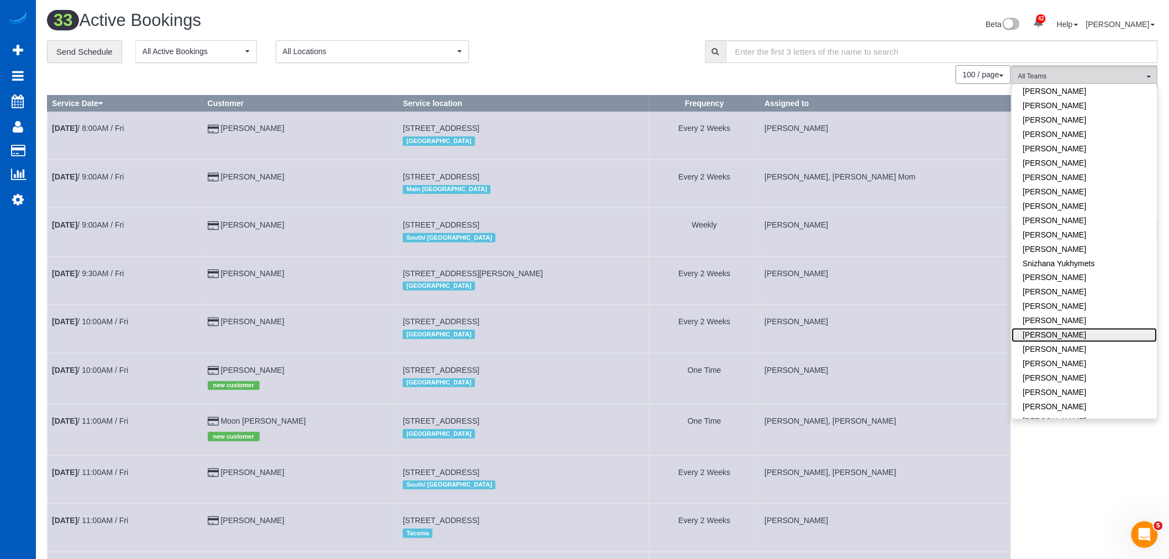
click at [1101, 328] on link "Viktoriia Baydak" at bounding box center [1084, 335] width 145 height 14
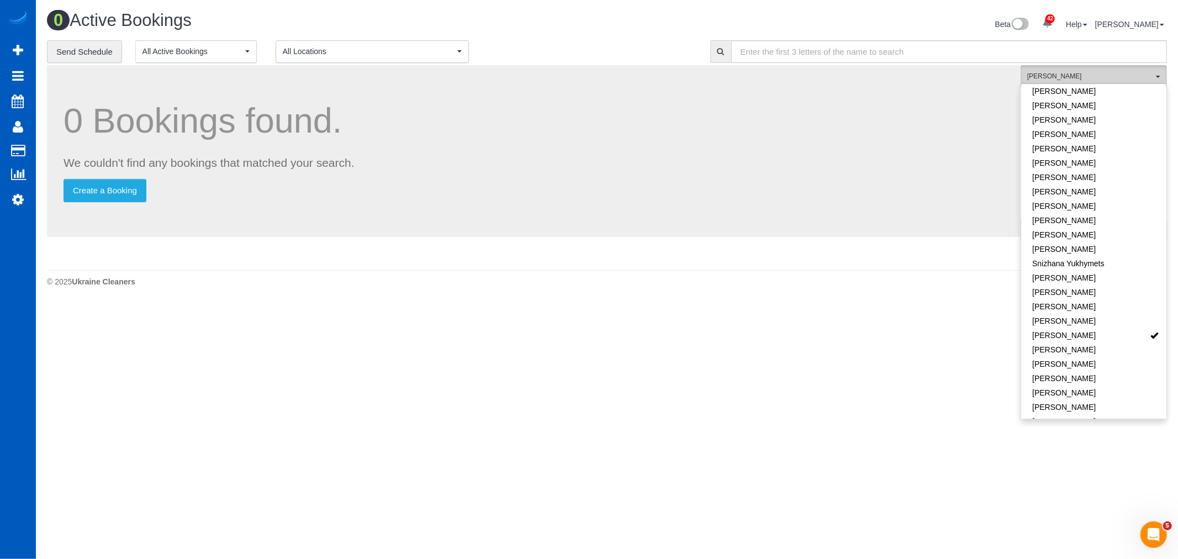
click at [1073, 70] on button "Viktoriia Baydak All Teams" at bounding box center [1094, 76] width 146 height 23
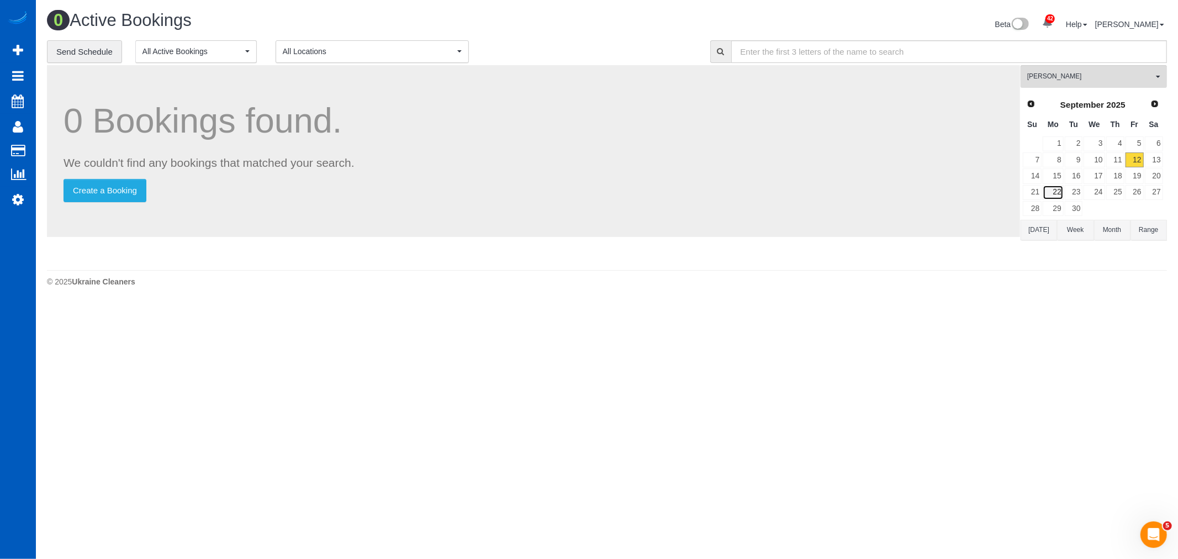
click at [1063, 192] on link "22" at bounding box center [1053, 192] width 20 height 15
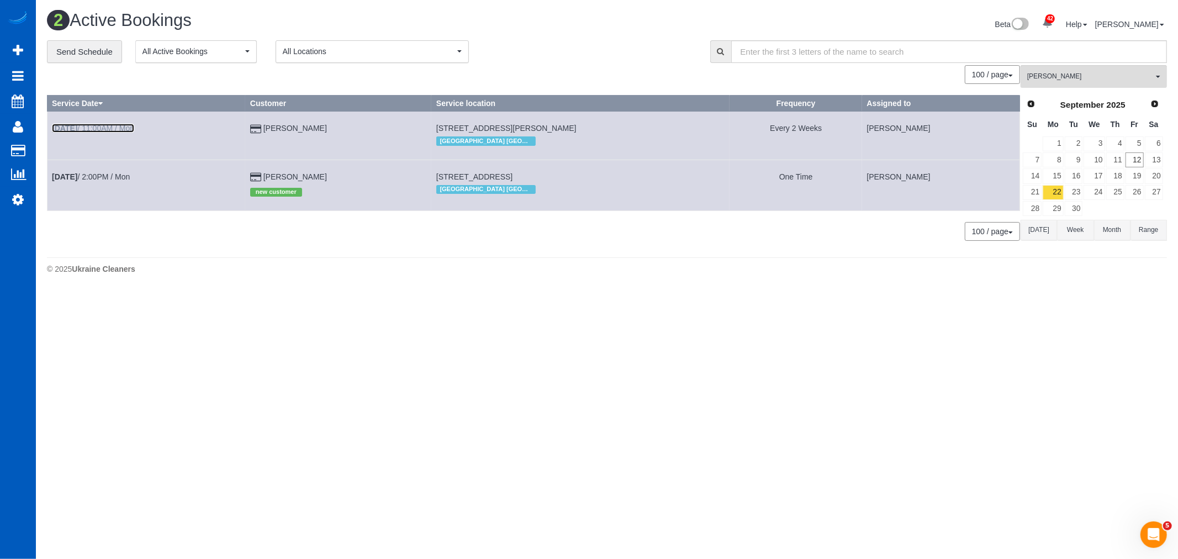
click at [77, 127] on b "Sep 22nd" at bounding box center [64, 128] width 25 height 9
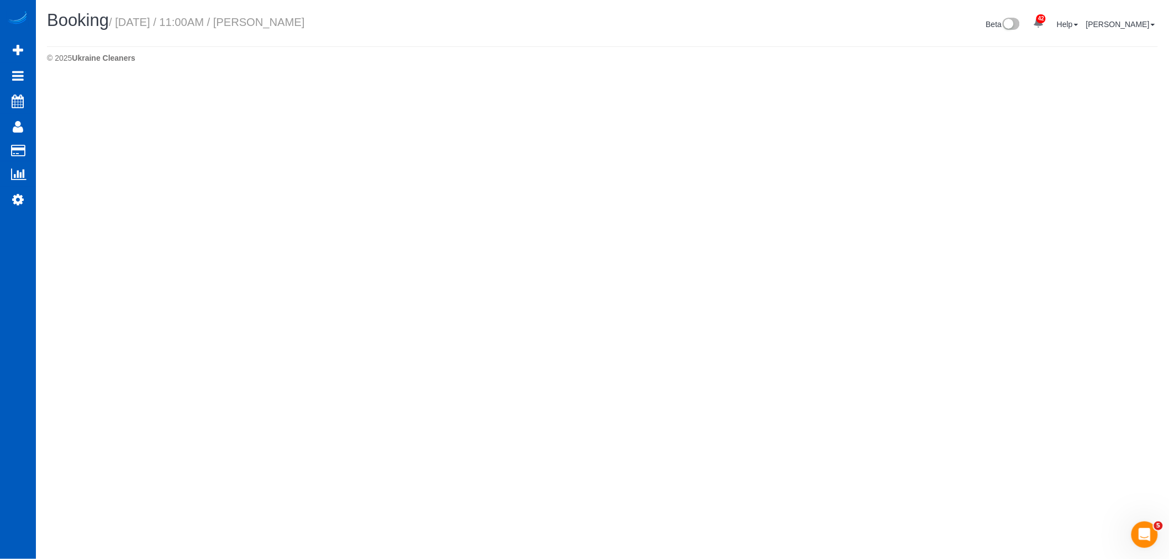
select select "GA"
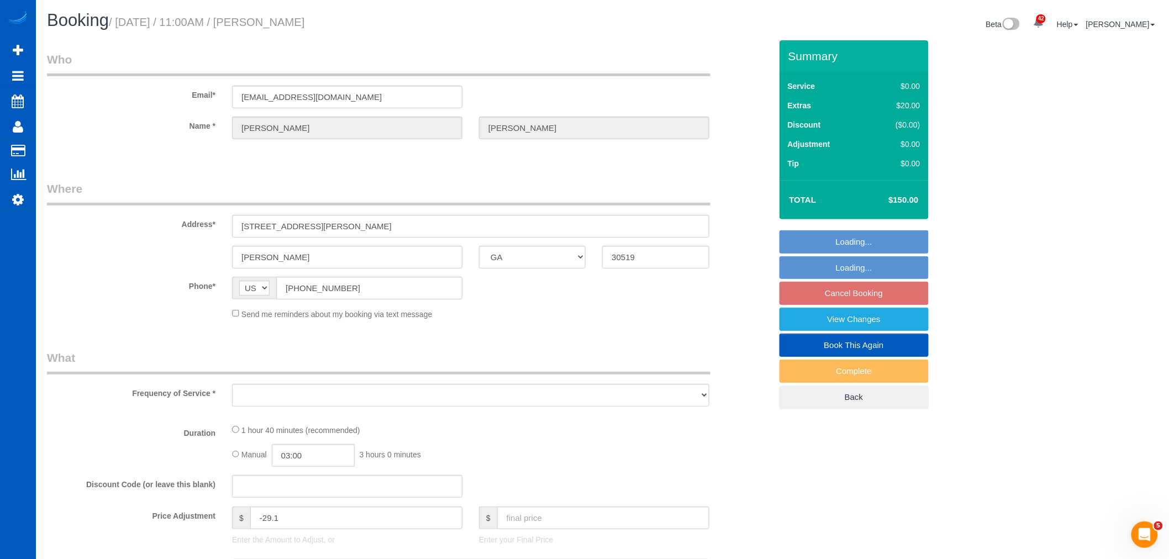
select select "object:9034"
select select "string:fspay-fd54db4b-309d-4a3e-8635-1648cccdbca3"
select select "199"
select select "1001"
select select "2"
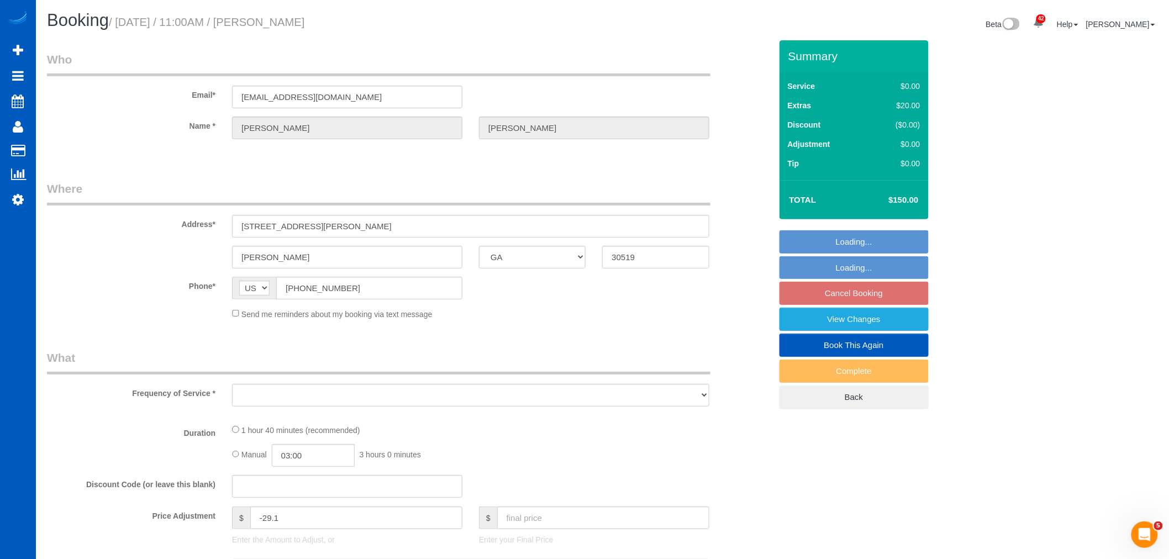
select select "2"
select select "spot9"
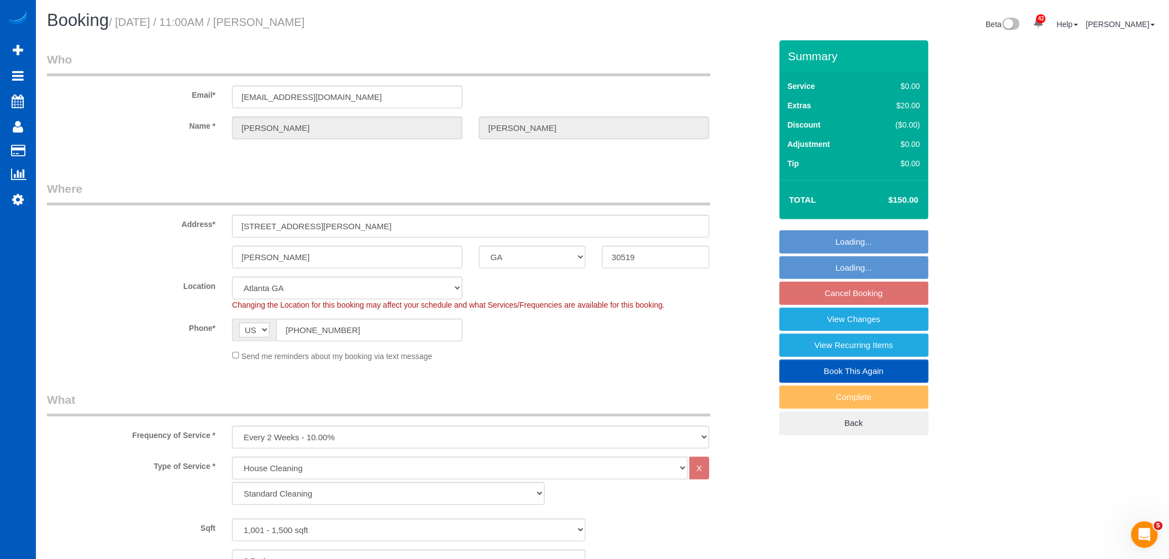
select select "object:9208"
select select "1001"
select select "2"
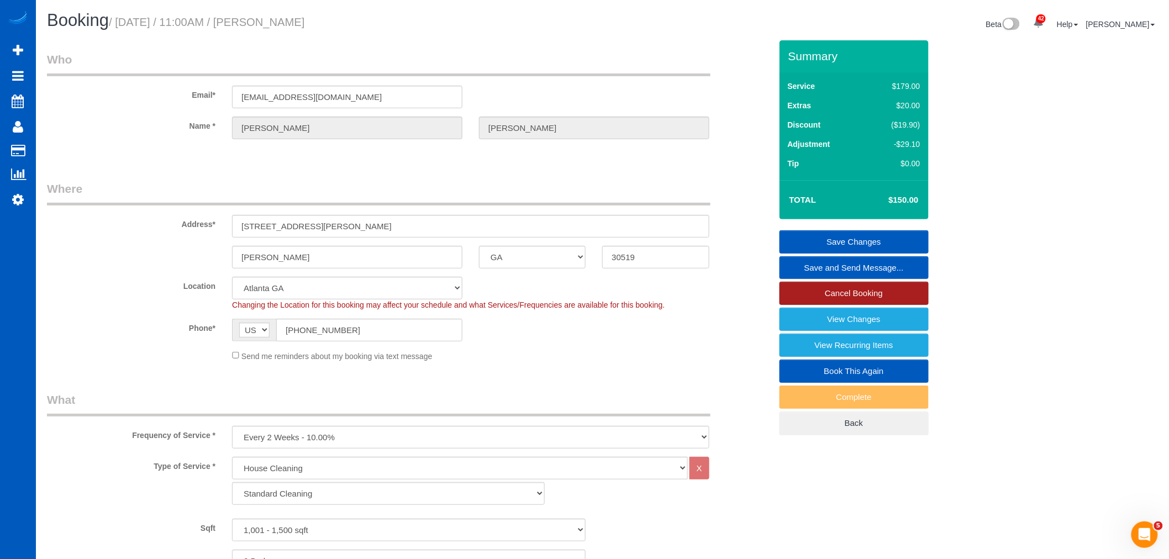
click at [883, 297] on link "Cancel Booking" at bounding box center [853, 293] width 149 height 23
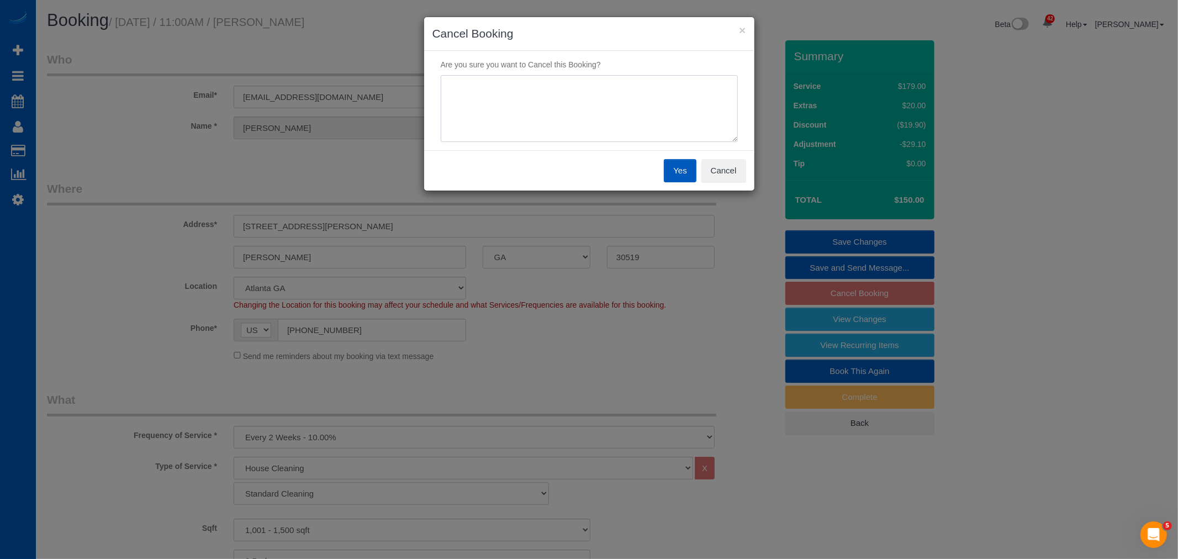
click at [515, 123] on textarea at bounding box center [589, 108] width 297 height 67
type textarea "too expensive"
click at [678, 178] on button "Yes" at bounding box center [680, 170] width 32 height 23
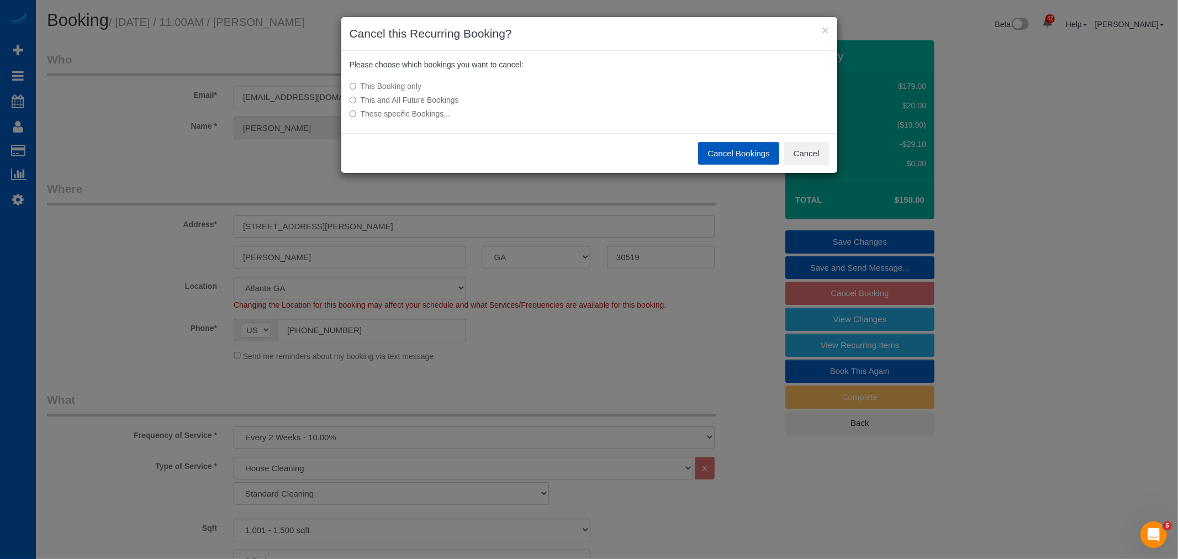
click at [378, 102] on label "This and All Future Bookings" at bounding box center [507, 99] width 314 height 11
click at [719, 159] on button "Cancel Bookings" at bounding box center [738, 153] width 81 height 23
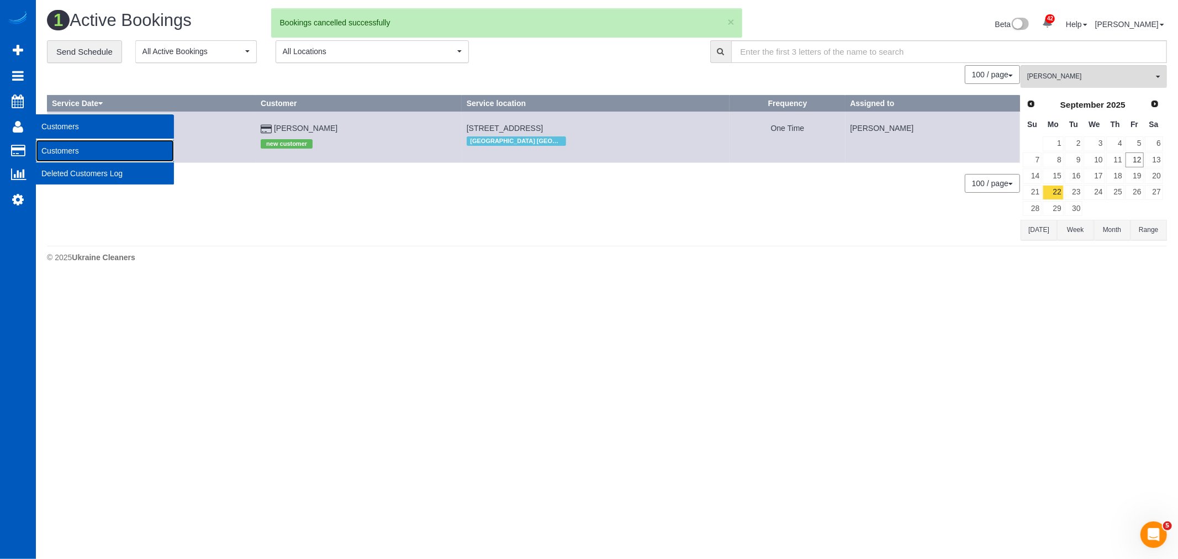
click at [81, 155] on link "Customers" at bounding box center [105, 151] width 138 height 22
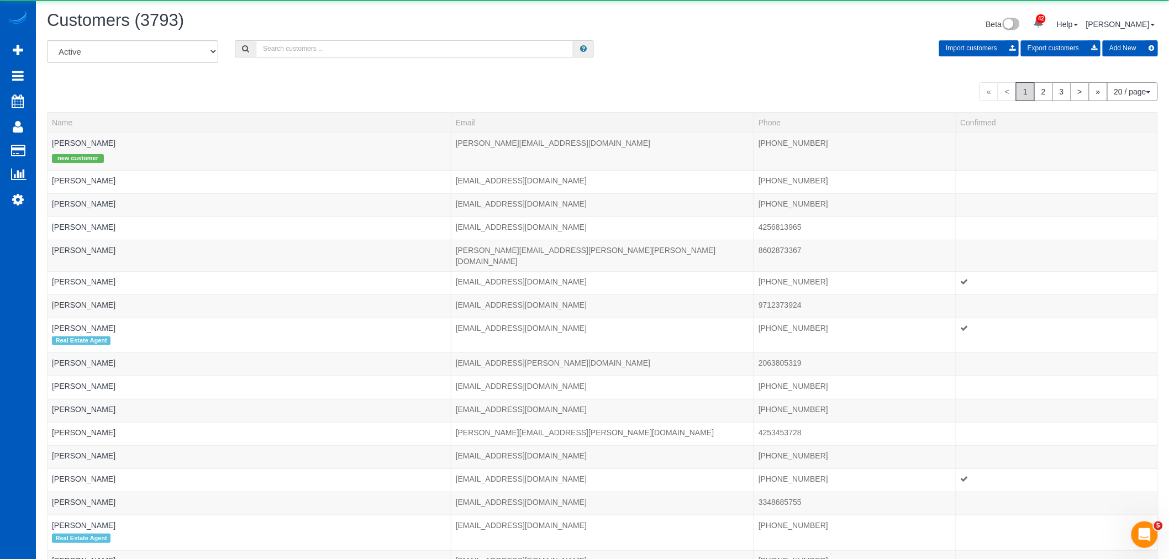
click at [318, 48] on input "text" at bounding box center [415, 48] width 318 height 17
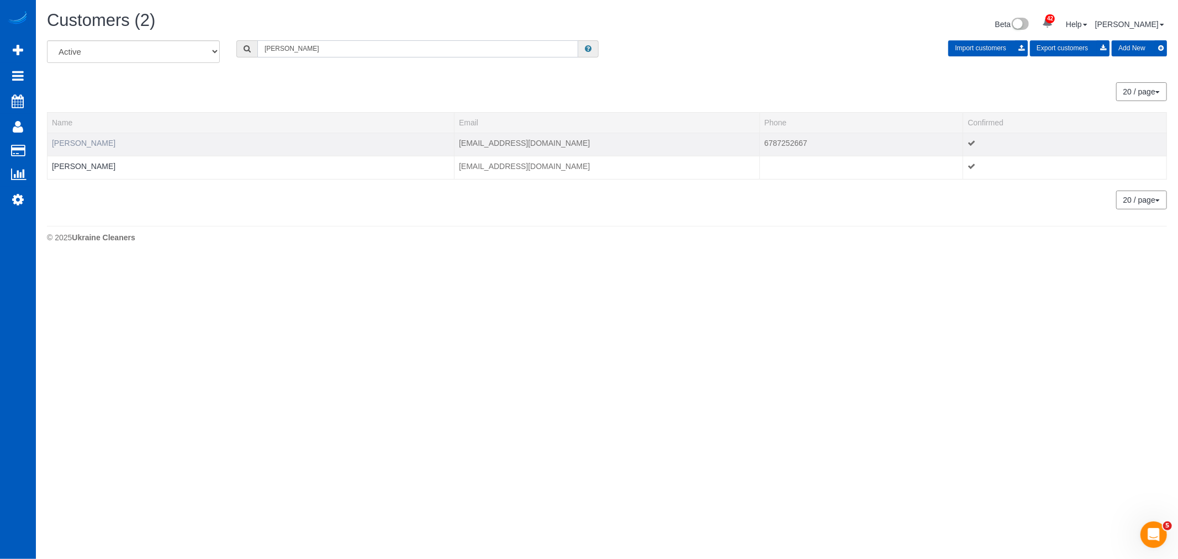
type input "mary leve"
click at [91, 146] on link "Mary Leventhal" at bounding box center [84, 143] width 64 height 9
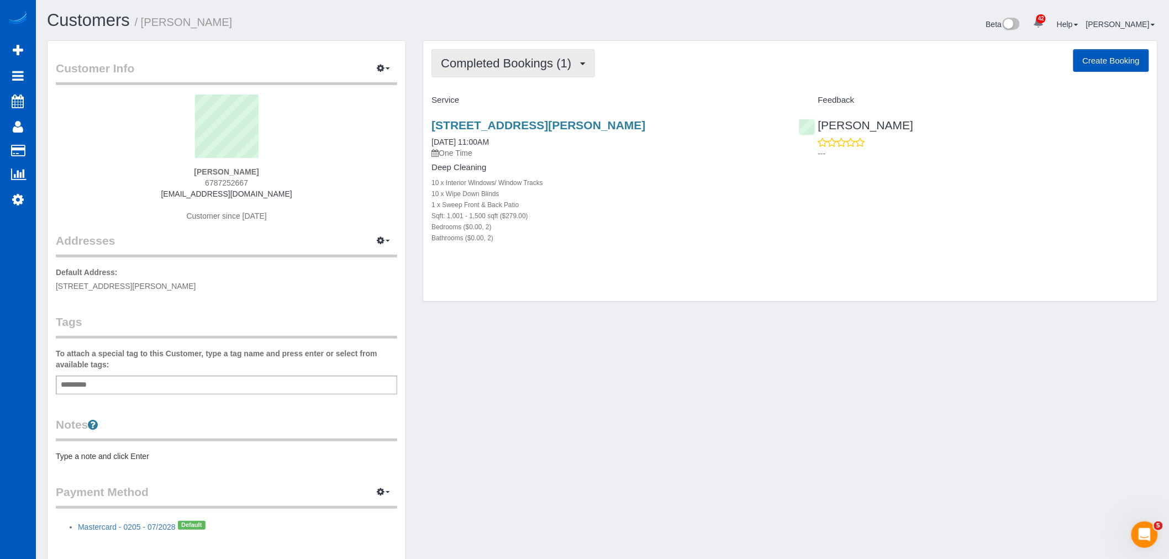
click at [530, 68] on span "Completed Bookings (1)" at bounding box center [509, 63] width 136 height 14
click at [523, 97] on link "Upcoming Bookings (0)" at bounding box center [489, 103] width 115 height 14
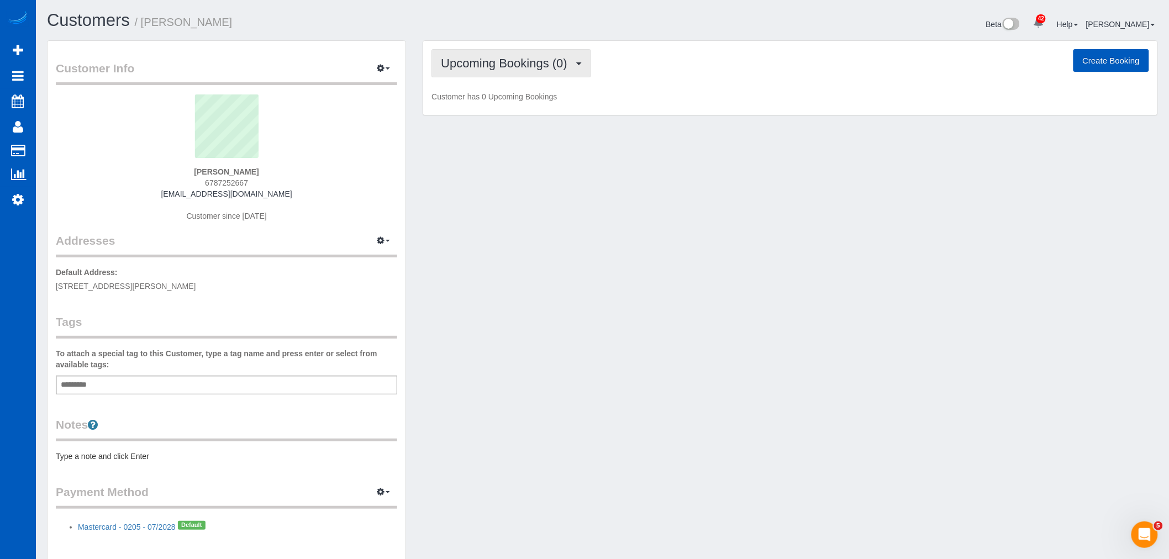
click at [462, 68] on span "Upcoming Bookings (0)" at bounding box center [507, 63] width 132 height 14
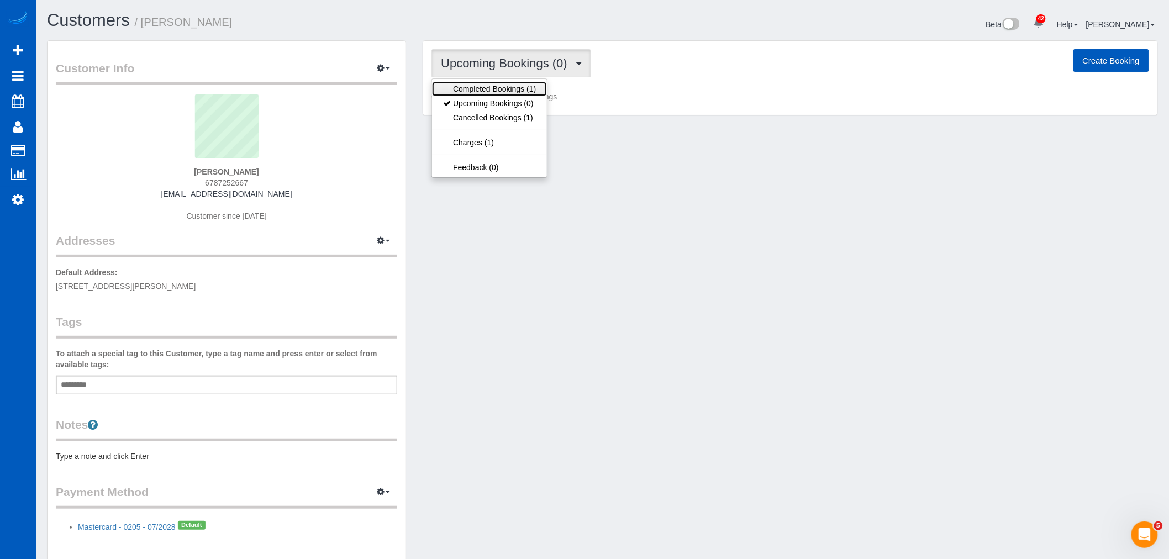
click at [494, 84] on link "Completed Bookings (1)" at bounding box center [489, 89] width 115 height 14
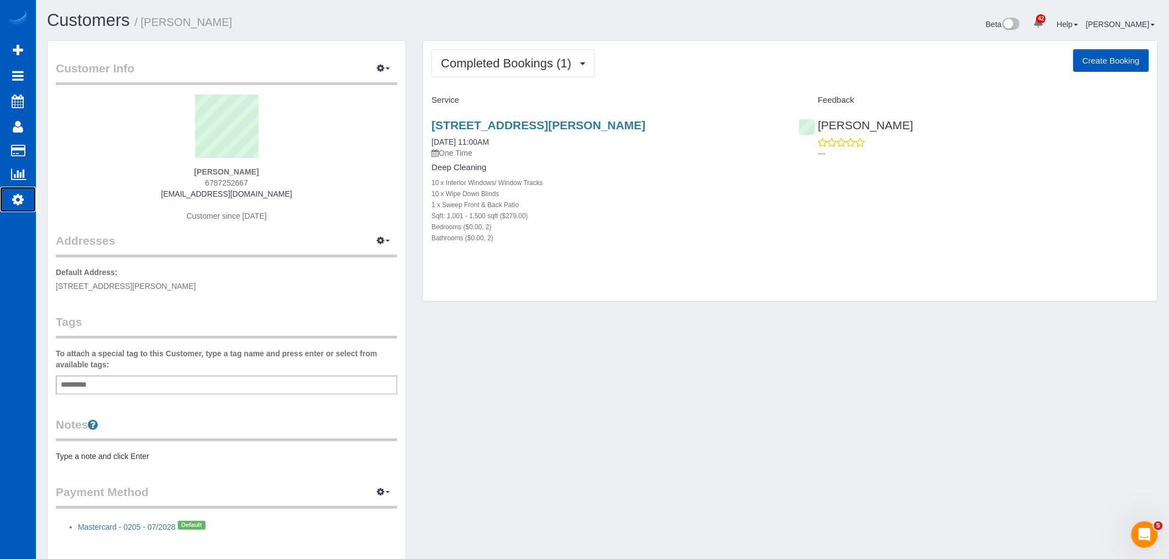
click at [17, 197] on icon at bounding box center [18, 199] width 12 height 13
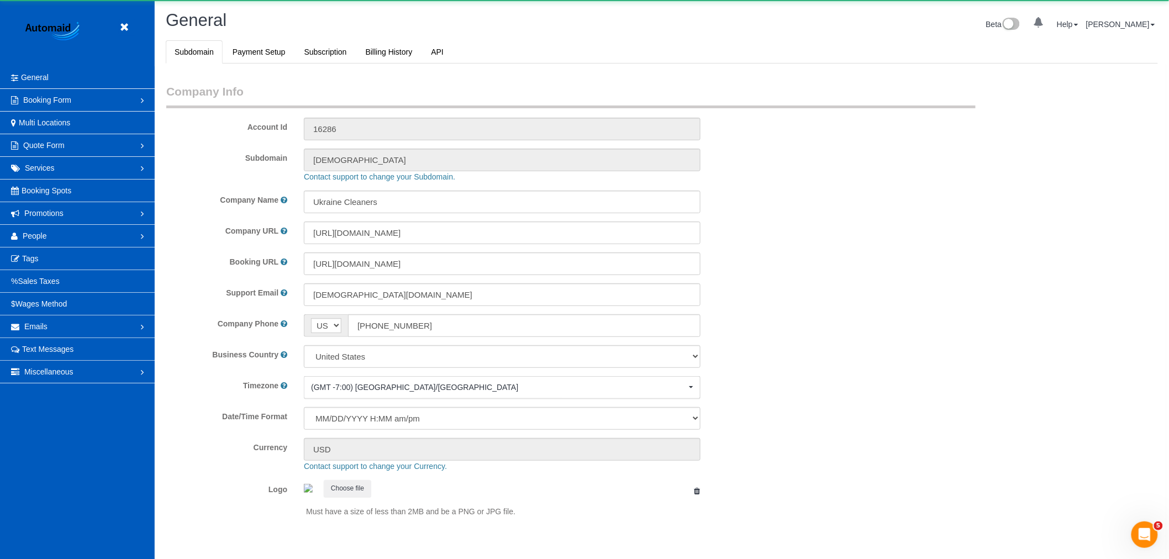
select select "1"
click at [64, 238] on link "People" at bounding box center [77, 236] width 155 height 22
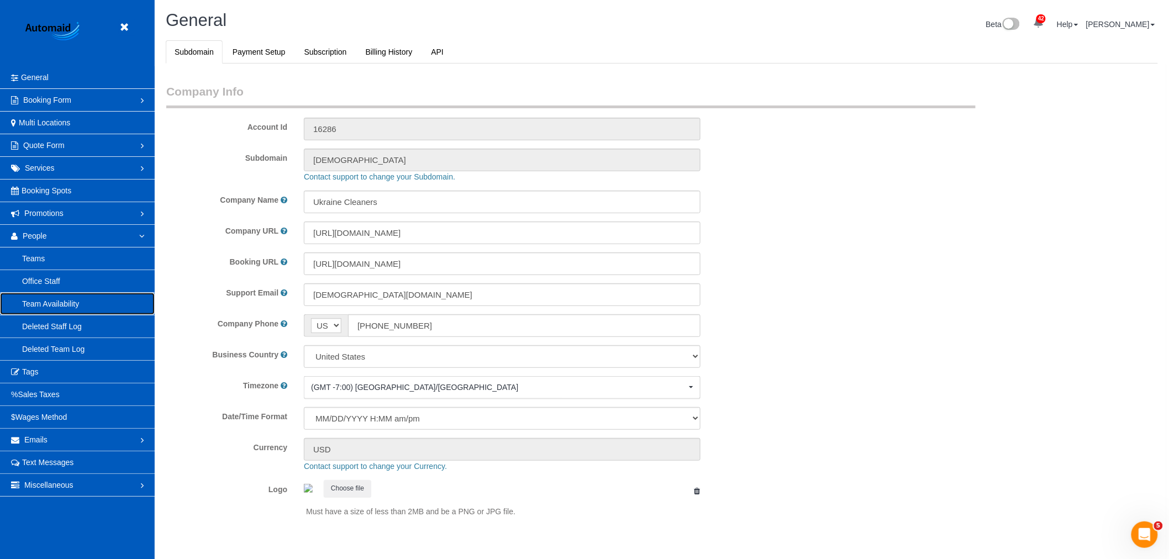
click at [83, 301] on link "Team Availability" at bounding box center [77, 304] width 155 height 22
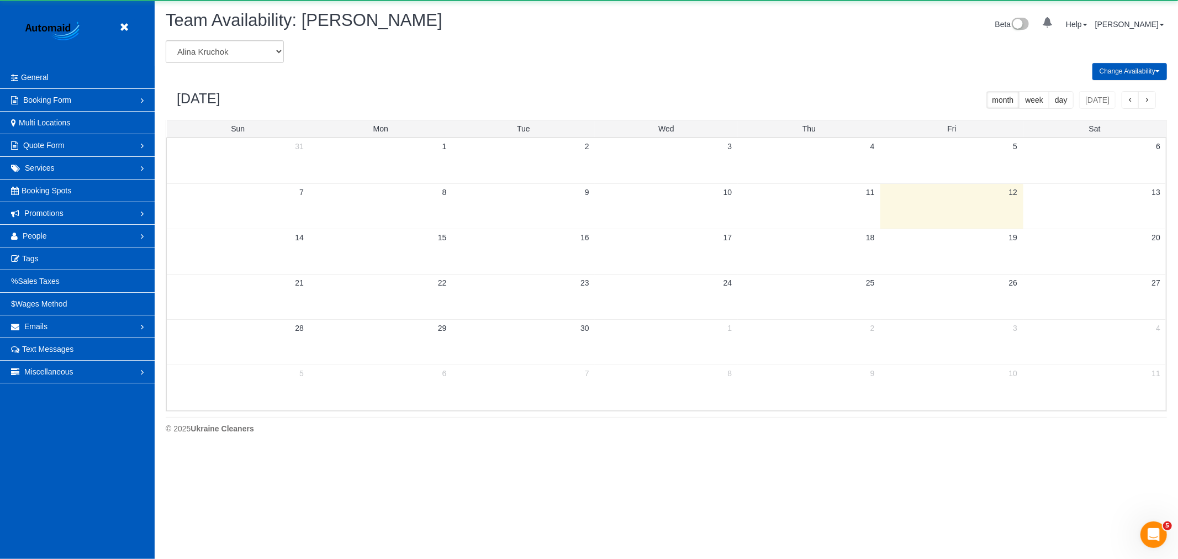
scroll to position [451, 1178]
click at [242, 59] on select "Alina Kruchok Alona Tarasiuk Alona Vikhliaieva Anastasiia Demchenko Anastasiia …" at bounding box center [225, 51] width 118 height 23
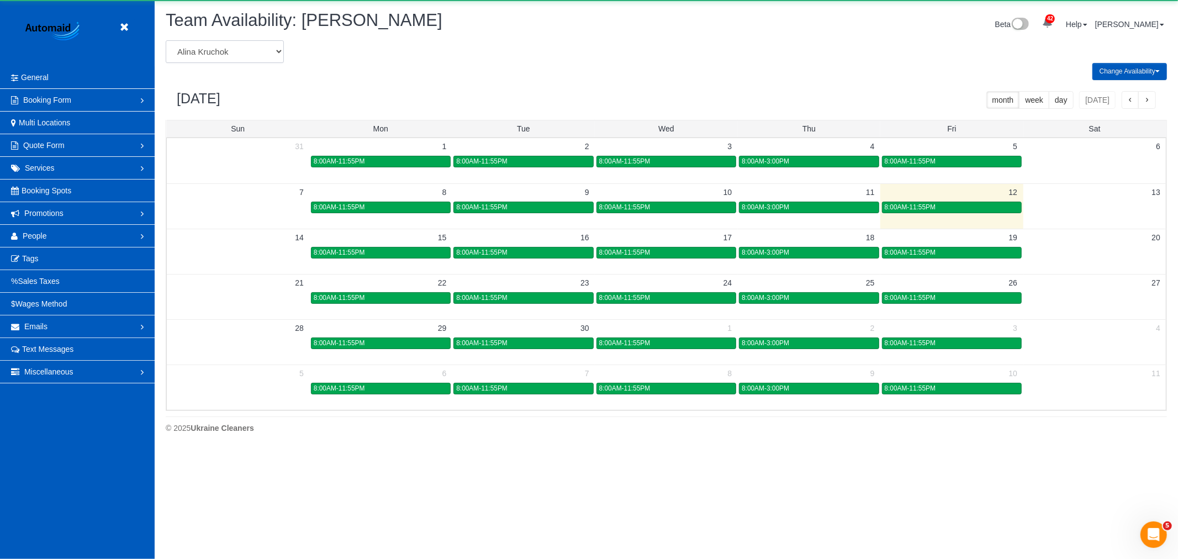
scroll to position [451, 1178]
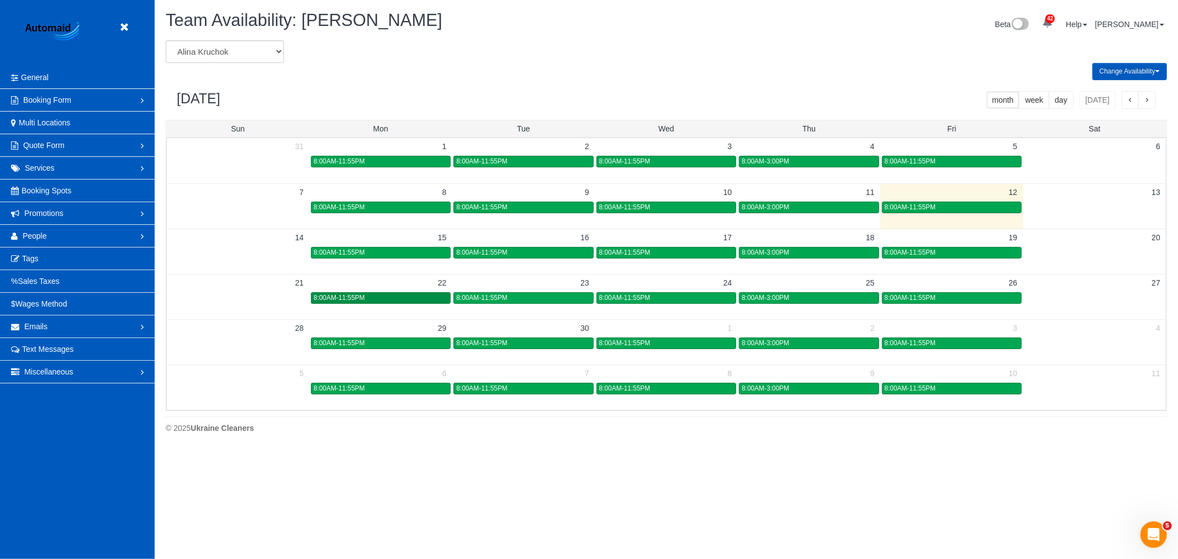
click at [405, 302] on div "8:00AM-11:55PM" at bounding box center [381, 298] width 134 height 8
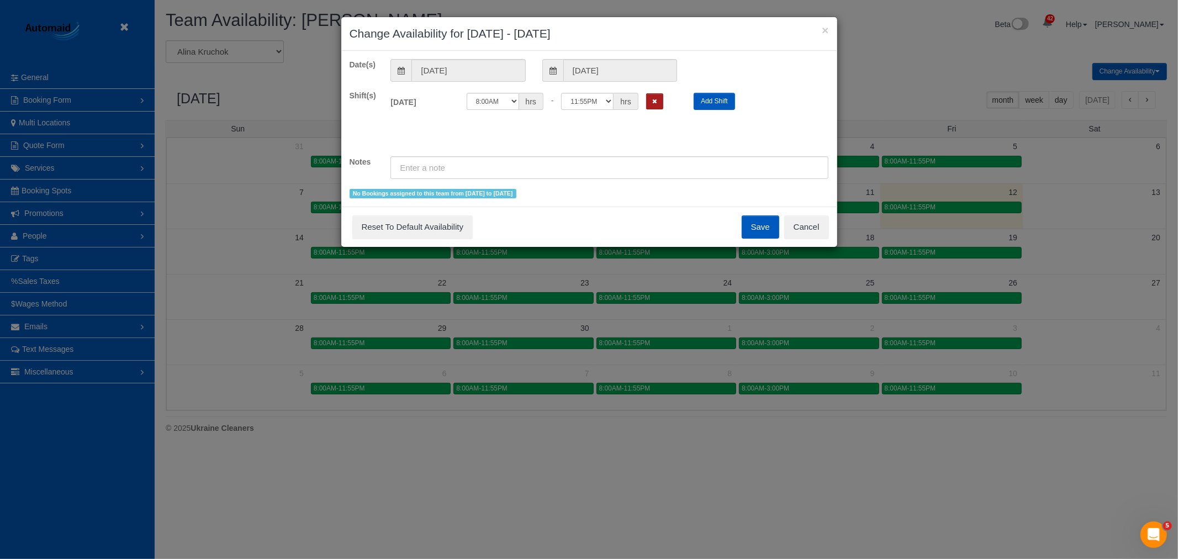
click at [649, 103] on button "Remove Shift" at bounding box center [654, 101] width 17 height 16
click at [763, 233] on button "Save" at bounding box center [761, 226] width 38 height 23
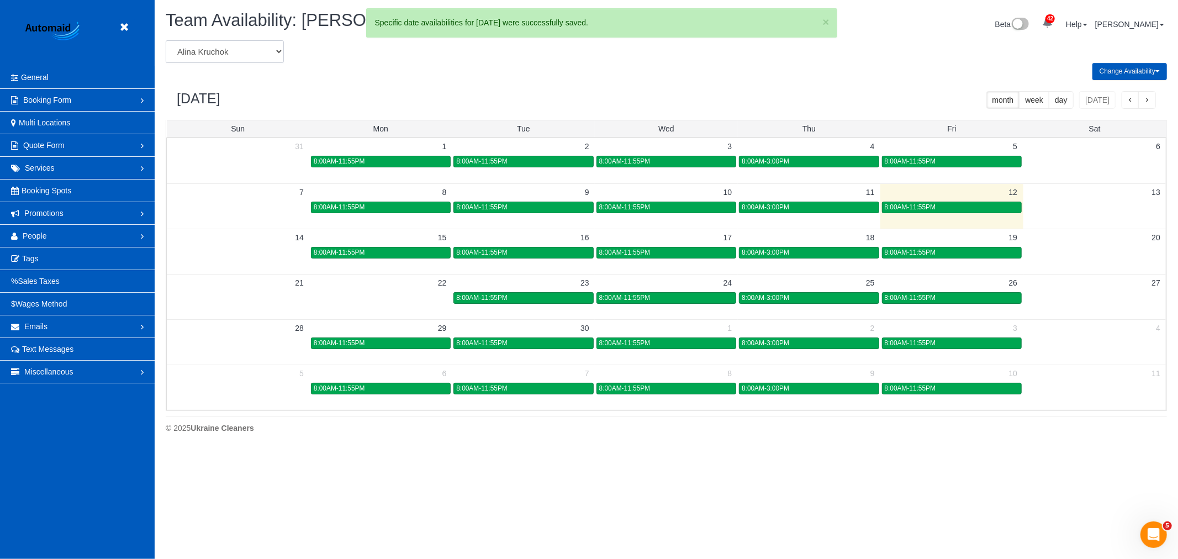
click at [223, 53] on select "Alina Kruchok Alona Tarasiuk Alona Vikhliaieva Anastasiia Demchenko Anastasiia …" at bounding box center [225, 51] width 118 height 23
click at [423, 304] on td at bounding box center [380, 297] width 143 height 13
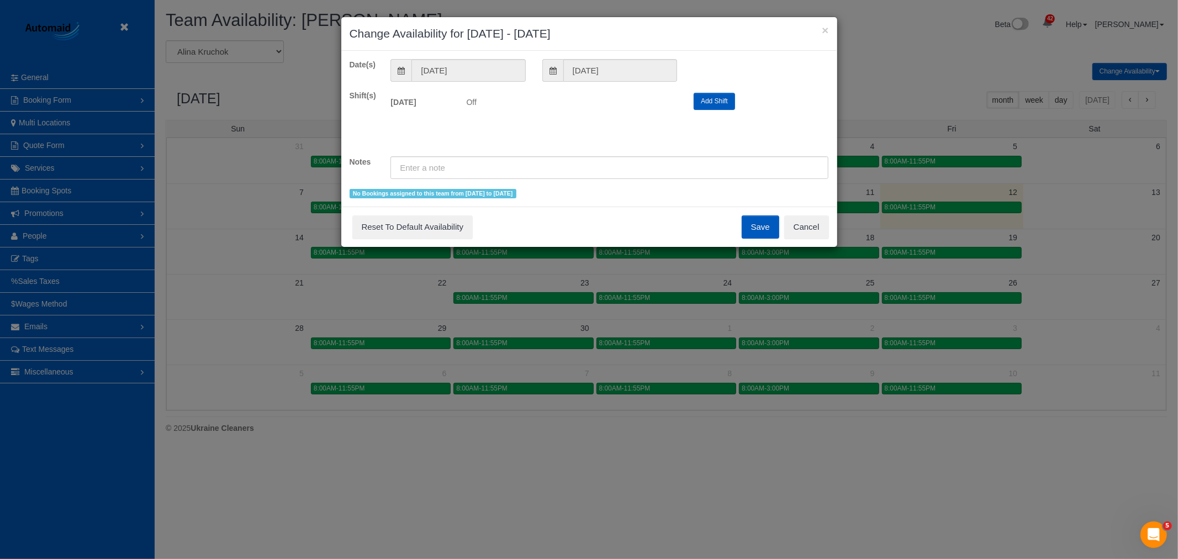
click at [713, 96] on button "Add Shift" at bounding box center [714, 101] width 41 height 17
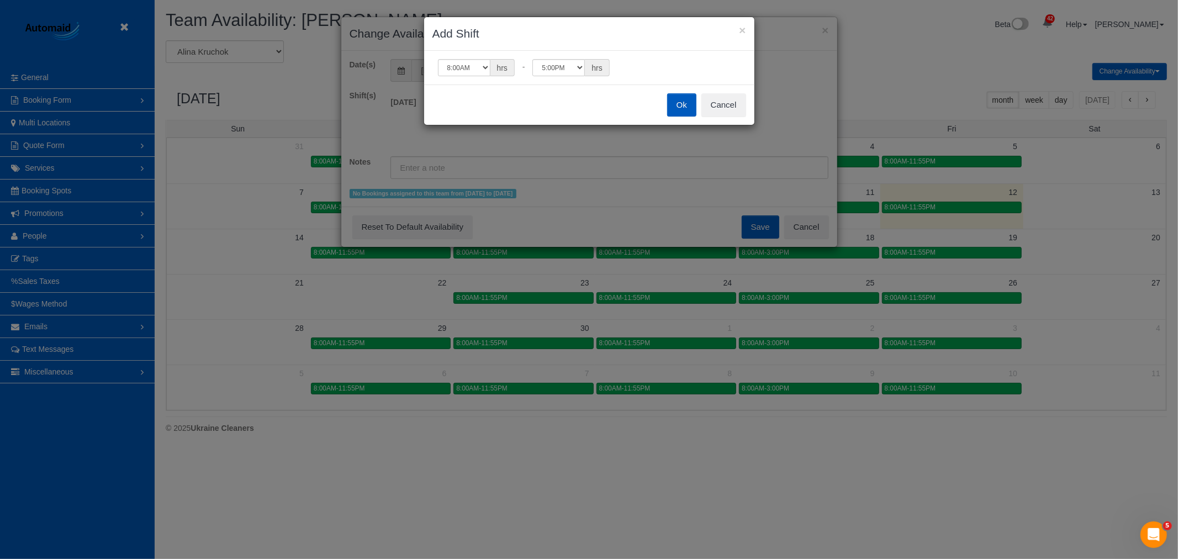
click at [687, 96] on button "Ok" at bounding box center [681, 104] width 29 height 23
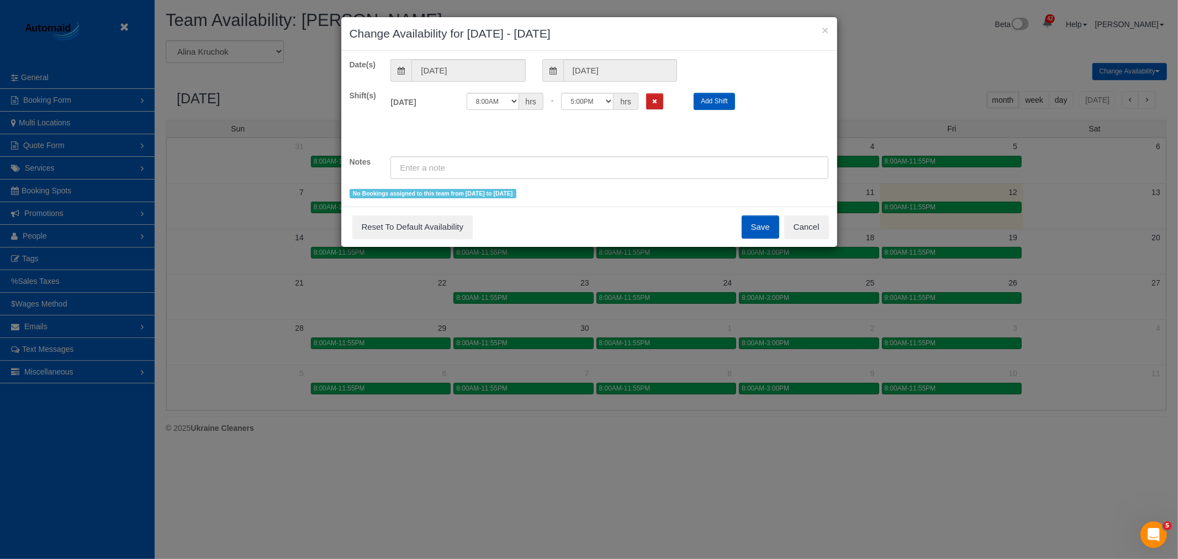
click at [762, 236] on button "Save" at bounding box center [761, 226] width 38 height 23
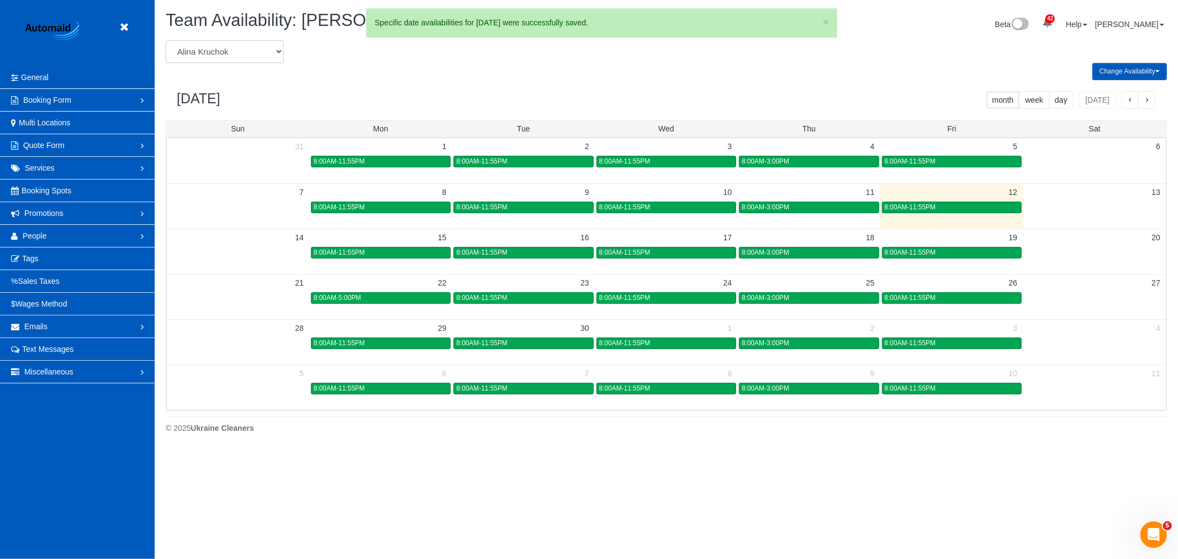
click at [241, 52] on select "Alina Kruchok Alona Tarasiuk Alona Vikhliaieva Anastasiia Demchenko Anastasiia …" at bounding box center [225, 51] width 118 height 23
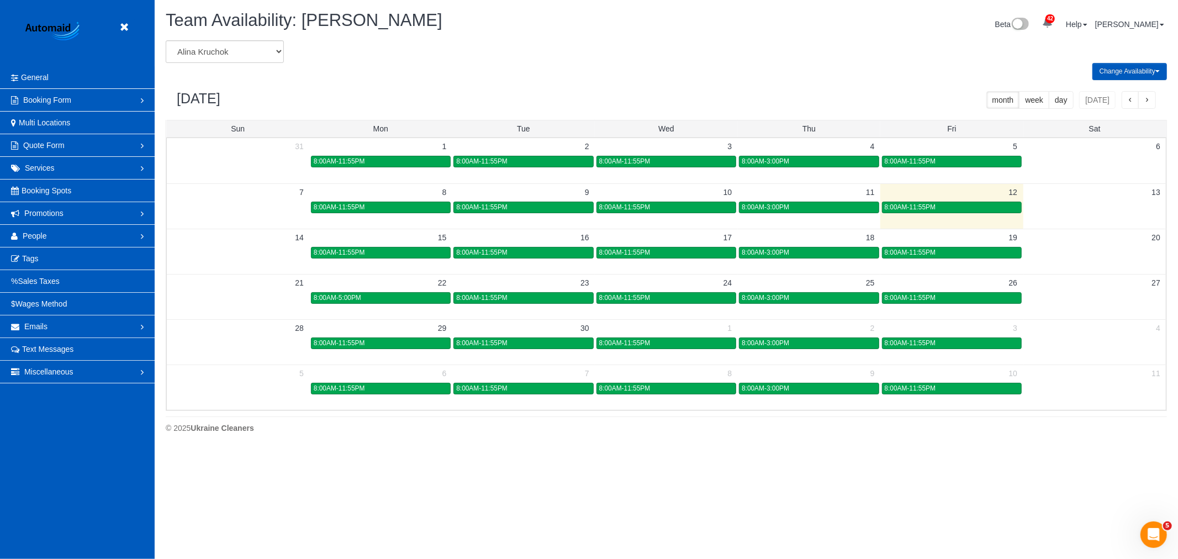
click at [399, 55] on form "Alina Kruchok Alona Tarasiuk Alona Vikhliaieva Anastasiia Demchenko Anastasiia …" at bounding box center [412, 51] width 493 height 23
drag, startPoint x: 235, startPoint y: 41, endPoint x: 235, endPoint y: 51, distance: 9.4
click at [235, 41] on select "Alina Kruchok Alona Tarasiuk Alona Vikhliaieva Anastasiia Demchenko Anastasiia …" at bounding box center [225, 51] width 118 height 23
select select "number:31615"
click at [166, 41] on select "Alina Kruchok Alona Tarasiuk Alona Vikhliaieva Anastasiia Demchenko Anastasiia …" at bounding box center [225, 51] width 118 height 23
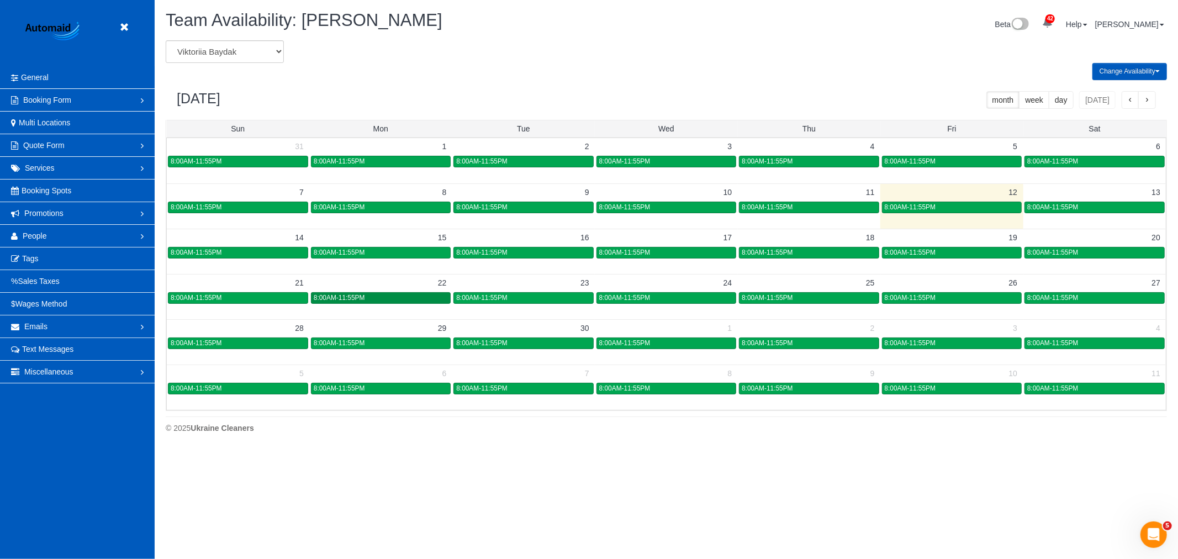
click at [354, 299] on span "8:00AM-11:55PM" at bounding box center [339, 298] width 51 height 8
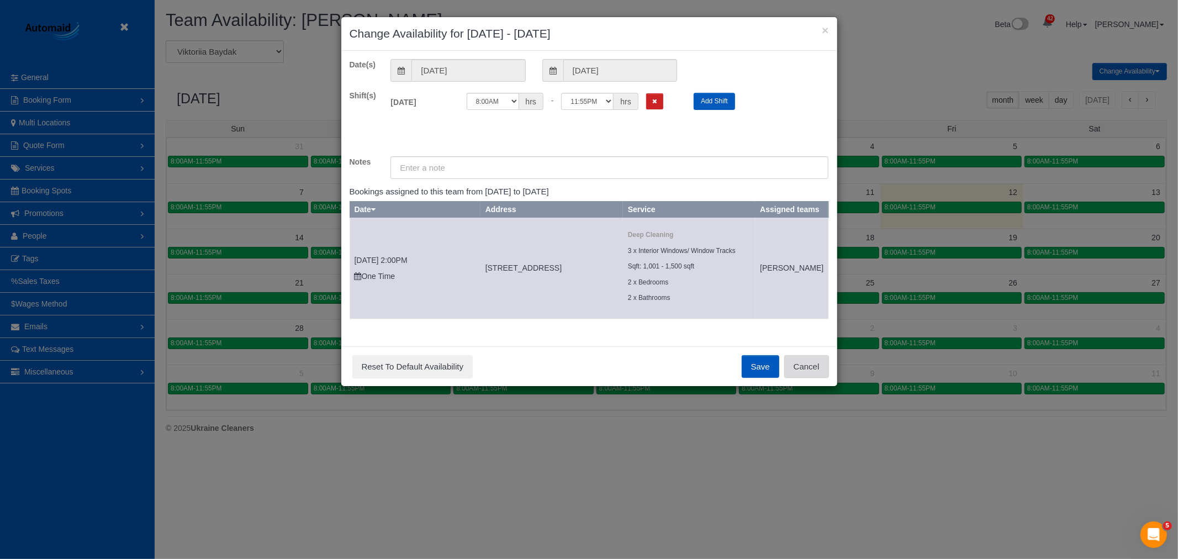
click at [815, 376] on button "Cancel" at bounding box center [806, 366] width 45 height 23
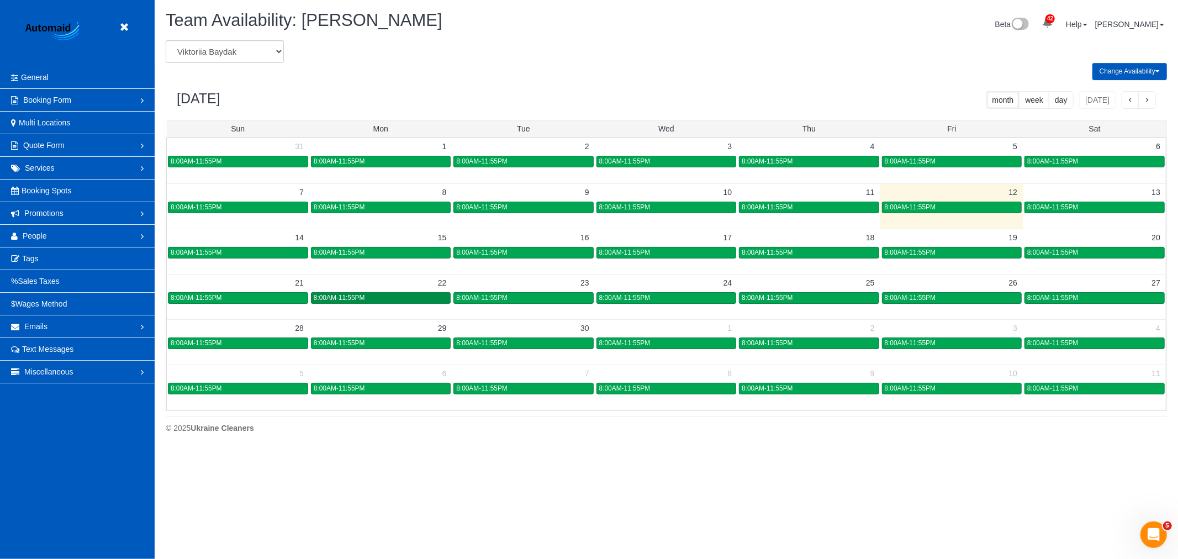
click at [383, 300] on div "8:00AM-11:55PM" at bounding box center [381, 298] width 134 height 8
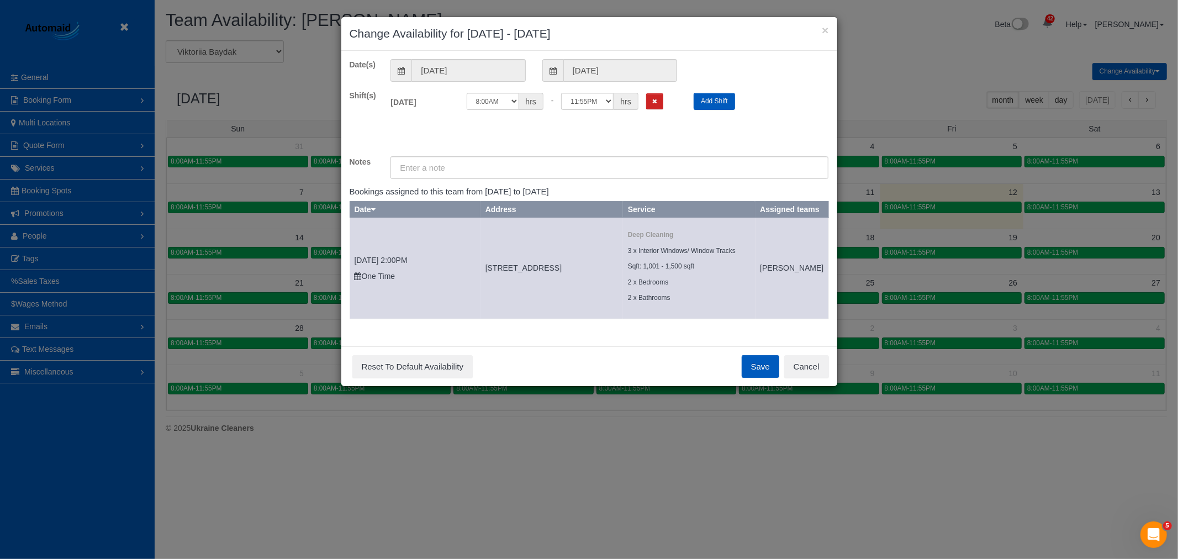
click at [671, 101] on div "12:00AM 12:05AM 12:10AM 12:15AM 12:20AM 12:25AM 12:30AM 12:35AM 12:40AM 12:45AM…" at bounding box center [572, 101] width 211 height 17
click at [659, 101] on button "Remove Shift" at bounding box center [654, 101] width 17 height 16
click at [771, 378] on button "Save" at bounding box center [761, 366] width 38 height 23
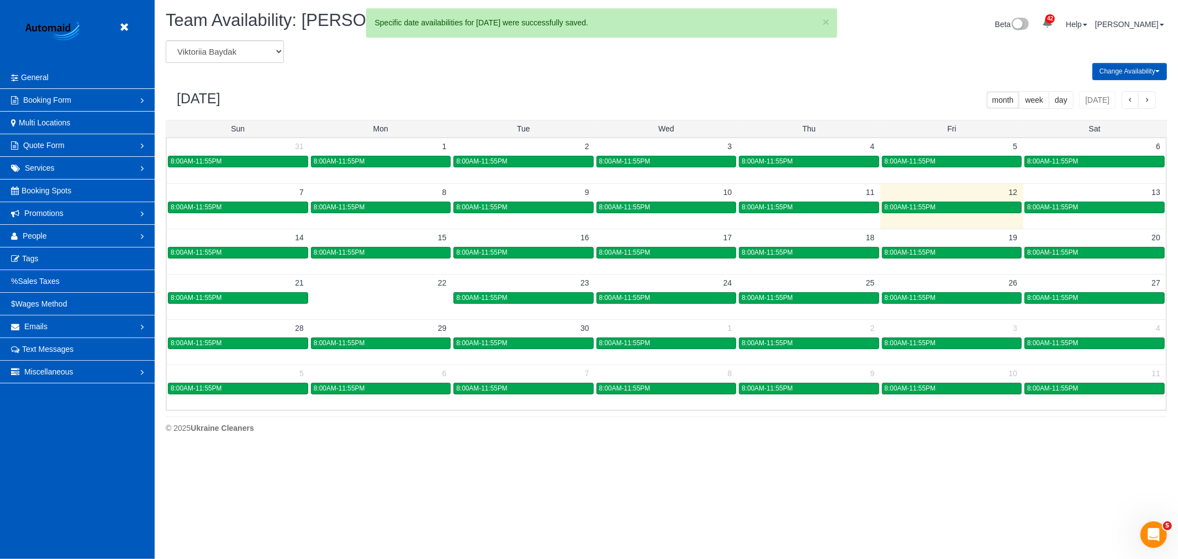
click at [135, 23] on header "Beta" at bounding box center [77, 33] width 155 height 66
click at [127, 26] on icon at bounding box center [124, 27] width 14 height 14
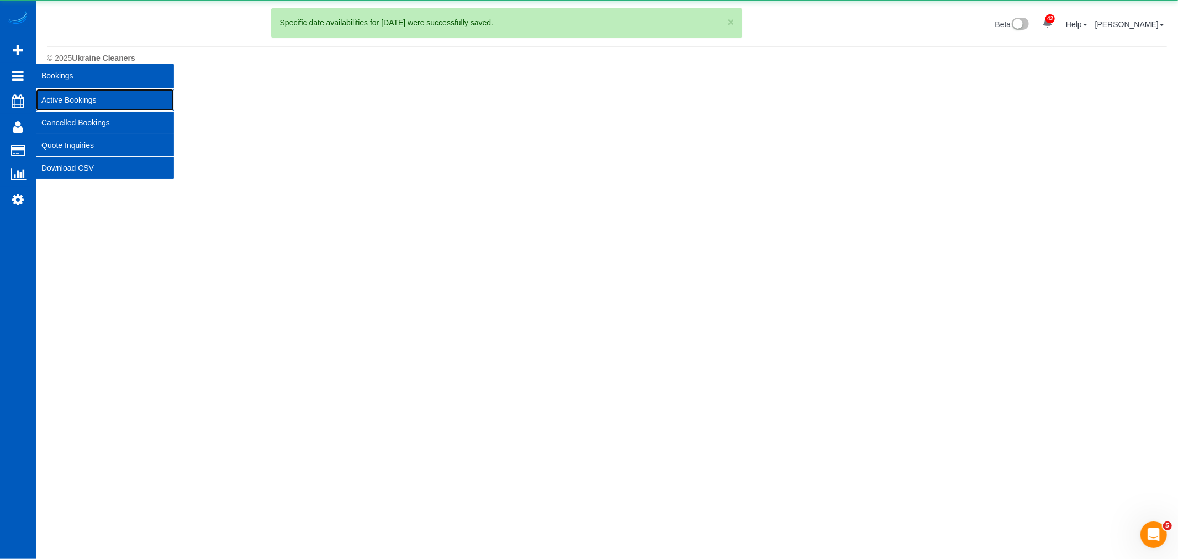
click at [98, 103] on link "Active Bookings" at bounding box center [105, 100] width 138 height 22
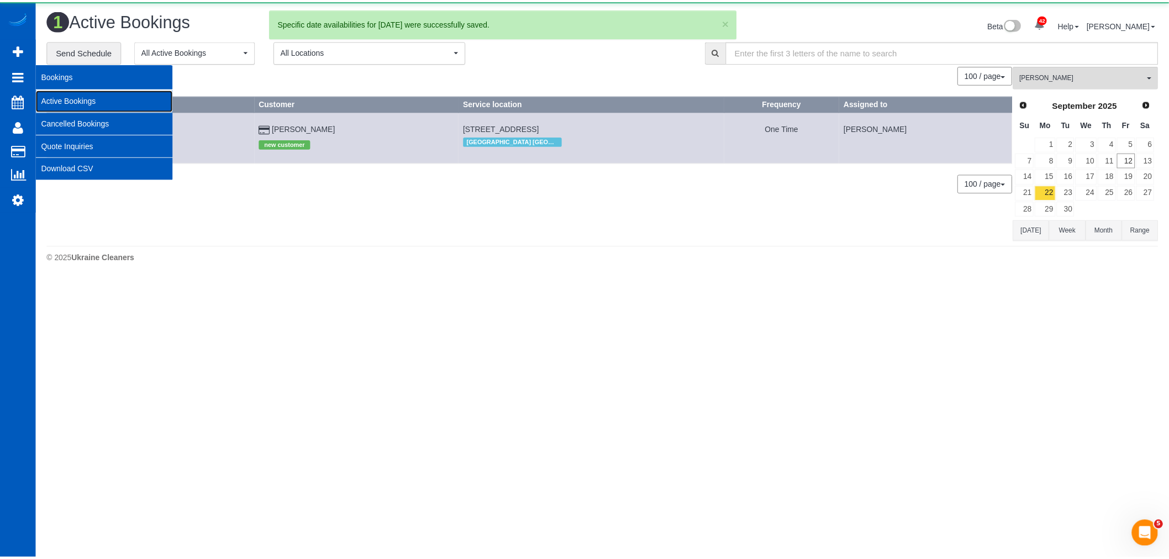
scroll to position [279, 1178]
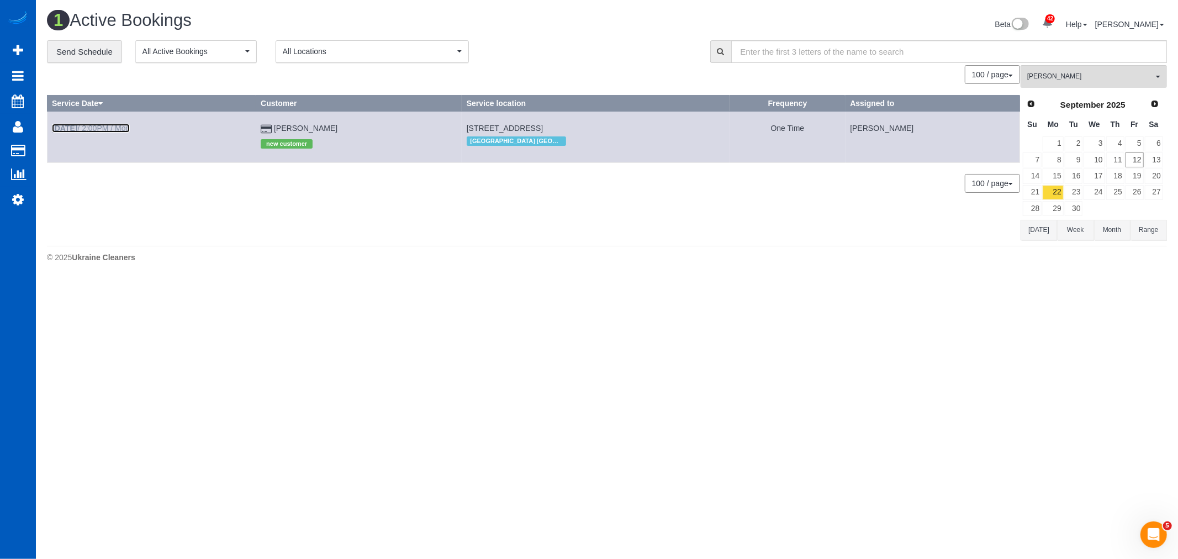
click at [94, 129] on link "Sep 22nd / 2:00PM / Mon" at bounding box center [91, 128] width 78 height 9
select select "GA"
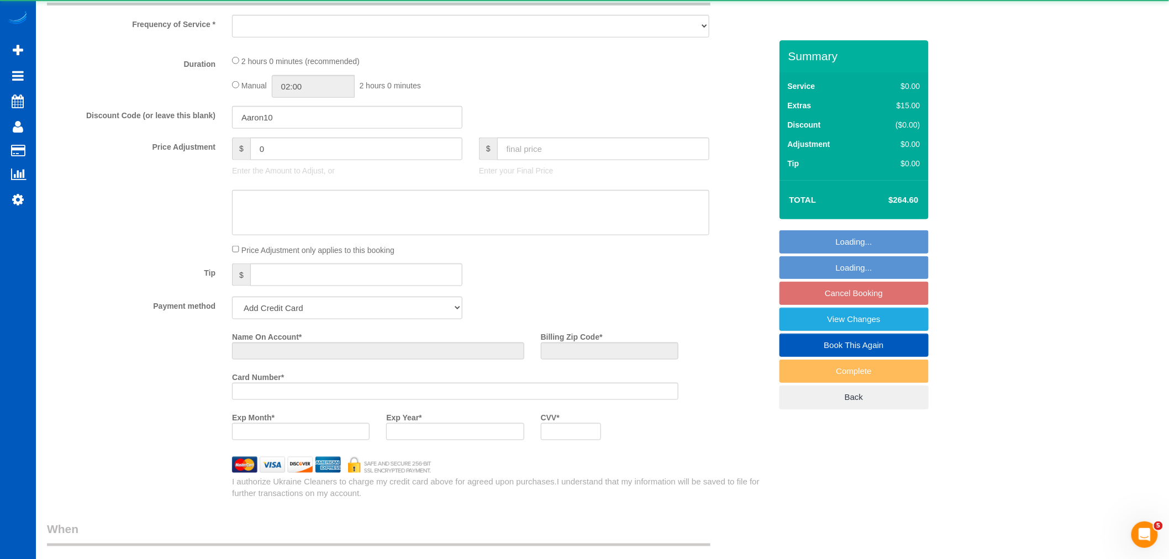
select select "object:13194"
select select "string:fspay-66aef80c-a4f3-4cf1-af05-8bb9e5020c5d"
select select "199"
select select "1001"
select select "2"
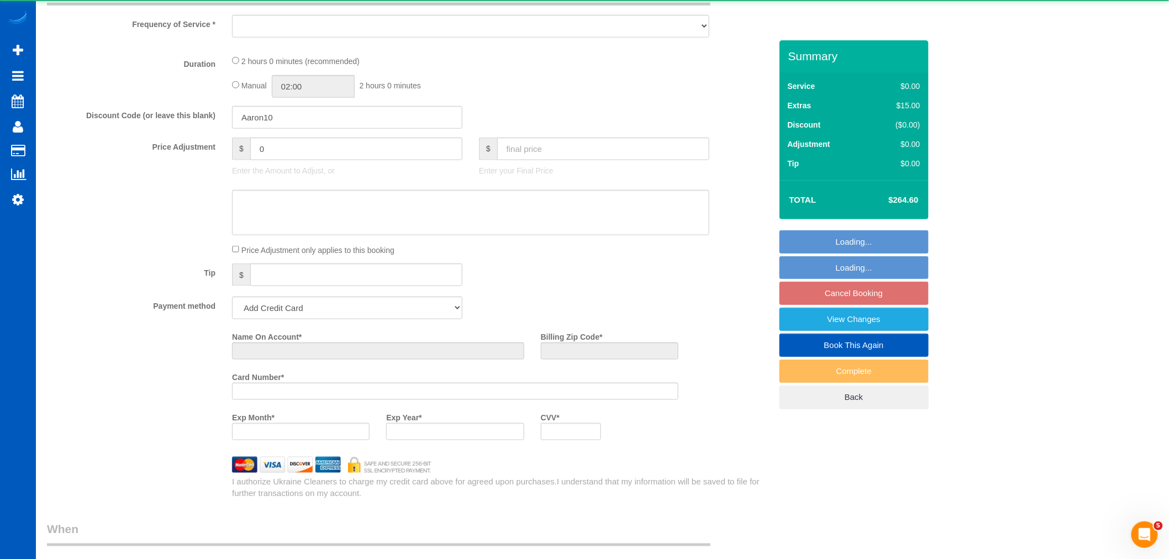
select select "2"
select select "spot23"
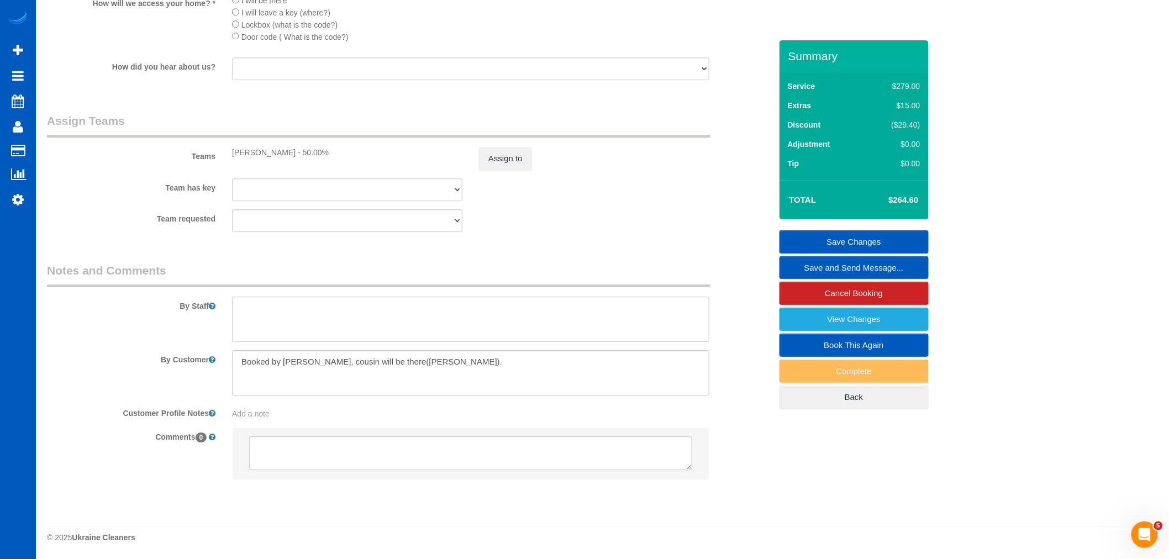
scroll to position [1371, 0]
click at [495, 371] on textarea at bounding box center [470, 372] width 477 height 45
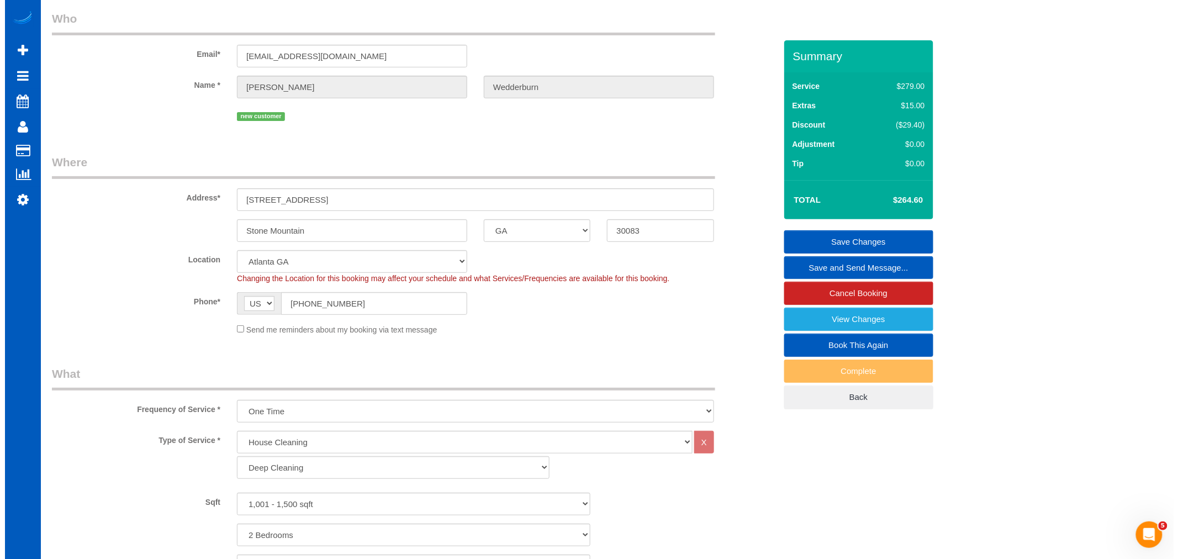
scroll to position [0, 0]
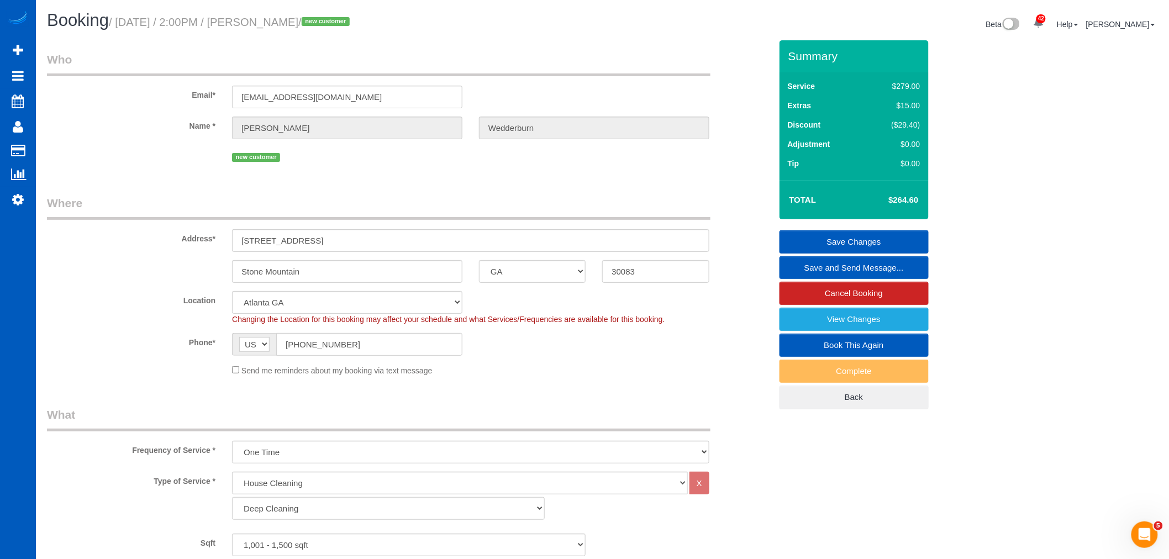
click at [283, 20] on small "/ September 22, 2025 / 2:00PM / Novlette Wedderburn / new customer" at bounding box center [231, 22] width 244 height 12
drag, startPoint x: 279, startPoint y: 20, endPoint x: 383, endPoint y: 23, distance: 103.9
click at [353, 23] on small "/ September 22, 2025 / 2:00PM / Novlette Wedderburn / new customer" at bounding box center [231, 22] width 244 height 12
copy small "Novlette Wedderburn"
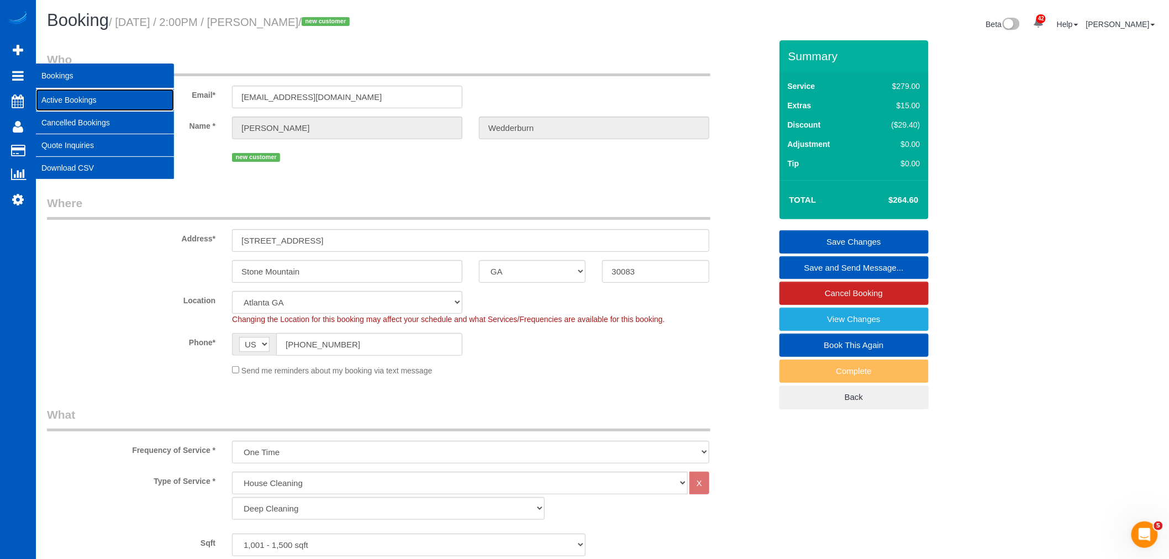
click at [102, 101] on link "Active Bookings" at bounding box center [105, 100] width 138 height 22
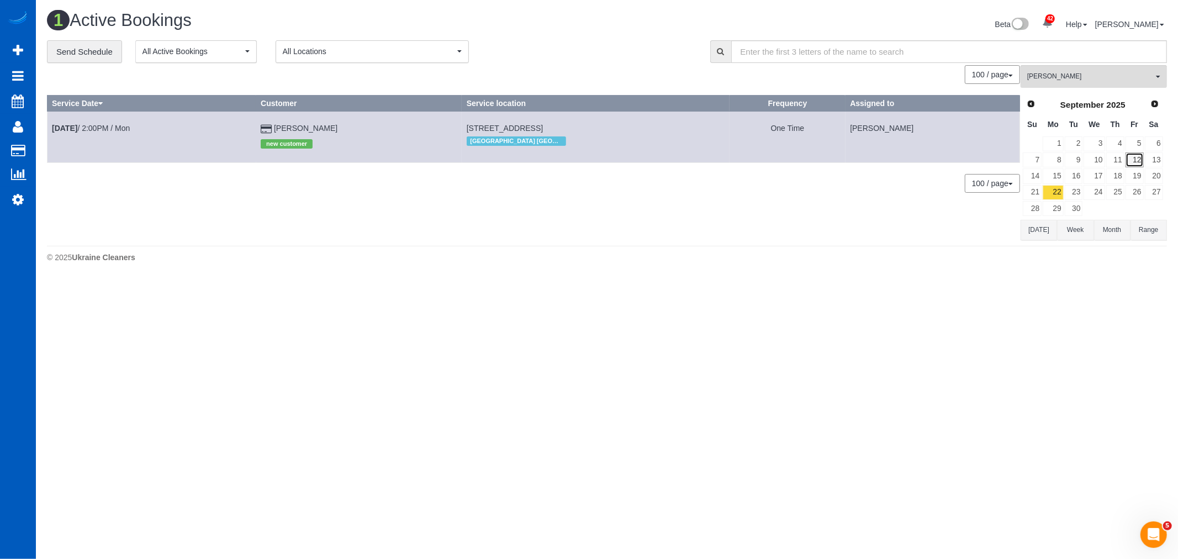
click at [1138, 165] on link "12" at bounding box center [1135, 159] width 18 height 15
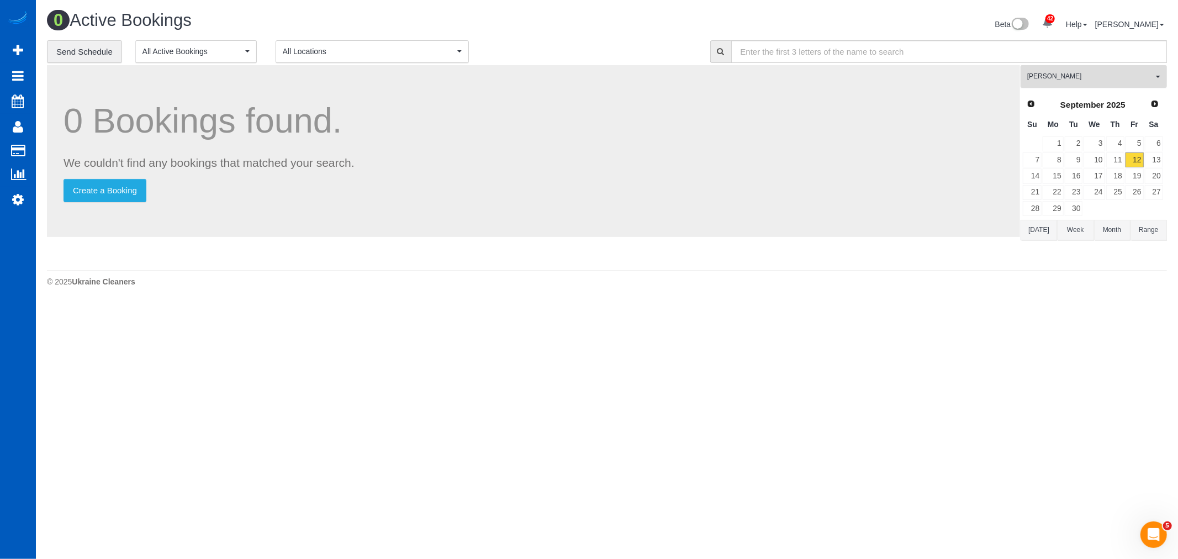
click at [1059, 80] on span "[PERSON_NAME]" at bounding box center [1090, 76] width 126 height 9
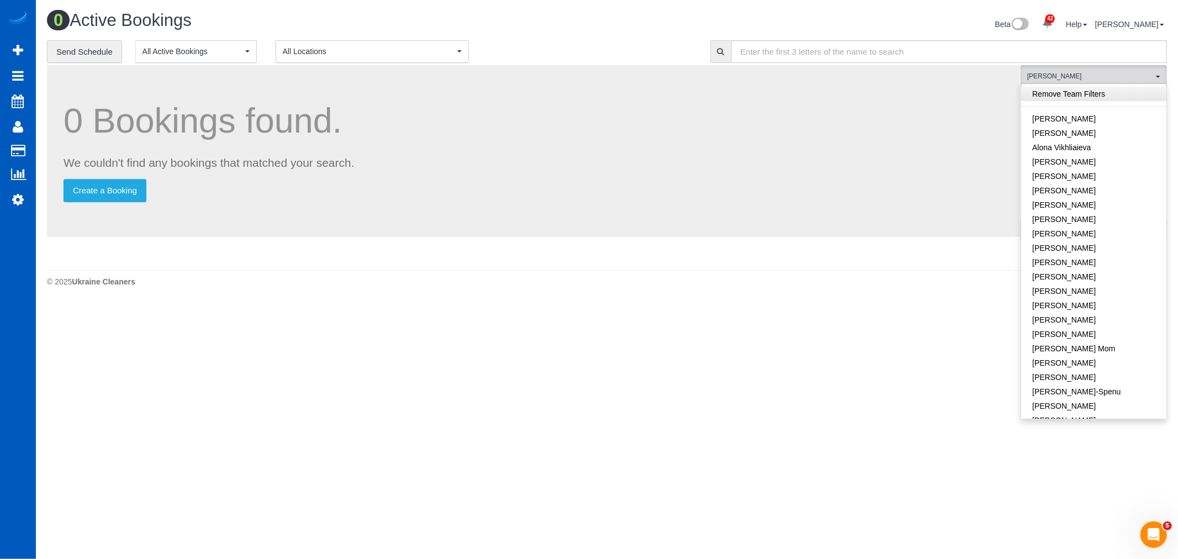
click at [1084, 98] on link "Remove Team Filters" at bounding box center [1093, 94] width 145 height 14
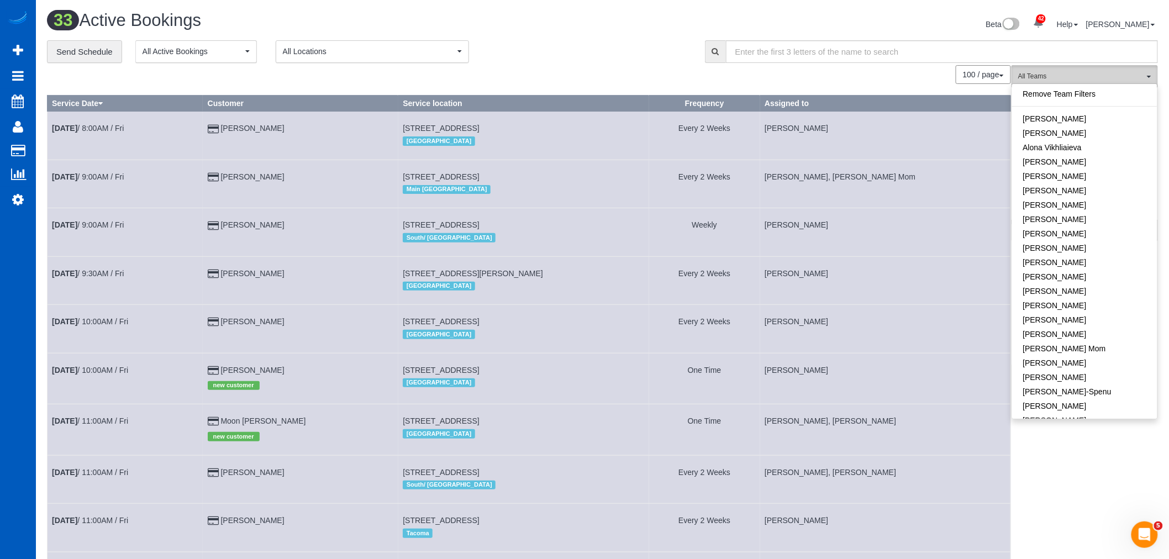
click at [1059, 78] on span "All Teams" at bounding box center [1081, 76] width 126 height 9
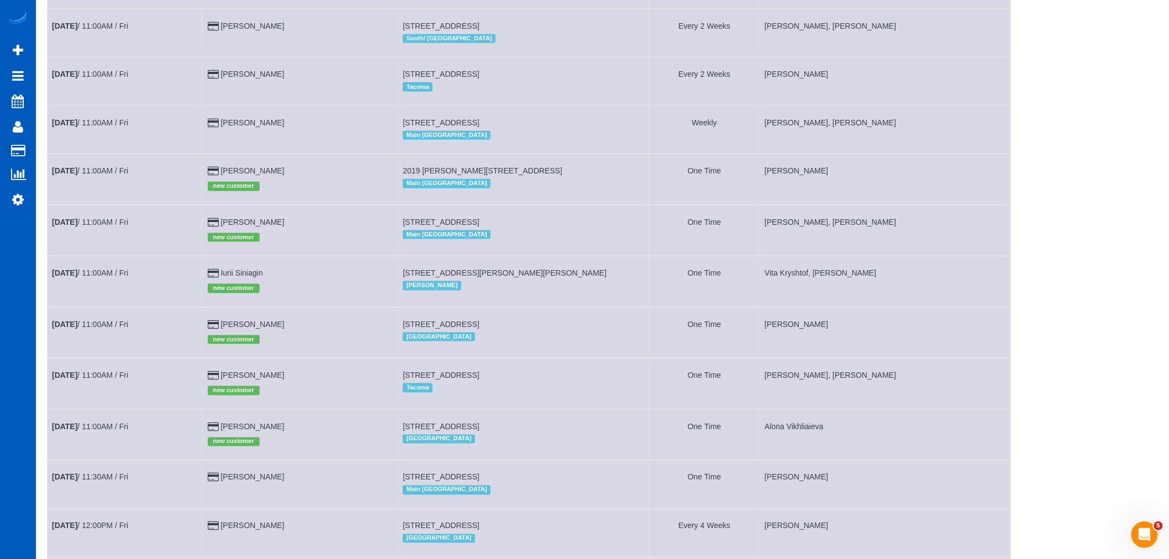
scroll to position [436, 0]
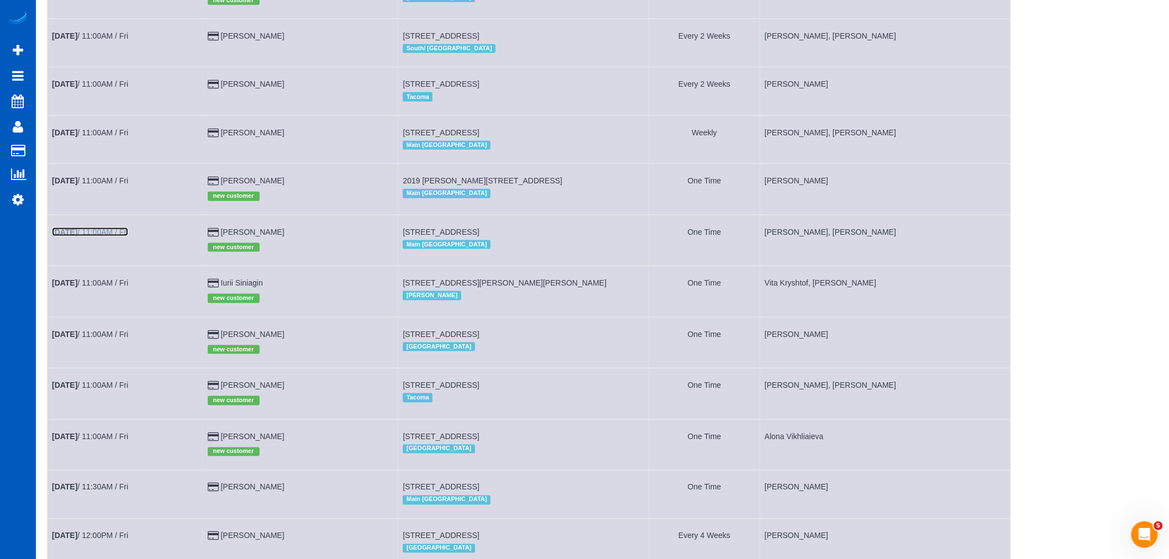
click at [87, 236] on link "Sep 12th / 11:00AM / Fri" at bounding box center [90, 232] width 76 height 9
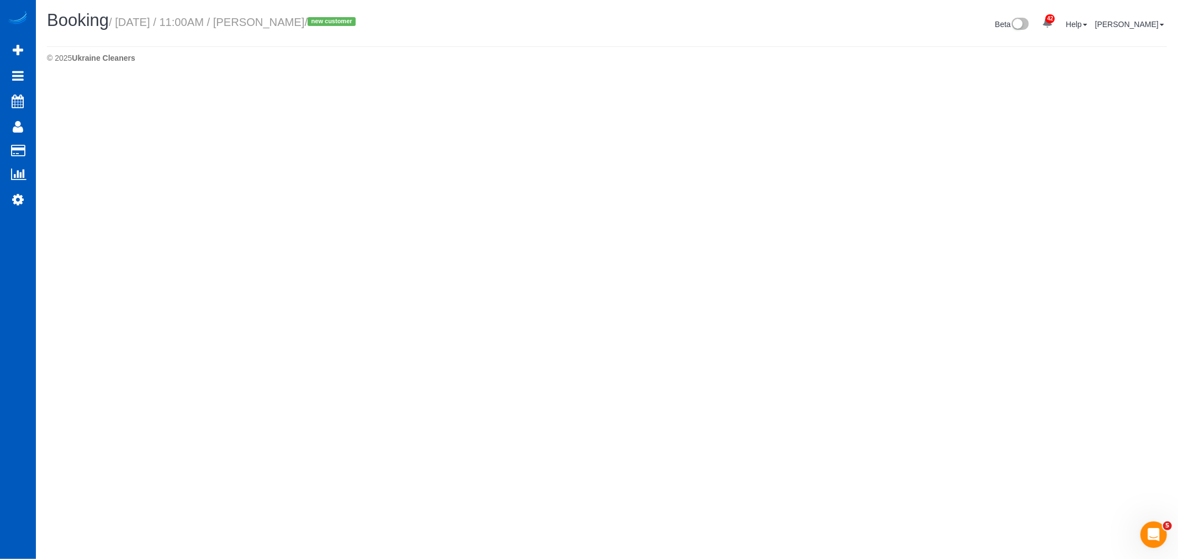
select select "WA"
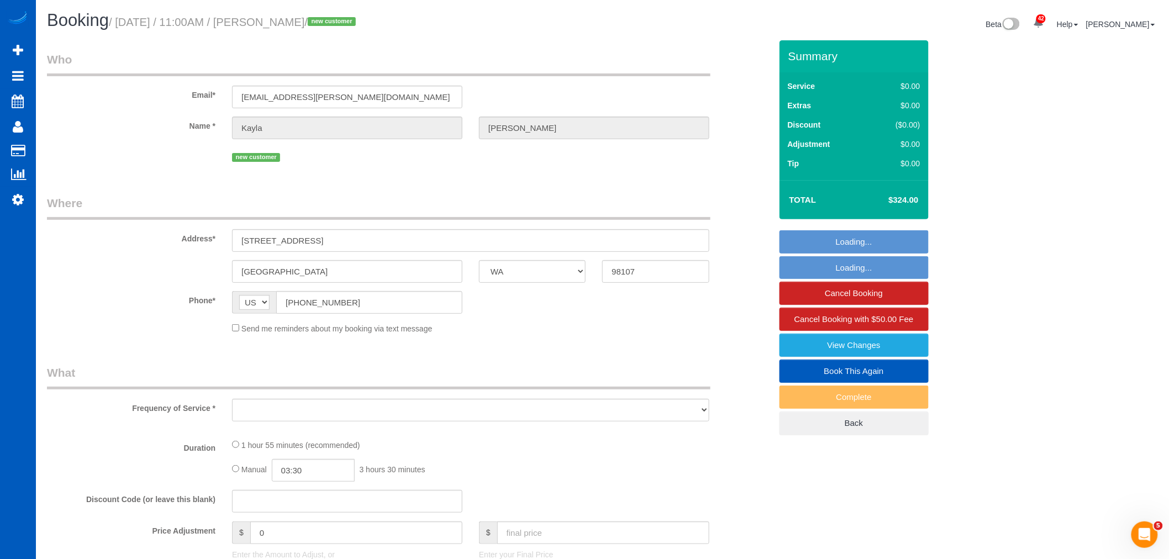
select select "object:15001"
select select "string:fspay-2e11521f-ae48-4966-98c6-781a2a0f4ff0"
select select "199"
select select "1501"
select select "2"
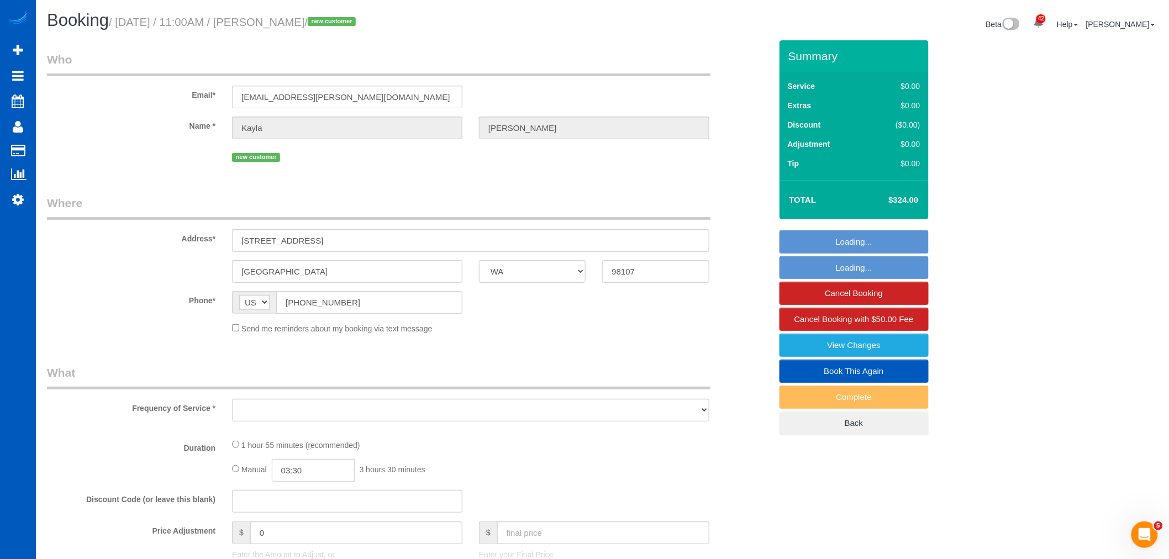
select select "3"
select select "spot36"
select select "number:10"
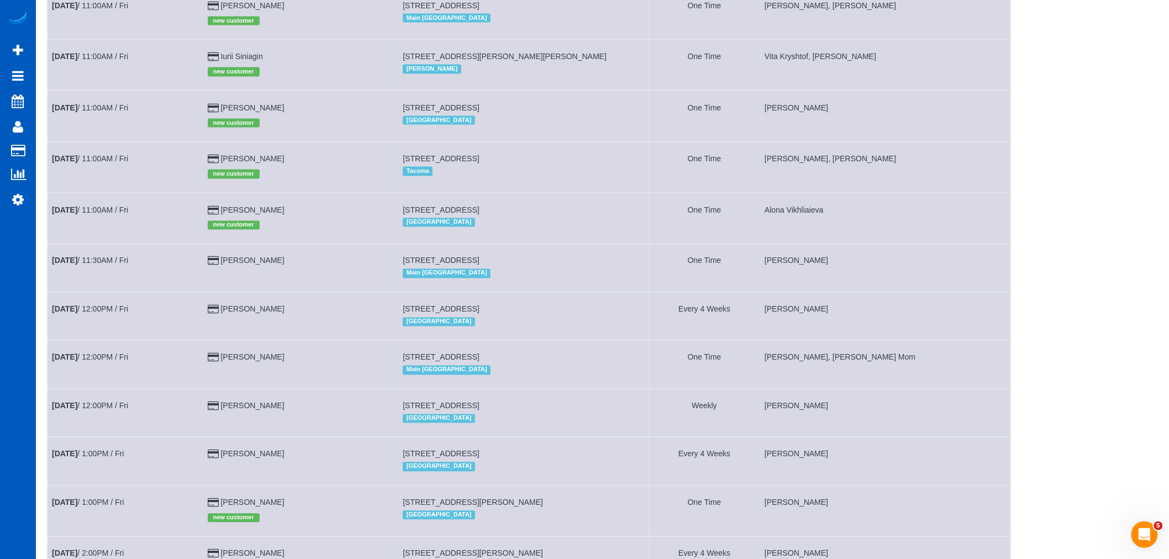
scroll to position [675, 0]
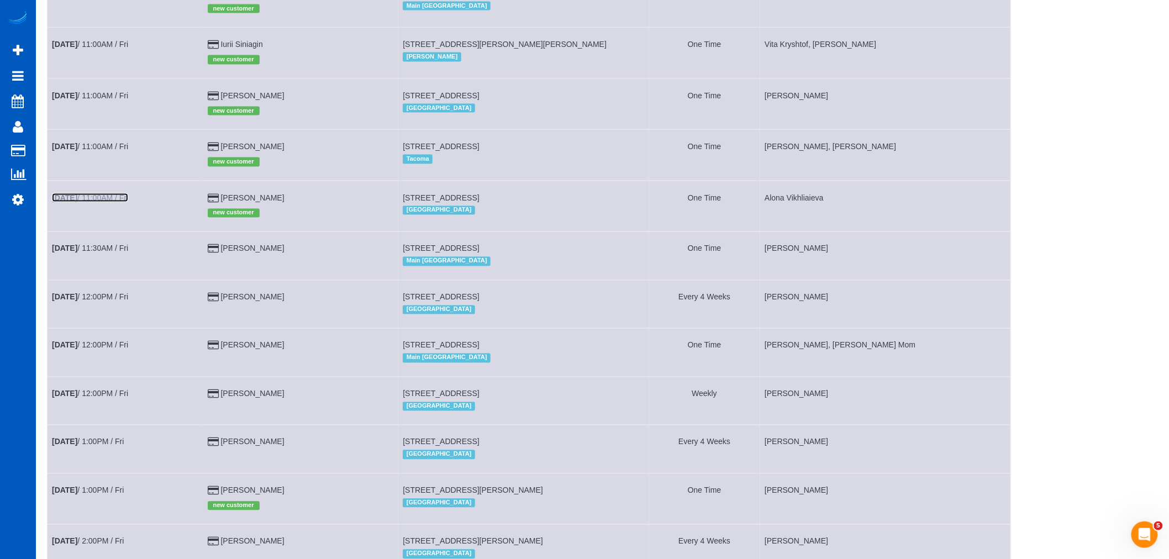
click at [105, 202] on link "Sep 12th / 11:00AM / Fri" at bounding box center [90, 197] width 76 height 9
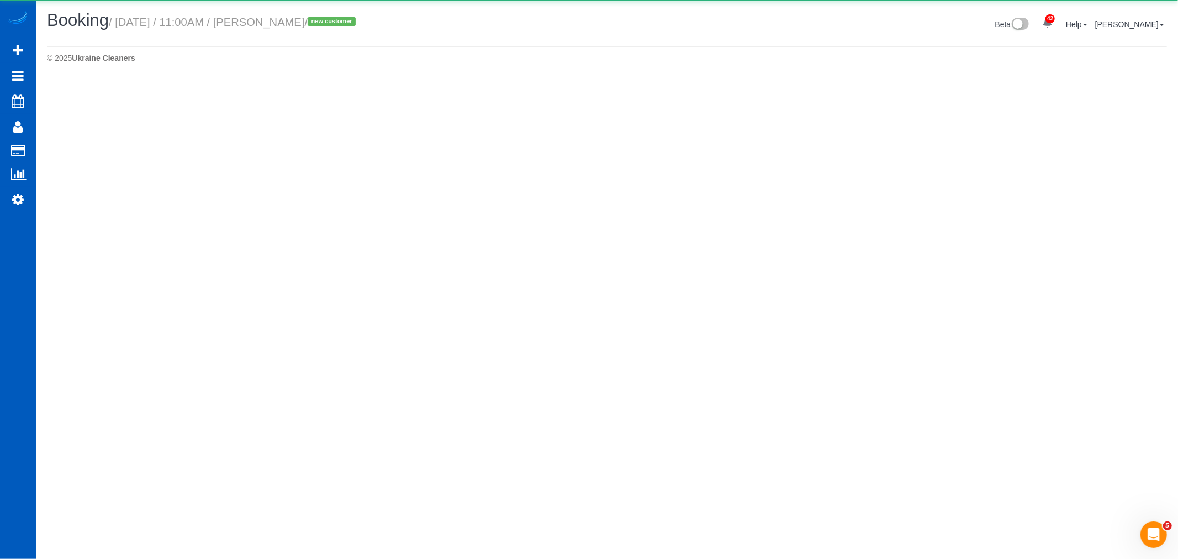
select select "WA"
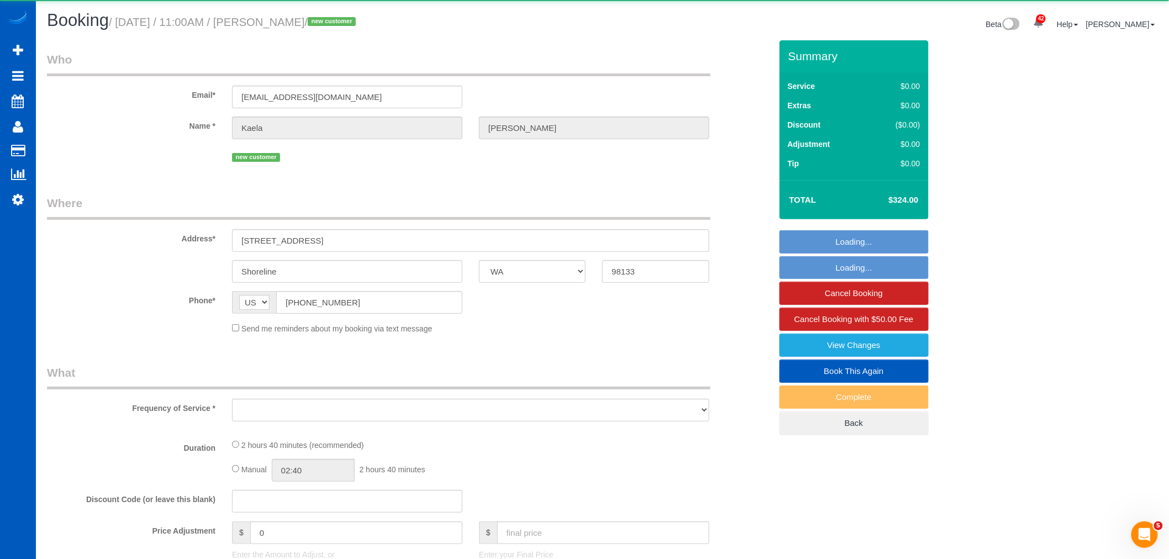
select select "object:16138"
select select "string:fspay-e5dd4282-bb3d-4a99-b9ac-5ea9971266da"
select select "number:8"
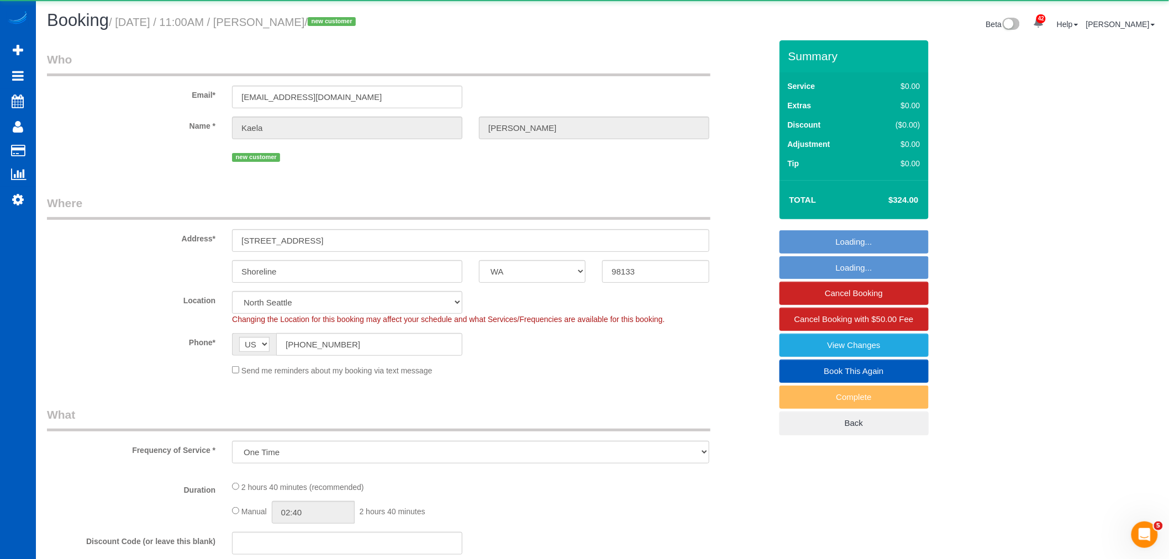
select select "object:16403"
select select "199"
select select "1501"
select select "3"
select select "4"
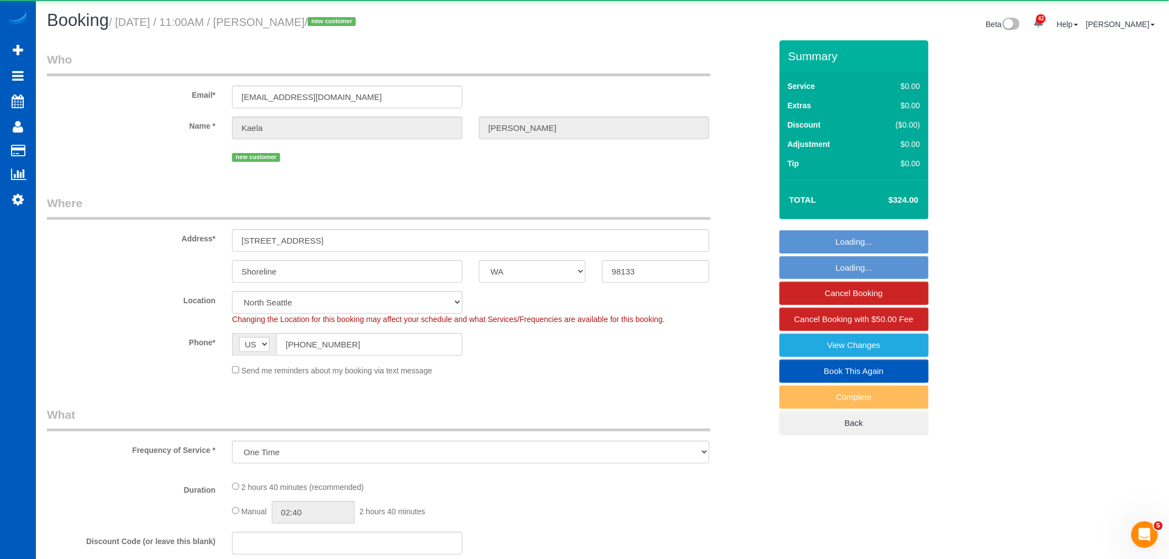
select select "spot44"
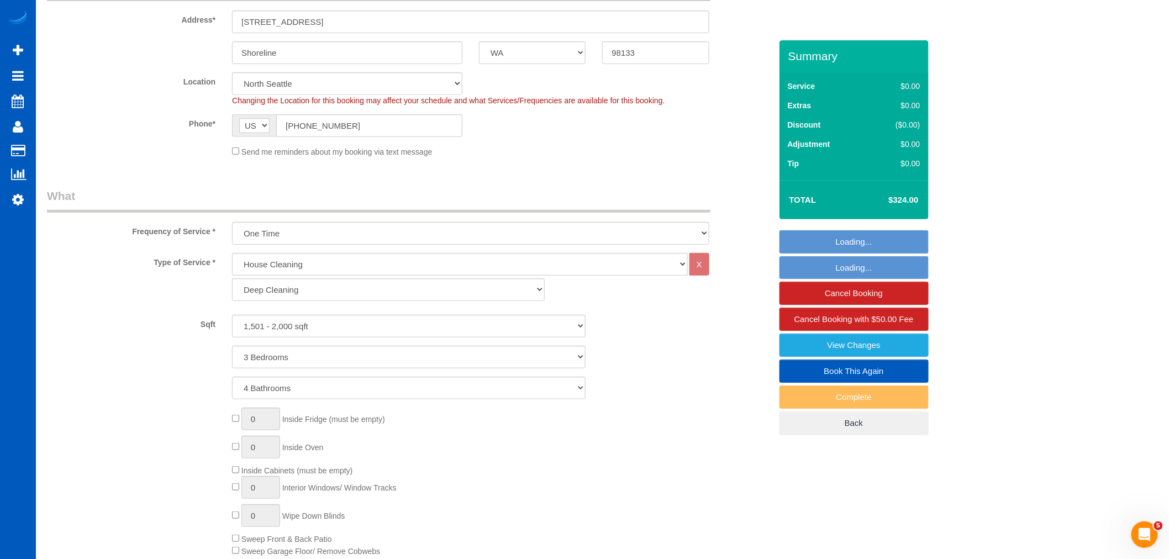
scroll to position [307, 0]
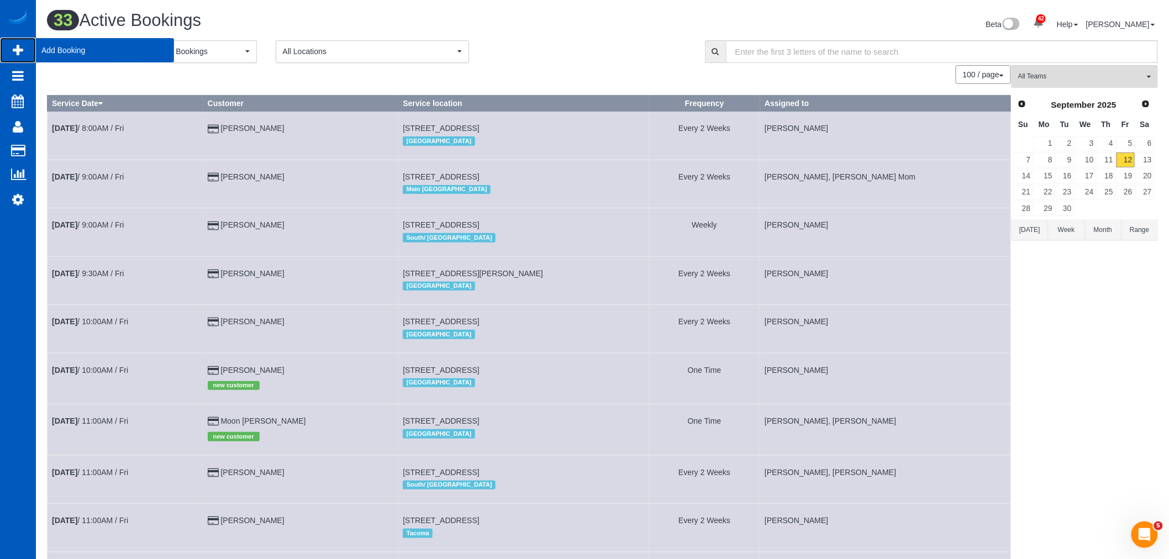
click at [86, 51] on span "Add Booking" at bounding box center [105, 50] width 138 height 25
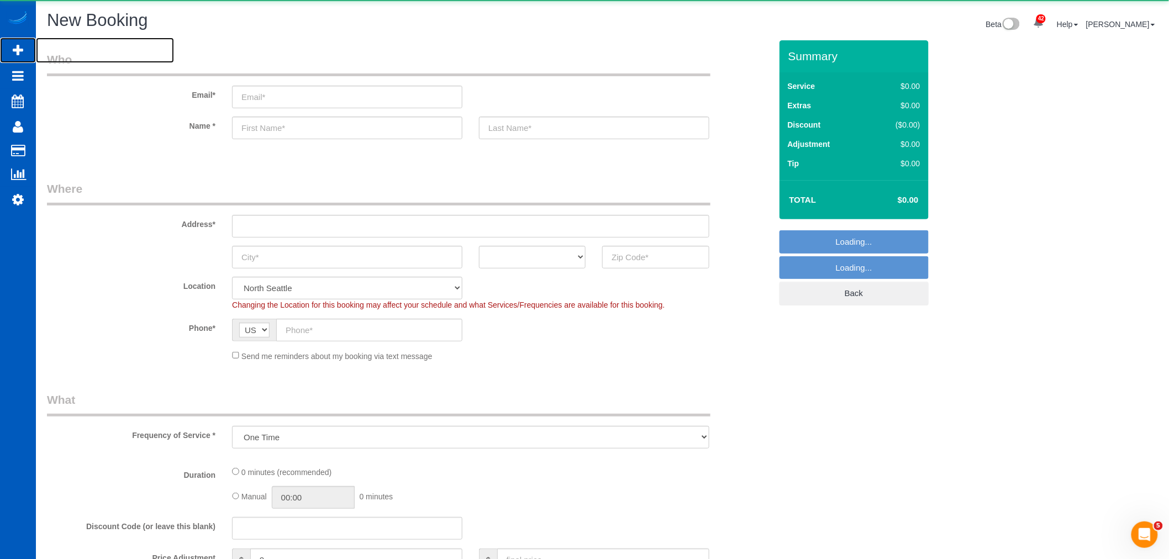
select select "object:17614"
select select "199"
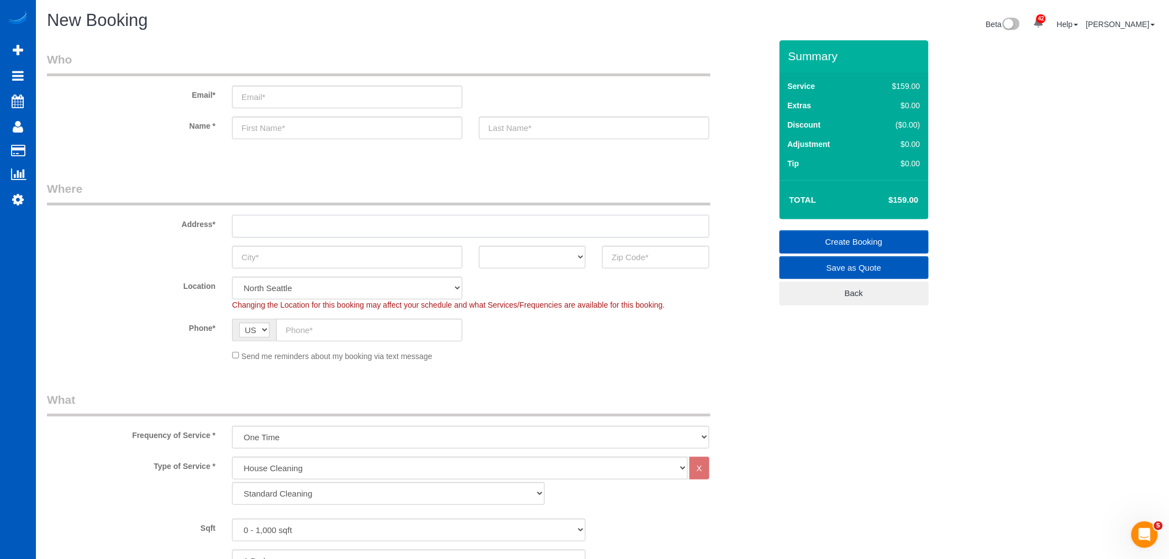
click at [280, 224] on input "text" at bounding box center [470, 226] width 477 height 23
click at [276, 230] on input "text" at bounding box center [470, 226] width 477 height 23
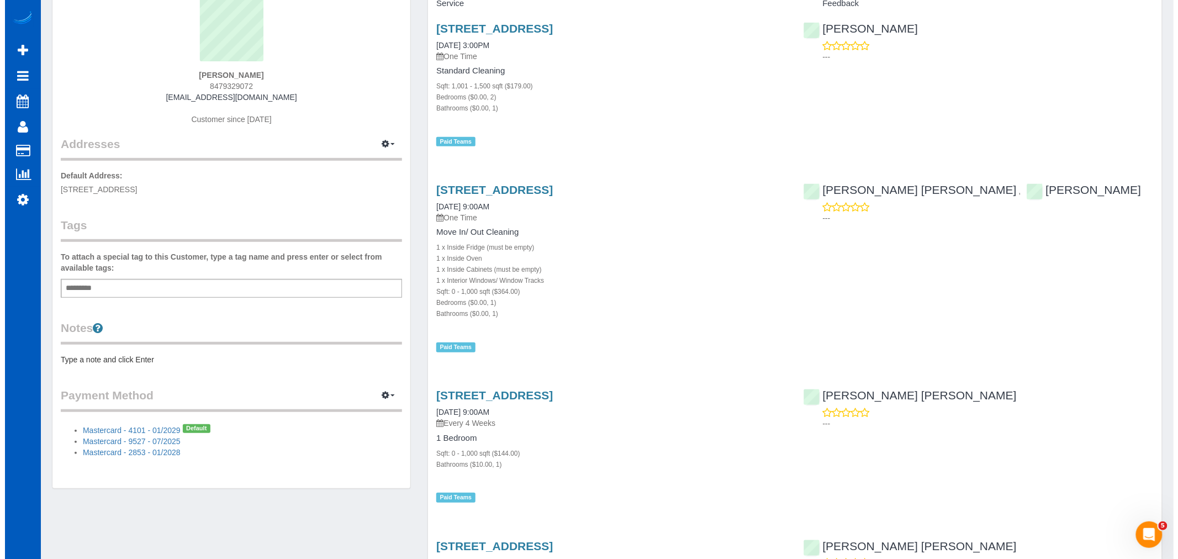
scroll to position [245, 0]
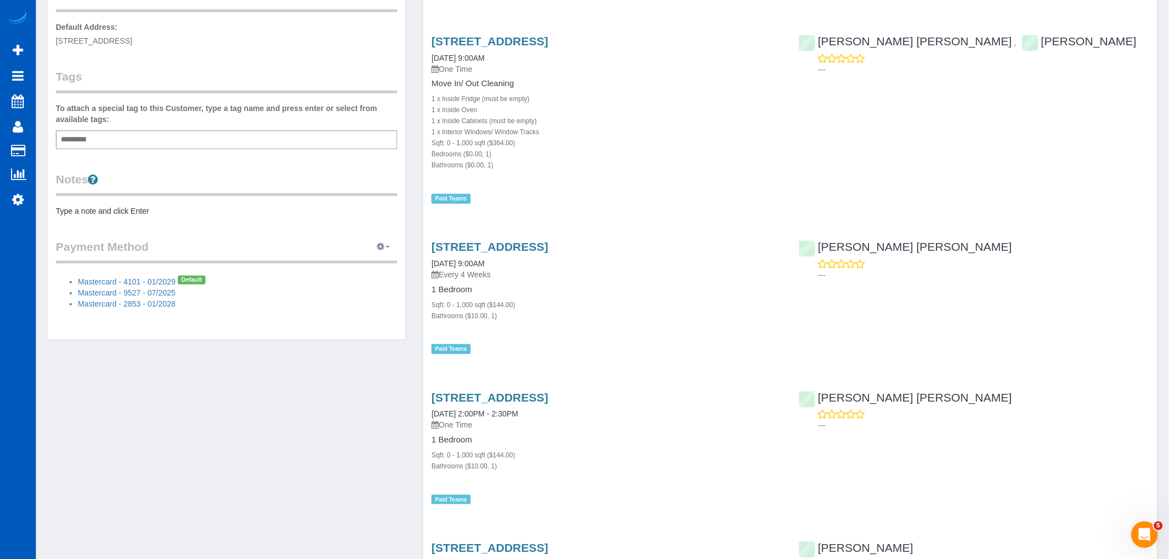
click at [384, 244] on icon "button" at bounding box center [381, 246] width 8 height 7
click at [346, 268] on link "View Payment Methods" at bounding box center [345, 267] width 103 height 14
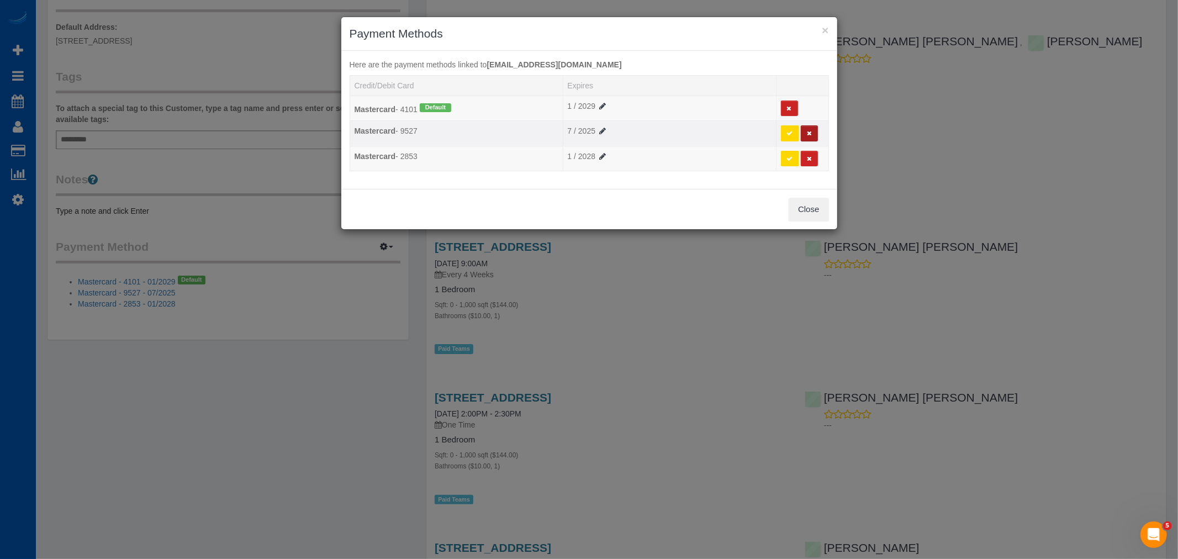
click at [811, 128] on button at bounding box center [809, 133] width 17 height 16
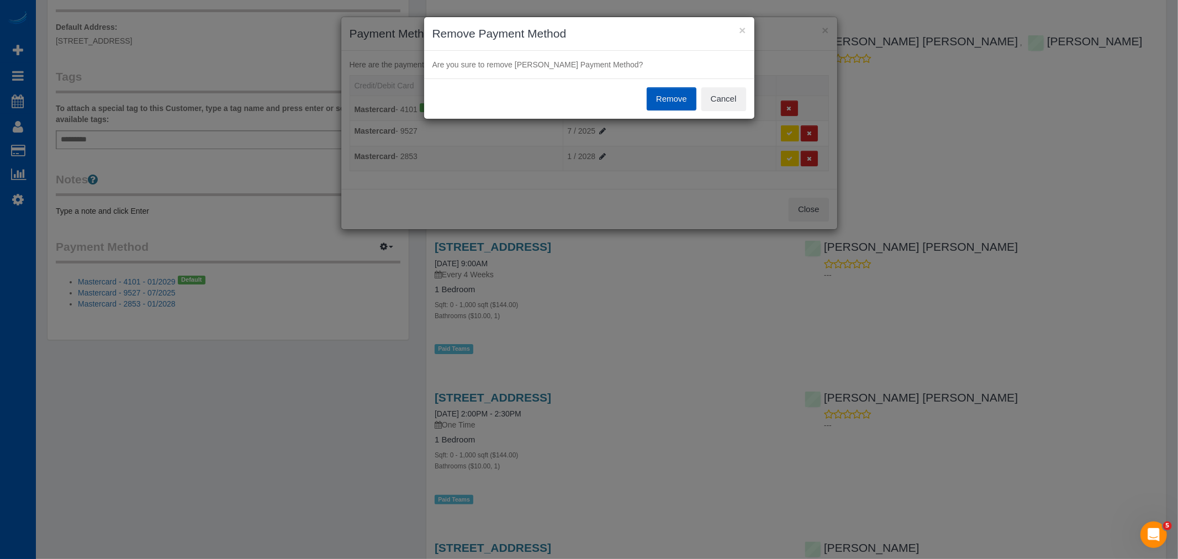
click at [662, 90] on button "Remove" at bounding box center [672, 98] width 50 height 23
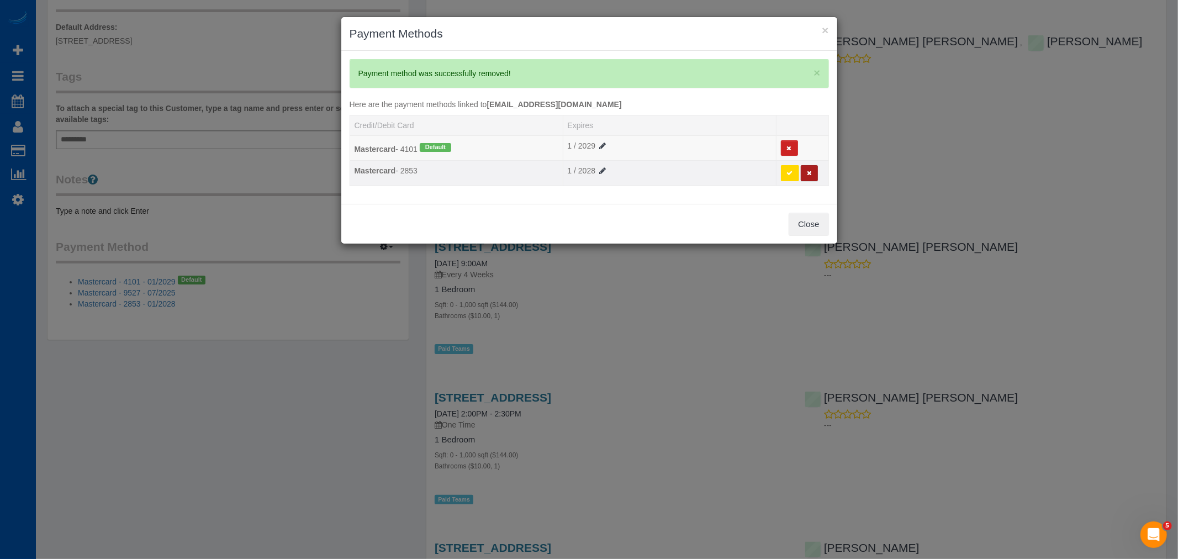
click at [812, 177] on button at bounding box center [809, 173] width 17 height 16
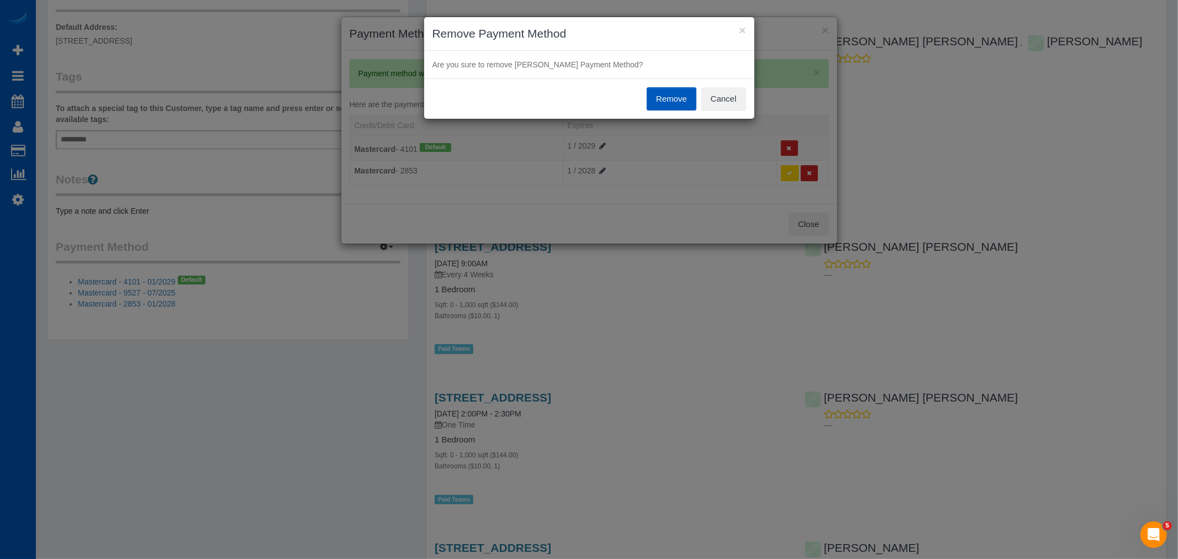
click at [667, 103] on button "Remove" at bounding box center [672, 98] width 50 height 23
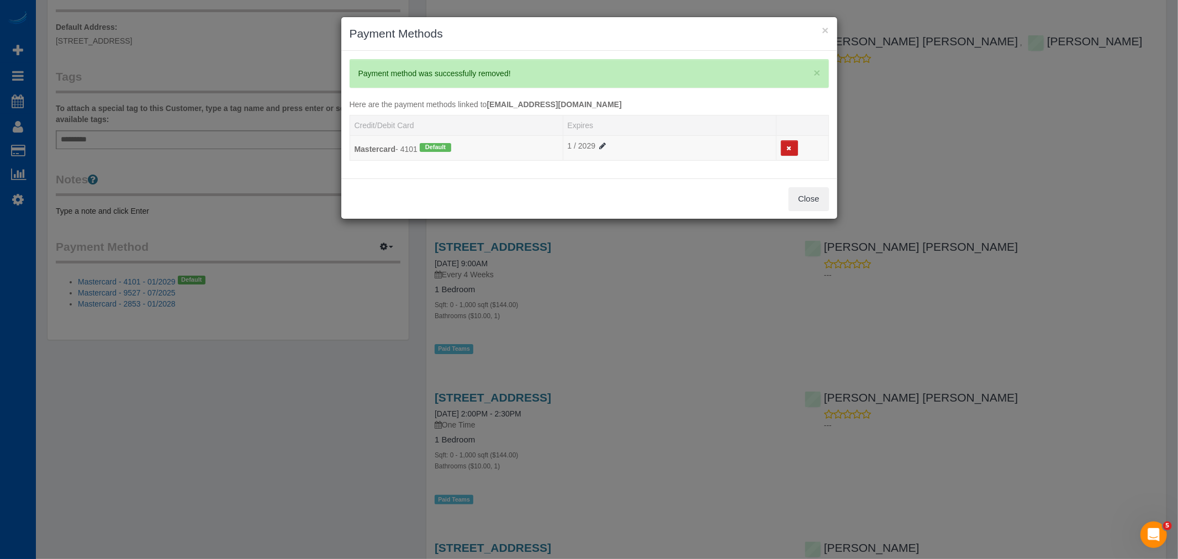
click at [862, 101] on div "× Payment Methods × Payment method was successfully removed! Here are the payme…" at bounding box center [589, 279] width 1178 height 559
click at [816, 28] on h3 "Payment Methods" at bounding box center [589, 33] width 479 height 17
click at [826, 31] on button "×" at bounding box center [825, 30] width 7 height 12
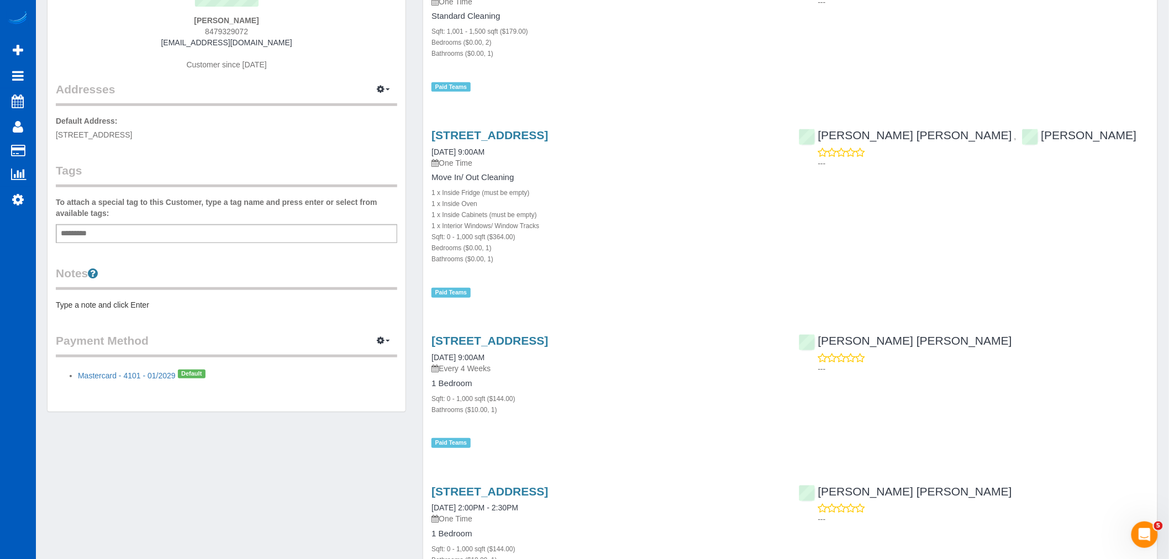
scroll to position [0, 0]
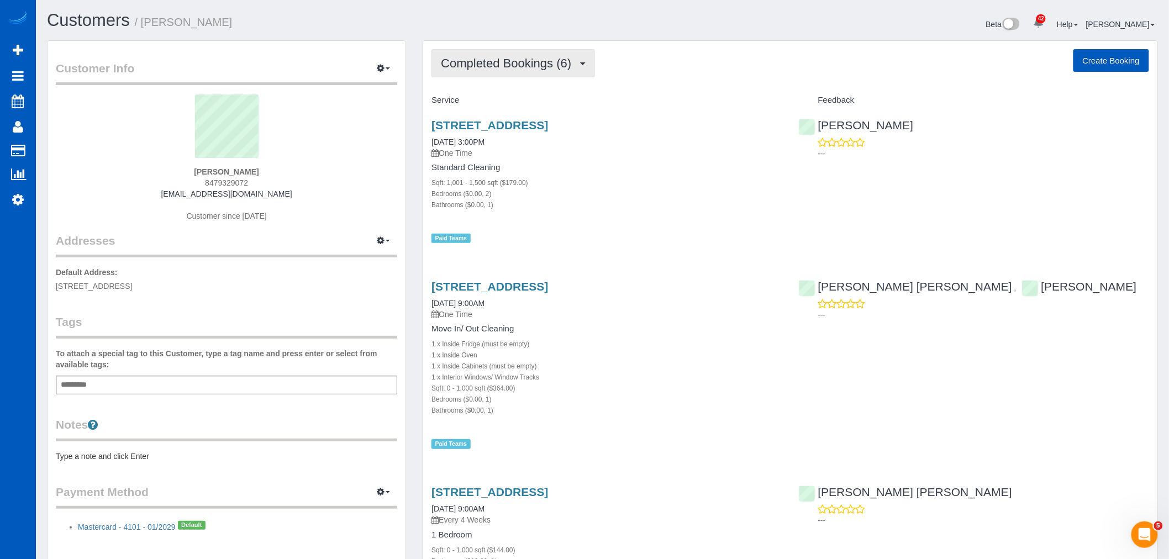
click at [566, 75] on button "Completed Bookings (6)" at bounding box center [512, 63] width 163 height 28
click at [495, 108] on link "Upcoming Bookings (1)" at bounding box center [489, 103] width 115 height 14
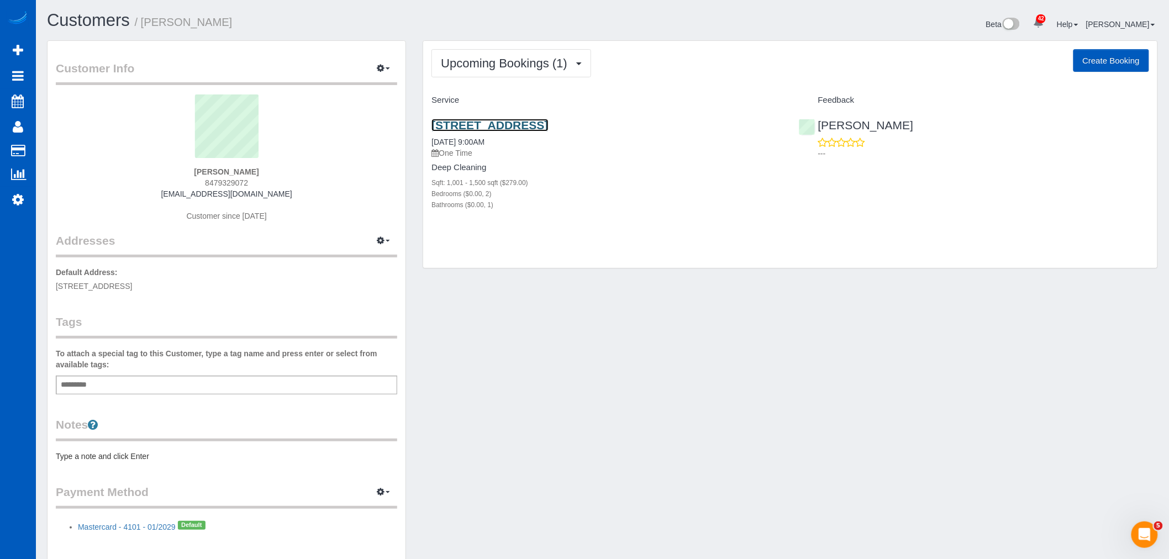
click at [487, 129] on link "3535 27th Pl W #414, Seattle, WA 98199" at bounding box center [489, 125] width 117 height 13
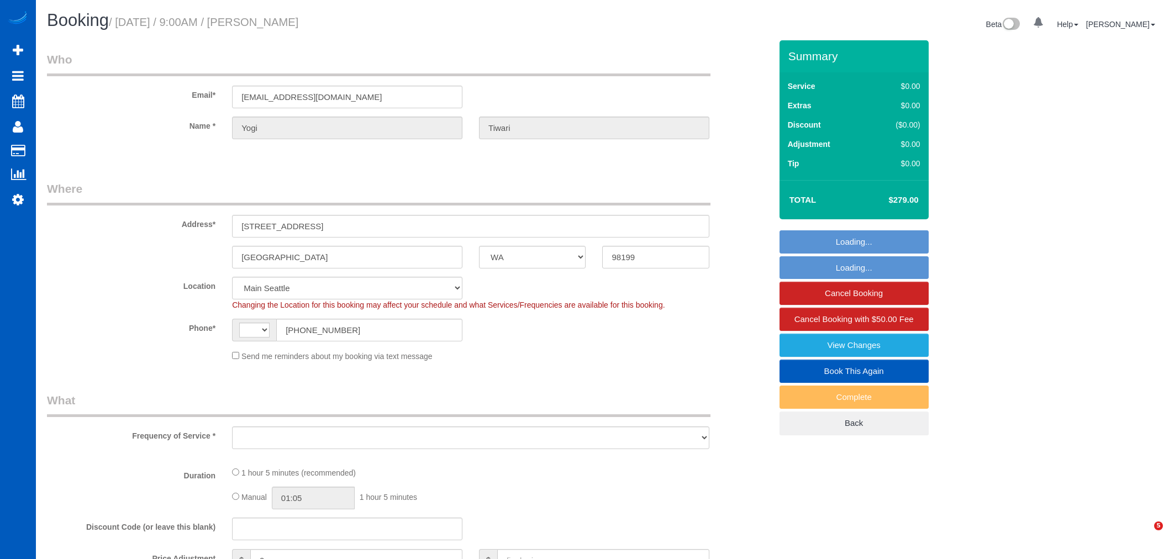
select select "WA"
select select "string:[GEOGRAPHIC_DATA]"
select select "object:1246"
select select "199"
select select "1001"
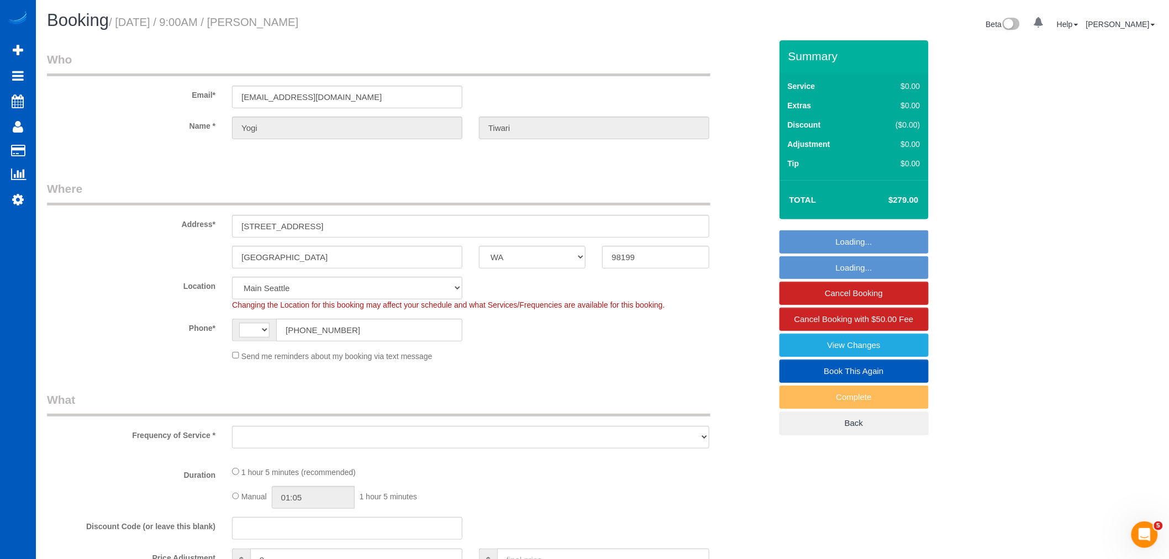
select select "2"
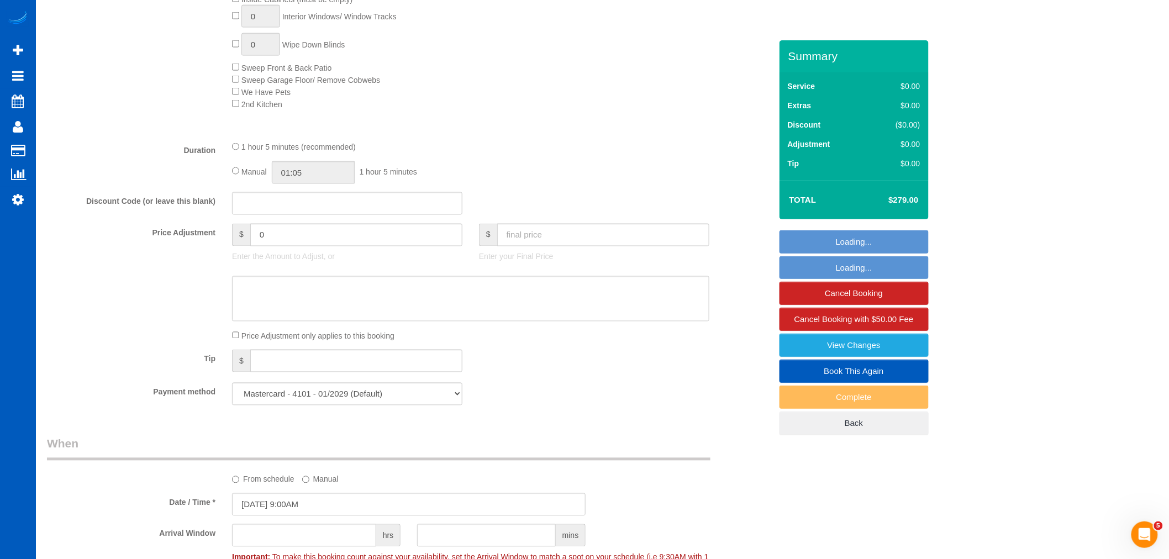
scroll to position [920, 0]
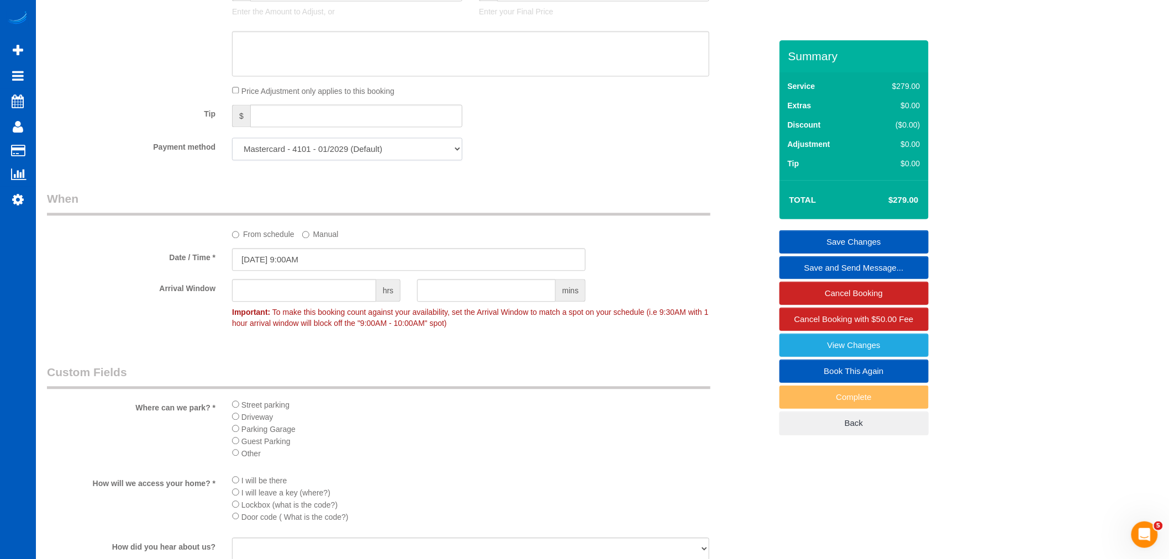
click at [368, 159] on select "Mastercard - 4101 - 01/2029 (Default) Add Credit Card ─────────────── Cash Chec…" at bounding box center [347, 149] width 230 height 23
click at [232, 145] on select "Mastercard - 4101 - 01/2029 (Default) Add Credit Card ─────────────── Cash Chec…" at bounding box center [347, 149] width 230 height 23
click at [609, 160] on div "Payment method Mastercard - 4101 - 01/2029 (Default) Add Credit Card ──────────…" at bounding box center [409, 149] width 741 height 23
click at [900, 242] on link "Save Changes" at bounding box center [853, 241] width 149 height 23
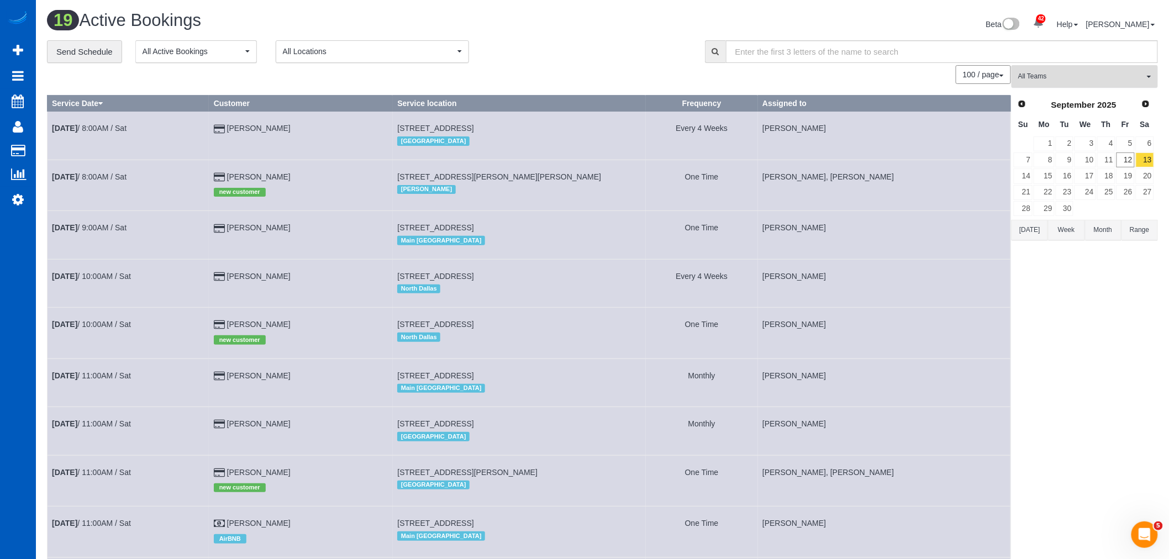
click at [1075, 81] on span "All Teams" at bounding box center [1081, 76] width 126 height 9
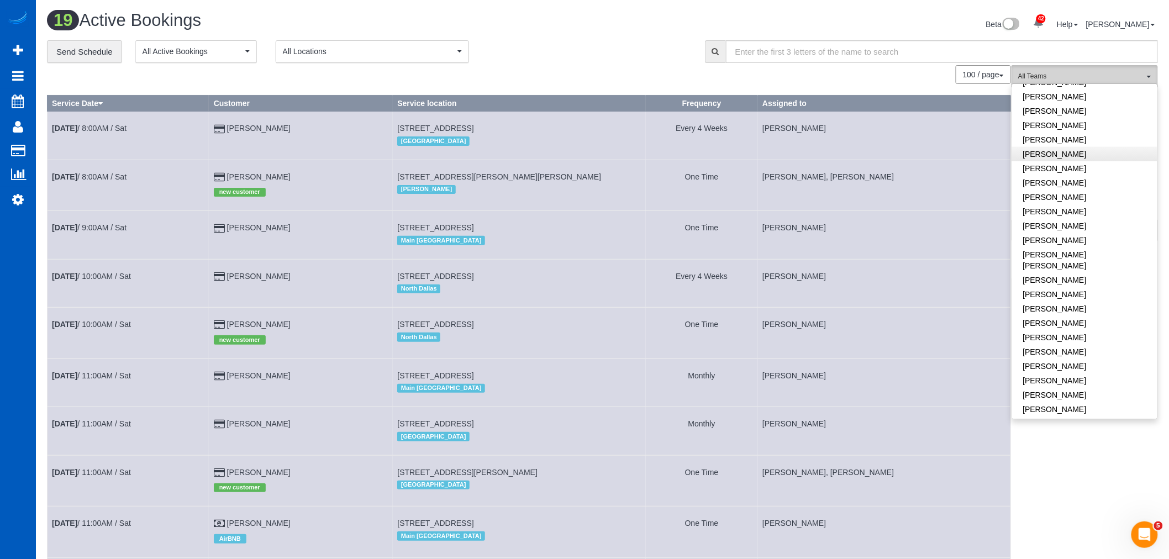
scroll to position [368, 0]
click at [1100, 315] on link "[PERSON_NAME]" at bounding box center [1084, 322] width 145 height 14
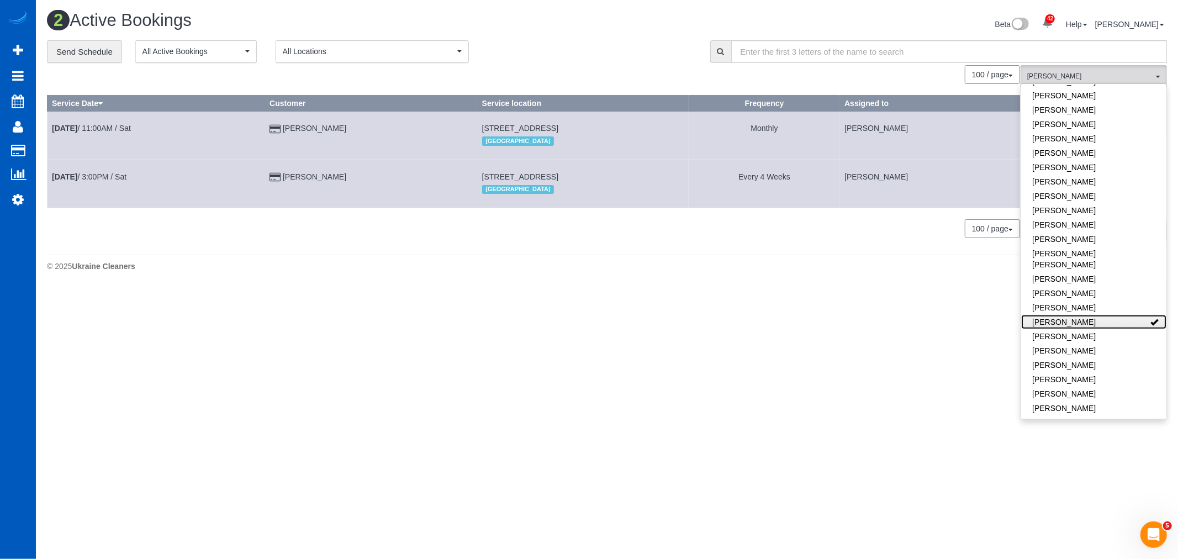
click at [1100, 315] on link "[PERSON_NAME]" at bounding box center [1093, 322] width 145 height 14
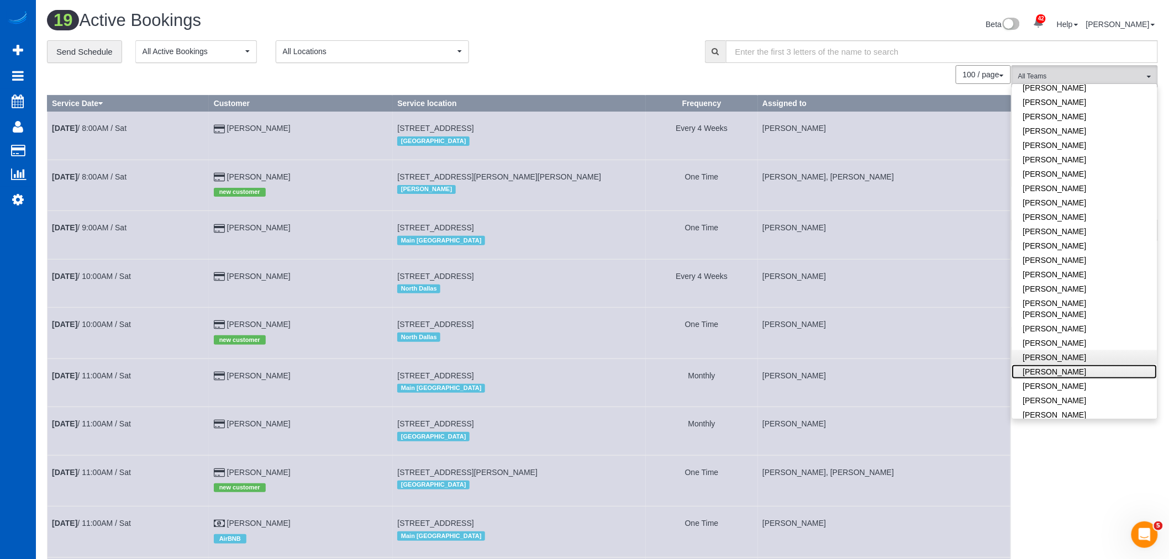
scroll to position [317, 0]
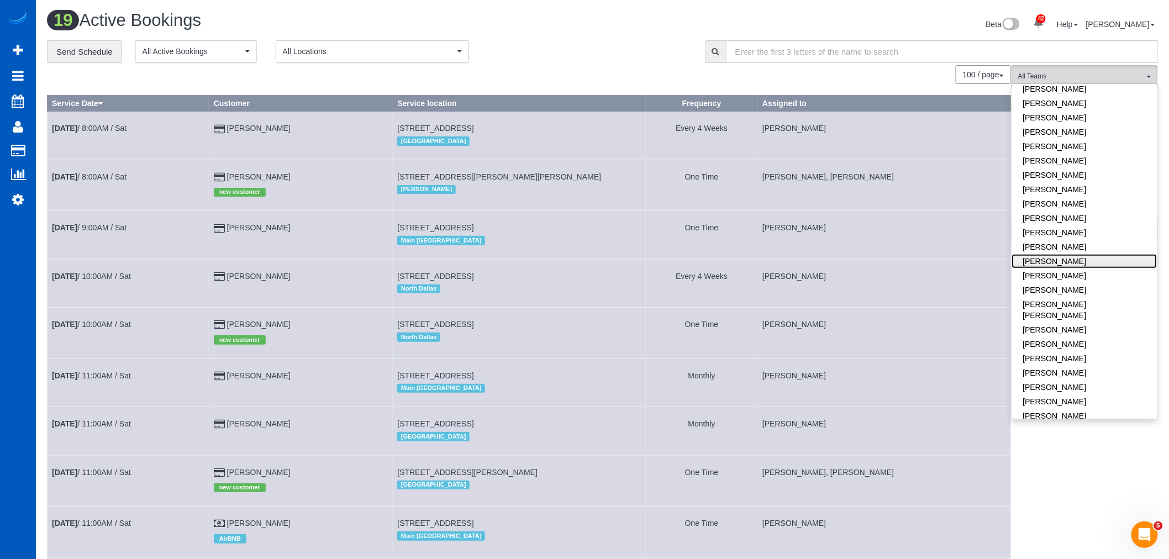
click at [1085, 256] on link "[PERSON_NAME]" at bounding box center [1084, 261] width 145 height 14
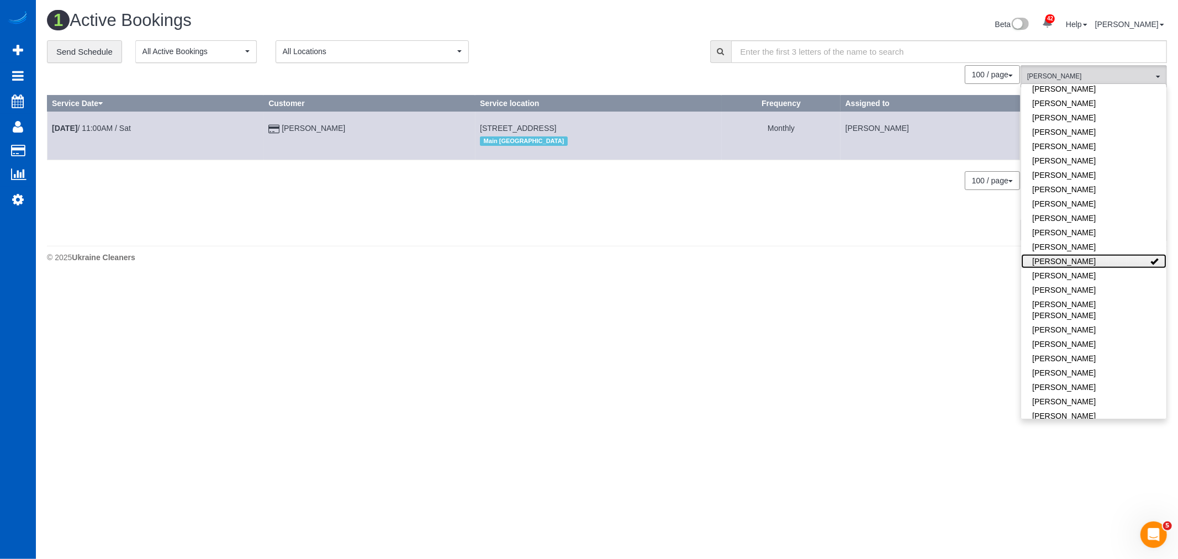
click at [1085, 256] on link "[PERSON_NAME]" at bounding box center [1093, 261] width 145 height 14
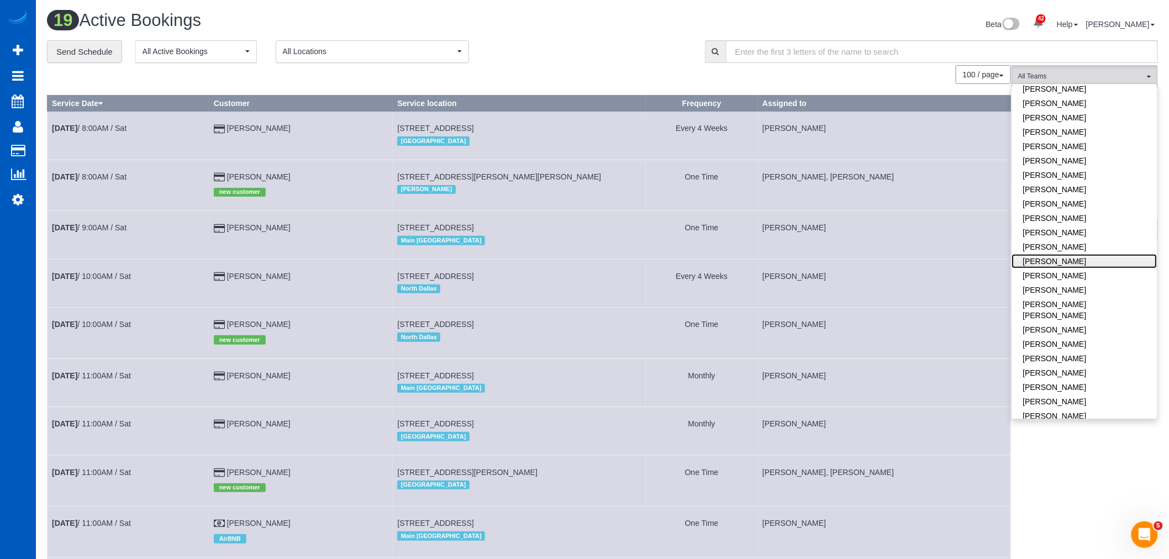
click at [1085, 256] on link "[PERSON_NAME]" at bounding box center [1084, 261] width 145 height 14
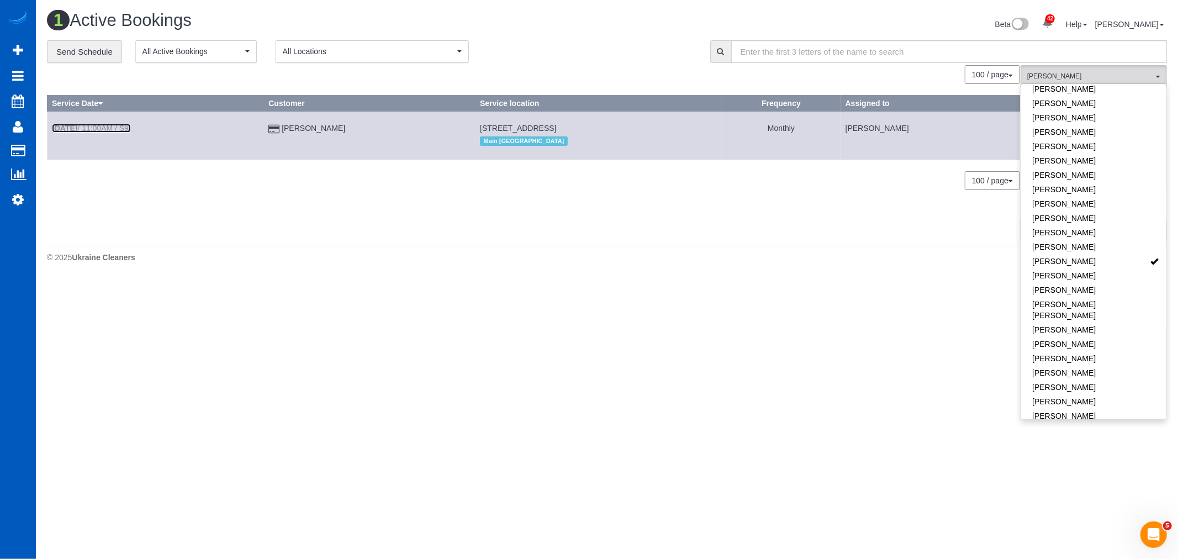
click at [88, 125] on link "Sep 13th / 11:00AM / Sat" at bounding box center [91, 128] width 79 height 9
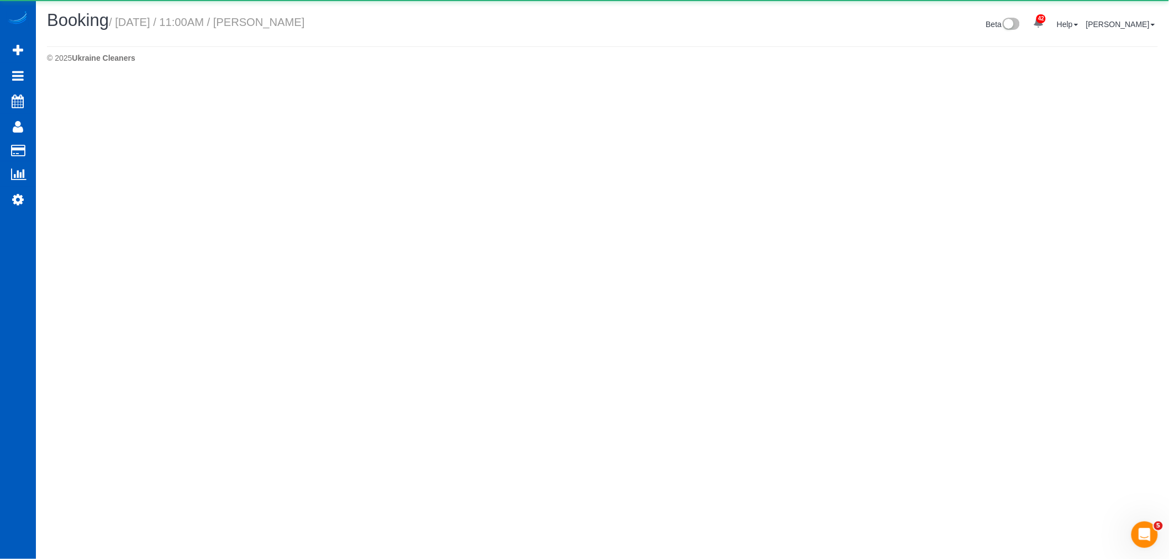
select select "WA"
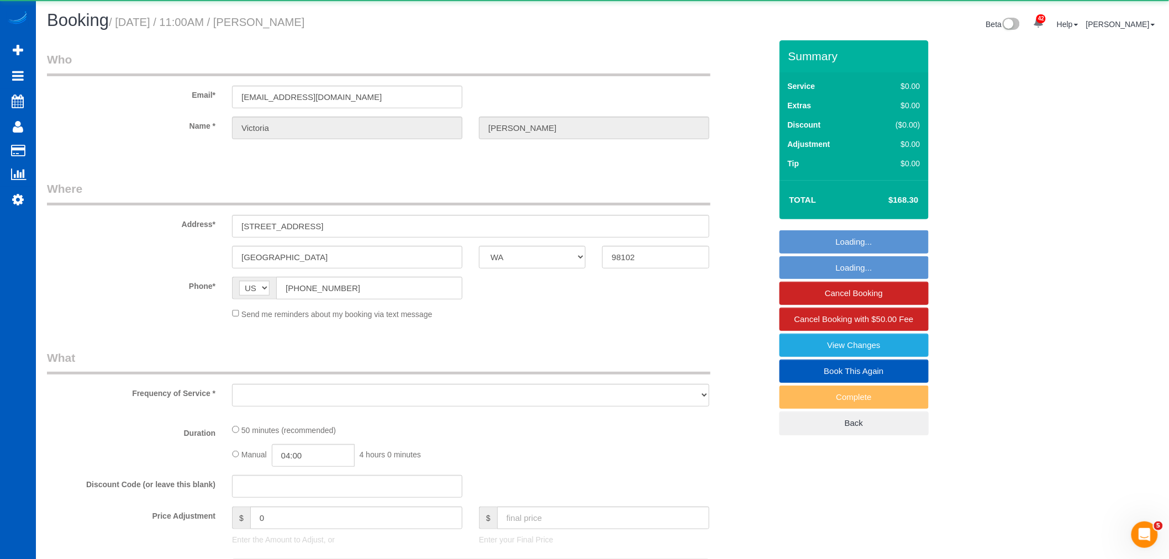
select select "object:2940"
select select "2"
select select "spot24"
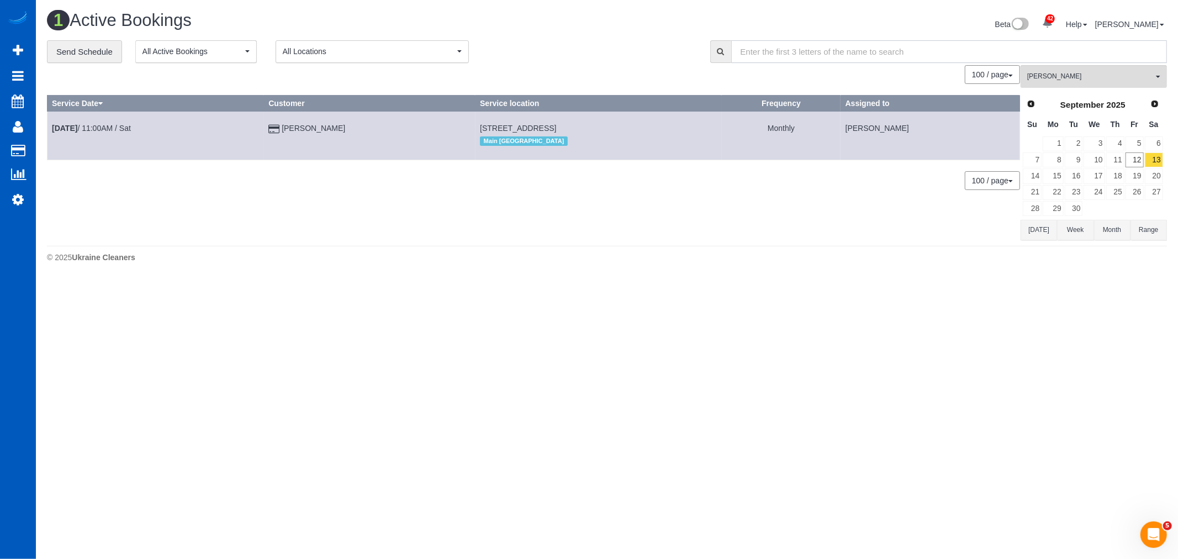
drag, startPoint x: 1080, startPoint y: 51, endPoint x: 1073, endPoint y: 71, distance: 21.0
click at [1080, 51] on input "text" at bounding box center [949, 51] width 436 height 23
click at [1073, 72] on button "Milena Kasianchyk All Teams" at bounding box center [1094, 76] width 146 height 23
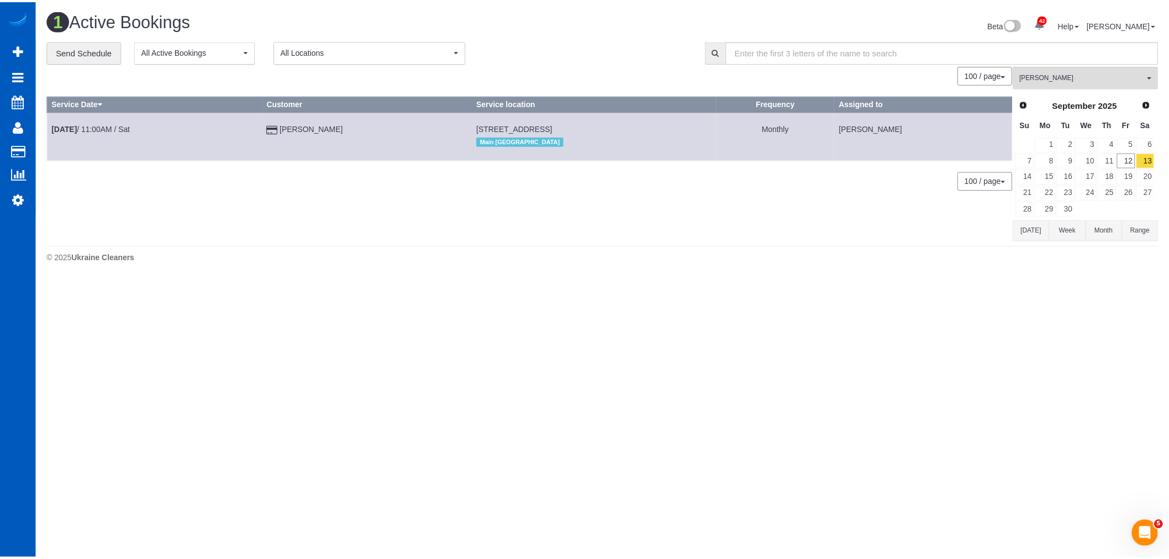
scroll to position [326, 0]
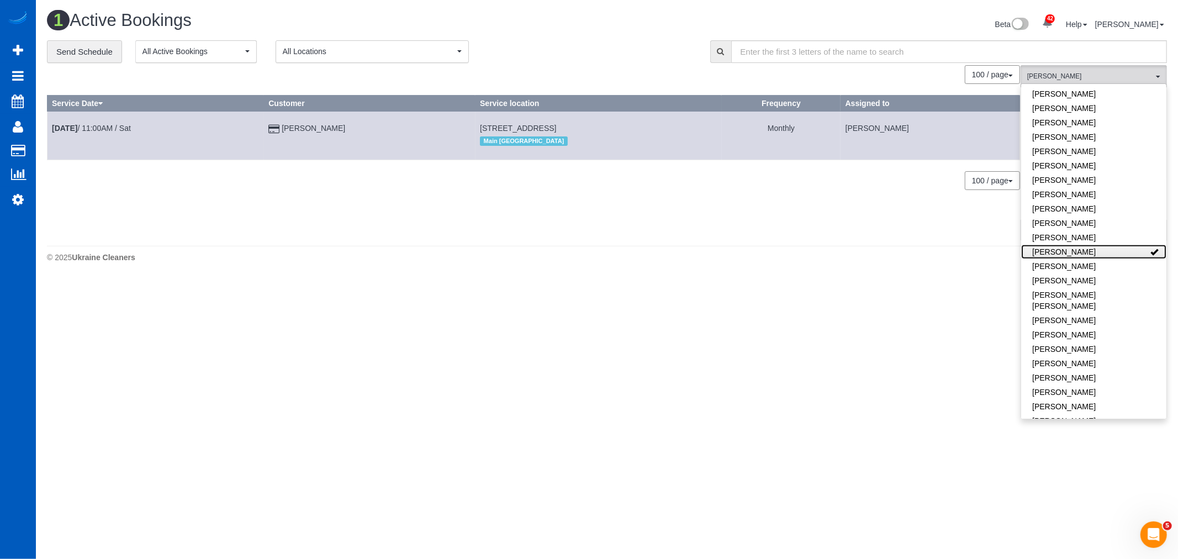
click link "[PERSON_NAME]"
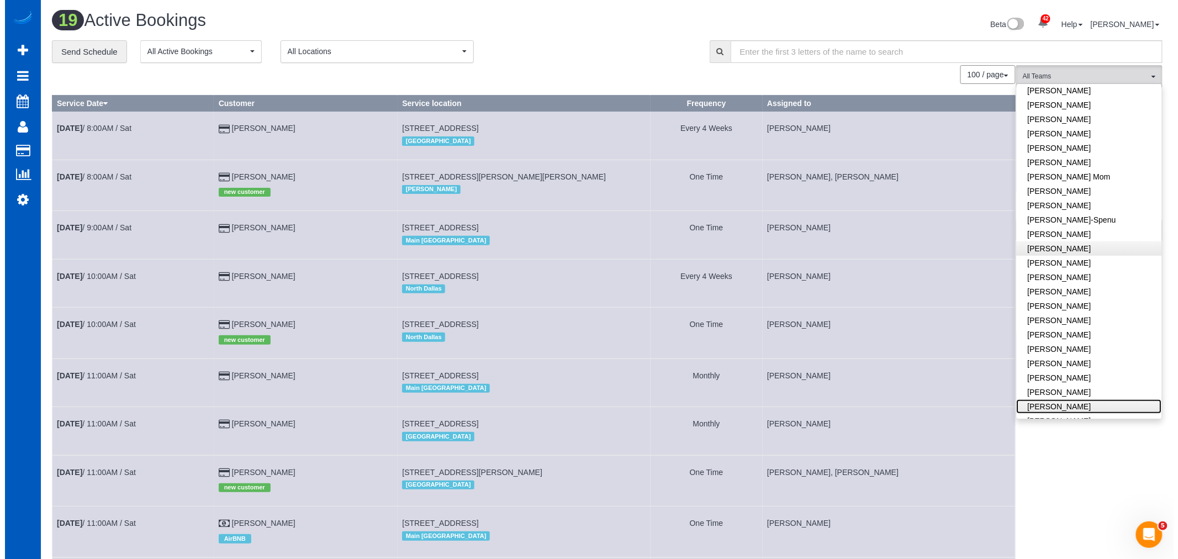
scroll to position [142, 0]
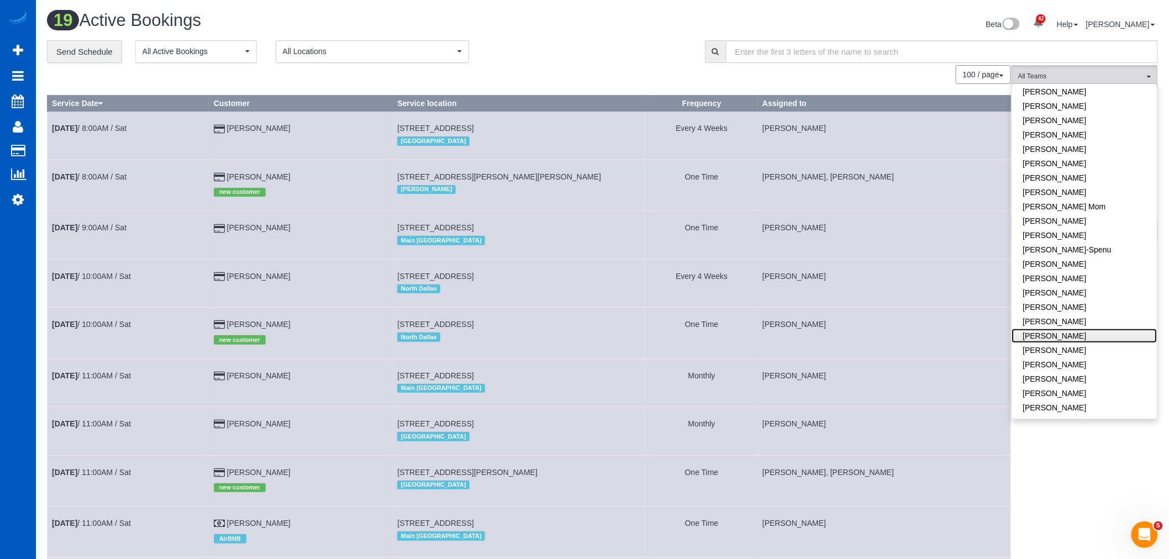
click link "[PERSON_NAME]"
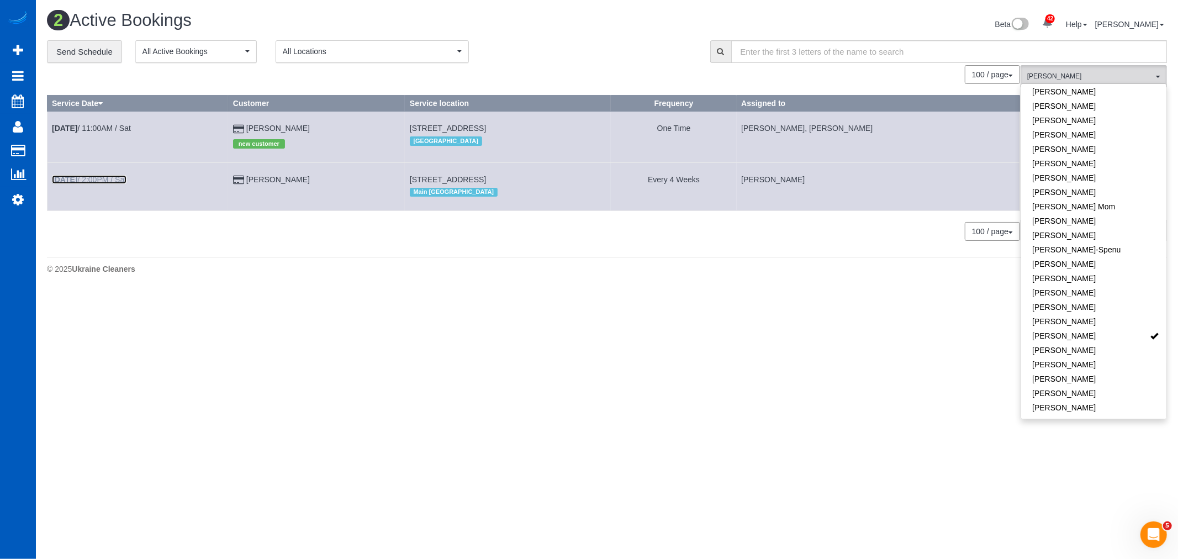
click link "Sep 13th / 2:00PM / Sat"
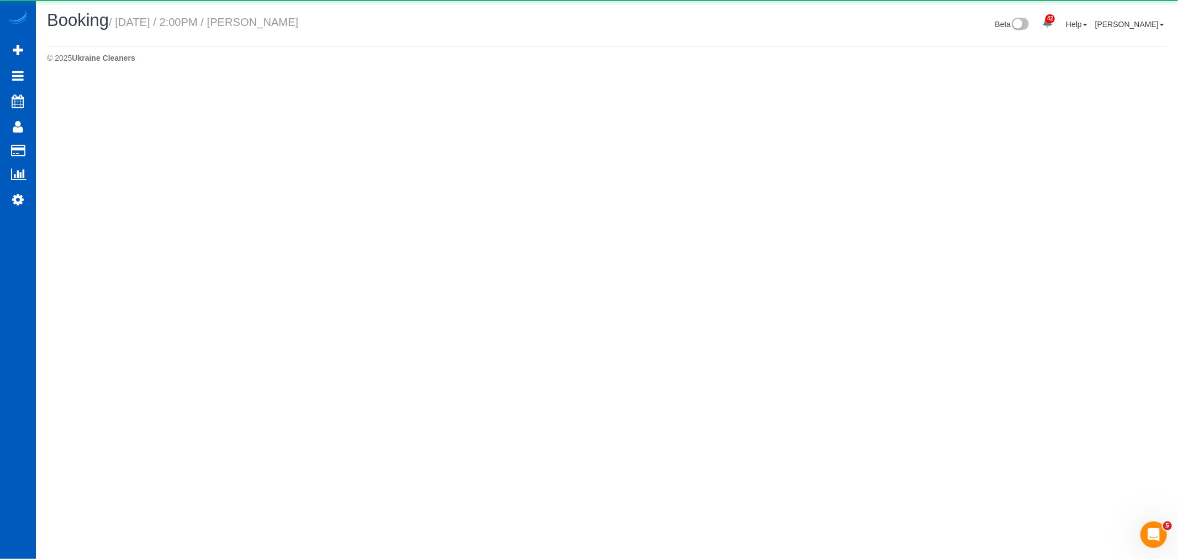
select select "WA"
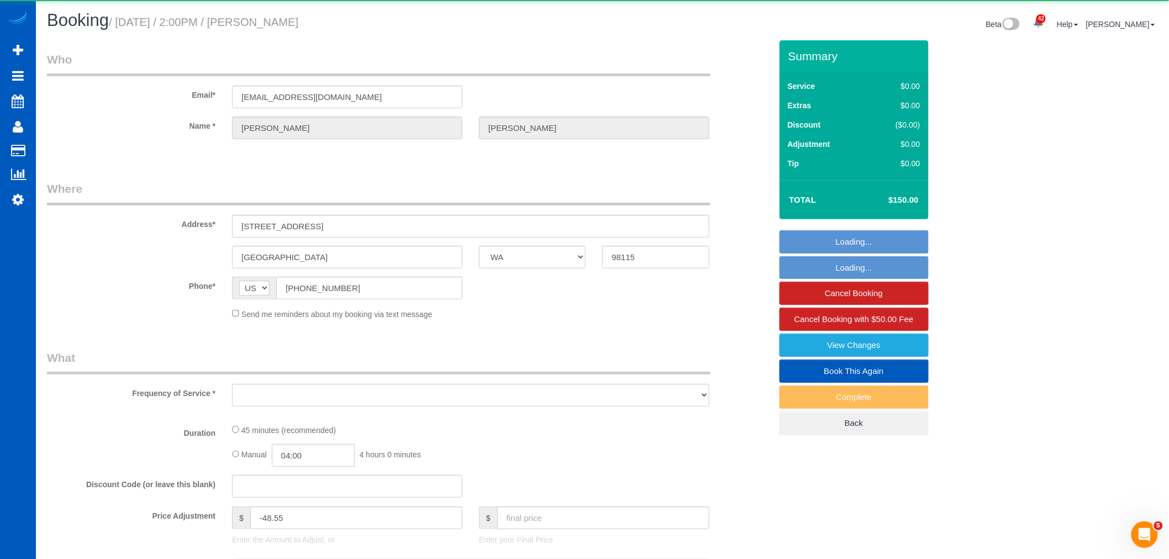
select select "object:4226"
select select "string:fspay-ee0761d9-9e13-4ac0-9d8d-608586b872e3"
select select "199"
select select "1501"
select select "spot36"
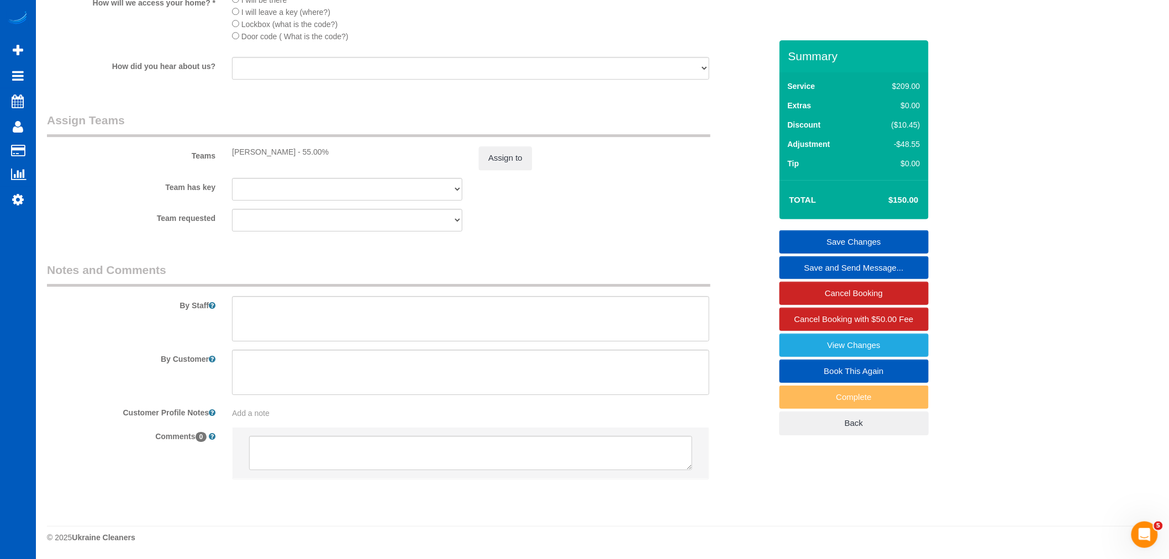
scroll to position [1374, 0]
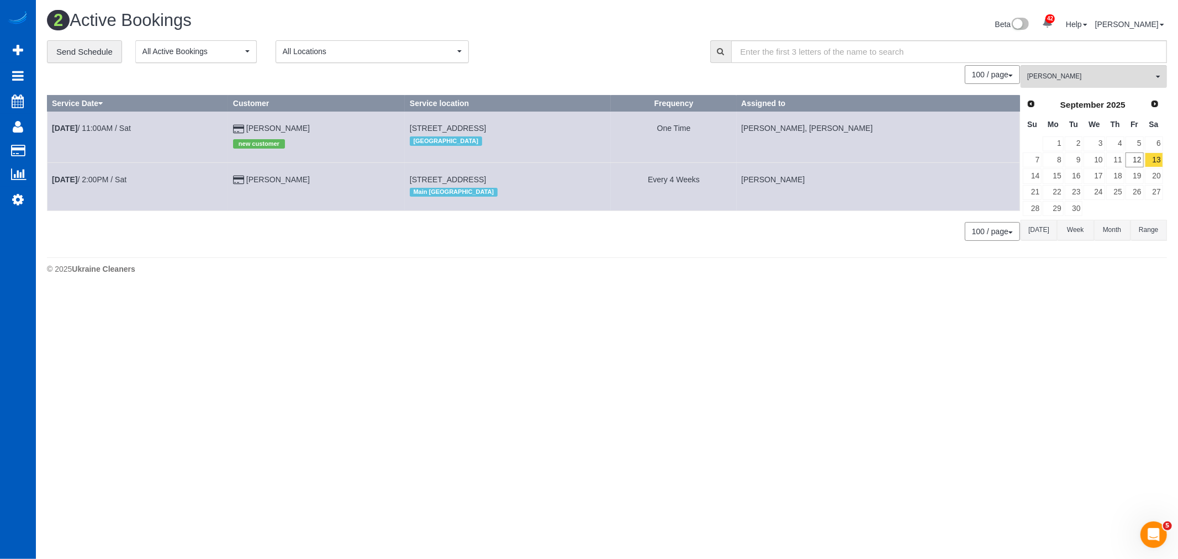
click div "**********"
click span "[PERSON_NAME]"
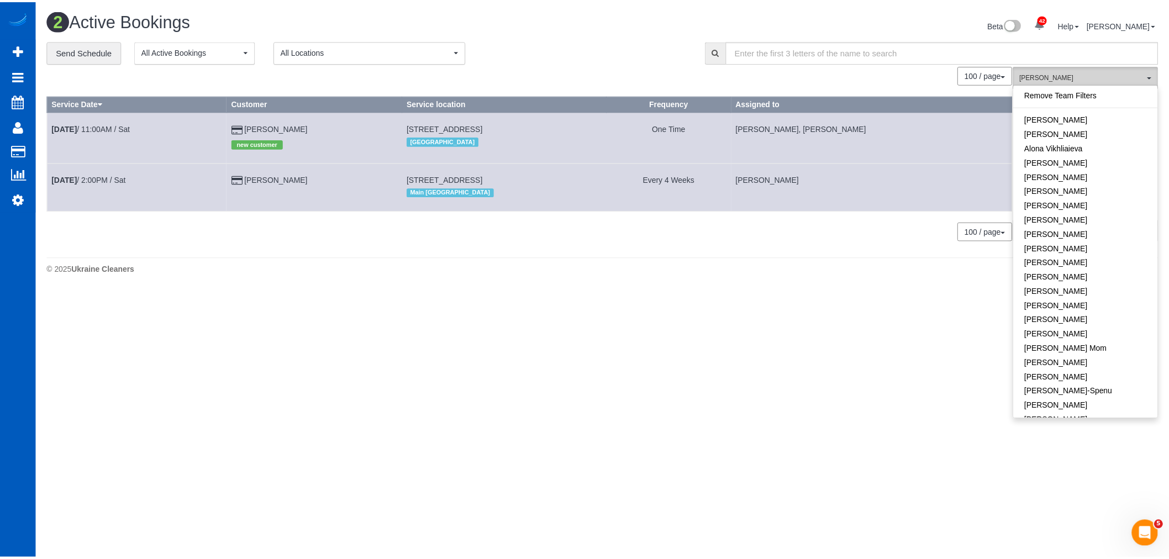
scroll to position [225, 0]
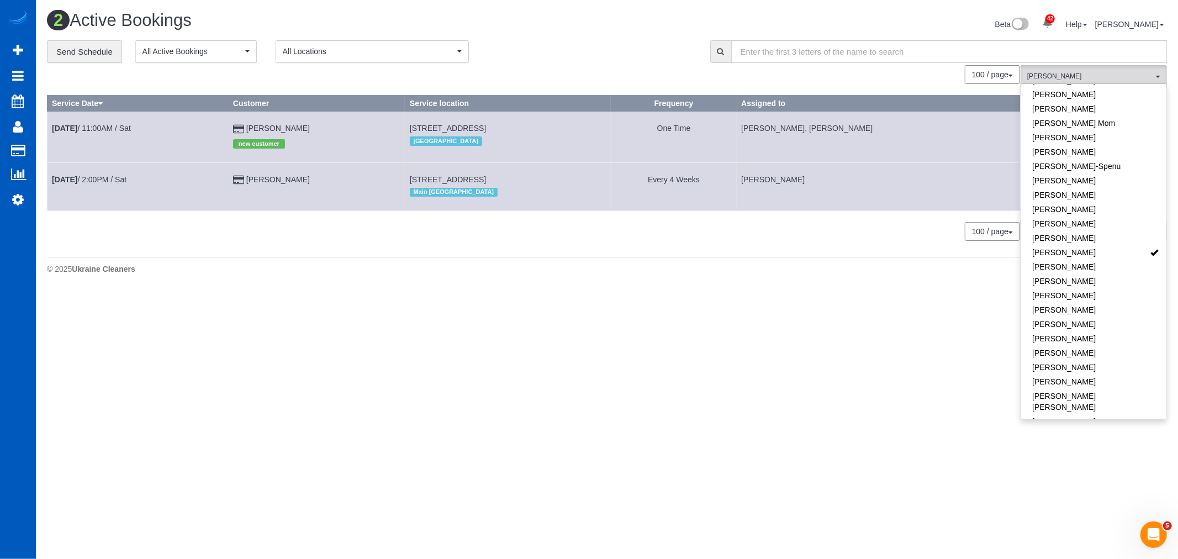
click body "42 Beta Your Notifications You have 0 alerts × You have 1 to charge for 09/12/2…"
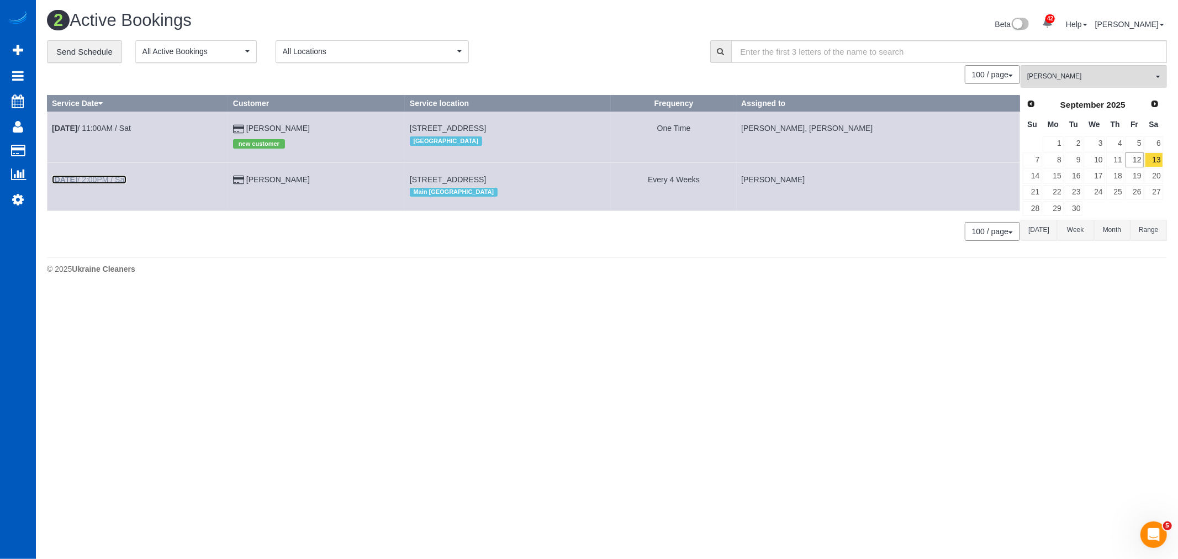
click link "Sep 13th / 2:00PM / Sat"
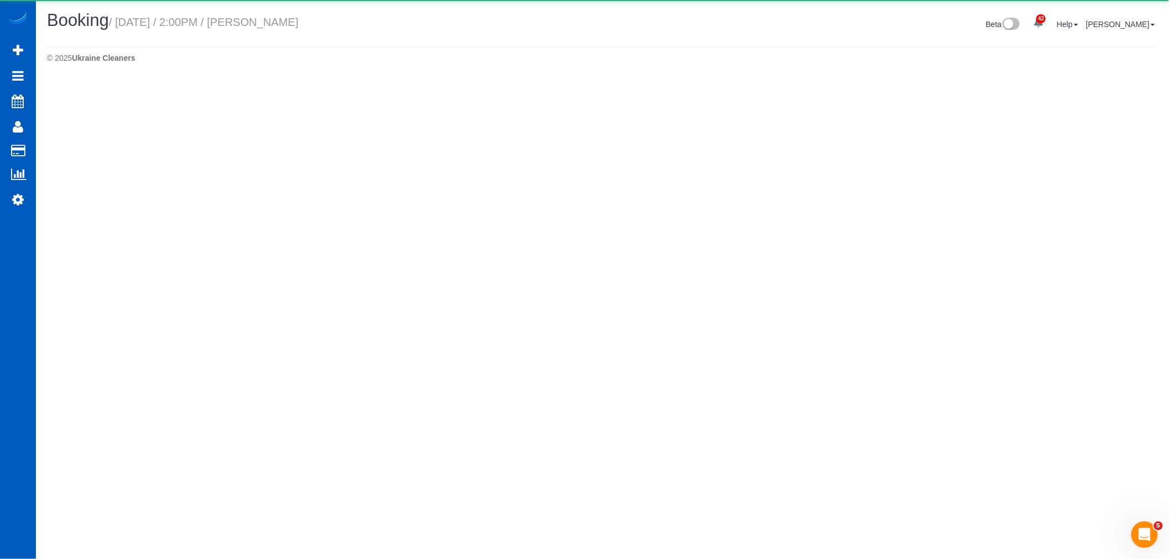
select select "WA"
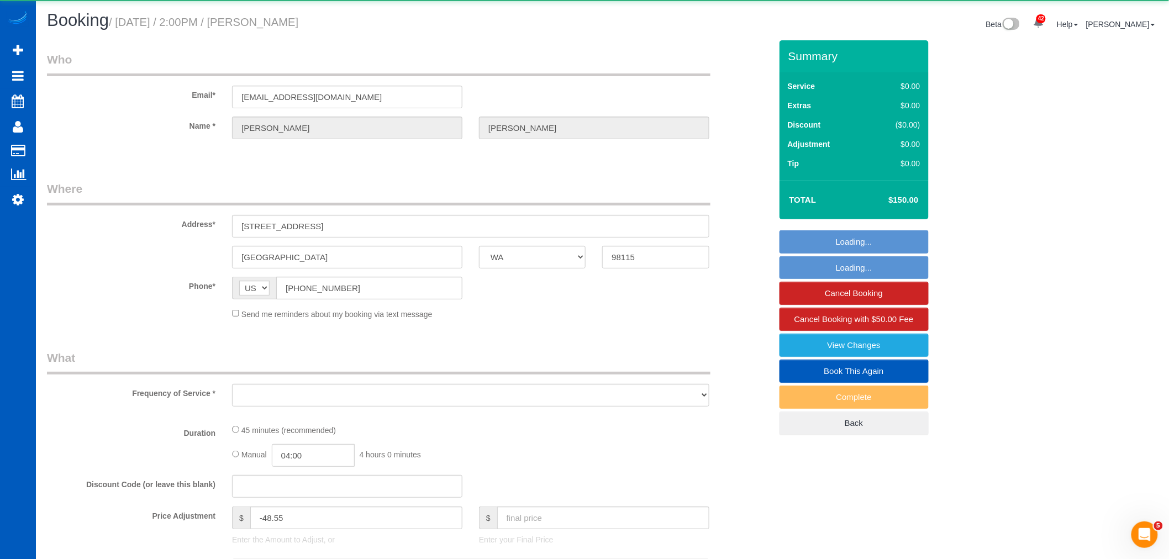
select select "object:4921"
select select "199"
select select "1501"
select select "spot48"
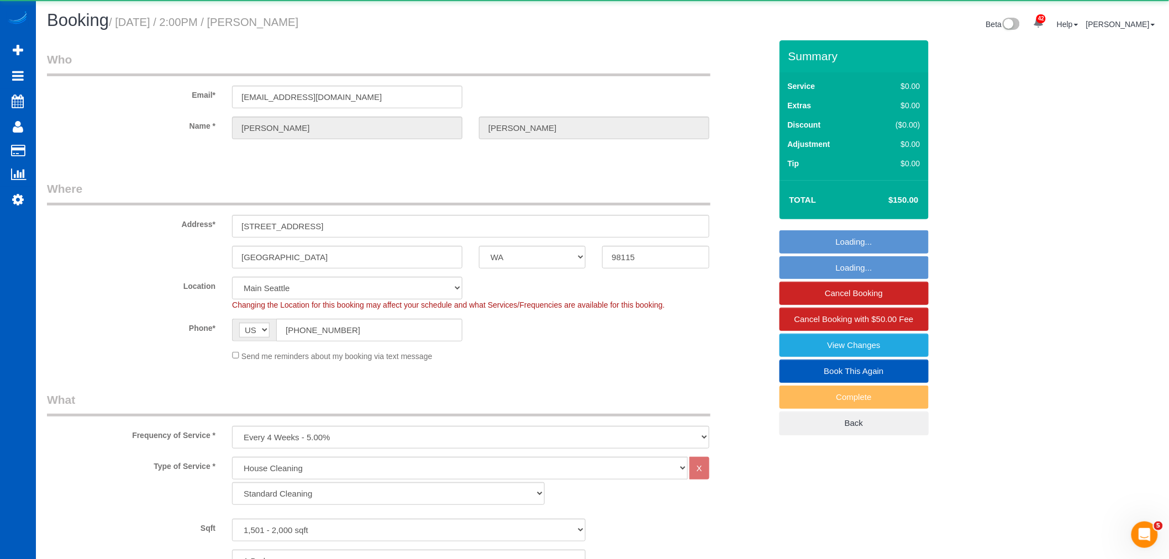
select select "object:5177"
select select
select select "1501"
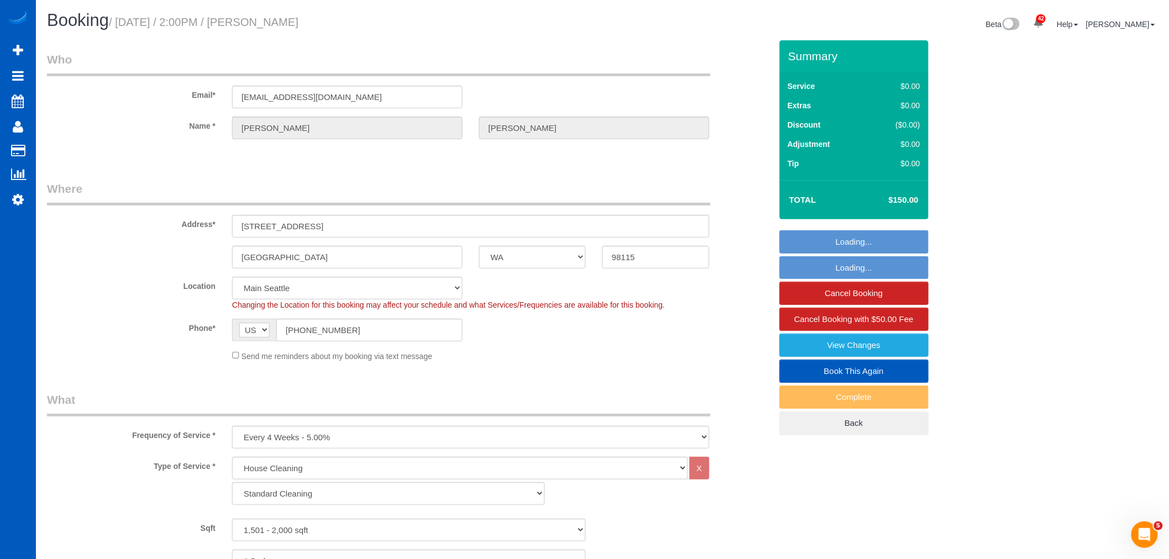
select select "spot60"
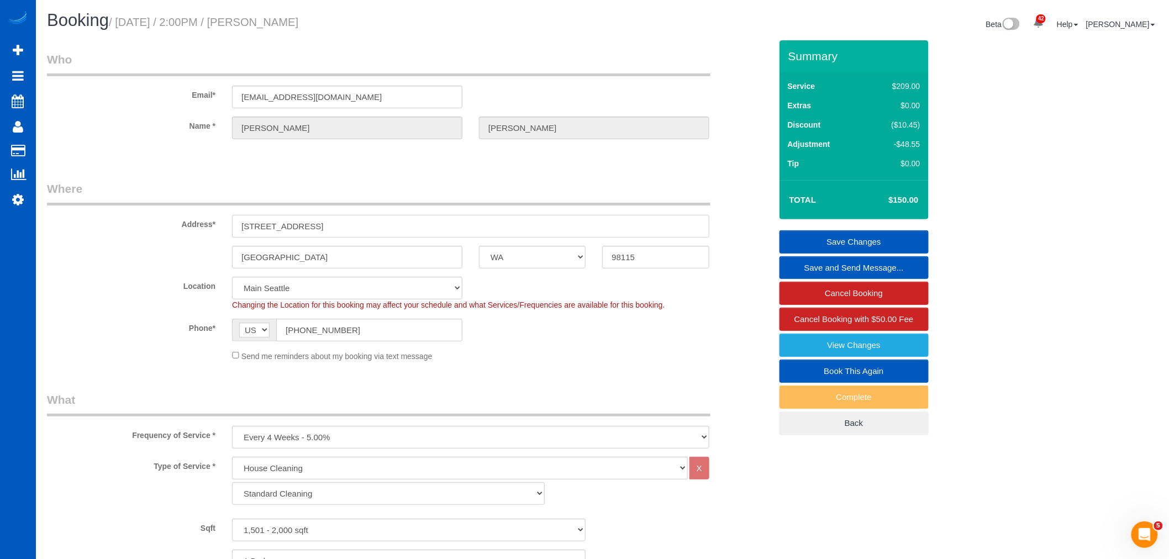
drag, startPoint x: 326, startPoint y: 228, endPoint x: 226, endPoint y: 232, distance: 99.5
click div "412 NE 73rd St"
click input "412 NE 73rd St"
drag, startPoint x: 337, startPoint y: 228, endPoint x: 178, endPoint y: 234, distance: 159.2
click div "Address* 412 NE 73rd St"
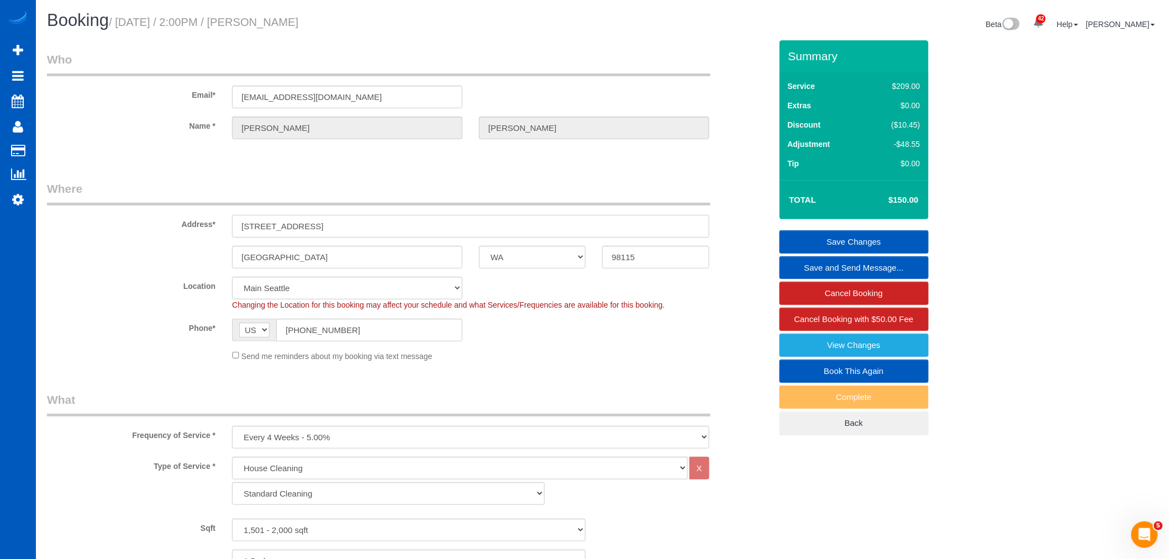
click input "412 NE 73rd St"
click input "Seattle"
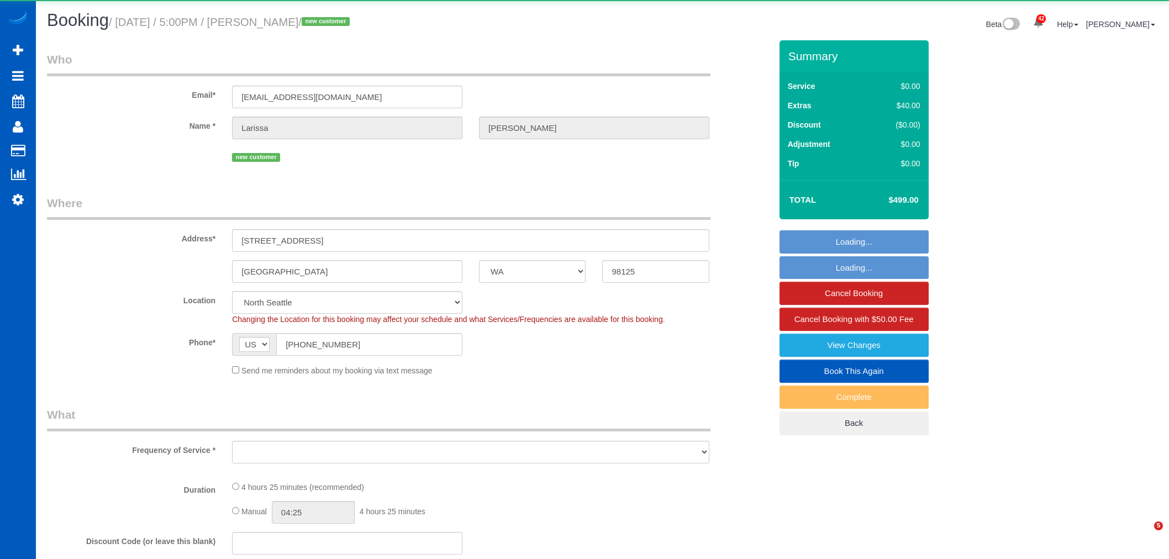
select select "WA"
select select "object:3425"
select select "199"
select select "1501"
select select "3"
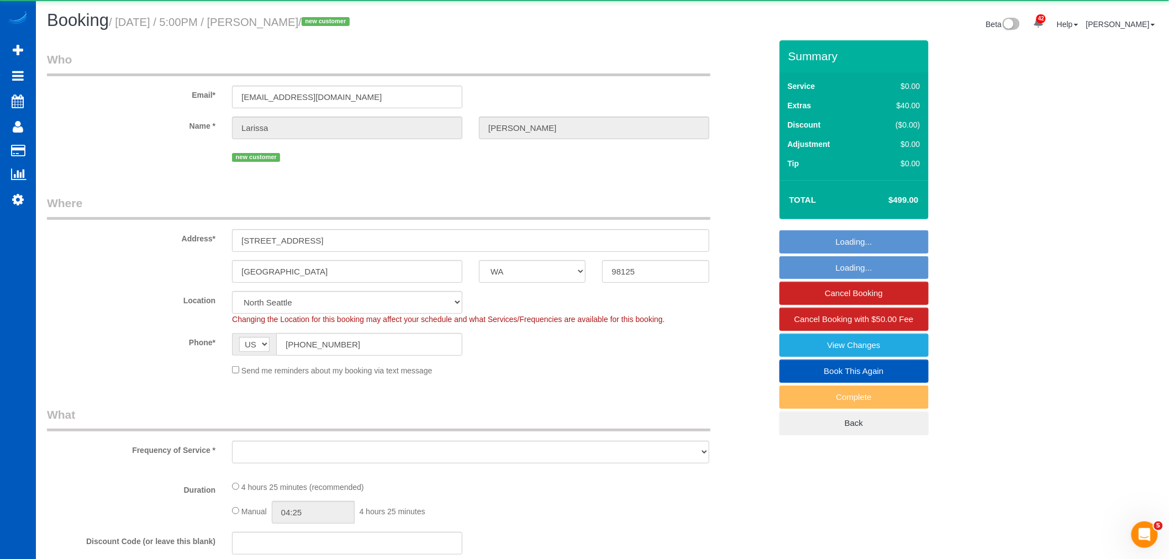
select select "3"
select select "spot10"
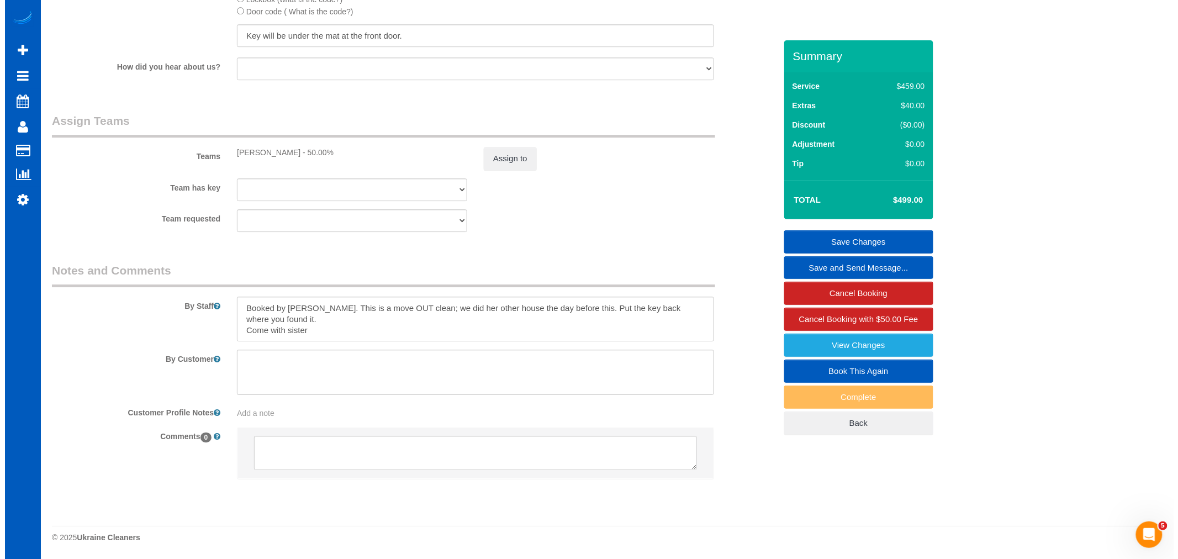
scroll to position [1365, 0]
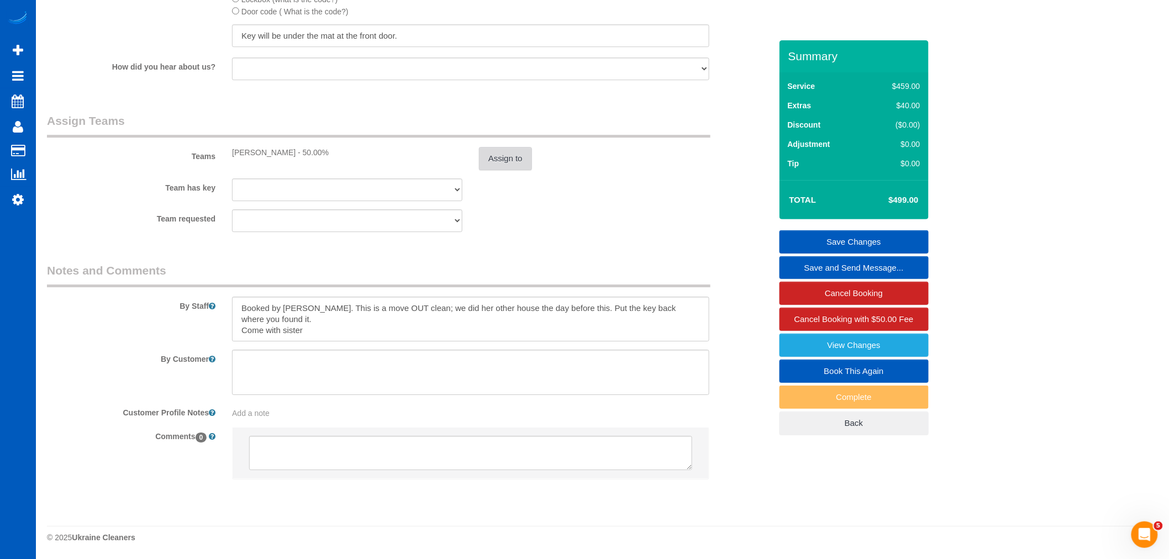
click at [531, 158] on button "Assign to" at bounding box center [505, 158] width 53 height 23
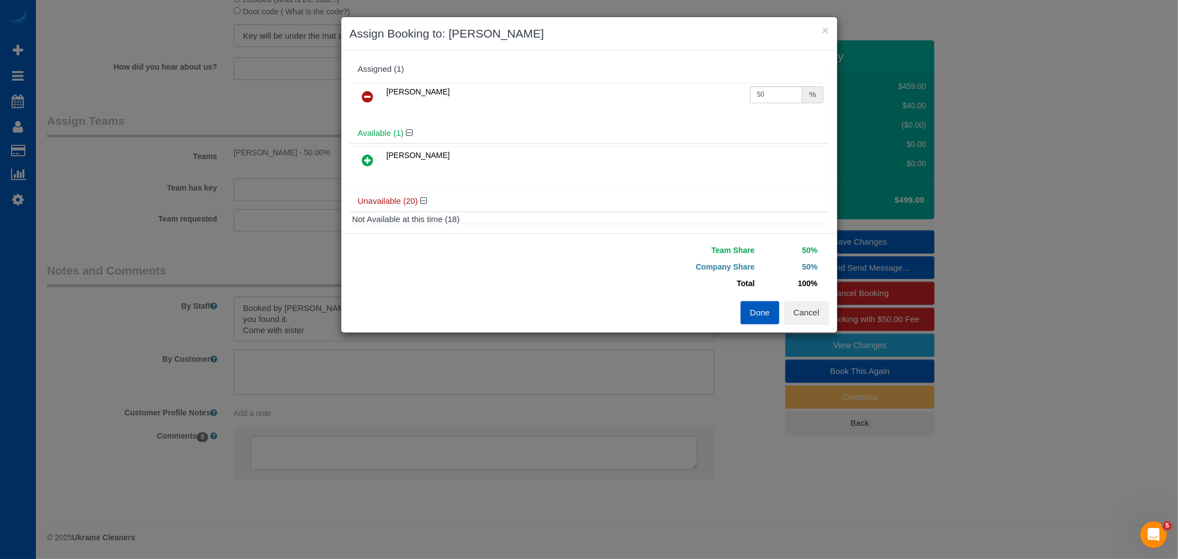
click at [362, 96] on icon at bounding box center [368, 96] width 12 height 13
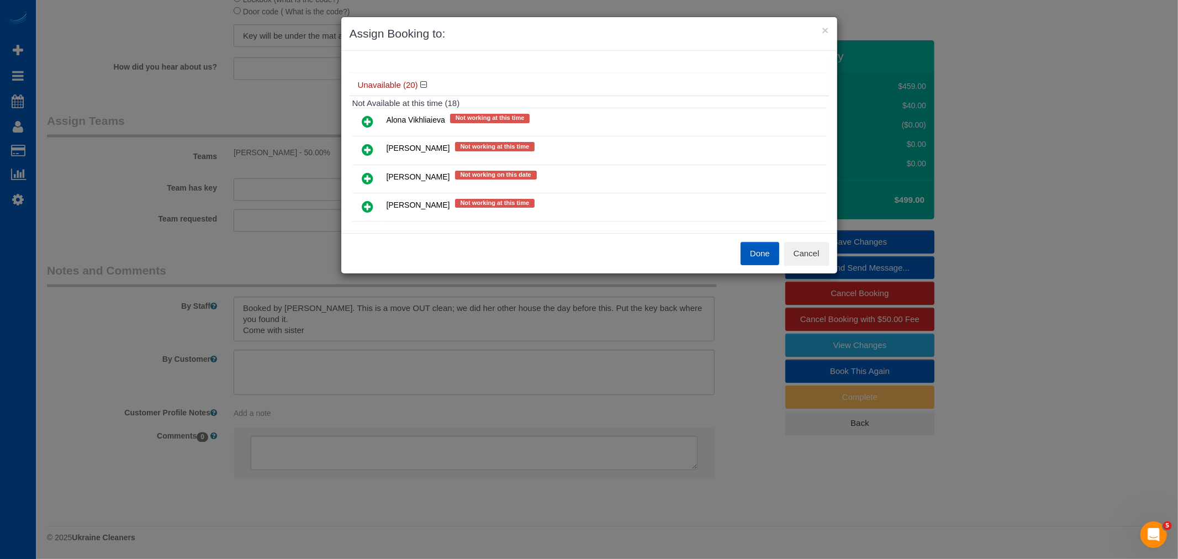
scroll to position [123, 0]
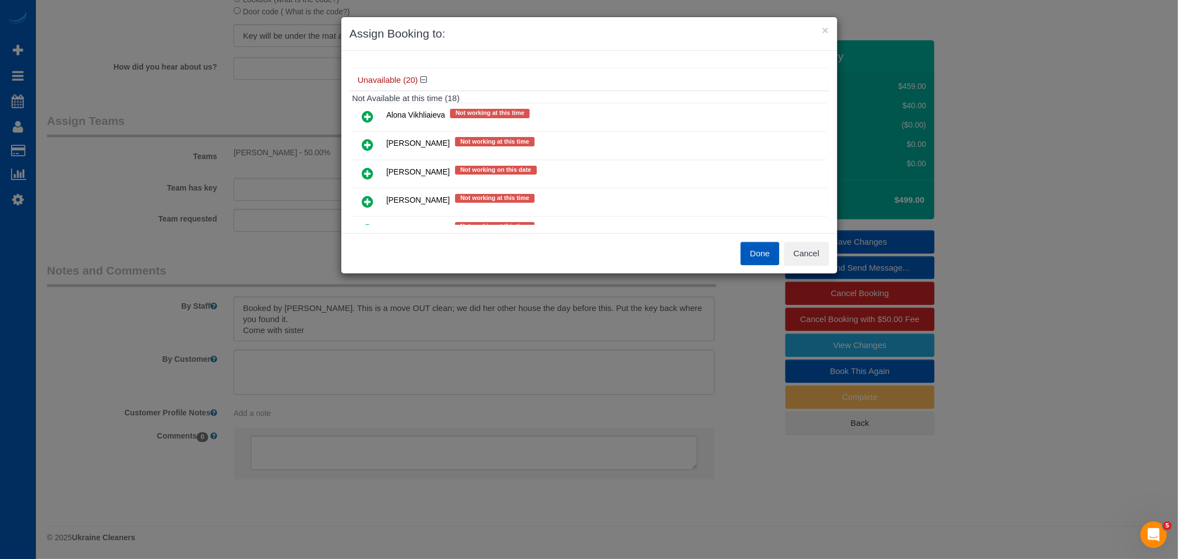
click at [366, 142] on icon at bounding box center [368, 144] width 12 height 13
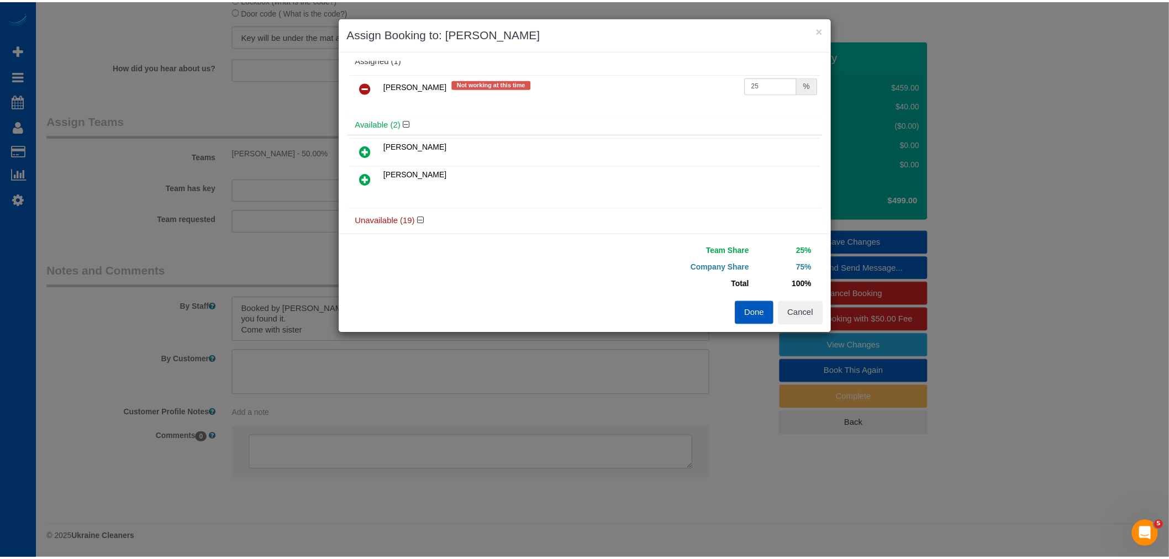
scroll to position [0, 0]
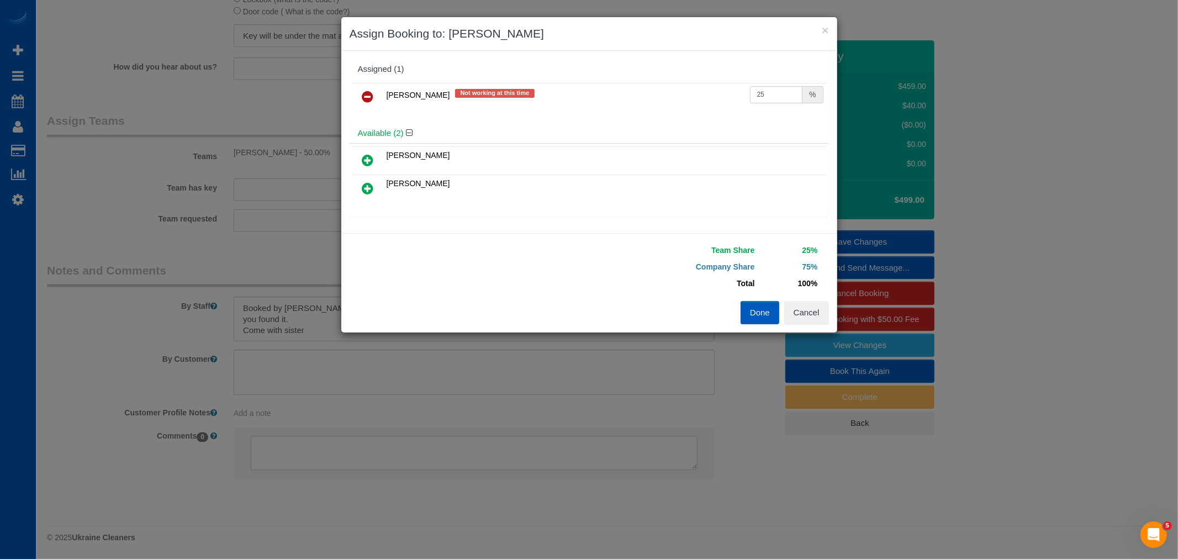
drag, startPoint x: 776, startPoint y: 98, endPoint x: 638, endPoint y: 85, distance: 138.7
click at [638, 85] on tr "[PERSON_NAME] Not working at this time 25 %" at bounding box center [589, 97] width 474 height 28
click at [753, 96] on input "50" at bounding box center [776, 94] width 53 height 17
type input "51"
click at [758, 319] on button "Done" at bounding box center [760, 312] width 39 height 23
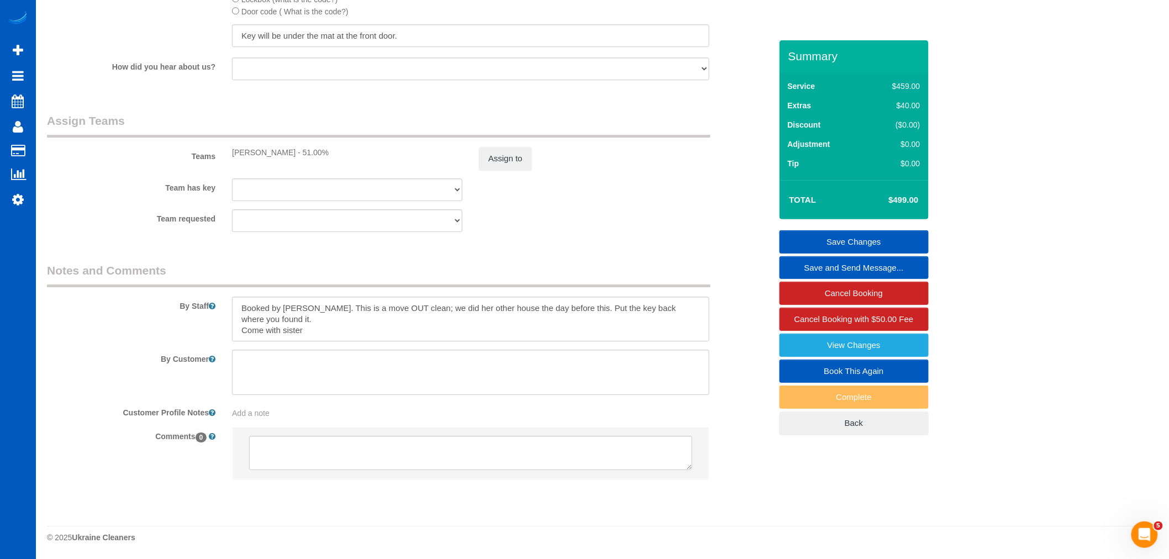
click at [915, 241] on link "Save Changes" at bounding box center [853, 241] width 149 height 23
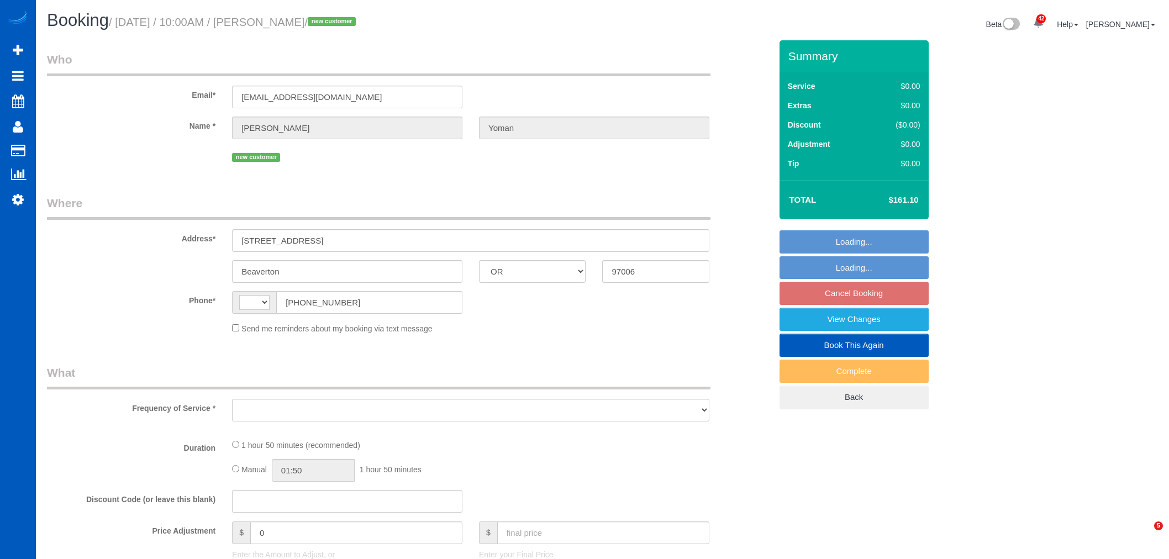
select select "OR"
select select "string:[GEOGRAPHIC_DATA]"
select select "object:1215"
select select "string:fspay-e0c91036-3e6f-418d-a812-6764dc9a8032"
select select "199"
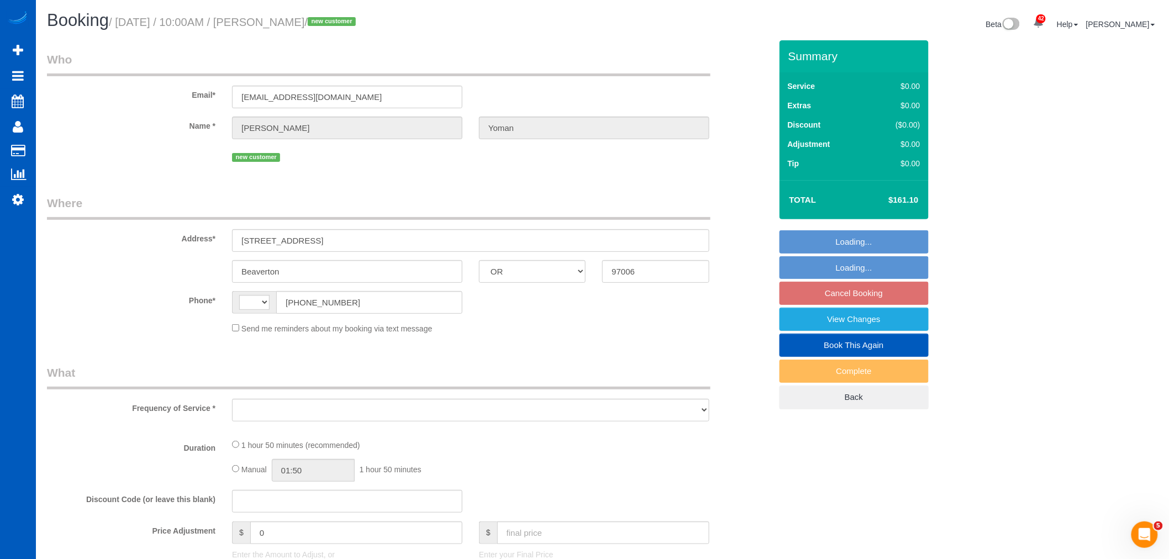
select select "1001"
select select "3"
select select "2"
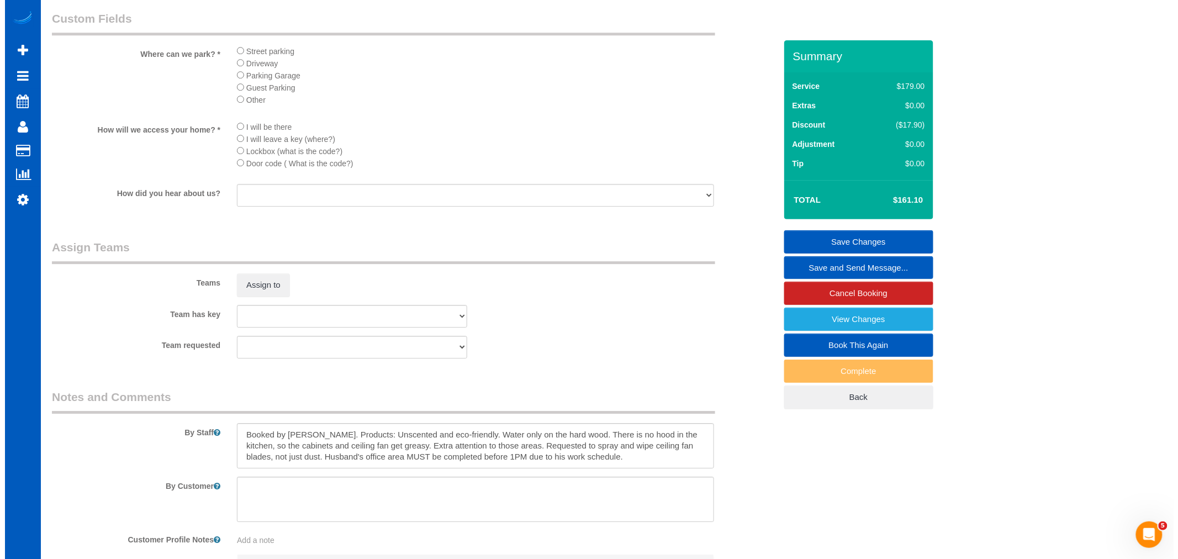
scroll to position [1289, 0]
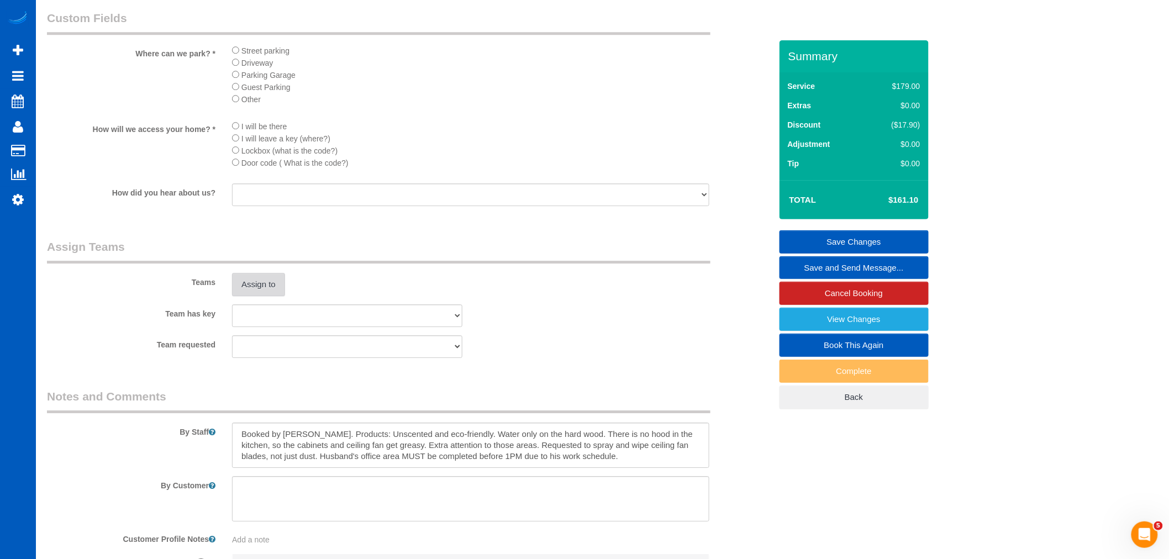
click at [258, 296] on button "Assign to" at bounding box center [258, 284] width 53 height 23
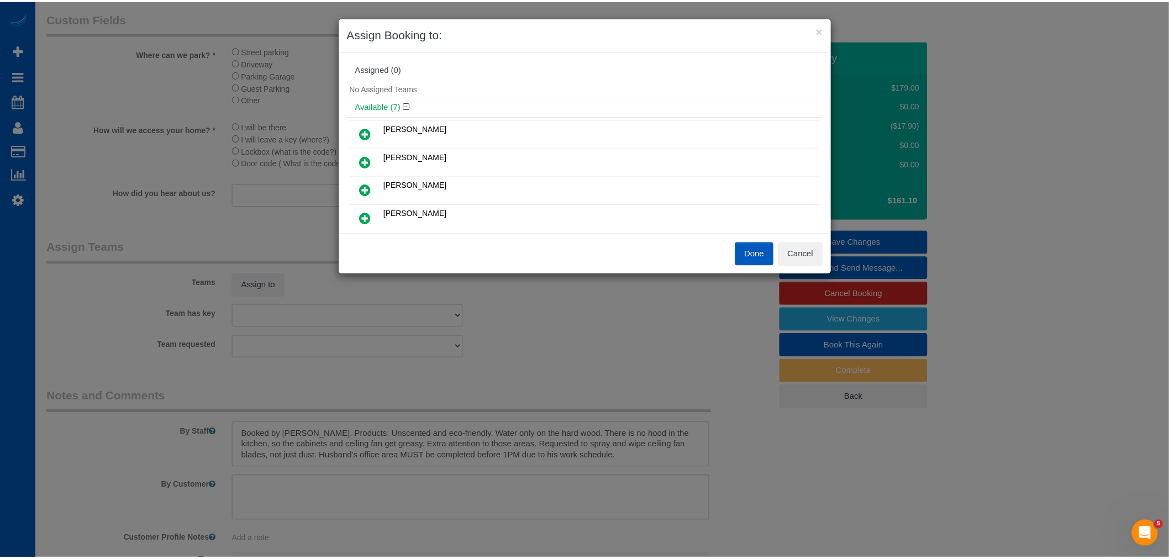
scroll to position [0, 0]
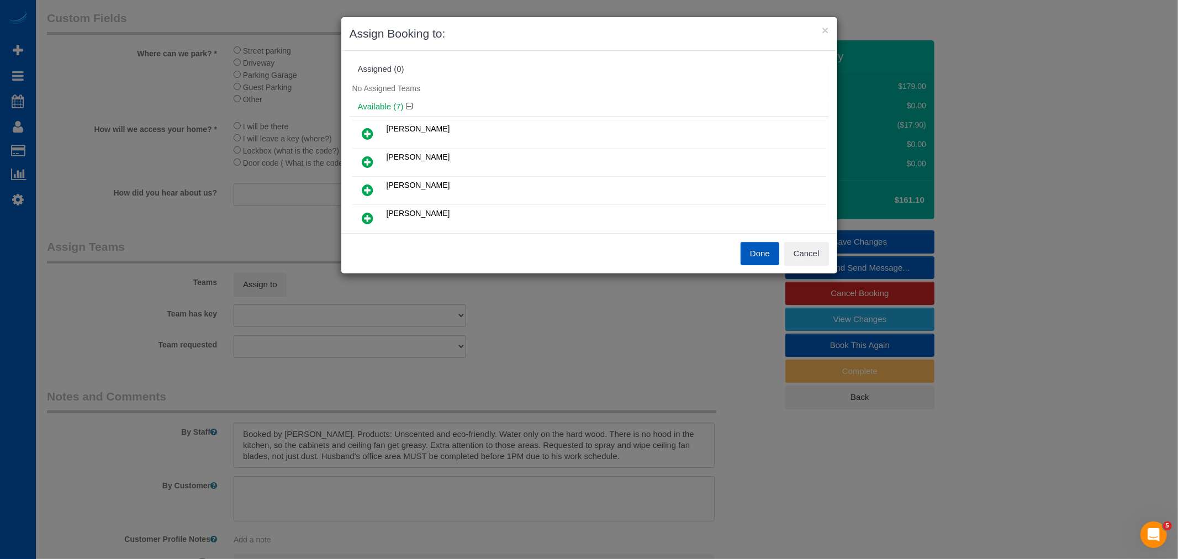
click at [362, 130] on icon at bounding box center [368, 133] width 12 height 13
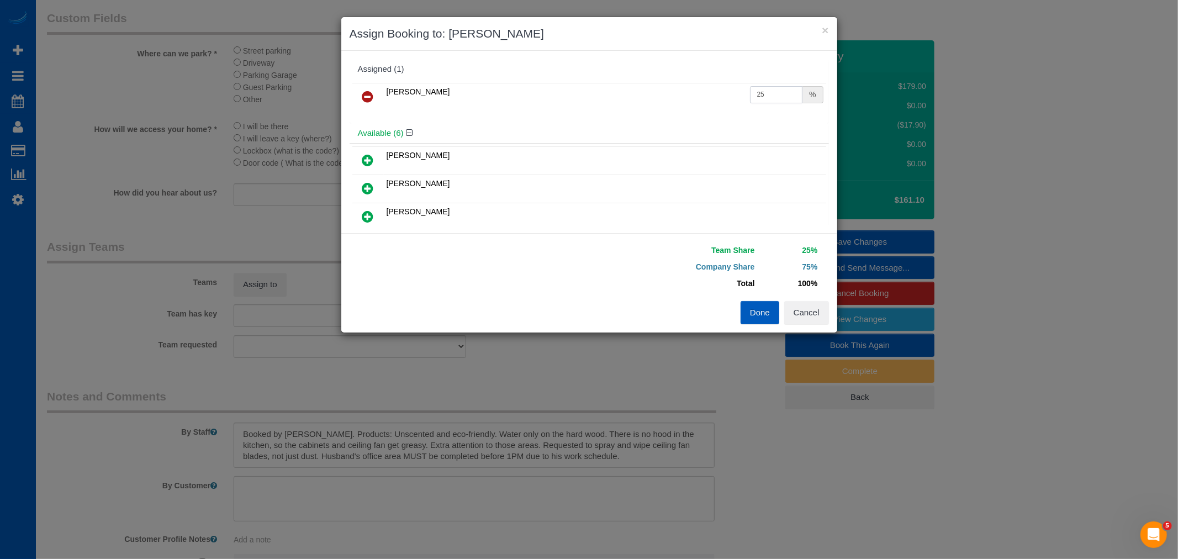
drag, startPoint x: 759, startPoint y: 94, endPoint x: 714, endPoint y: 93, distance: 45.3
click at [714, 93] on tr "[PERSON_NAME] 25 %" at bounding box center [589, 97] width 474 height 28
type input "55"
click at [761, 312] on button "Done" at bounding box center [760, 312] width 39 height 23
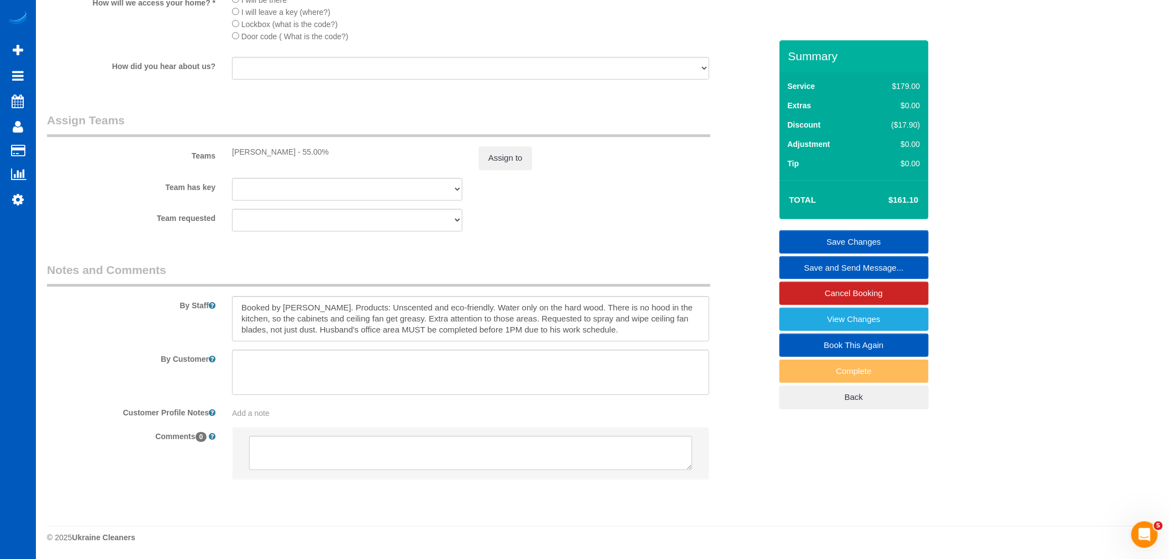
scroll to position [1432, 0]
click at [588, 346] on sui-booking-comments "By Staff By Customer Customer Profile Notes Add a note Comments 0" at bounding box center [409, 376] width 724 height 228
click at [583, 340] on textarea at bounding box center [470, 318] width 477 height 45
click at [312, 365] on textarea at bounding box center [470, 372] width 477 height 45
click at [315, 378] on textarea at bounding box center [470, 372] width 477 height 45
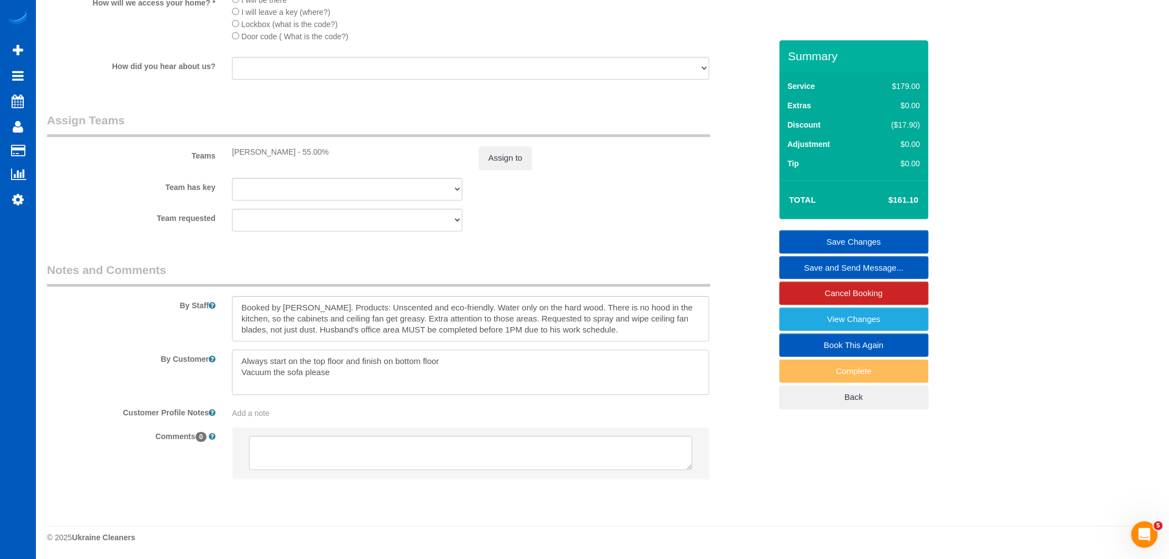
click at [238, 355] on textarea at bounding box center [470, 372] width 477 height 45
click at [251, 373] on textarea at bounding box center [470, 372] width 477 height 45
click at [241, 373] on textarea at bounding box center [470, 372] width 477 height 45
click at [235, 356] on textarea at bounding box center [470, 372] width 477 height 45
click at [247, 355] on textarea at bounding box center [470, 372] width 477 height 45
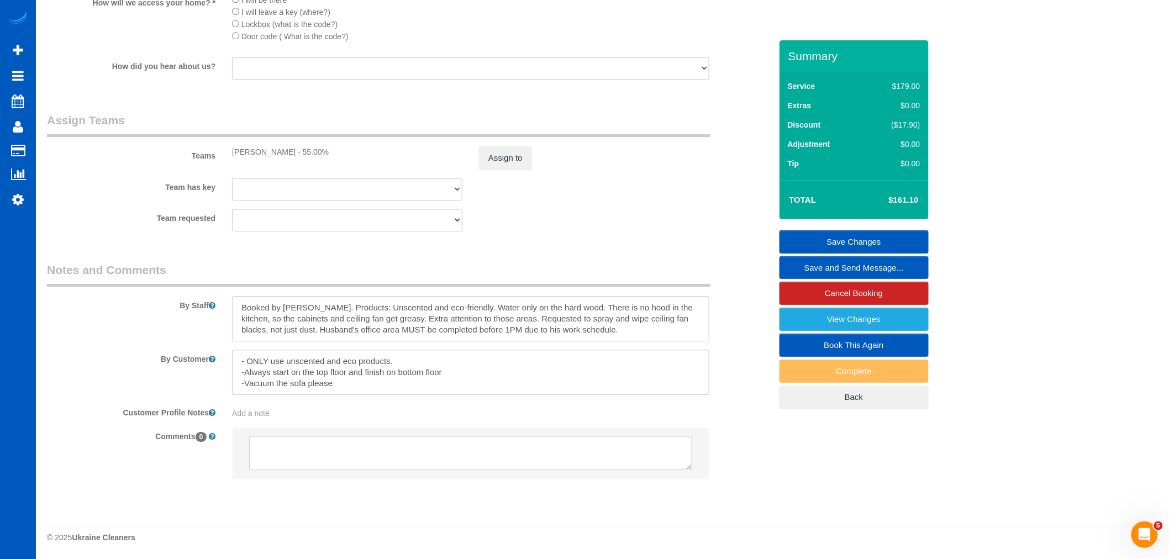
drag, startPoint x: 448, startPoint y: 302, endPoint x: 555, endPoint y: 310, distance: 106.3
click at [555, 310] on textarea at bounding box center [470, 318] width 477 height 45
click at [410, 367] on textarea at bounding box center [470, 372] width 477 height 45
click at [405, 355] on textarea at bounding box center [470, 372] width 477 height 45
paste textarea "Water only on the hard wood."
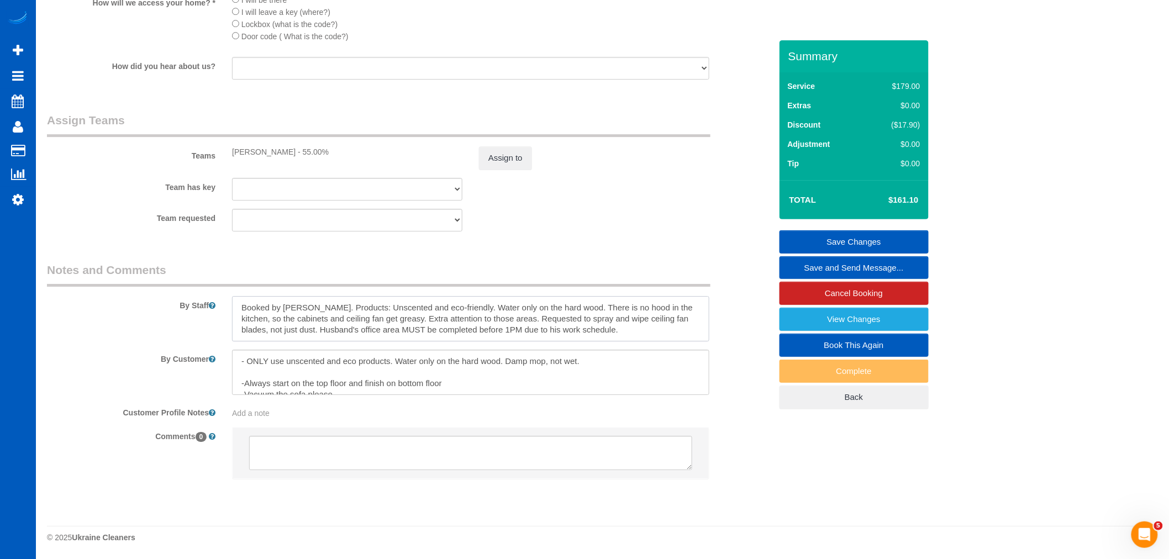
drag, startPoint x: 560, startPoint y: 304, endPoint x: 372, endPoint y: 321, distance: 188.5
click at [372, 321] on textarea at bounding box center [470, 318] width 477 height 45
click at [247, 373] on textarea at bounding box center [470, 372] width 477 height 45
paste textarea "There is no hood in the kitchen, so the cabinets and ceiling fan get greasy."
type textarea "- ONLY use unscented and eco products. Water only on the hard wood. Damp mop, n…"
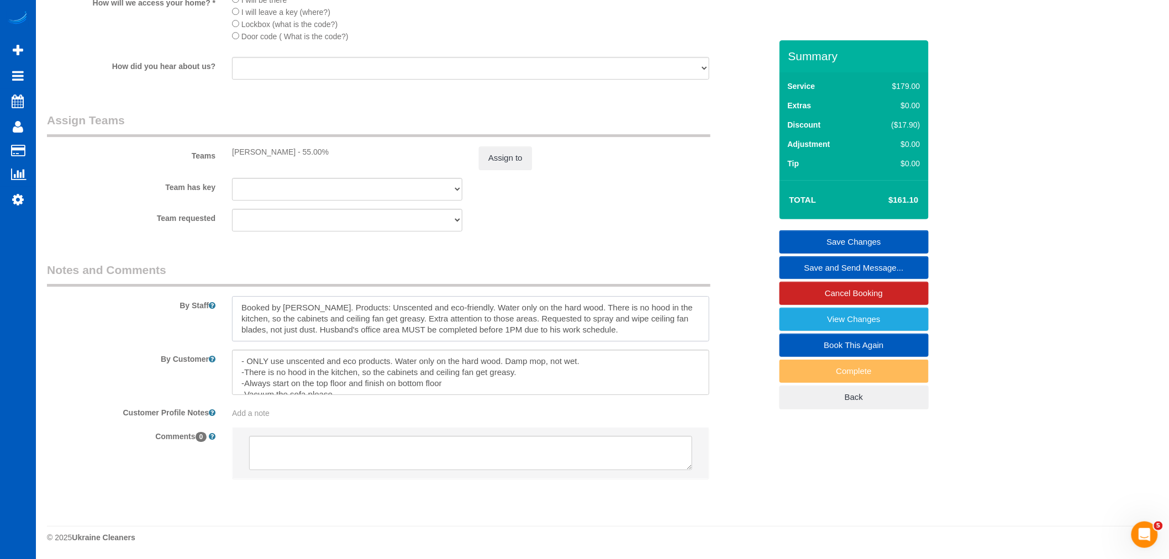
click at [241, 306] on textarea at bounding box center [470, 318] width 477 height 45
click at [256, 300] on textarea at bounding box center [470, 318] width 477 height 45
drag, startPoint x: 495, startPoint y: 319, endPoint x: 385, endPoint y: 316, distance: 110.5
click at [385, 316] on textarea at bounding box center [470, 318] width 477 height 45
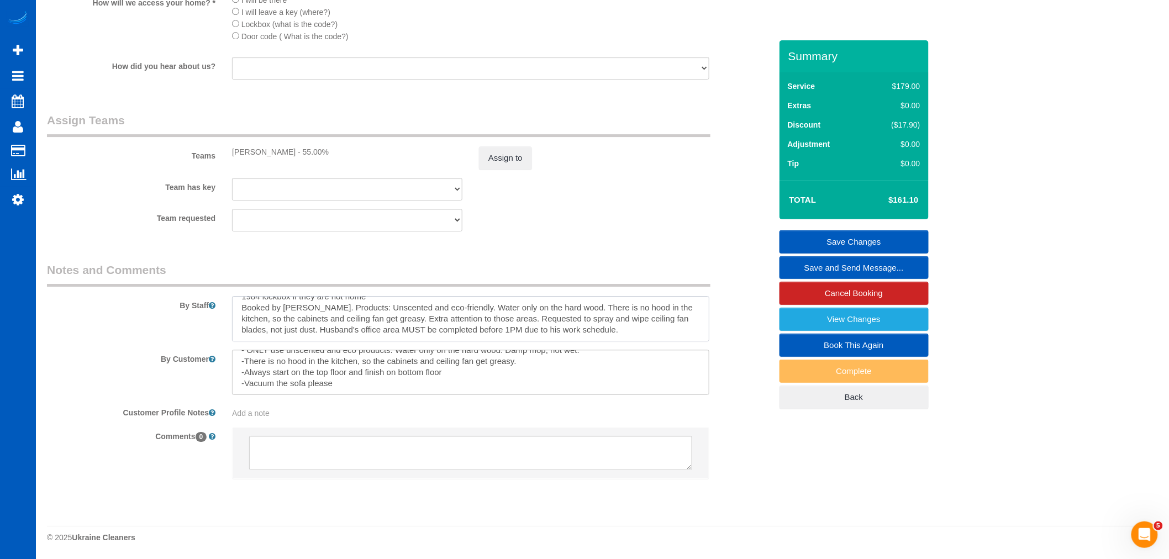
scroll to position [0, 0]
type textarea "1984 lockbox if they are not home Booked by [PERSON_NAME]. Products: Unscented …"
click at [539, 372] on textarea at bounding box center [470, 372] width 477 height 45
paste textarea "Extra attention to those areas"
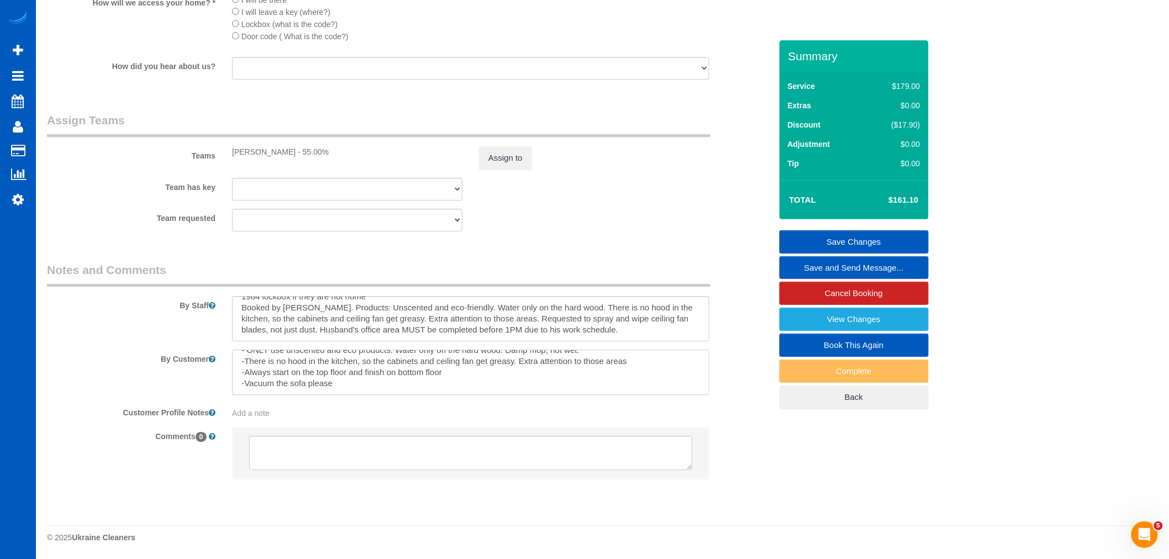
click at [367, 382] on textarea at bounding box center [470, 372] width 477 height 45
click at [260, 391] on textarea at bounding box center [470, 372] width 477 height 45
click at [266, 383] on textarea at bounding box center [470, 372] width 477 height 45
drag, startPoint x: 266, startPoint y: 383, endPoint x: 246, endPoint y: 384, distance: 19.9
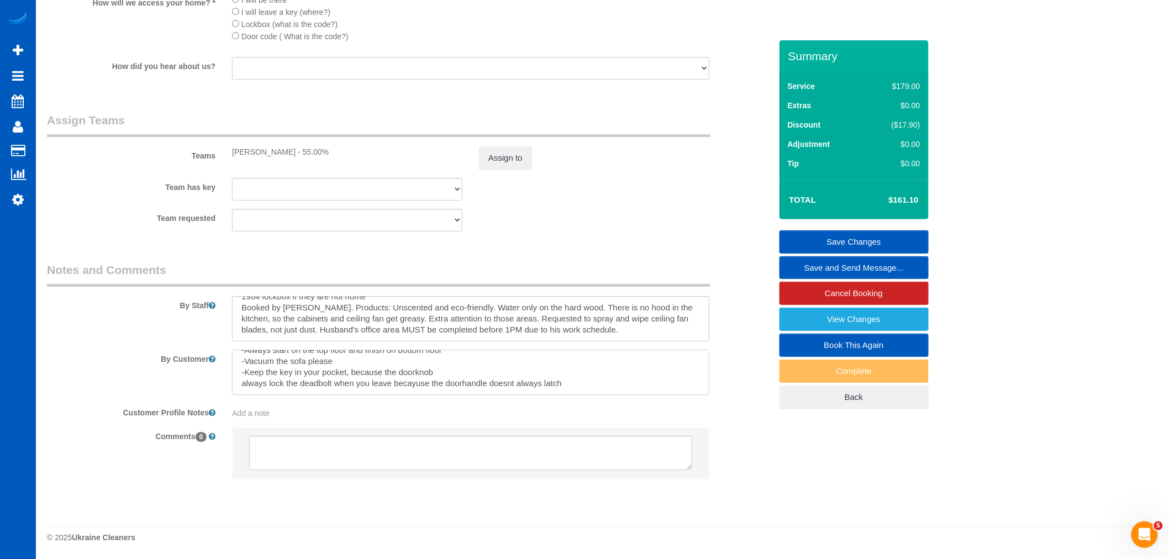
click at [246, 384] on textarea at bounding box center [470, 372] width 477 height 45
click at [238, 384] on textarea at bounding box center [470, 372] width 477 height 45
click at [245, 372] on textarea at bounding box center [470, 372] width 477 height 45
click at [453, 367] on textarea at bounding box center [470, 372] width 477 height 45
drag, startPoint x: 422, startPoint y: 384, endPoint x: 432, endPoint y: 384, distance: 9.9
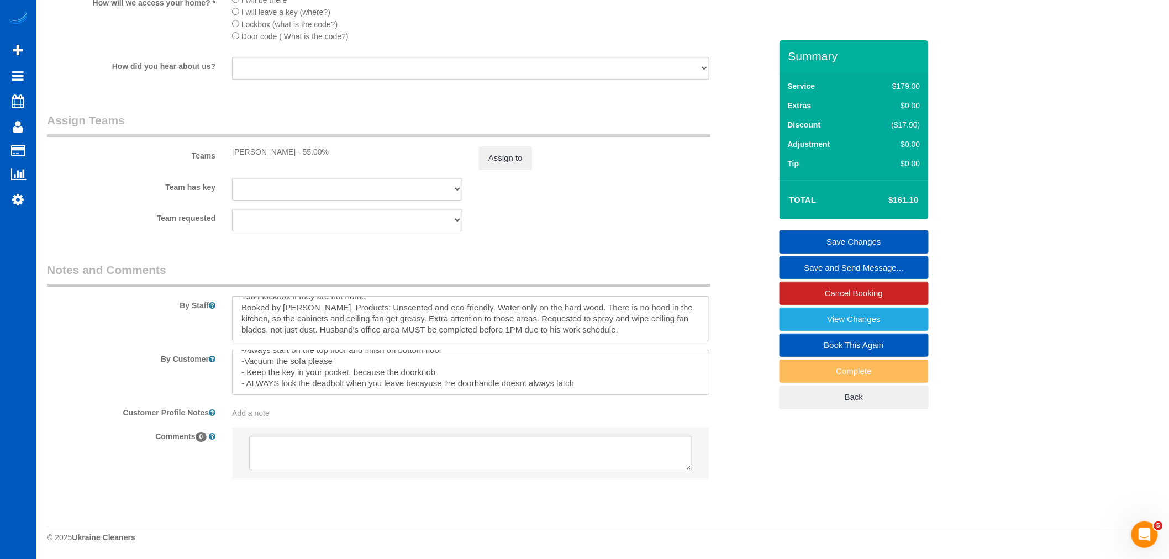
click at [432, 384] on textarea at bounding box center [470, 372] width 477 height 45
click at [426, 389] on textarea at bounding box center [470, 372] width 477 height 45
click at [427, 383] on textarea at bounding box center [470, 372] width 477 height 45
click at [521, 384] on textarea at bounding box center [470, 372] width 477 height 45
click at [520, 382] on textarea at bounding box center [470, 372] width 477 height 45
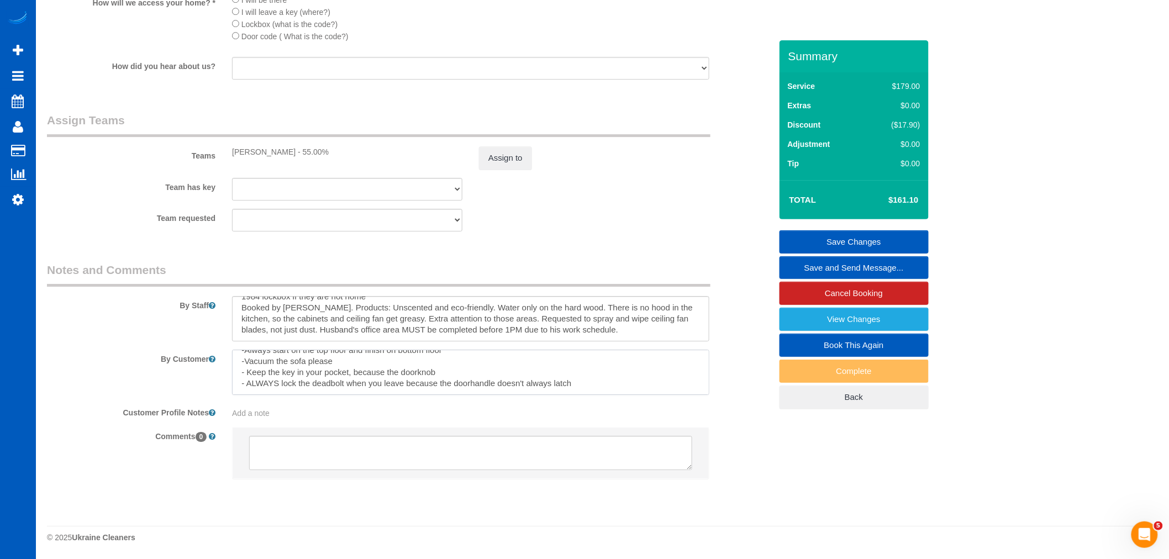
click at [578, 385] on textarea at bounding box center [470, 372] width 477 height 45
click at [244, 361] on textarea at bounding box center [470, 372] width 477 height 45
click at [245, 382] on textarea at bounding box center [470, 372] width 477 height 45
click at [245, 371] on textarea at bounding box center [470, 372] width 477 height 45
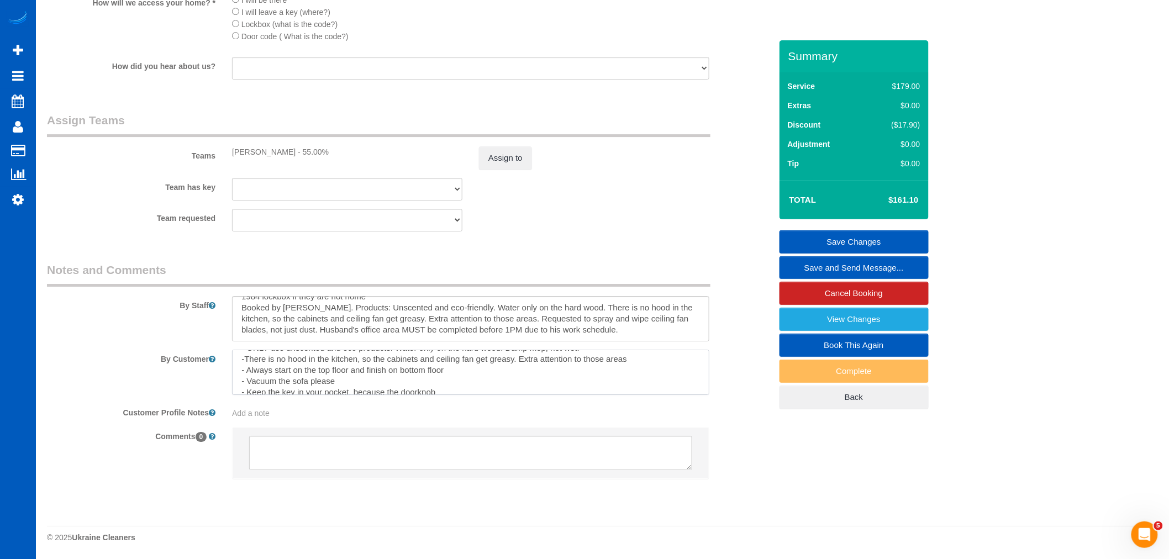
scroll to position [33, 0]
click at [597, 383] on textarea at bounding box center [470, 372] width 477 height 45
click at [601, 383] on textarea at bounding box center [470, 372] width 477 height 45
click at [246, 374] on textarea at bounding box center [470, 372] width 477 height 45
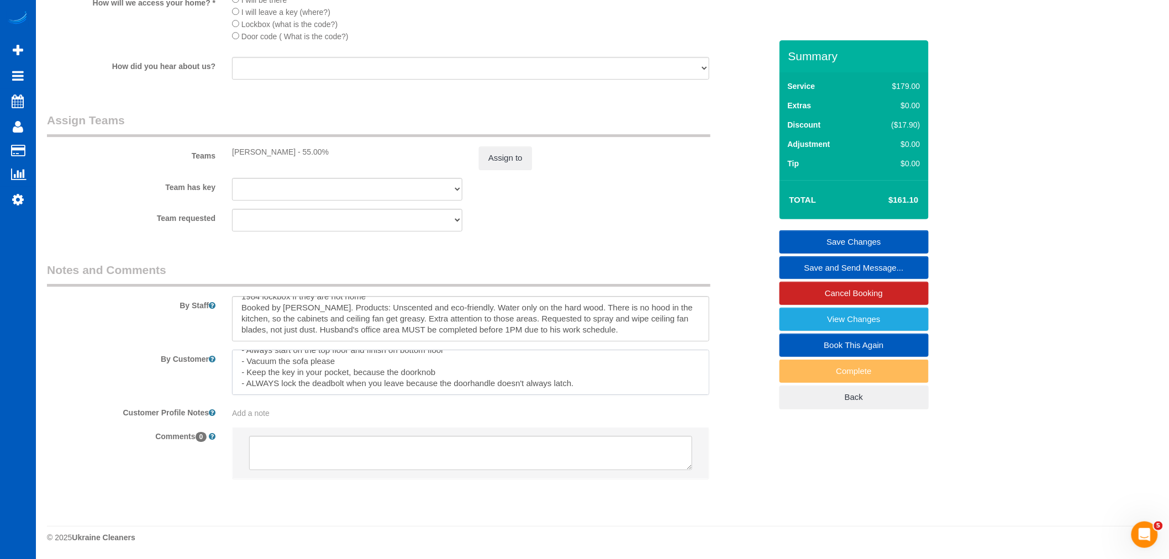
scroll to position [17, 0]
drag, startPoint x: 340, startPoint y: 372, endPoint x: 296, endPoint y: 374, distance: 44.2
click at [296, 374] on textarea at bounding box center [470, 372] width 477 height 45
click at [631, 384] on textarea at bounding box center [470, 372] width 477 height 45
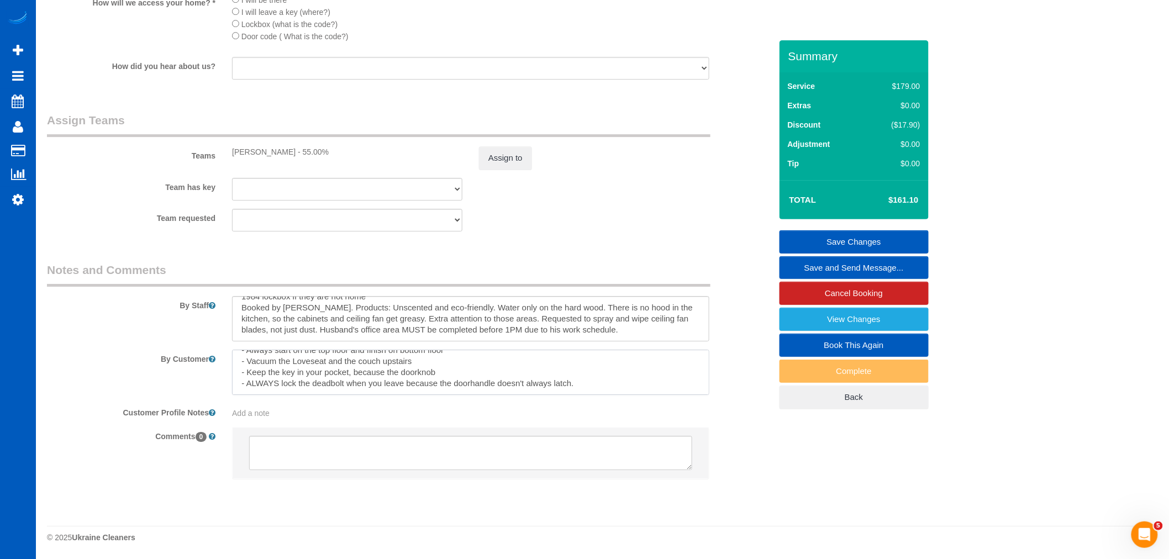
click at [631, 388] on textarea at bounding box center [470, 372] width 477 height 45
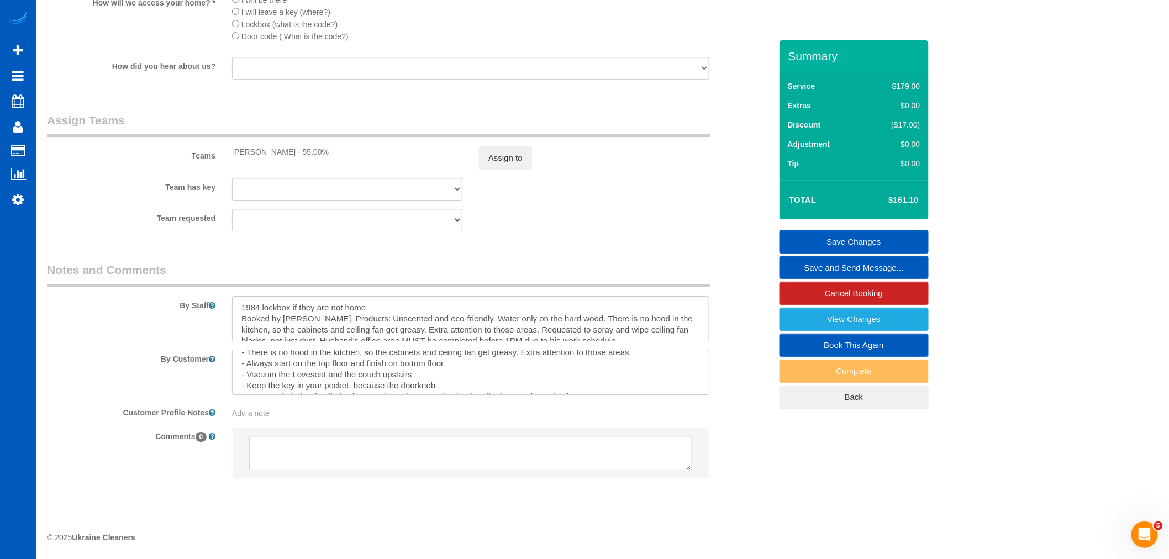
scroll to position [0, 0]
drag, startPoint x: 291, startPoint y: 360, endPoint x: 296, endPoint y: 360, distance: 5.6
click at [296, 360] on textarea at bounding box center [470, 372] width 477 height 45
click at [296, 388] on textarea at bounding box center [470, 372] width 477 height 45
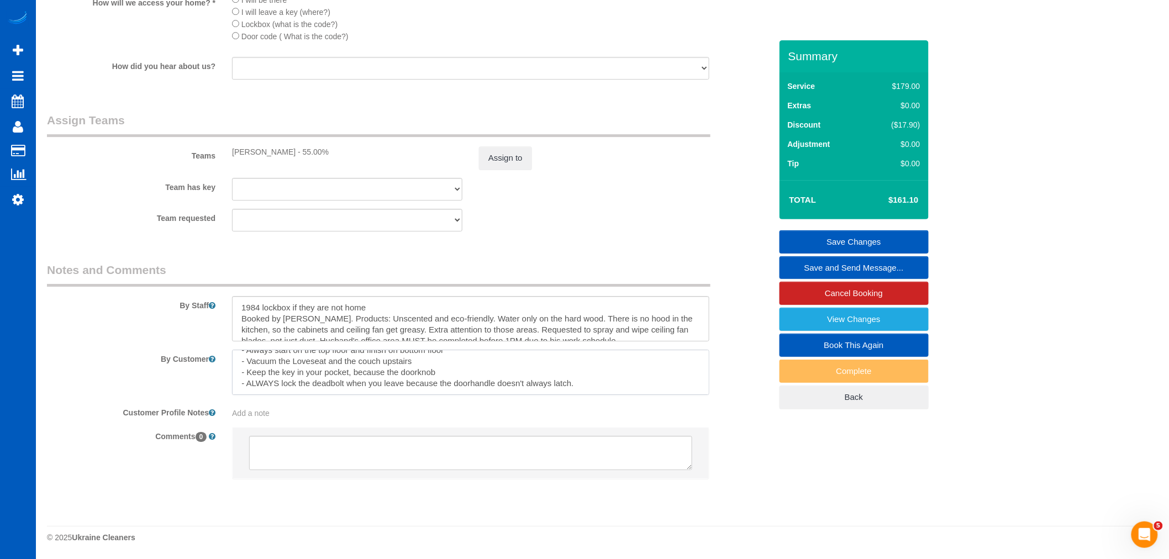
click at [300, 362] on textarea at bounding box center [470, 372] width 477 height 45
click at [291, 362] on textarea at bounding box center [470, 372] width 477 height 45
drag, startPoint x: 551, startPoint y: 315, endPoint x: 274, endPoint y: 336, distance: 277.5
click at [274, 336] on textarea at bounding box center [470, 318] width 477 height 45
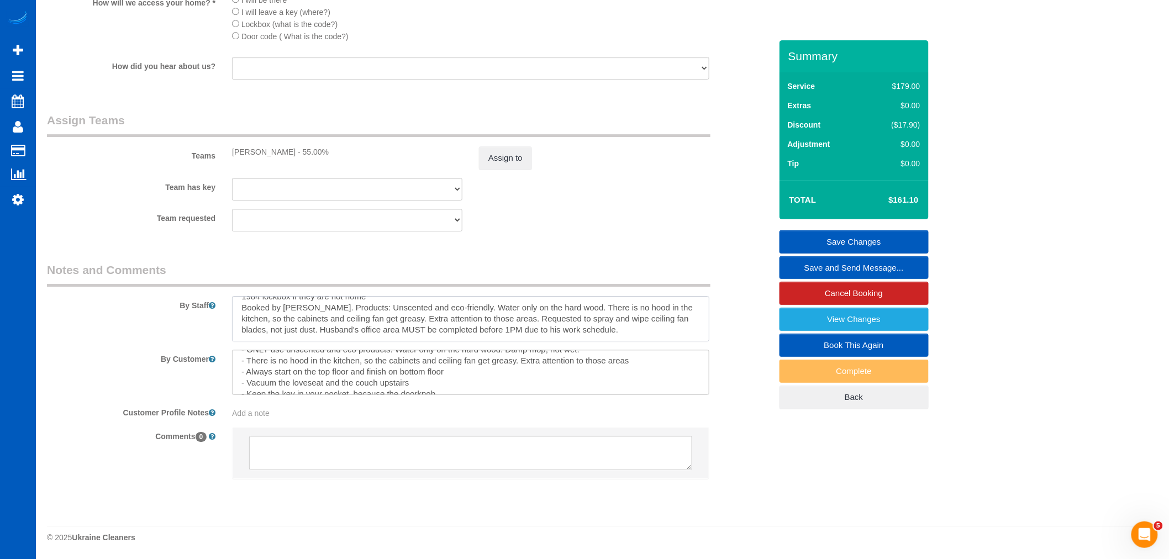
scroll to position [0, 0]
click at [448, 383] on textarea at bounding box center [470, 372] width 477 height 45
click at [642, 372] on textarea at bounding box center [470, 372] width 477 height 45
paste textarea "spray and wipe ceiling fan blades, not just dust."
click at [243, 386] on textarea at bounding box center [470, 372] width 477 height 45
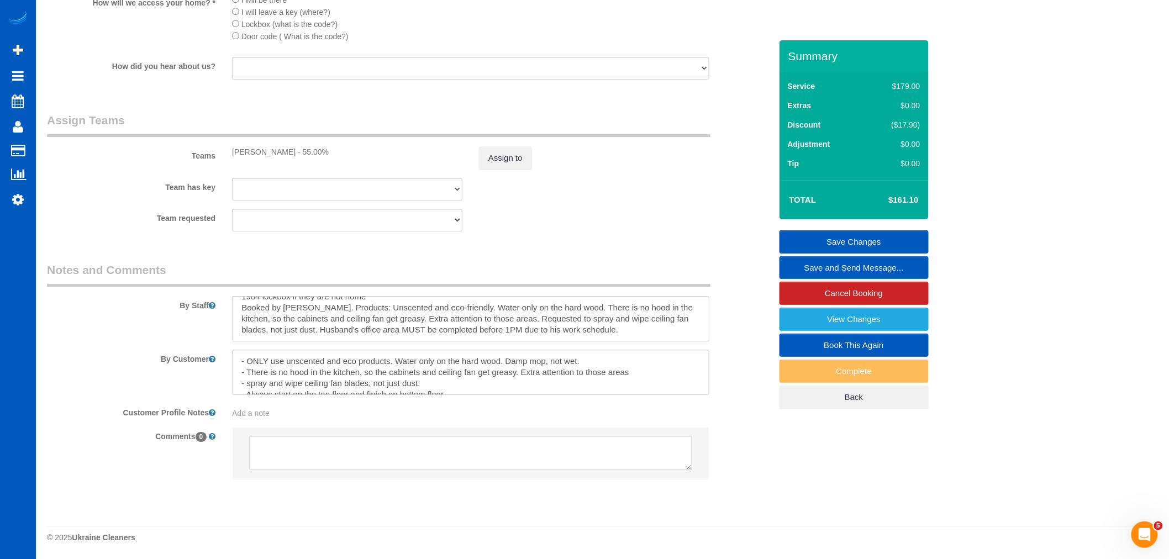
drag, startPoint x: 275, startPoint y: 331, endPoint x: 291, endPoint y: 331, distance: 15.5
click at [291, 331] on textarea at bounding box center [470, 318] width 477 height 45
click at [279, 331] on textarea at bounding box center [470, 318] width 477 height 45
drag, startPoint x: 278, startPoint y: 331, endPoint x: 621, endPoint y: 336, distance: 343.6
click at [621, 336] on textarea at bounding box center [470, 318] width 477 height 45
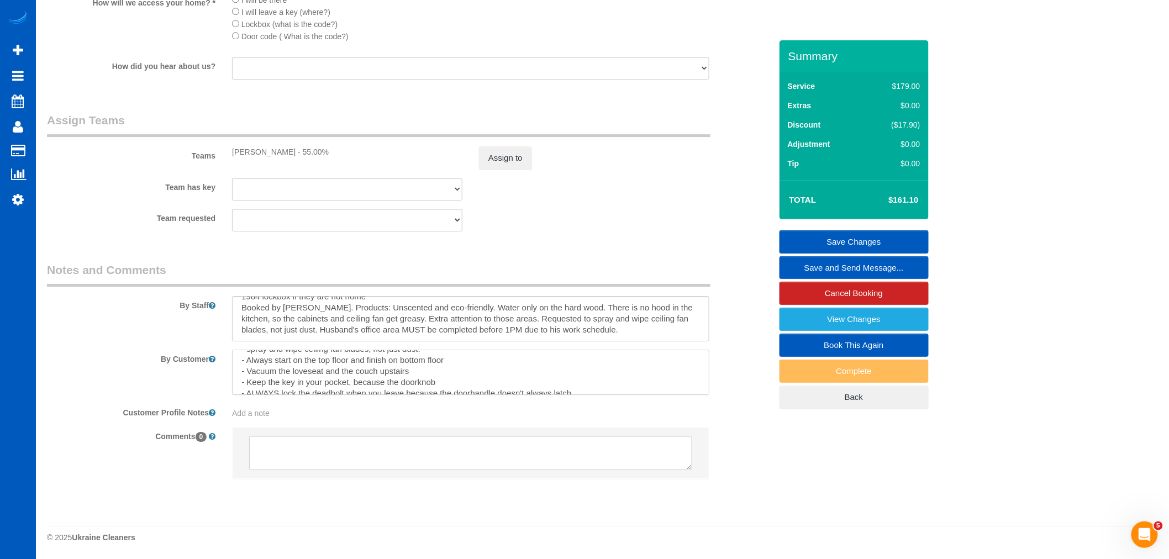
scroll to position [36, 0]
click at [461, 366] on textarea at bounding box center [470, 372] width 477 height 45
click at [462, 363] on textarea at bounding box center [470, 372] width 477 height 45
click at [452, 347] on sui-booking-comments "By Staff By Customer Customer Profile Notes Add a note Comments 0" at bounding box center [409, 376] width 724 height 228
click at [455, 356] on textarea at bounding box center [470, 372] width 477 height 45
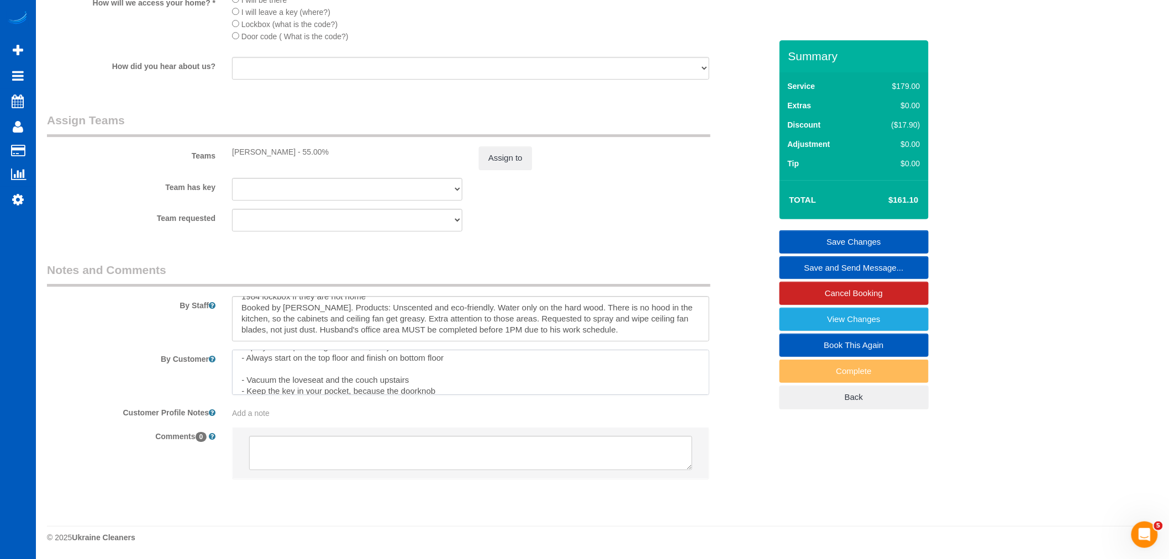
paste textarea "Husband's office area MUST be completed before 1PM due to his work schedule."
click at [244, 372] on textarea at bounding box center [470, 372] width 477 height 45
click at [470, 385] on textarea at bounding box center [470, 372] width 477 height 45
click at [444, 373] on textarea at bounding box center [470, 372] width 477 height 45
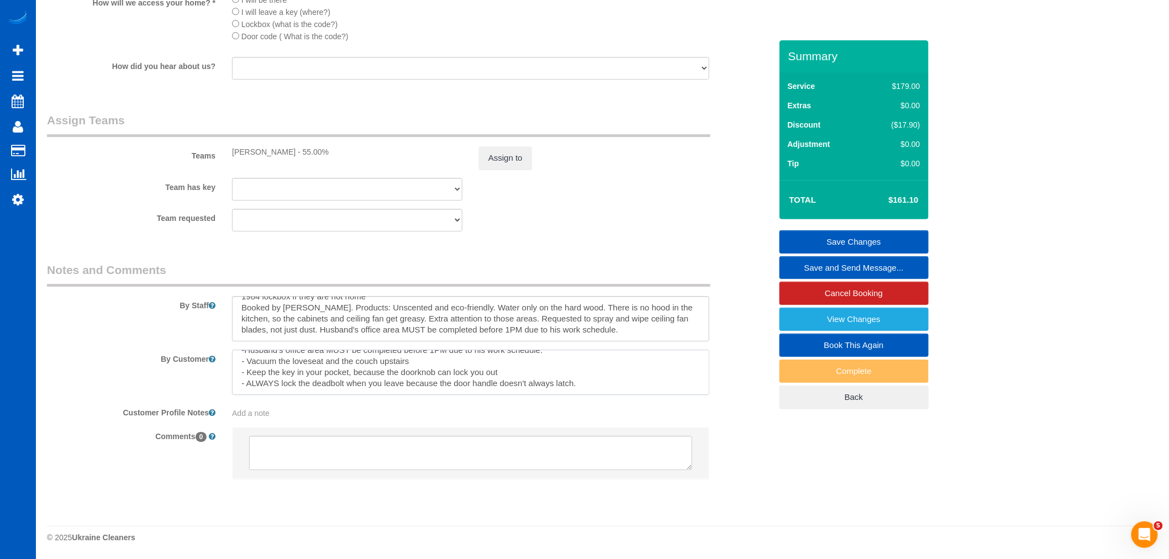
drag, startPoint x: 250, startPoint y: 386, endPoint x: 251, endPoint y: 371, distance: 15.0
click at [251, 371] on textarea at bounding box center [470, 372] width 477 height 45
click at [505, 372] on textarea at bounding box center [470, 372] width 477 height 45
drag, startPoint x: 249, startPoint y: 383, endPoint x: 252, endPoint y: 374, distance: 10.0
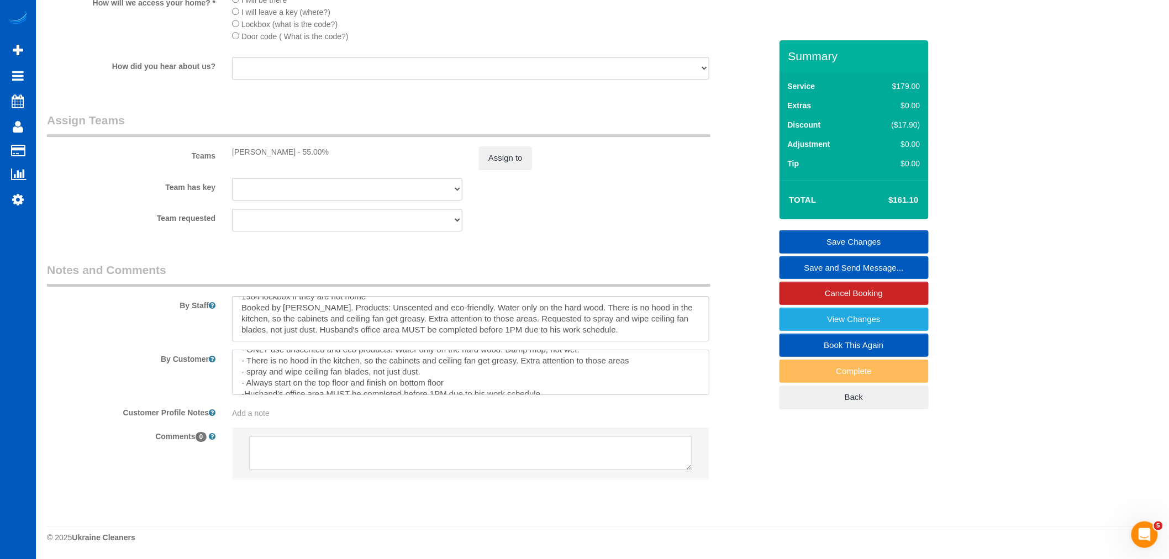
click at [252, 374] on textarea at bounding box center [470, 372] width 477 height 45
click at [245, 352] on textarea at bounding box center [470, 372] width 477 height 45
type textarea "- ONLY use unscented and eco products. Water only on the hard wood. Damp mop, n…"
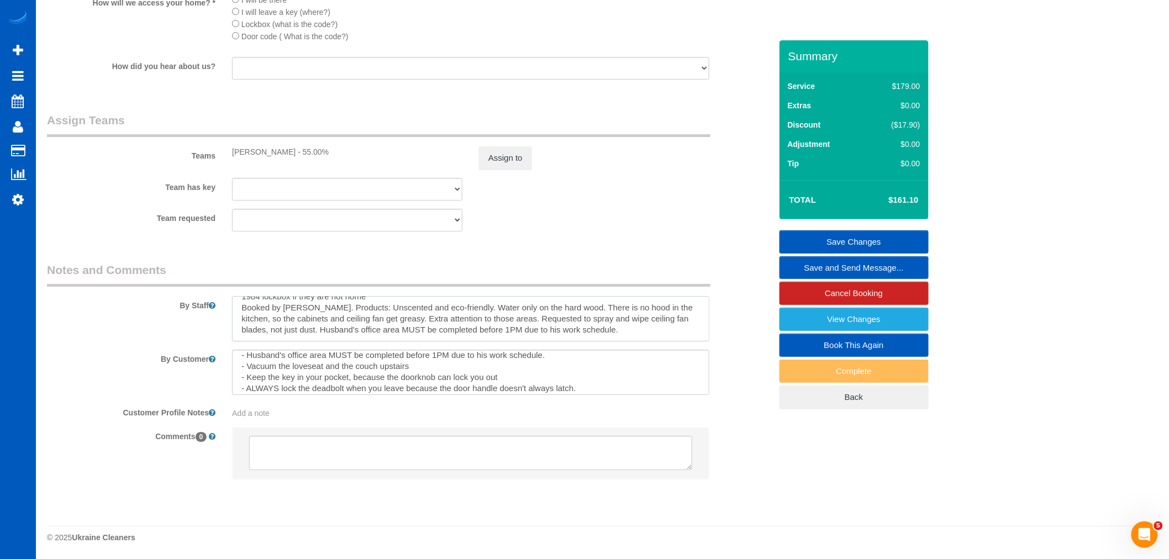
scroll to position [0, 0]
drag, startPoint x: 593, startPoint y: 335, endPoint x: 221, endPoint y: 316, distance: 372.7
click at [221, 316] on div "By Staff" at bounding box center [409, 302] width 741 height 80
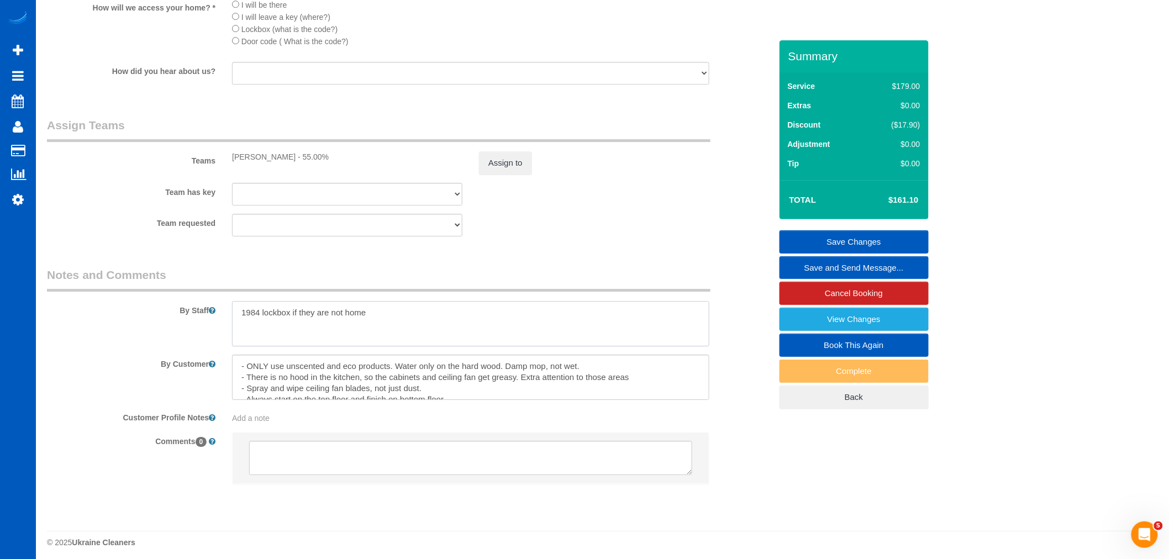
scroll to position [1432, 0]
click at [423, 324] on textarea at bounding box center [470, 318] width 477 height 45
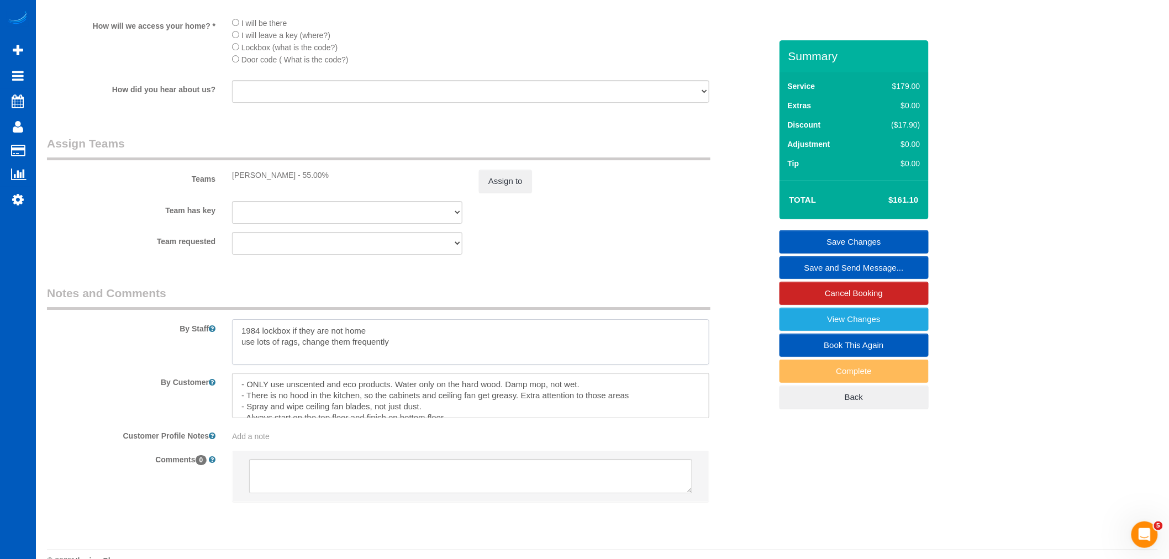
scroll to position [1370, 0]
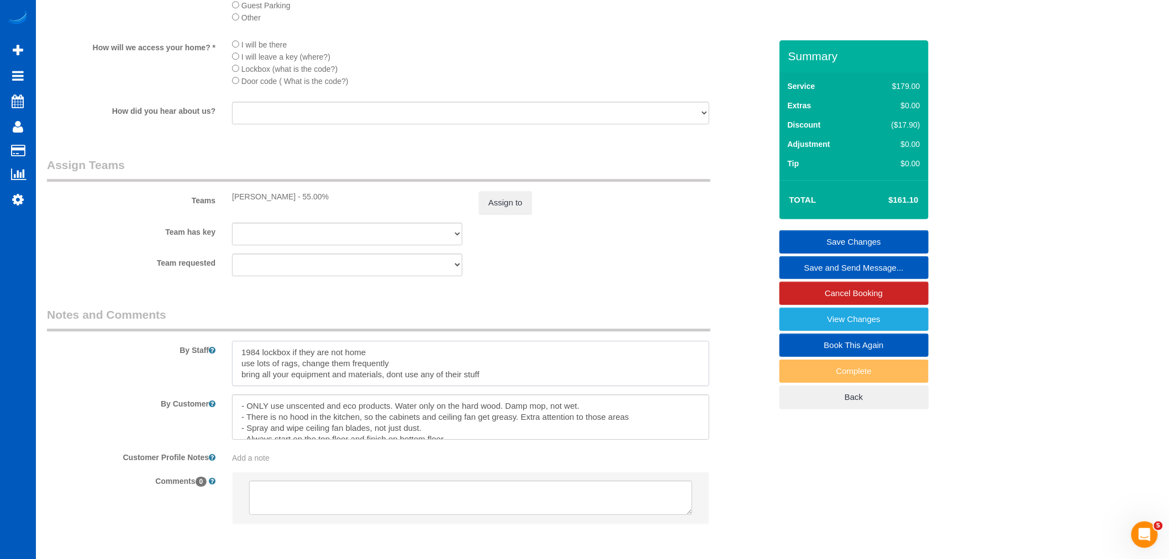
click at [399, 386] on textarea at bounding box center [470, 363] width 477 height 45
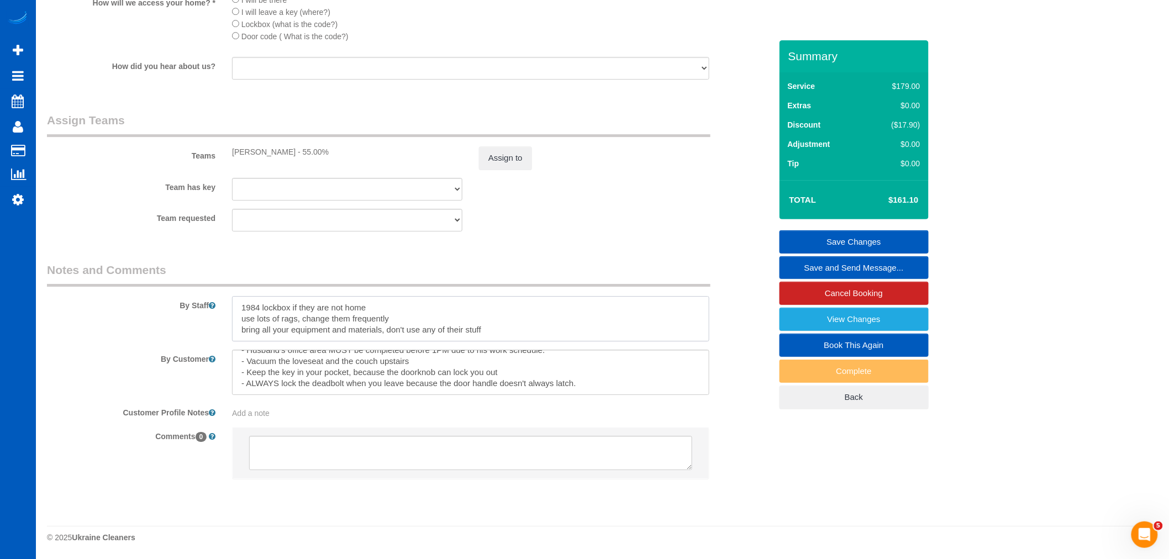
scroll to position [1432, 0]
type textarea "1984 lockbox if they are not home use lots of rags, change them frequently brin…"
click at [620, 361] on textarea at bounding box center [470, 372] width 477 height 45
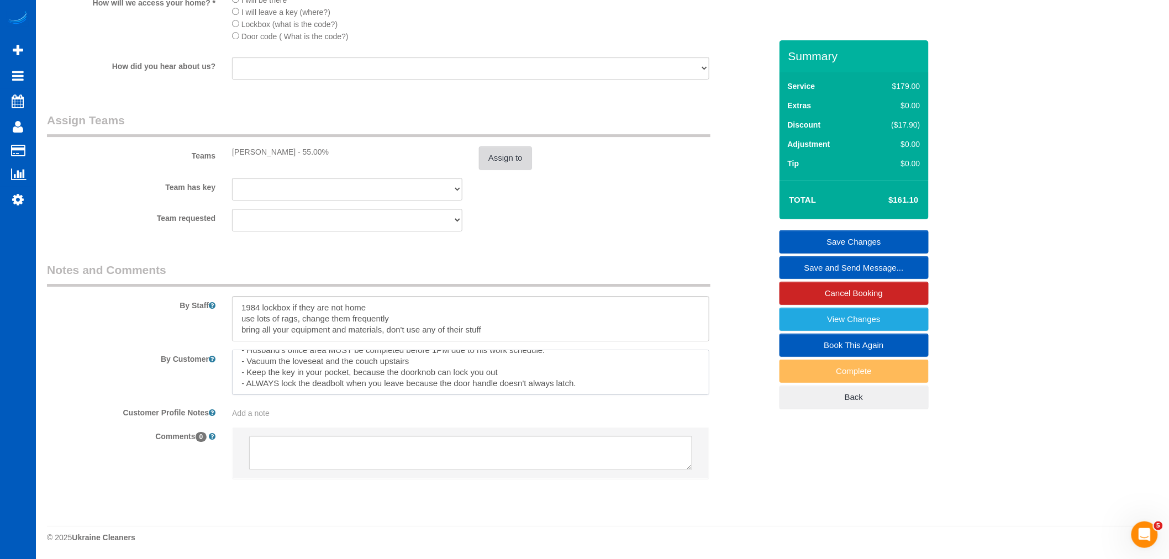
type textarea "- ONLY use unscented and eco products. Water only on the hard wood. Damp mop, n…"
click at [509, 158] on button "Assign to" at bounding box center [505, 157] width 53 height 23
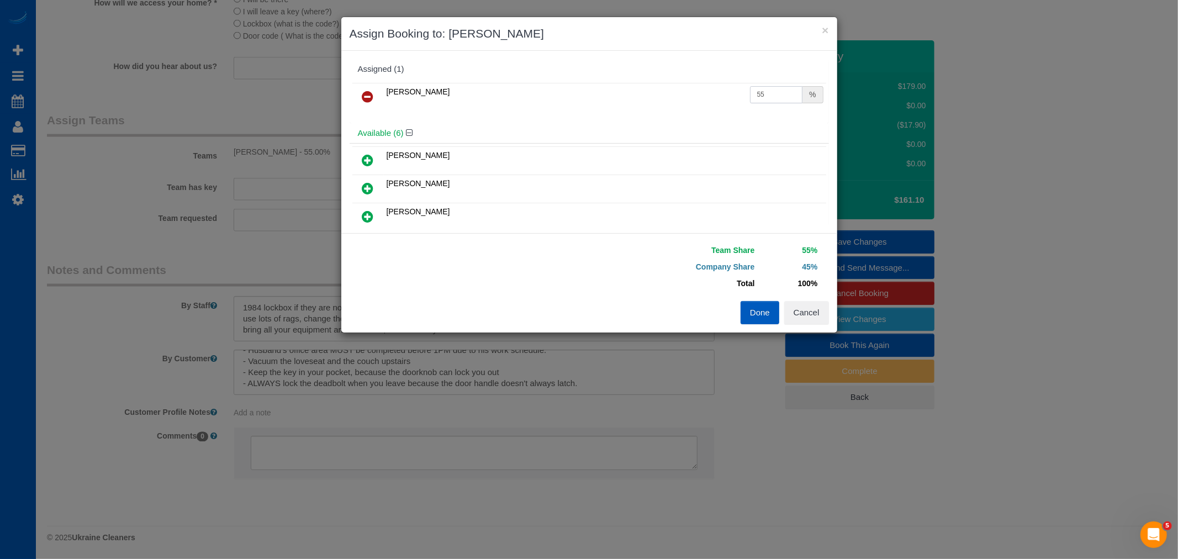
drag, startPoint x: 779, startPoint y: 95, endPoint x: 230, endPoint y: 20, distance: 554.1
click at [257, 23] on div "× Assign Booking to: [PERSON_NAME] Assigned (1) [PERSON_NAME] 55 % Available (6…" at bounding box center [589, 279] width 1178 height 559
type input "60"
click at [748, 325] on div "Team Share 60% Company Share 40% Total 100% Warning: The Company share is 0%. I…" at bounding box center [589, 282] width 496 height 99
click at [760, 323] on button "Done" at bounding box center [760, 312] width 39 height 23
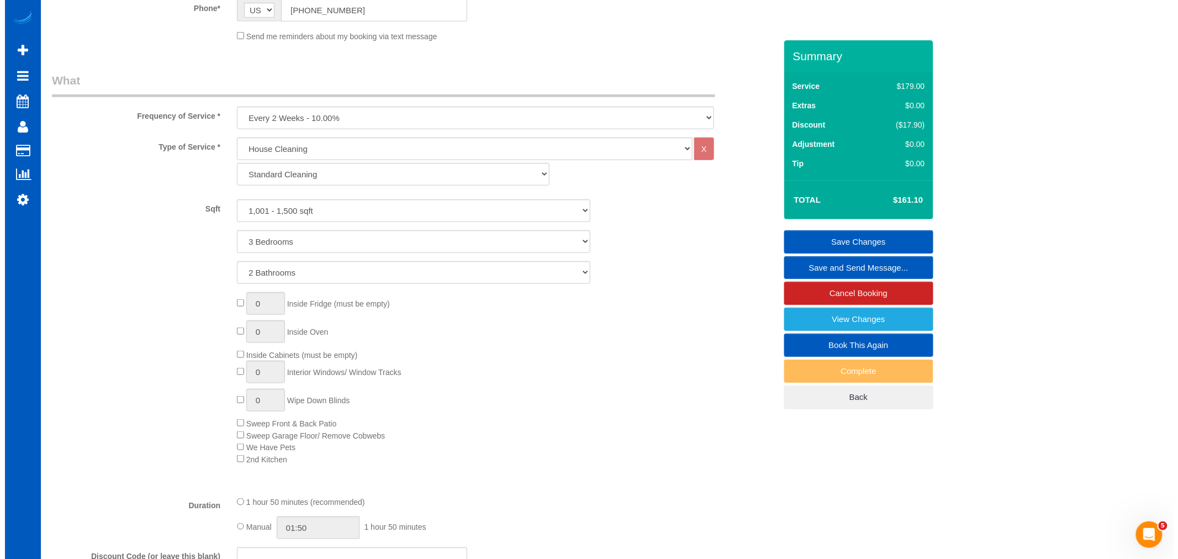
scroll to position [204, 0]
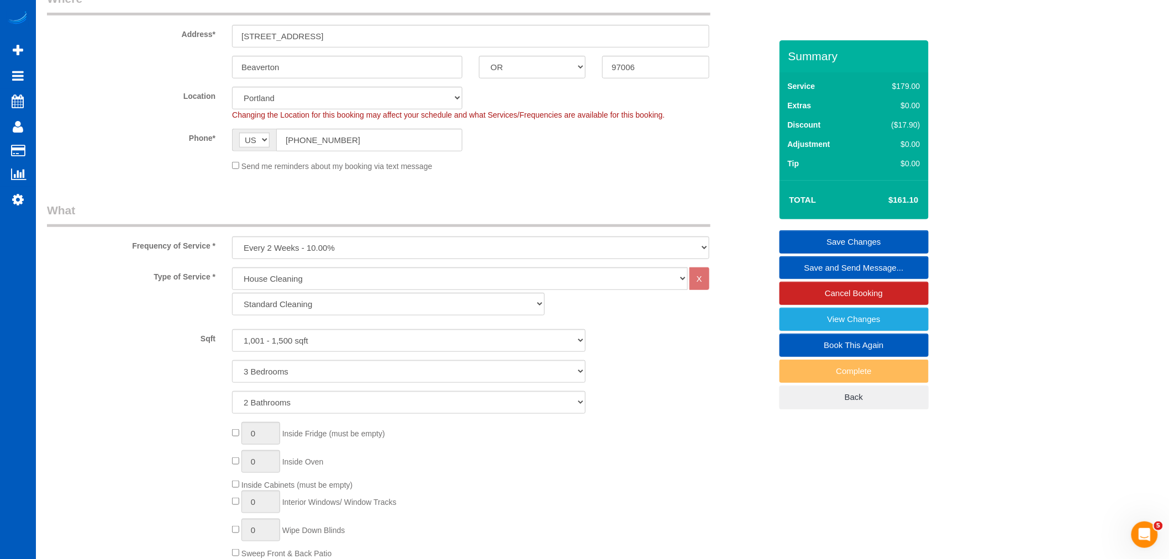
click at [847, 275] on link "Save and Send Message..." at bounding box center [853, 267] width 149 height 23
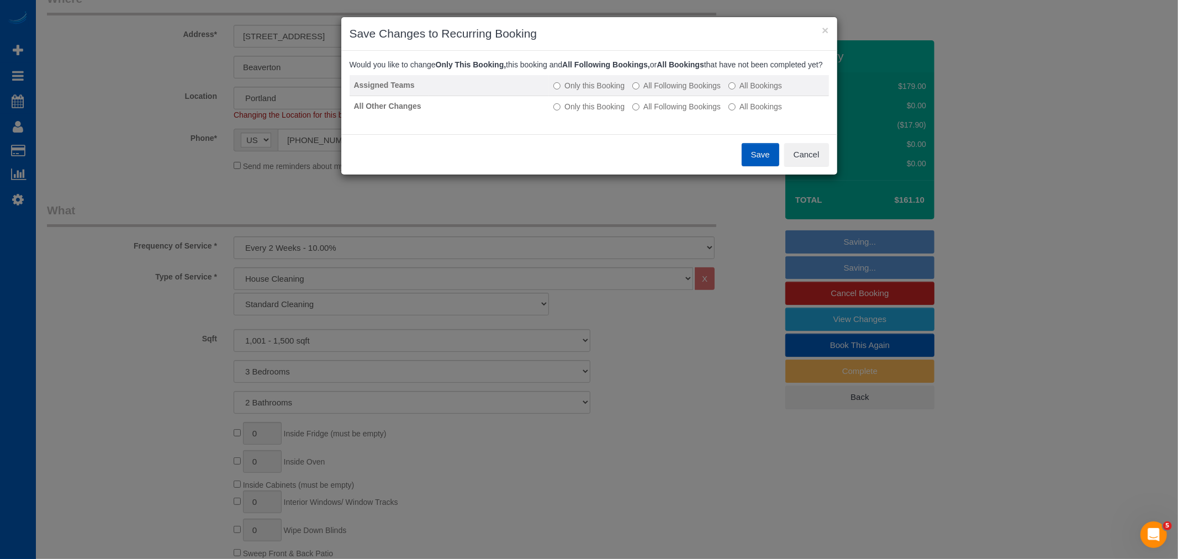
click at [668, 91] on label "All Following Bookings" at bounding box center [676, 85] width 88 height 11
click at [672, 110] on label "All Following Bookings" at bounding box center [676, 106] width 88 height 11
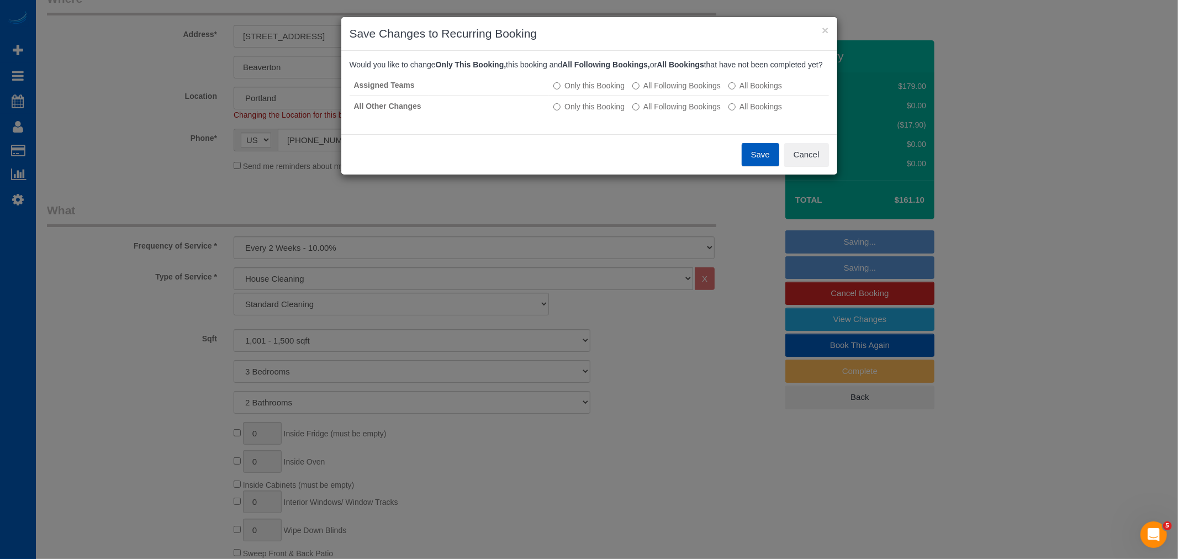
click at [761, 166] on button "Save" at bounding box center [761, 154] width 38 height 23
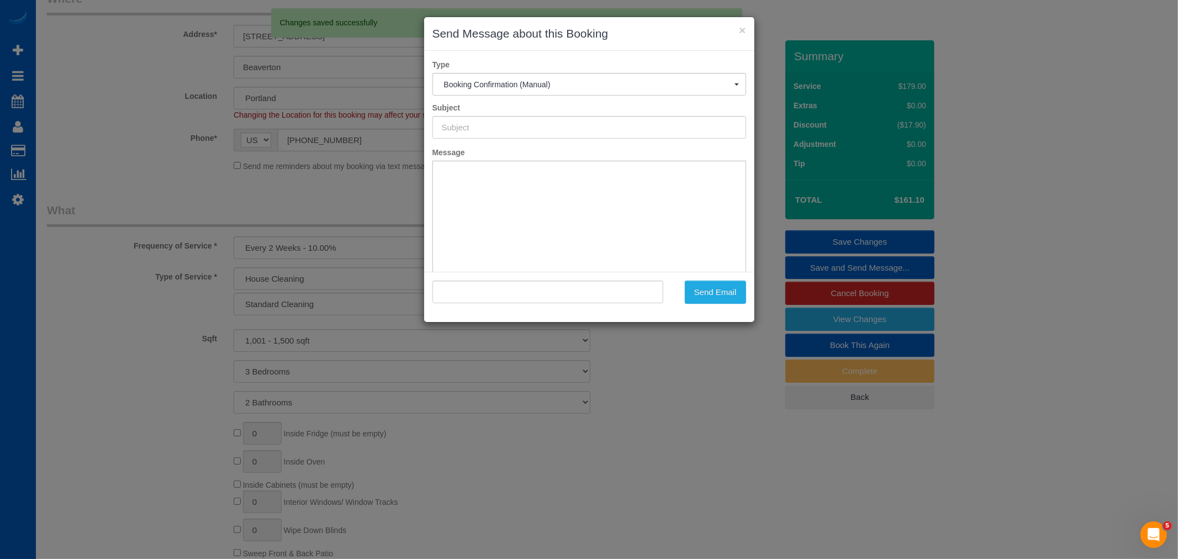
type input "Cleaning Service Confirmed!"
type input ""[PERSON_NAME]" <[EMAIL_ADDRESS][DOMAIN_NAME]>"
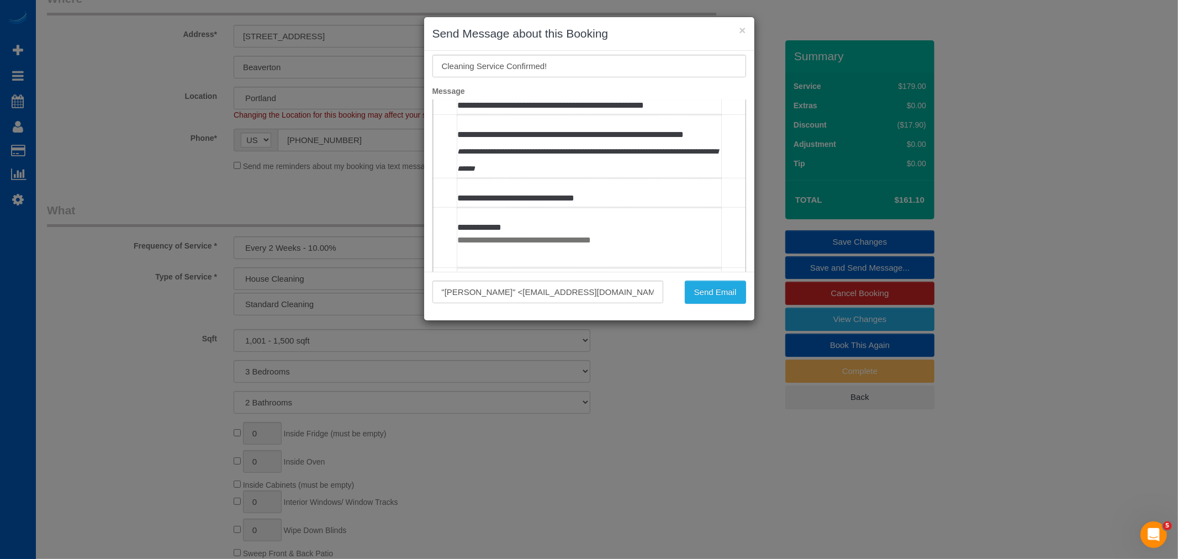
scroll to position [245, 0]
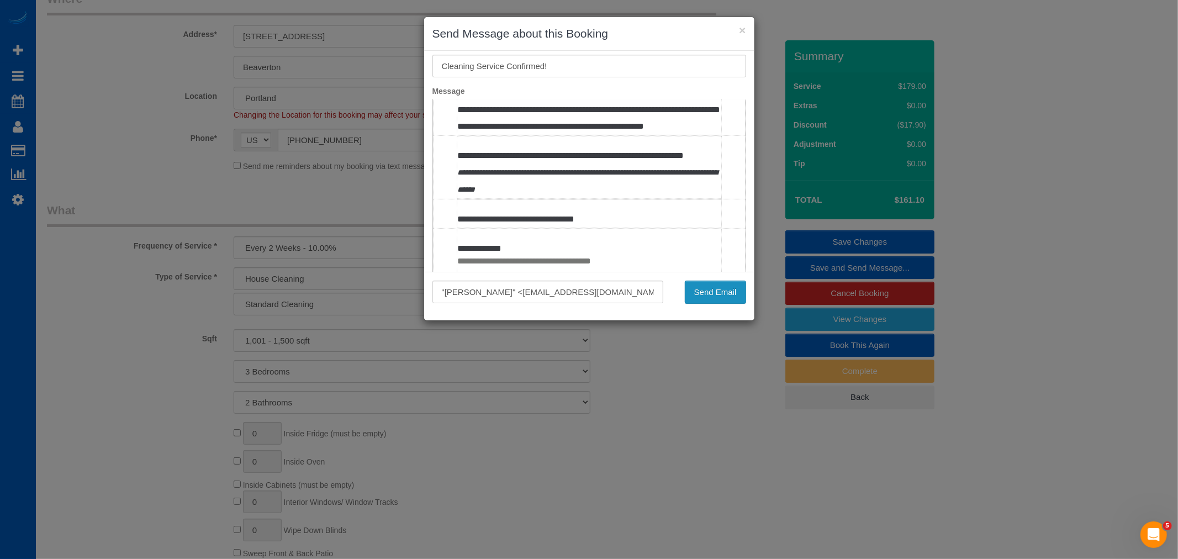
click at [744, 297] on button "Send Email" at bounding box center [715, 292] width 61 height 23
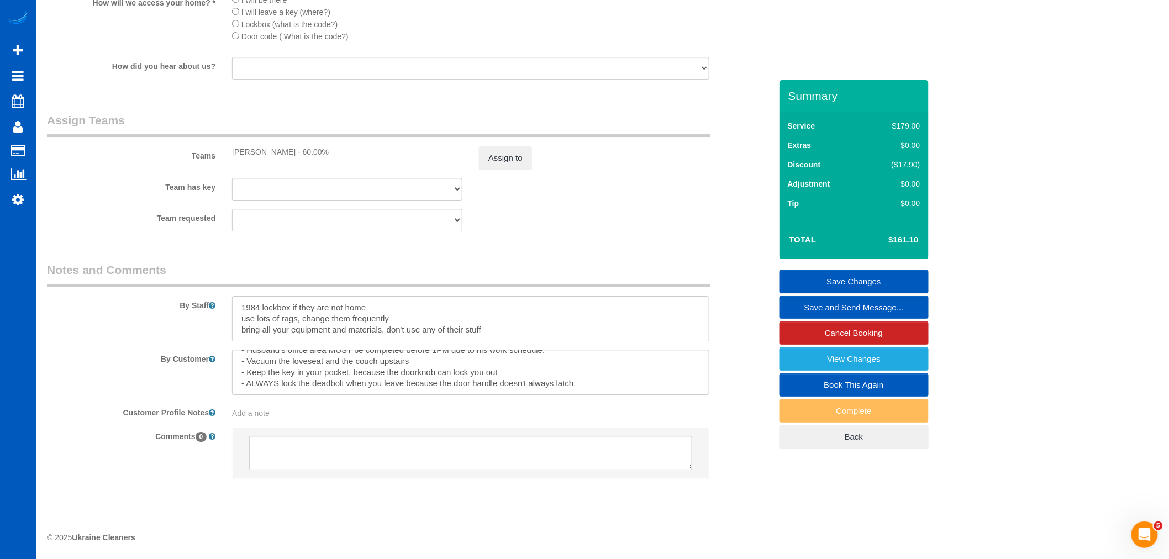
scroll to position [1471, 0]
click at [503, 333] on textarea at bounding box center [470, 318] width 477 height 45
click at [308, 340] on textarea at bounding box center [470, 318] width 477 height 45
click at [253, 339] on textarea at bounding box center [470, 318] width 477 height 45
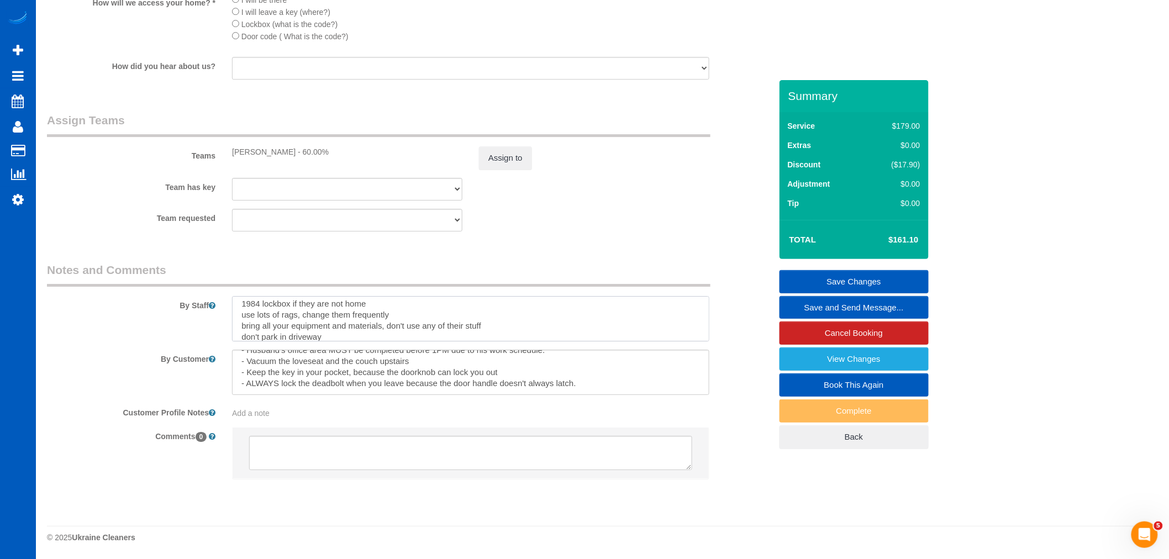
type textarea "1984 lockbox if they are not home use lots of rags, change them frequently brin…"
click at [888, 276] on link "Save Changes" at bounding box center [853, 281] width 149 height 23
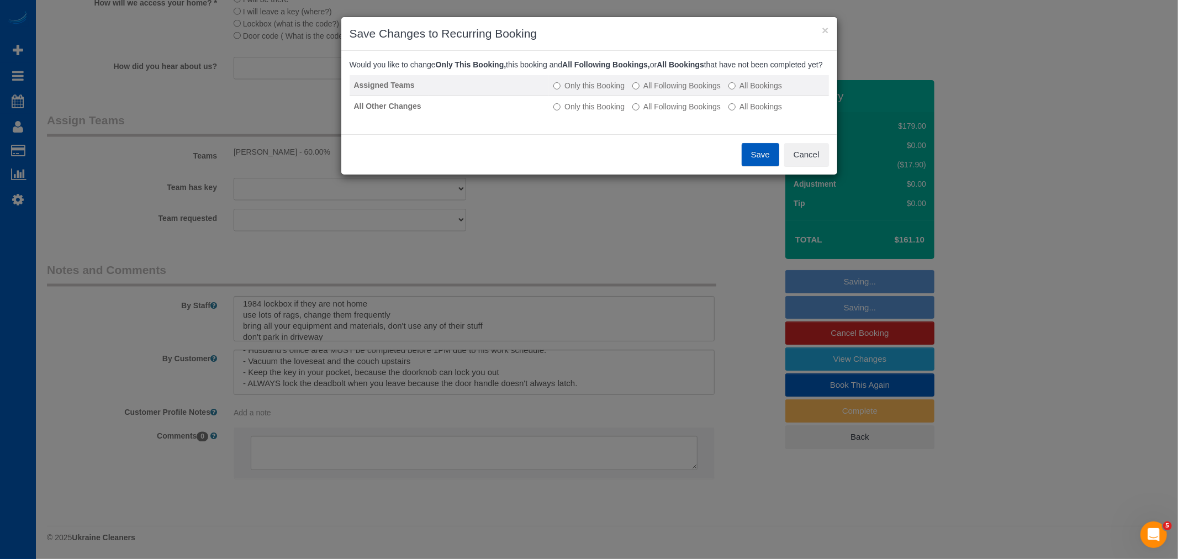
click at [651, 96] on td "Only this Booking All Following Bookings All Bookings" at bounding box center [688, 85] width 279 height 21
click at [653, 91] on label "All Following Bookings" at bounding box center [676, 85] width 88 height 11
click at [662, 112] on label "All Following Bookings" at bounding box center [676, 106] width 88 height 11
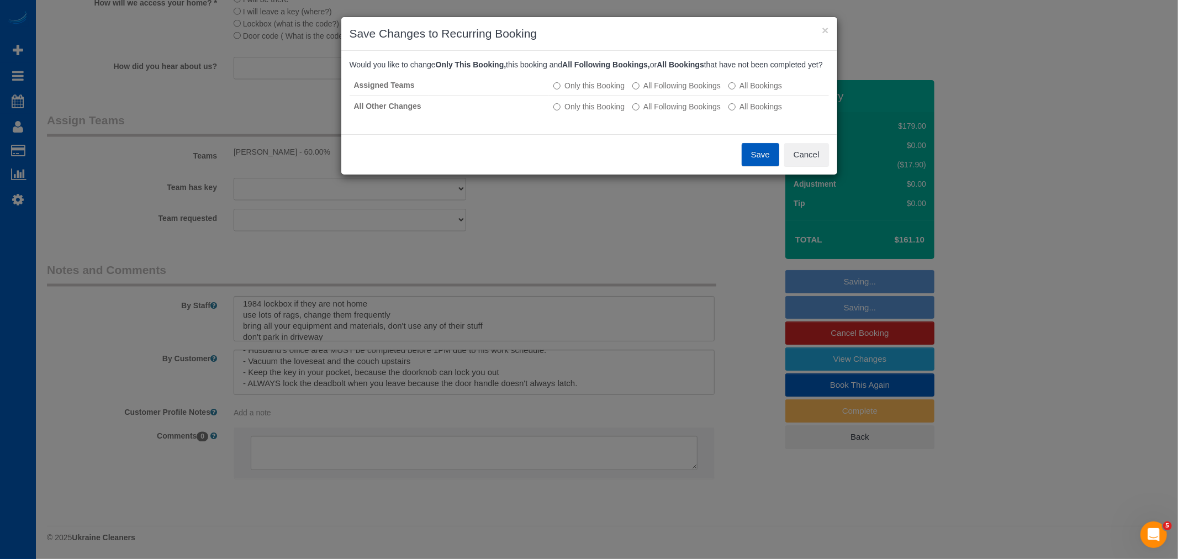
drag, startPoint x: 769, startPoint y: 173, endPoint x: 761, endPoint y: 176, distance: 8.7
click at [766, 166] on button "Save" at bounding box center [761, 154] width 38 height 23
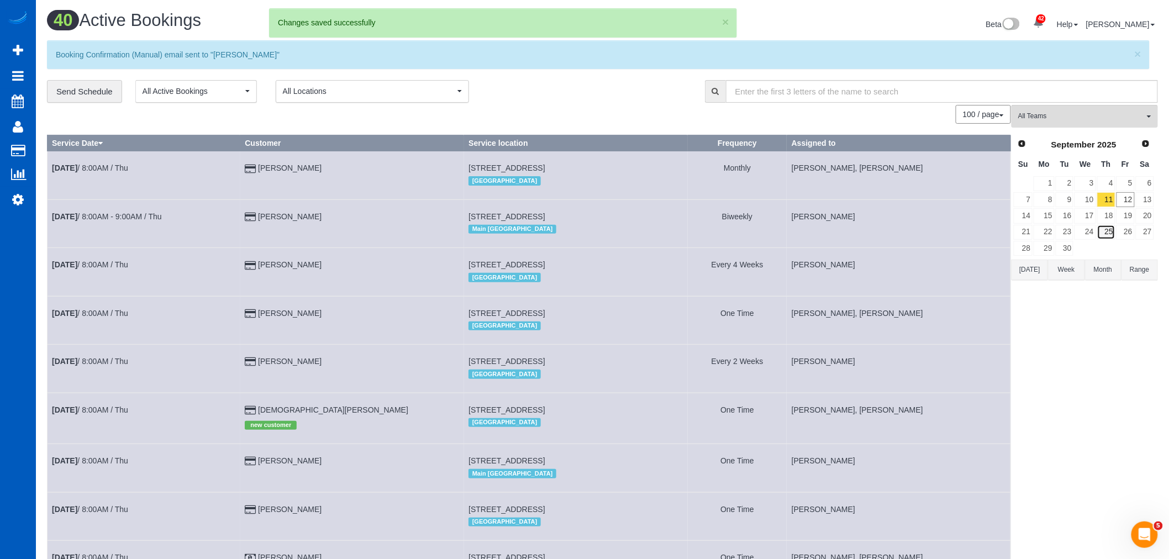
click at [1107, 234] on link "25" at bounding box center [1106, 232] width 18 height 15
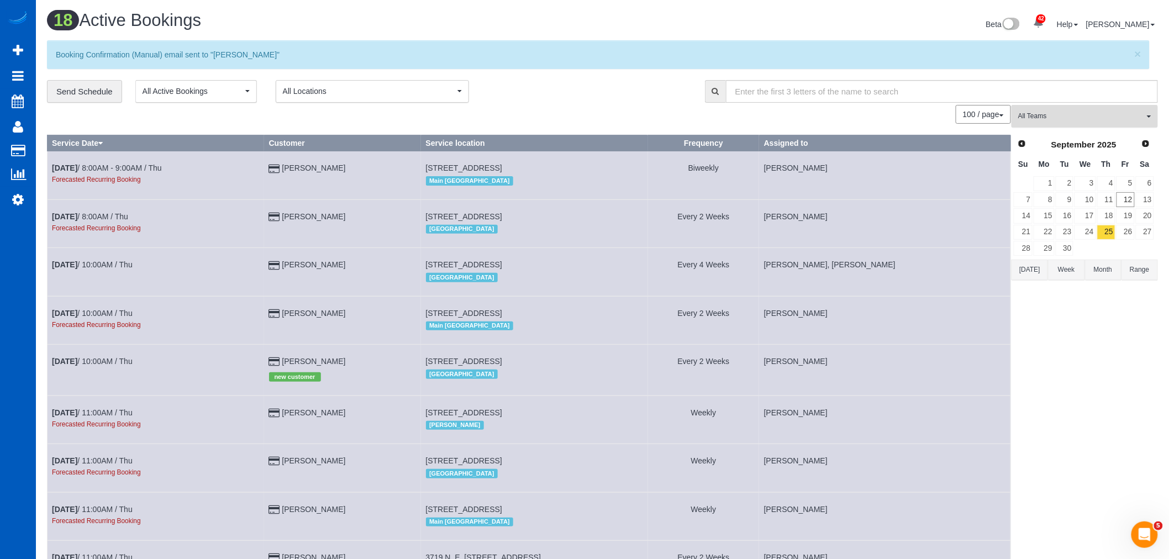
click at [1078, 123] on button "All Teams" at bounding box center [1084, 116] width 146 height 23
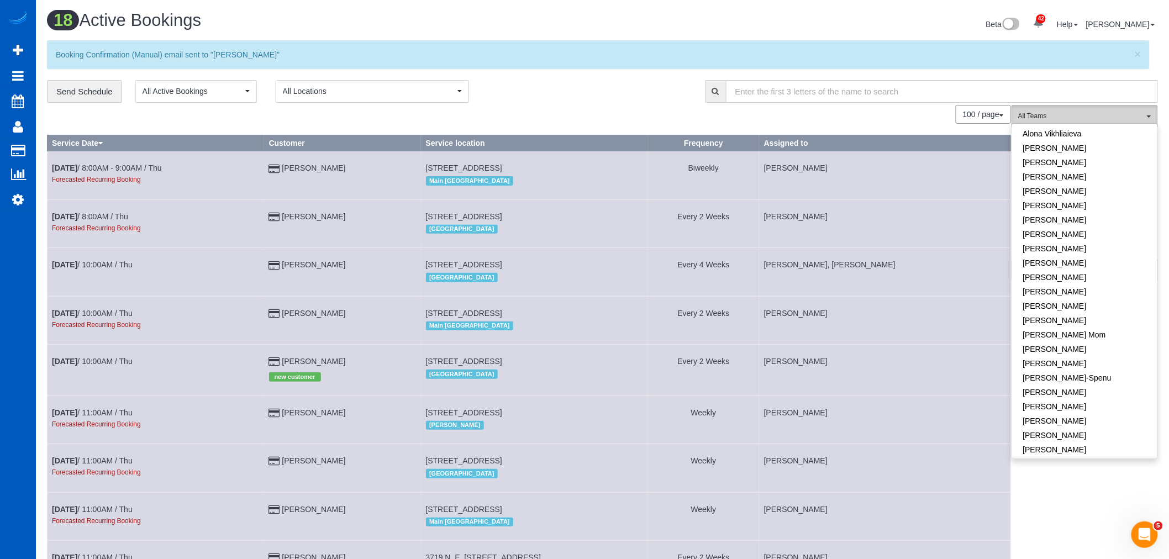
scroll to position [184, 0]
click at [1037, 218] on link "[PERSON_NAME]" at bounding box center [1084, 219] width 145 height 14
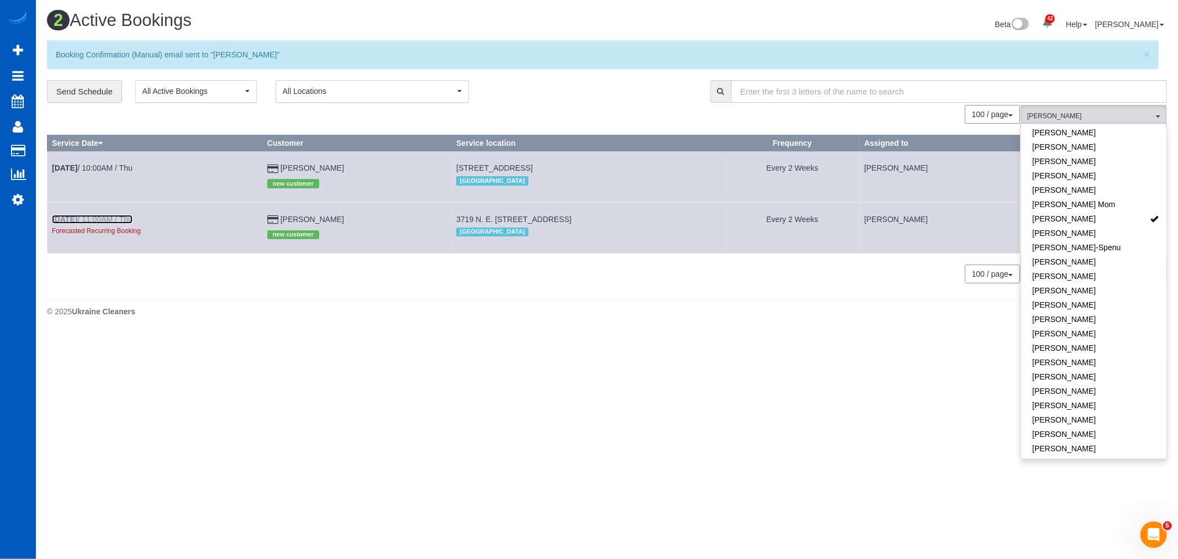
click at [95, 221] on link "[DATE] 11:00AM / Thu" at bounding box center [92, 219] width 81 height 9
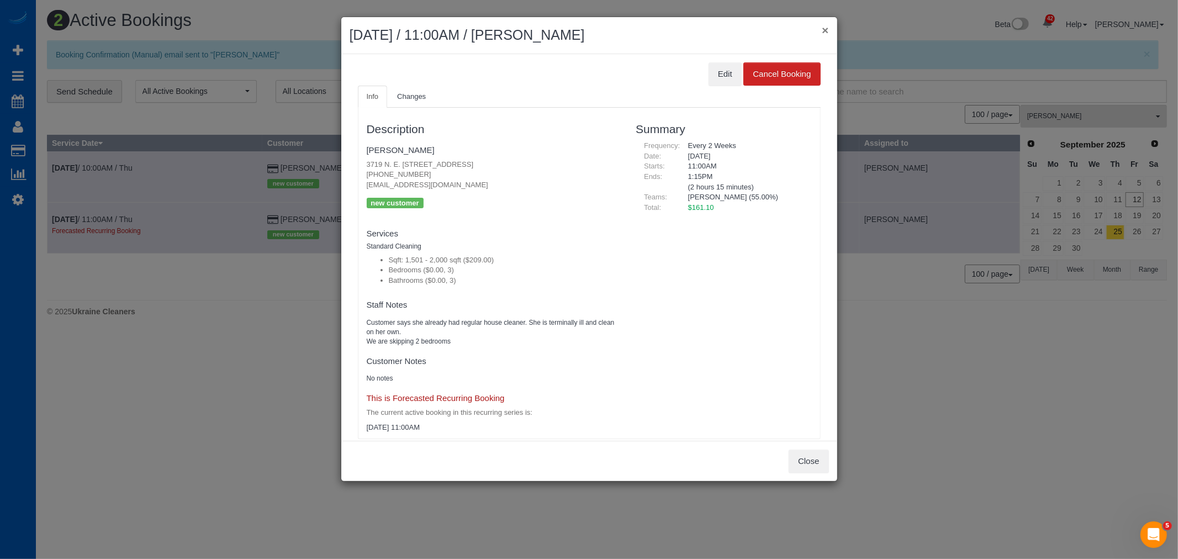
click at [826, 29] on button "×" at bounding box center [825, 30] width 7 height 12
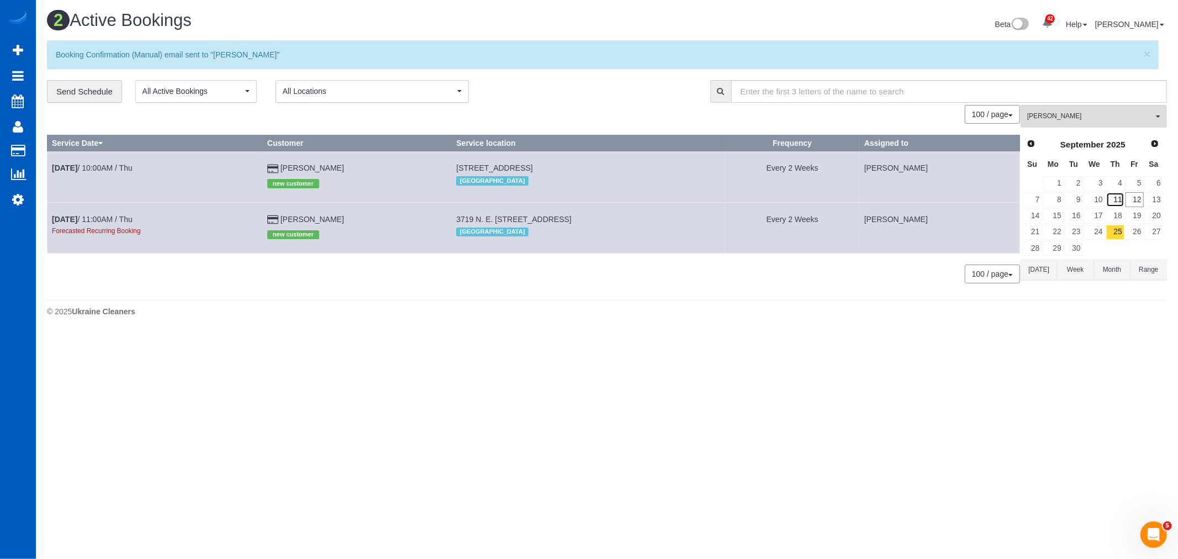
click at [1116, 199] on link "11" at bounding box center [1115, 199] width 18 height 15
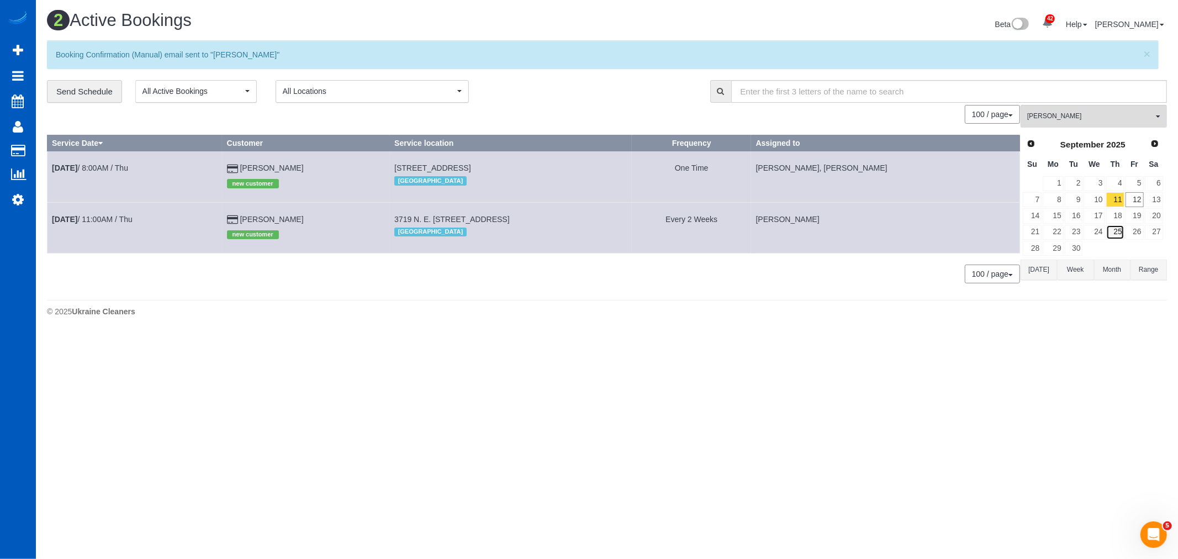
click at [1112, 236] on link "25" at bounding box center [1115, 232] width 18 height 15
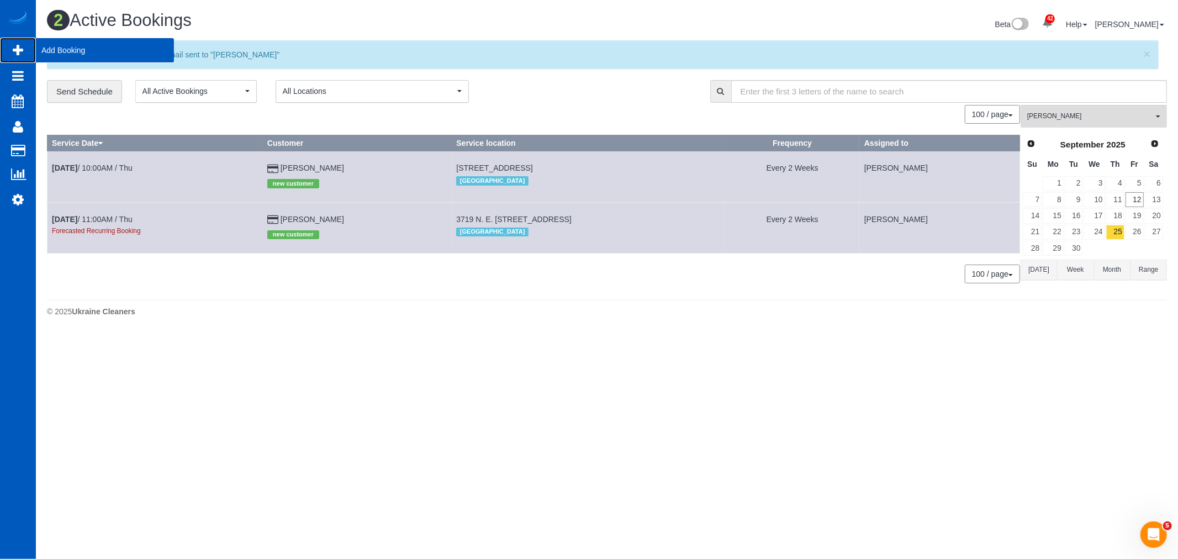
click at [23, 41] on link "Add Booking" at bounding box center [18, 50] width 36 height 25
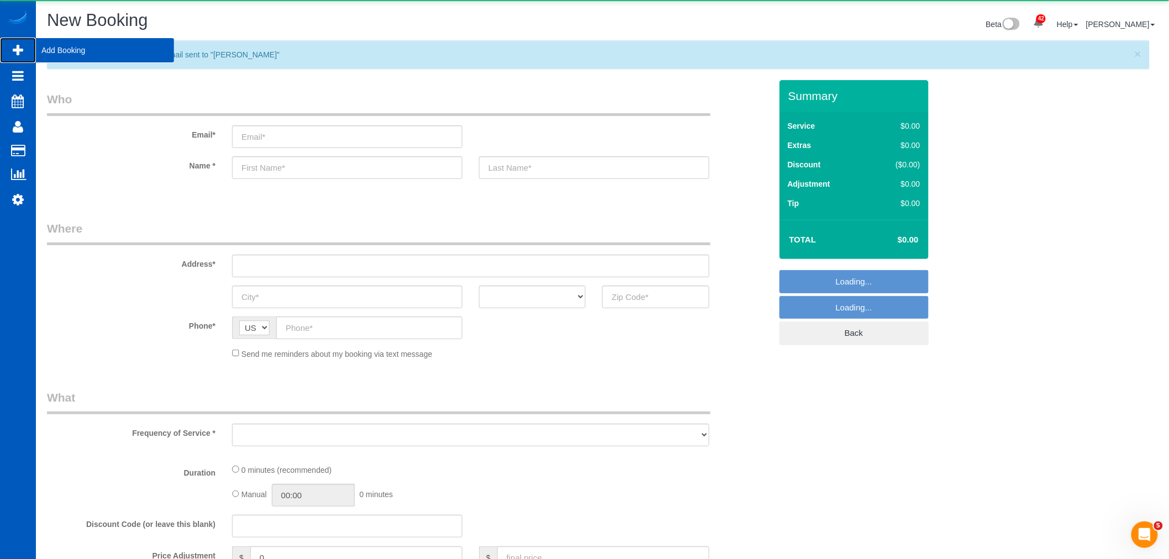
select select "object:3556"
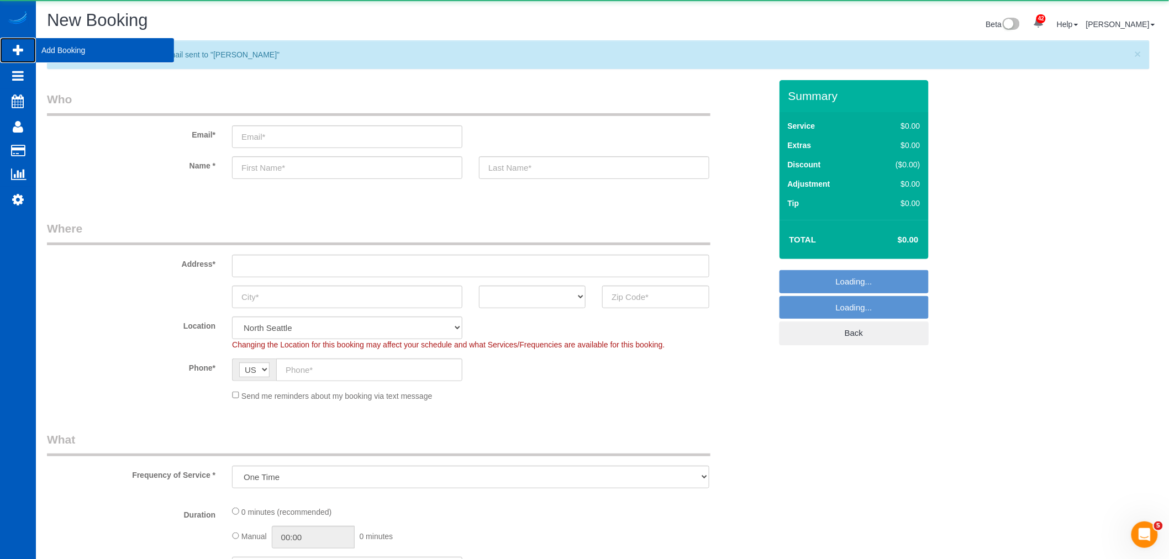
select select "199"
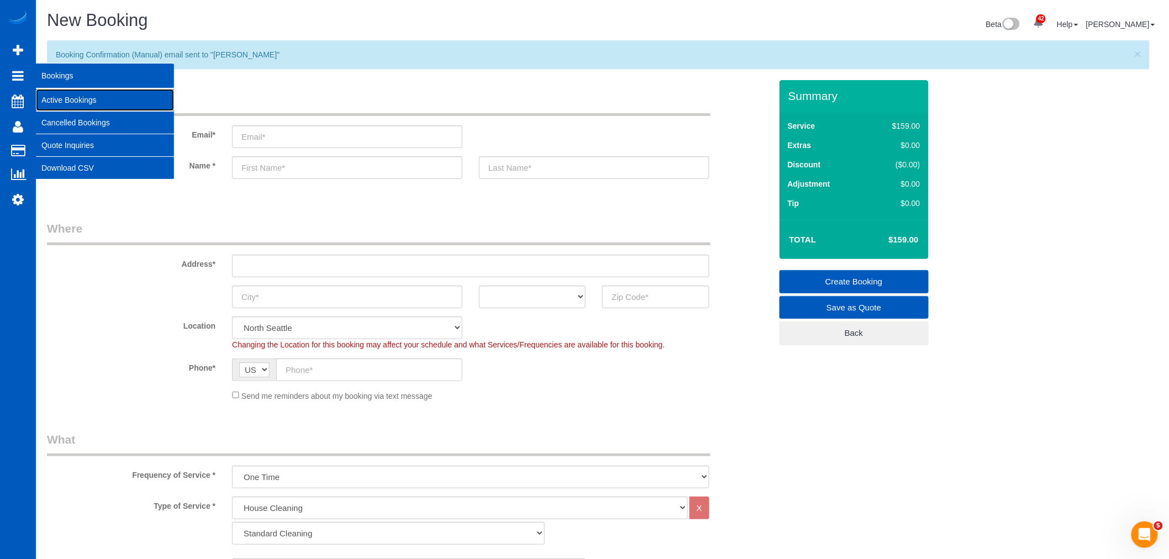
click at [73, 102] on link "Active Bookings" at bounding box center [105, 100] width 138 height 22
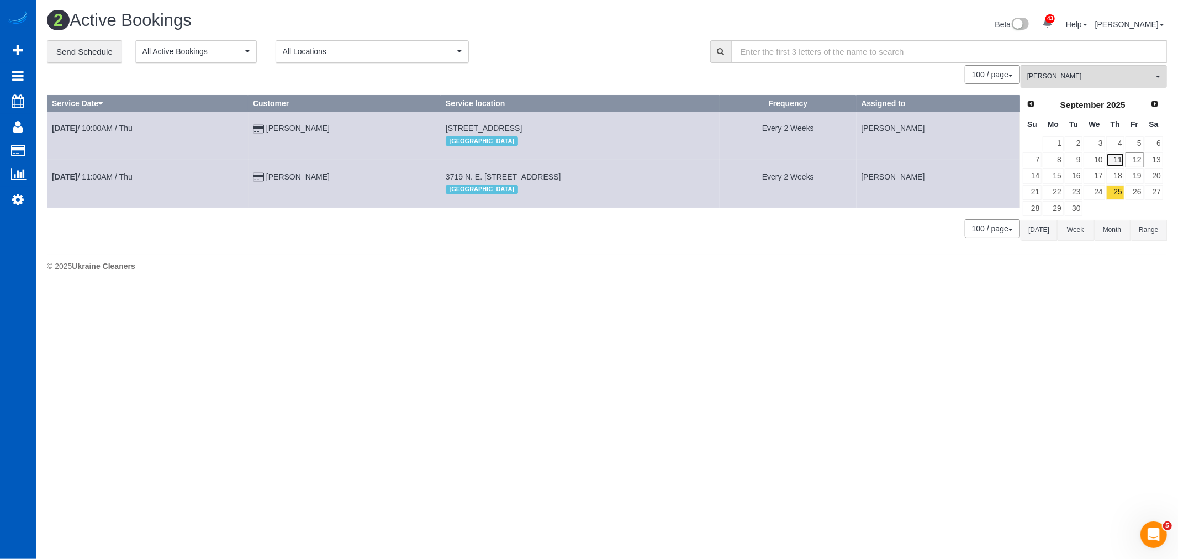
click at [1116, 162] on link "11" at bounding box center [1115, 159] width 18 height 15
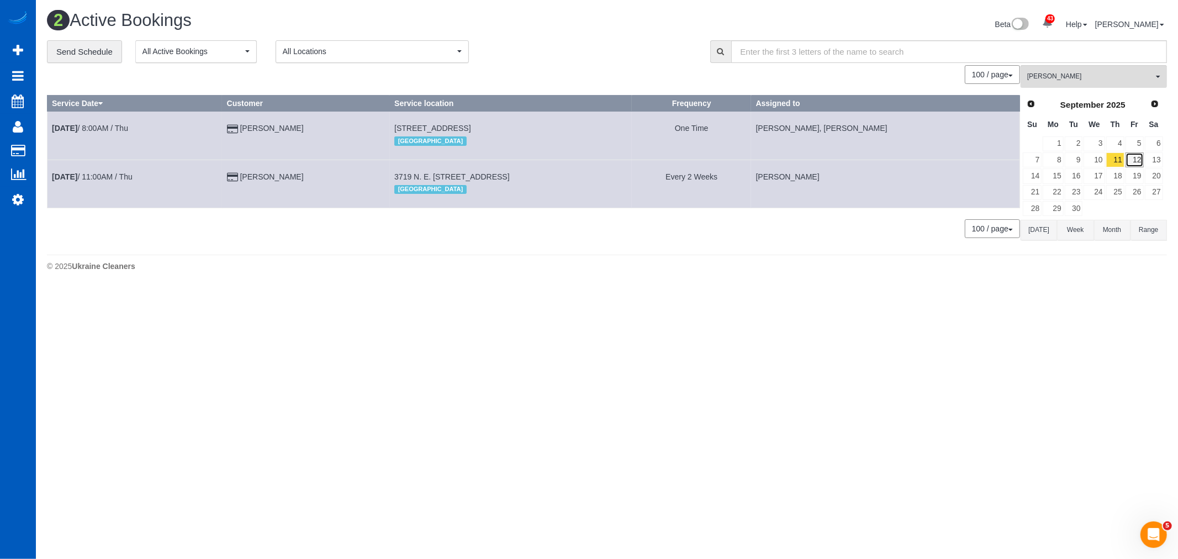
click at [1133, 166] on link "12" at bounding box center [1135, 159] width 18 height 15
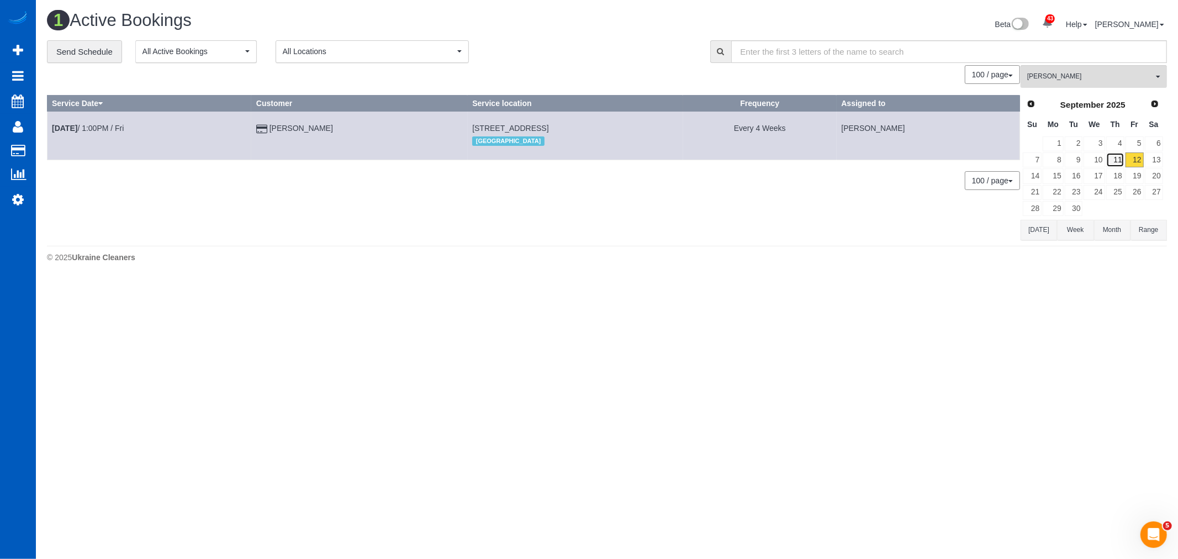
click at [1118, 163] on link "11" at bounding box center [1115, 159] width 18 height 15
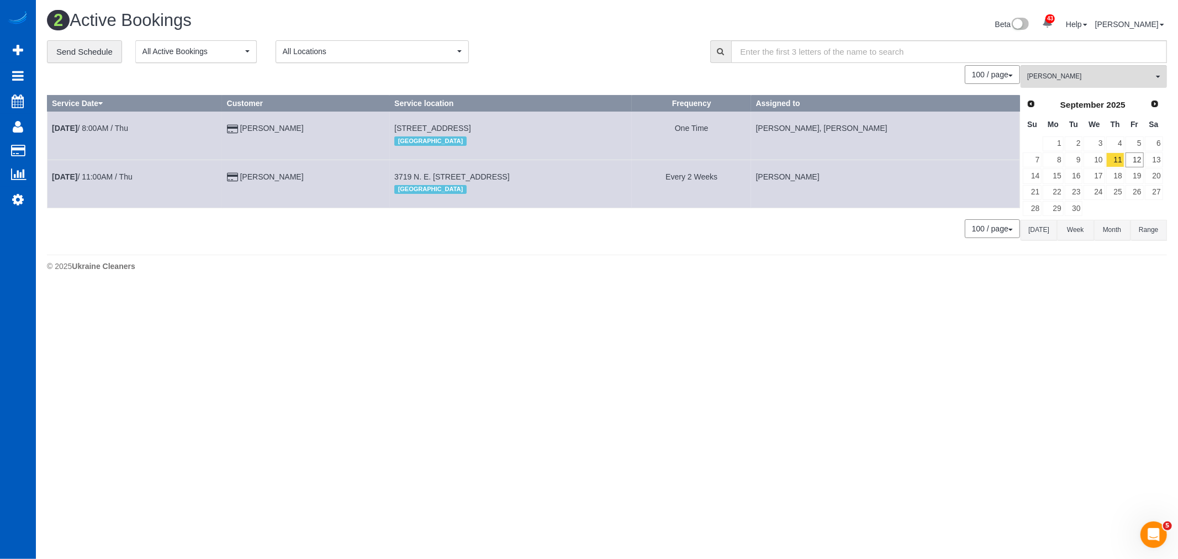
click at [1072, 92] on div "[PERSON_NAME] All Teams Remove Team Filters [PERSON_NAME] [PERSON_NAME] Alona V…" at bounding box center [1094, 157] width 146 height 184
click at [277, 177] on link "[PERSON_NAME]" at bounding box center [272, 176] width 64 height 9
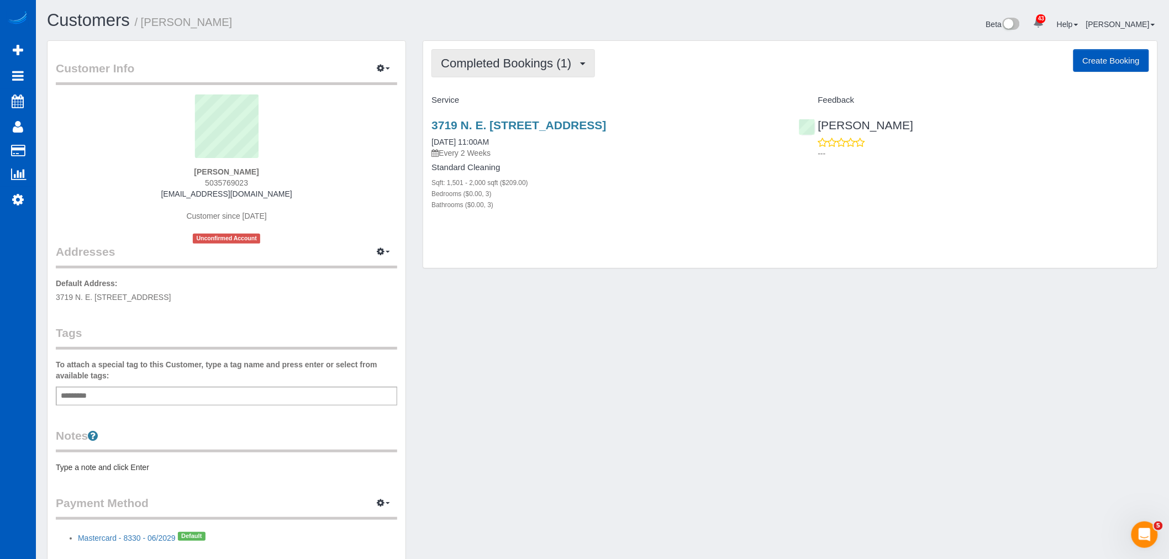
click at [462, 68] on span "Completed Bookings (1)" at bounding box center [509, 63] width 136 height 14
click at [483, 99] on link "Upcoming Bookings (11)" at bounding box center [490, 103] width 117 height 14
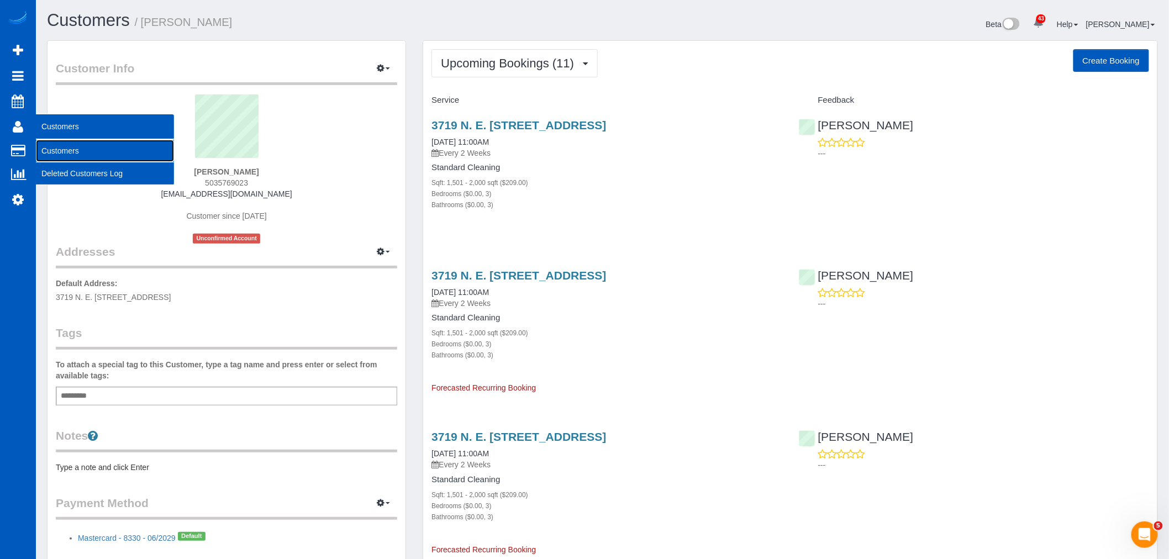
click at [83, 151] on link "Customers" at bounding box center [105, 151] width 138 height 22
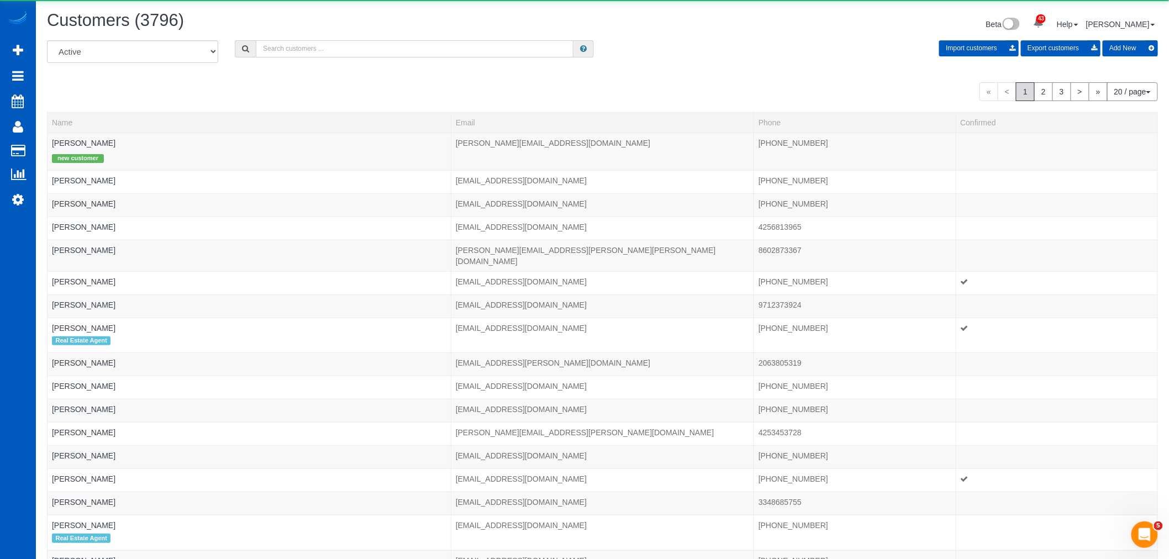
click at [284, 55] on input "text" at bounding box center [415, 48] width 318 height 17
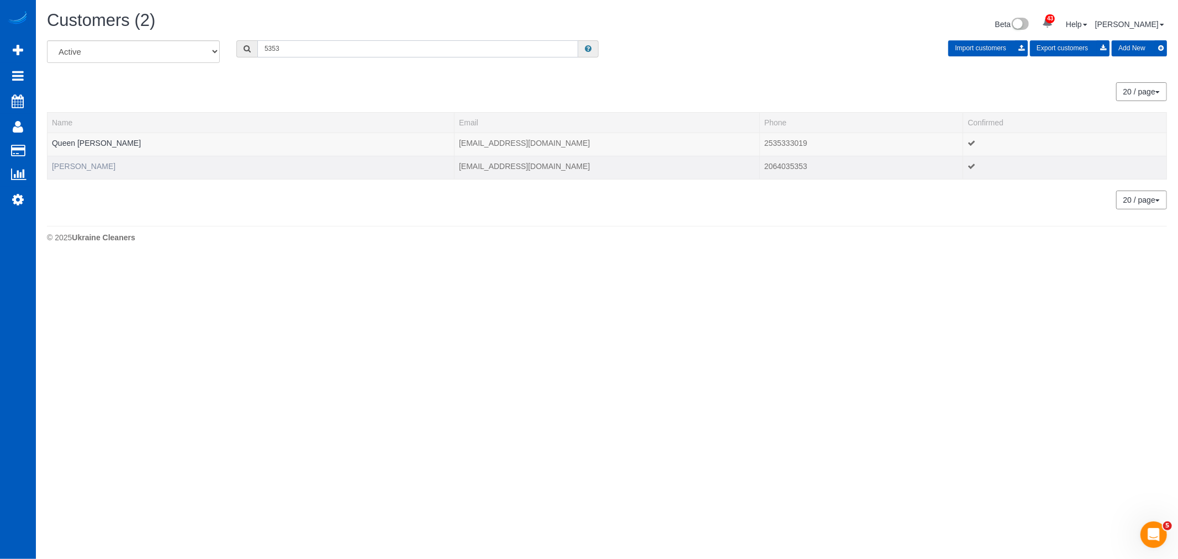
type input "5353"
click at [54, 165] on link "[PERSON_NAME]" at bounding box center [84, 166] width 64 height 9
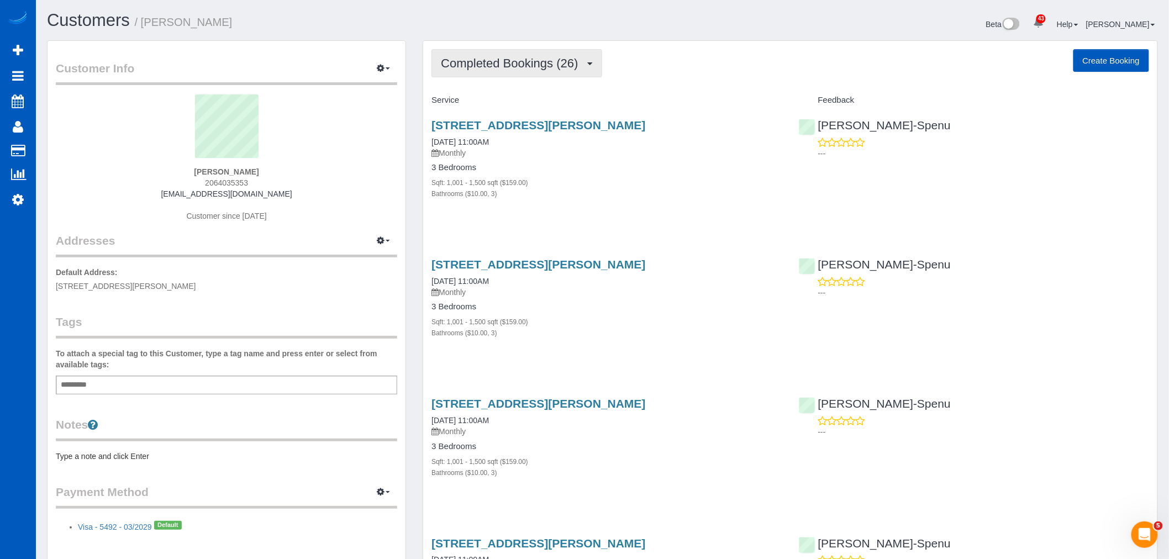
click at [527, 63] on span "Completed Bookings (26)" at bounding box center [512, 63] width 143 height 14
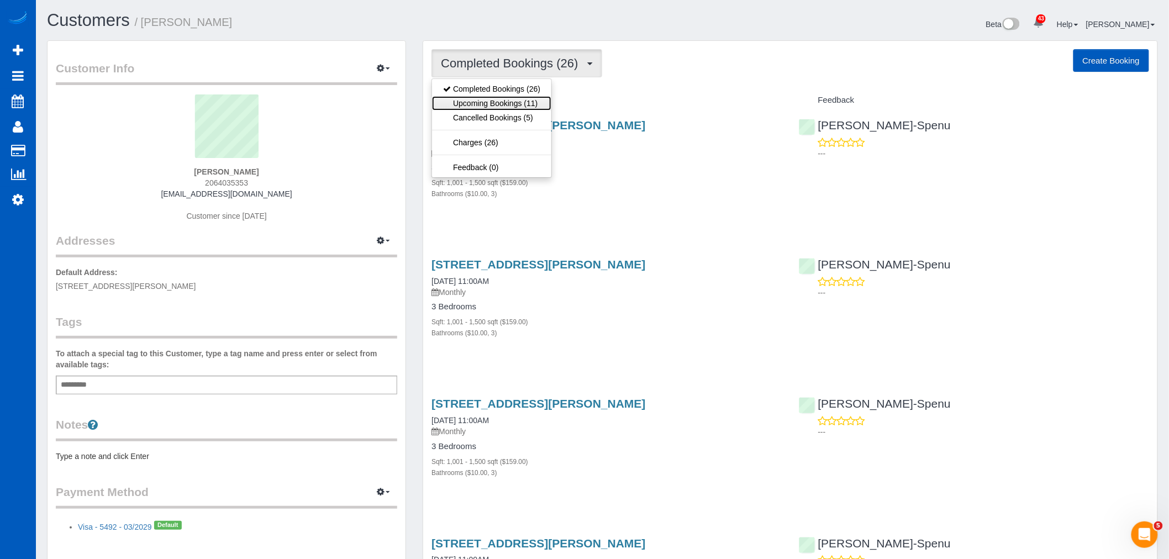
click at [514, 104] on link "Upcoming Bookings (11)" at bounding box center [491, 103] width 119 height 14
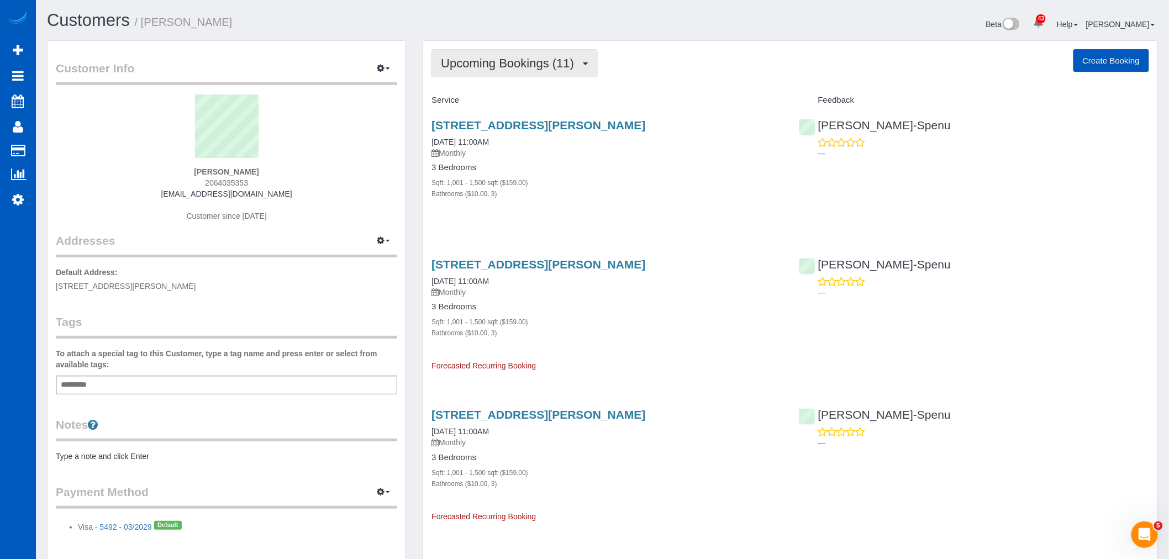
click at [476, 68] on span "Upcoming Bookings (11)" at bounding box center [510, 63] width 139 height 14
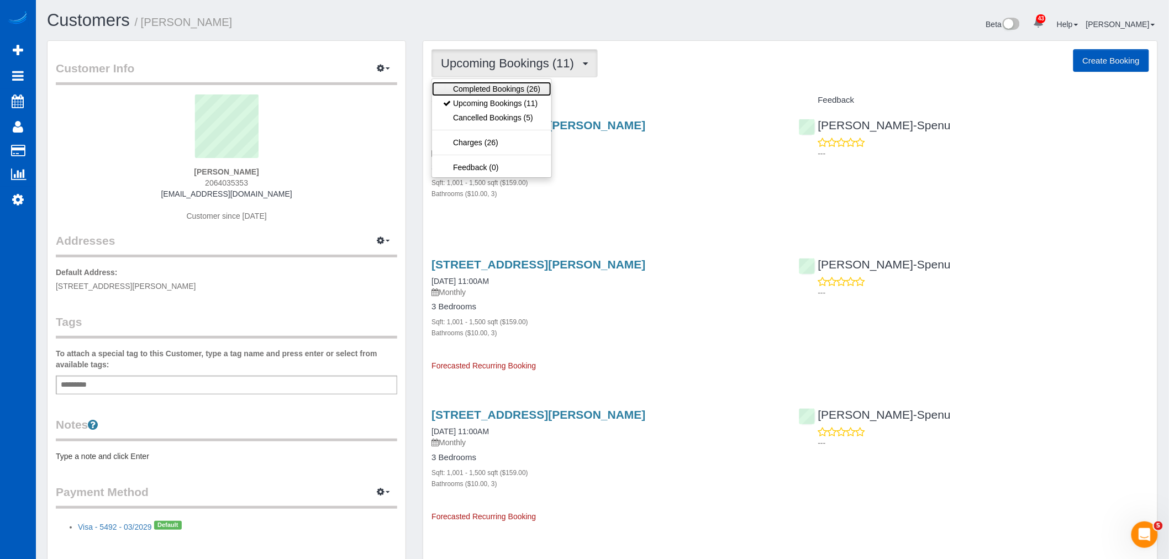
click at [510, 83] on link "Completed Bookings (26)" at bounding box center [491, 89] width 119 height 14
